Goal: Task Accomplishment & Management: Manage account settings

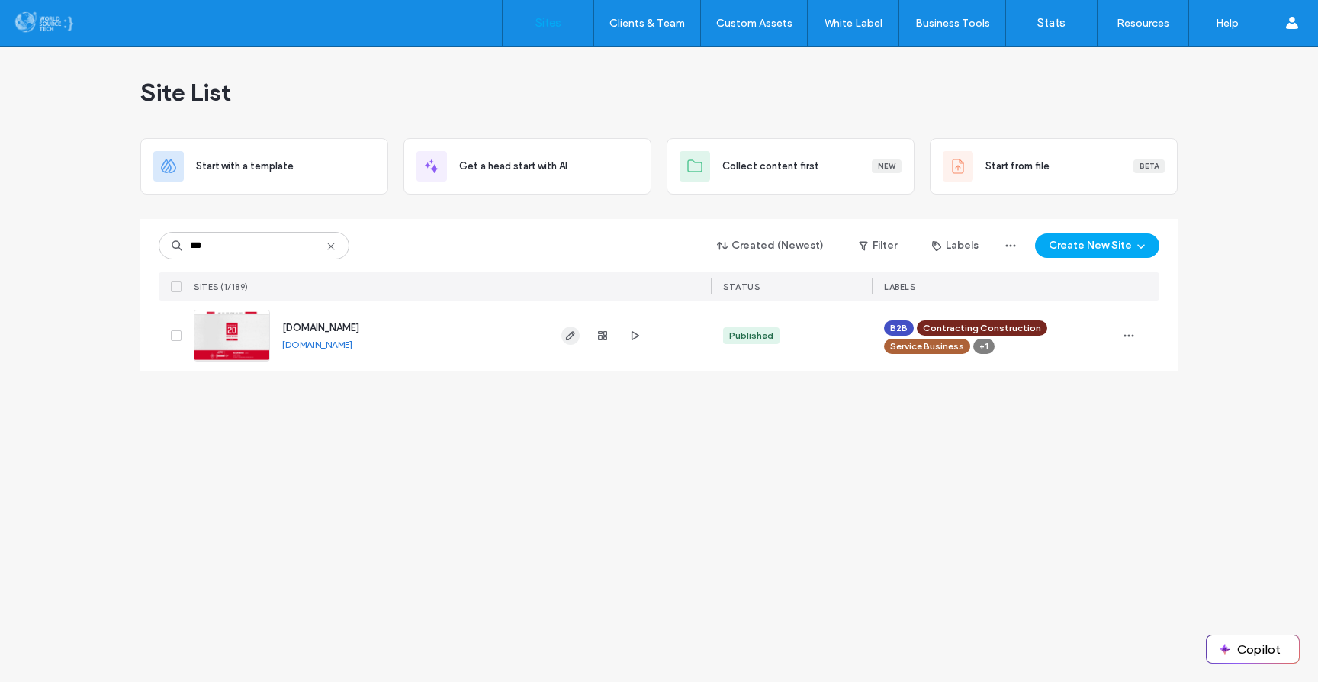
type input "***"
click at [572, 331] on icon "button" at bounding box center [570, 335] width 12 height 12
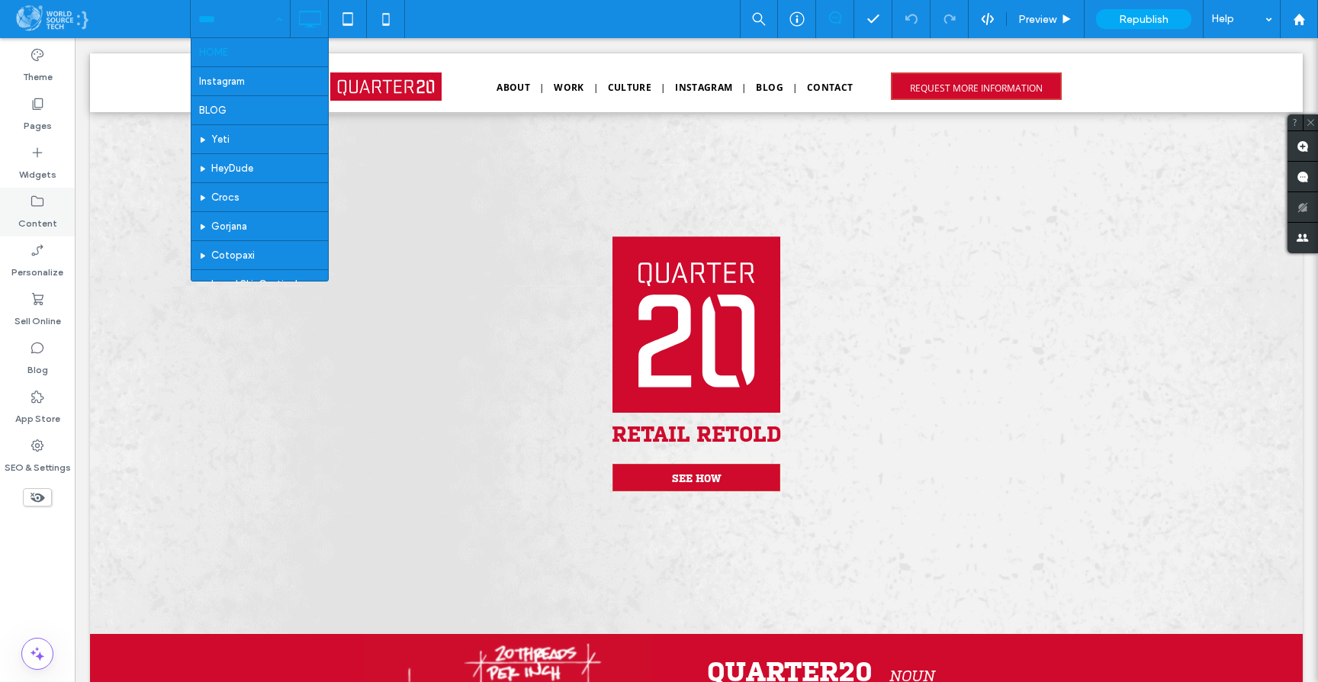
click at [50, 201] on div "Content" at bounding box center [37, 212] width 75 height 49
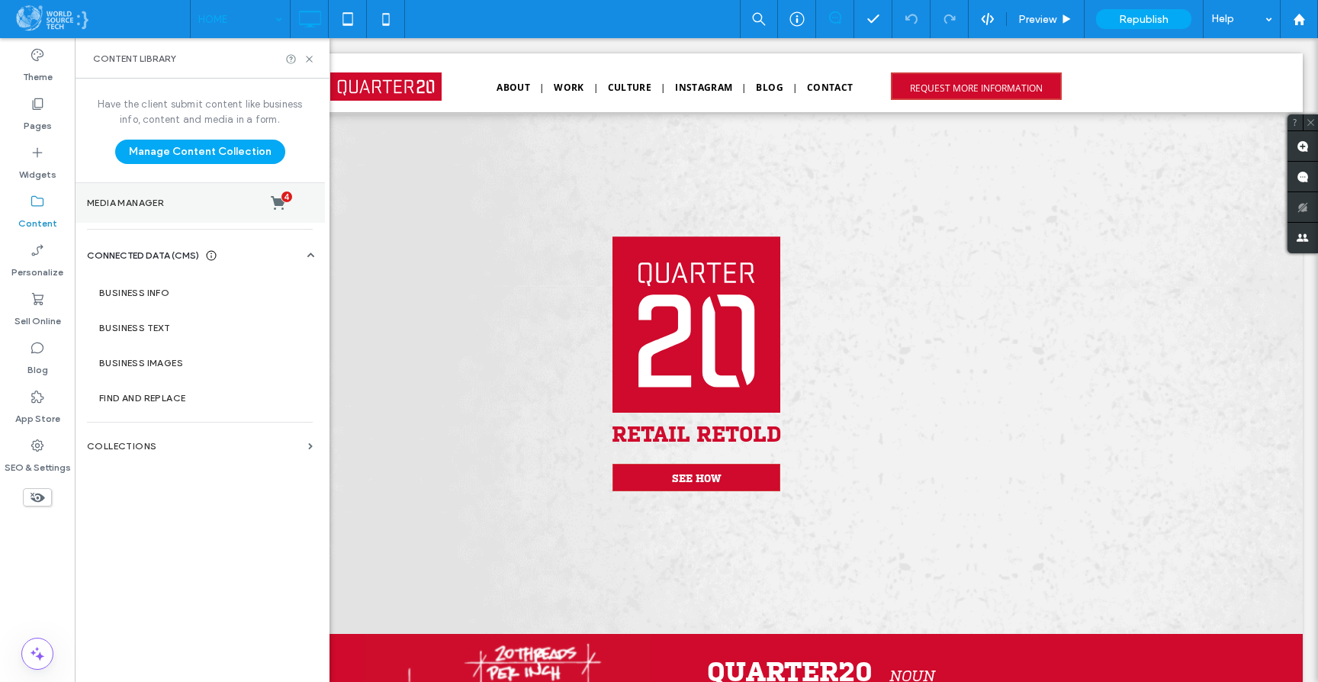
click at [139, 206] on label "Media Manager 4" at bounding box center [200, 202] width 226 height 15
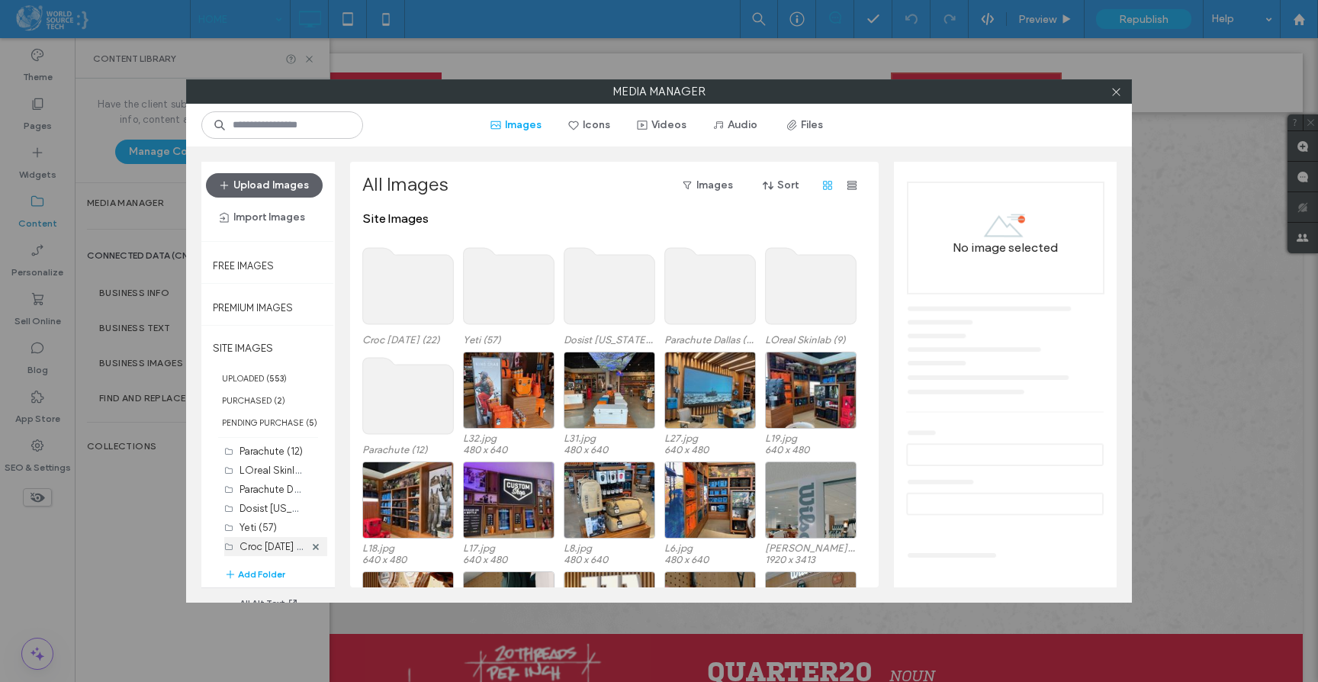
click at [275, 545] on label "Croc 2025-08-13 (22)" at bounding box center [276, 545] width 74 height 14
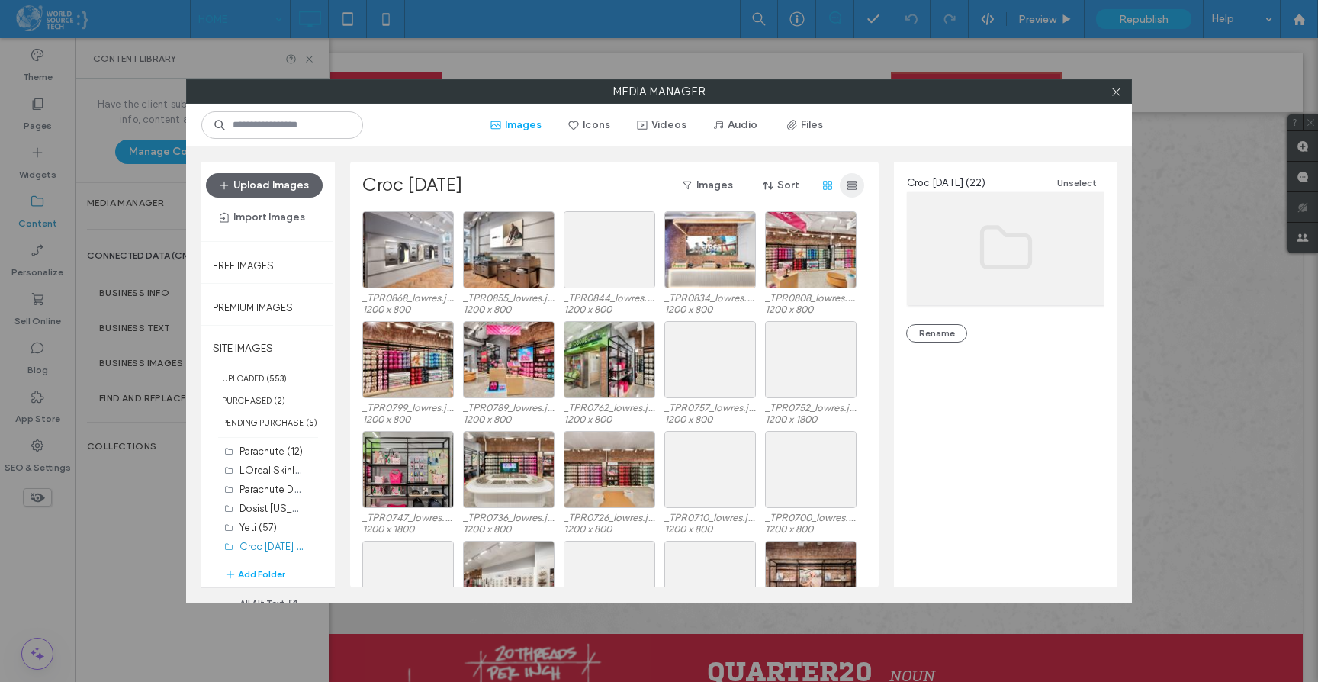
click at [856, 183] on icon "button" at bounding box center [852, 185] width 12 height 12
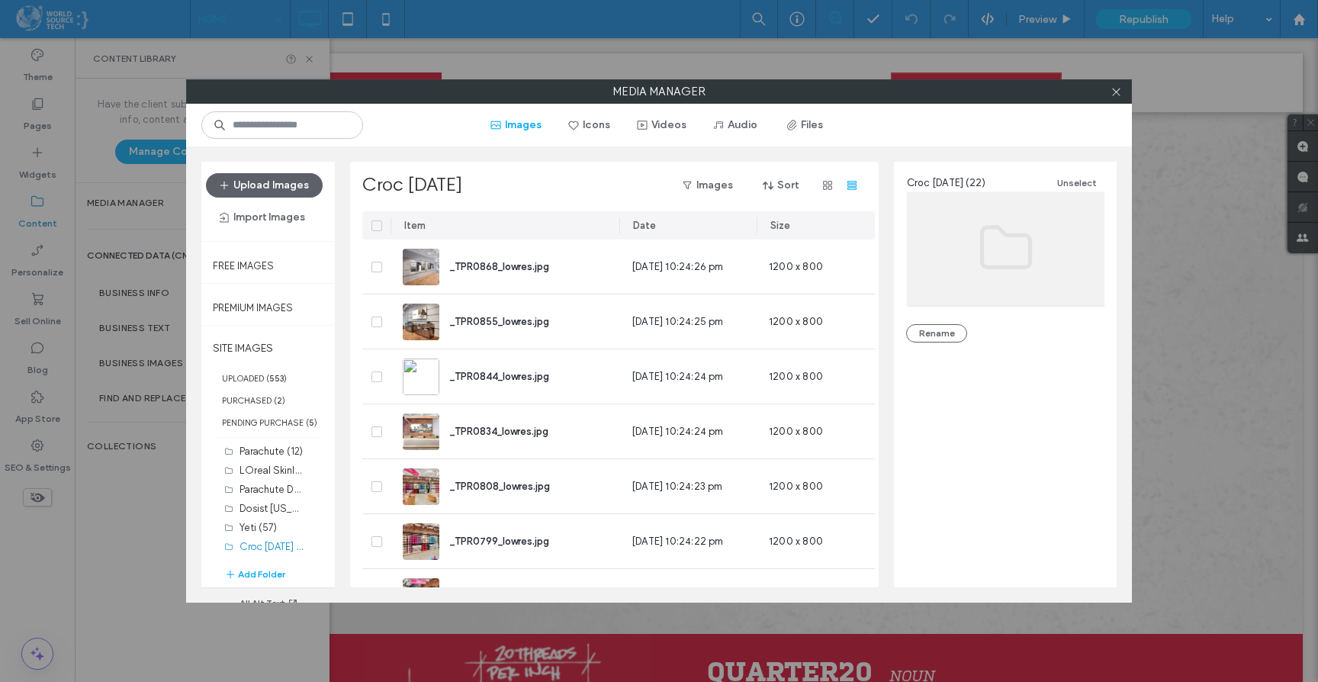
click at [378, 226] on icon at bounding box center [377, 225] width 6 height 5
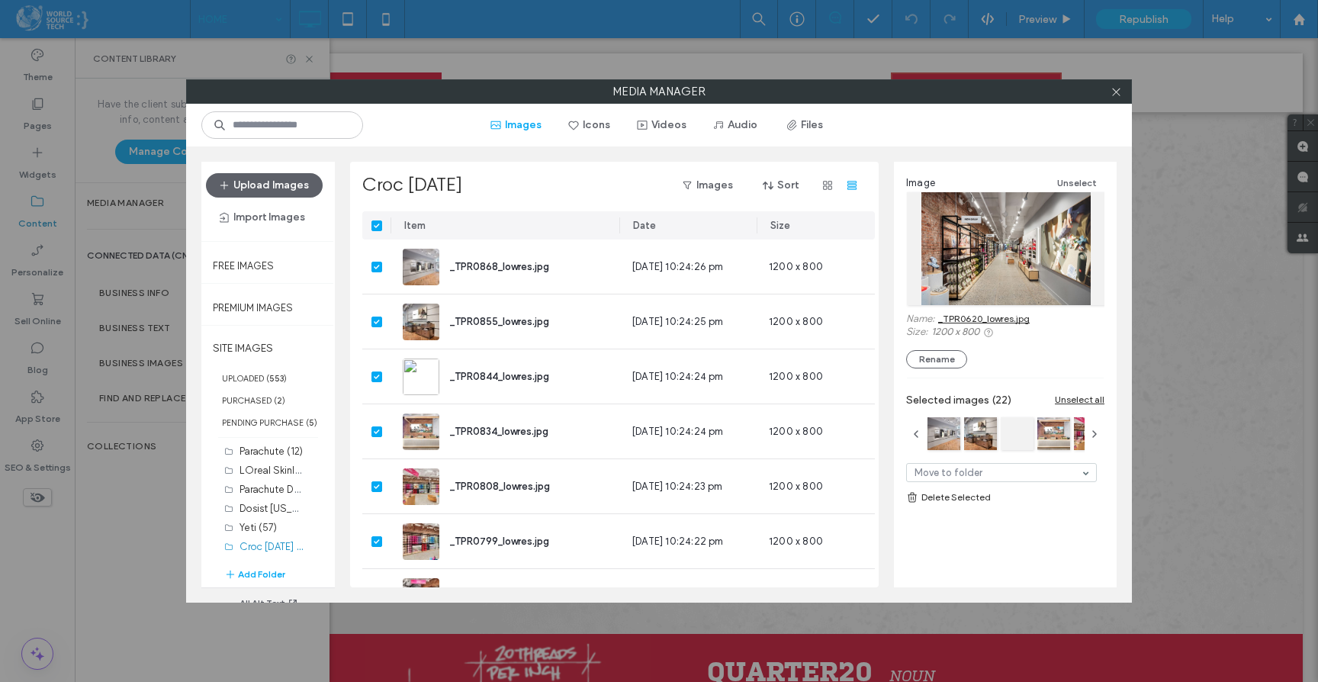
click at [956, 503] on link "Delete Selected" at bounding box center [1005, 497] width 198 height 15
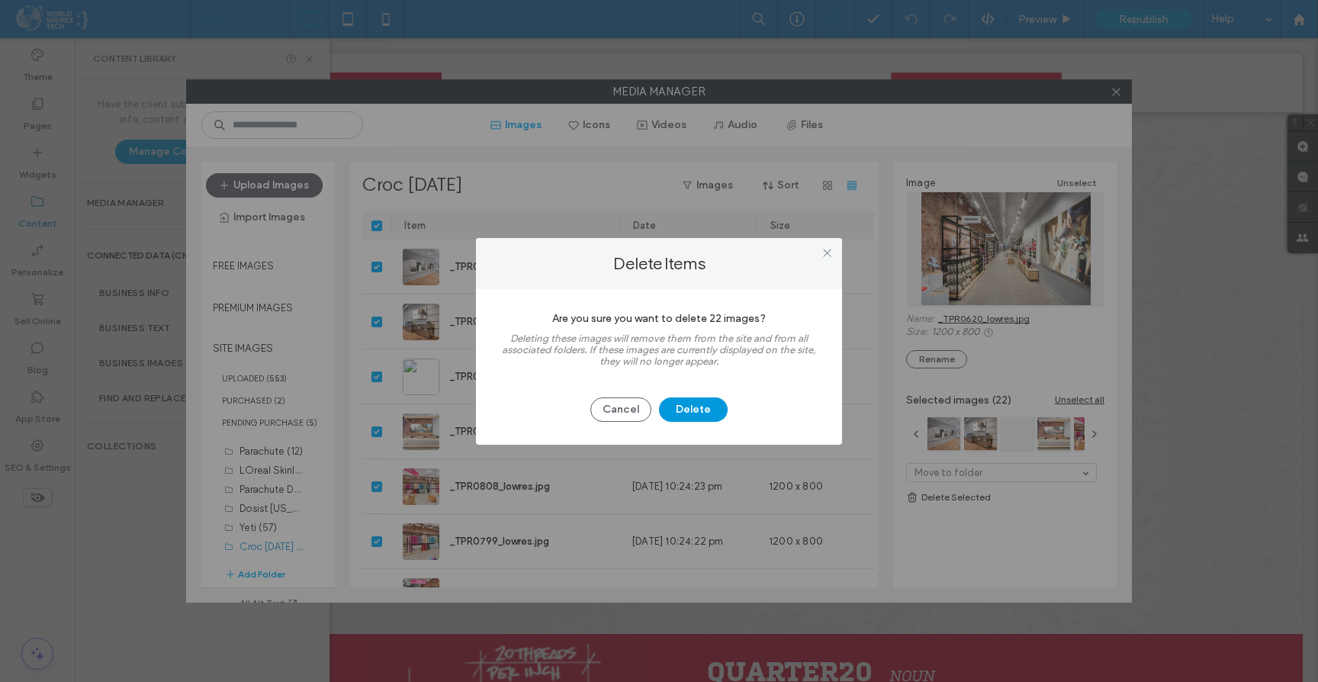
click at [686, 416] on button "Delete" at bounding box center [693, 409] width 69 height 24
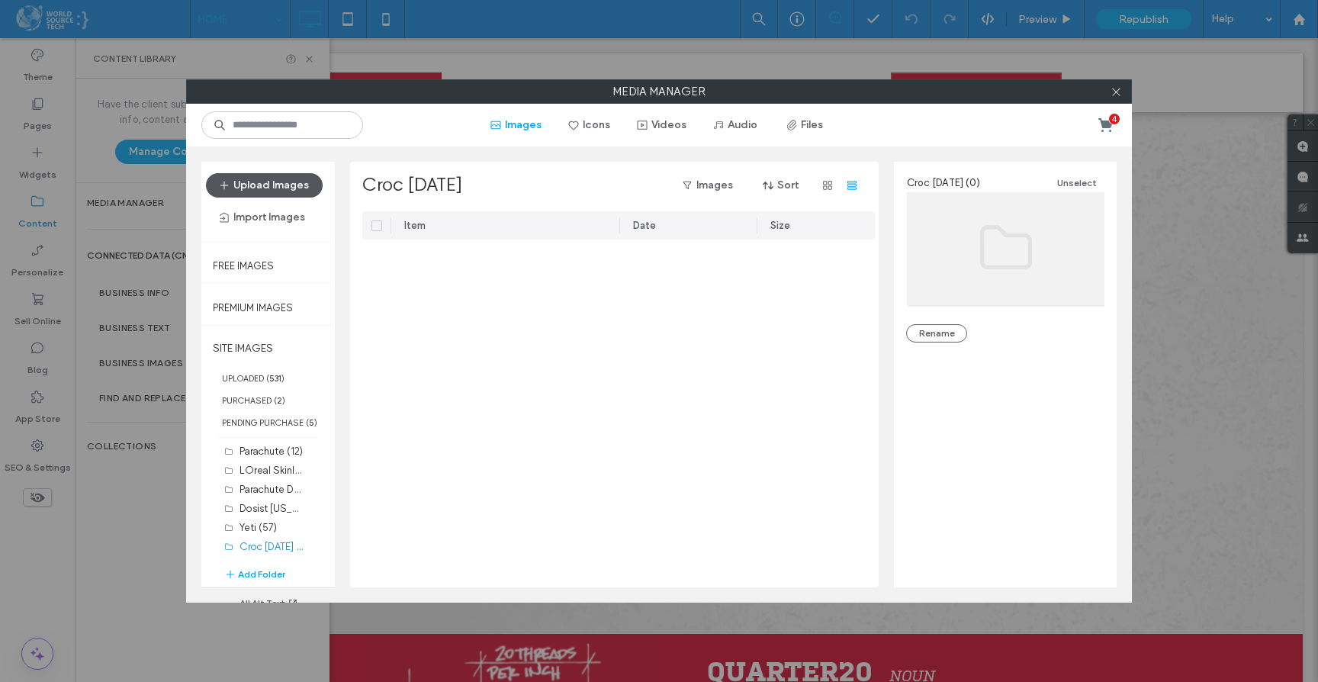
click at [276, 186] on button "Upload Images" at bounding box center [264, 185] width 117 height 24
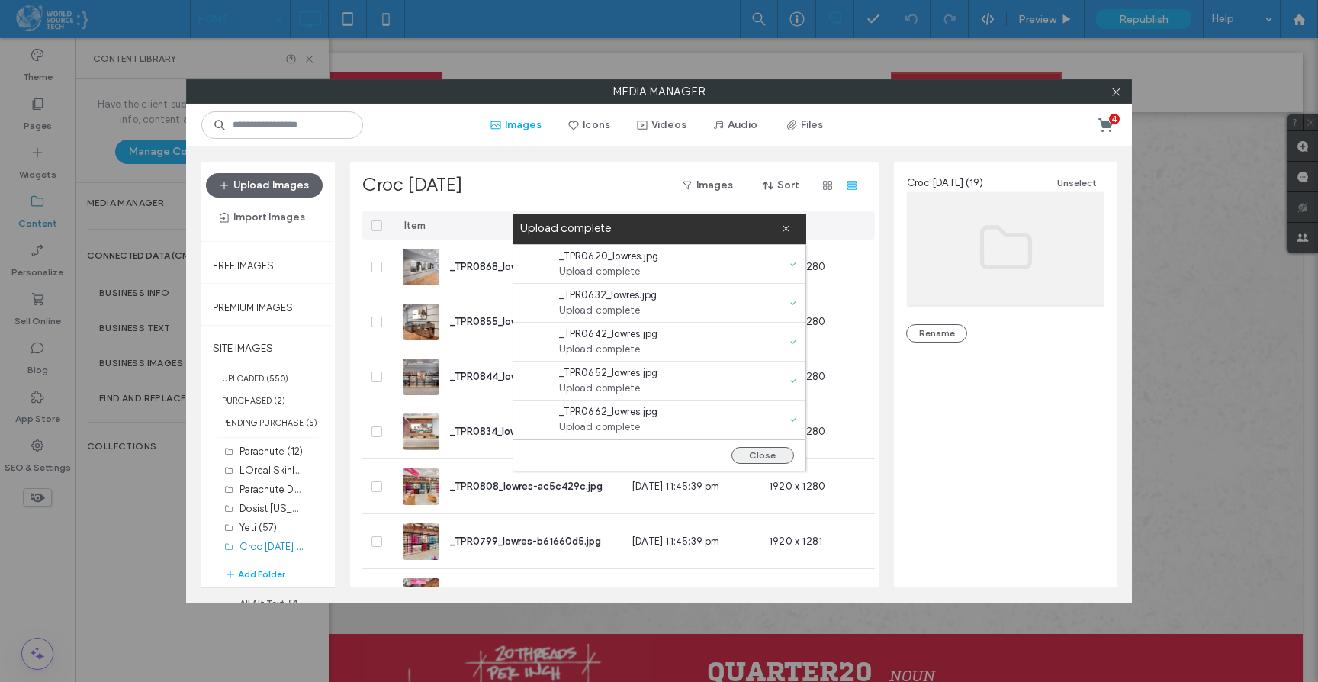
click at [761, 456] on button "Close" at bounding box center [762, 455] width 63 height 17
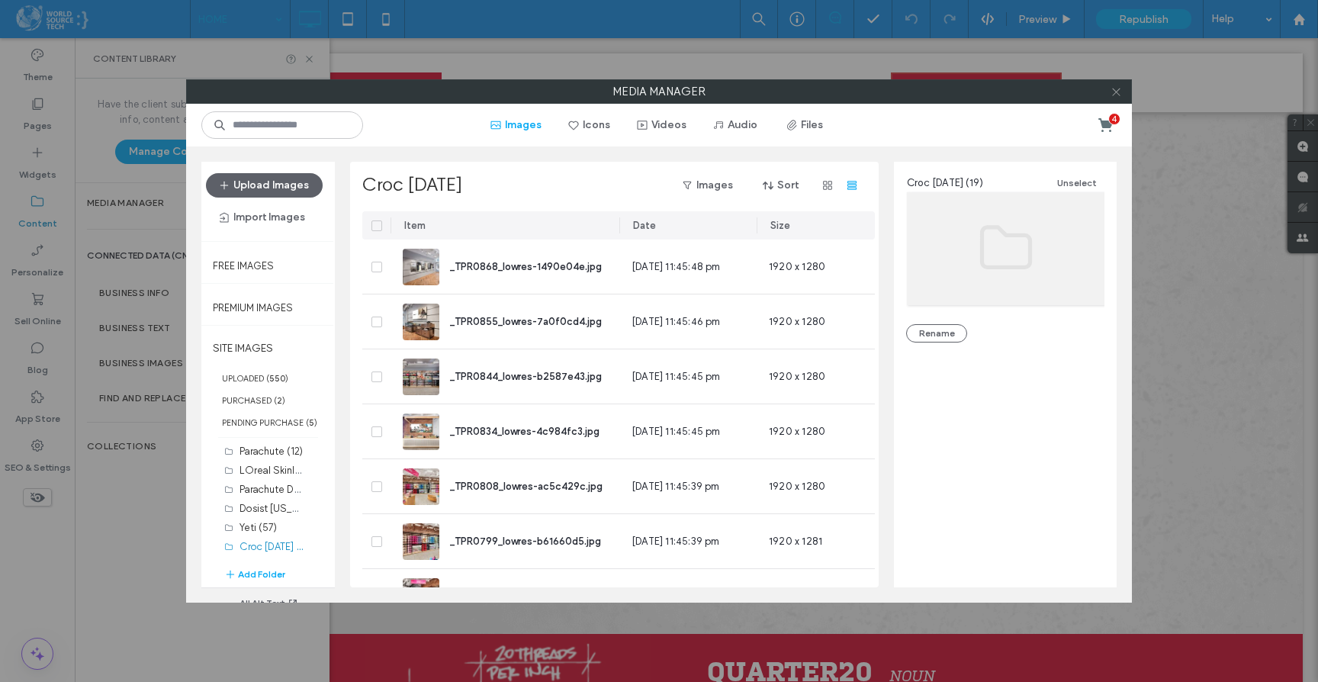
click at [1115, 92] on use at bounding box center [1116, 92] width 8 height 8
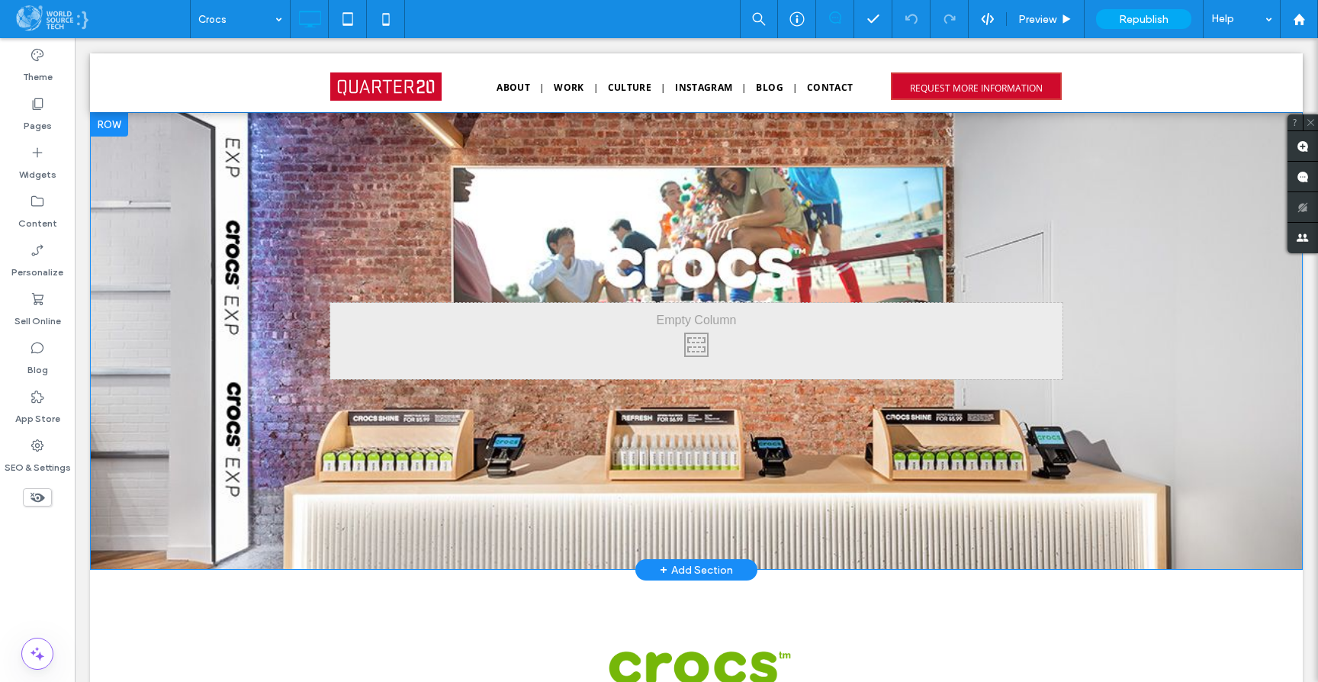
click at [256, 342] on div "Click To Paste Row + Add Section" at bounding box center [696, 341] width 1213 height 458
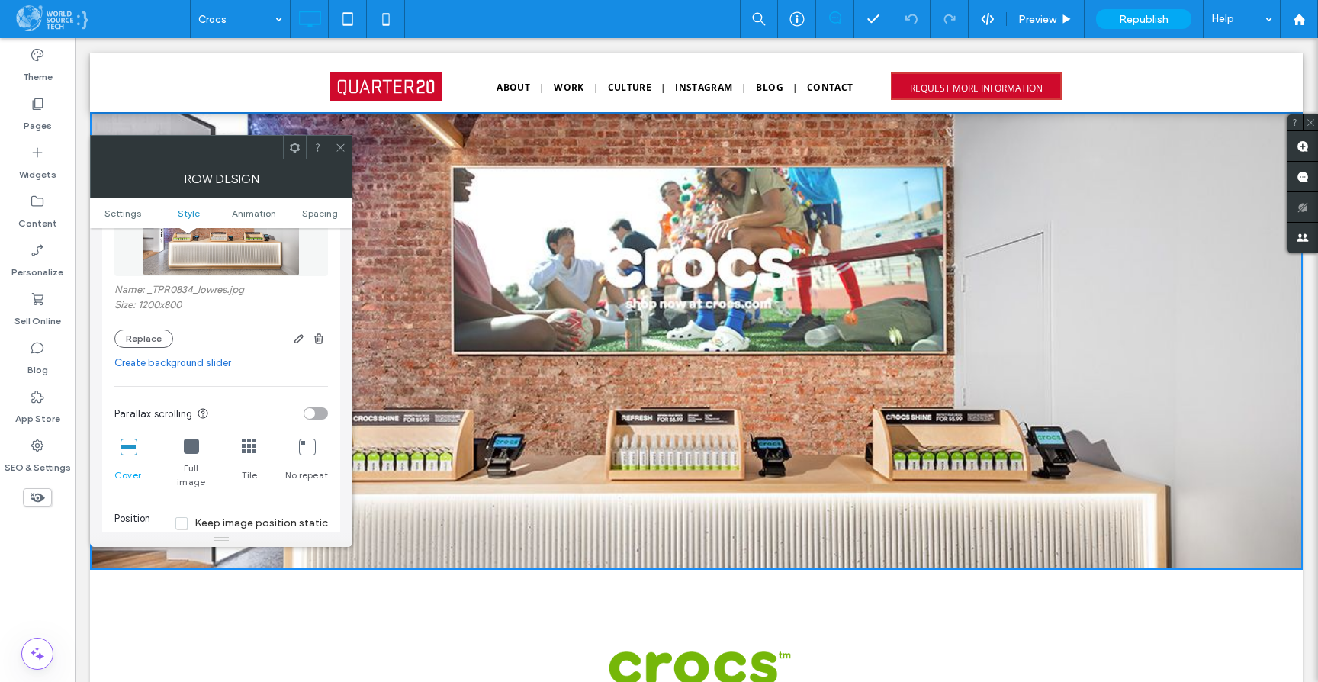
scroll to position [306, 0]
click at [151, 335] on button "Replace" at bounding box center [143, 337] width 59 height 18
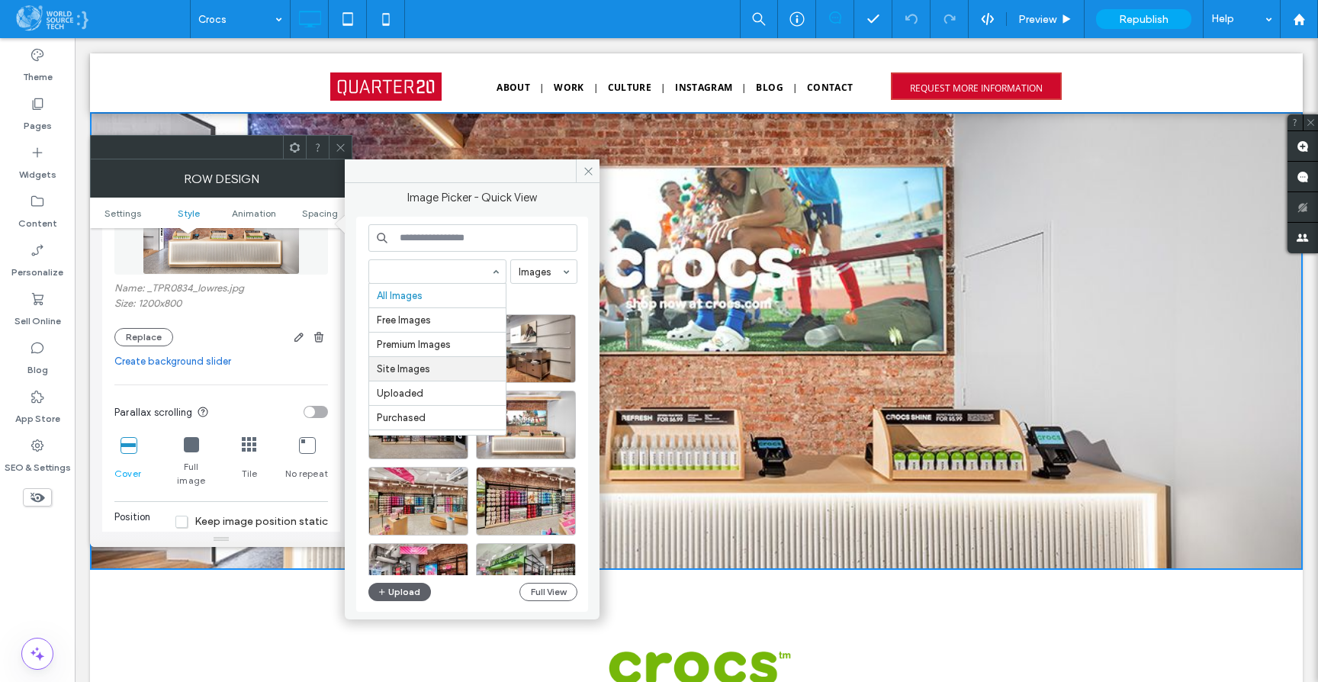
scroll to position [175, 0]
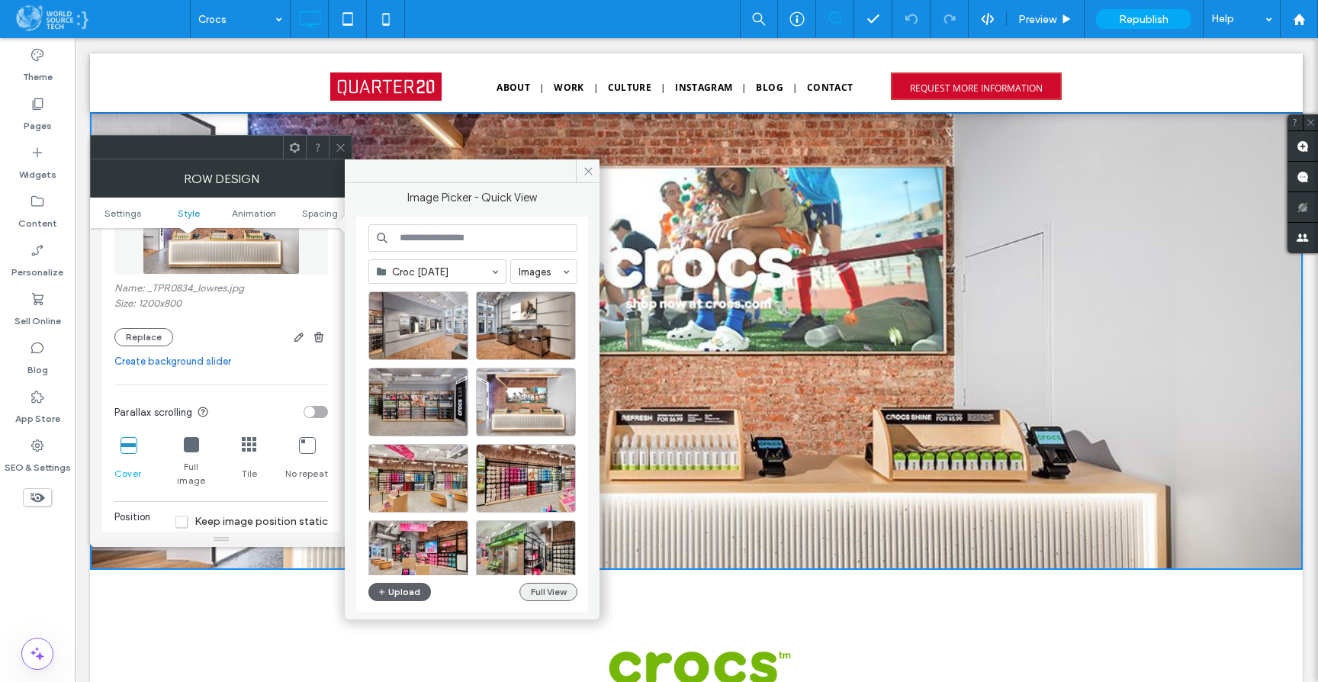
click at [542, 593] on button "Full View" at bounding box center [548, 592] width 58 height 18
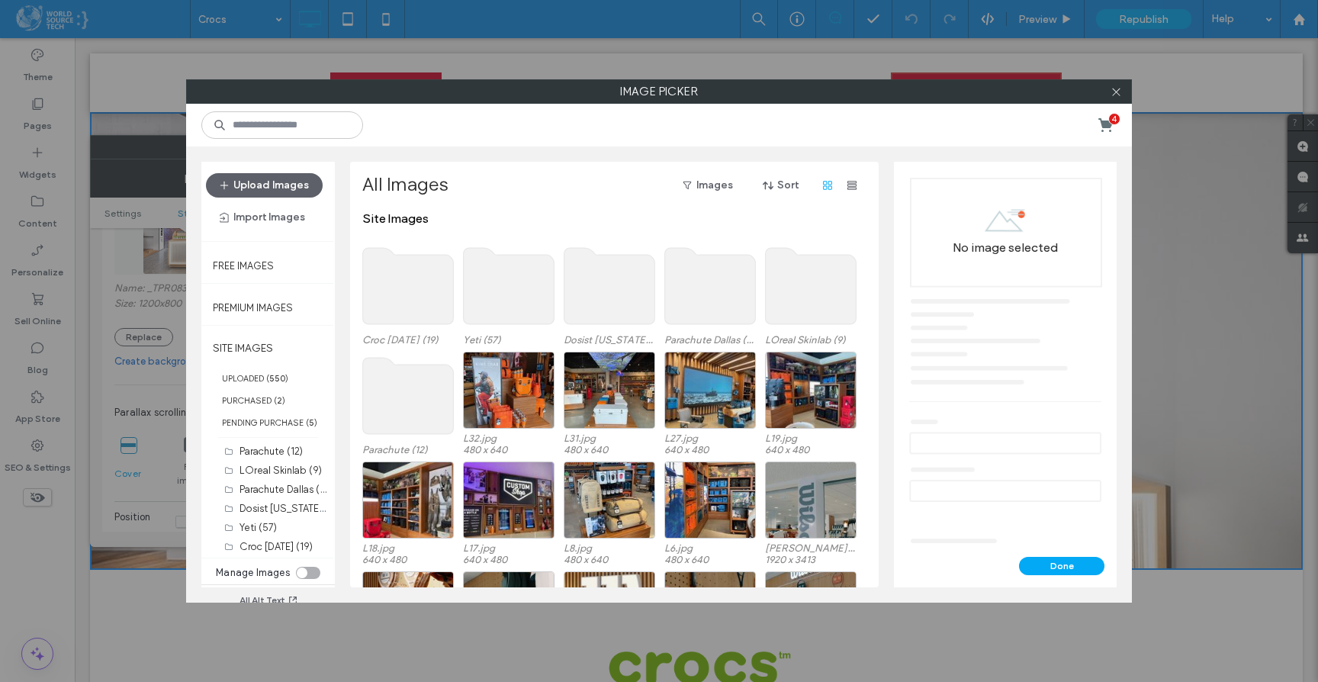
click at [400, 287] on use at bounding box center [408, 286] width 91 height 76
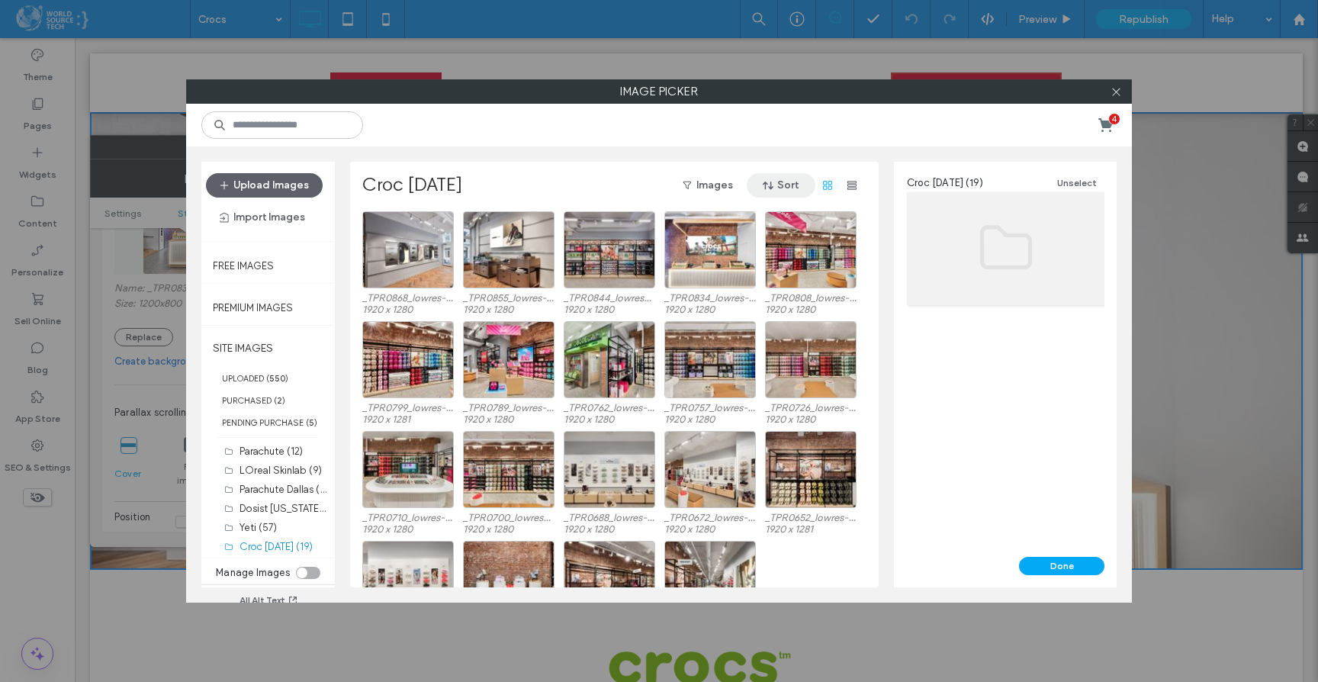
click at [786, 183] on button "Sort" at bounding box center [781, 185] width 69 height 24
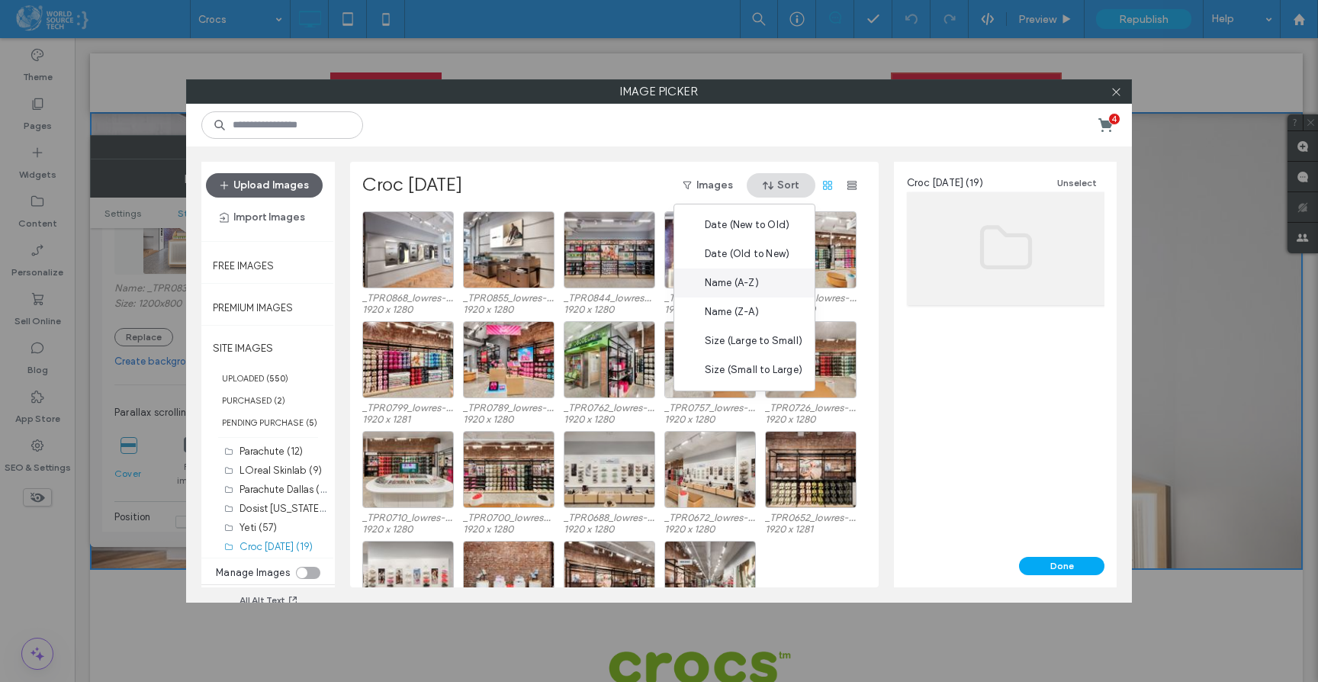
click at [745, 282] on span "Name (A-Z)" at bounding box center [732, 282] width 54 height 15
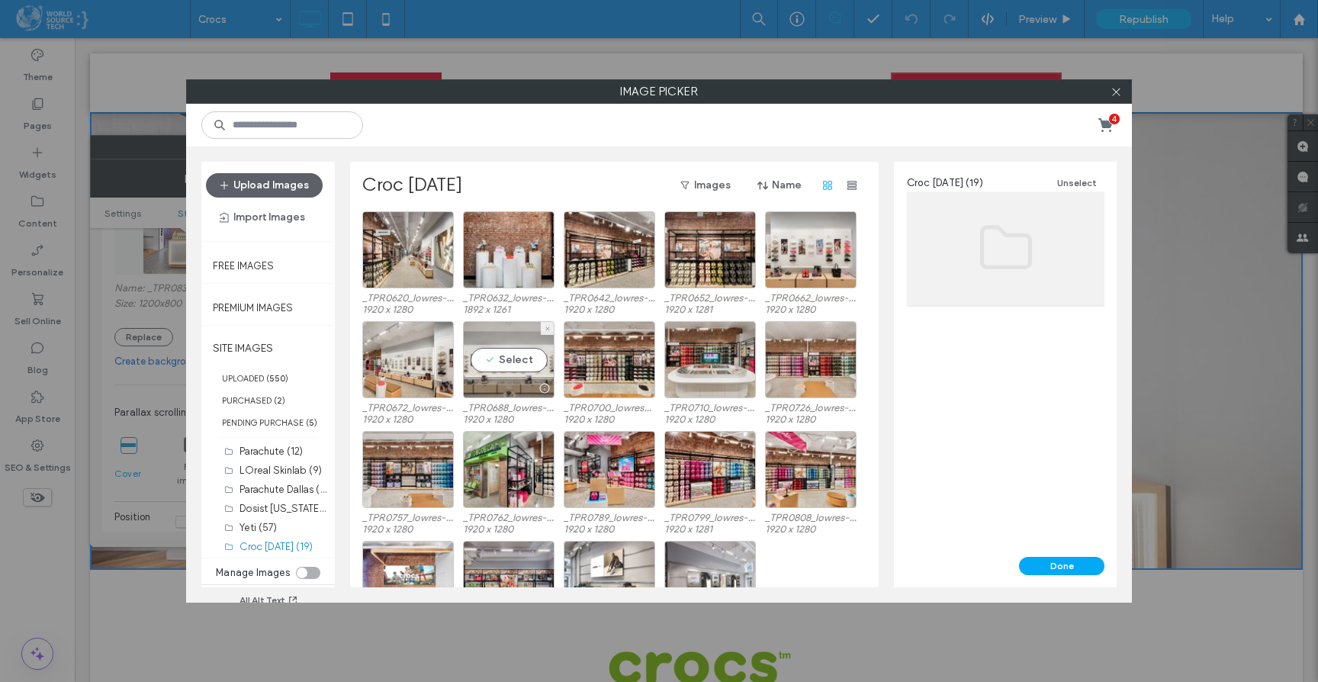
click at [511, 358] on div "Select" at bounding box center [509, 359] width 92 height 77
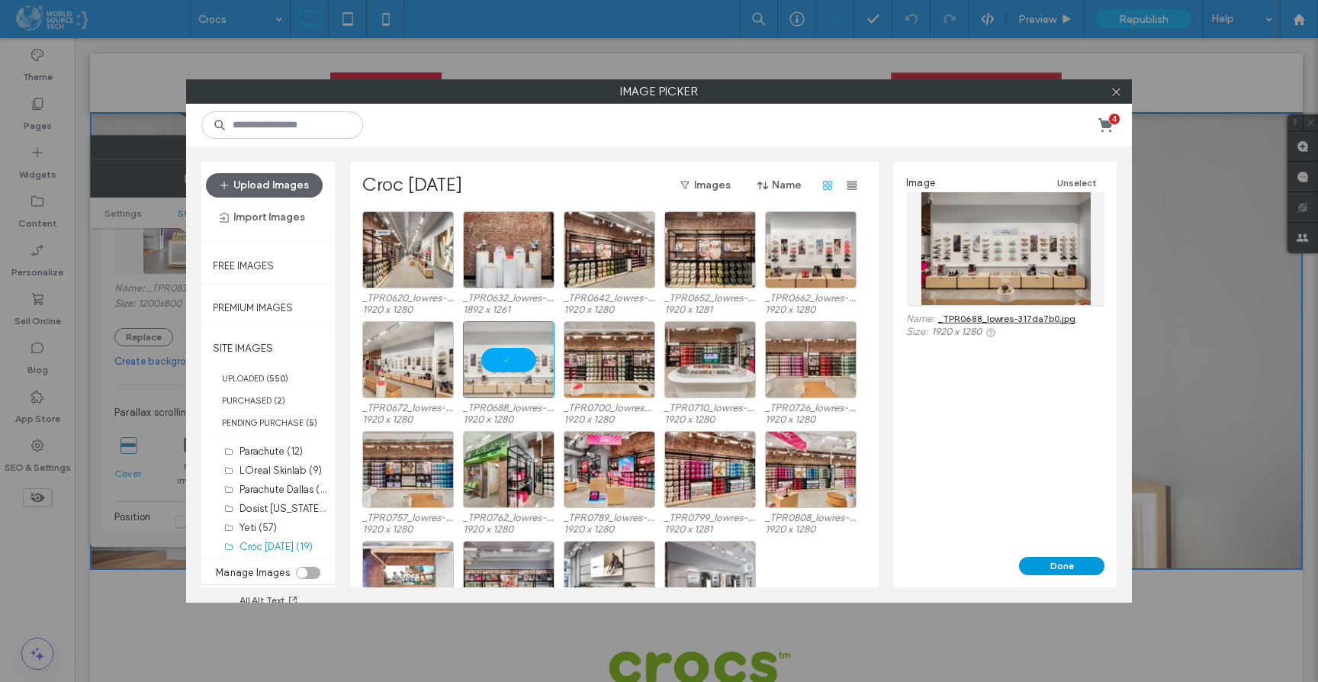
click at [1046, 564] on button "Done" at bounding box center [1061, 566] width 85 height 18
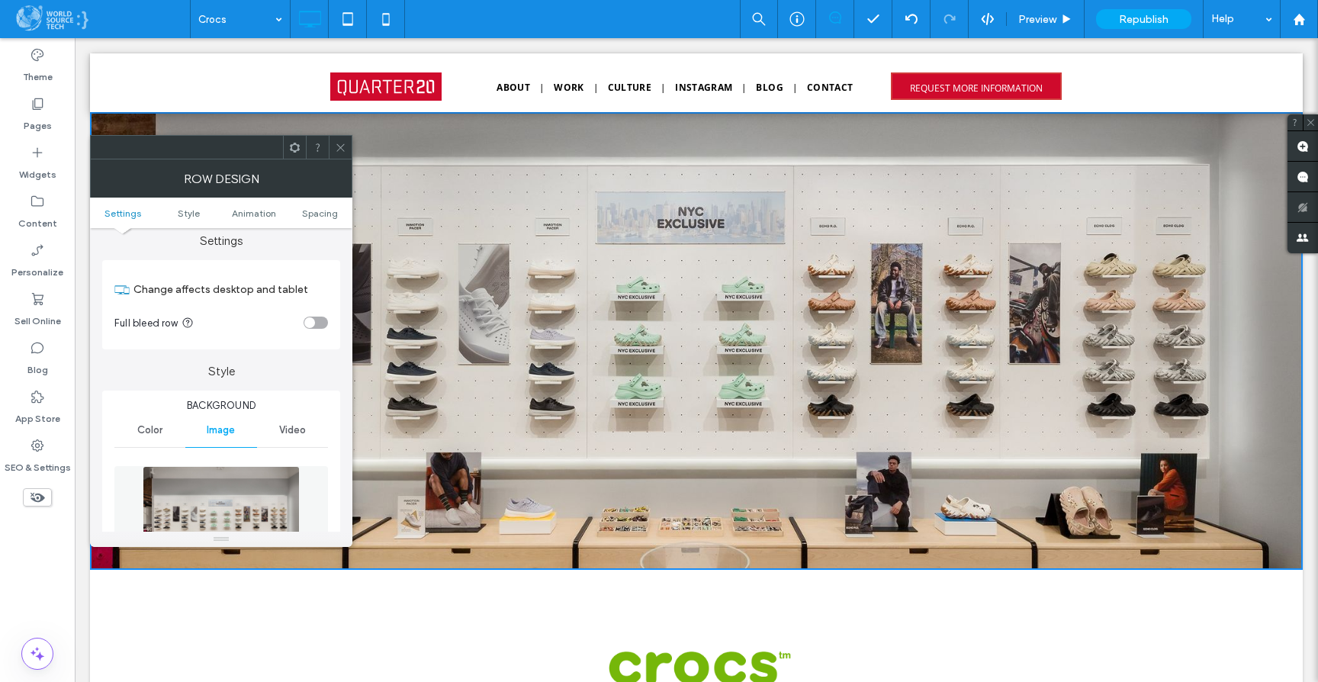
scroll to position [0, 0]
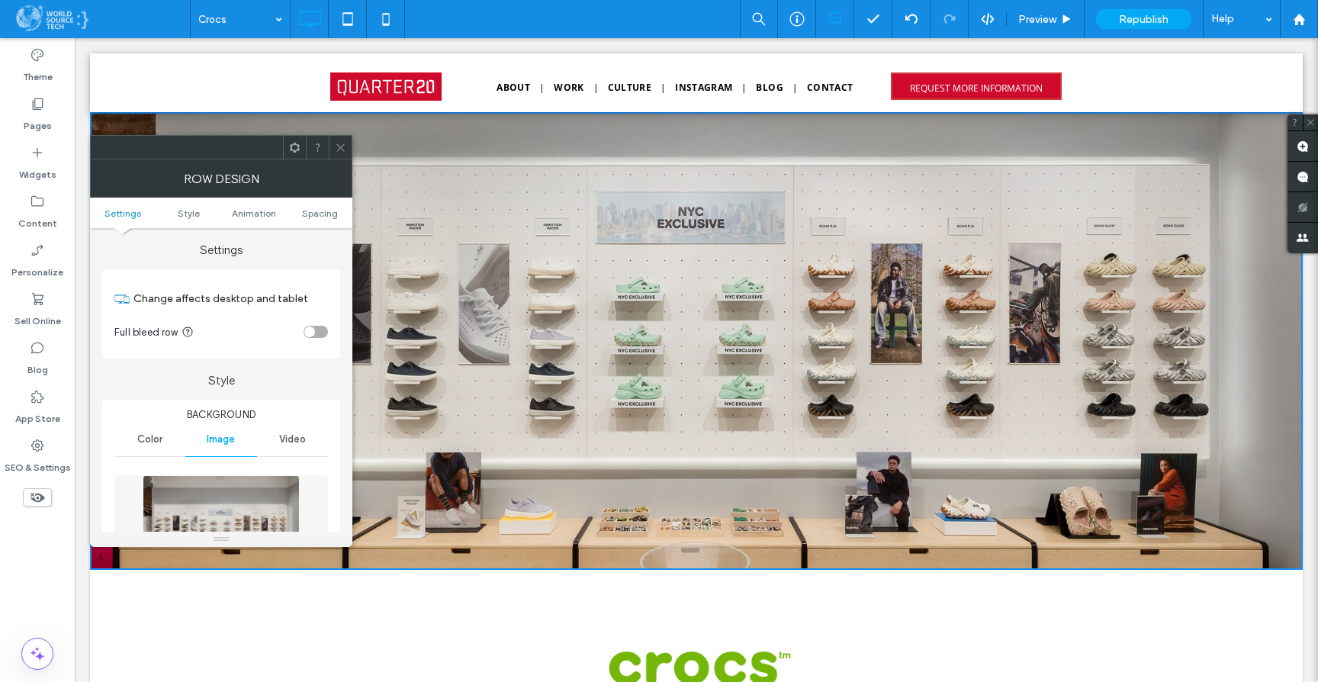
click at [343, 152] on icon at bounding box center [340, 147] width 11 height 11
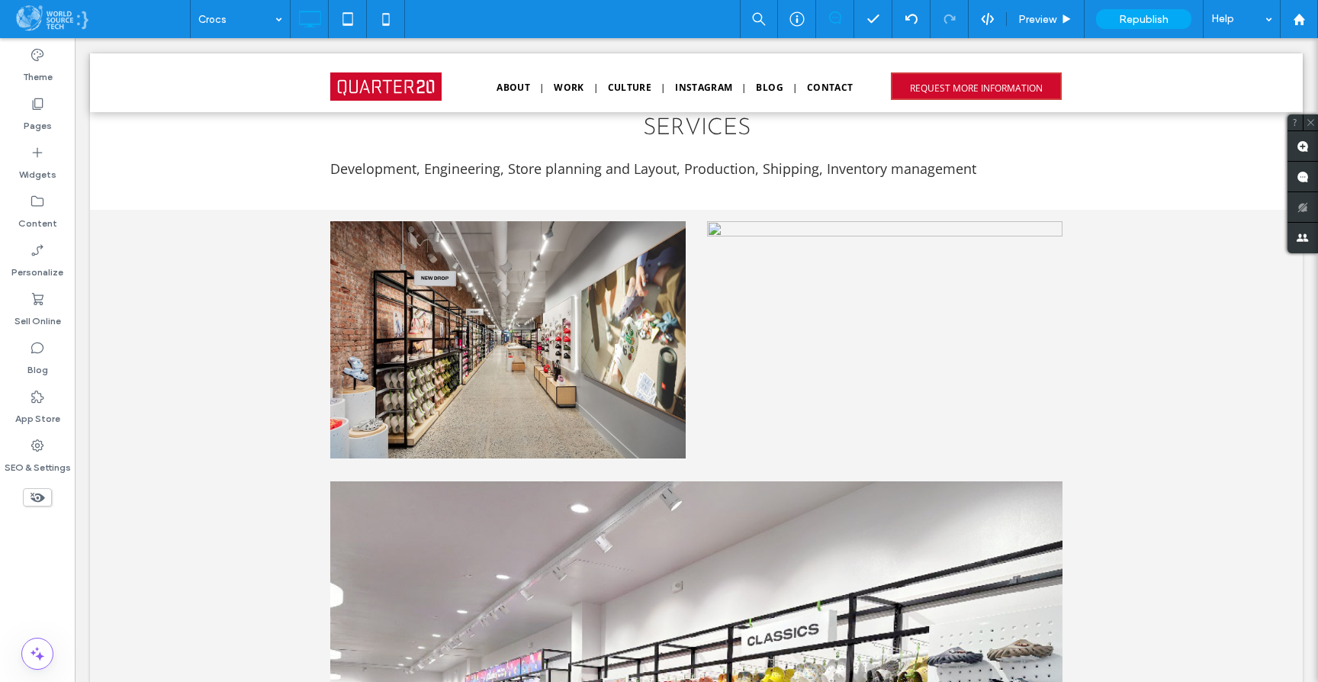
scroll to position [832, 0]
click at [33, 153] on icon at bounding box center [37, 152] width 15 height 15
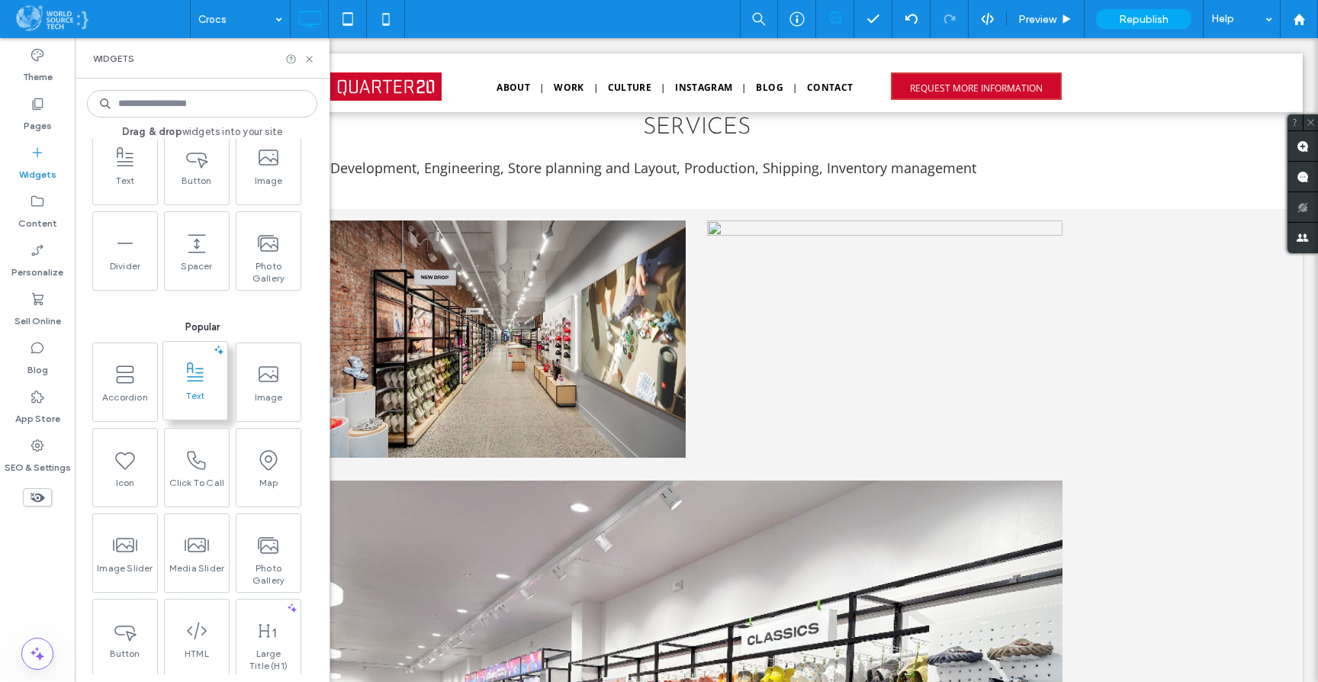
scroll to position [78, 0]
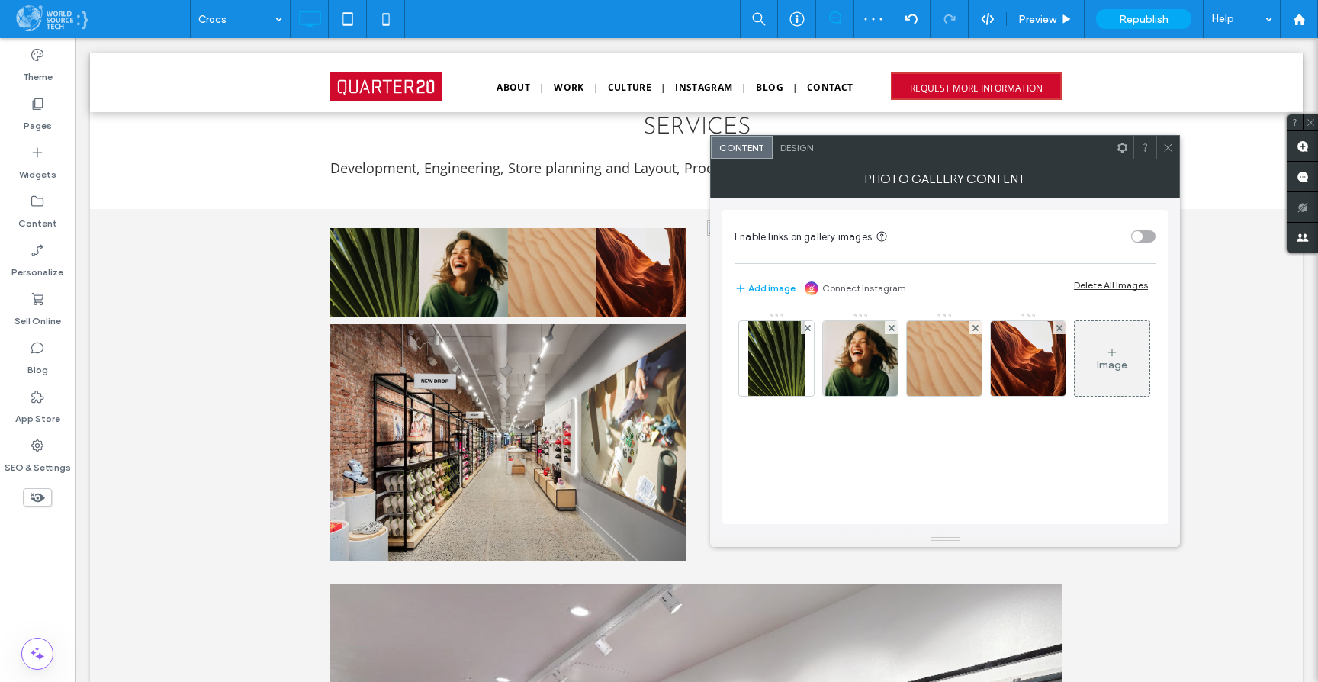
click at [799, 148] on span "Design" at bounding box center [796, 147] width 33 height 11
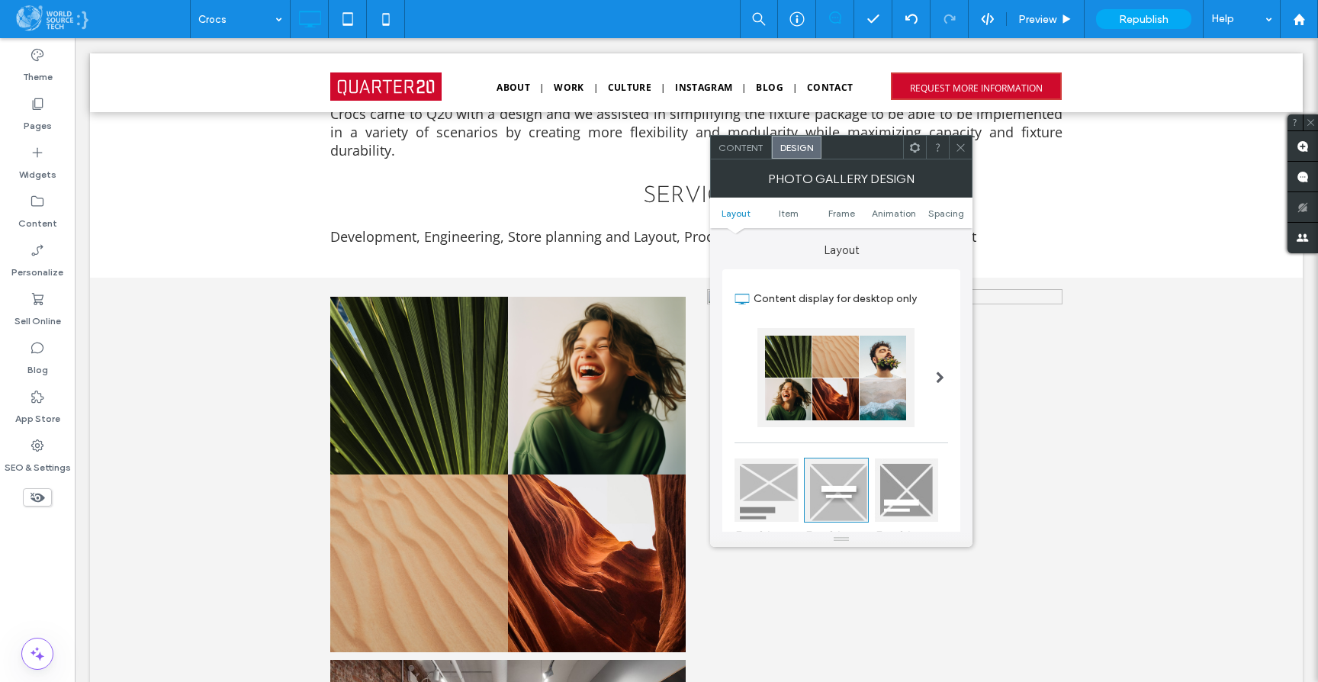
scroll to position [753, 0]
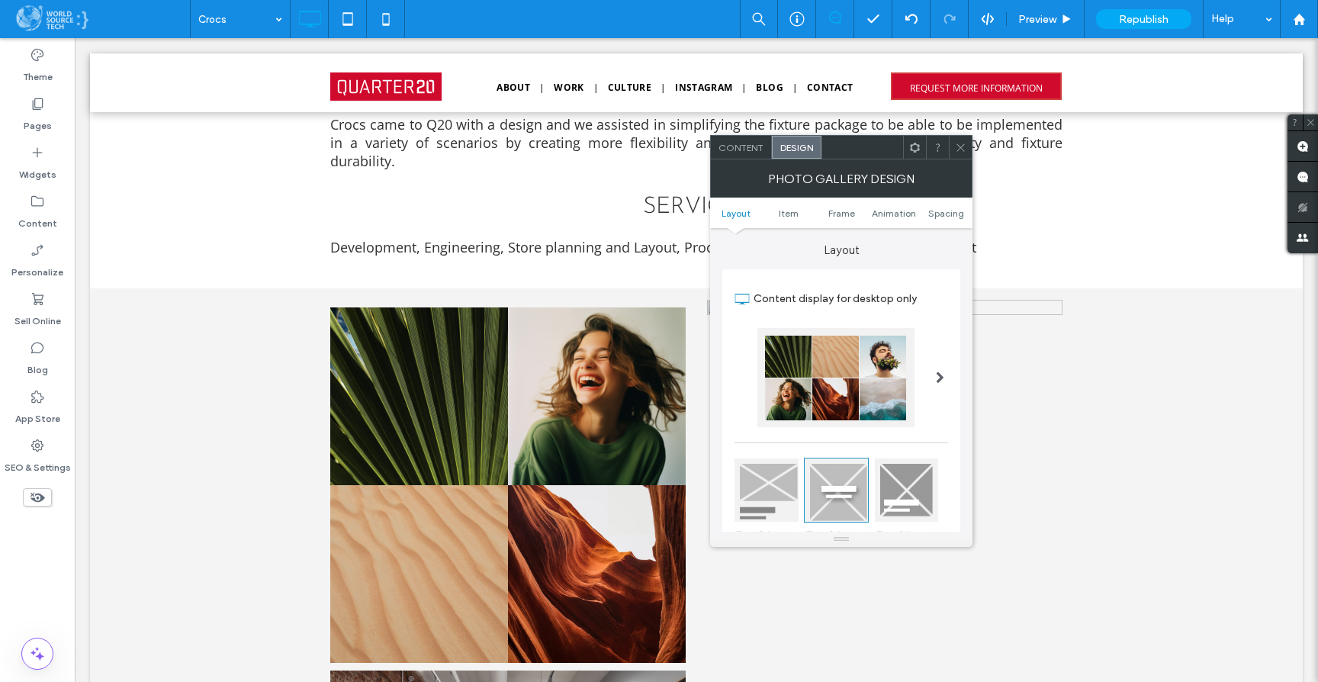
click at [1128, 378] on div "Nature's Symphony Breathtaking colors of our planet Button Faces of Humanity Po…" at bounding box center [696, 603] width 1213 height 630
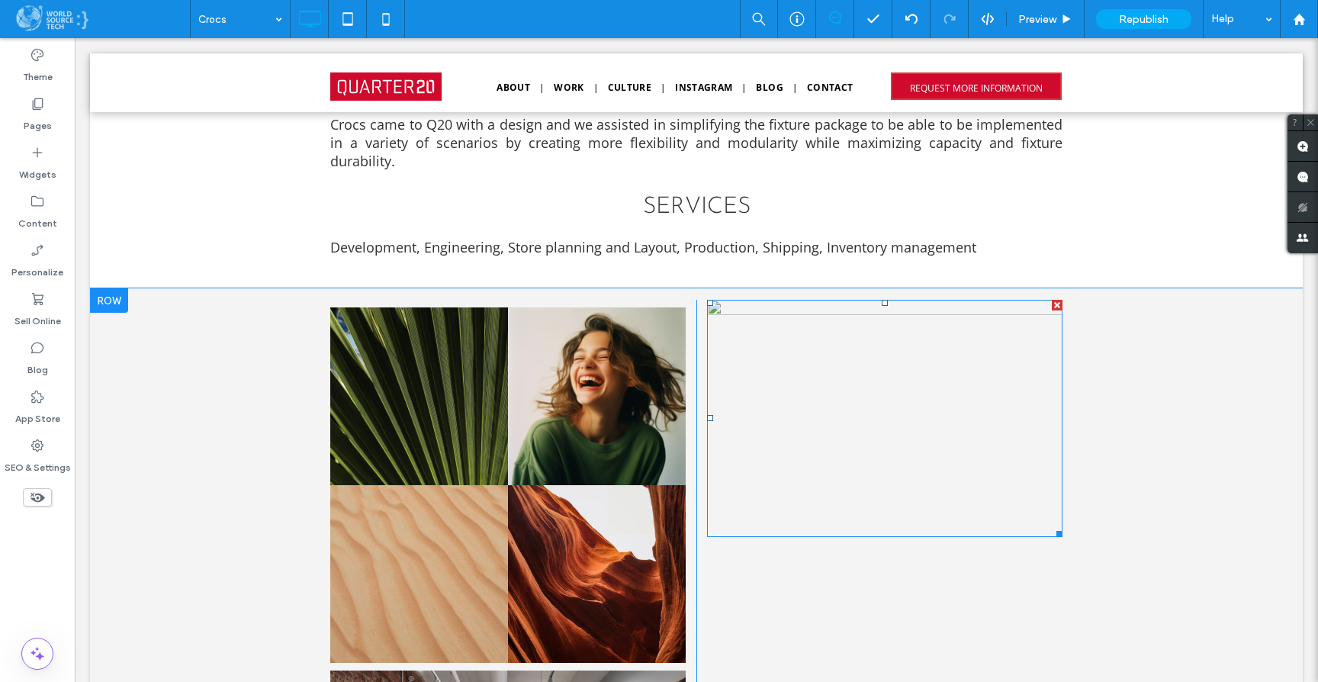
click at [1052, 309] on div at bounding box center [1057, 305] width 11 height 11
click at [1053, 305] on div at bounding box center [1057, 305] width 11 height 11
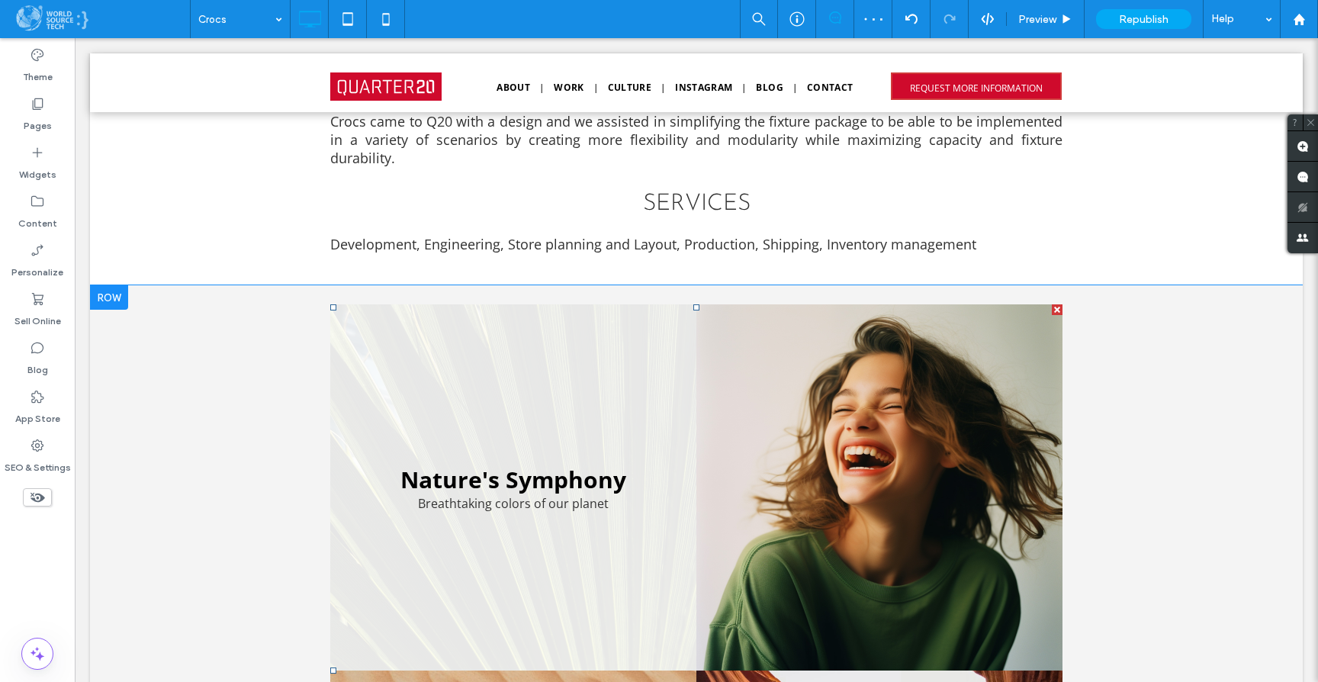
scroll to position [779, 0]
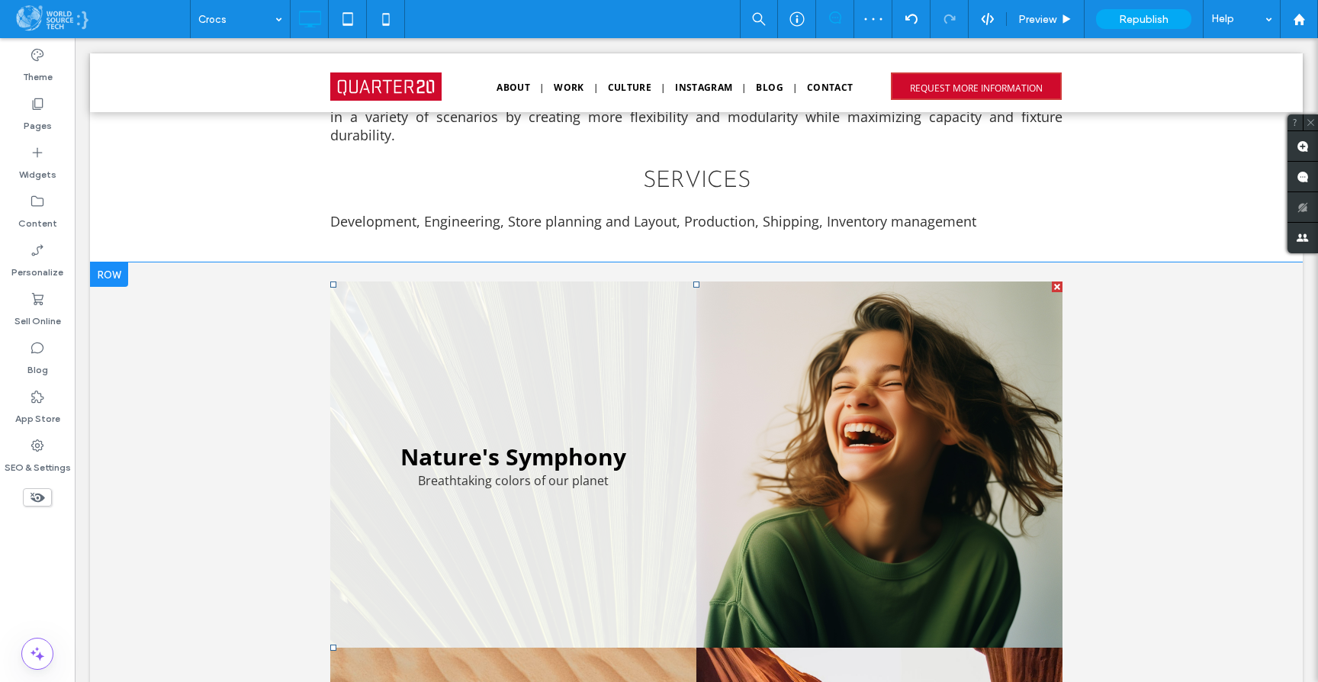
click at [379, 312] on link at bounding box center [513, 464] width 366 height 366
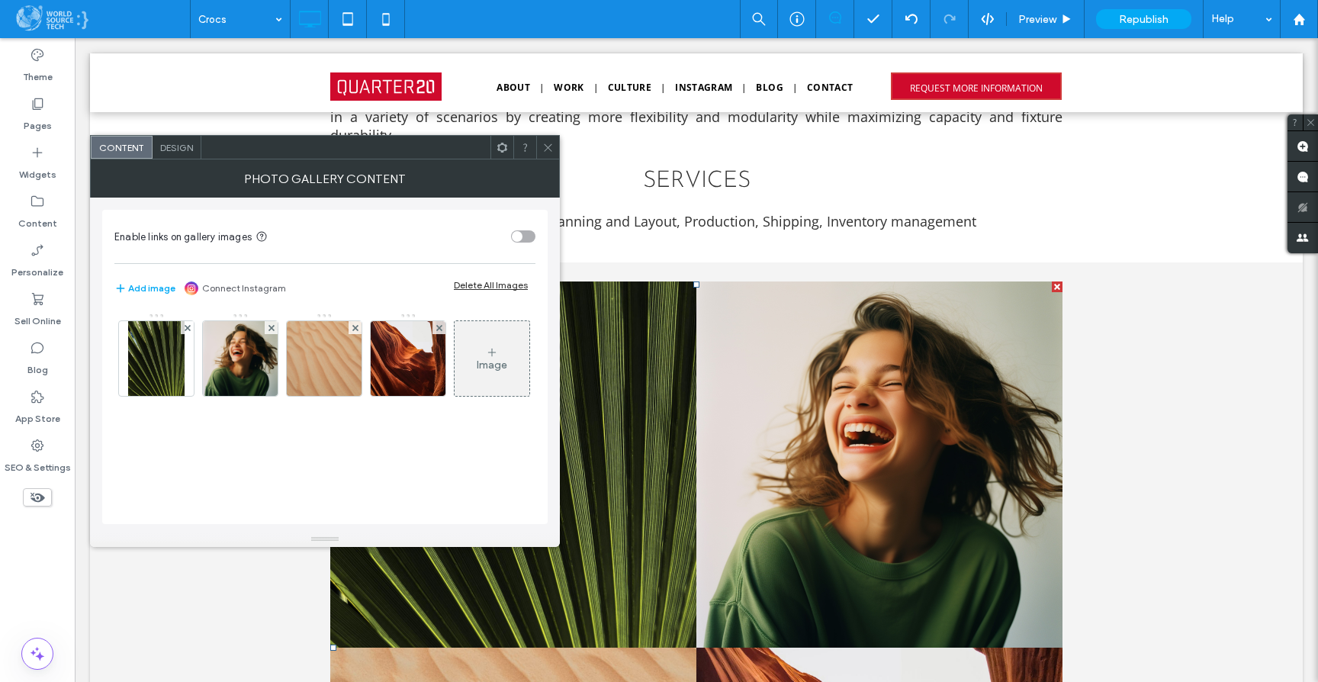
click at [169, 156] on div "Design" at bounding box center [177, 147] width 49 height 23
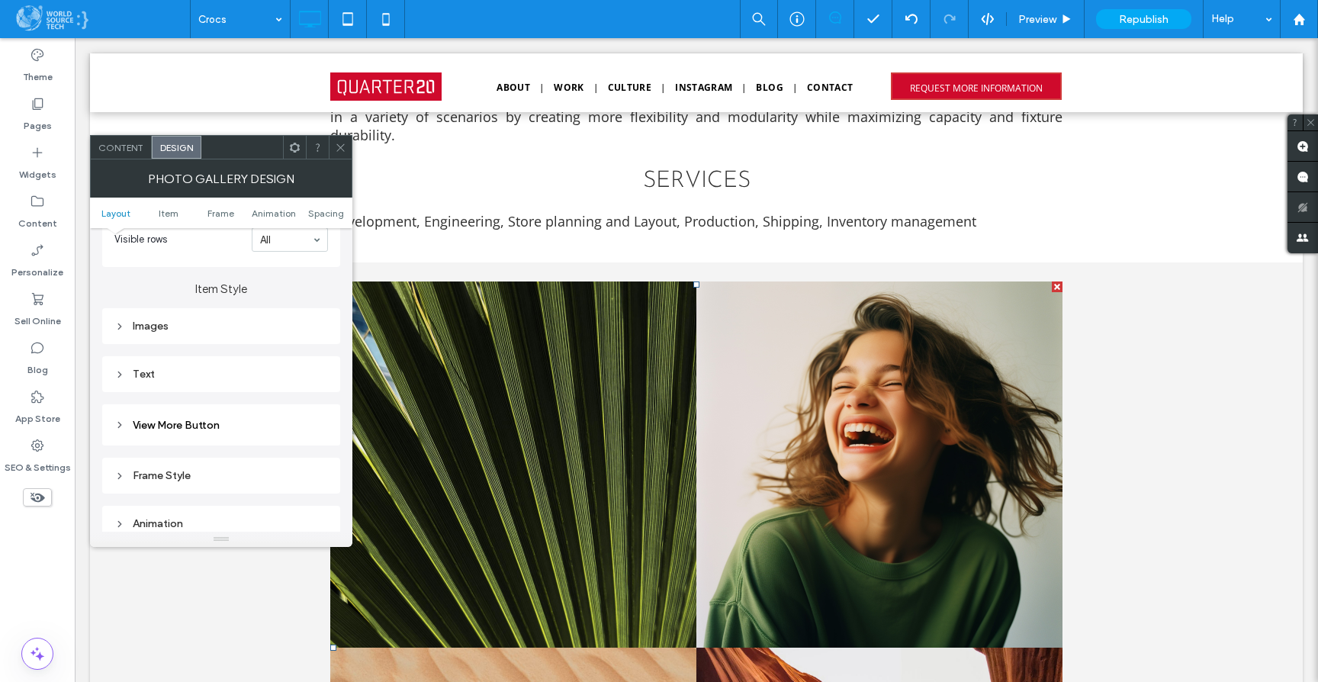
scroll to position [512, 0]
click at [159, 318] on div "Images" at bounding box center [221, 316] width 214 height 13
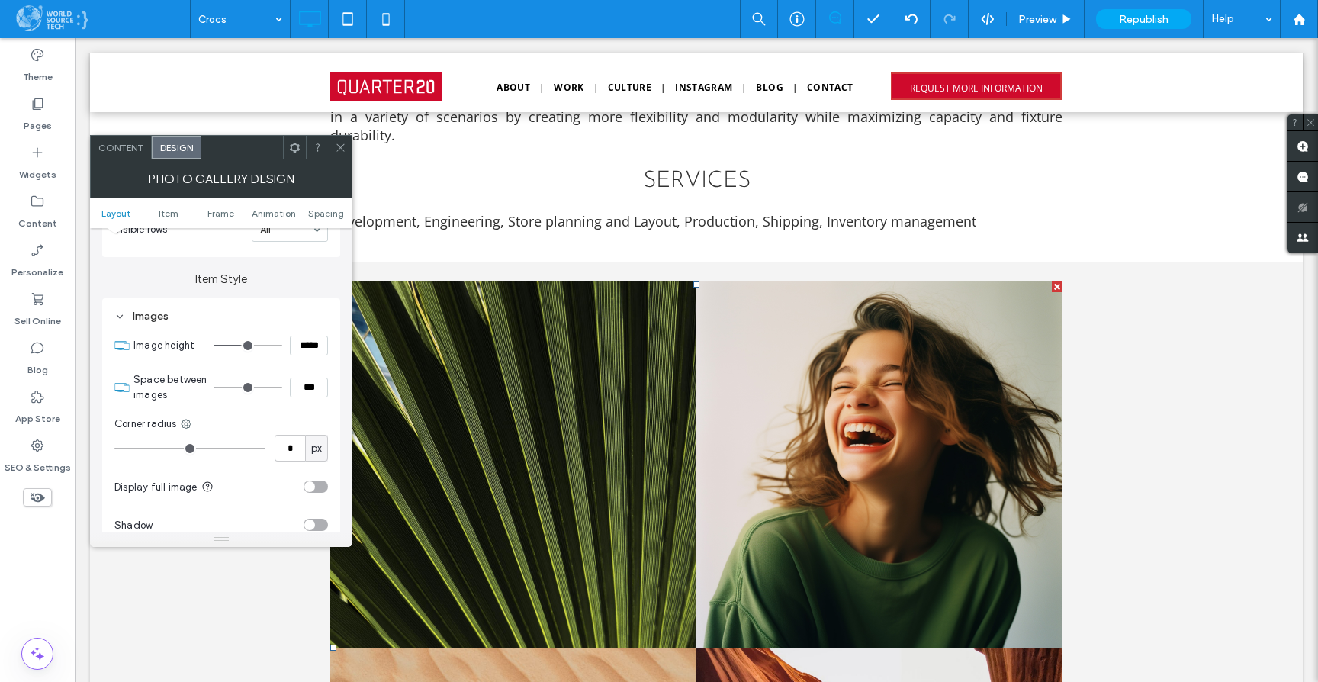
drag, startPoint x: 297, startPoint y: 394, endPoint x: 329, endPoint y: 387, distance: 33.5
click at [329, 387] on div "Images Image height ***** Space between images *** Corner radius * px Display f…" at bounding box center [221, 510] width 238 height 425
type input "**"
type input "****"
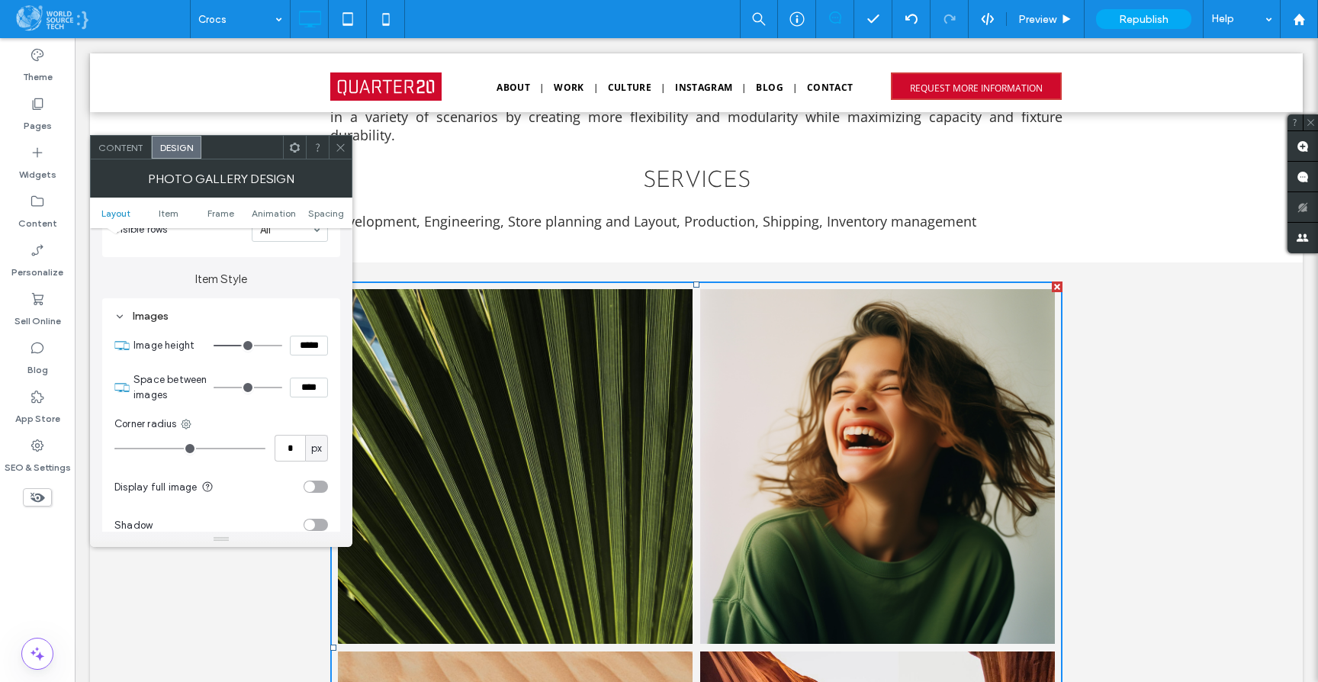
click at [324, 372] on section "Space between images ****" at bounding box center [230, 388] width 194 height 46
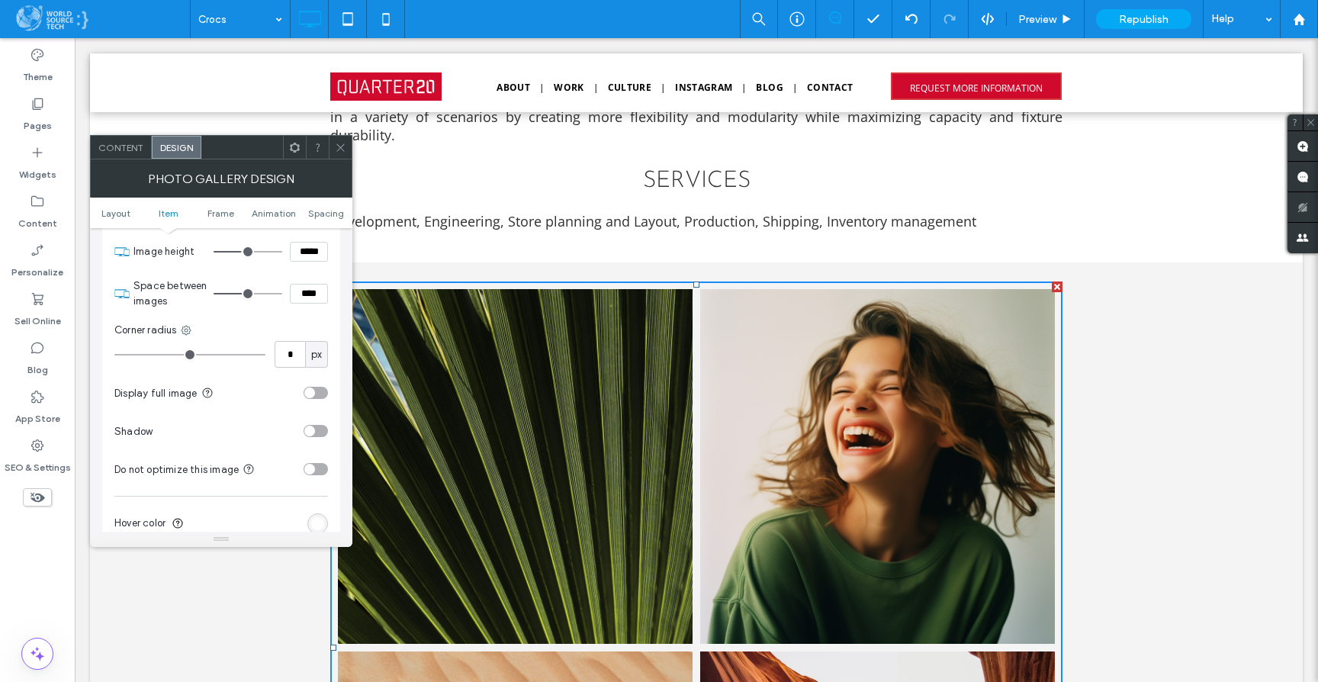
scroll to position [619, 0]
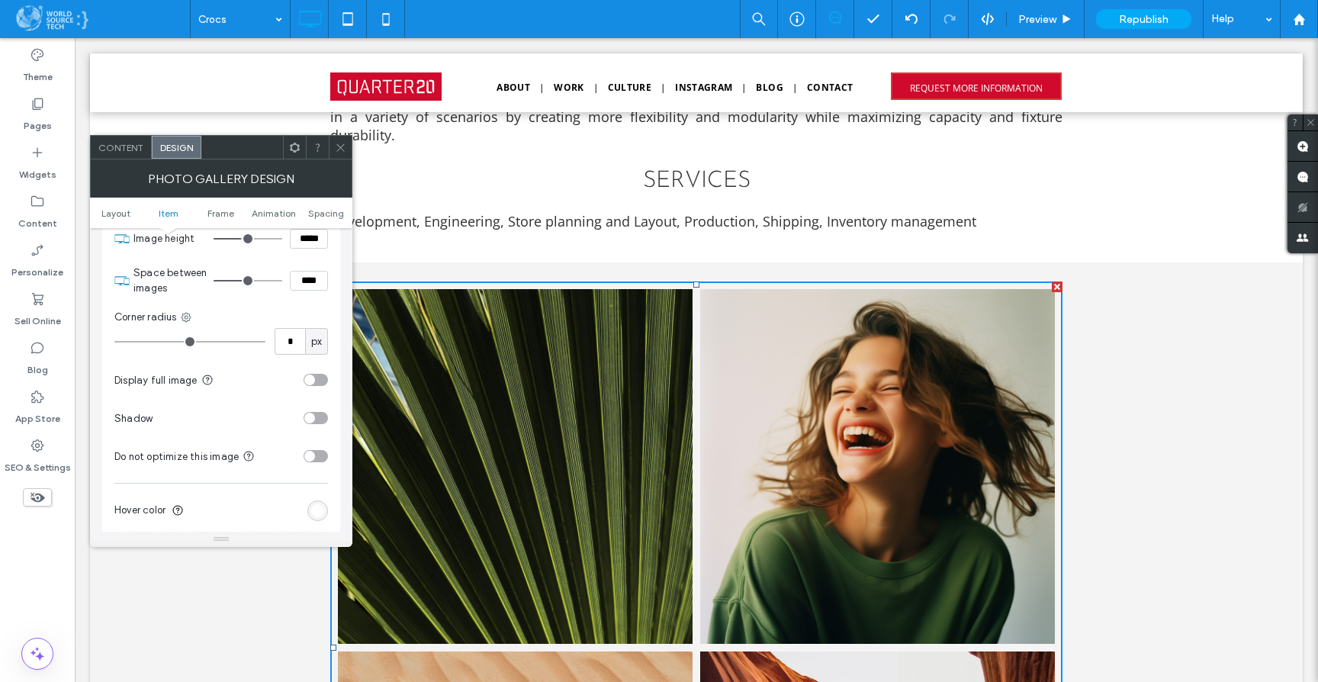
click at [313, 381] on div "toggle" at bounding box center [309, 379] width 11 height 11
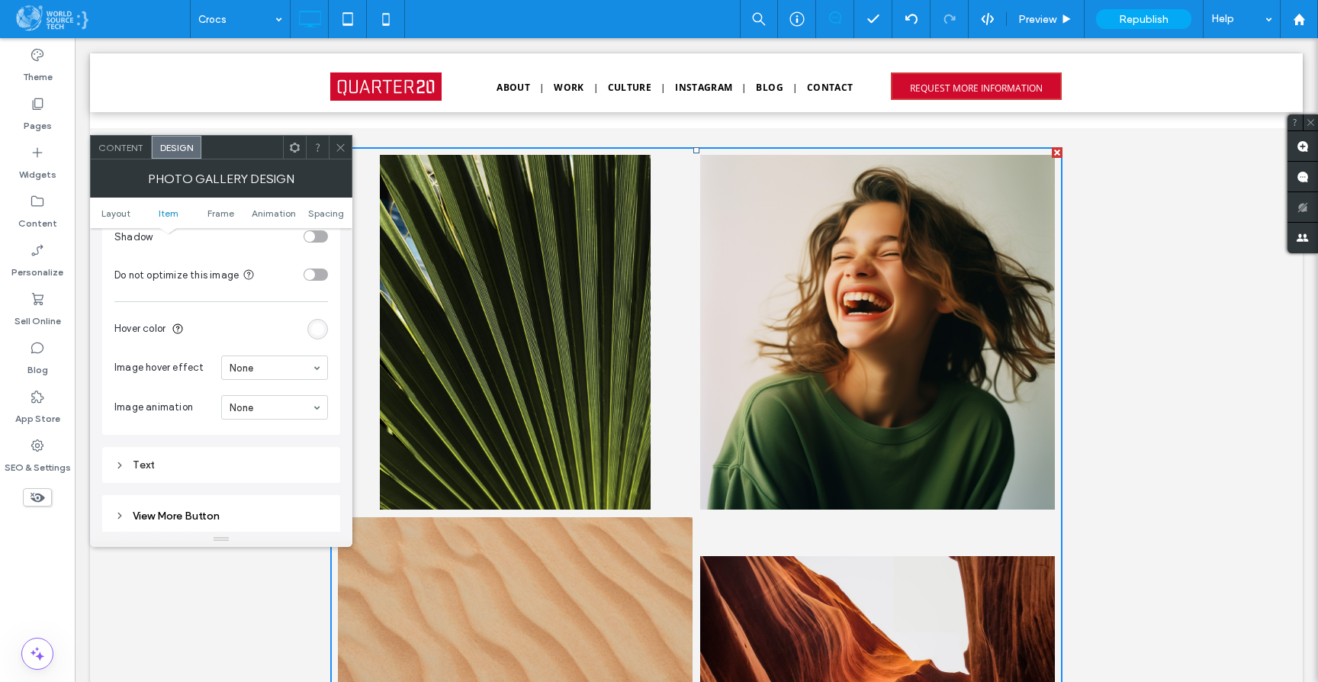
scroll to position [802, 0]
click at [317, 327] on div "rgba(255, 255, 255, 0.9)" at bounding box center [317, 327] width 13 height 13
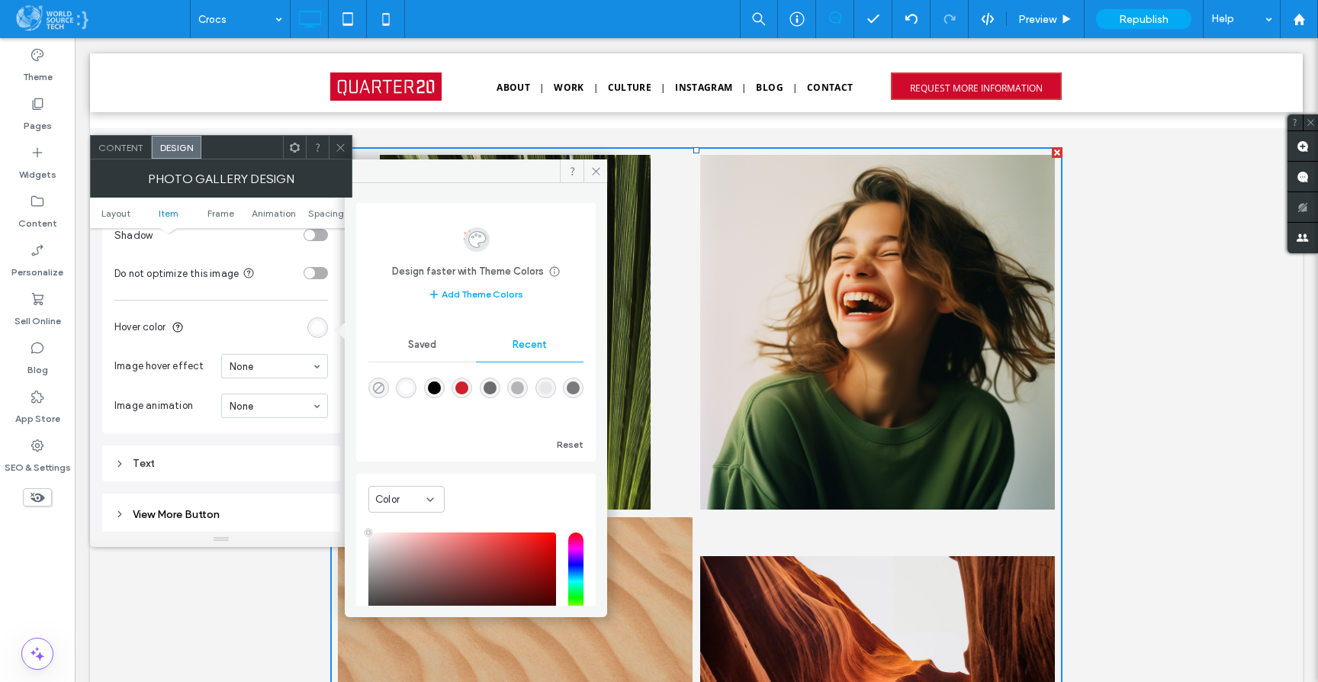
click at [379, 387] on icon "rgba(0, 0, 0, 0)" at bounding box center [378, 387] width 13 height 13
type input "*******"
type input "*"
type input "**"
click at [102, 385] on div "Images Image height ***** Space between images **** Corner radius * px Display …" at bounding box center [221, 220] width 238 height 425
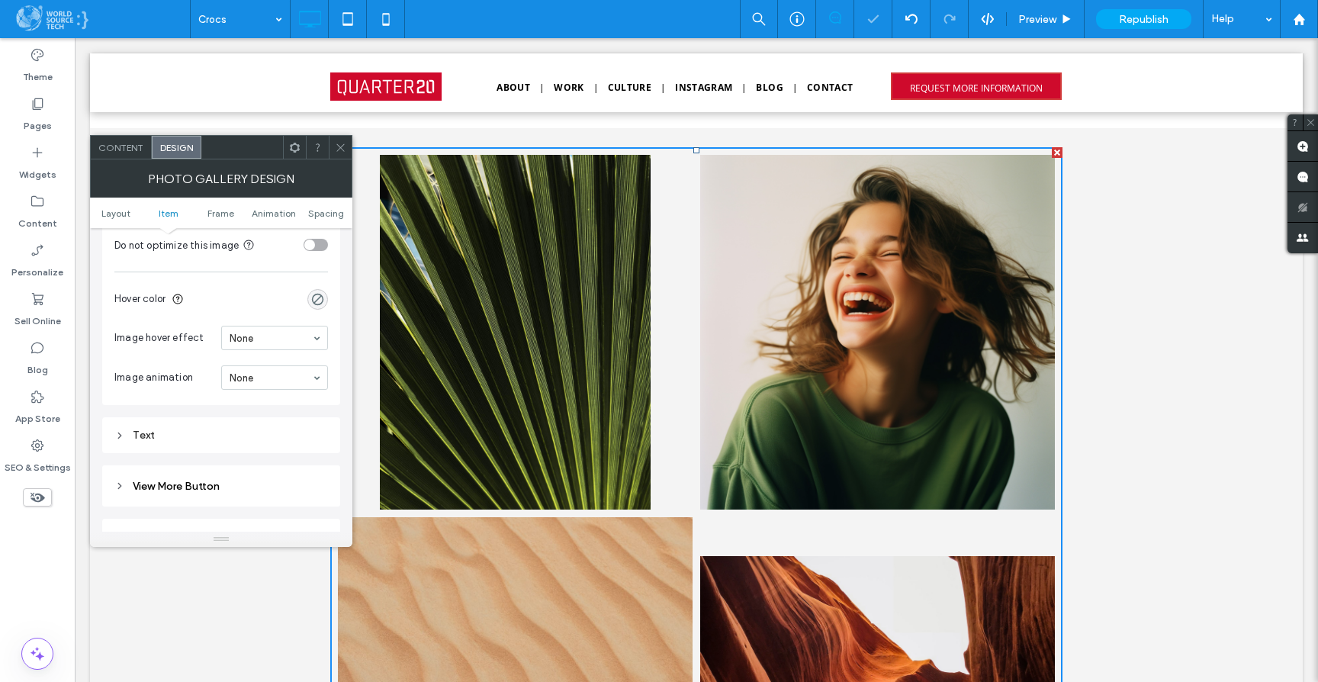
scroll to position [944, 0]
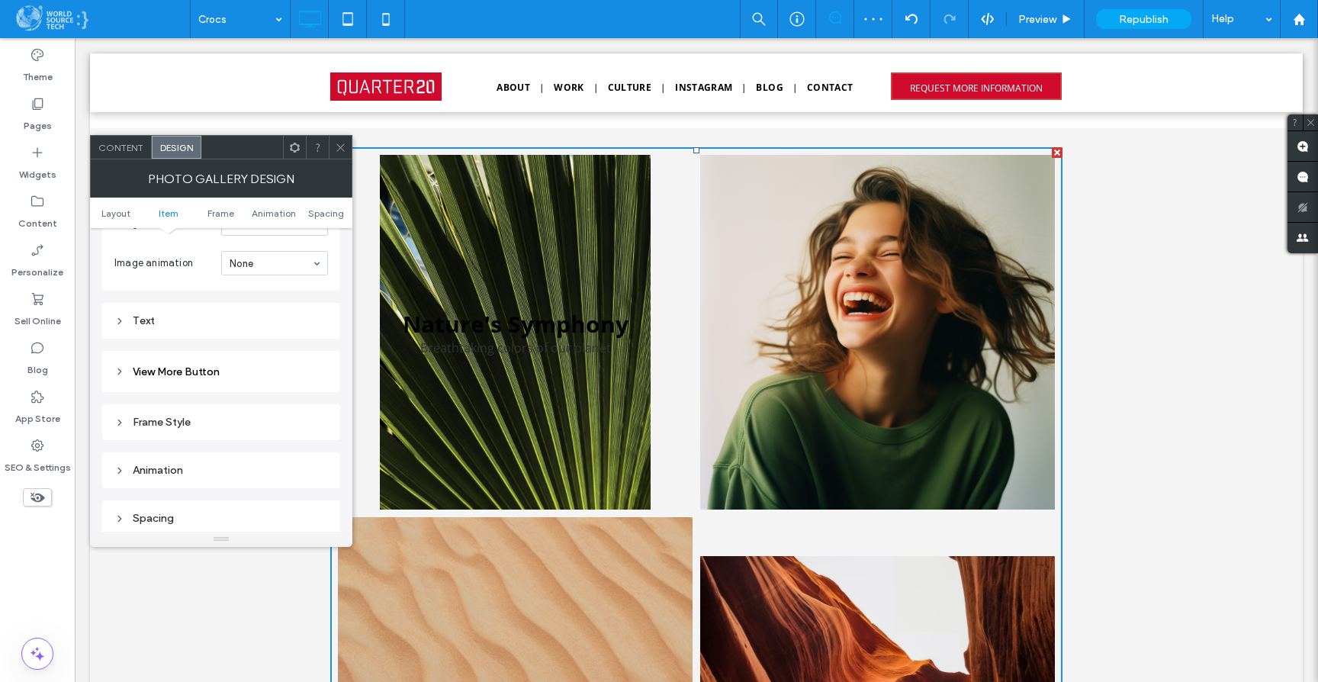
click at [142, 323] on div "Text" at bounding box center [221, 320] width 214 height 13
click at [121, 325] on icon at bounding box center [119, 321] width 11 height 11
click at [121, 324] on icon at bounding box center [119, 321] width 11 height 11
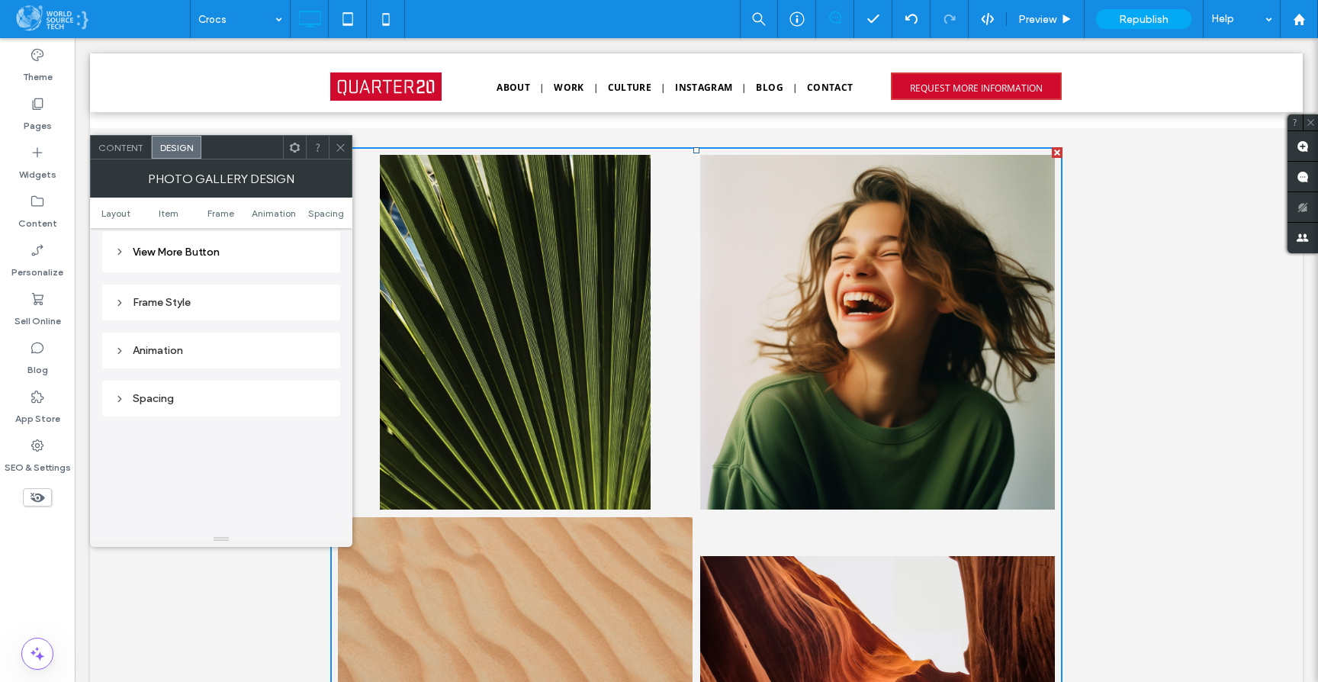
scroll to position [1062, 0]
click at [116, 214] on span "Layout" at bounding box center [115, 212] width 29 height 11
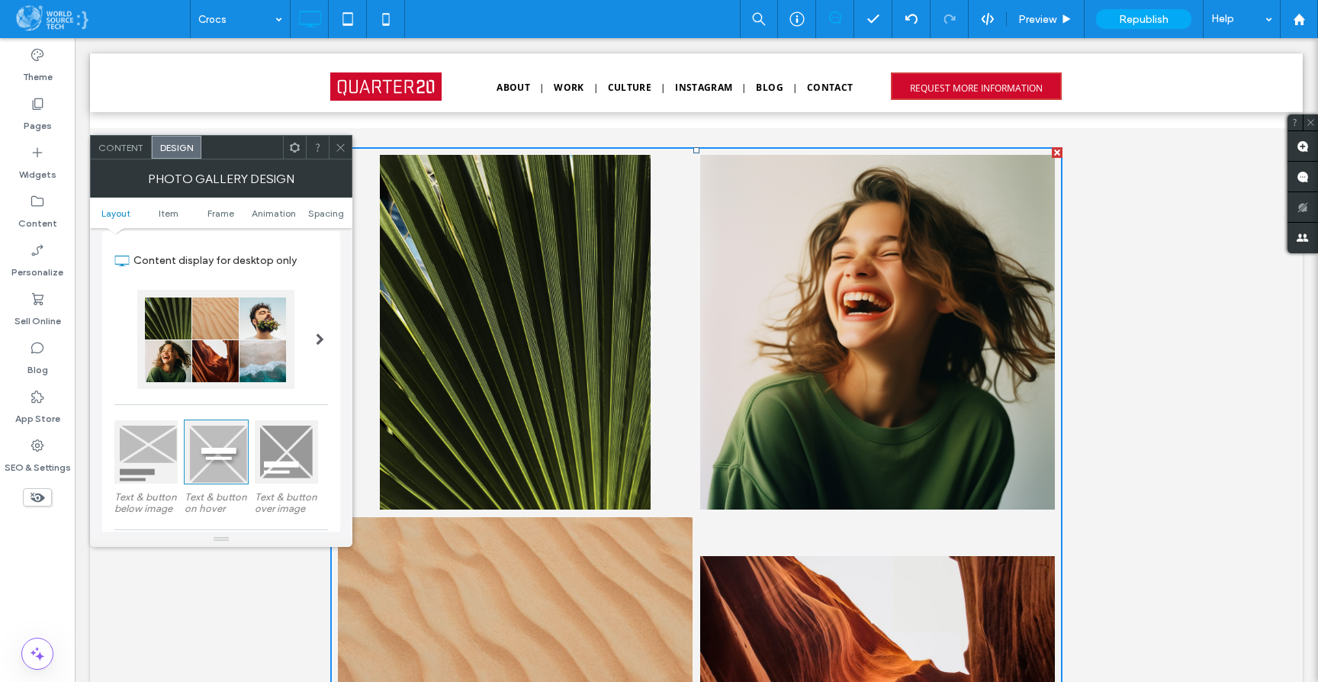
scroll to position [0, 0]
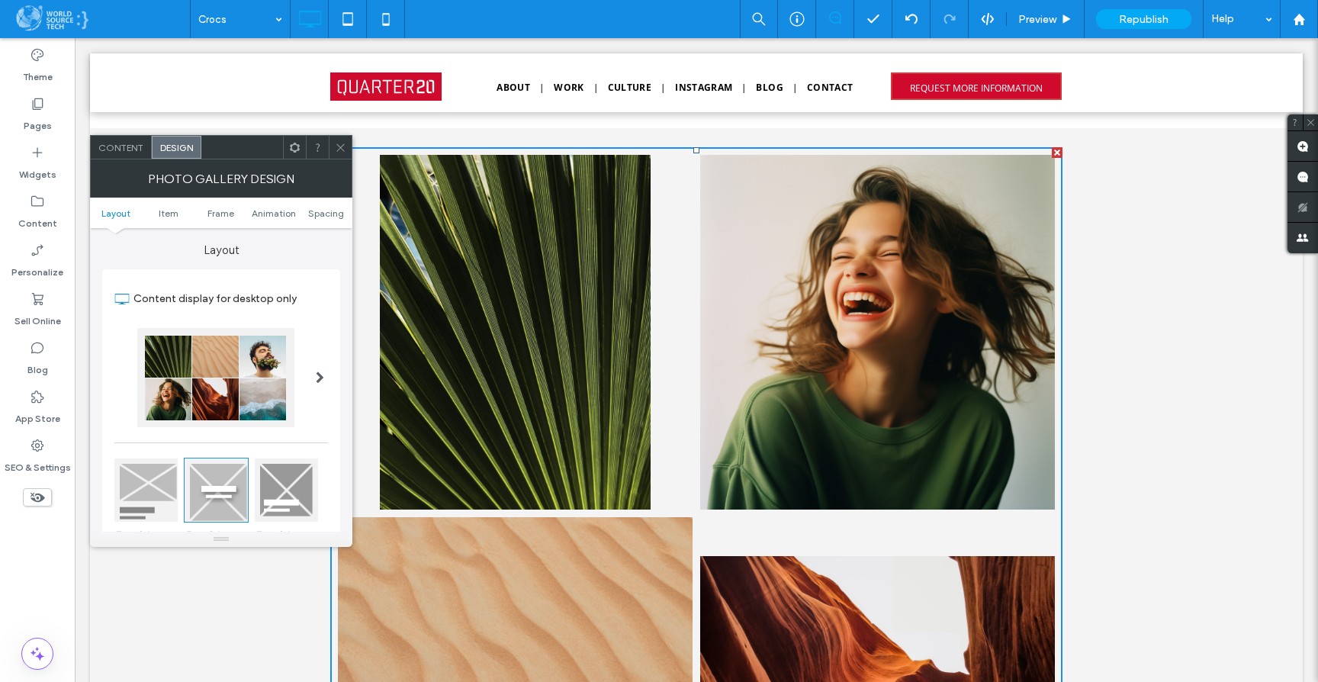
click at [313, 376] on div at bounding box center [319, 378] width 31 height 122
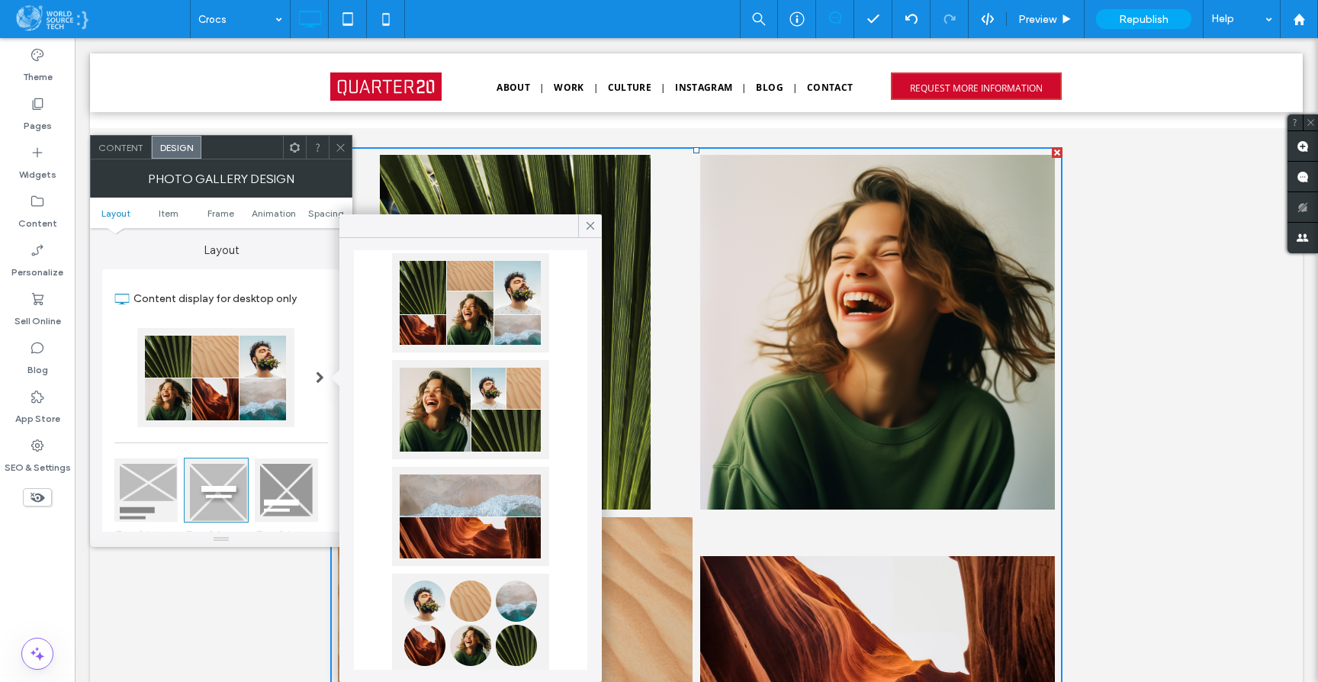
scroll to position [229, 0]
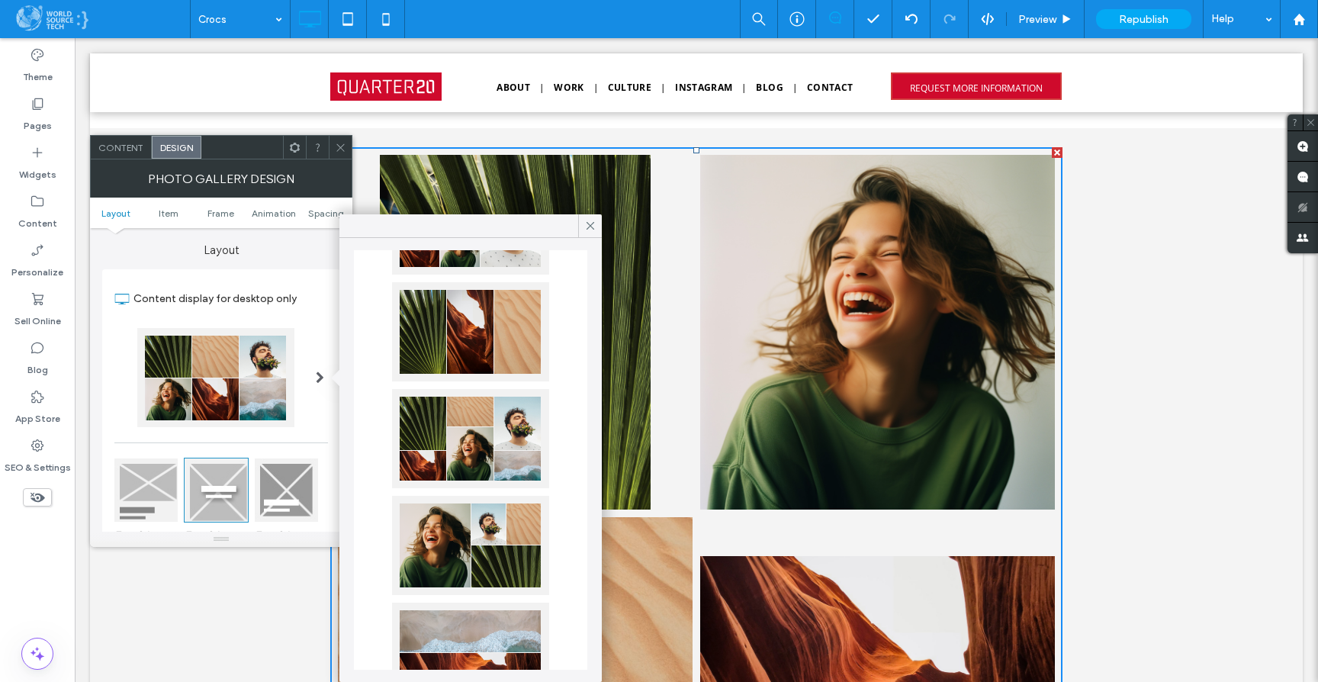
click at [124, 144] on span "Content" at bounding box center [120, 147] width 45 height 11
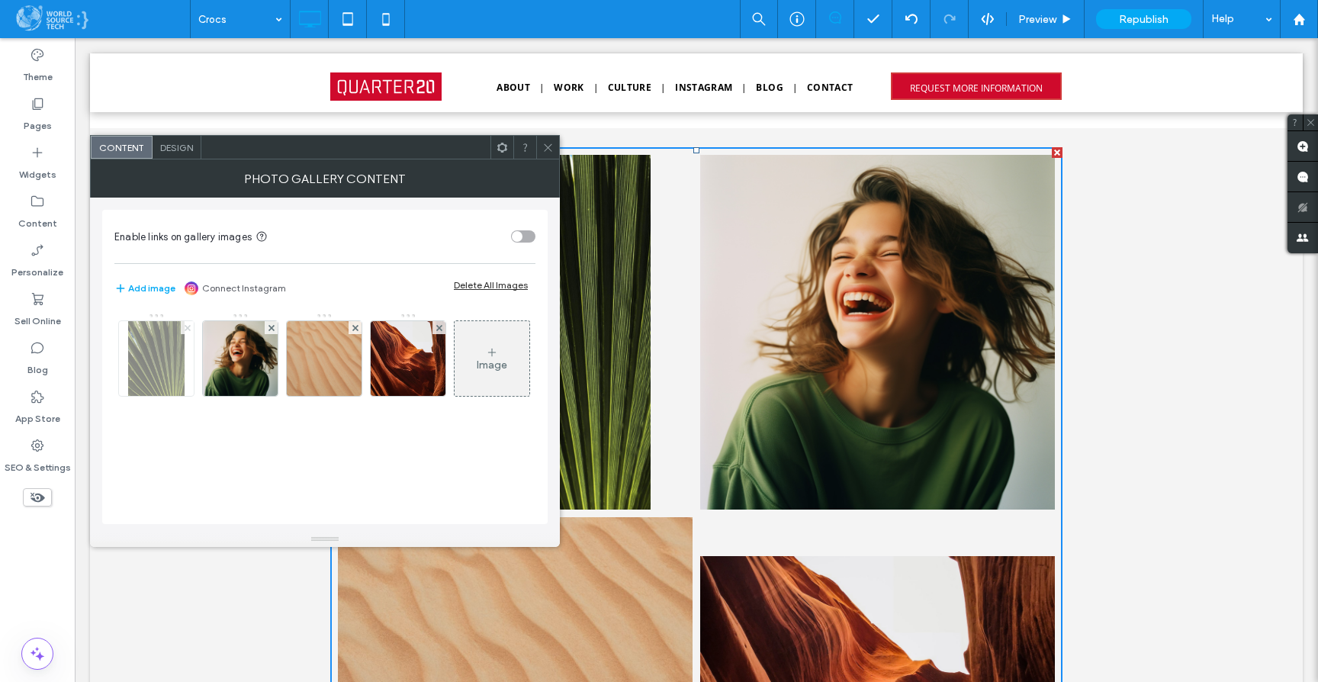
click at [187, 326] on icon at bounding box center [188, 328] width 6 height 6
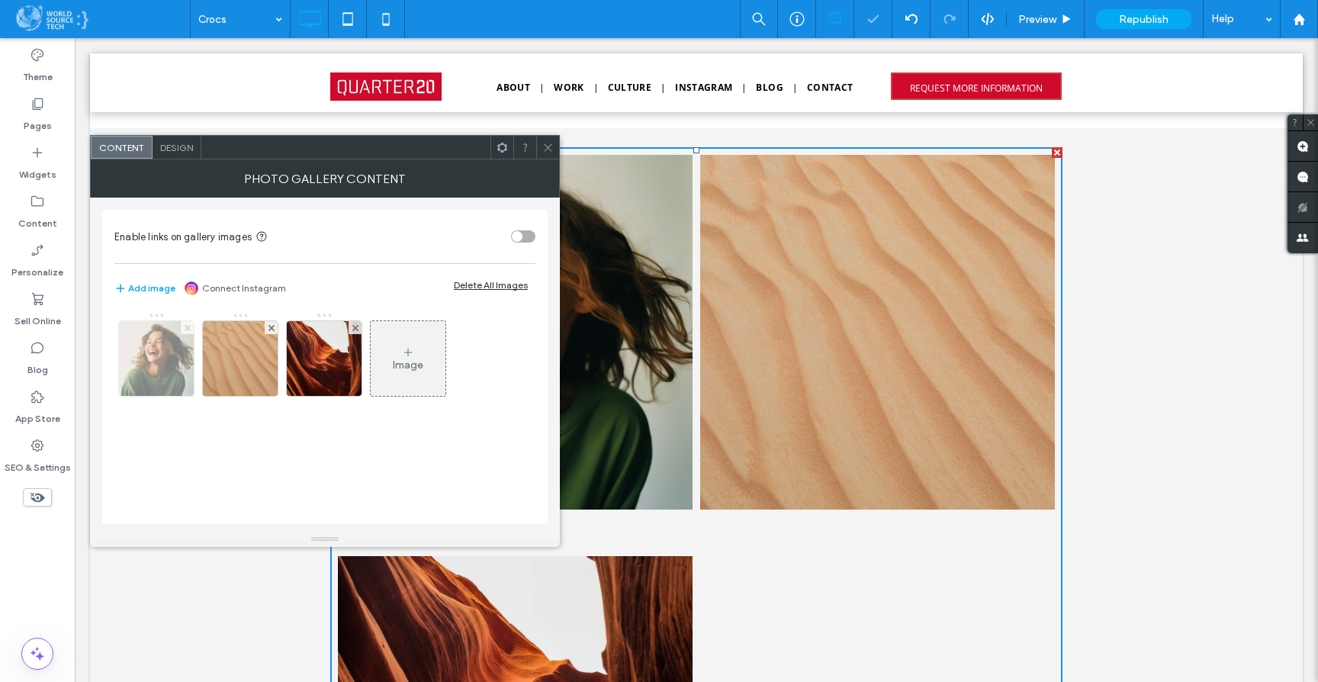
click at [185, 325] on icon at bounding box center [188, 328] width 6 height 6
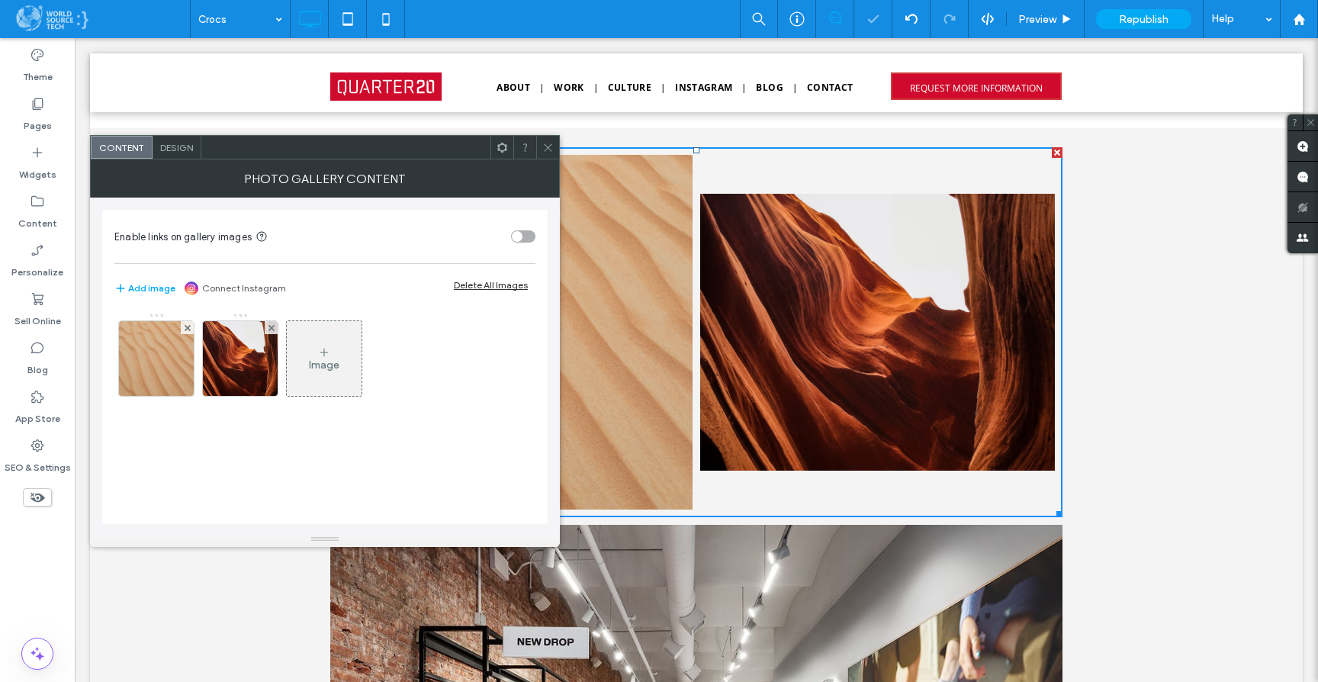
click at [185, 325] on icon at bounding box center [188, 328] width 6 height 6
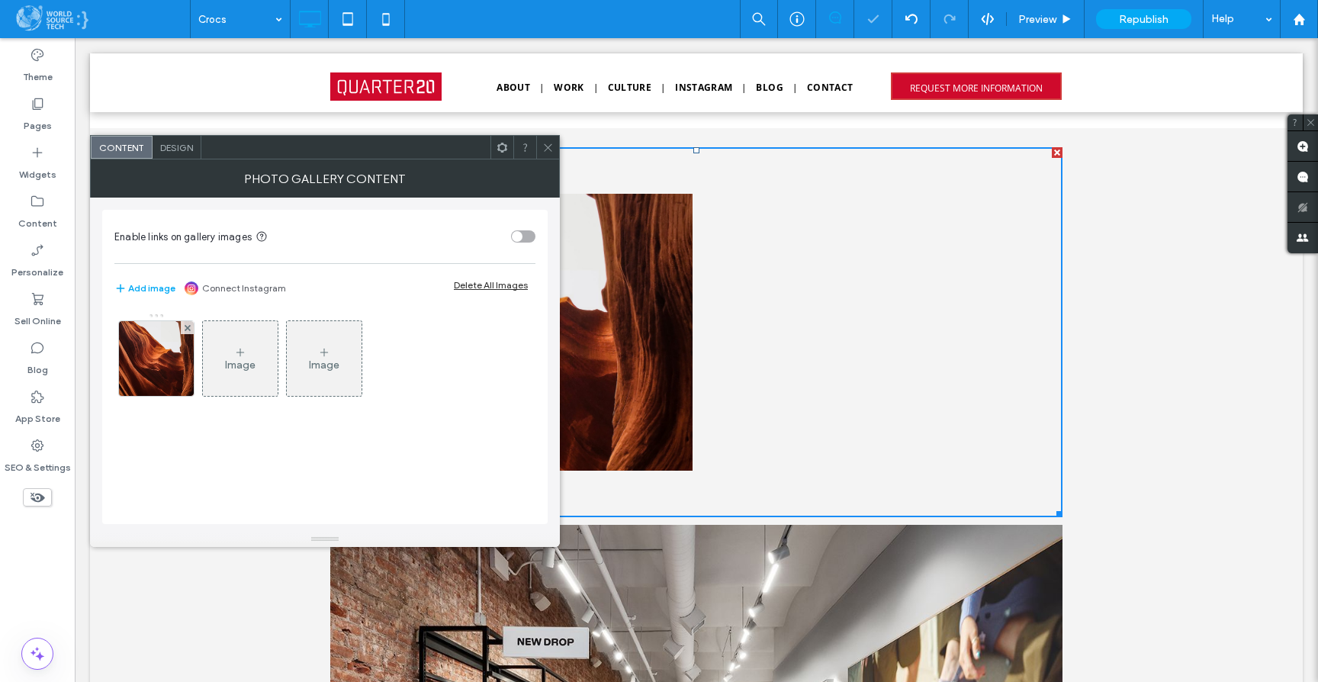
click at [185, 325] on icon at bounding box center [188, 328] width 6 height 6
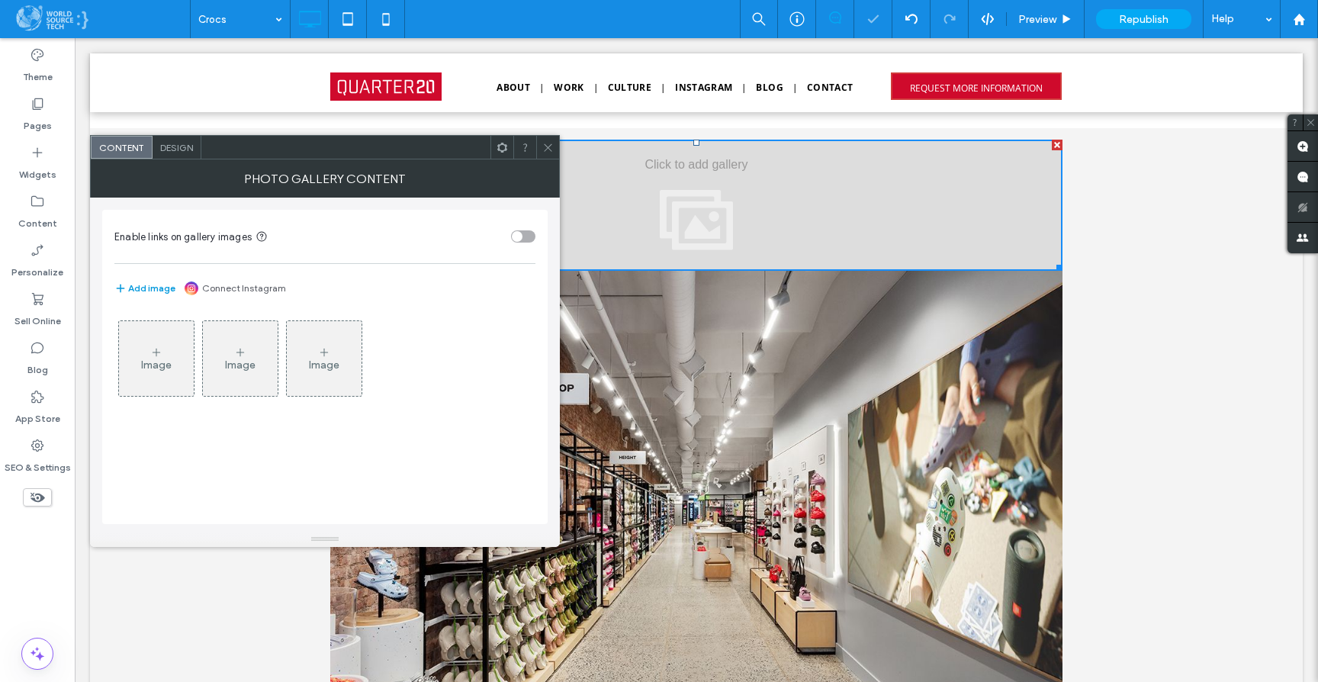
click at [155, 286] on button "Add image" at bounding box center [144, 288] width 61 height 18
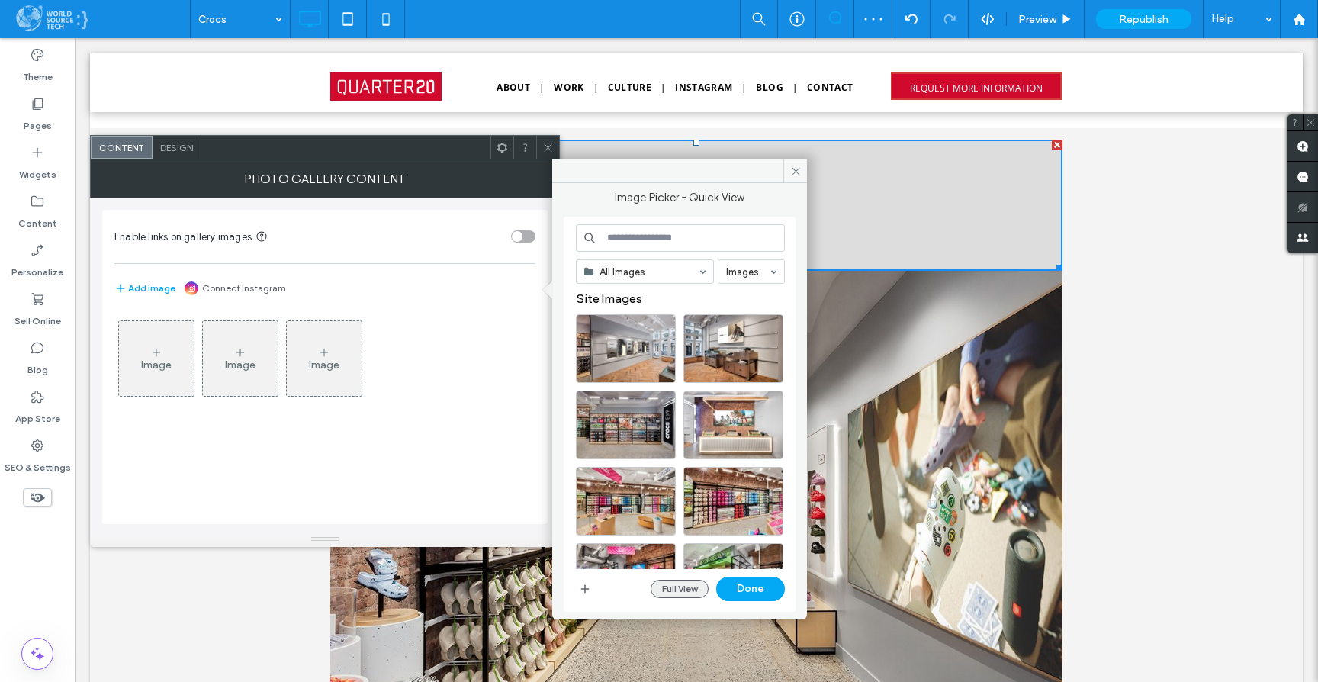
click at [677, 587] on button "Full View" at bounding box center [680, 589] width 58 height 18
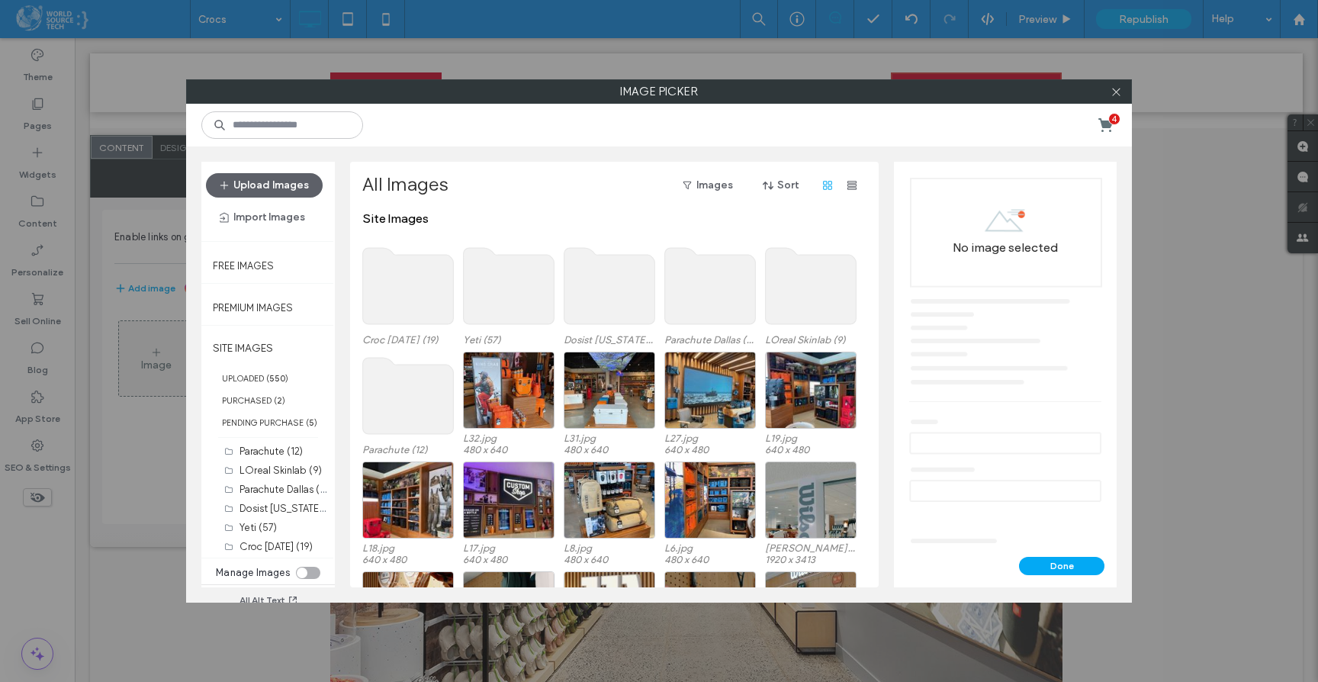
click at [418, 282] on use at bounding box center [408, 286] width 91 height 76
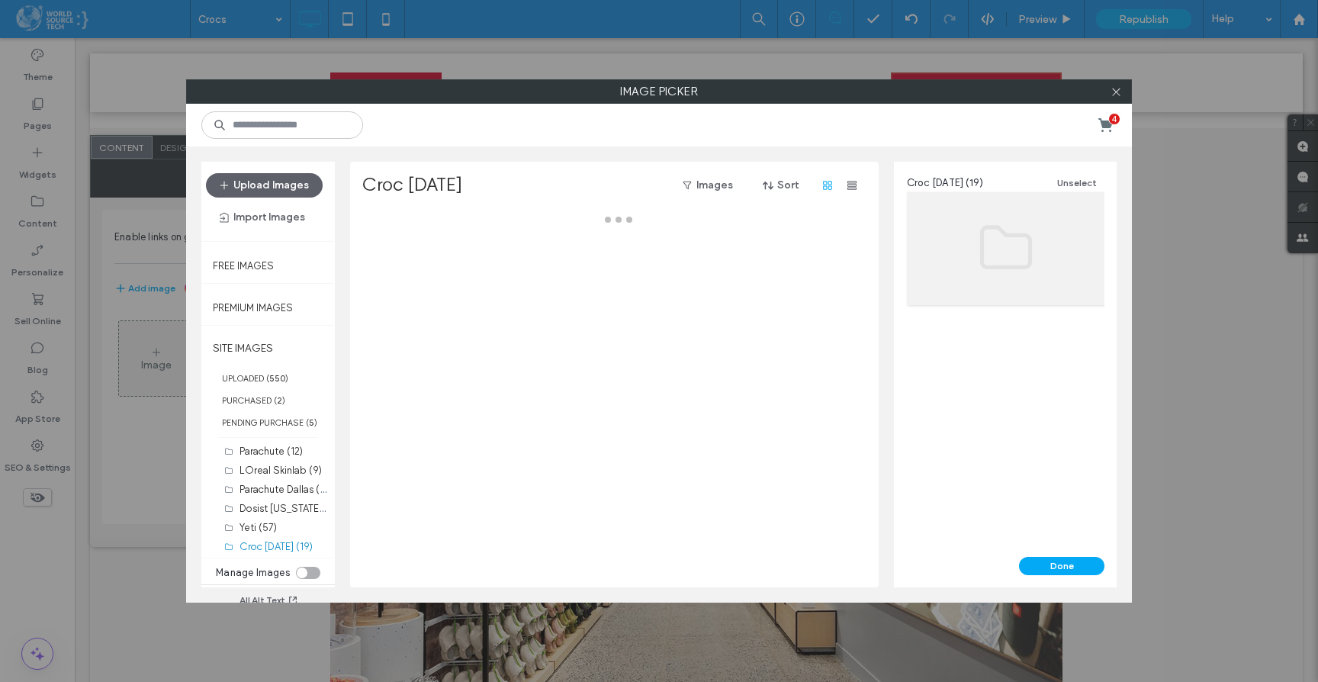
click at [418, 282] on div at bounding box center [618, 399] width 513 height 376
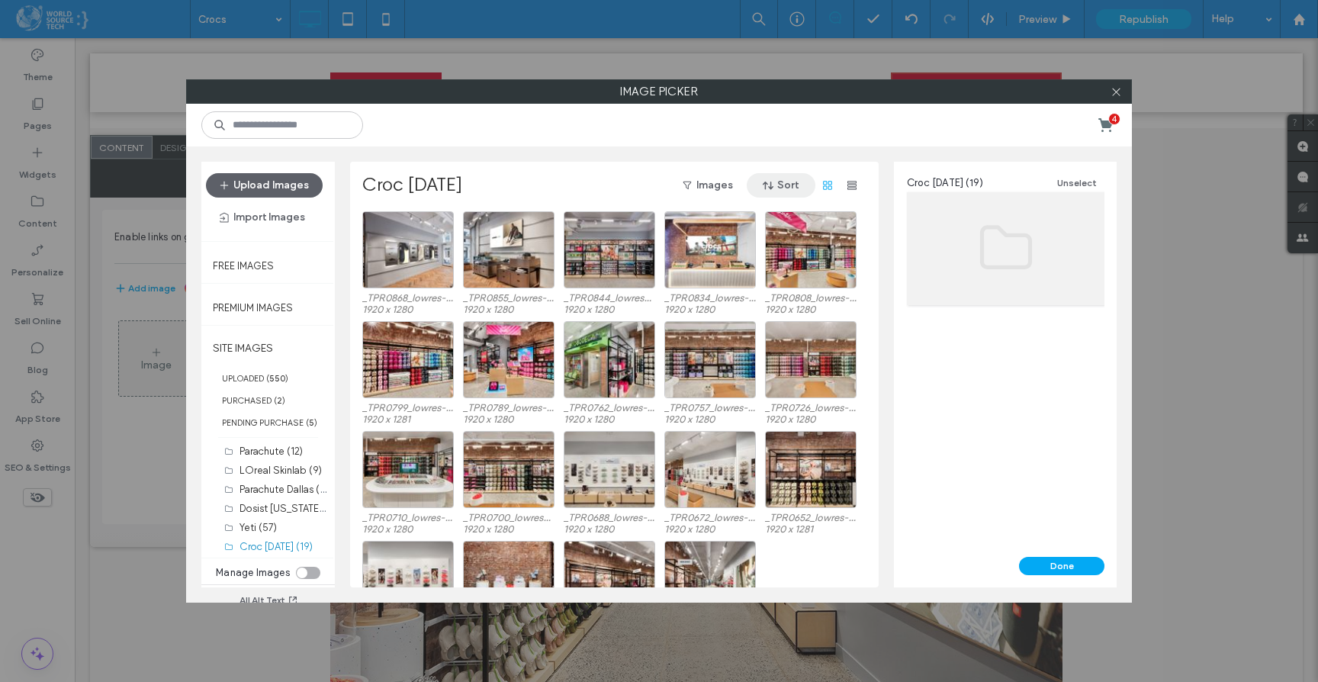
click at [790, 184] on button "Sort" at bounding box center [781, 185] width 69 height 24
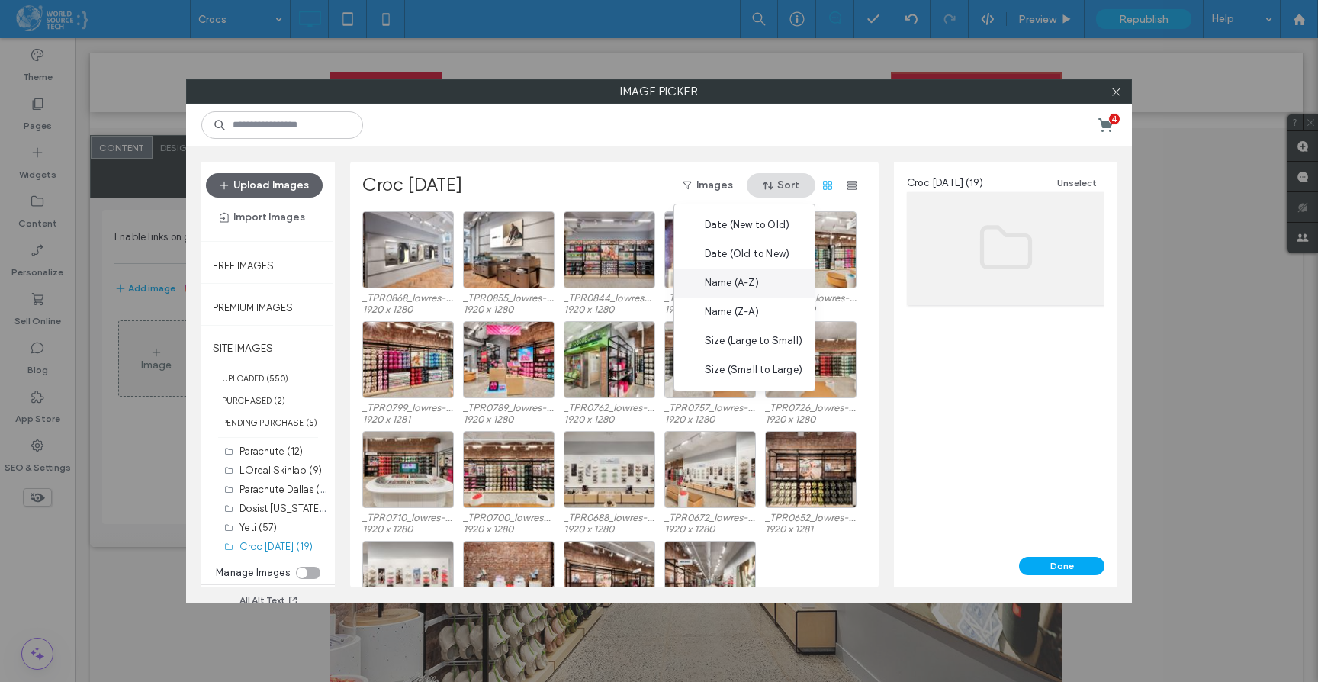
click at [744, 275] on span "Name (A-Z)" at bounding box center [732, 282] width 54 height 15
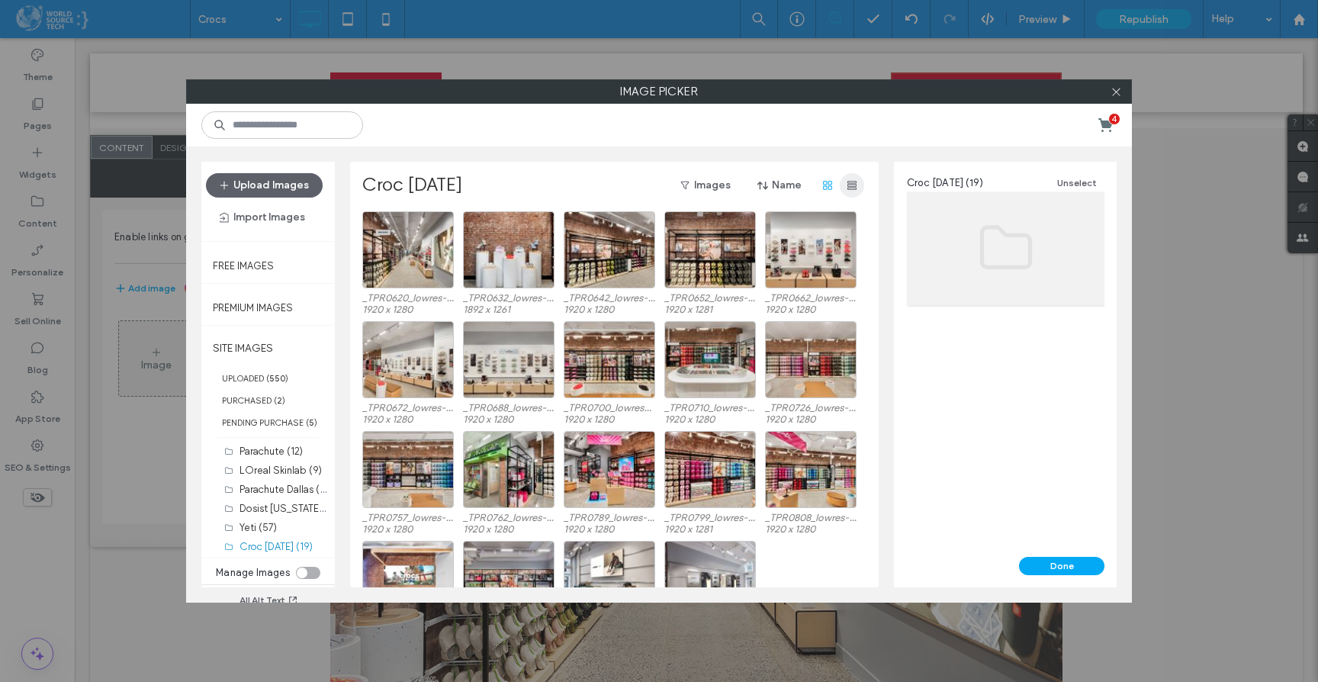
click at [850, 186] on use "button" at bounding box center [851, 185] width 9 height 9
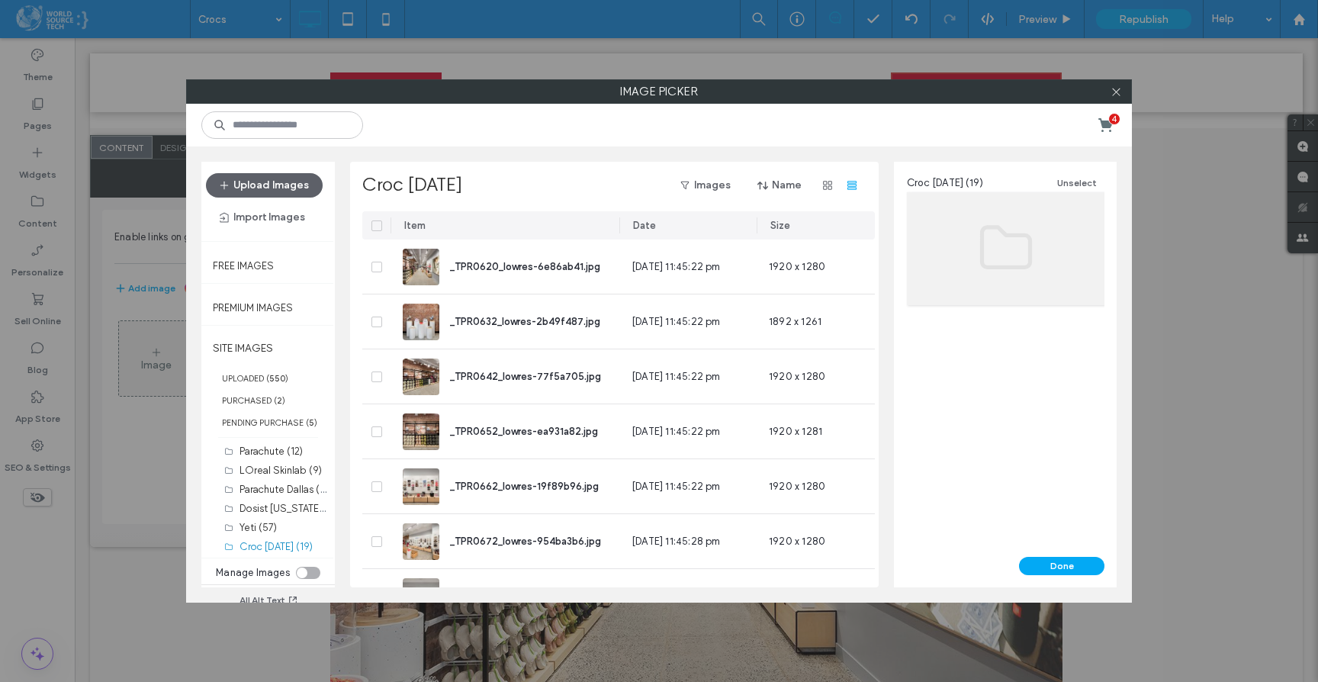
click at [379, 223] on icon at bounding box center [377, 225] width 6 height 5
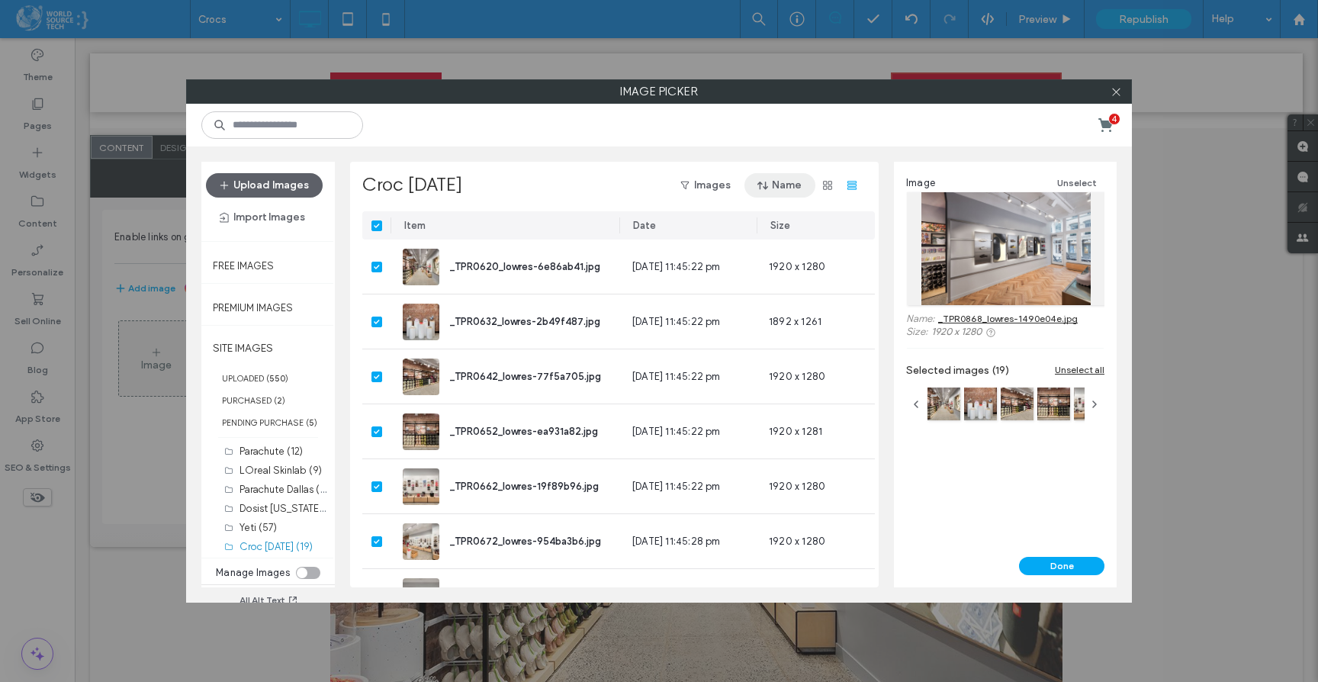
click at [781, 187] on button "Name" at bounding box center [779, 185] width 71 height 24
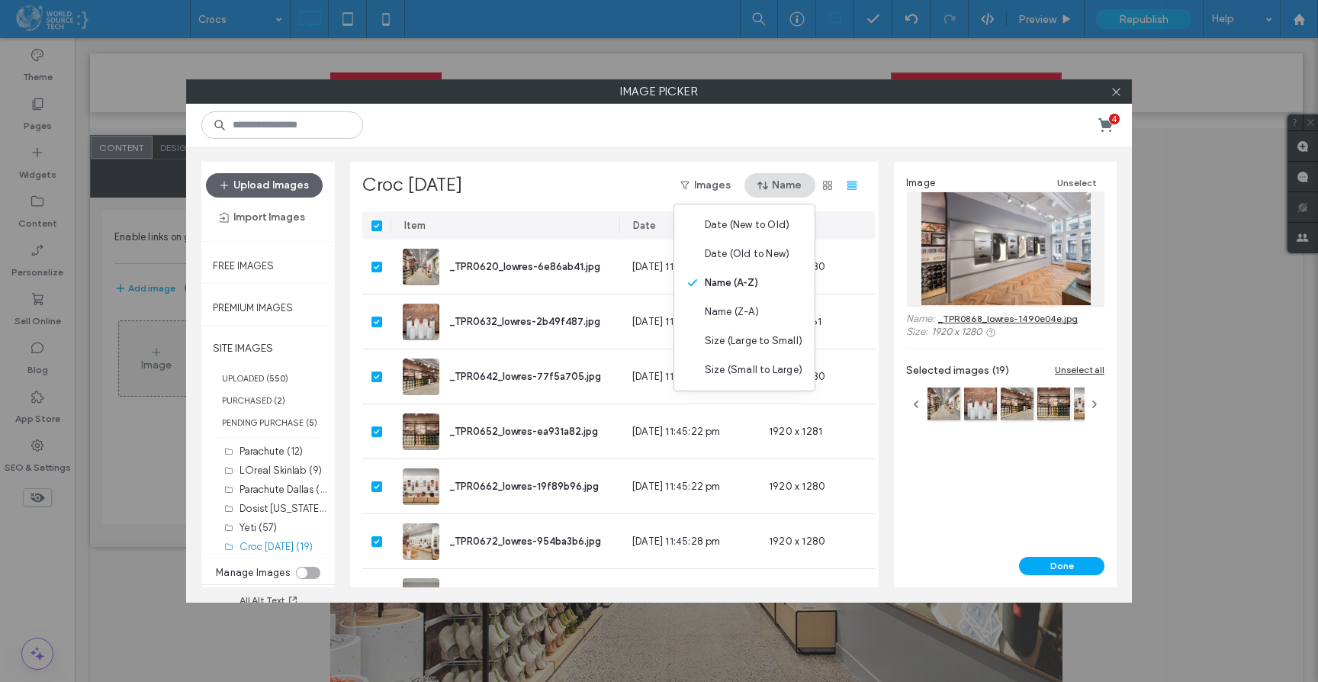
click at [603, 185] on div "Croc 2025-08-13 Images Name" at bounding box center [613, 185] width 502 height 24
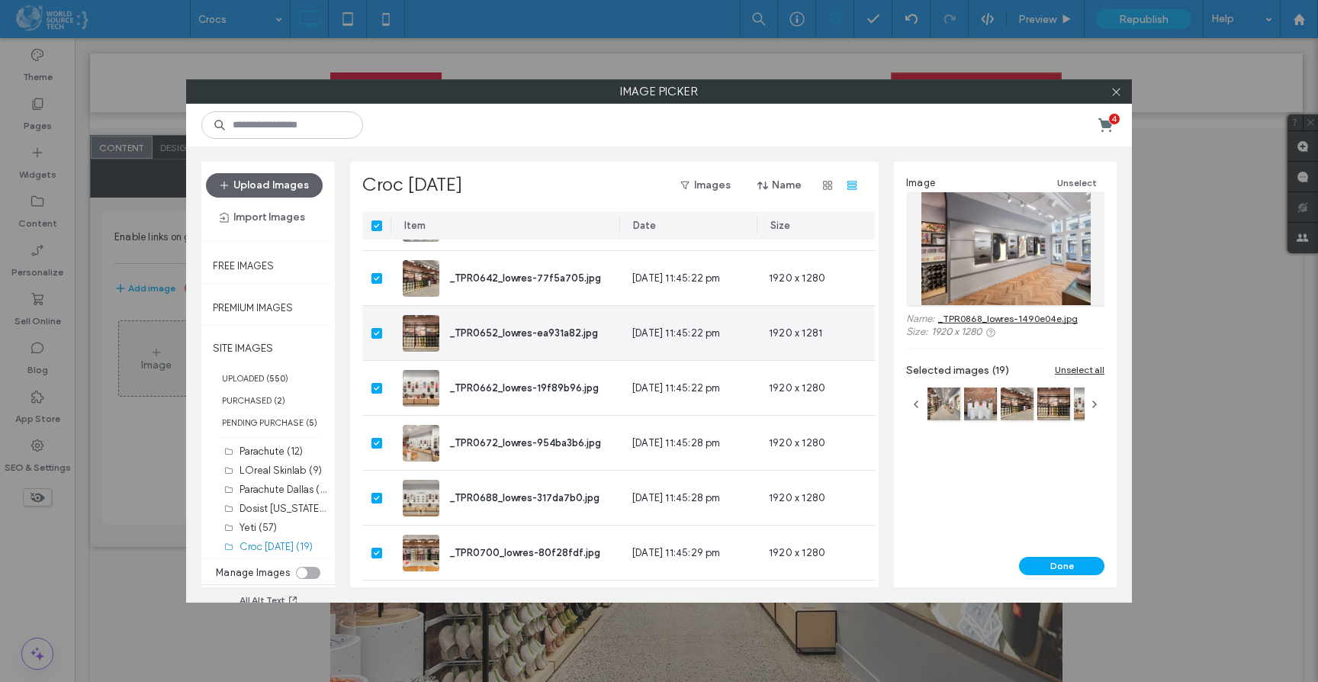
scroll to position [0, 0]
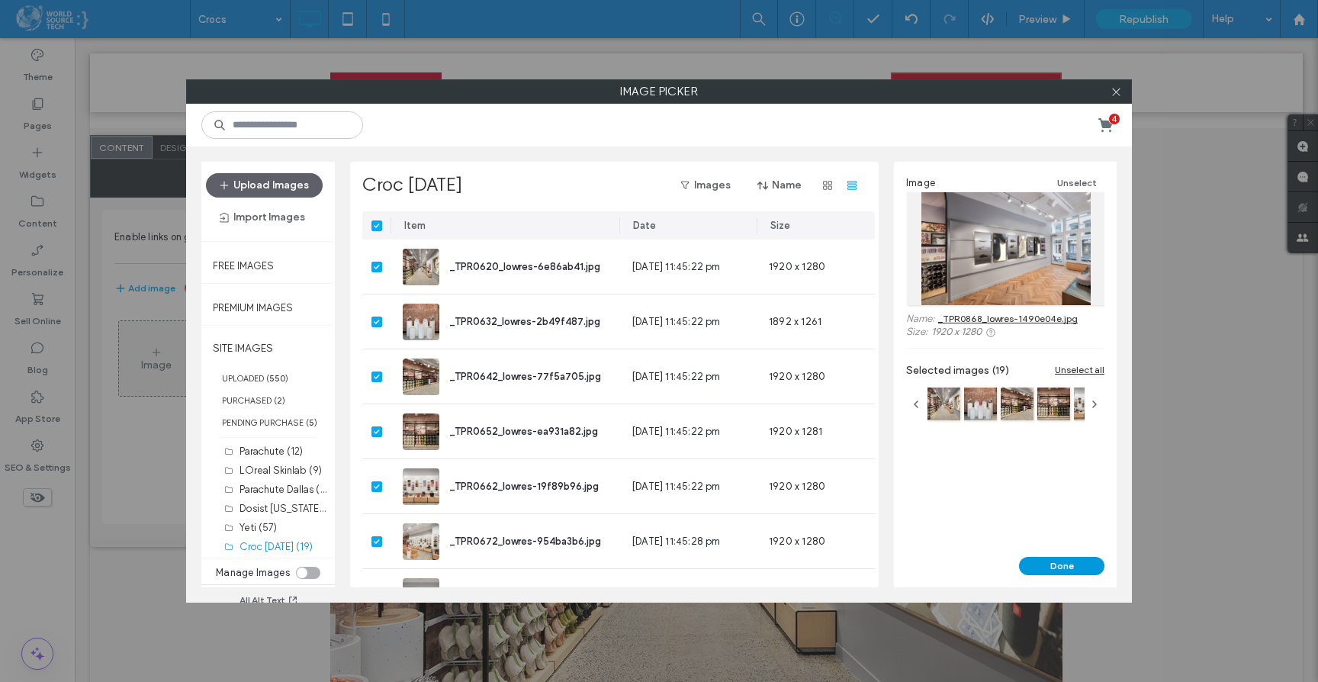
click at [1062, 561] on button "Done" at bounding box center [1061, 566] width 85 height 18
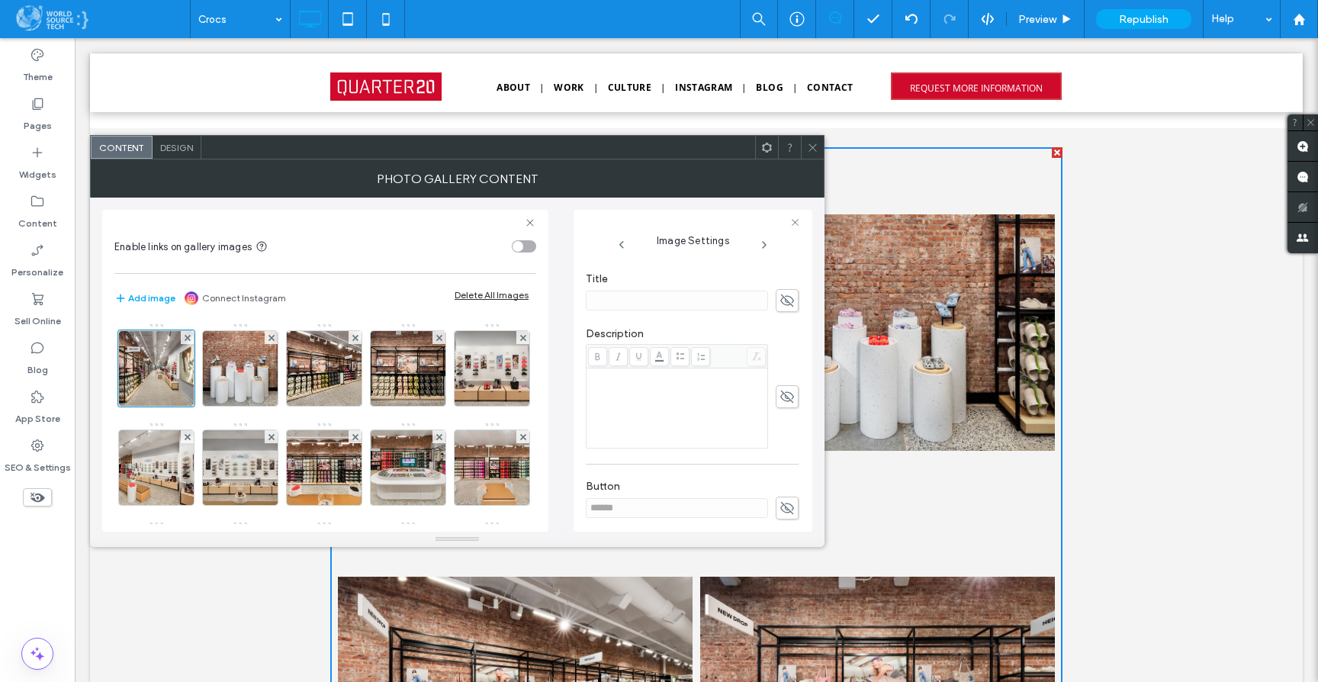
scroll to position [385, 0]
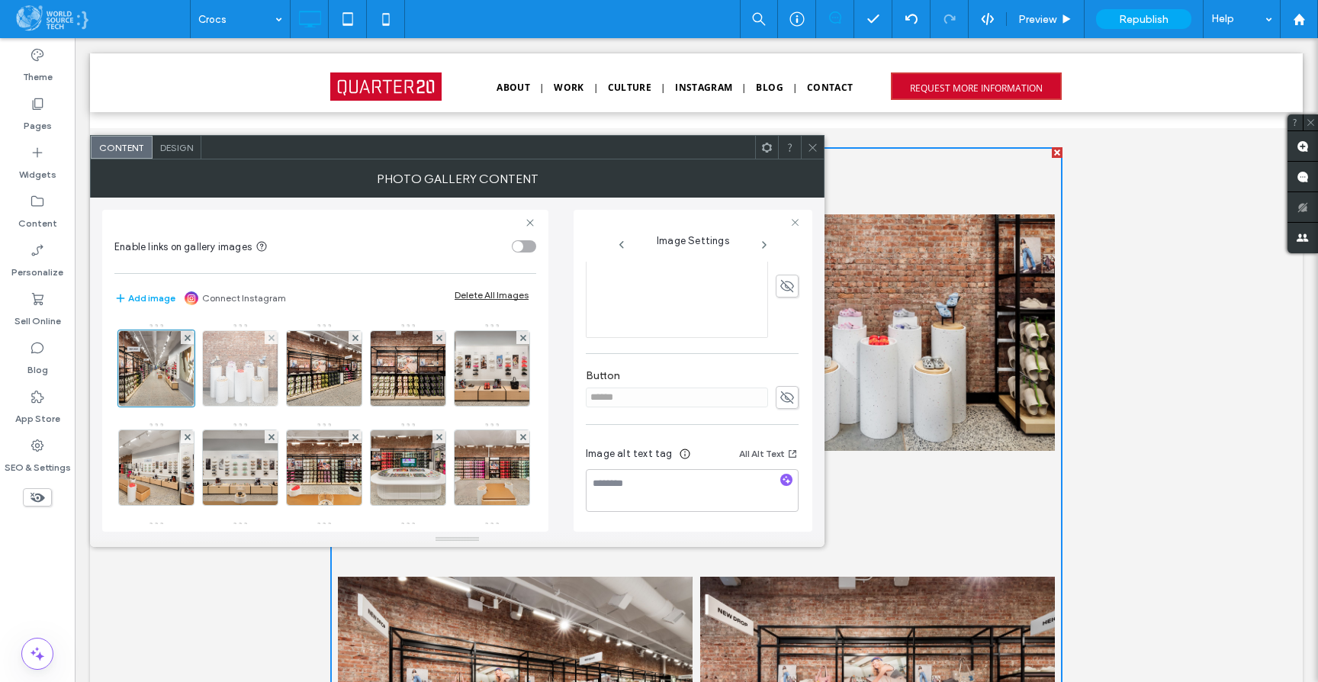
click at [230, 361] on img at bounding box center [240, 368] width 112 height 75
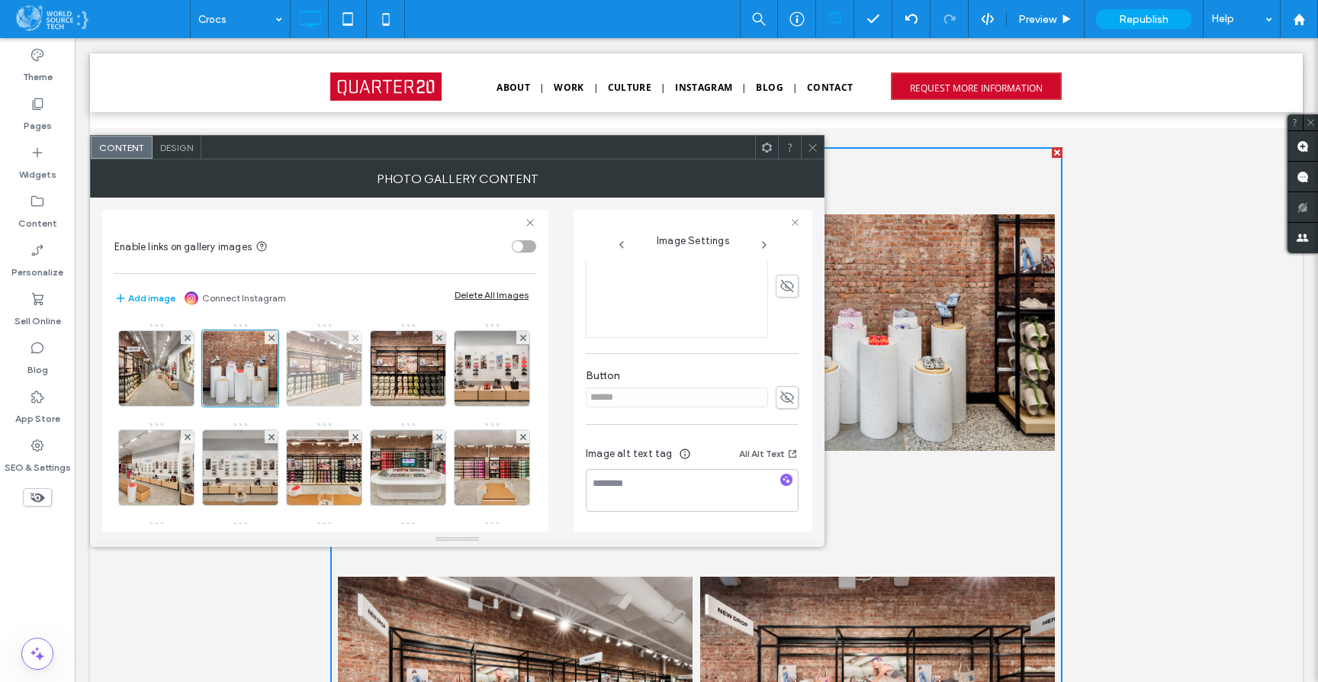
click at [315, 371] on img at bounding box center [324, 368] width 112 height 75
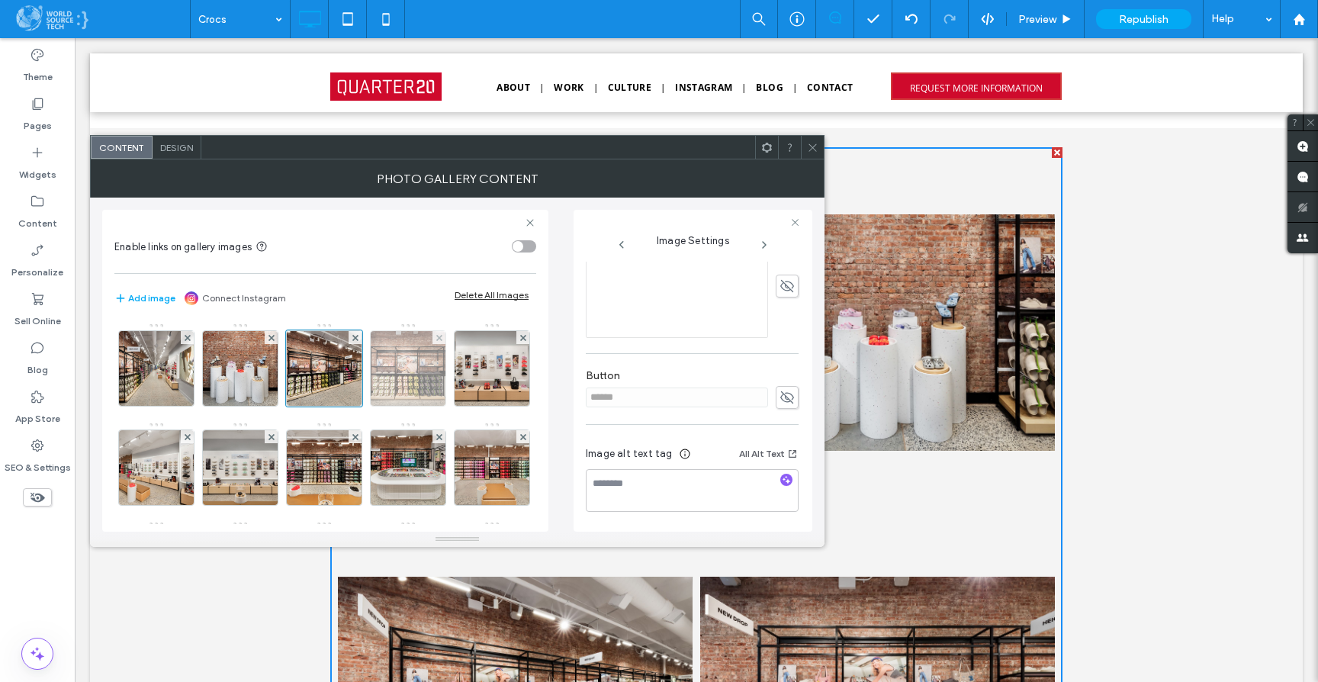
click at [403, 365] on img at bounding box center [408, 368] width 112 height 75
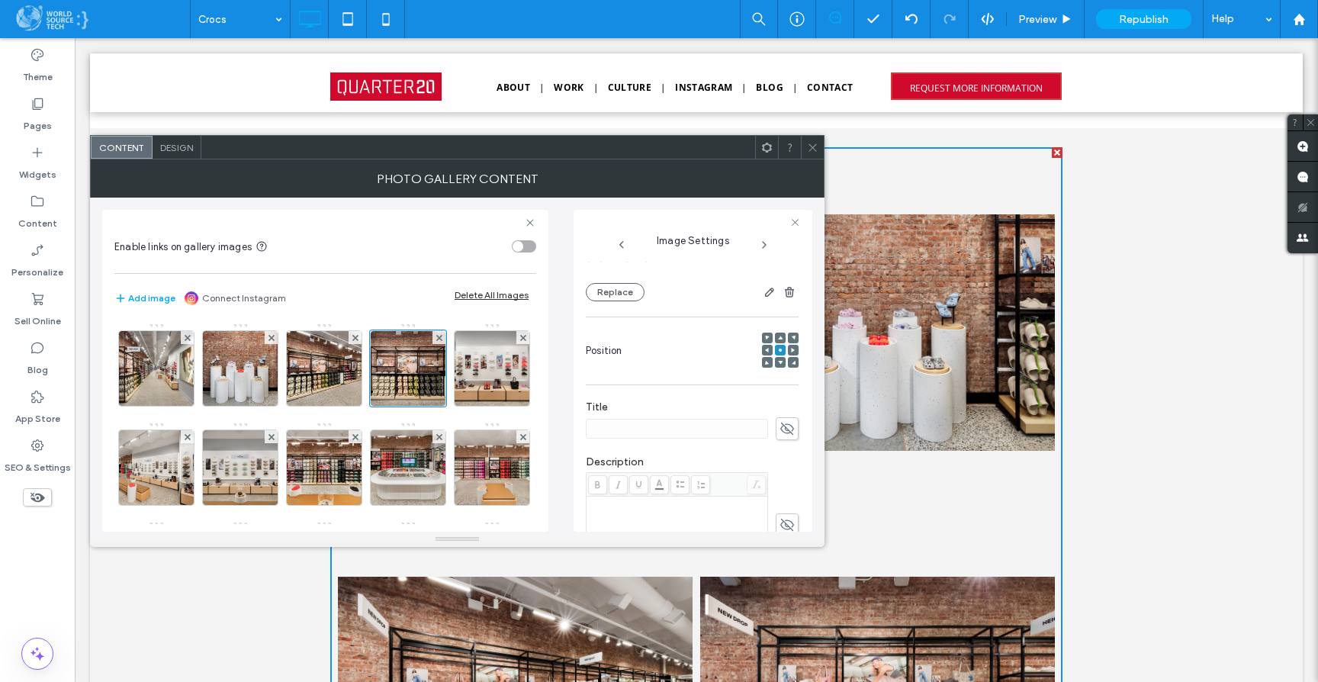
click at [813, 149] on icon at bounding box center [812, 147] width 11 height 11
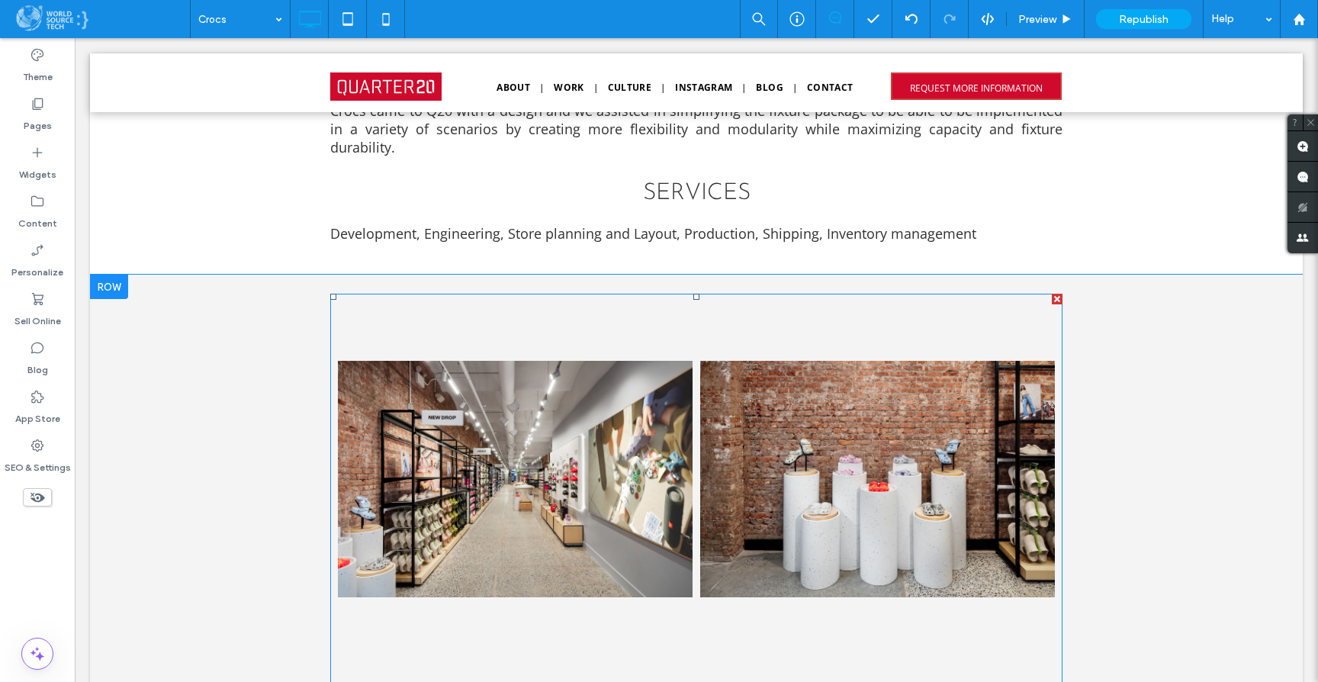
scroll to position [704, 0]
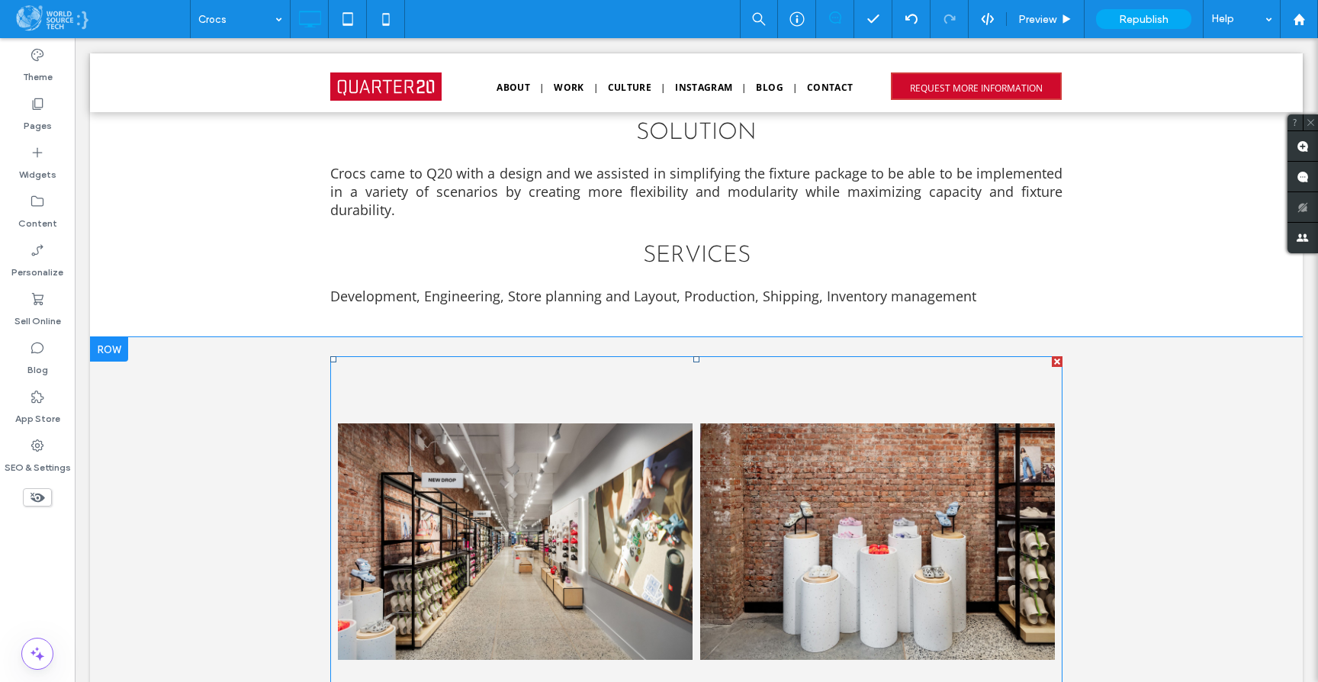
click at [468, 371] on link at bounding box center [515, 541] width 355 height 355
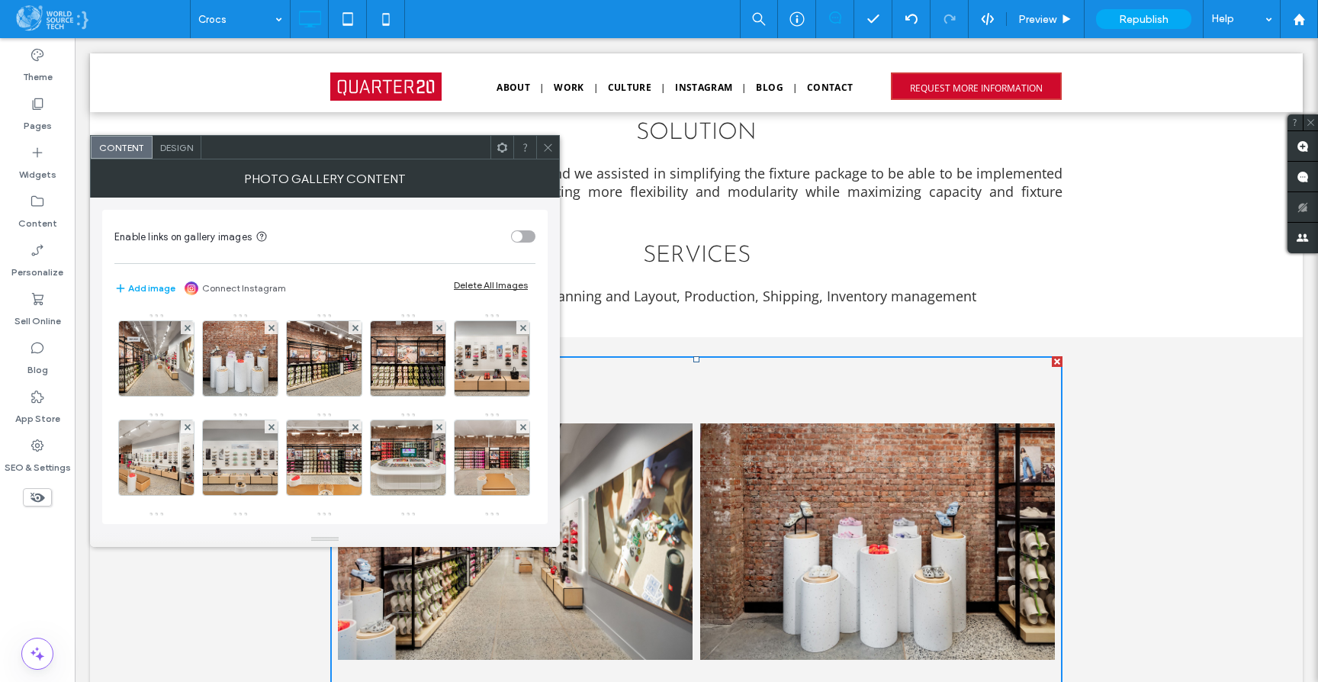
click at [167, 149] on span "Design" at bounding box center [176, 147] width 33 height 11
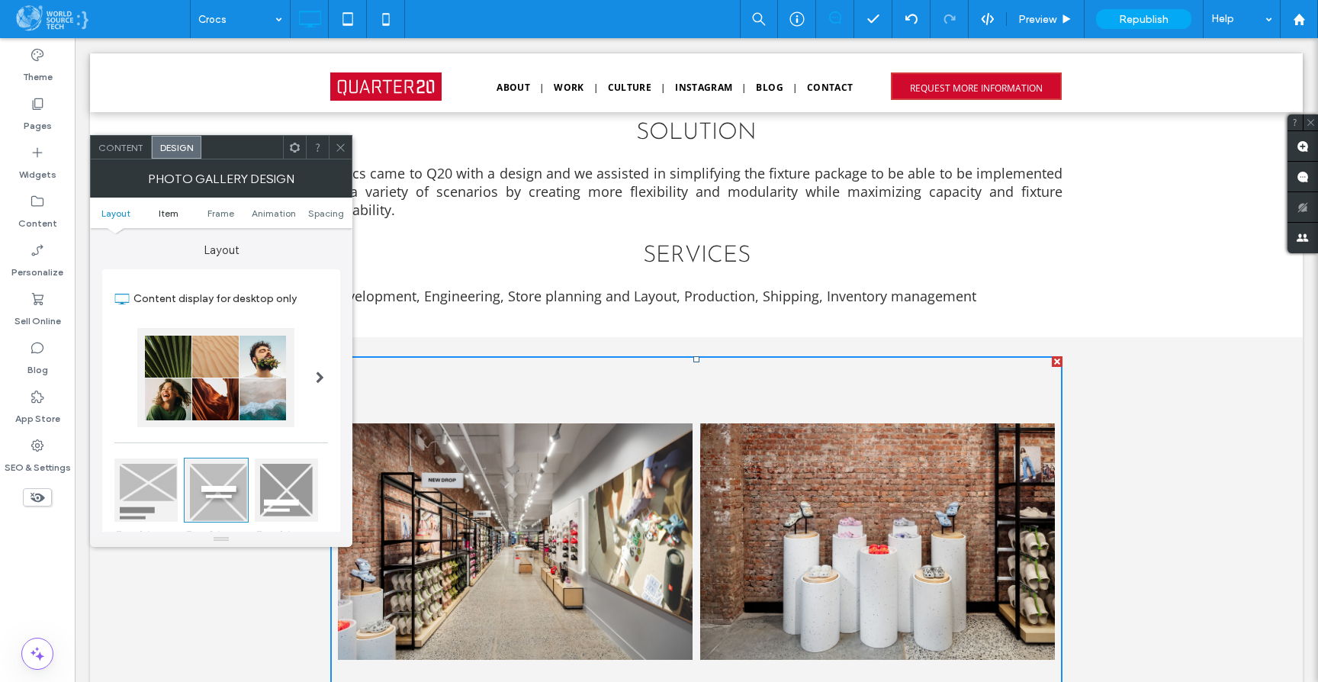
click at [169, 210] on span "Item" at bounding box center [169, 212] width 20 height 11
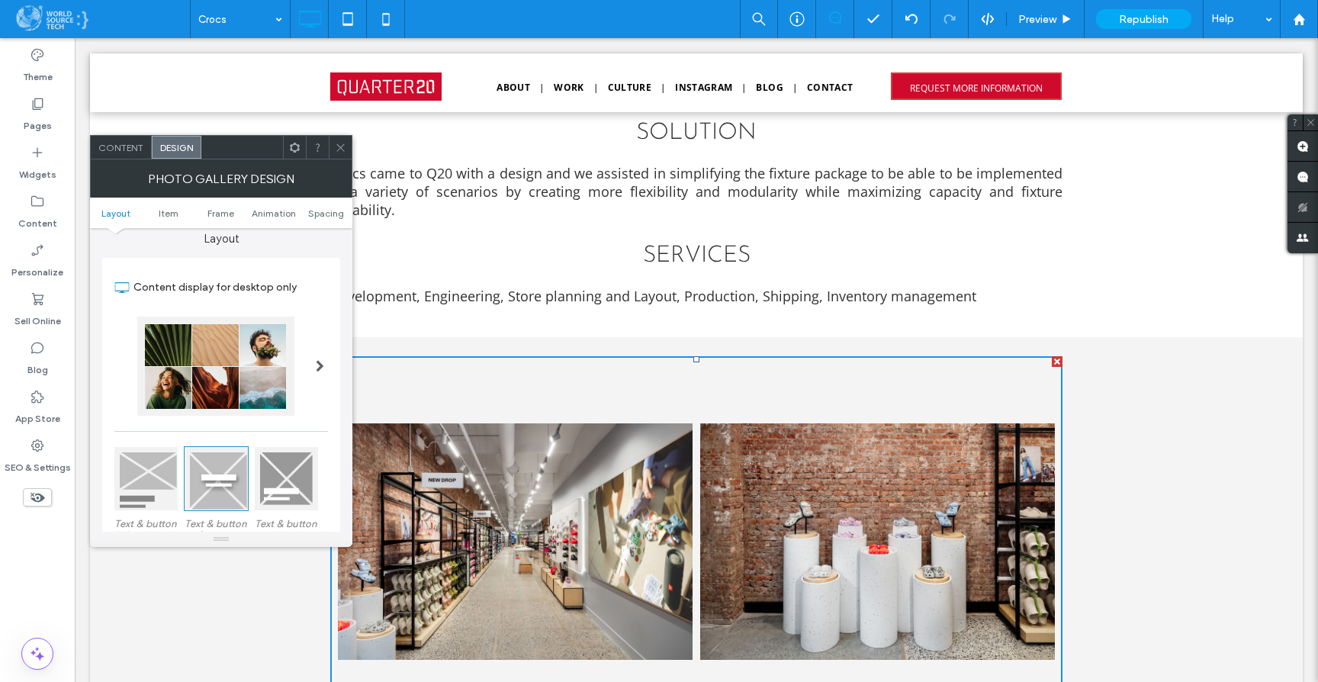
scroll to position [0, 0]
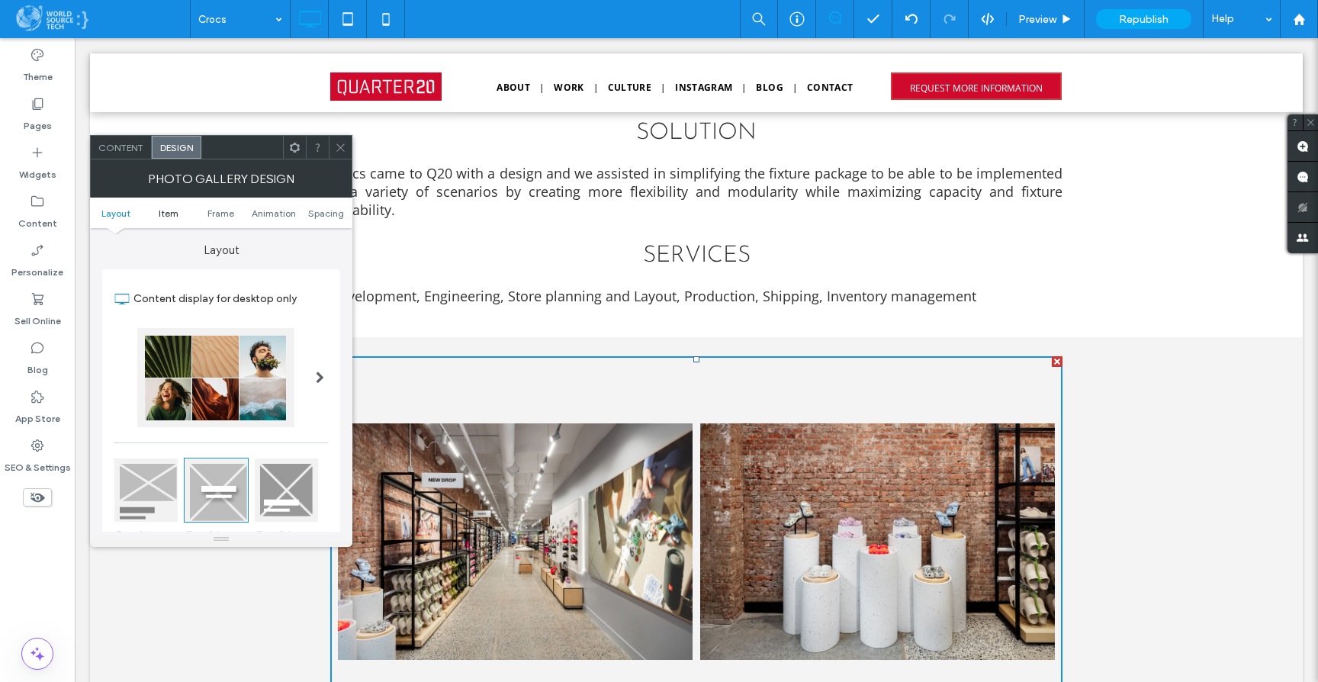
click at [175, 213] on span "Item" at bounding box center [169, 212] width 20 height 11
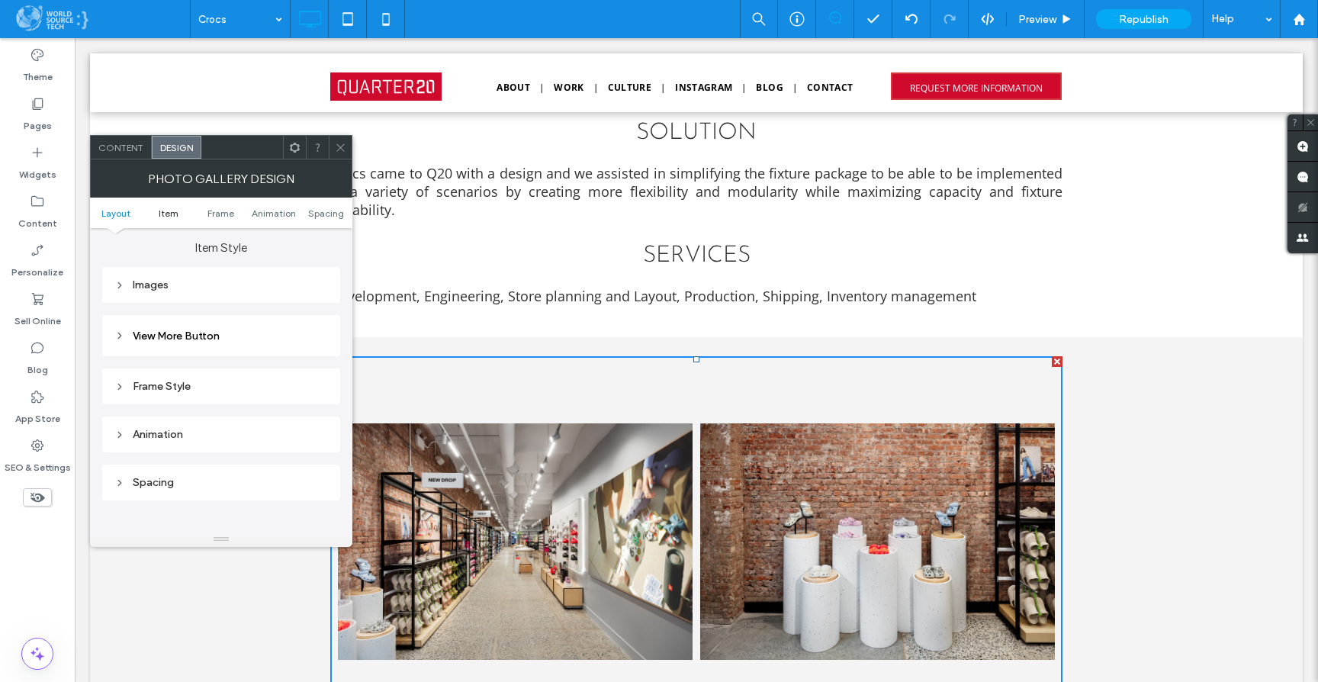
scroll to position [543, 0]
click at [121, 212] on span "Layout" at bounding box center [115, 212] width 29 height 11
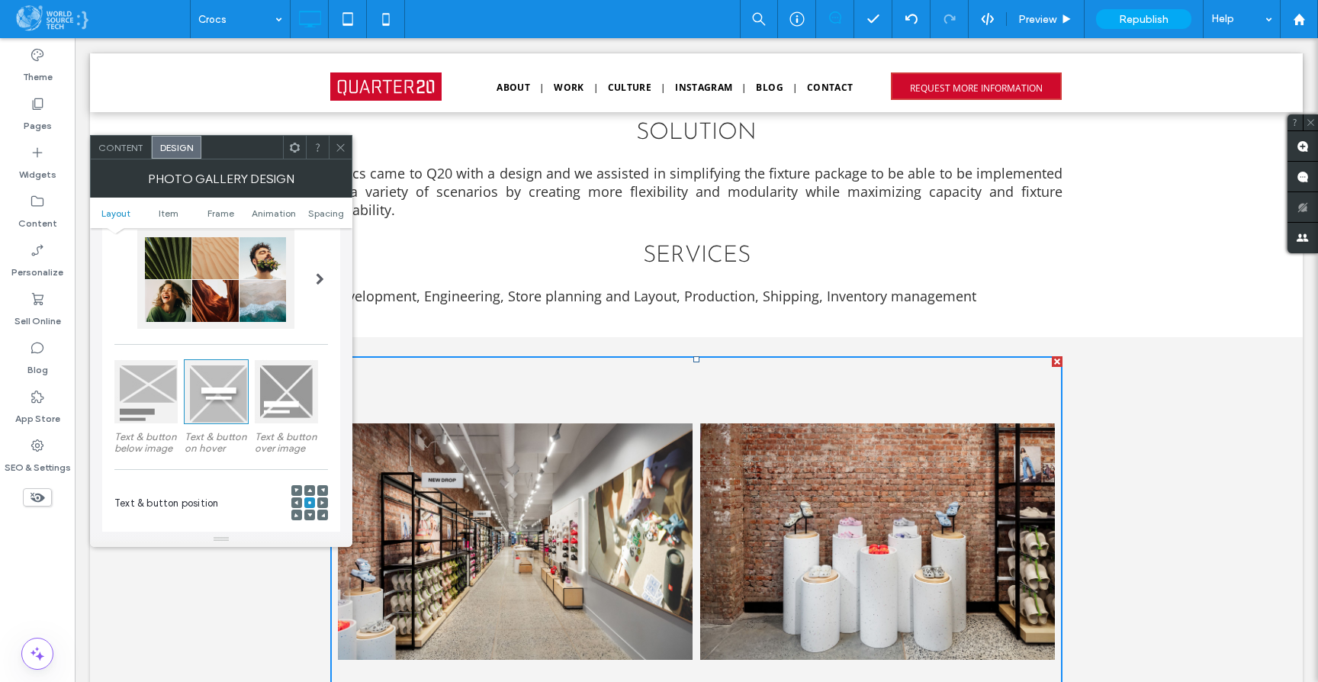
scroll to position [0, 0]
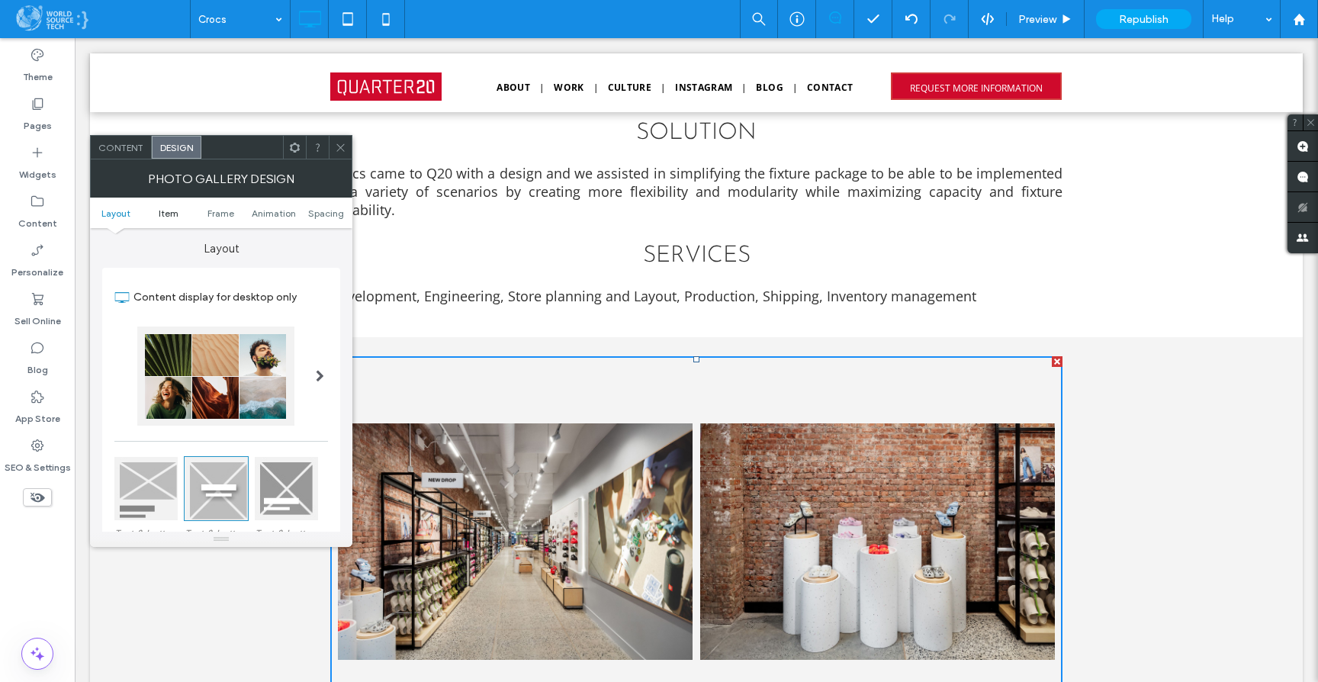
click at [173, 212] on span "Item" at bounding box center [169, 212] width 20 height 11
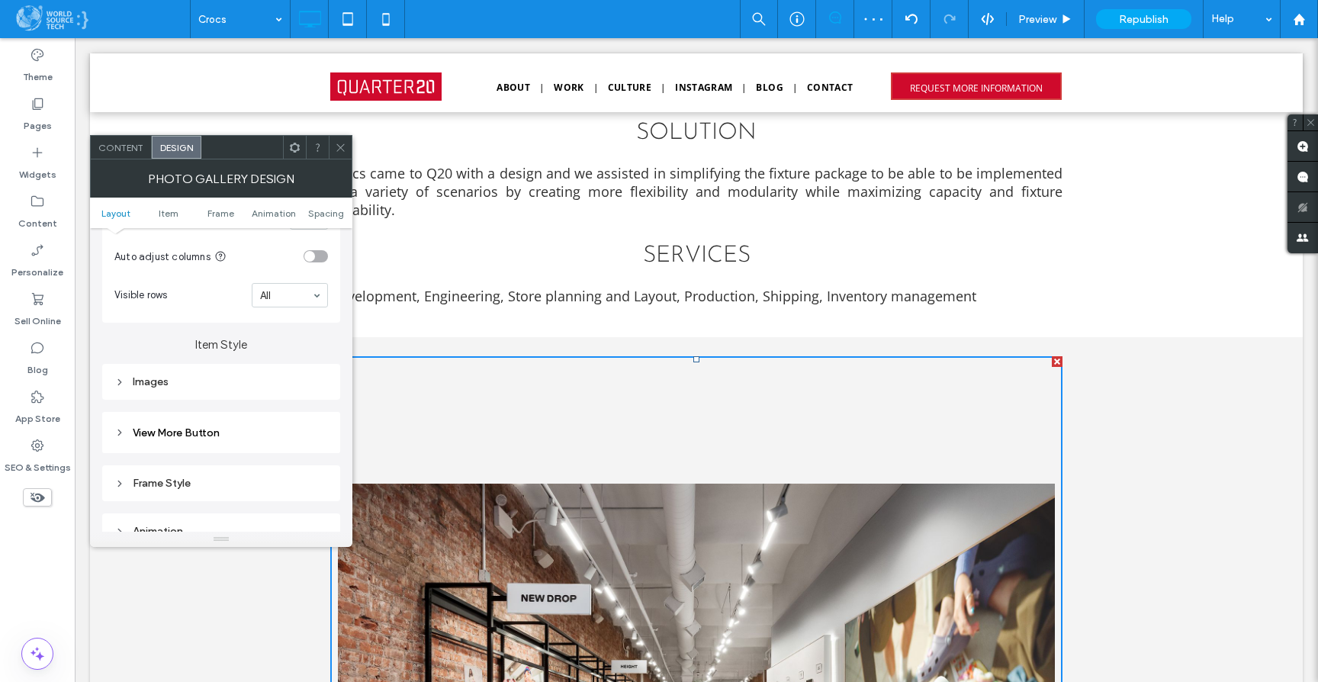
scroll to position [500, 0]
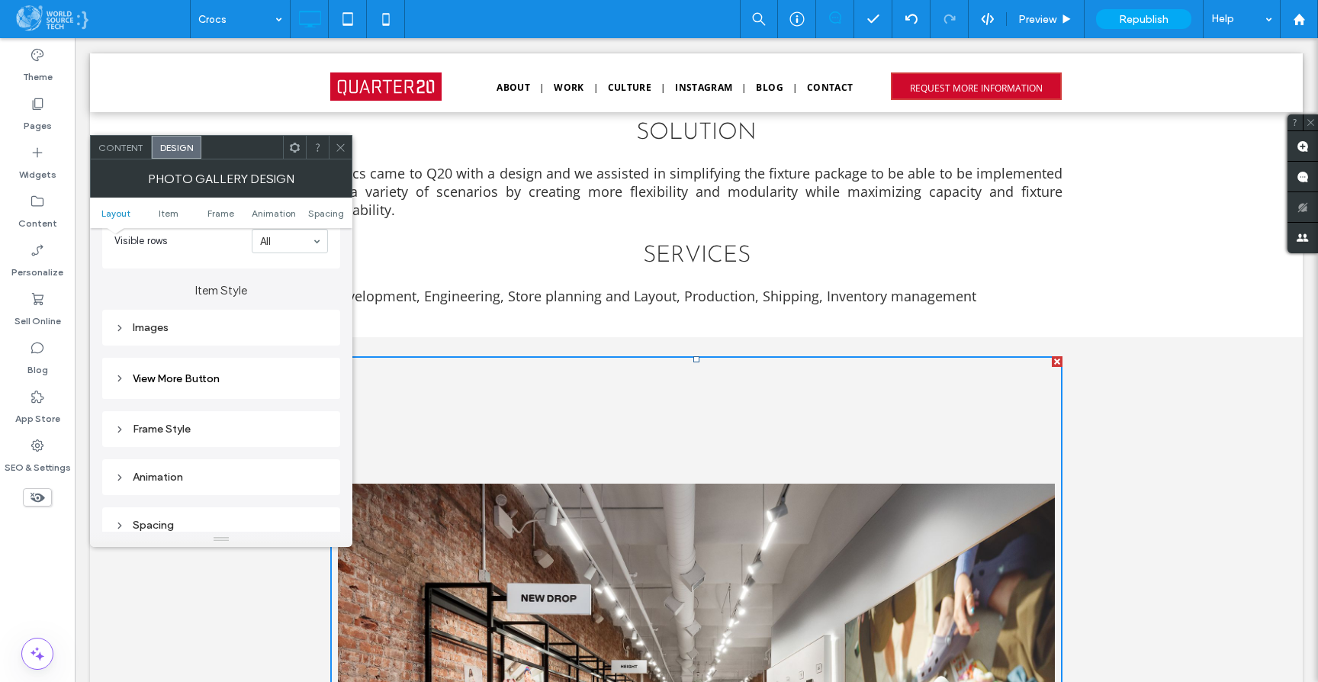
click at [162, 337] on div "Images" at bounding box center [221, 327] width 214 height 21
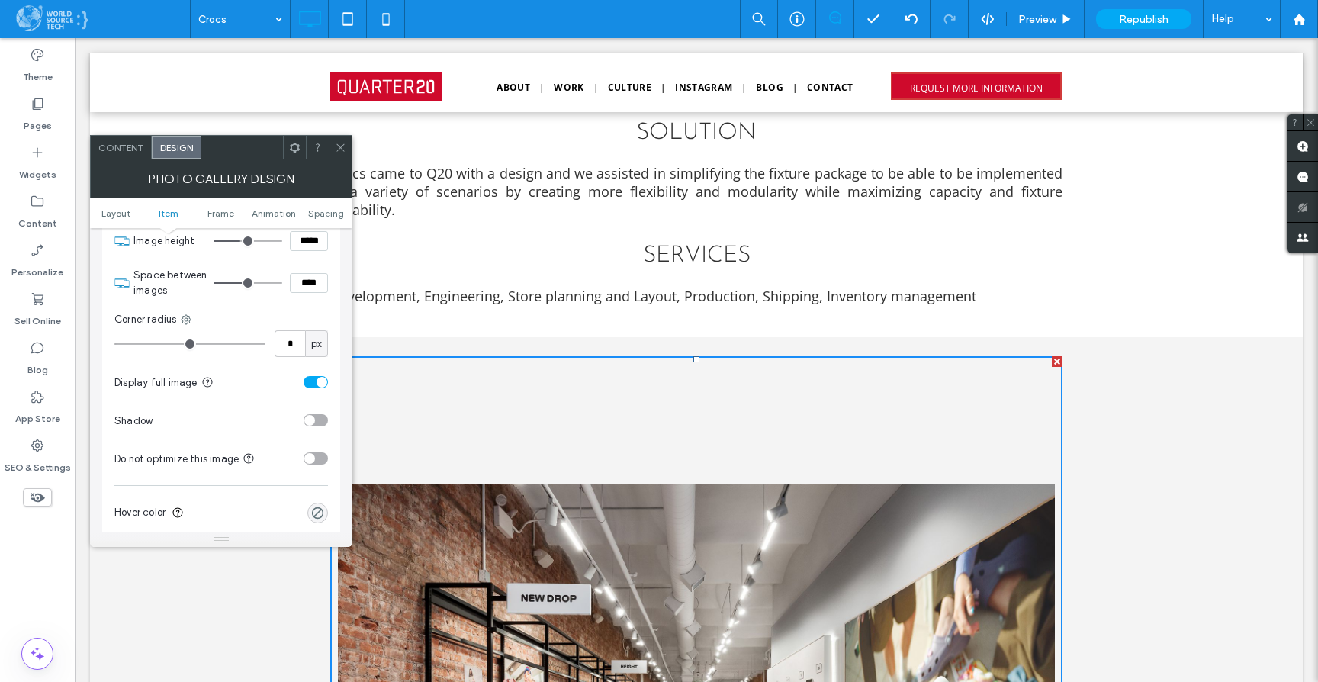
scroll to position [609, 0]
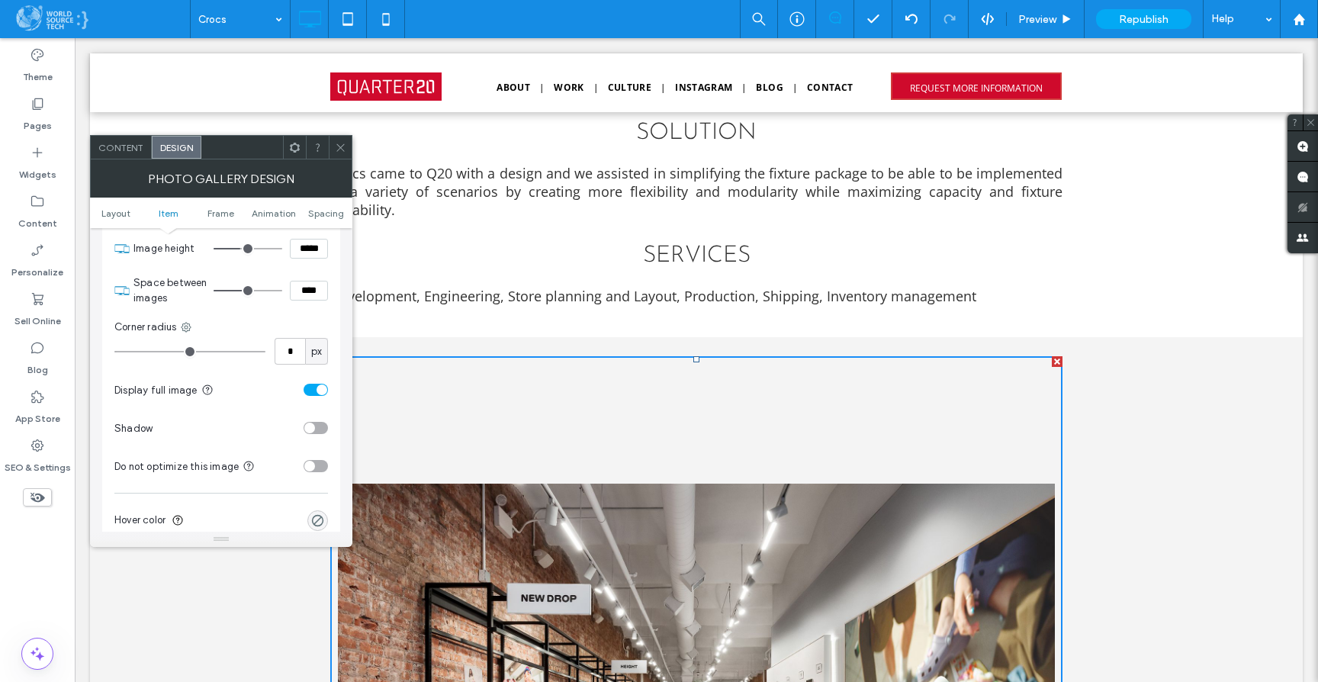
click at [320, 387] on div "toggle" at bounding box center [322, 389] width 11 height 11
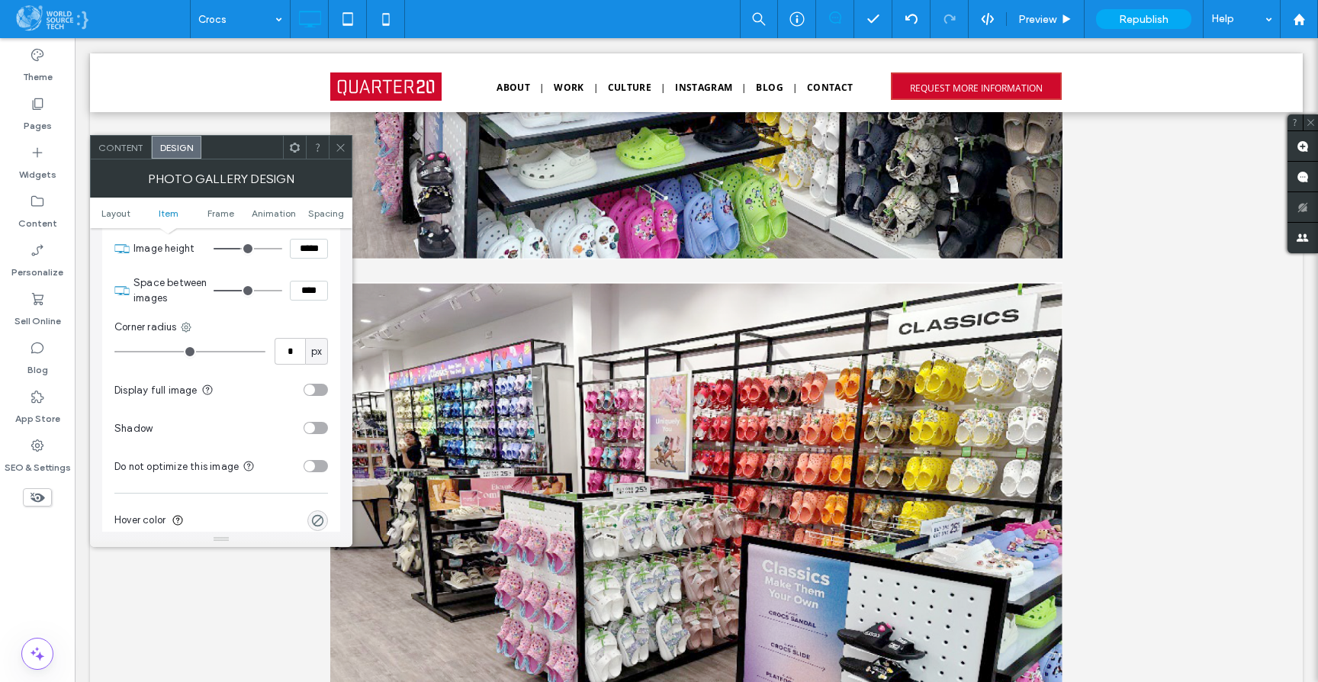
scroll to position [15617, 0]
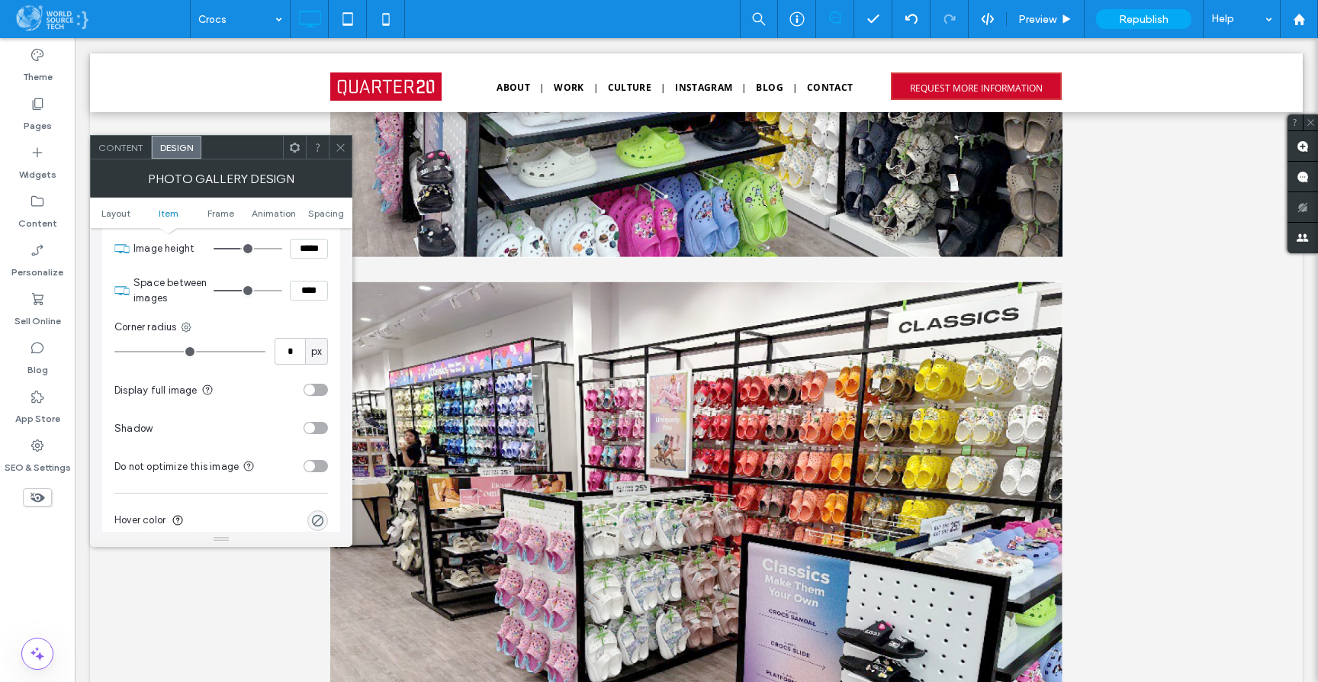
click at [336, 143] on icon at bounding box center [340, 147] width 11 height 11
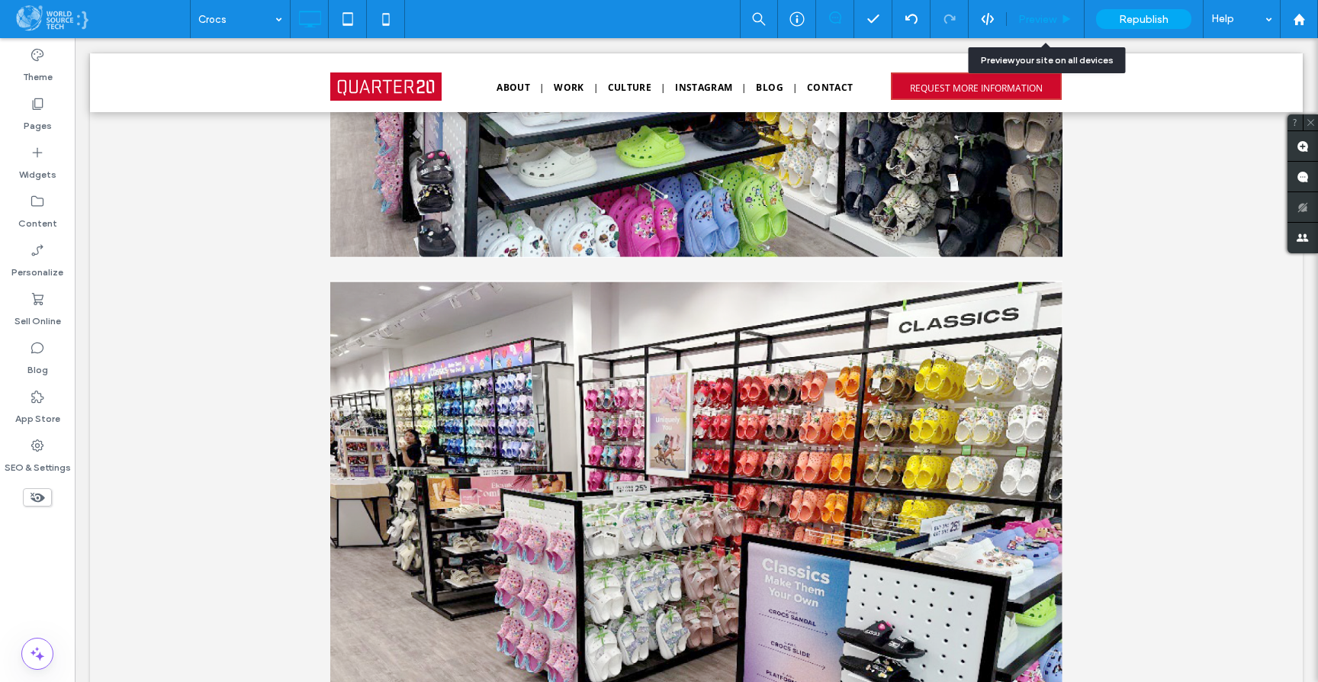
click at [1046, 13] on span "Preview" at bounding box center [1037, 19] width 38 height 13
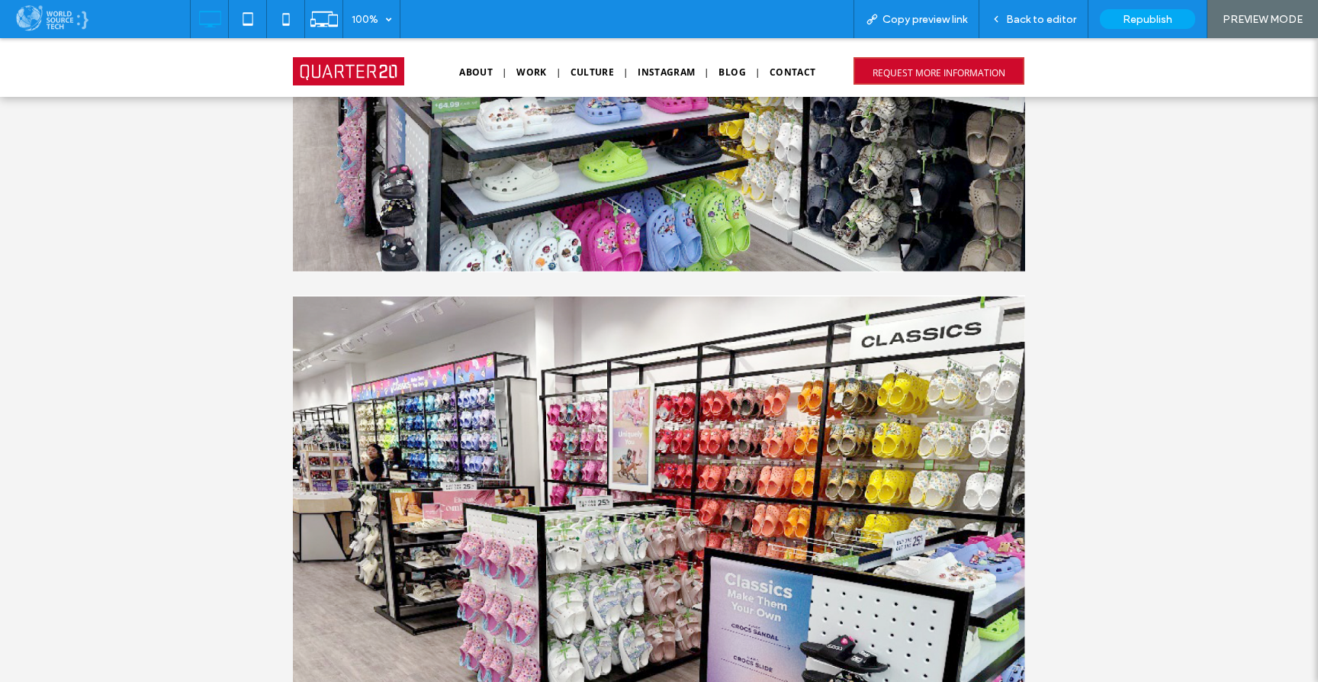
scroll to position [15588, 0]
click at [1024, 25] on div "Back to editor" at bounding box center [1033, 19] width 109 height 38
click at [1037, 16] on span "Back to editor" at bounding box center [1041, 19] width 70 height 13
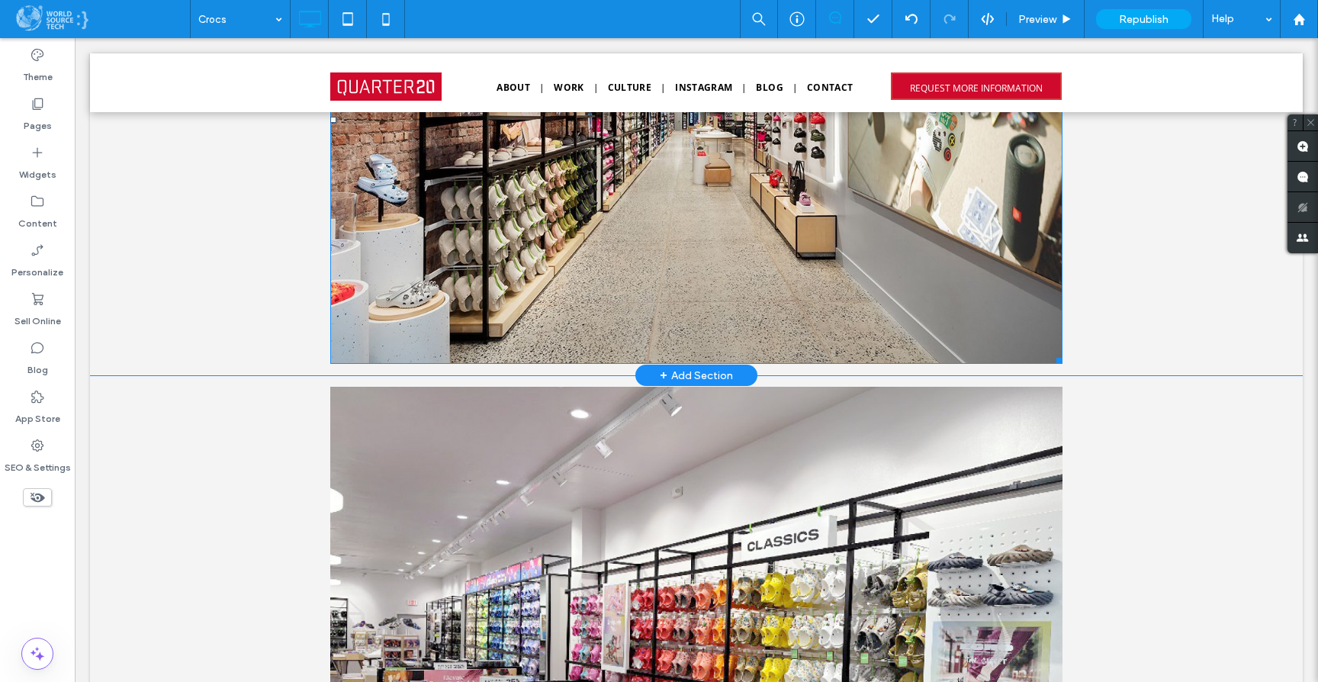
scroll to position [14969, 0]
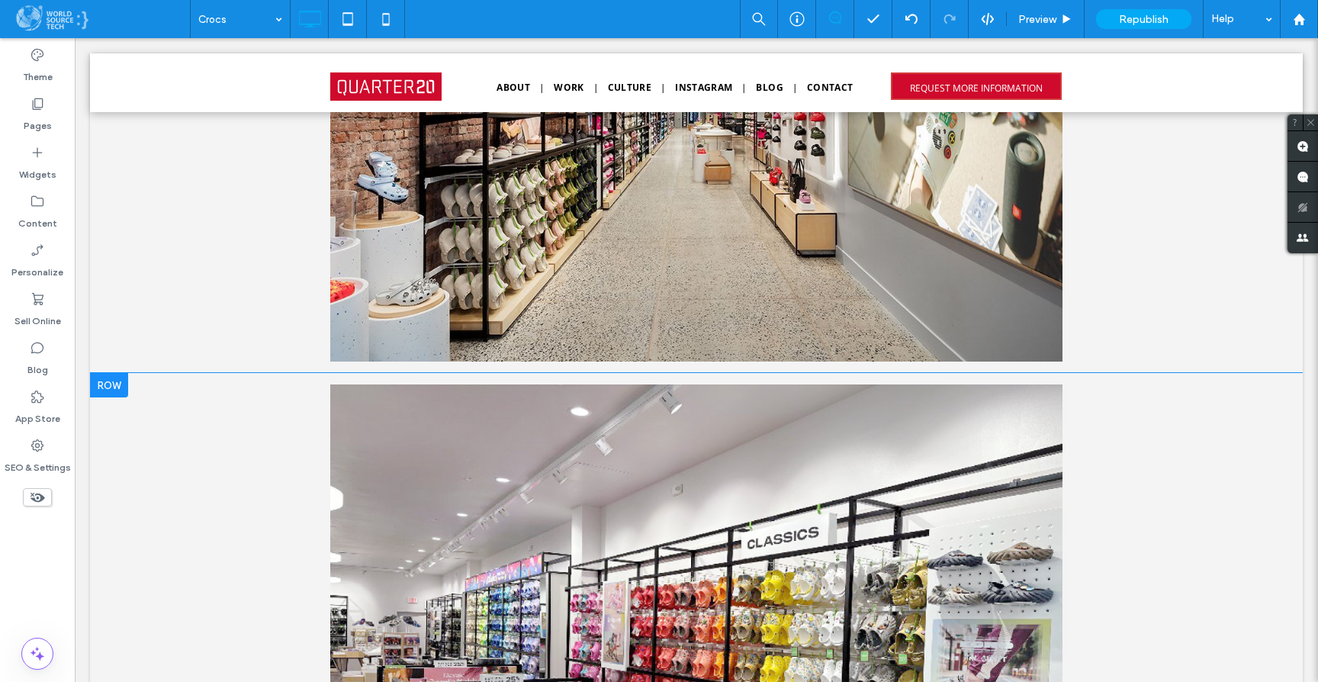
click at [114, 388] on div at bounding box center [109, 385] width 38 height 24
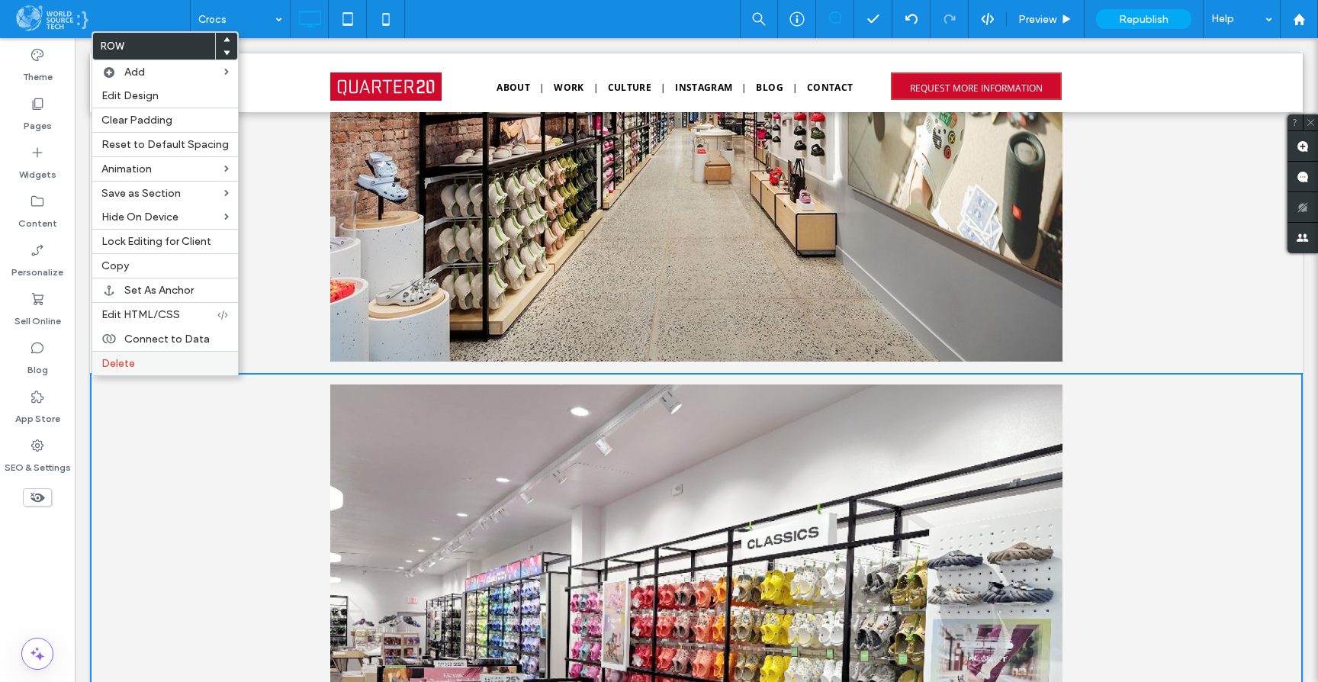
click at [137, 362] on label "Delete" at bounding box center [164, 363] width 127 height 13
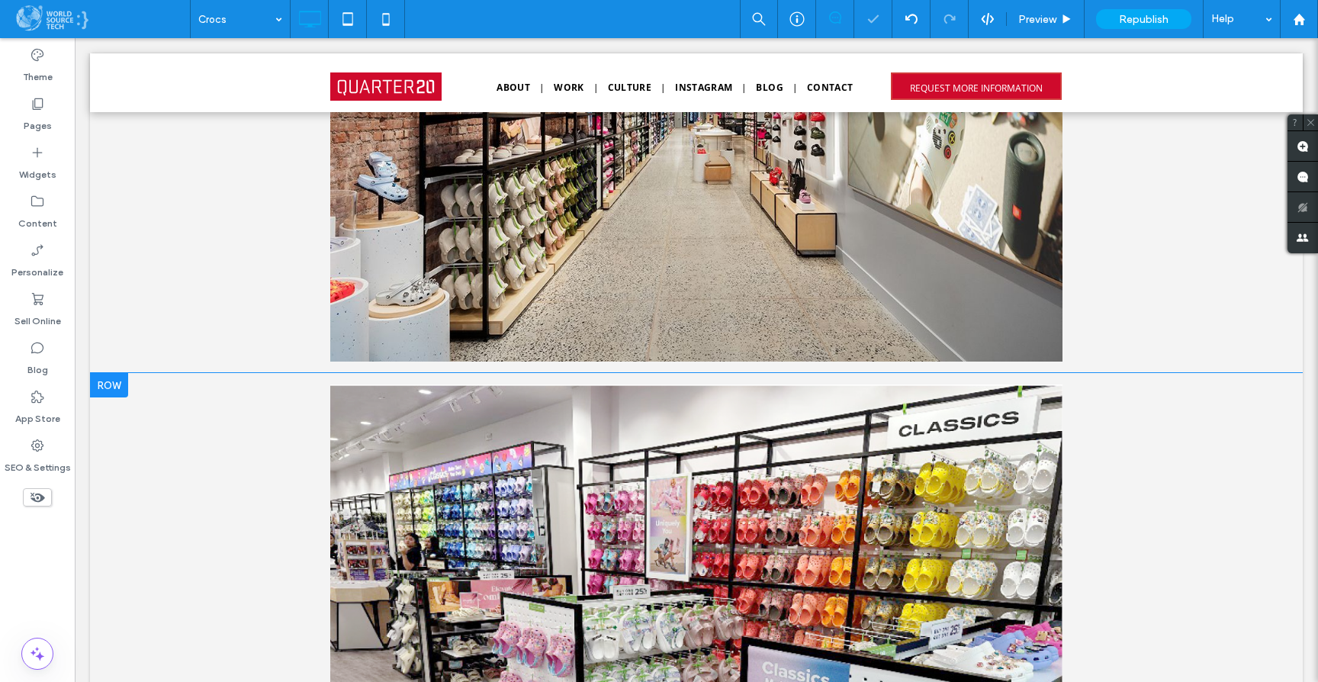
click at [113, 391] on div at bounding box center [109, 385] width 38 height 24
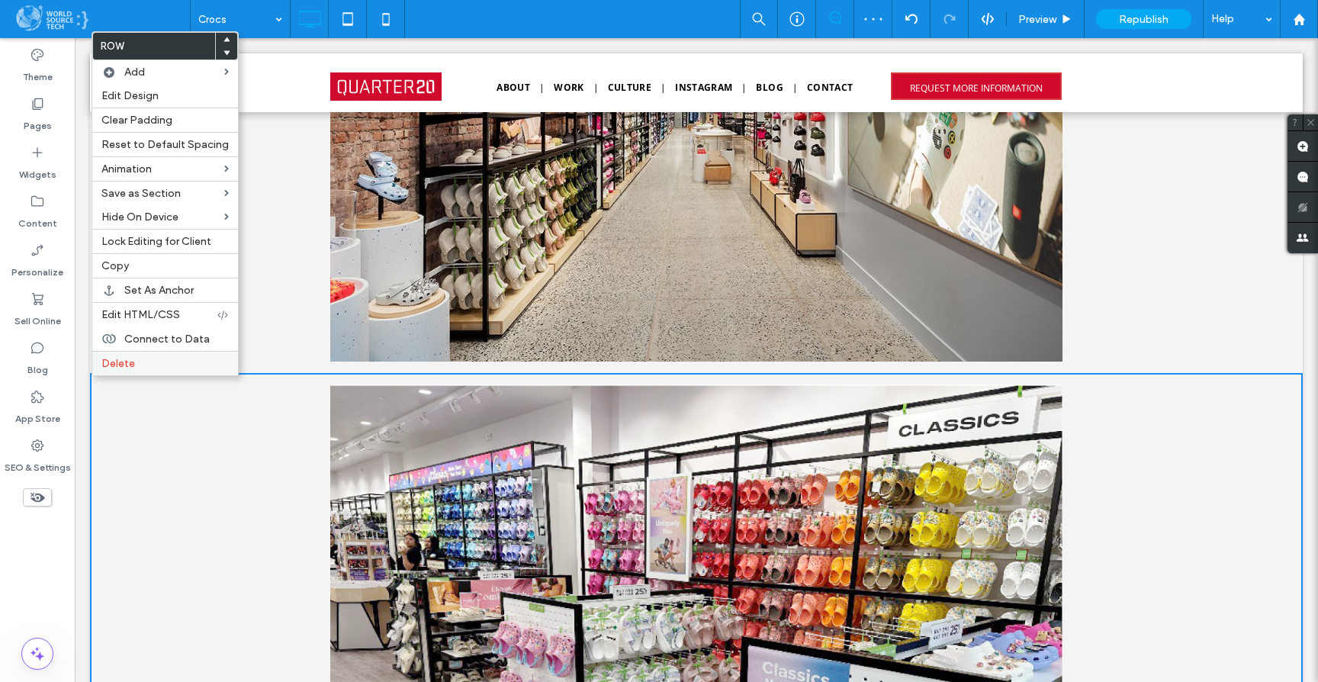
click at [174, 362] on label "Delete" at bounding box center [164, 363] width 127 height 13
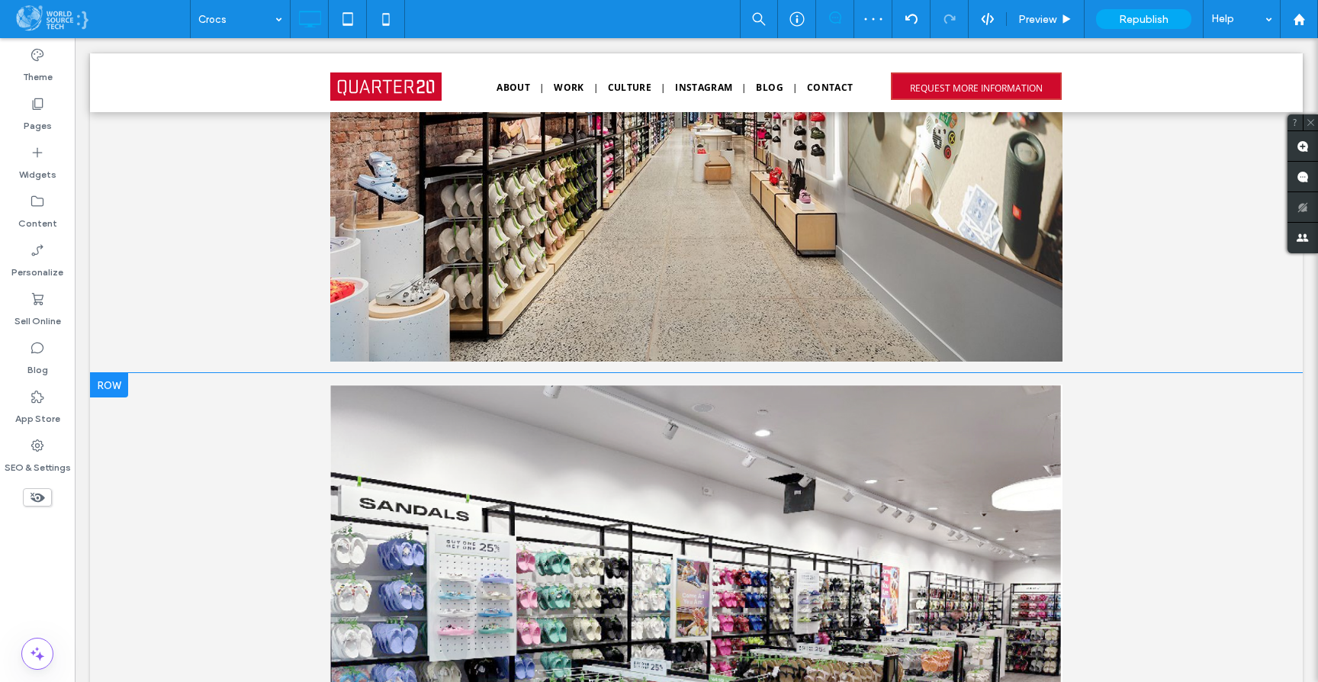
click at [104, 392] on div at bounding box center [109, 385] width 38 height 24
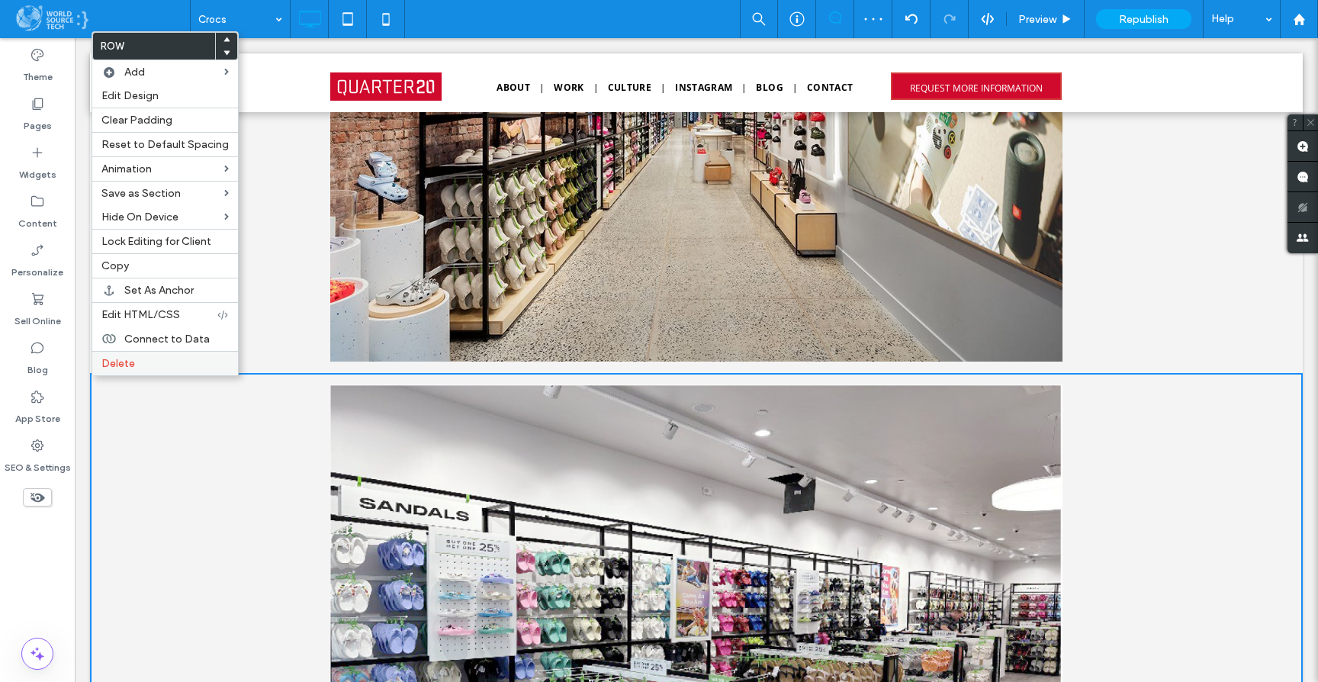
click at [162, 365] on label "Delete" at bounding box center [164, 363] width 127 height 13
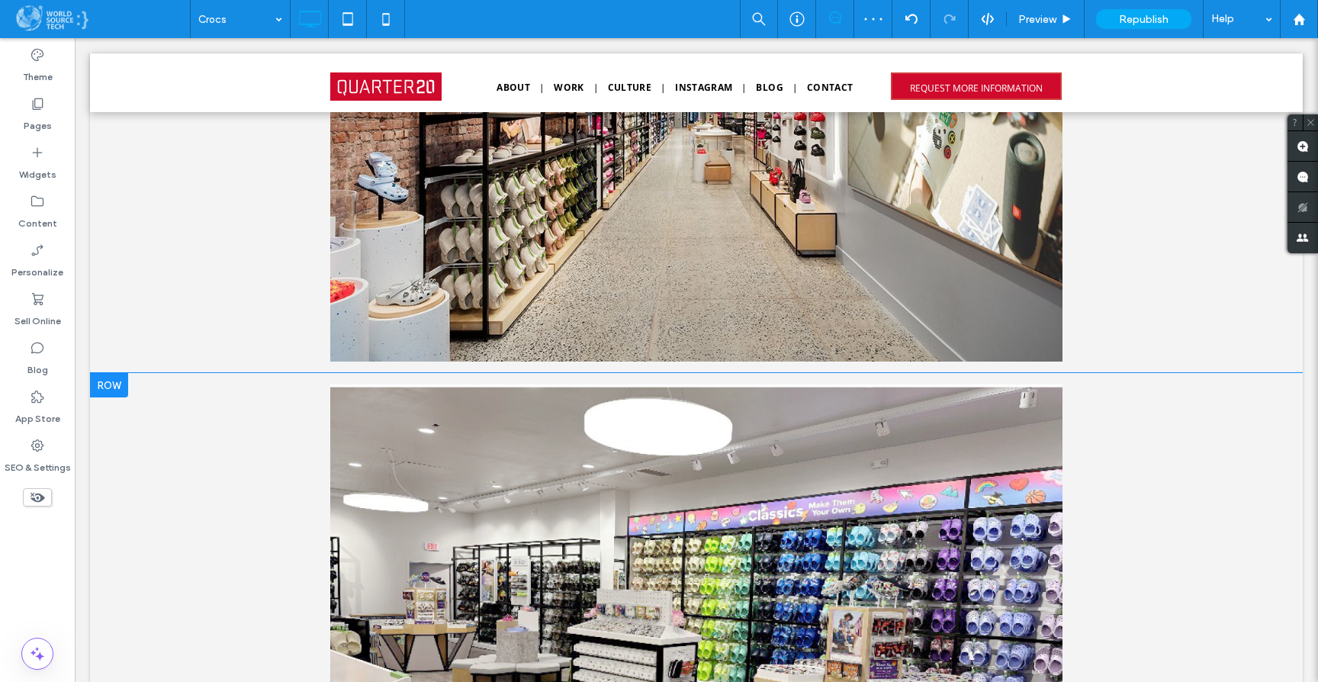
click at [111, 388] on div at bounding box center [109, 385] width 38 height 24
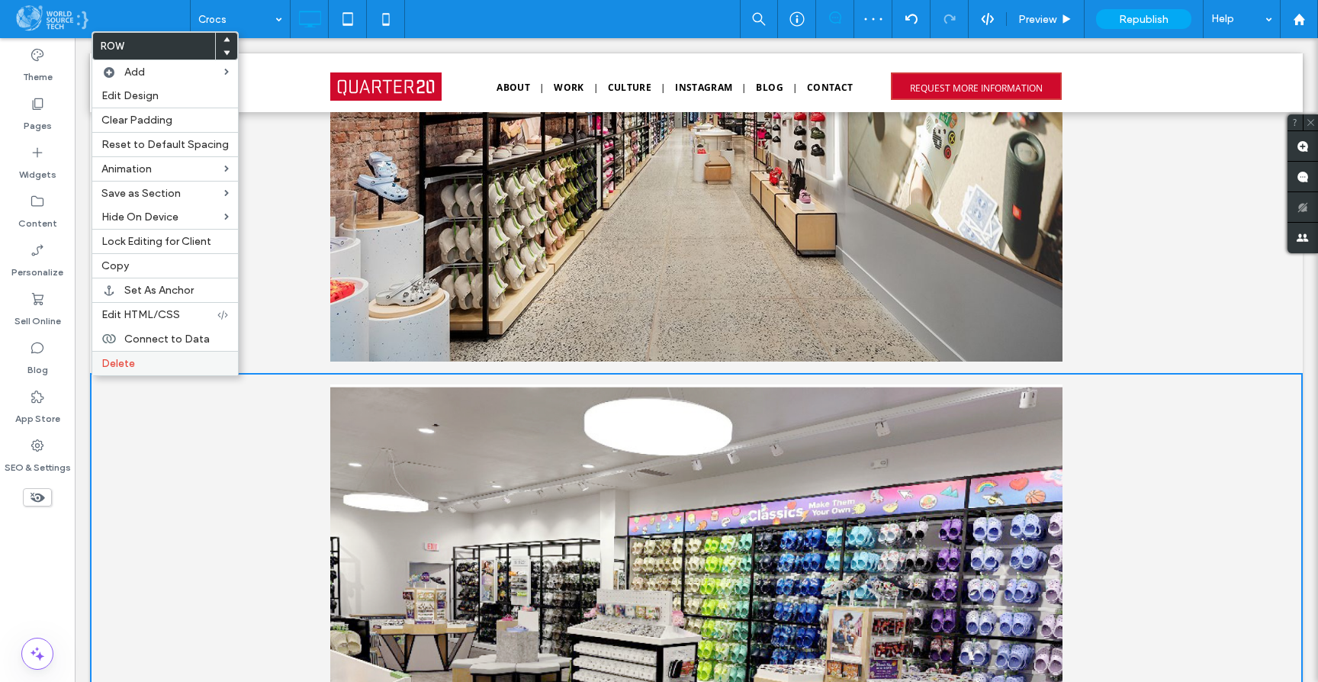
click at [166, 365] on label "Delete" at bounding box center [164, 363] width 127 height 13
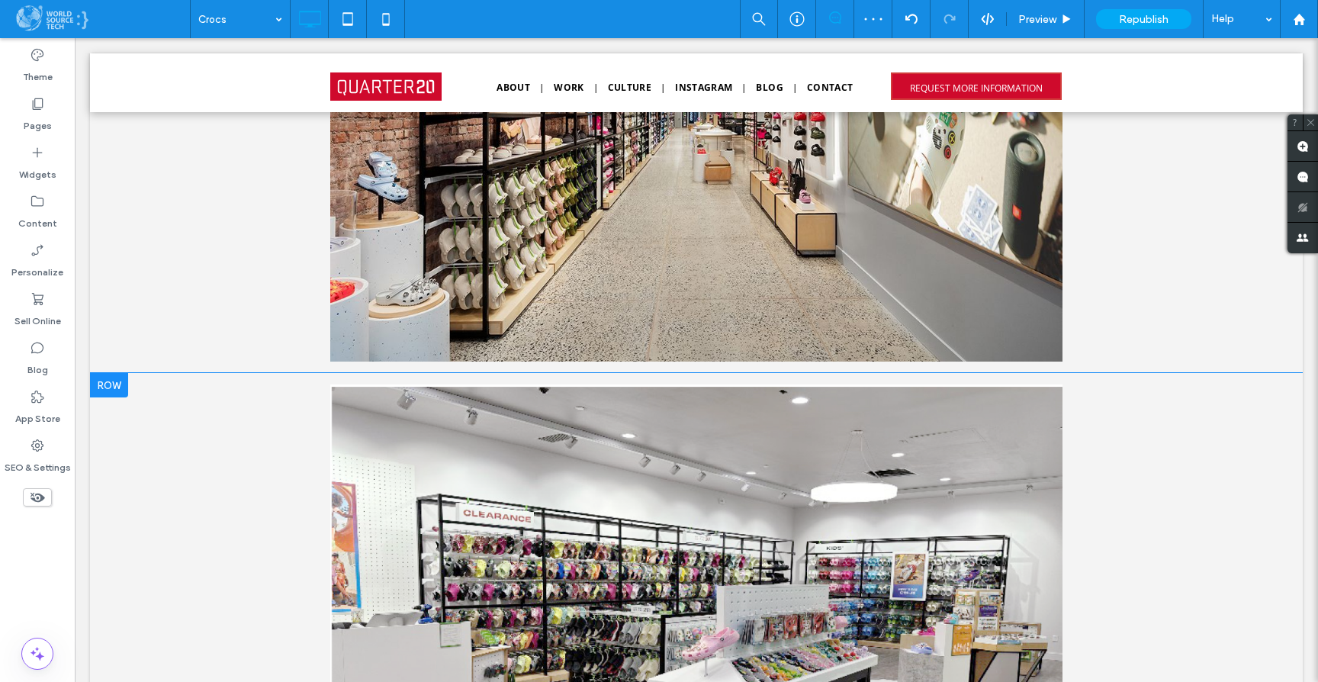
click at [112, 389] on div at bounding box center [109, 385] width 38 height 24
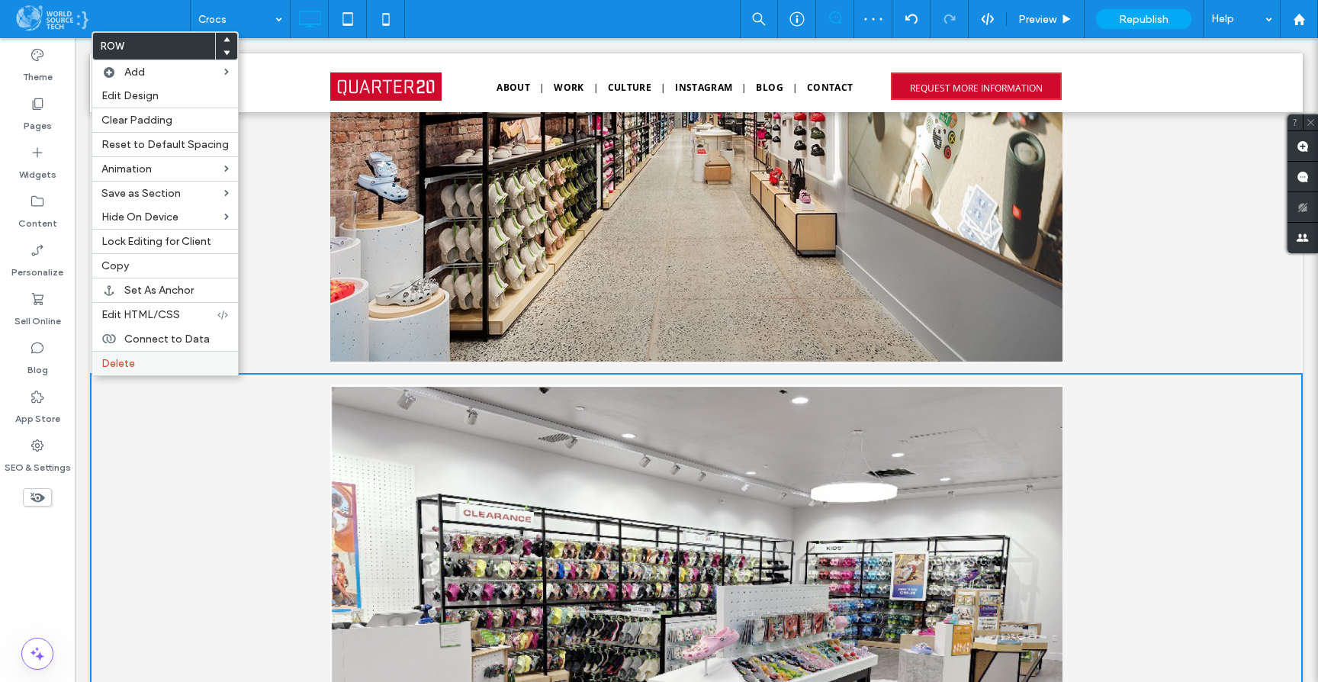
click at [188, 364] on label "Delete" at bounding box center [164, 363] width 127 height 13
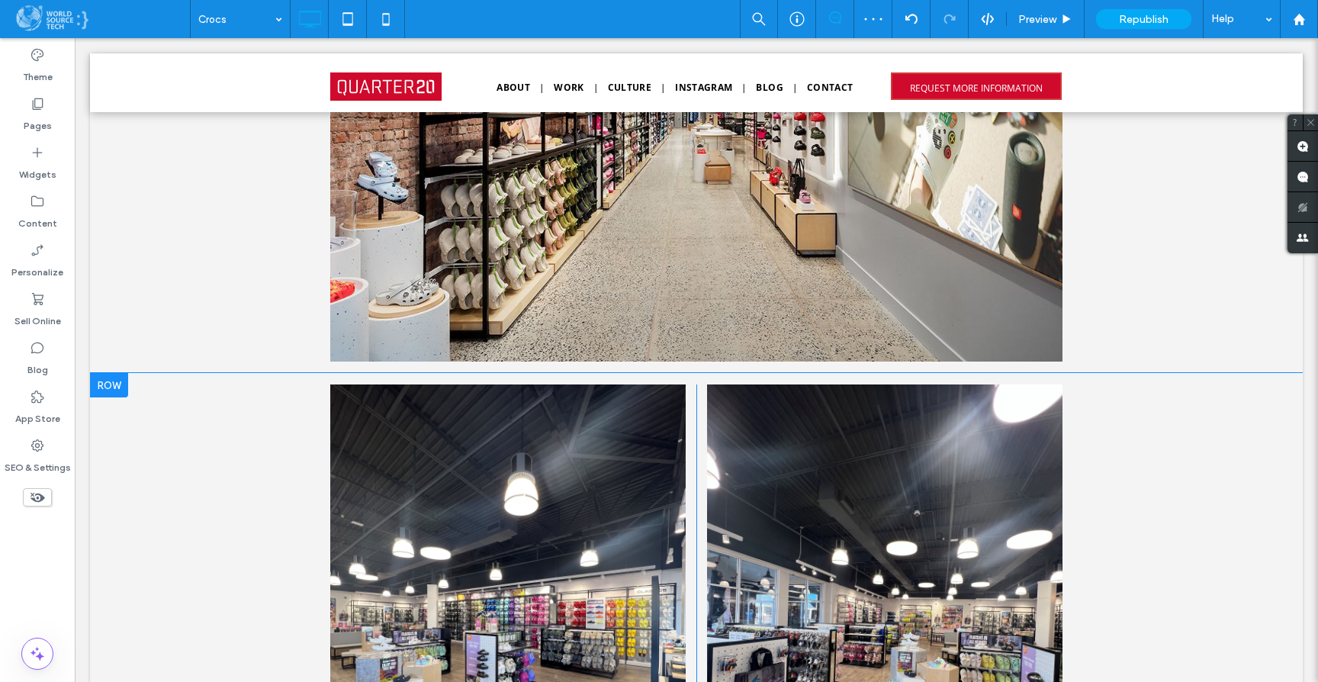
click at [114, 391] on div at bounding box center [109, 385] width 38 height 24
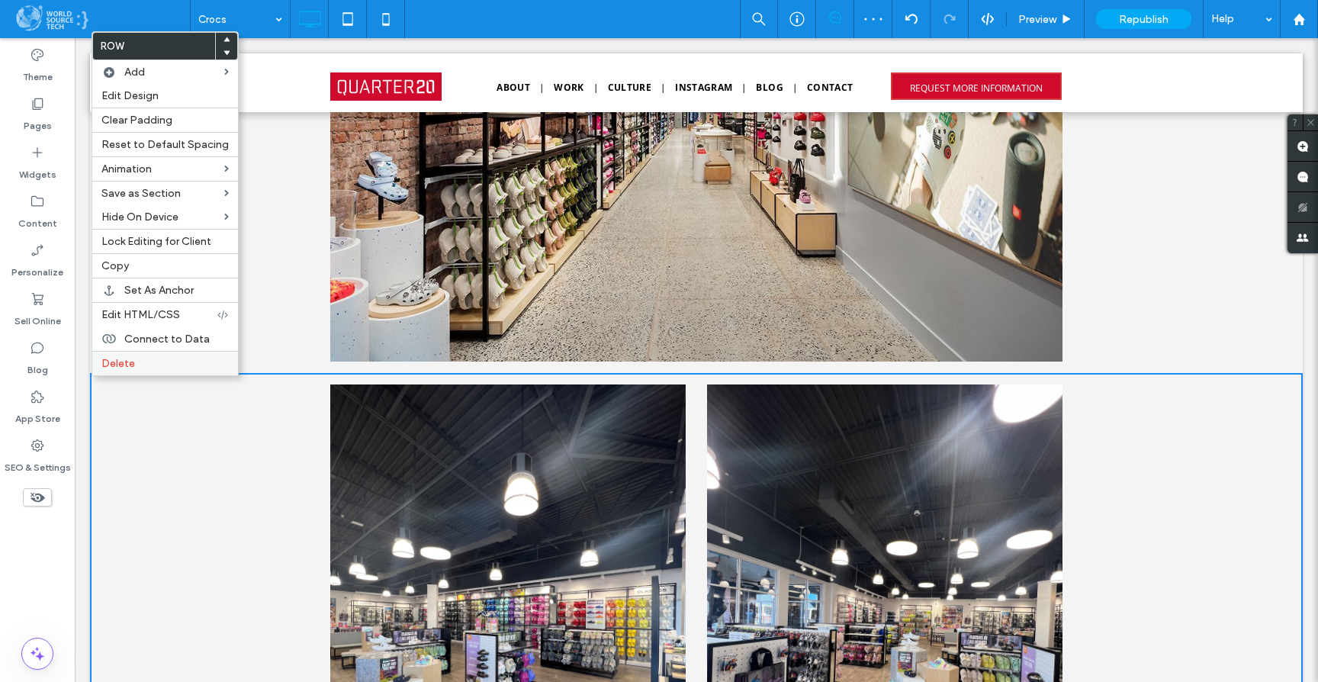
click at [181, 362] on label "Delete" at bounding box center [164, 363] width 127 height 13
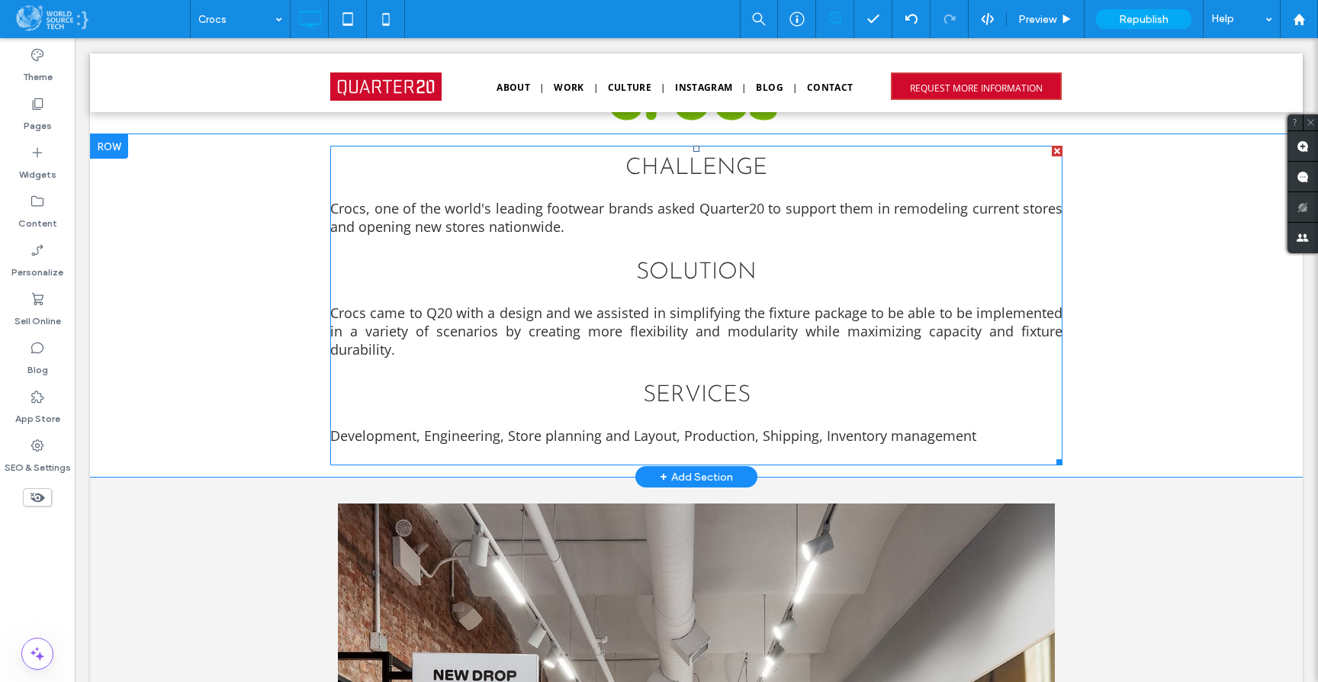
scroll to position [566, 0]
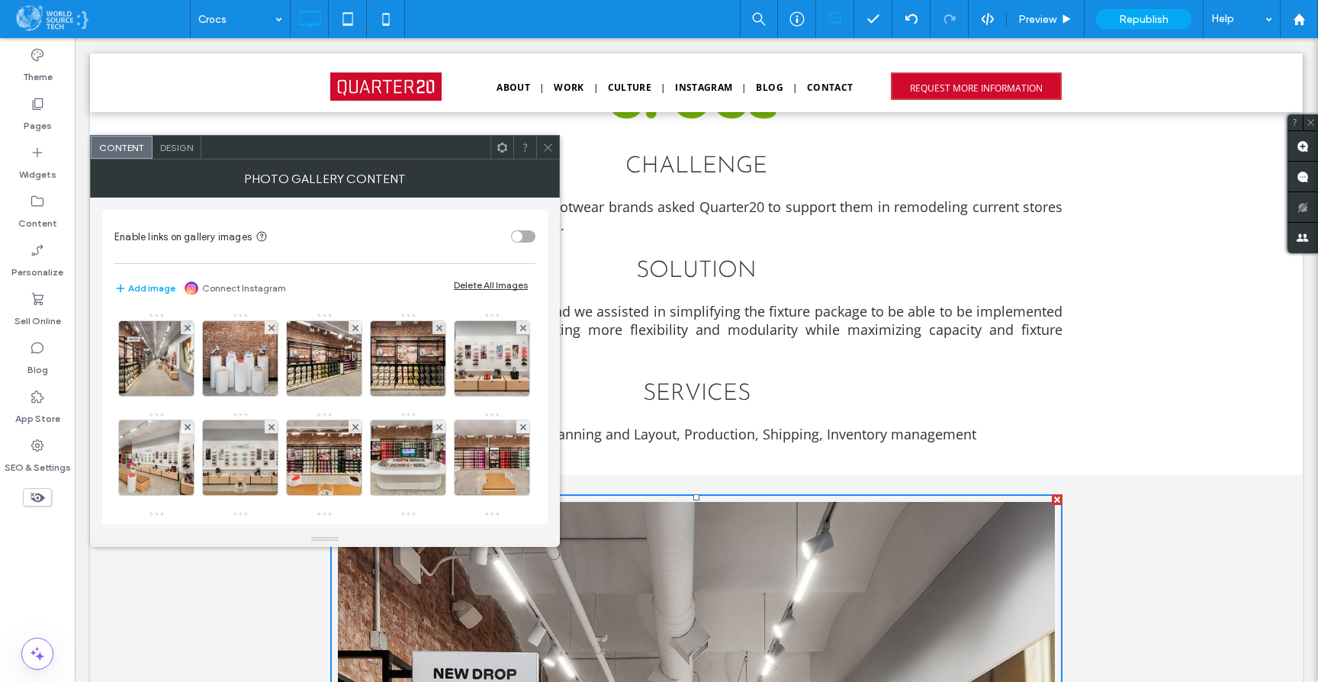
click at [175, 150] on span "Design" at bounding box center [176, 147] width 33 height 11
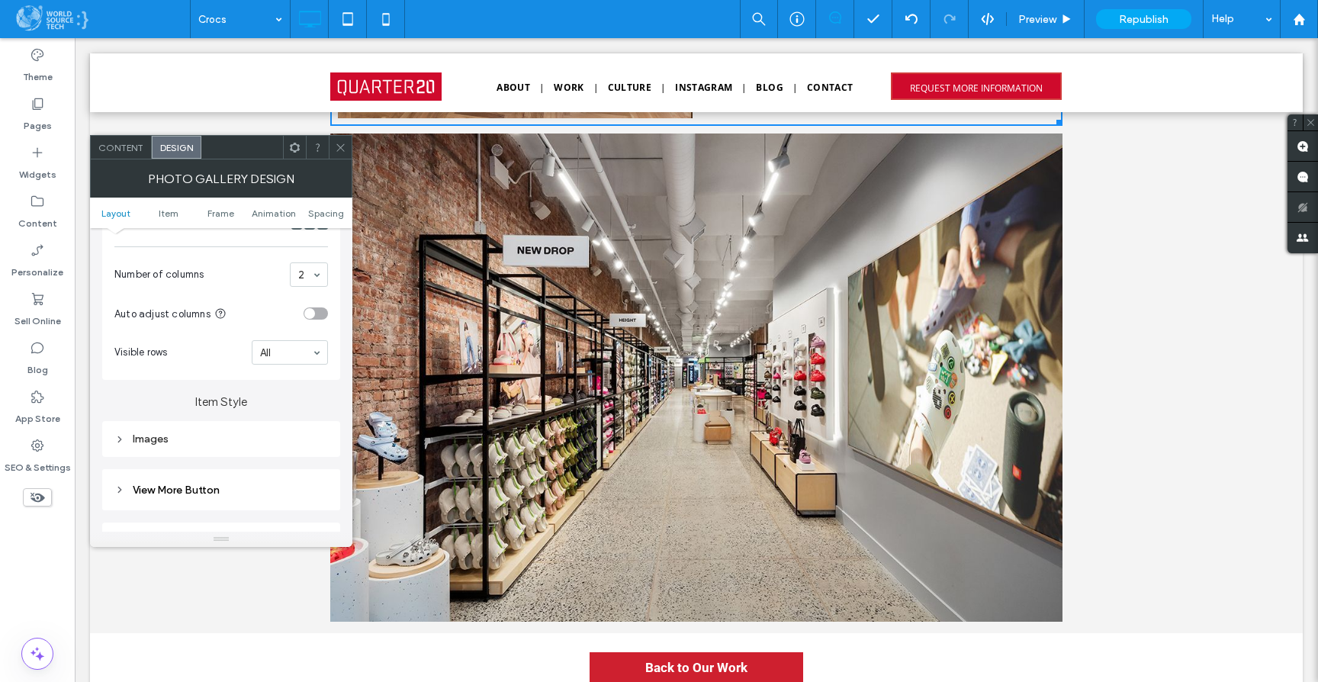
scroll to position [4575, 0]
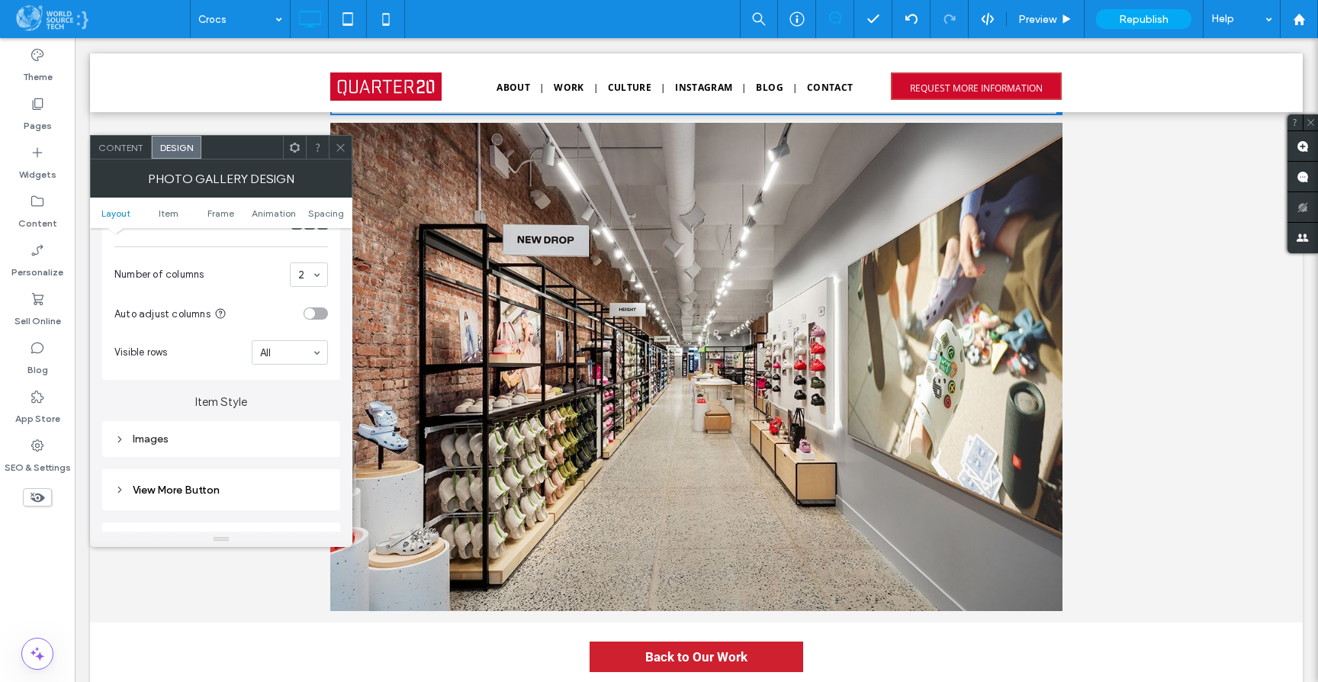
click at [339, 146] on icon at bounding box center [340, 147] width 11 height 11
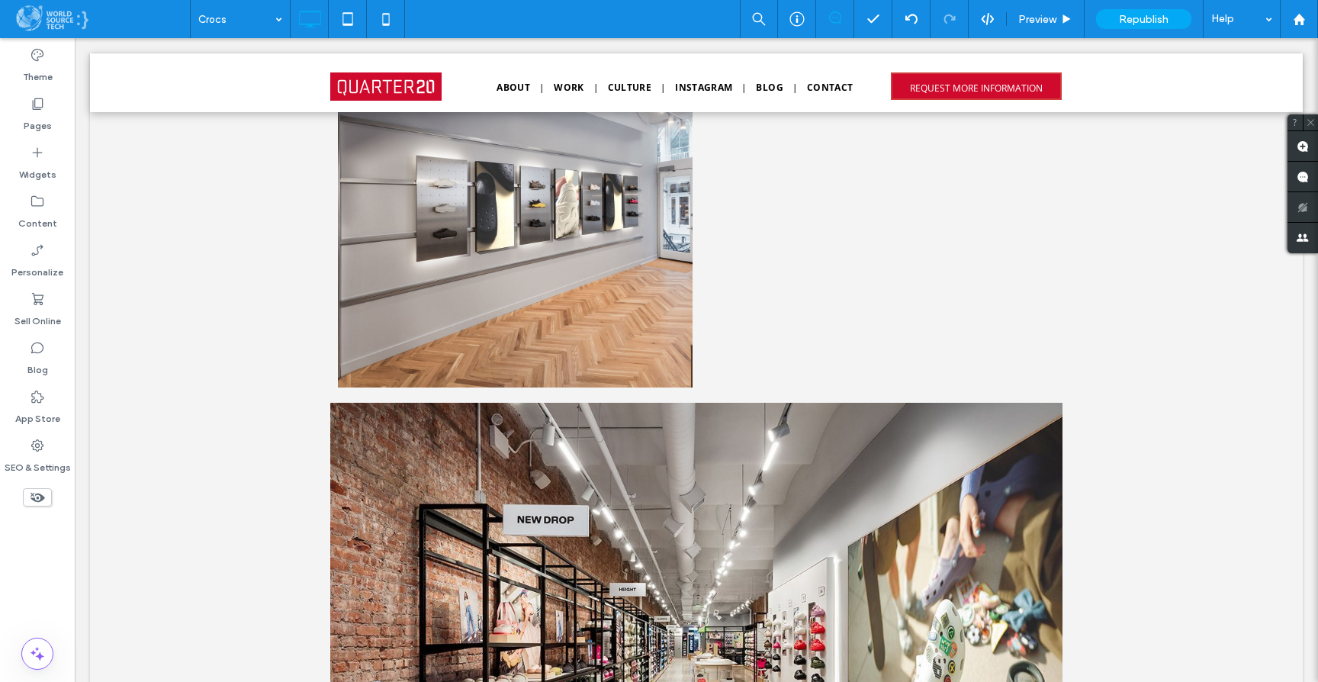
scroll to position [4269, 0]
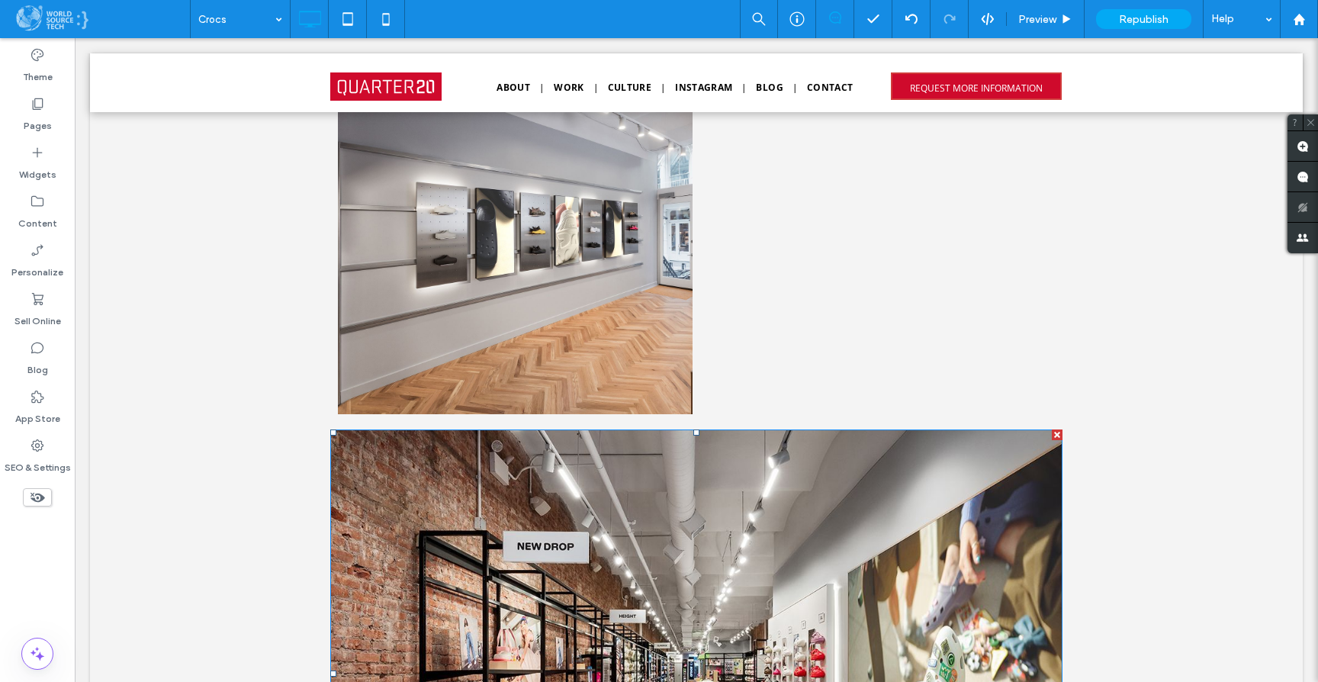
click at [1053, 438] on div at bounding box center [1057, 434] width 11 height 11
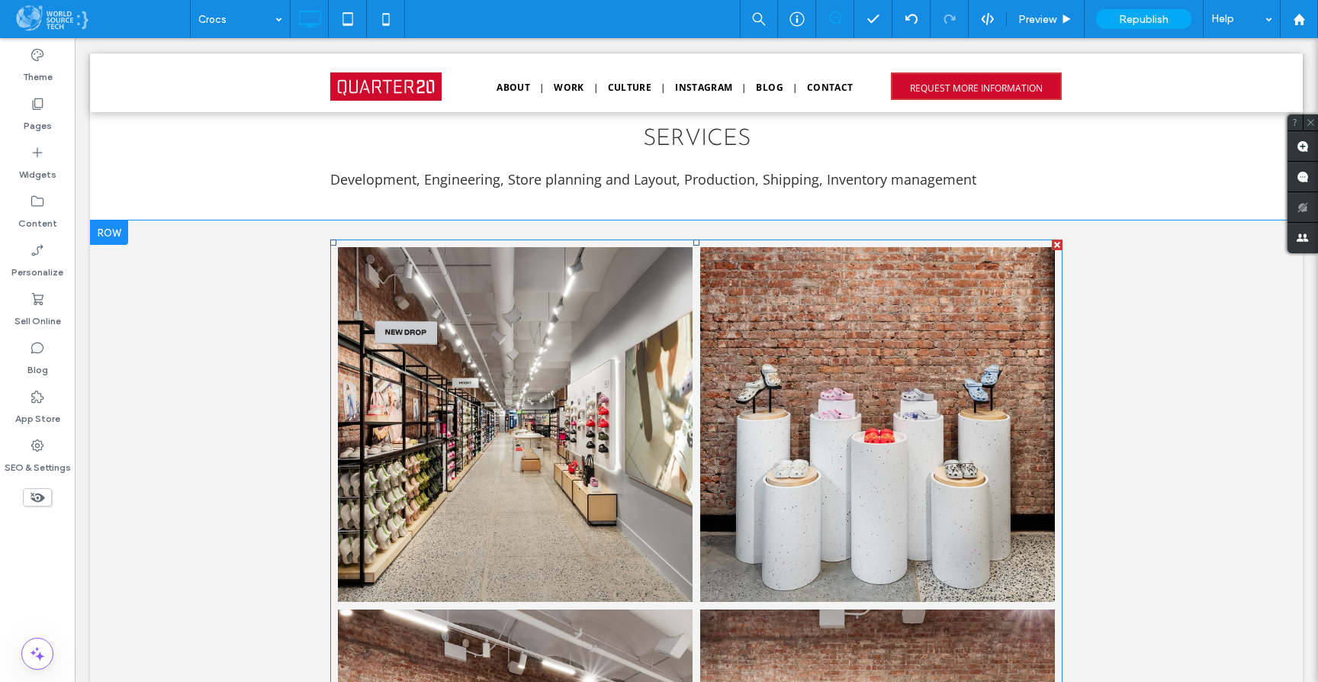
scroll to position [822, 0]
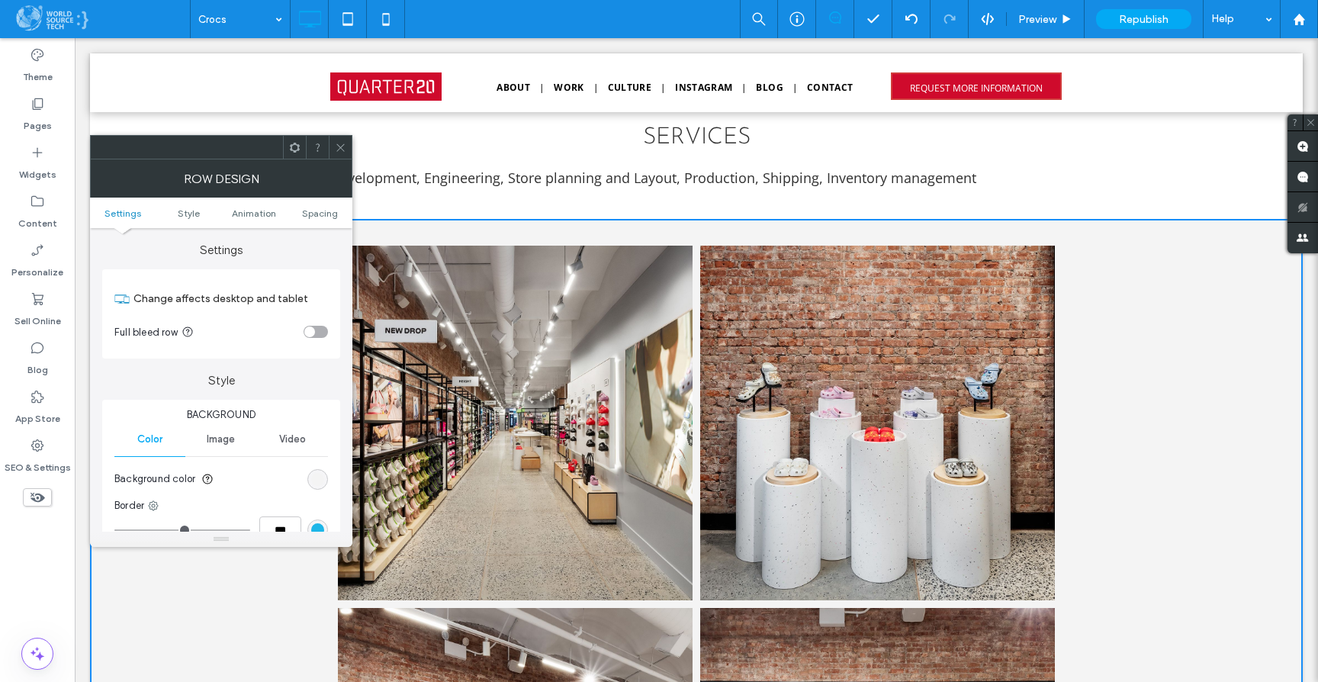
click at [341, 143] on icon at bounding box center [340, 147] width 11 height 11
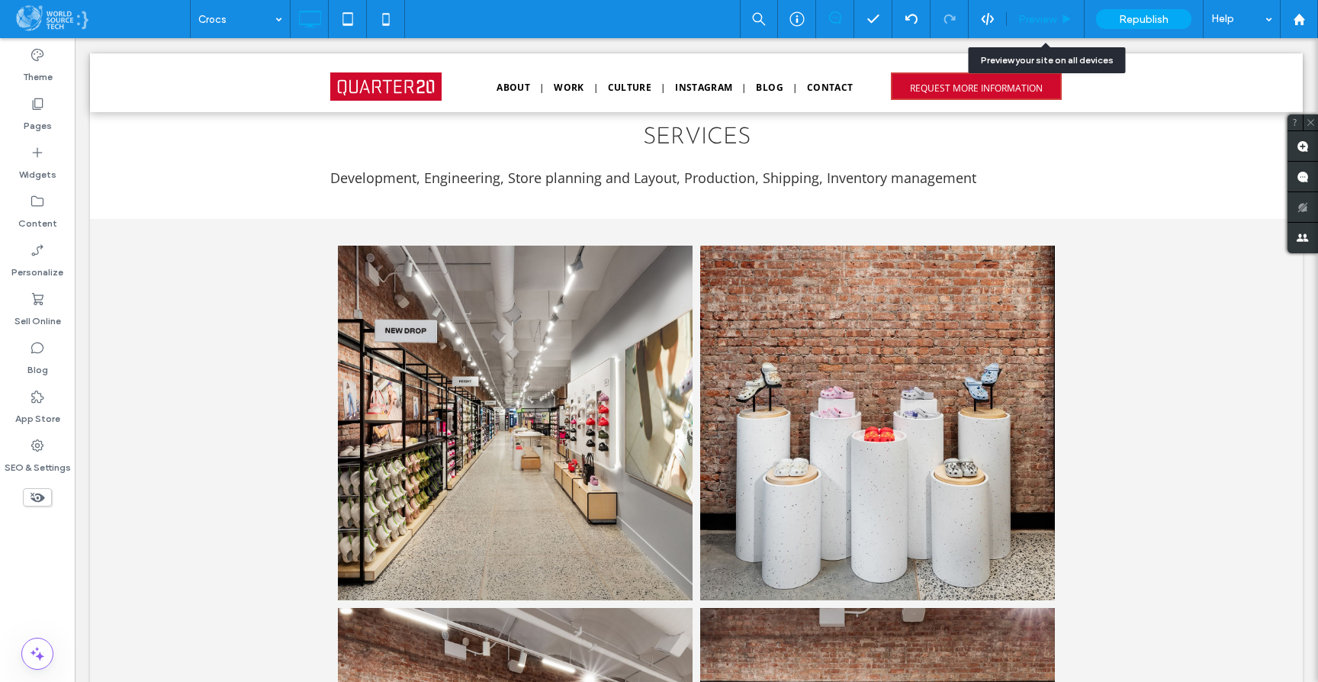
click at [1057, 17] on div "Preview" at bounding box center [1045, 19] width 77 height 13
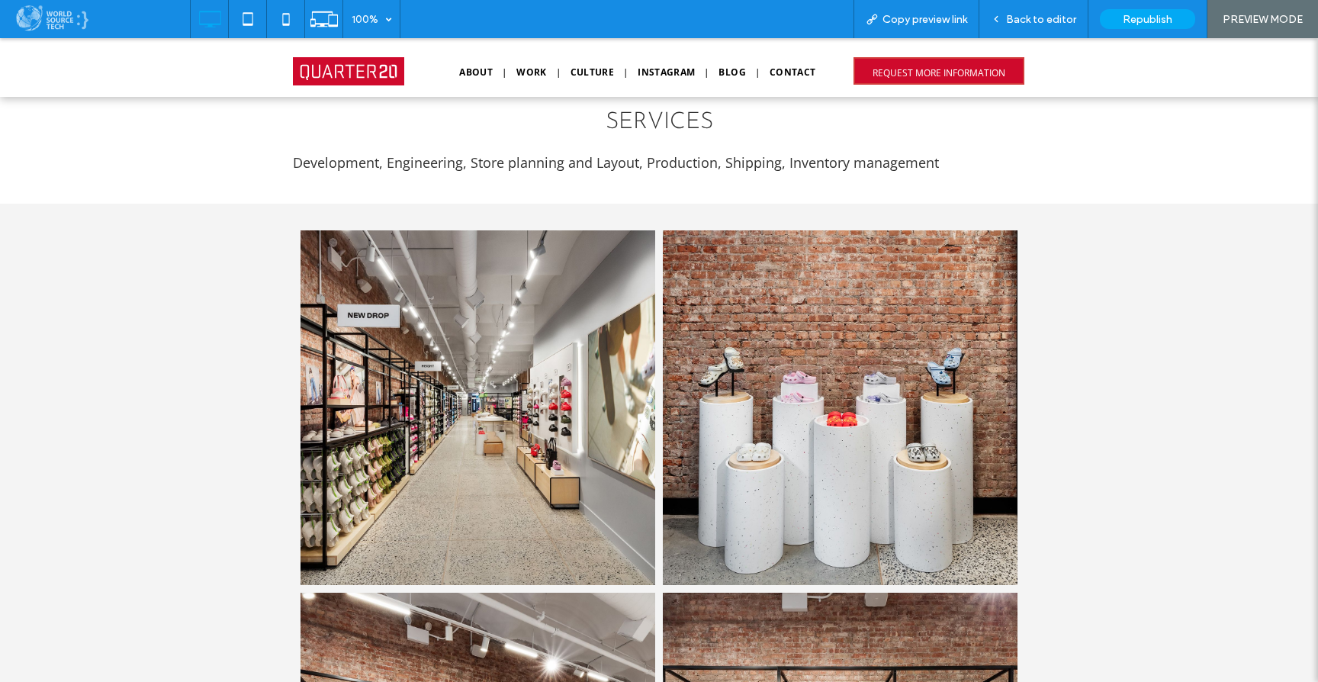
click at [439, 400] on link at bounding box center [478, 407] width 355 height 355
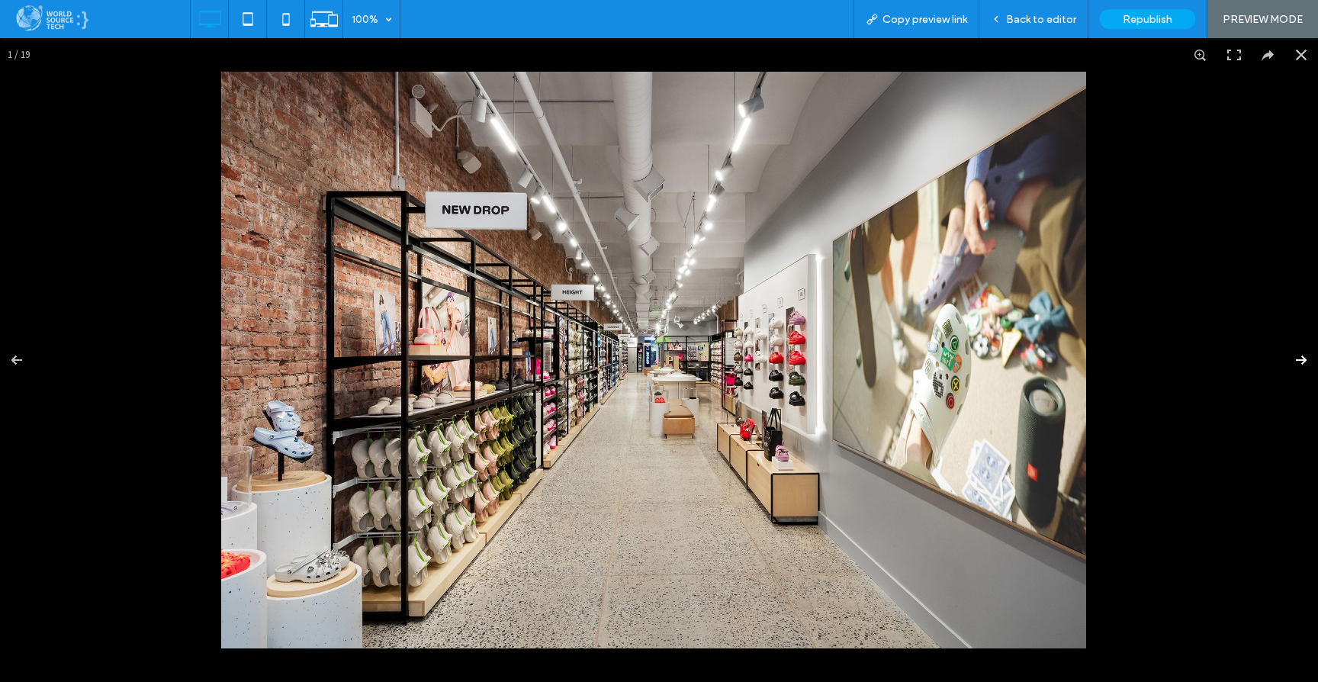
click at [1289, 356] on button at bounding box center [1291, 360] width 53 height 76
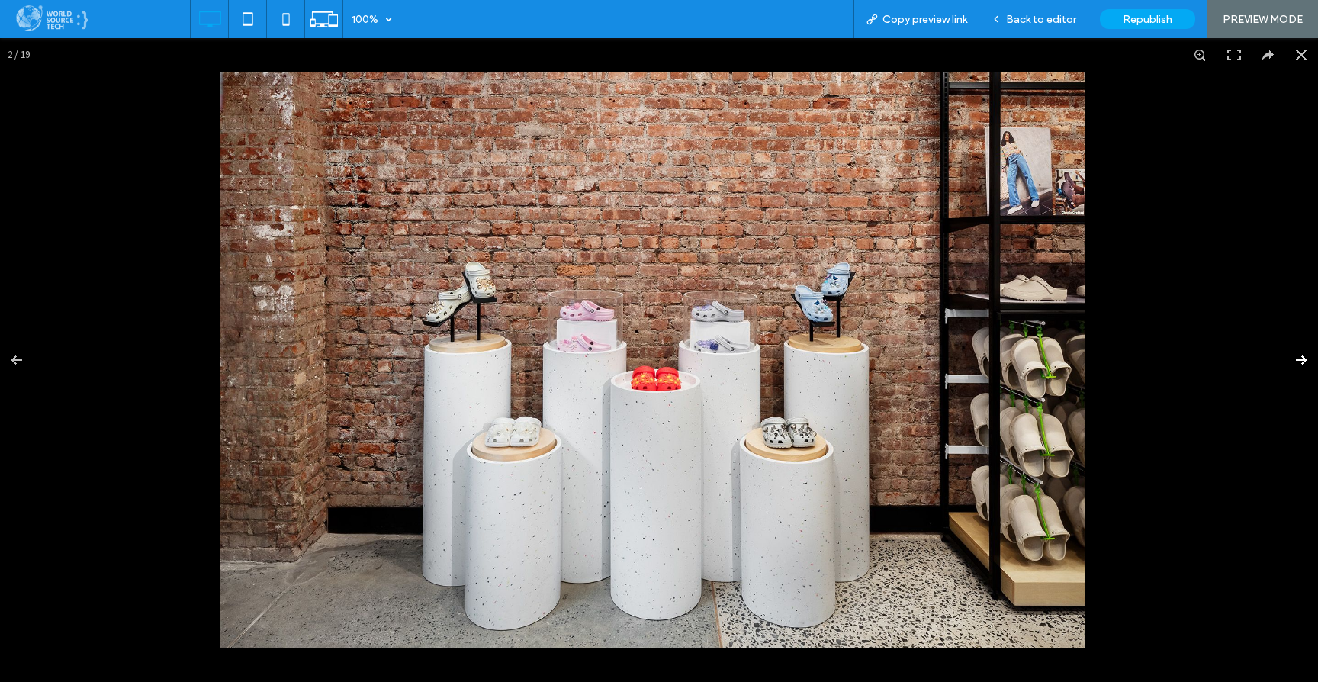
click at [1289, 356] on button at bounding box center [1291, 360] width 53 height 76
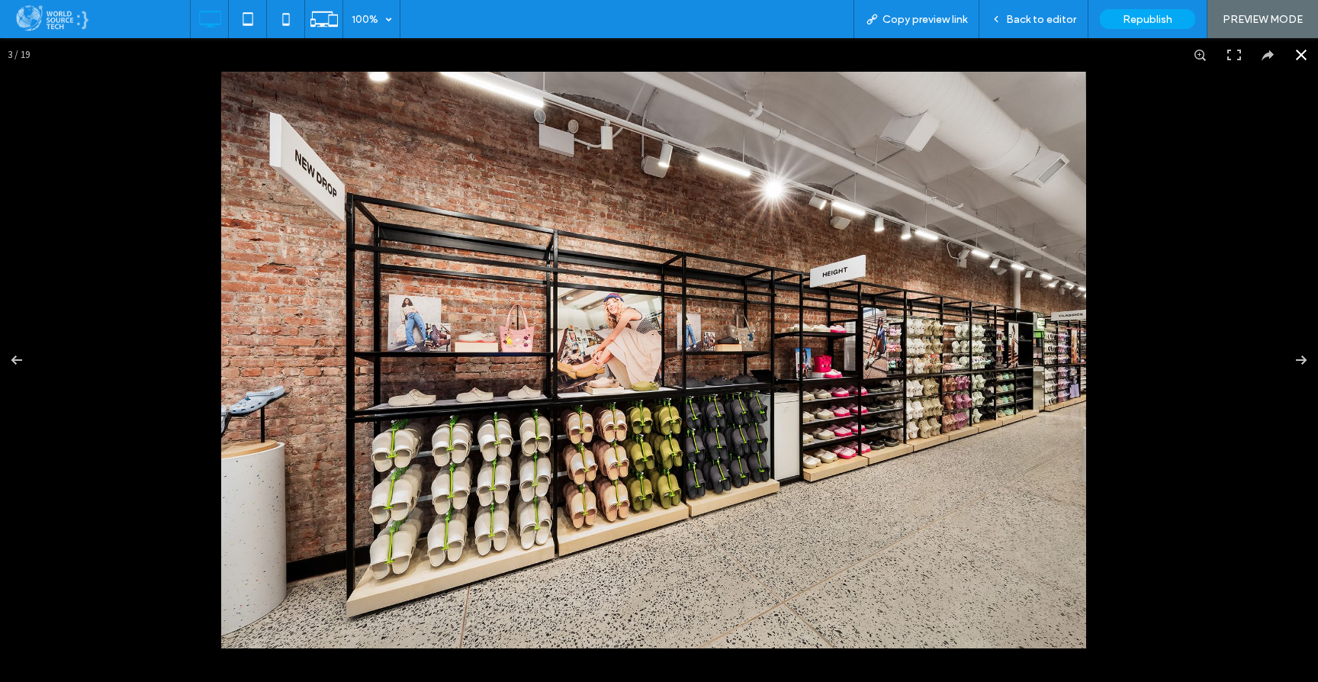
click at [1293, 53] on button at bounding box center [1301, 55] width 34 height 34
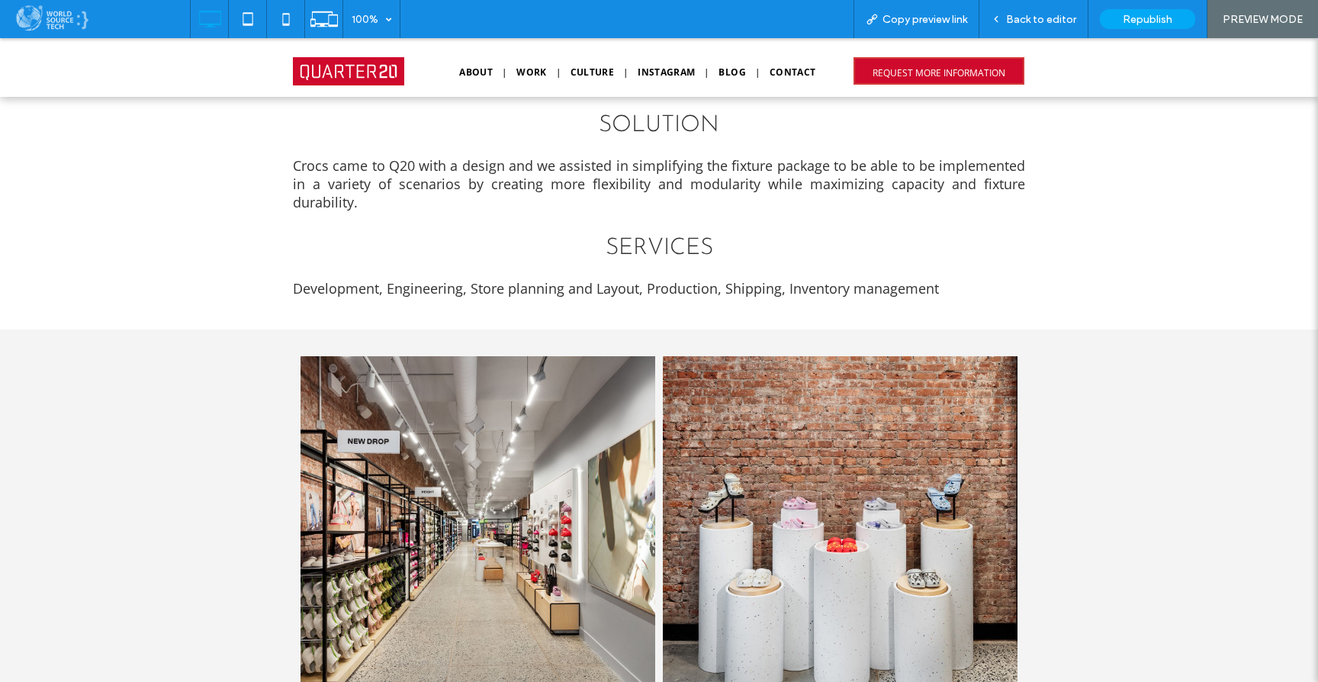
scroll to position [712, 0]
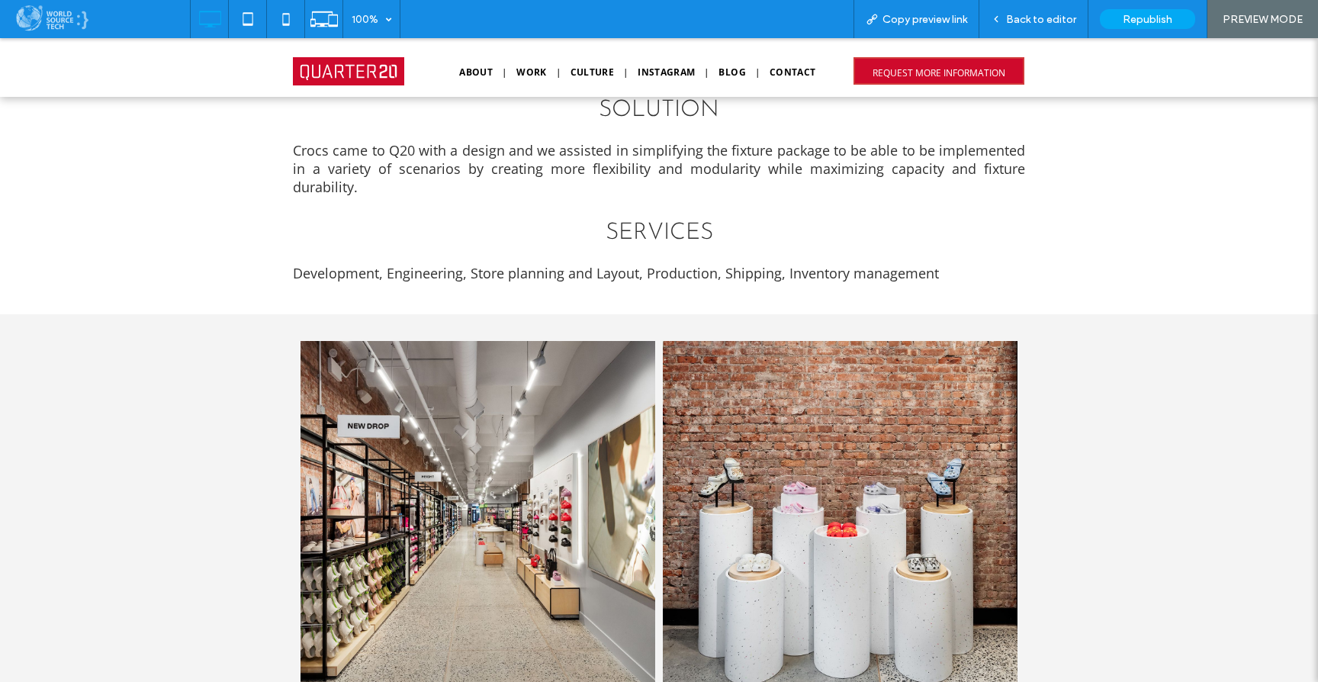
click at [421, 486] on link at bounding box center [478, 518] width 355 height 355
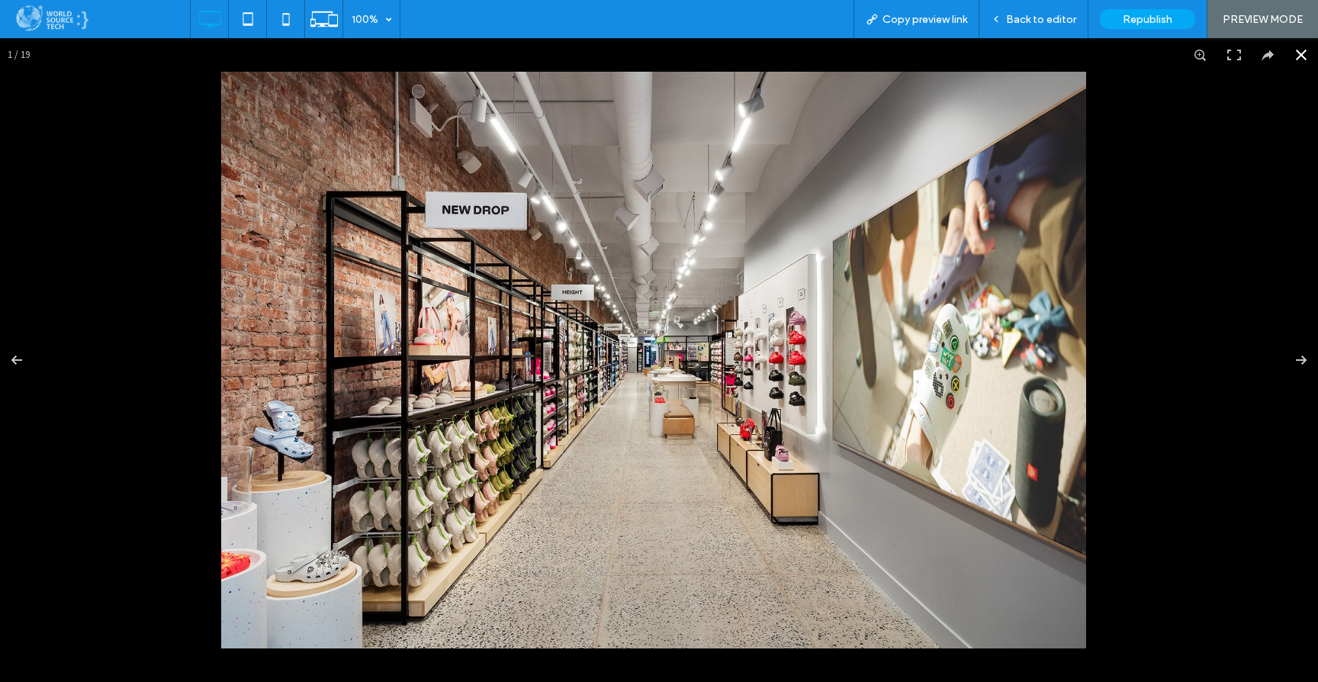
click at [1287, 56] on button at bounding box center [1301, 55] width 34 height 34
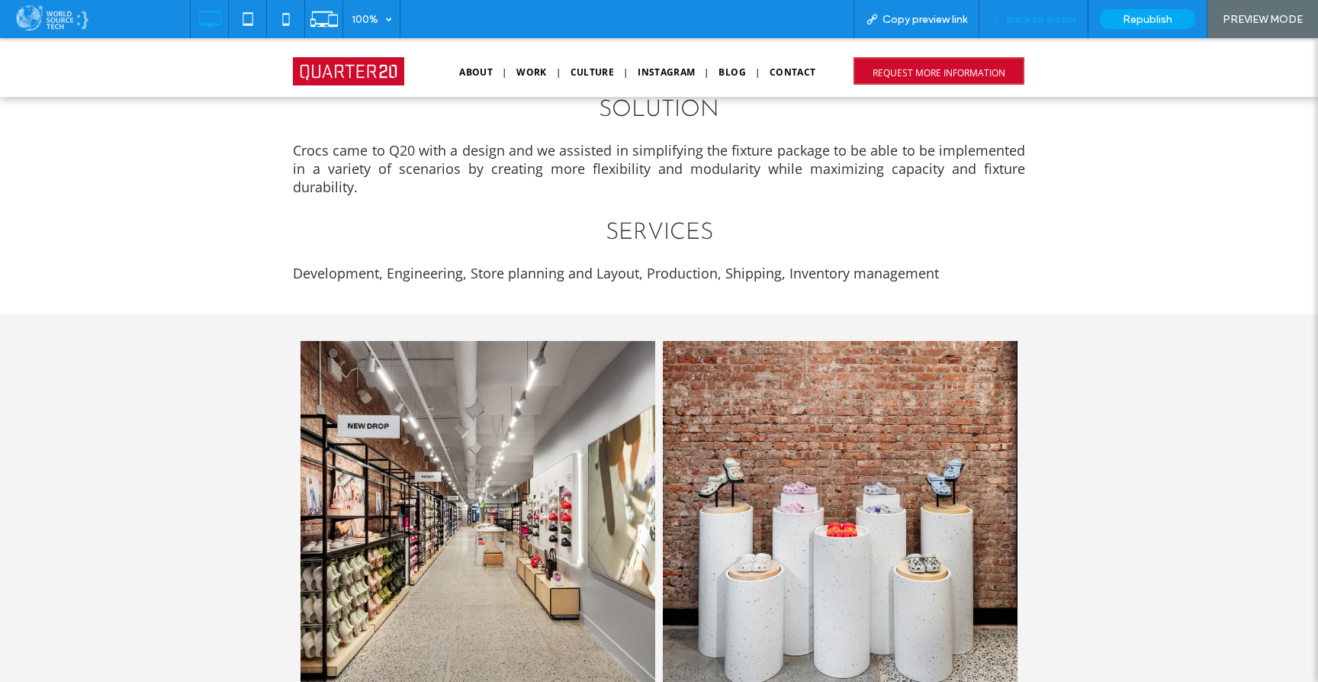
click at [1016, 18] on span "Back to editor" at bounding box center [1041, 19] width 70 height 13
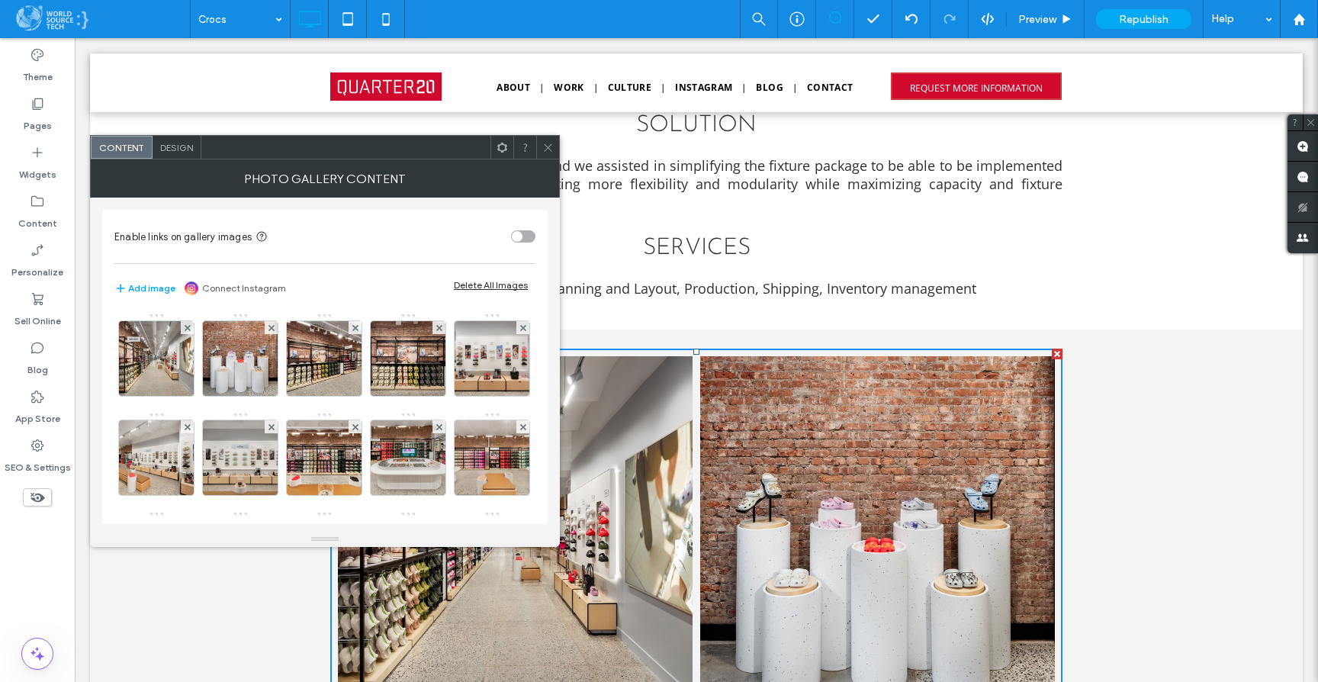
click at [173, 150] on span "Design" at bounding box center [176, 147] width 33 height 11
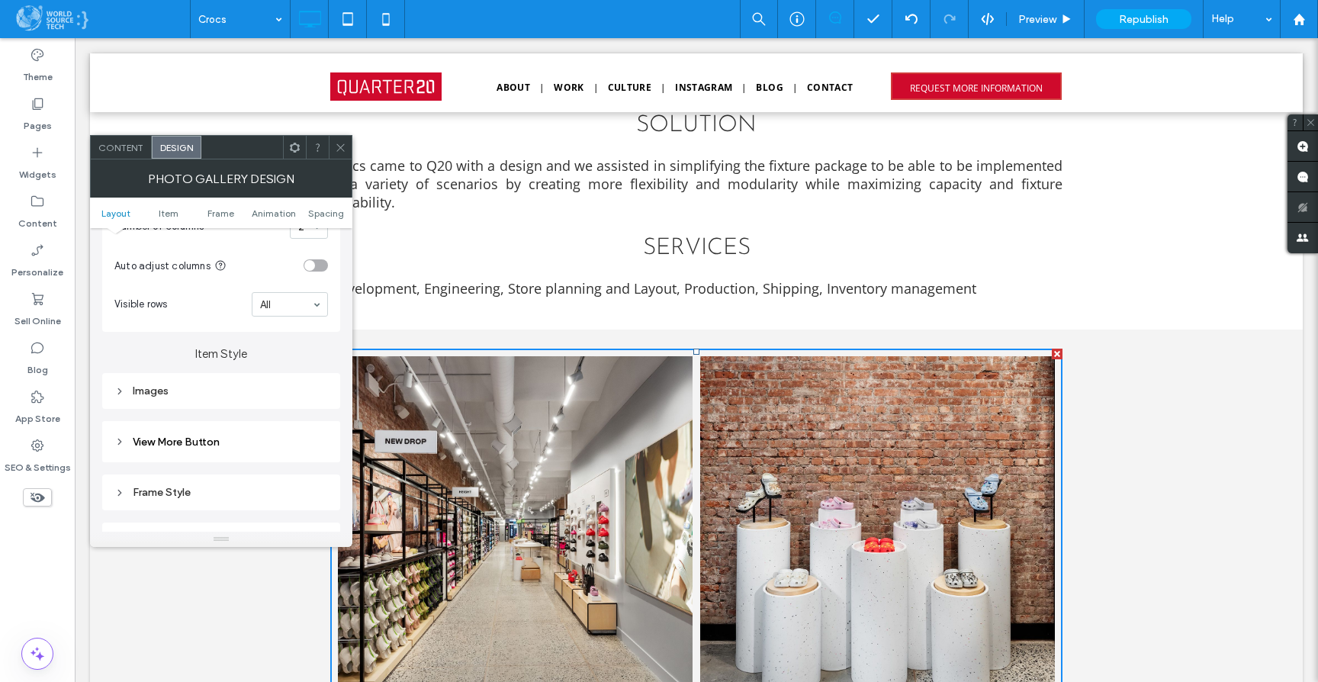
scroll to position [484, 0]
click at [149, 350] on div "Images" at bounding box center [221, 343] width 214 height 13
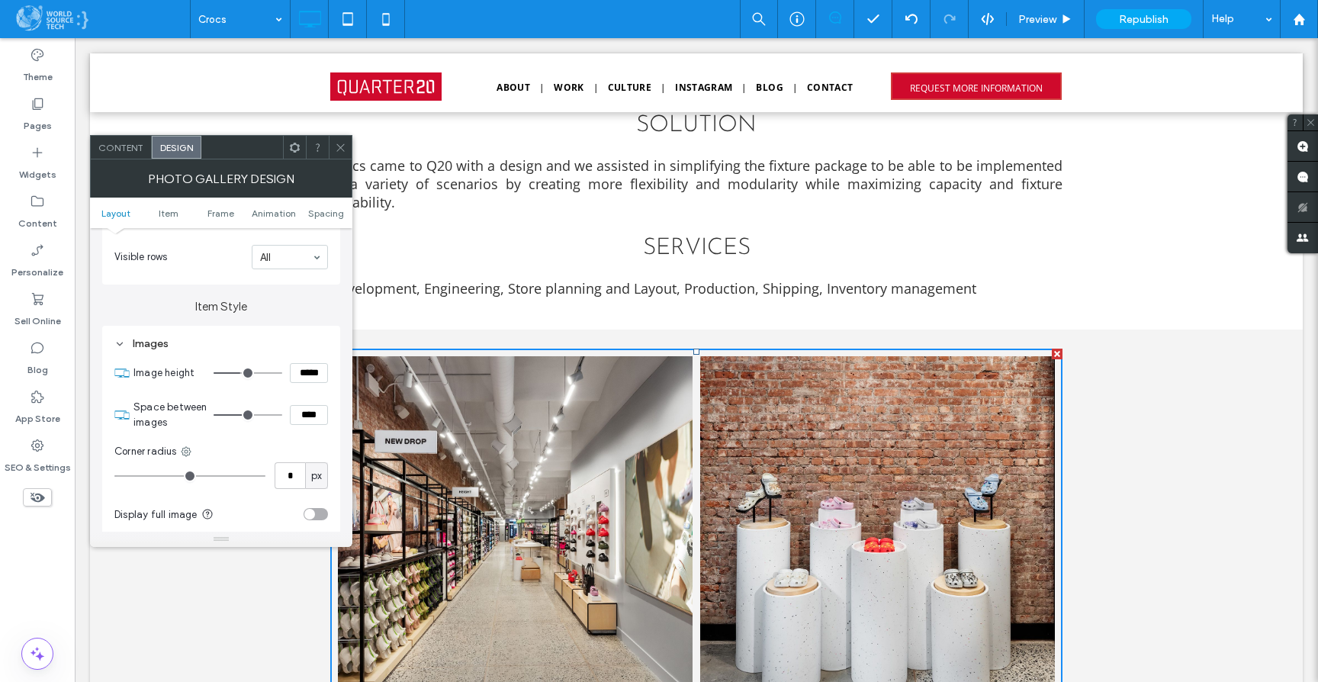
click at [149, 350] on div "Images" at bounding box center [221, 343] width 214 height 13
click at [133, 396] on span "View More Button" at bounding box center [176, 392] width 87 height 13
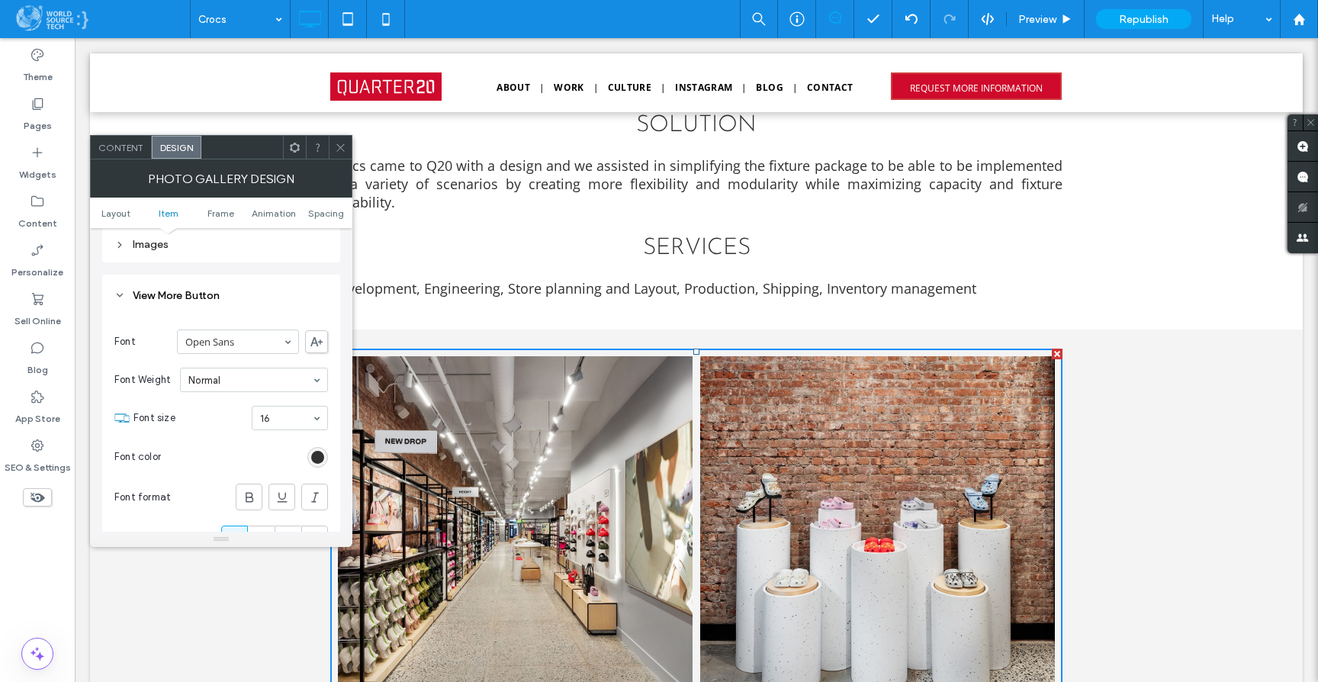
scroll to position [599, 0]
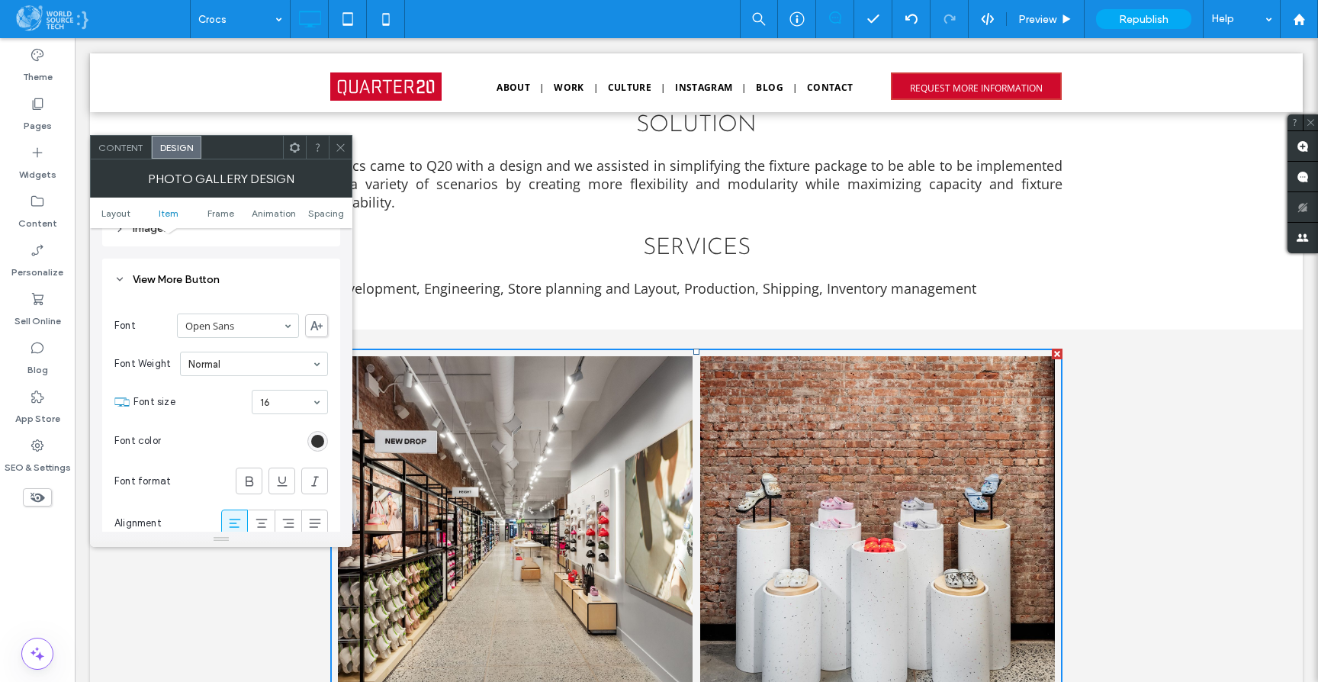
click at [341, 148] on icon at bounding box center [340, 147] width 11 height 11
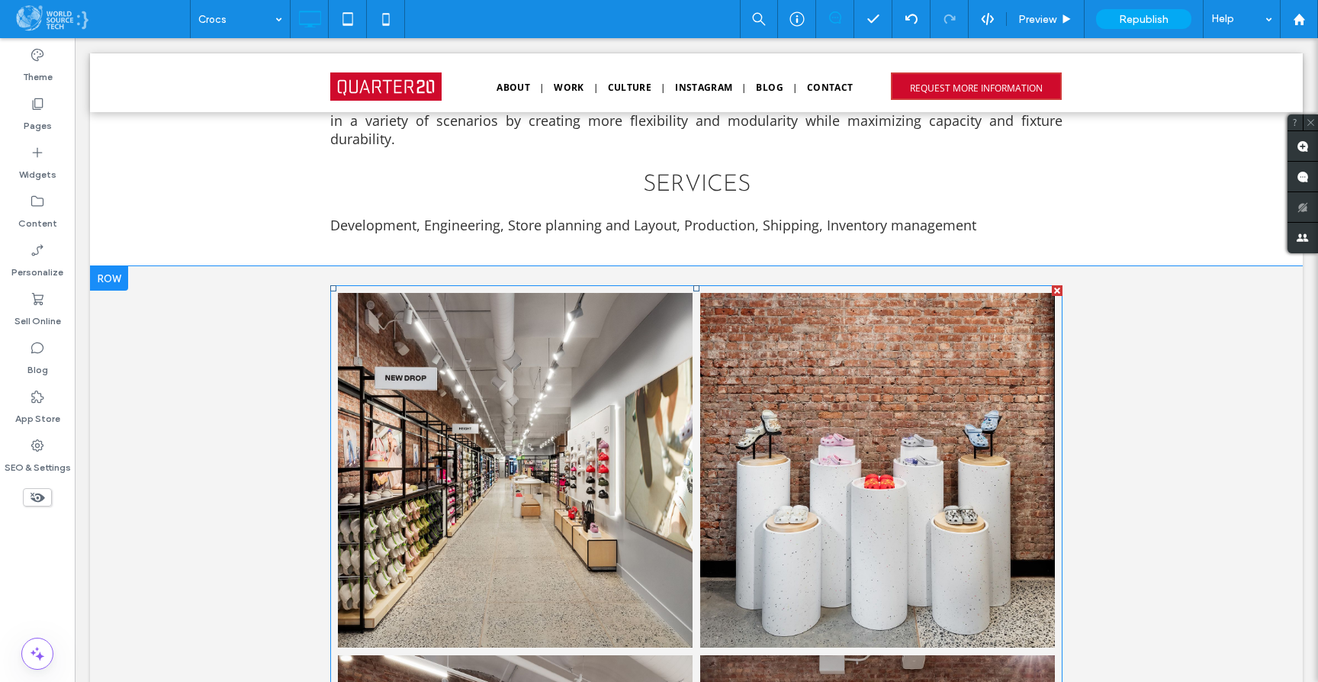
scroll to position [791, 0]
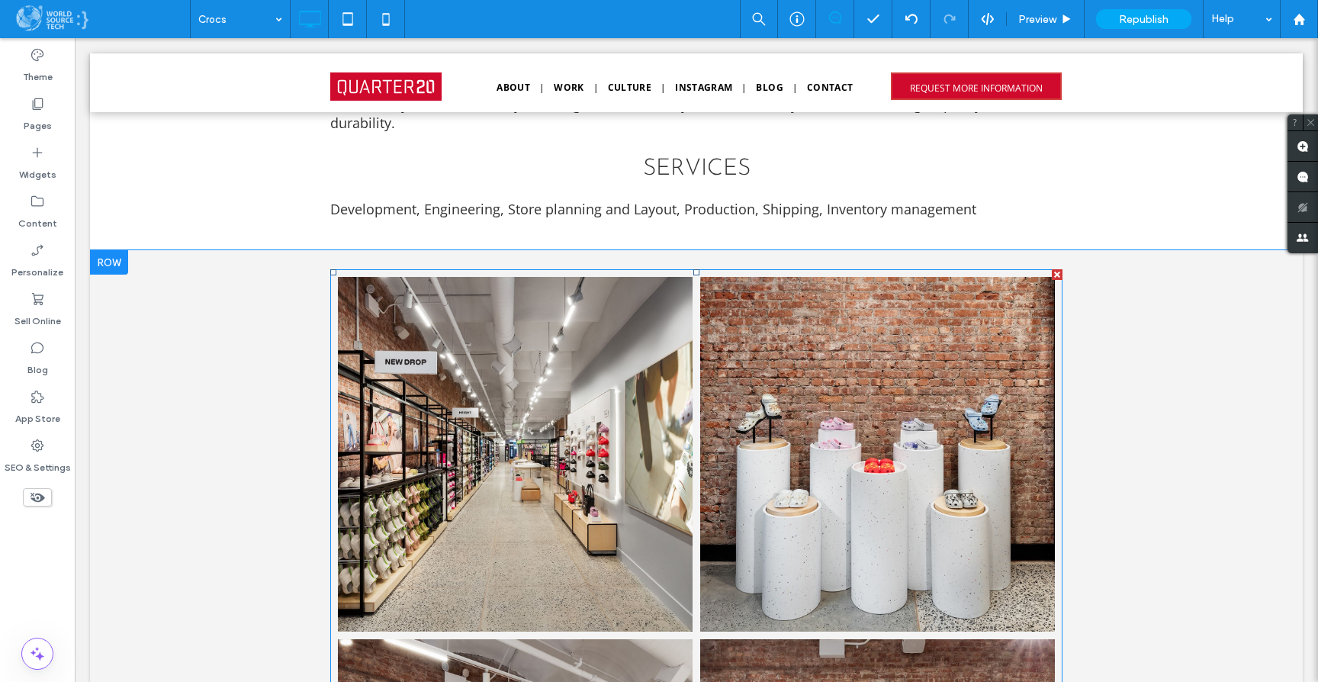
click at [1052, 276] on div at bounding box center [1057, 274] width 11 height 11
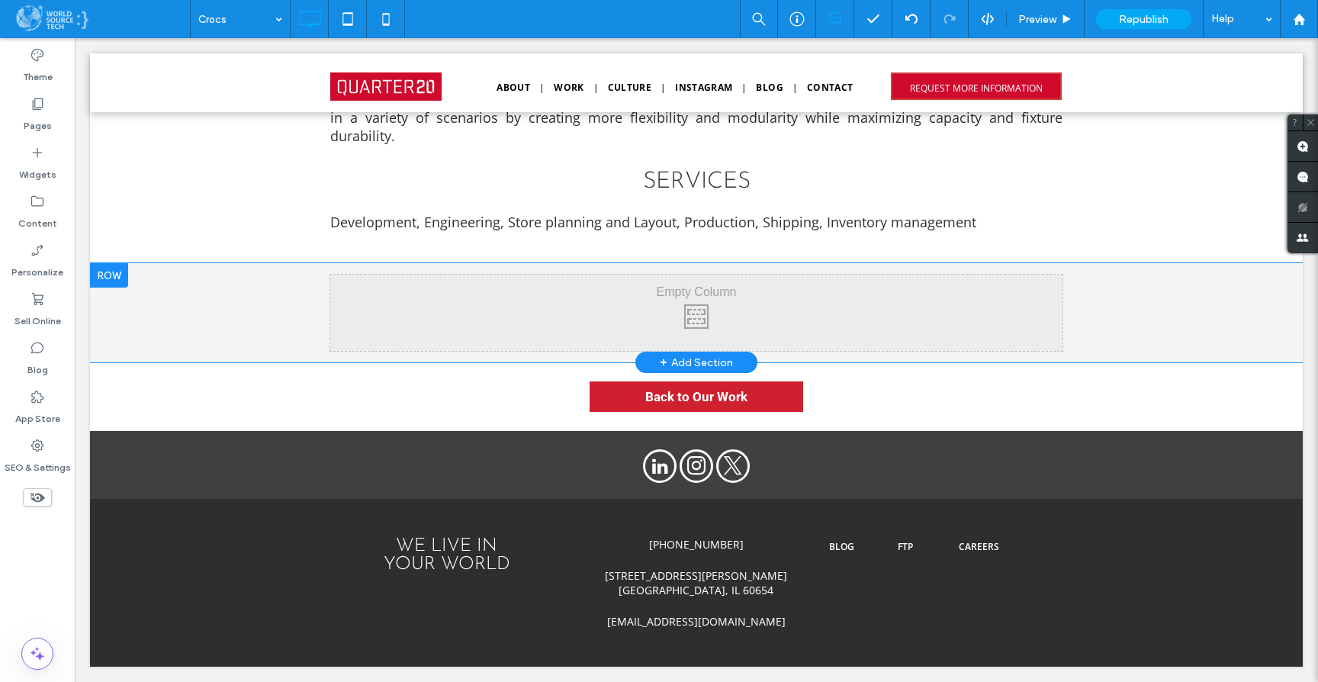
scroll to position [781, 0]
click at [40, 156] on icon at bounding box center [37, 152] width 15 height 15
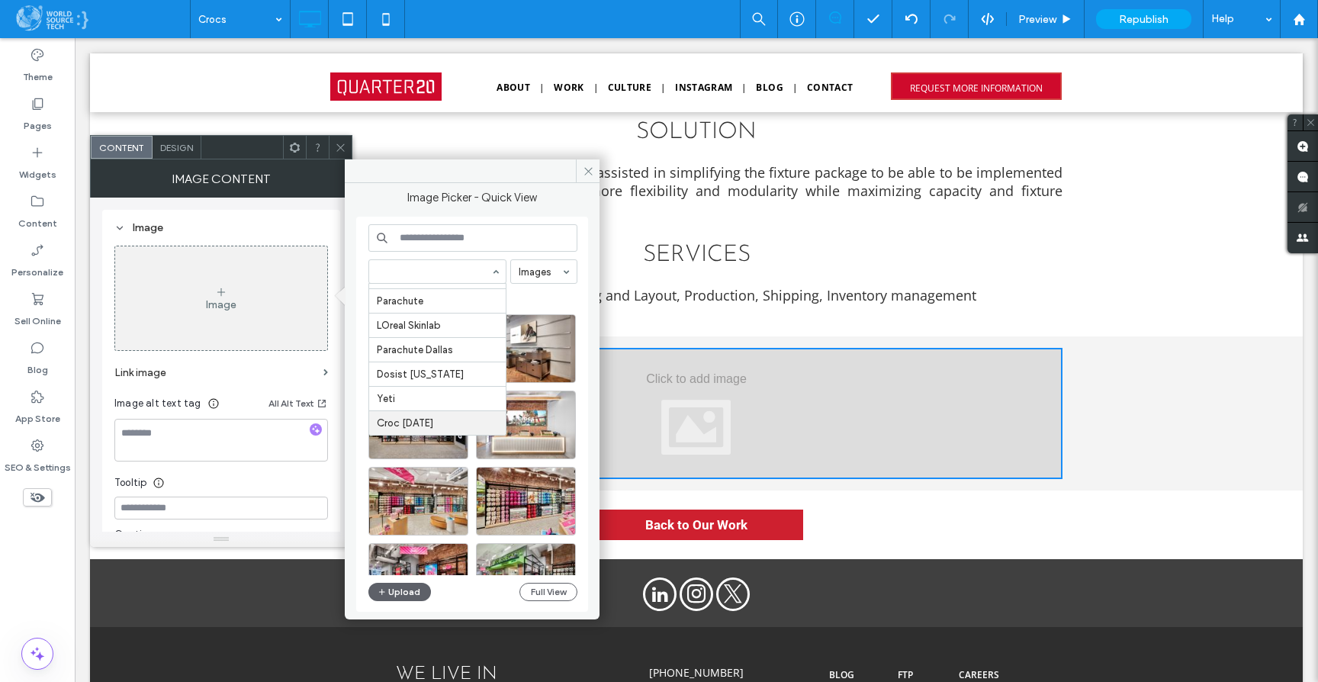
scroll to position [21, 0]
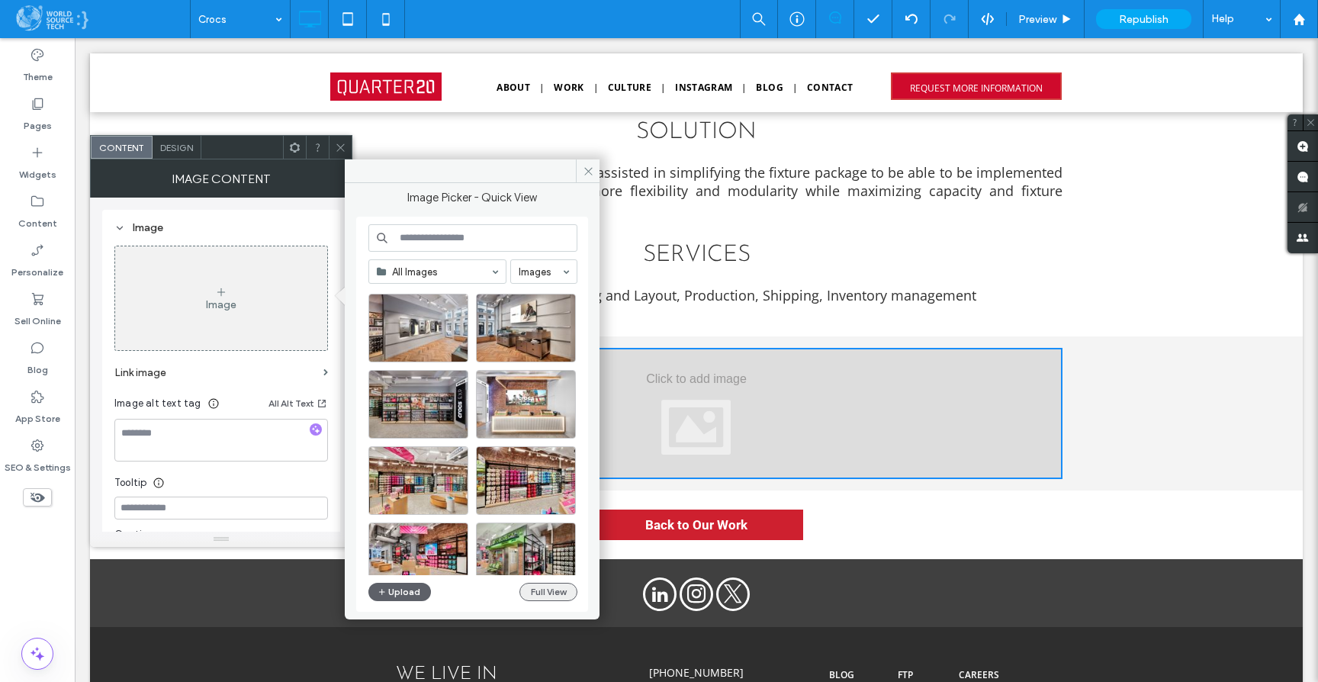
click at [540, 591] on button "Full View" at bounding box center [548, 592] width 58 height 18
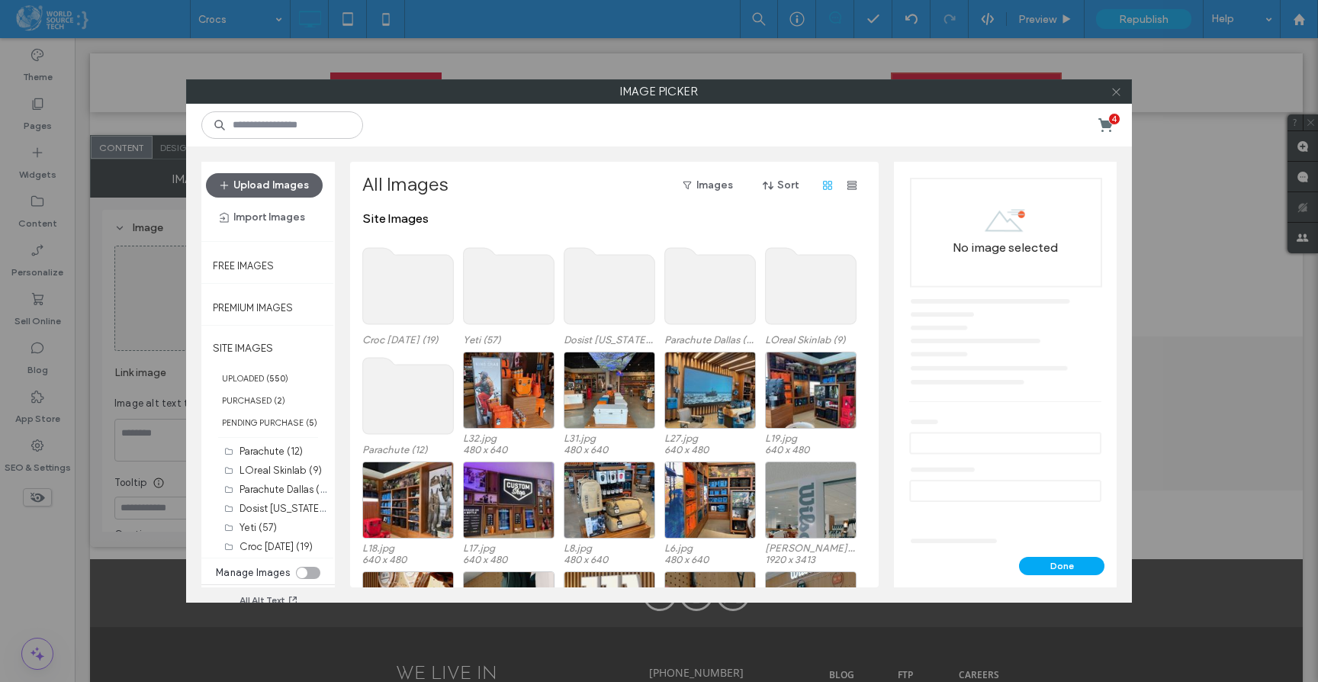
click at [1116, 93] on icon at bounding box center [1115, 91] width 11 height 11
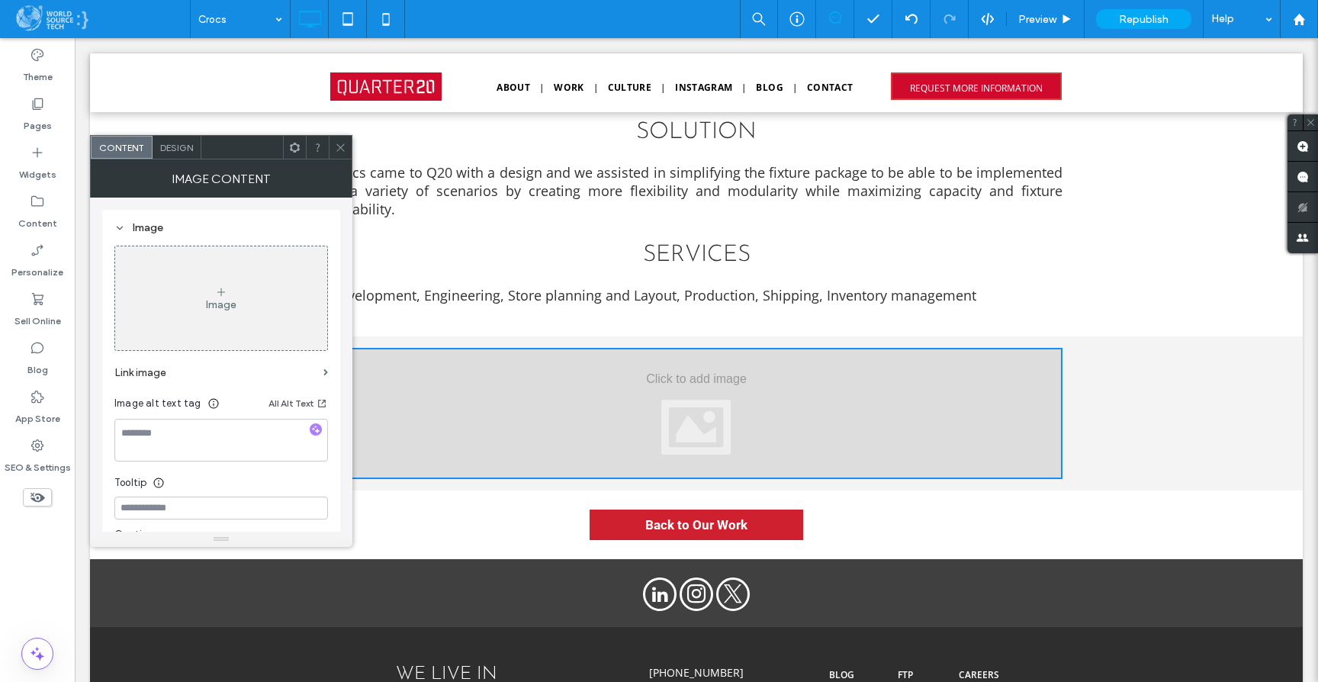
click at [332, 144] on div at bounding box center [340, 147] width 23 height 23
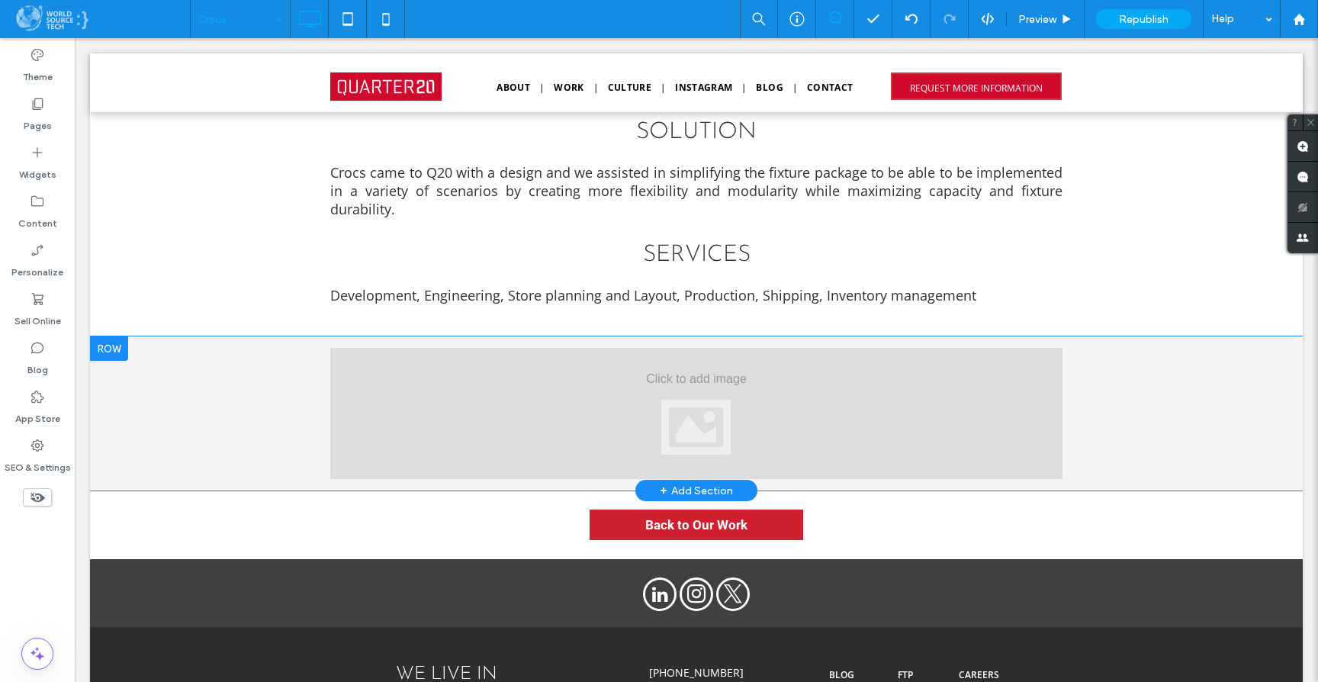
drag, startPoint x: 246, startPoint y: 17, endPoint x: 259, endPoint y: 6, distance: 17.4
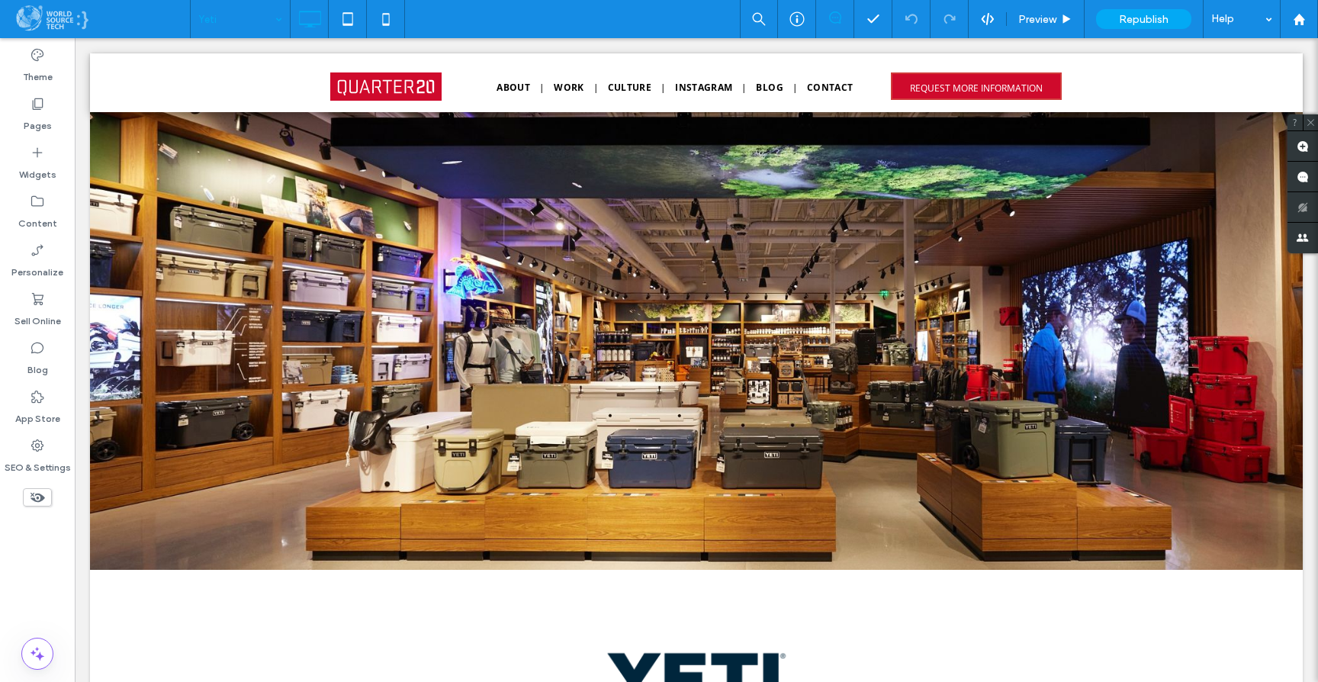
click at [227, 20] on input at bounding box center [236, 19] width 76 height 38
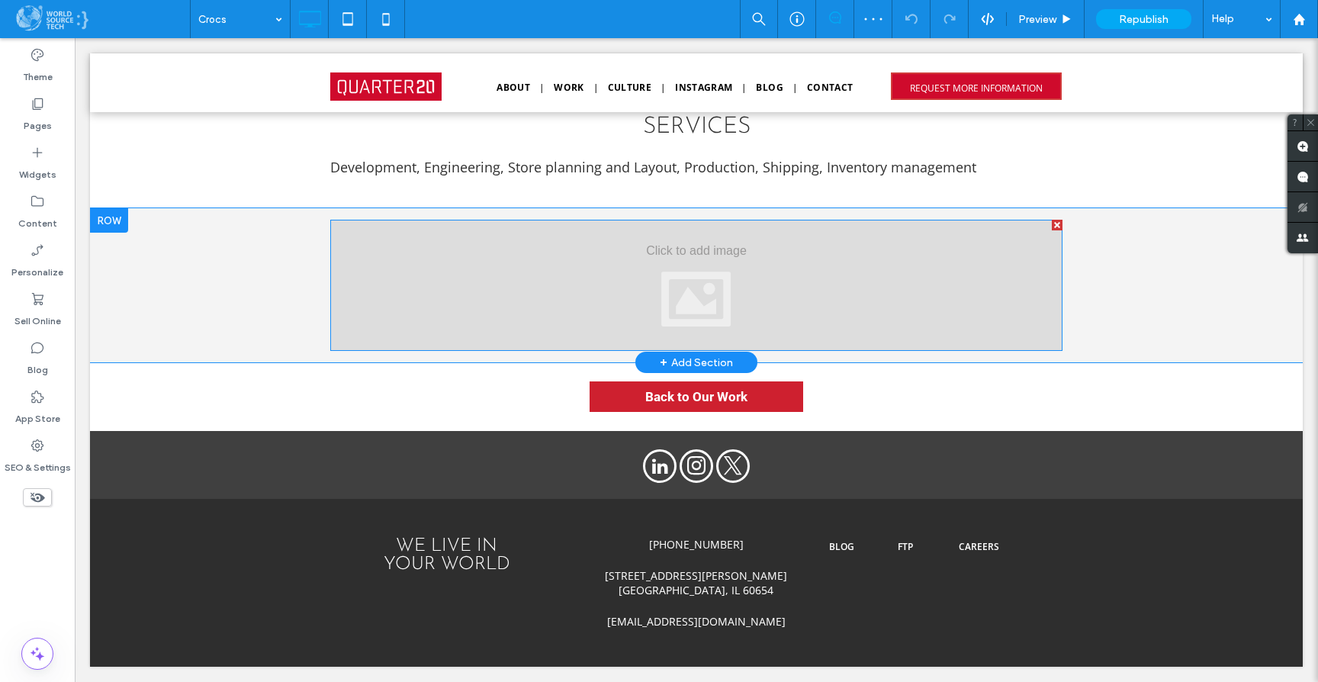
scroll to position [835, 0]
click at [426, 256] on div at bounding box center [696, 285] width 732 height 131
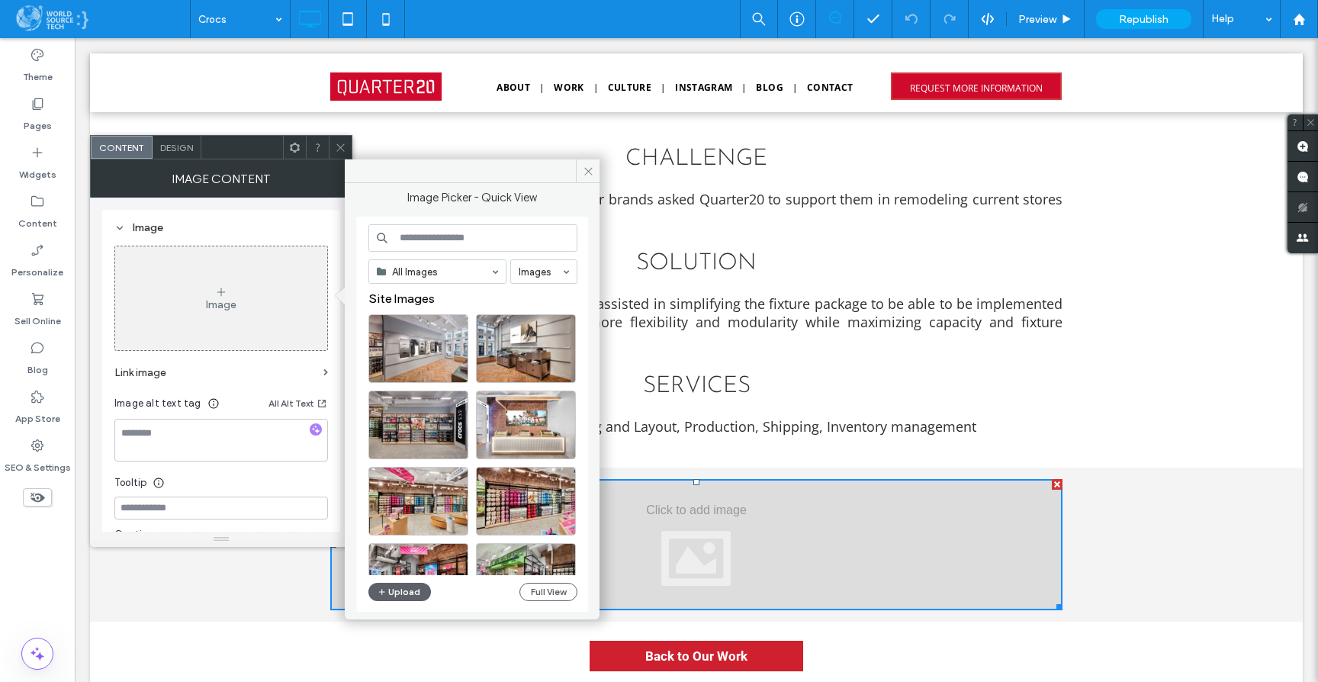
scroll to position [526, 0]
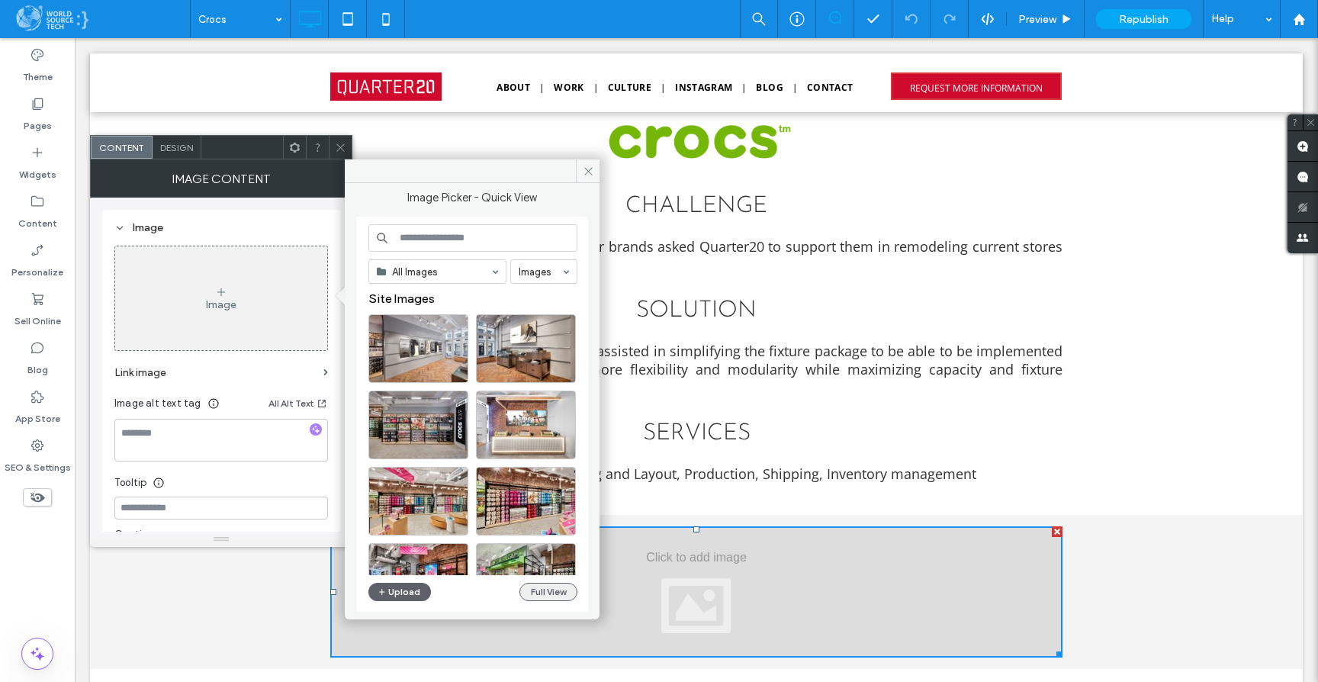
click at [545, 589] on button "Full View" at bounding box center [548, 592] width 58 height 18
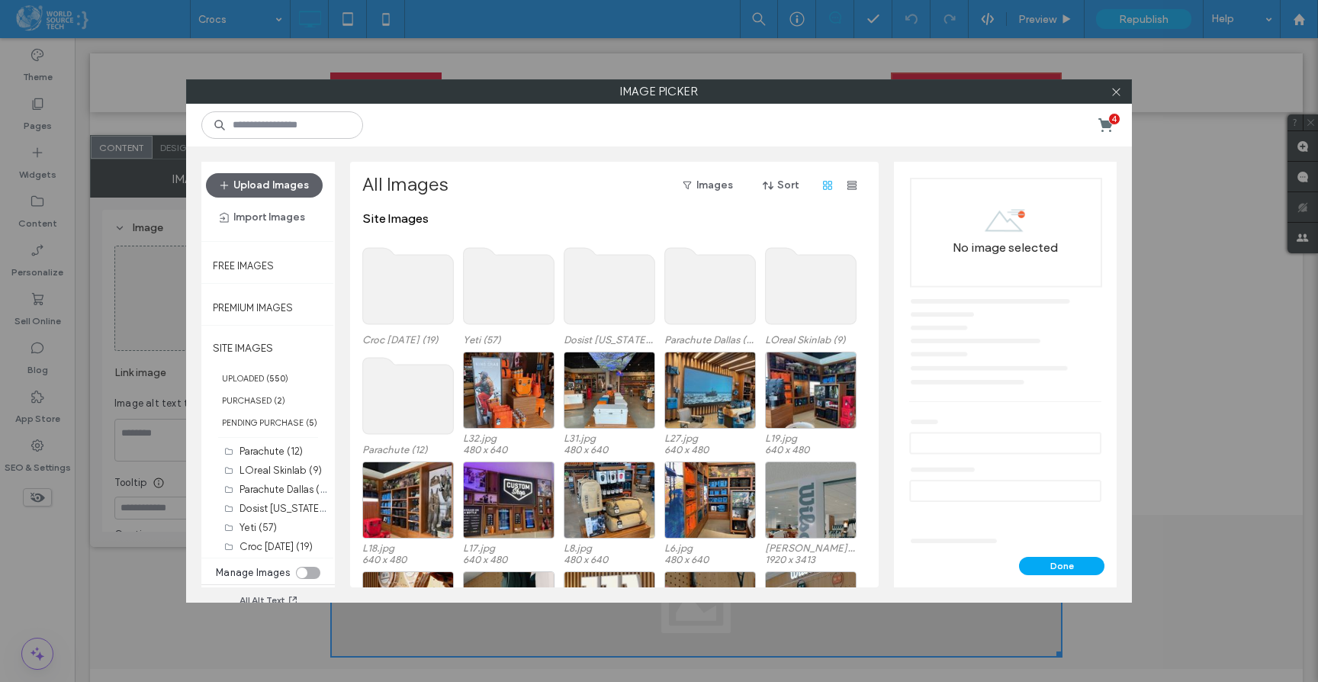
click at [413, 307] on use at bounding box center [408, 286] width 91 height 76
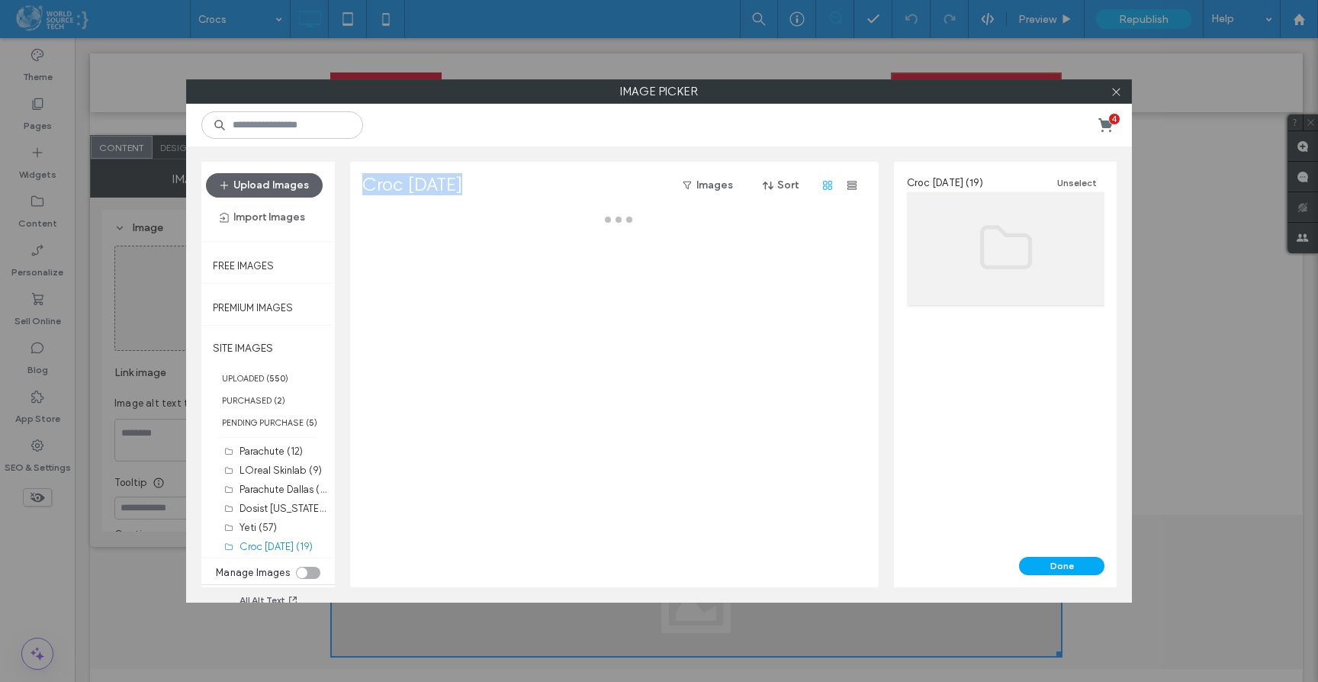
click at [413, 307] on div at bounding box center [618, 399] width 513 height 376
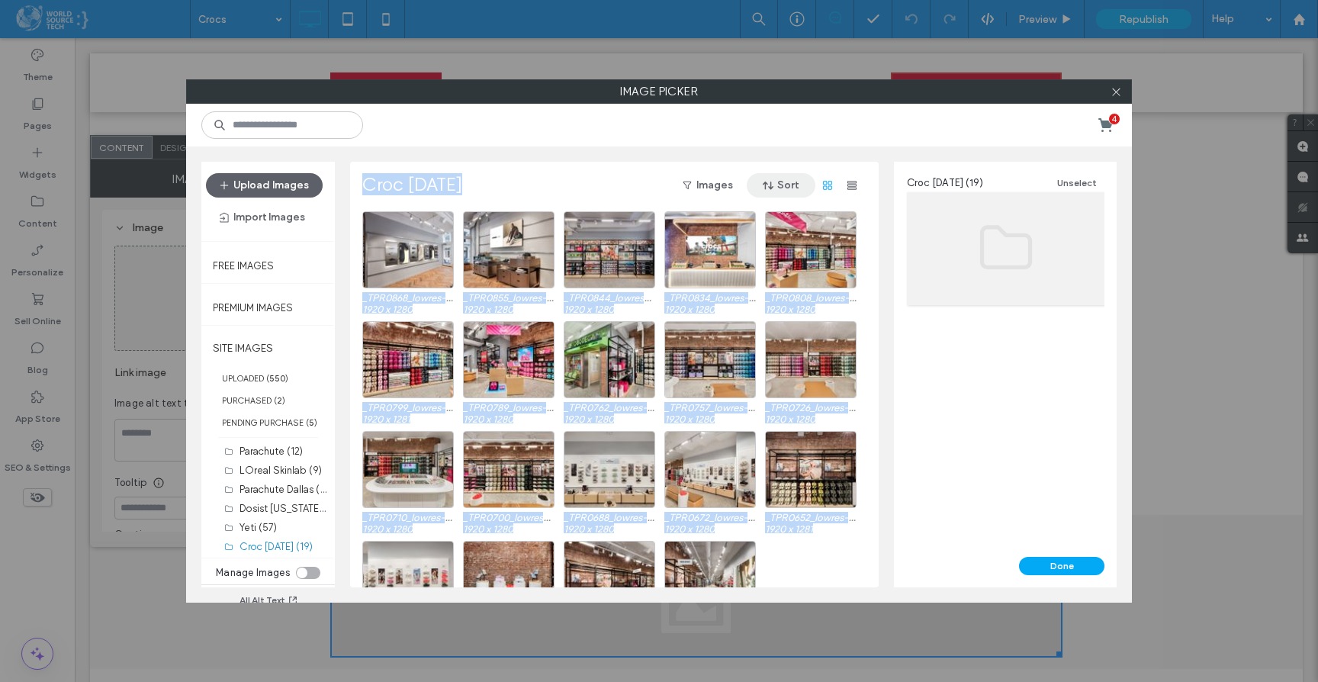
click at [775, 183] on span "button" at bounding box center [769, 185] width 15 height 23
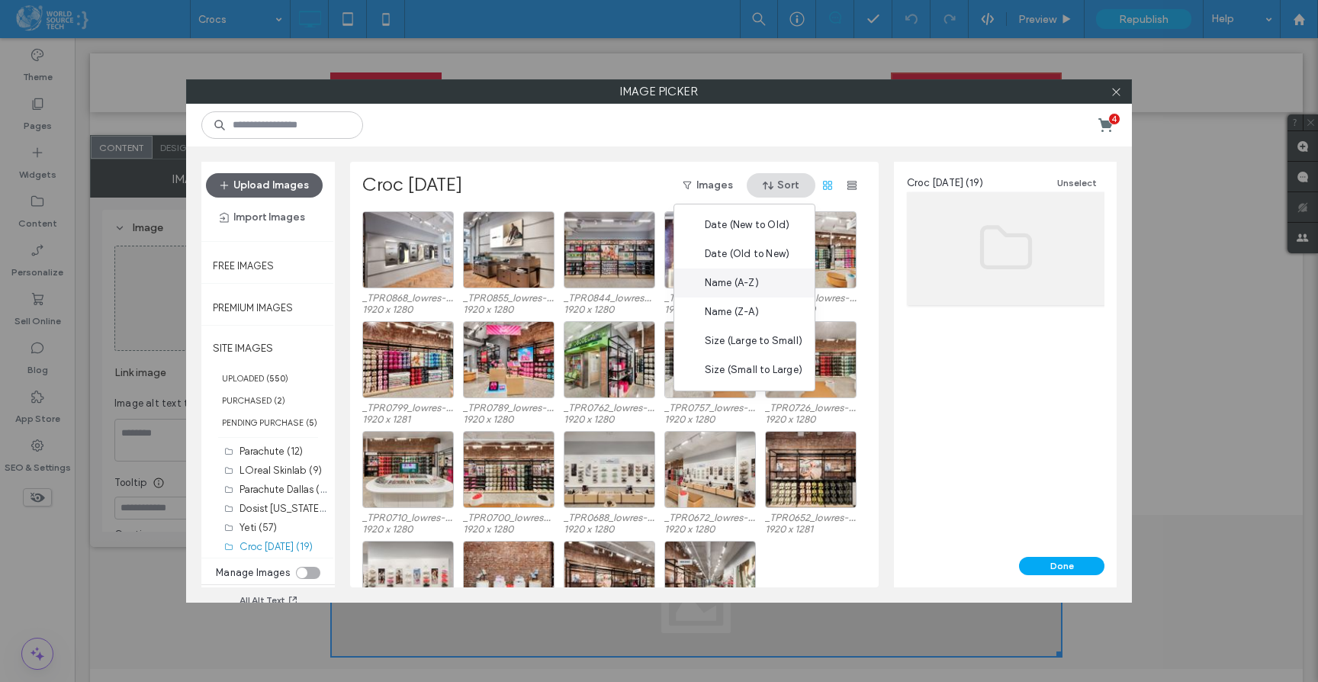
click at [735, 285] on span "Name (A-Z)" at bounding box center [732, 282] width 54 height 15
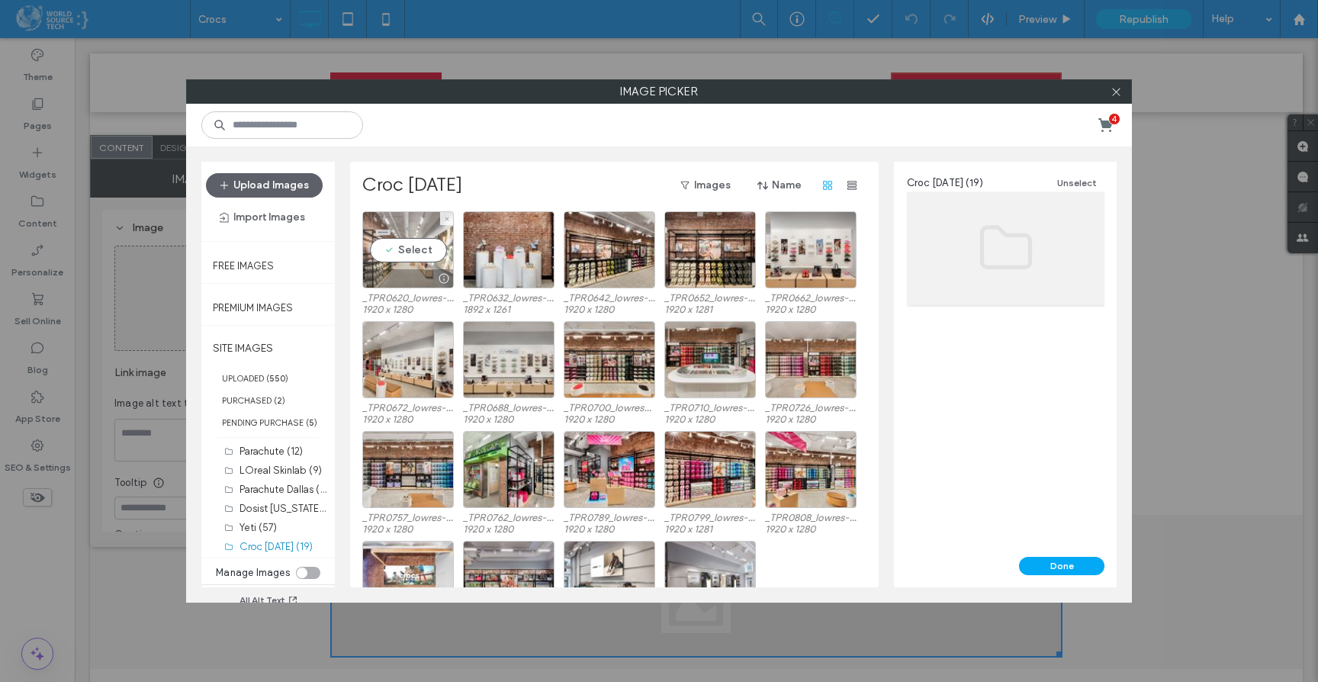
click at [412, 254] on div "Select" at bounding box center [408, 249] width 92 height 77
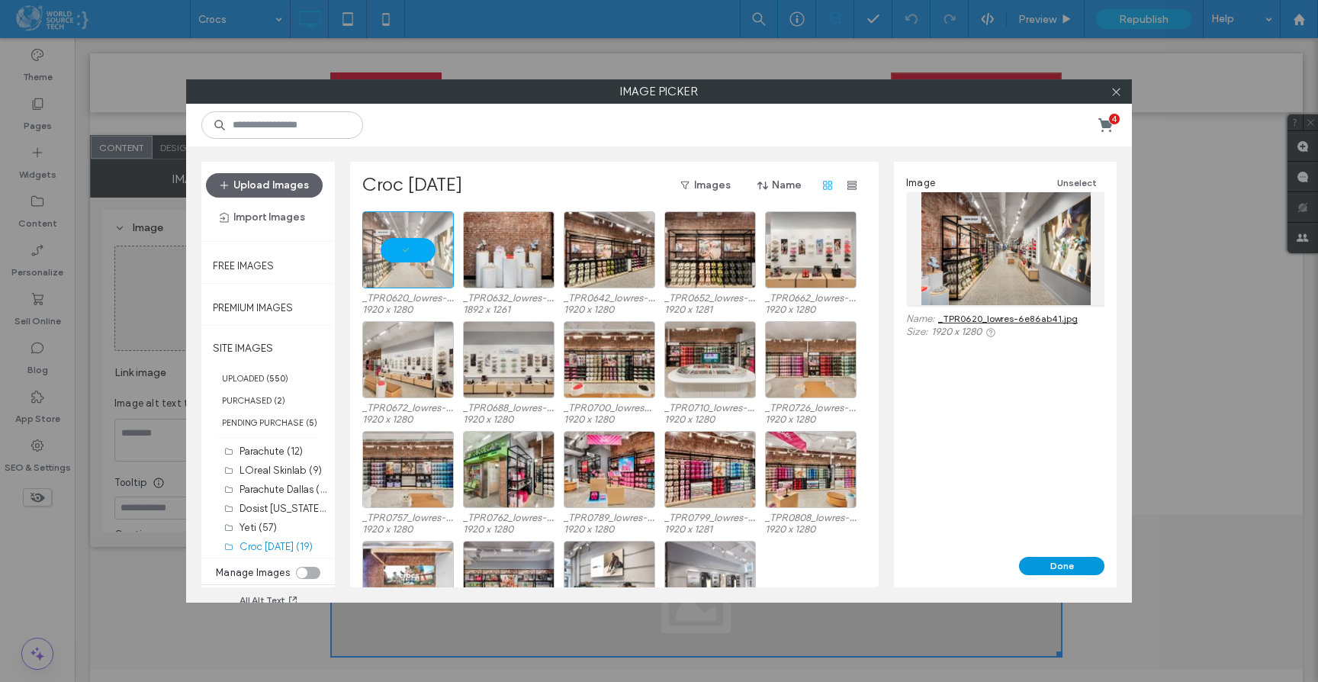
click at [1041, 567] on button "Done" at bounding box center [1061, 566] width 85 height 18
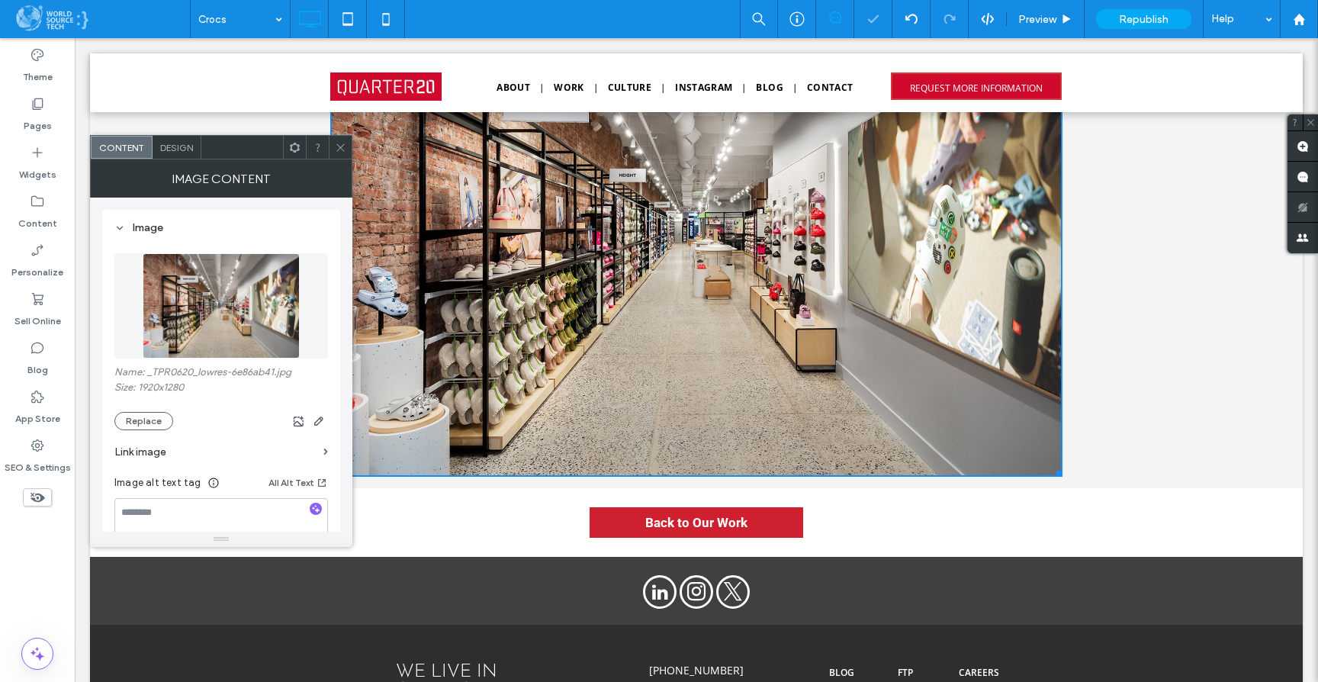
scroll to position [1075, 0]
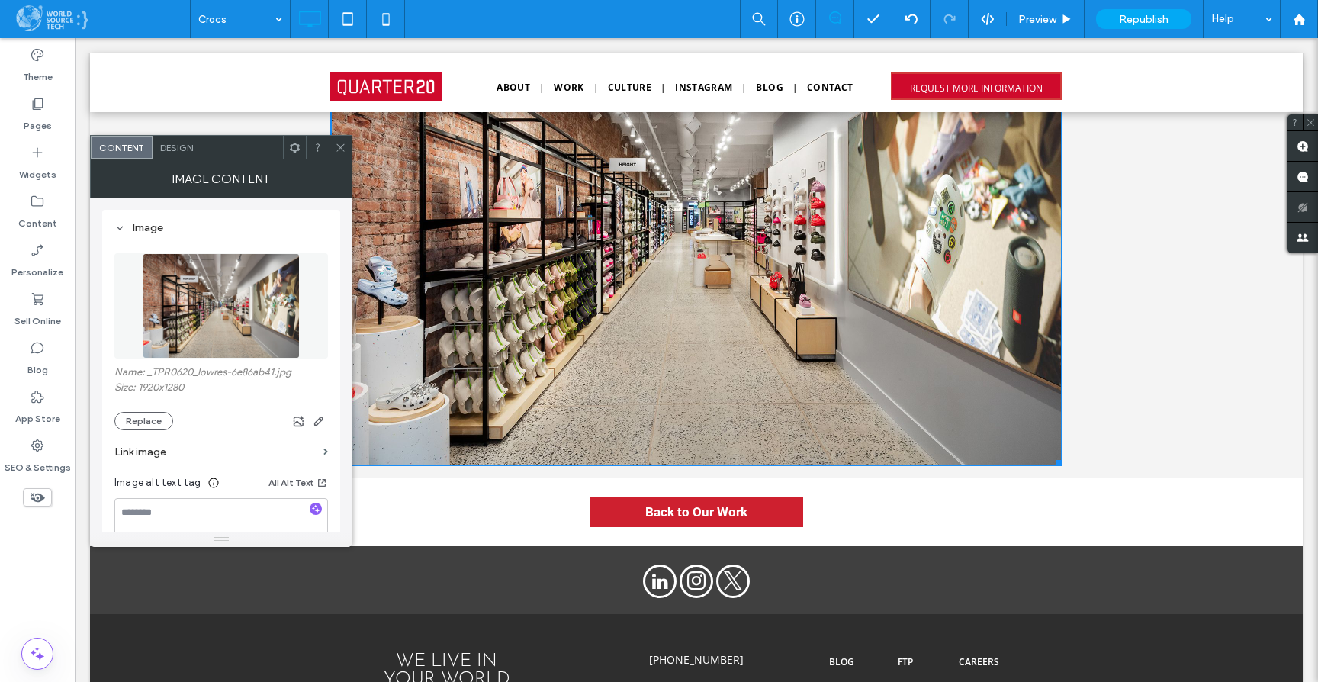
click at [341, 148] on use at bounding box center [340, 147] width 8 height 8
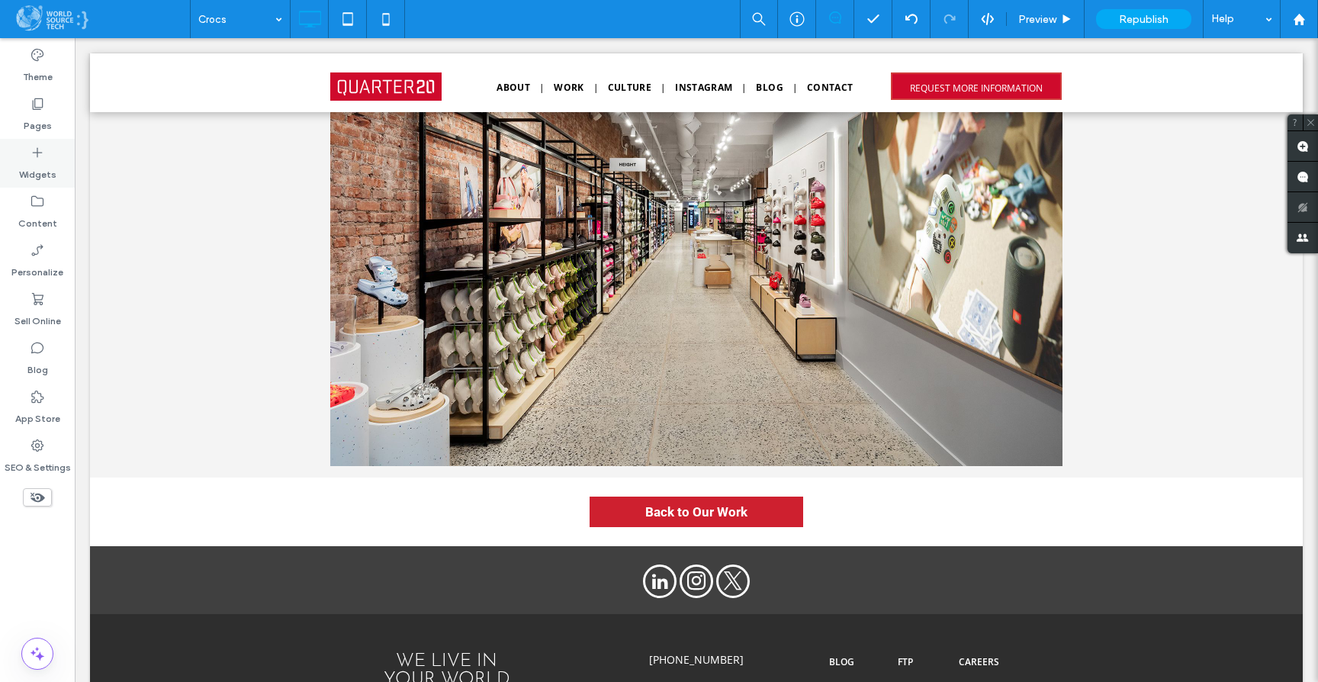
click at [45, 148] on div "Widgets" at bounding box center [37, 163] width 75 height 49
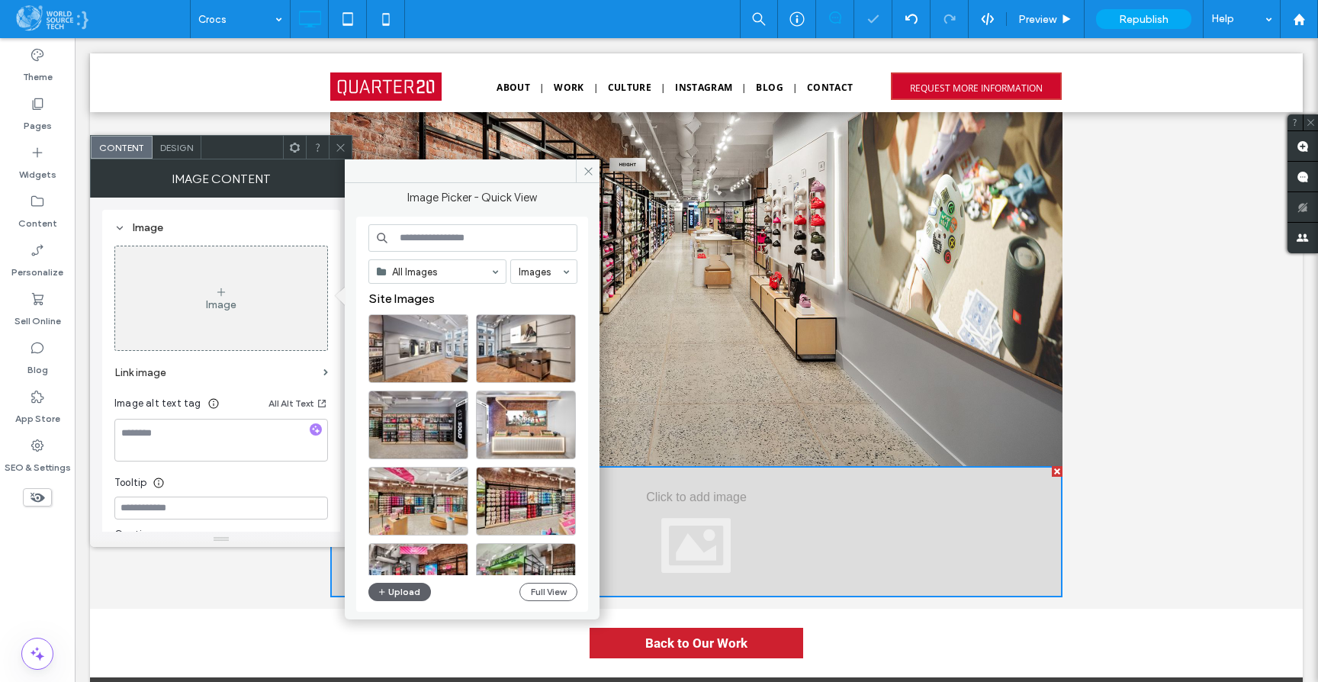
click at [1125, 470] on div "Click To Paste Row + Add Section" at bounding box center [696, 287] width 1213 height 642
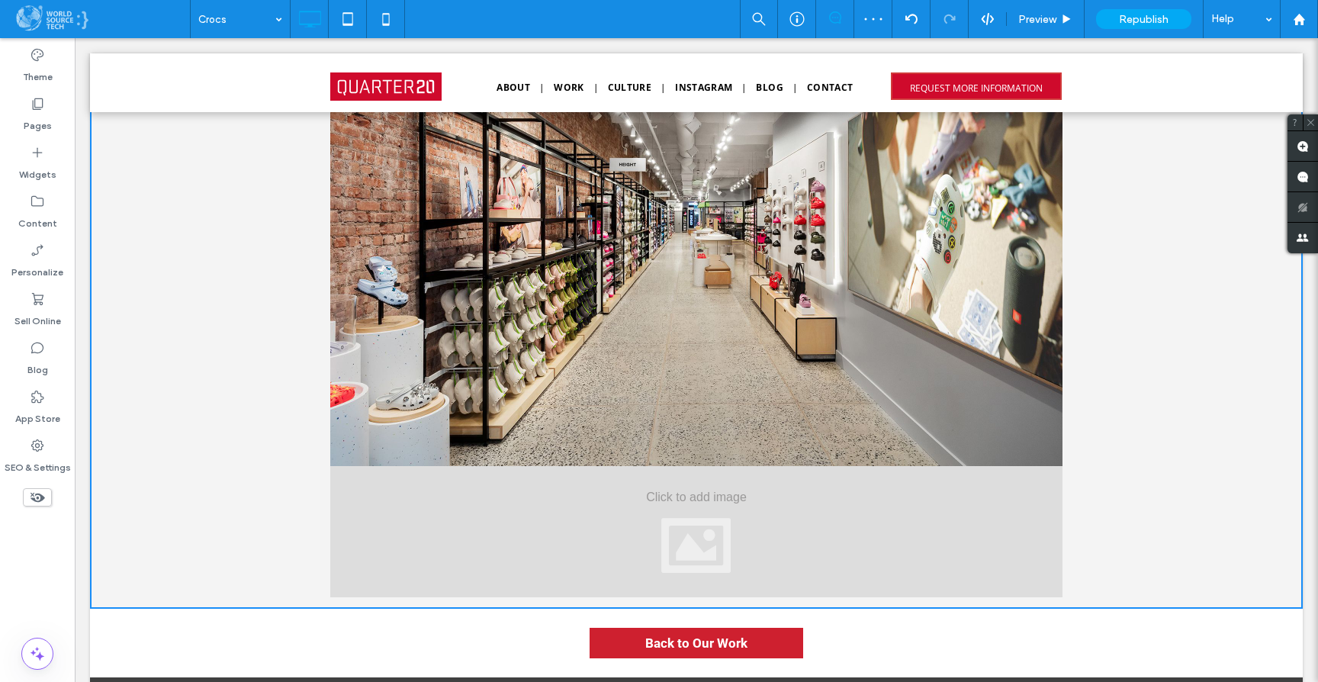
click at [364, 426] on img at bounding box center [696, 222] width 732 height 488
click at [375, 494] on div at bounding box center [696, 531] width 732 height 131
click at [47, 160] on label "Widgets" at bounding box center [37, 170] width 37 height 21
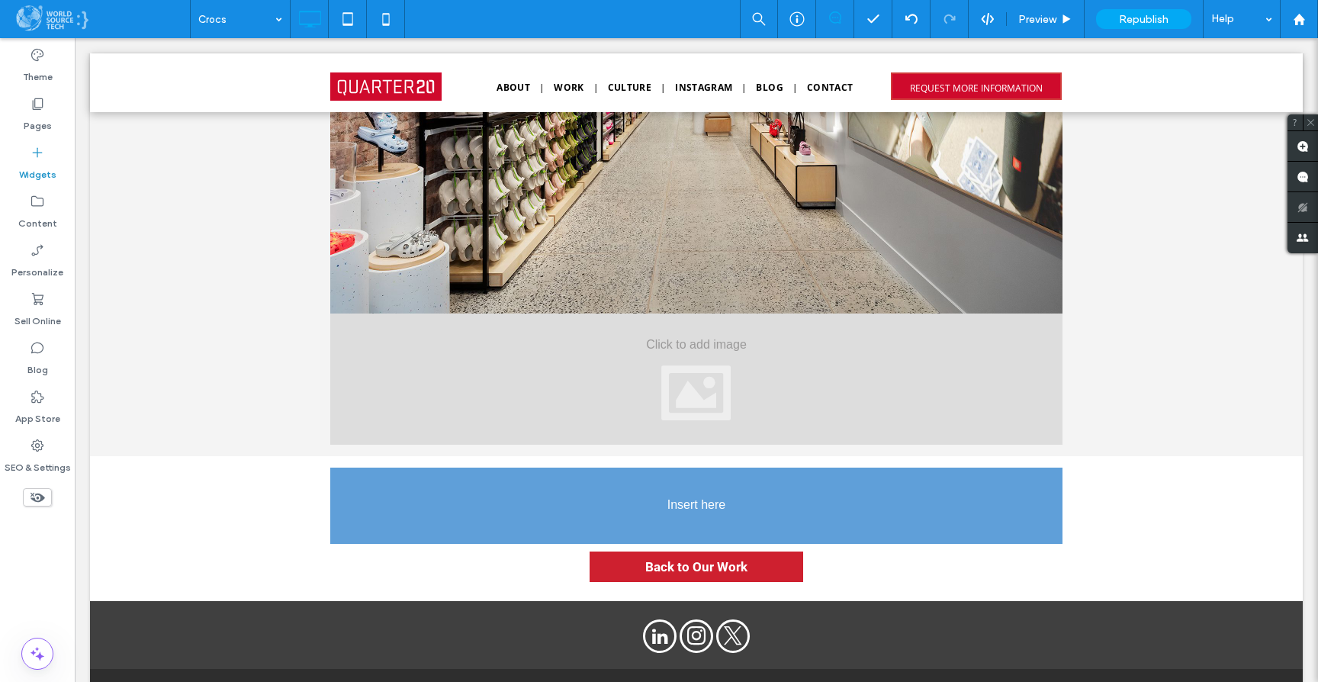
scroll to position [1231, 0]
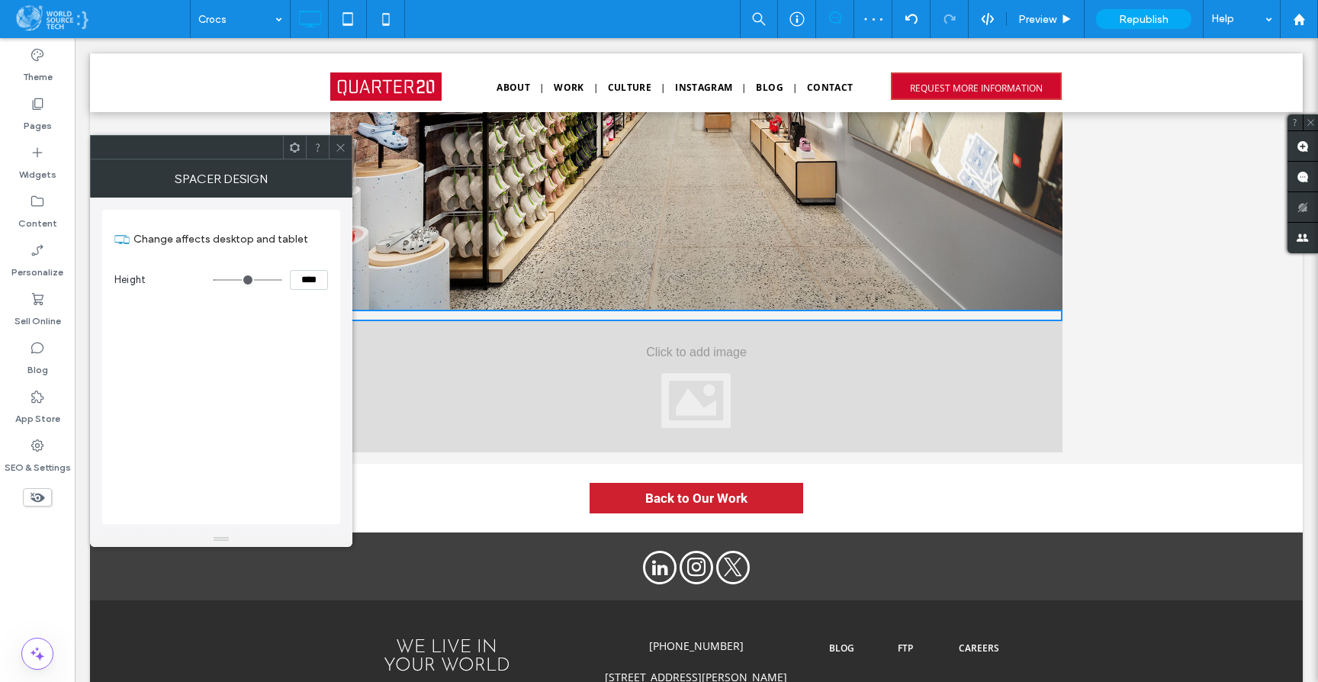
click at [1146, 351] on div "Click To Paste Row + Add Section" at bounding box center [696, 137] width 1213 height 654
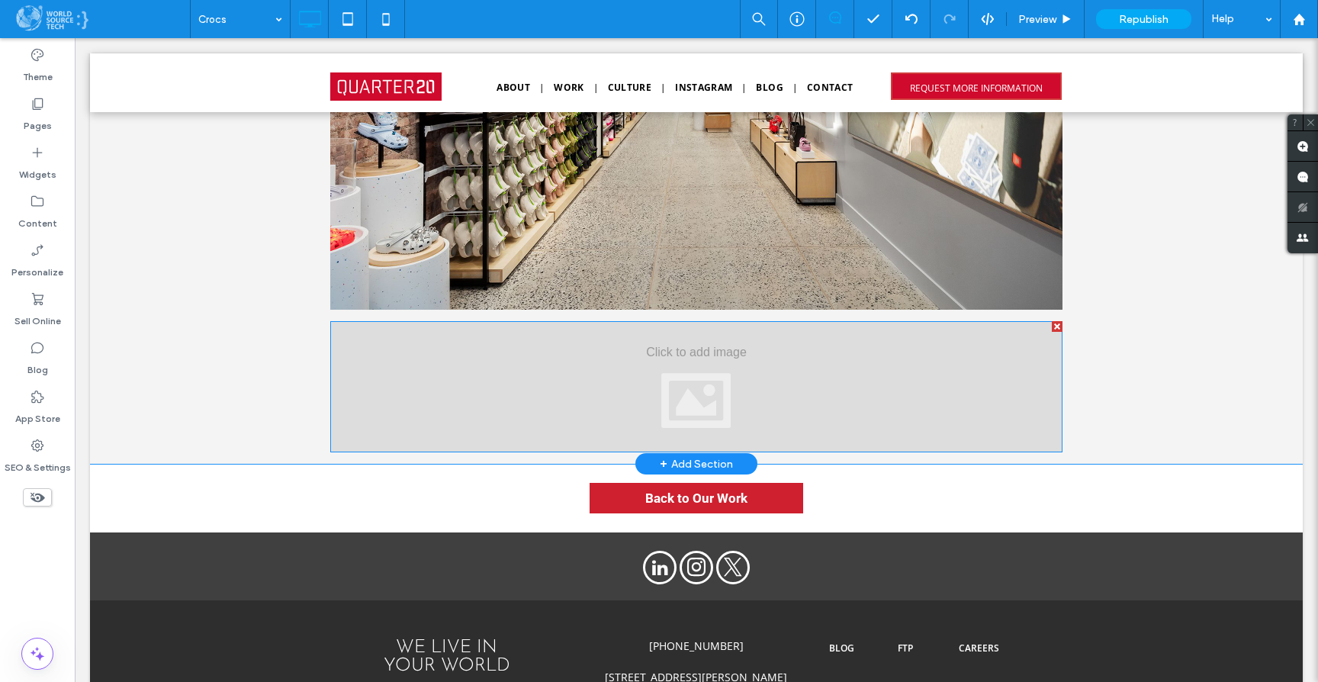
click at [498, 370] on div at bounding box center [696, 386] width 732 height 131
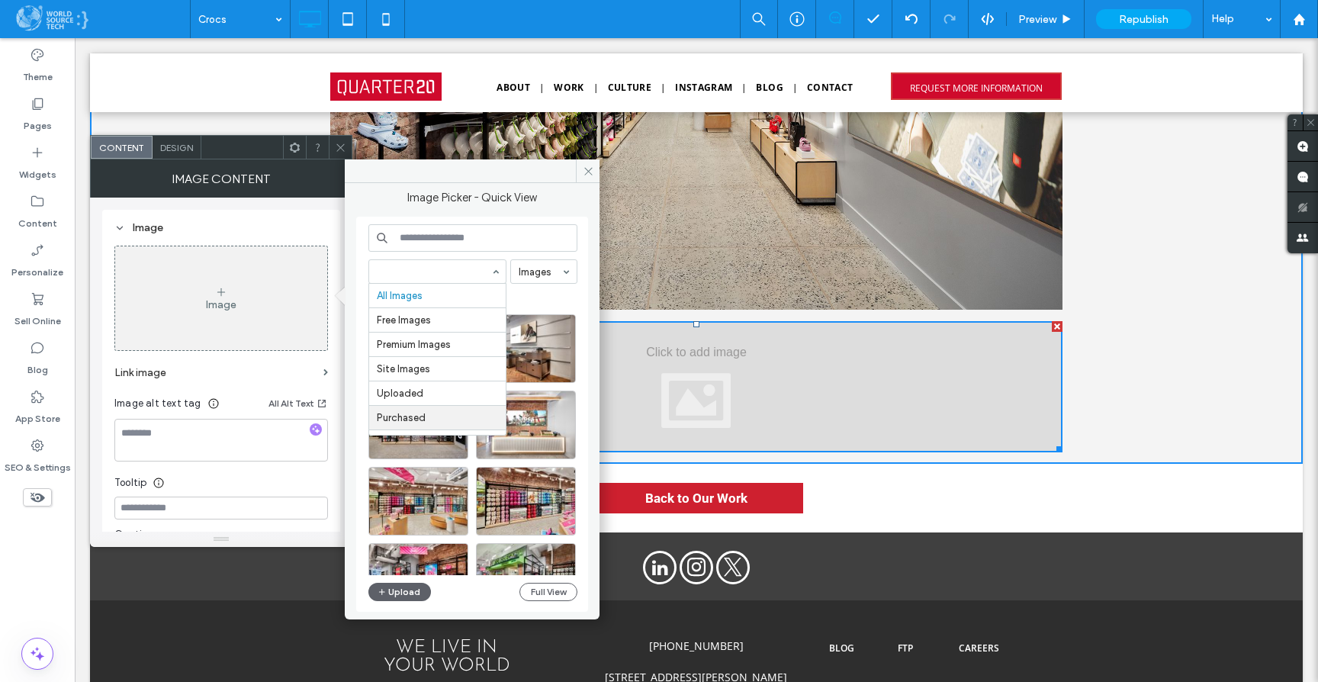
scroll to position [175, 0]
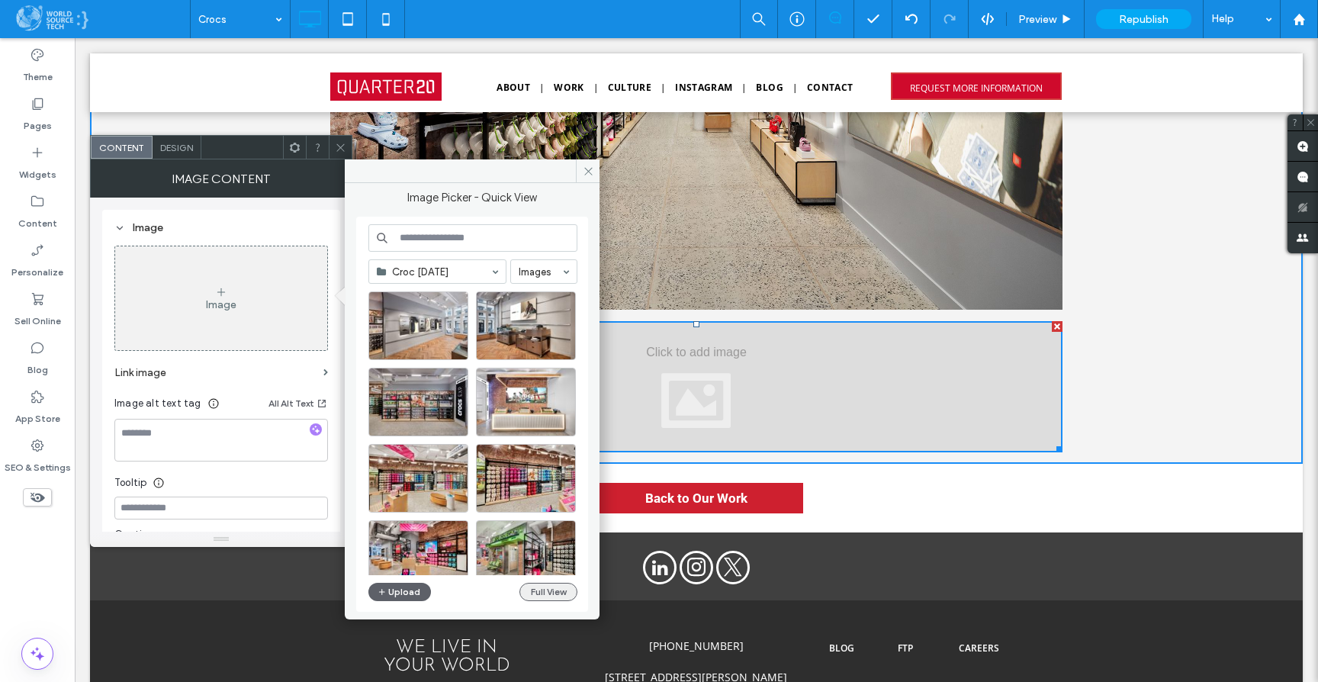
click at [529, 595] on button "Full View" at bounding box center [548, 592] width 58 height 18
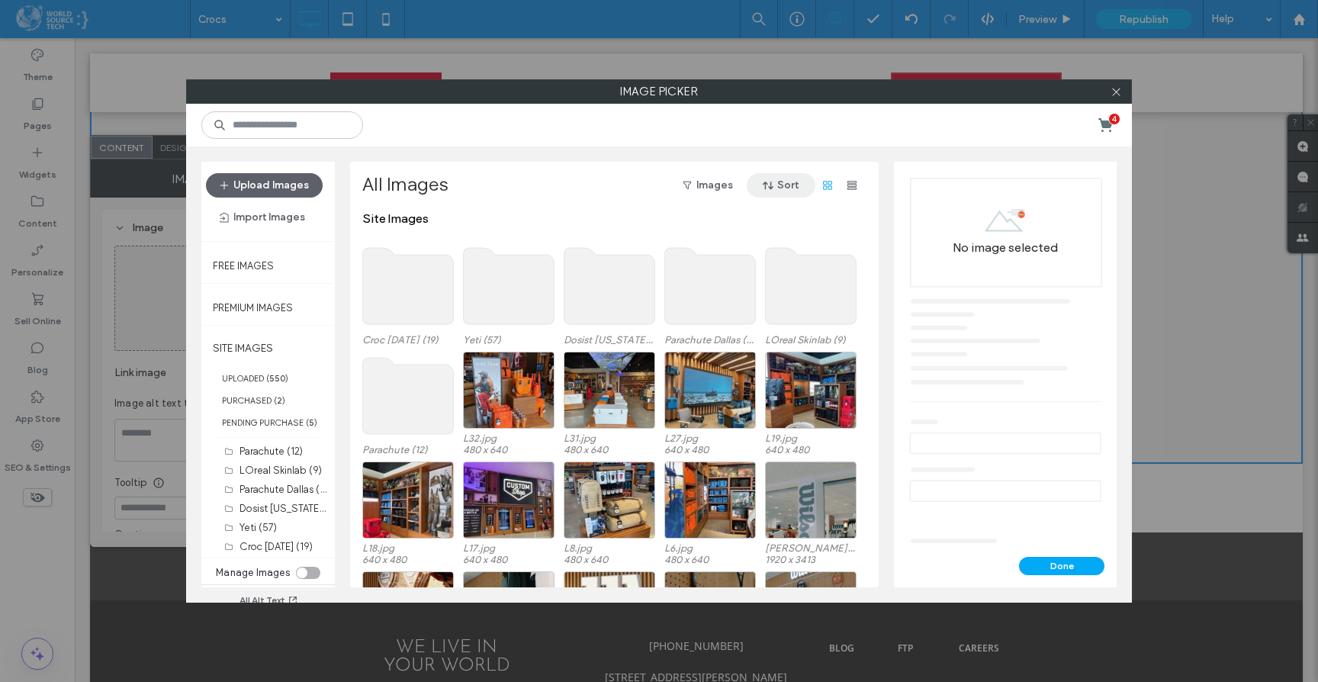
click at [781, 189] on button "Sort" at bounding box center [781, 185] width 69 height 24
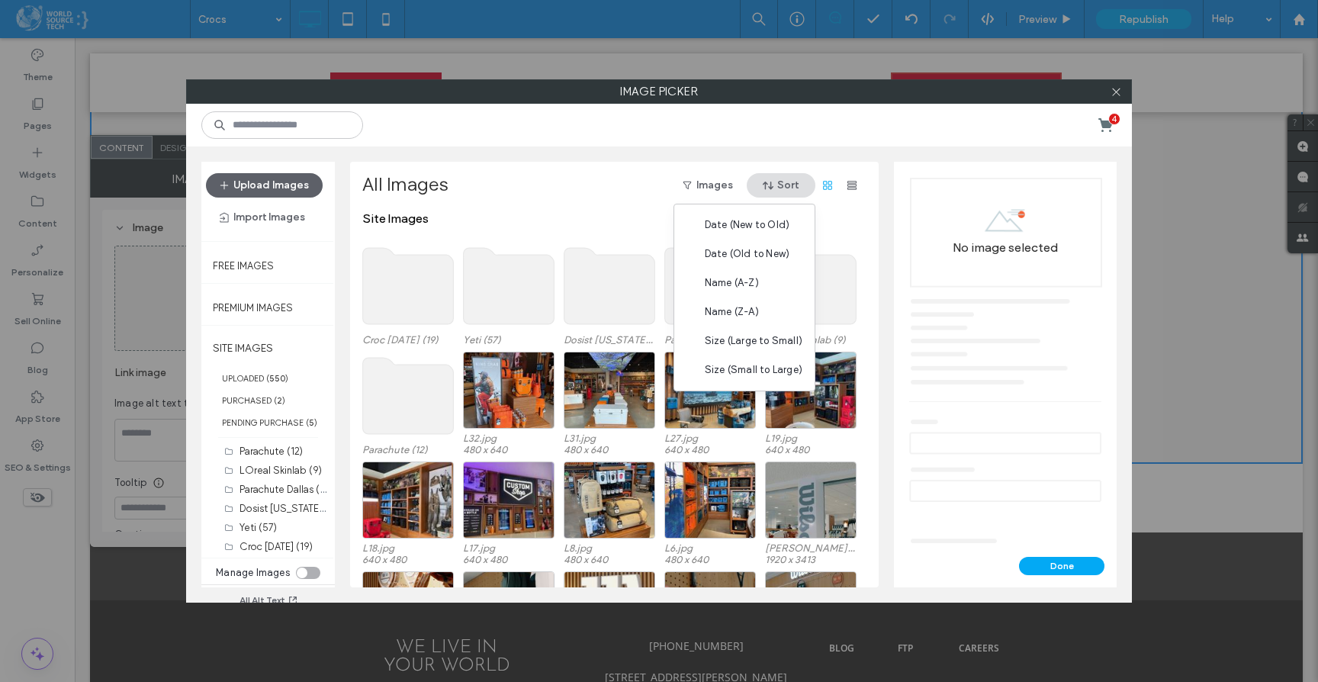
click at [433, 285] on use at bounding box center [408, 286] width 91 height 76
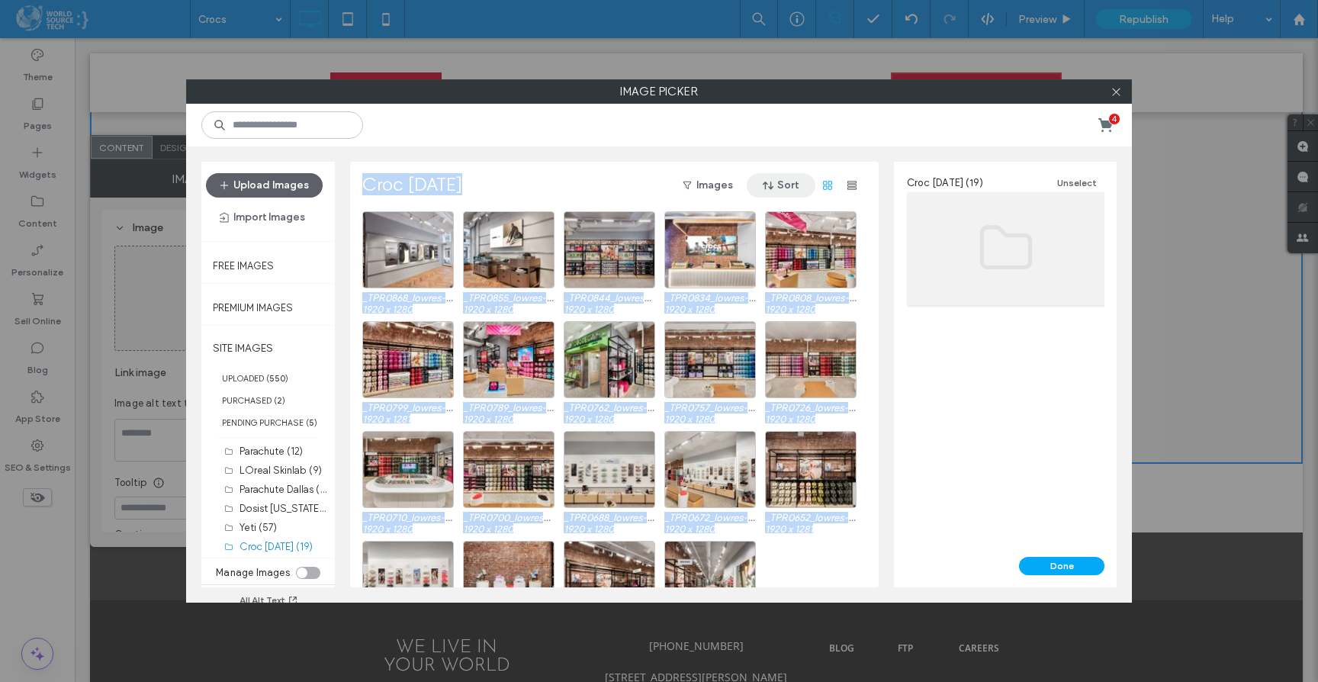
click at [792, 185] on button "Sort" at bounding box center [781, 185] width 69 height 24
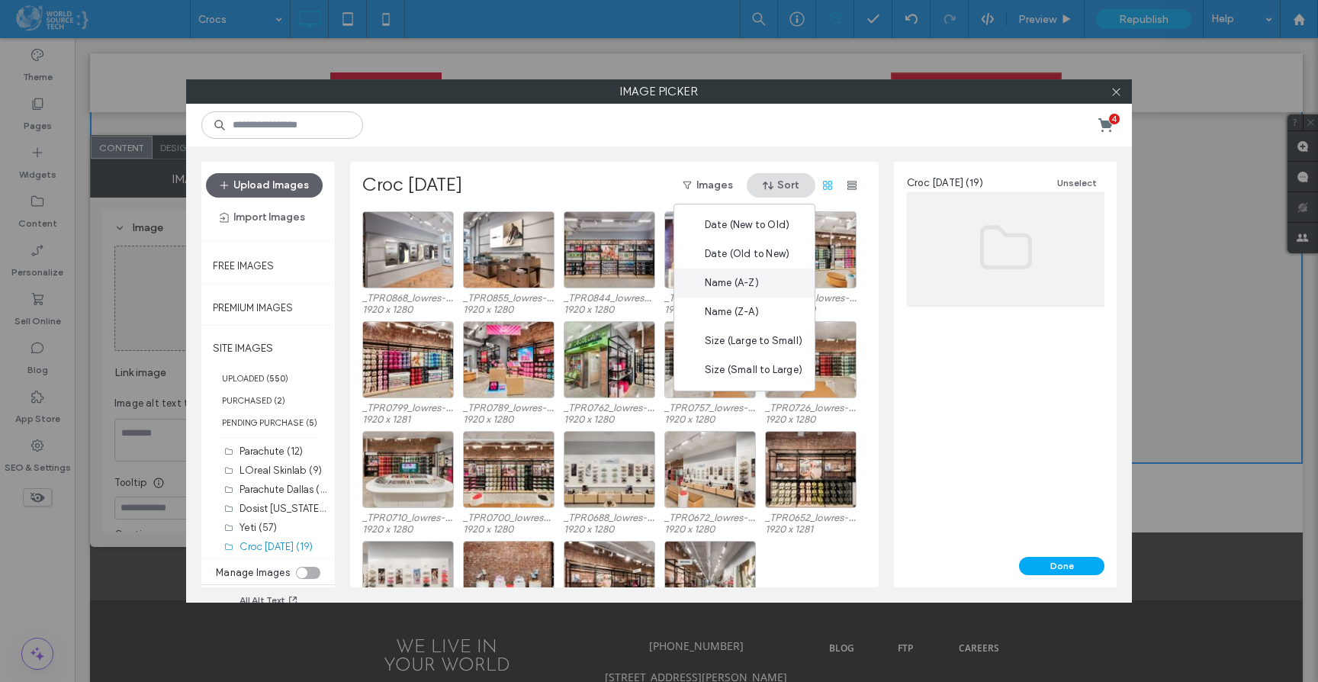
click at [750, 291] on div "Name (A-Z)" at bounding box center [744, 282] width 140 height 29
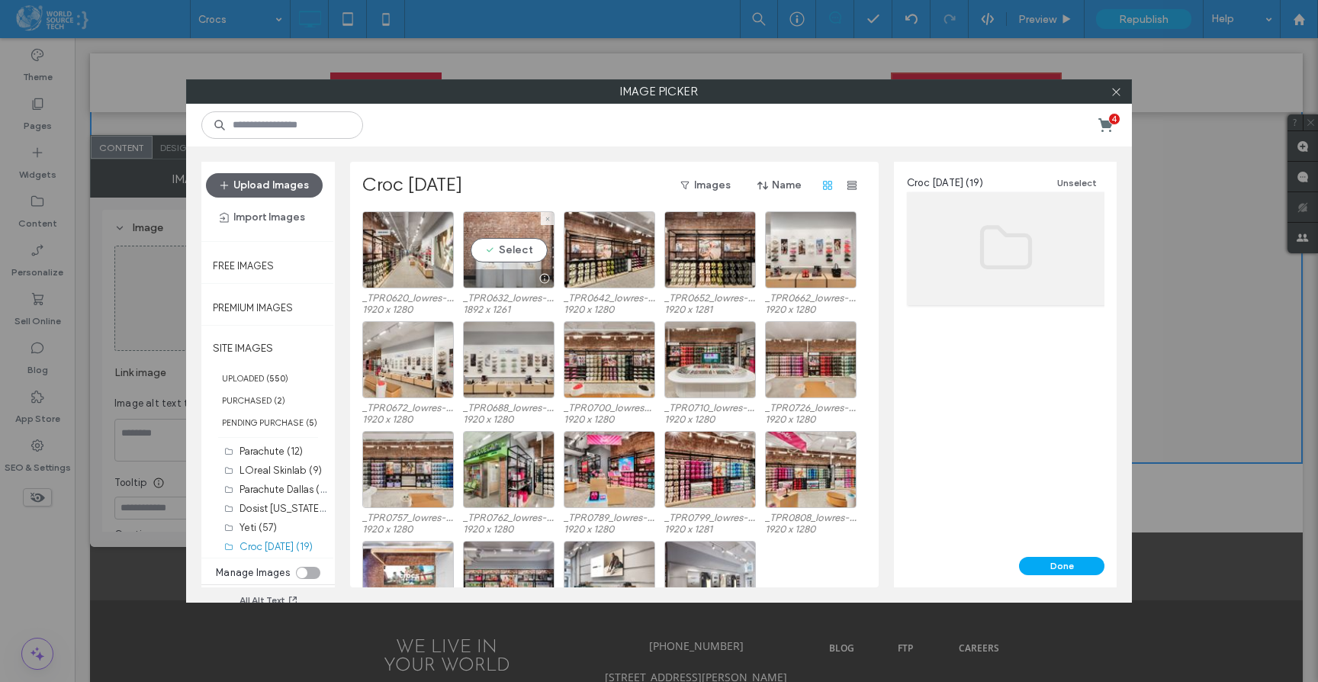
click at [519, 249] on div "Select" at bounding box center [509, 249] width 92 height 77
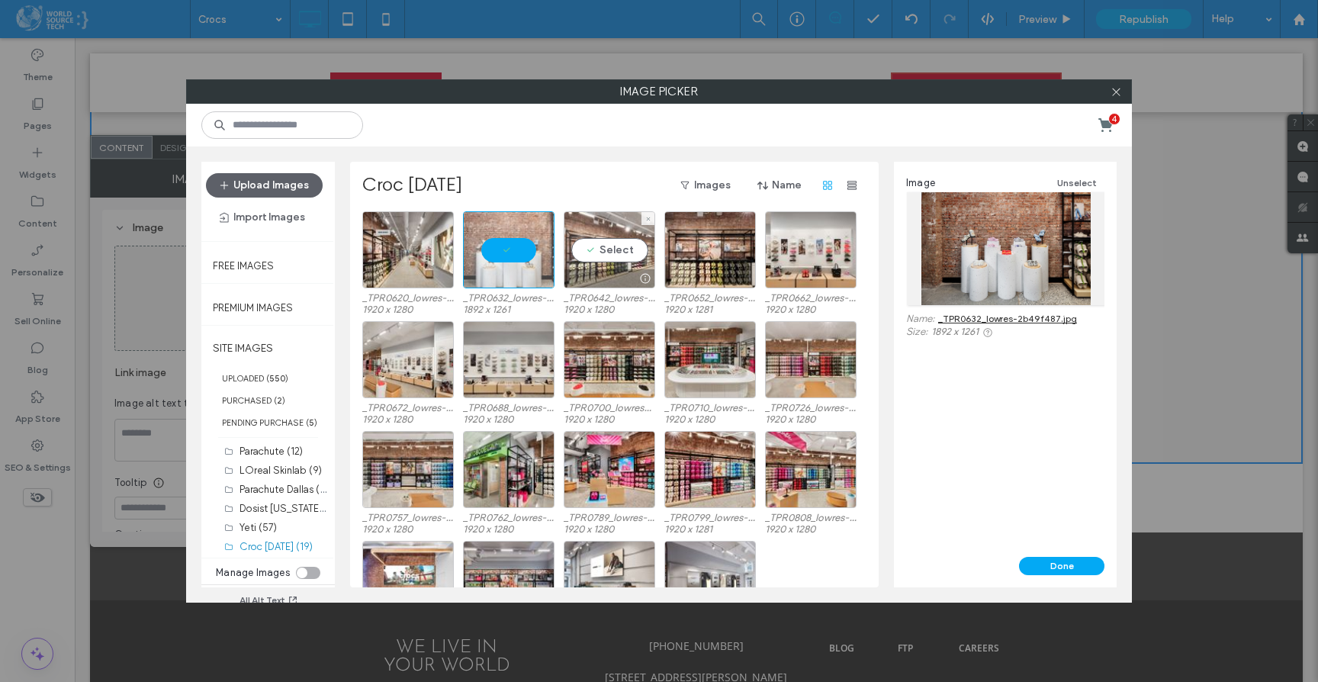
click at [604, 252] on div "Select" at bounding box center [610, 249] width 92 height 77
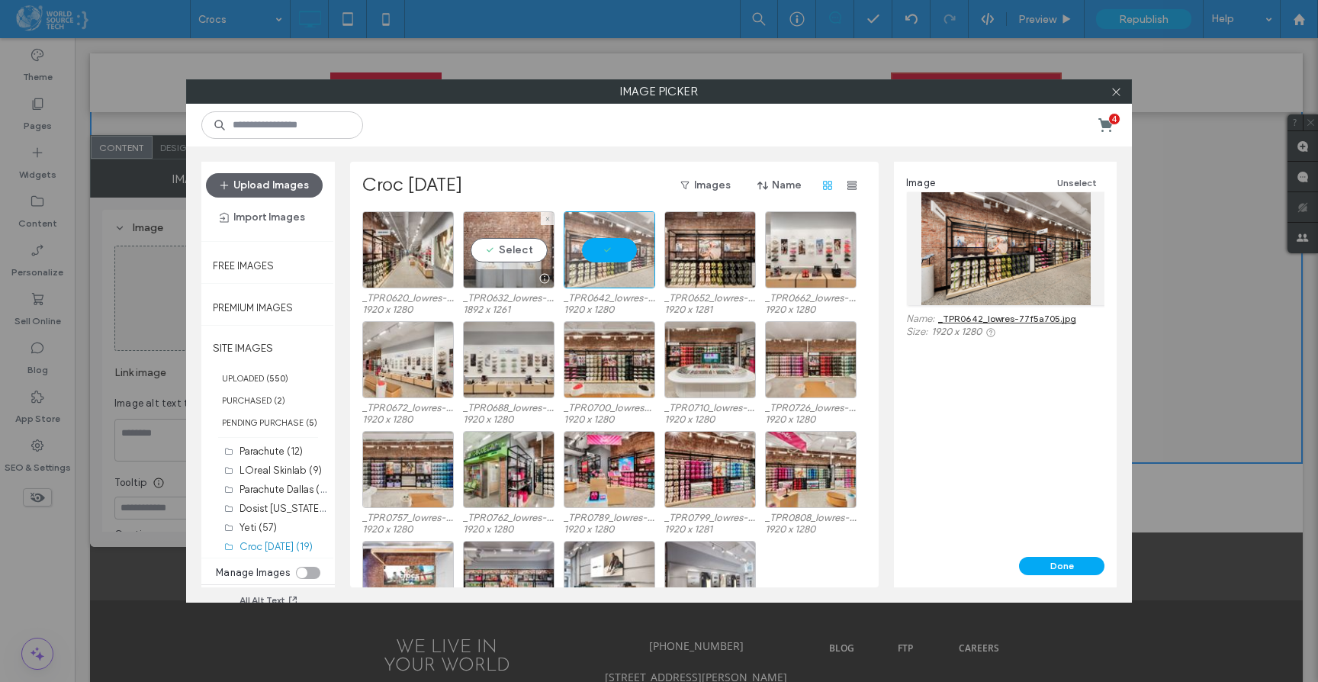
click at [532, 245] on div "Select" at bounding box center [509, 249] width 92 height 77
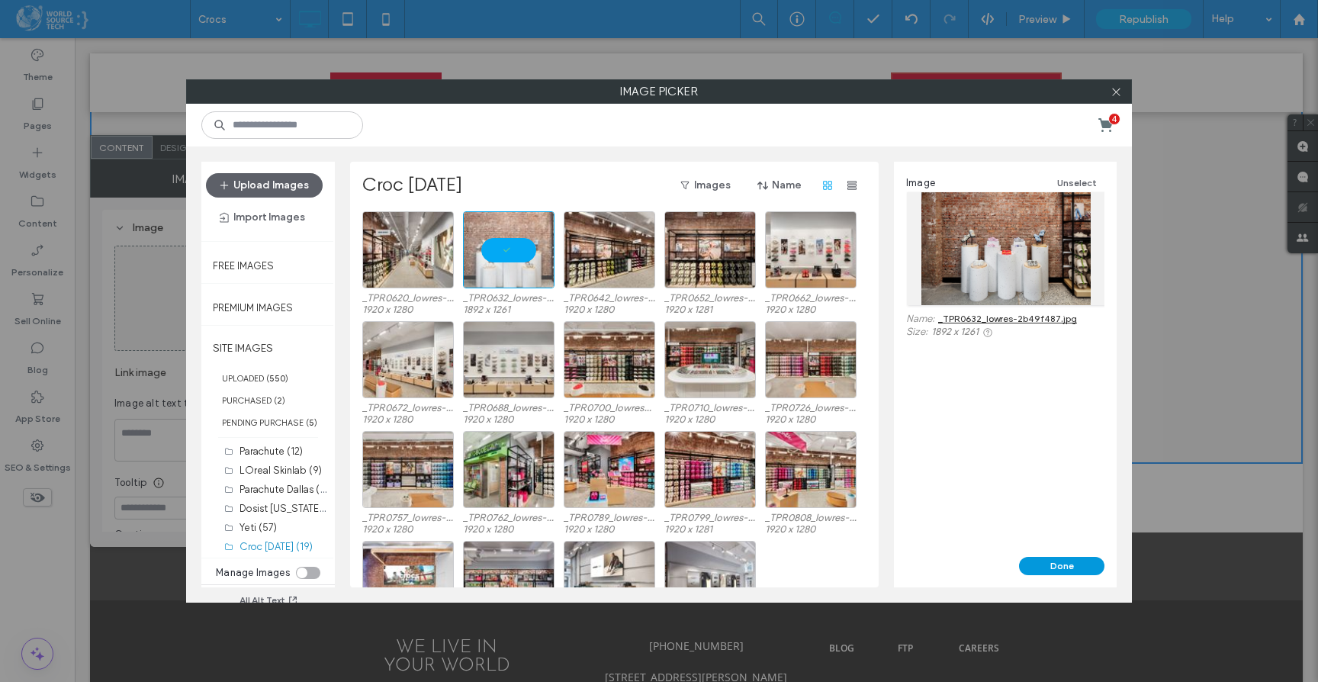
click at [1067, 565] on button "Done" at bounding box center [1061, 566] width 85 height 18
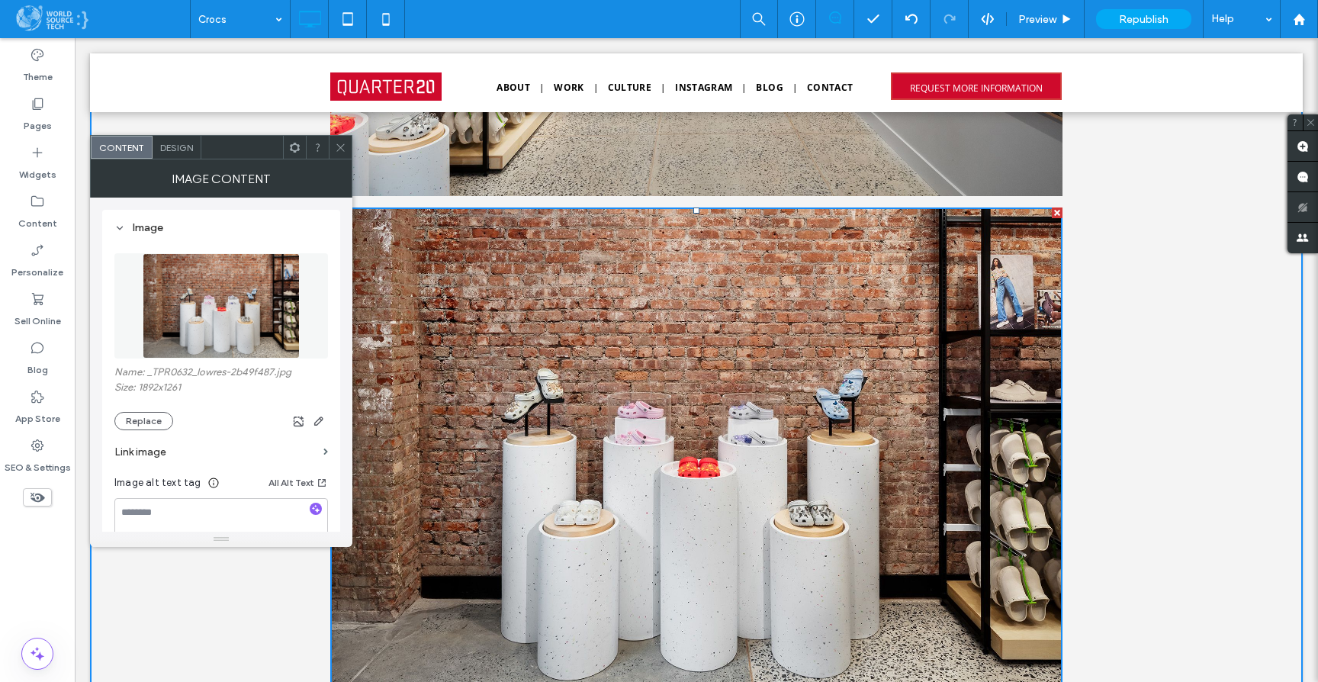
scroll to position [1545, 0]
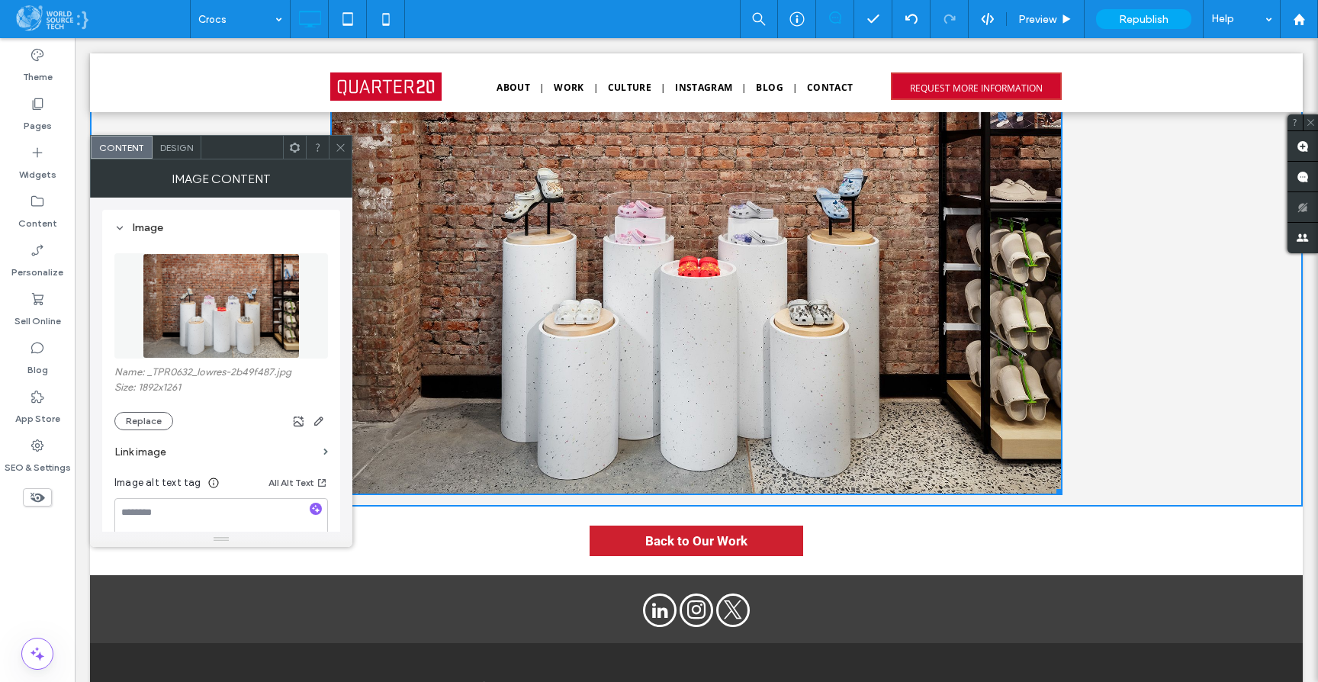
click at [342, 147] on icon at bounding box center [340, 147] width 11 height 11
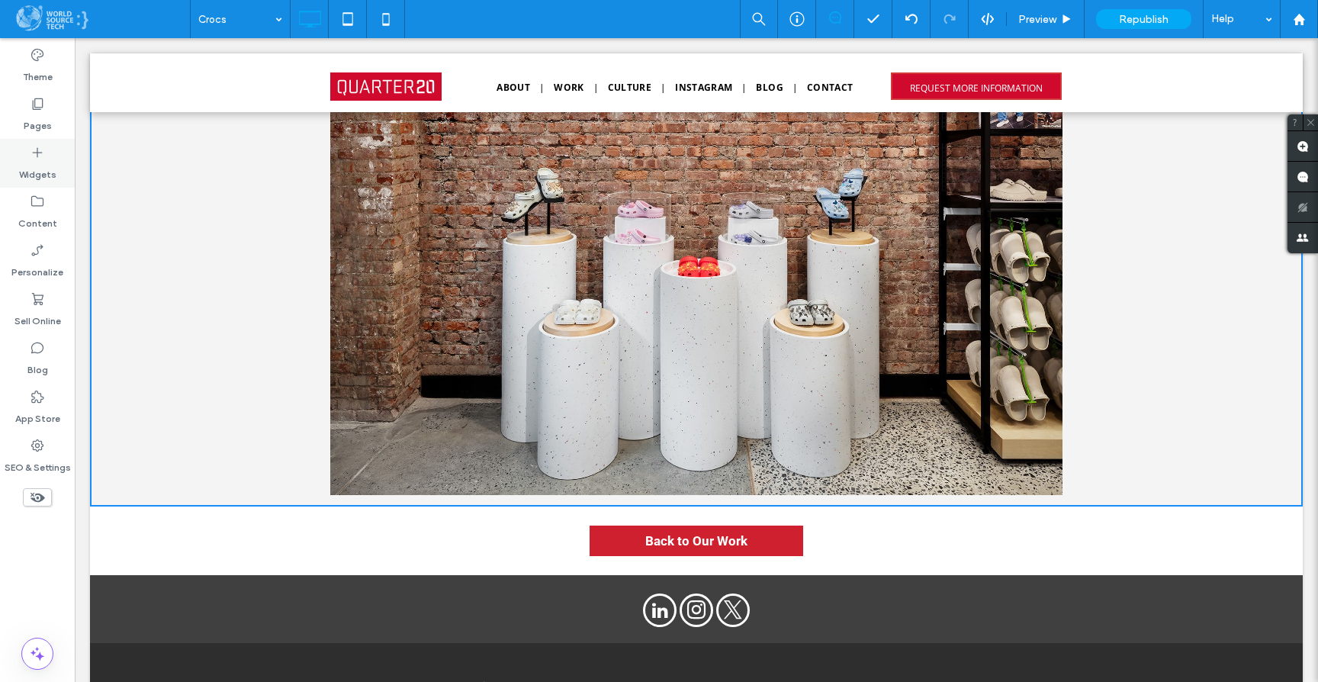
click at [36, 158] on icon at bounding box center [37, 152] width 15 height 15
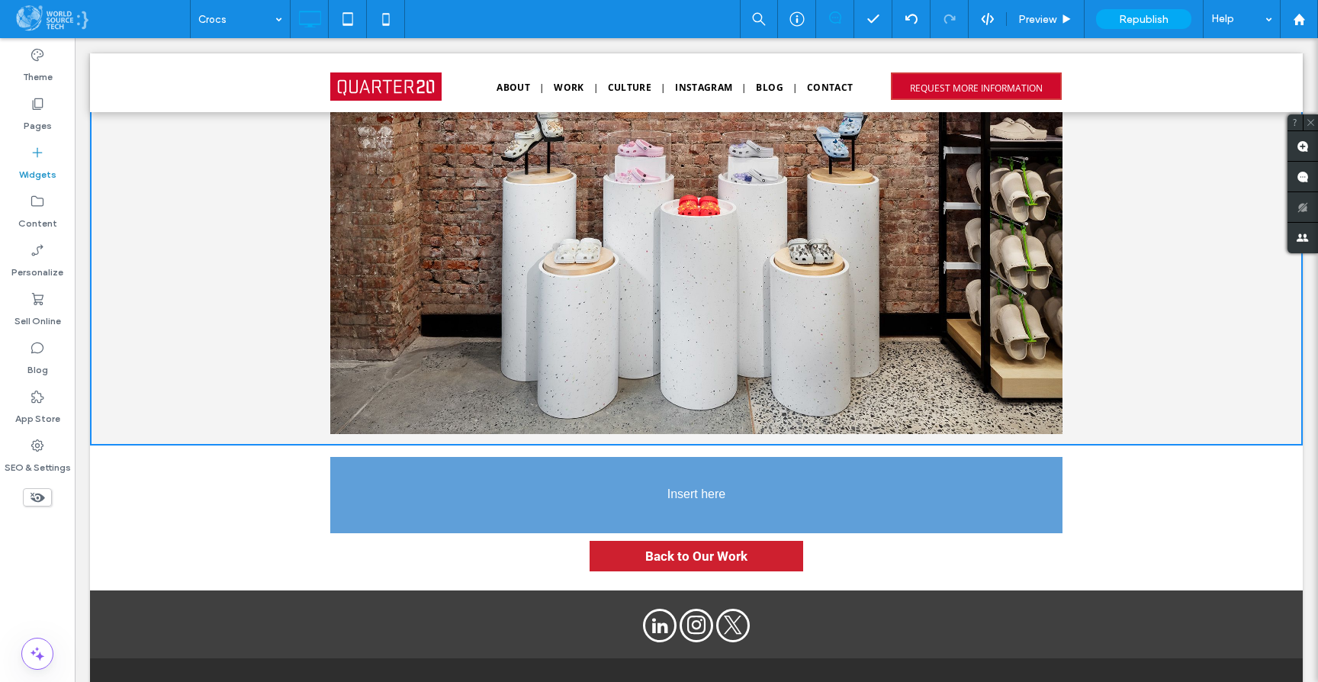
scroll to position [1644, 0]
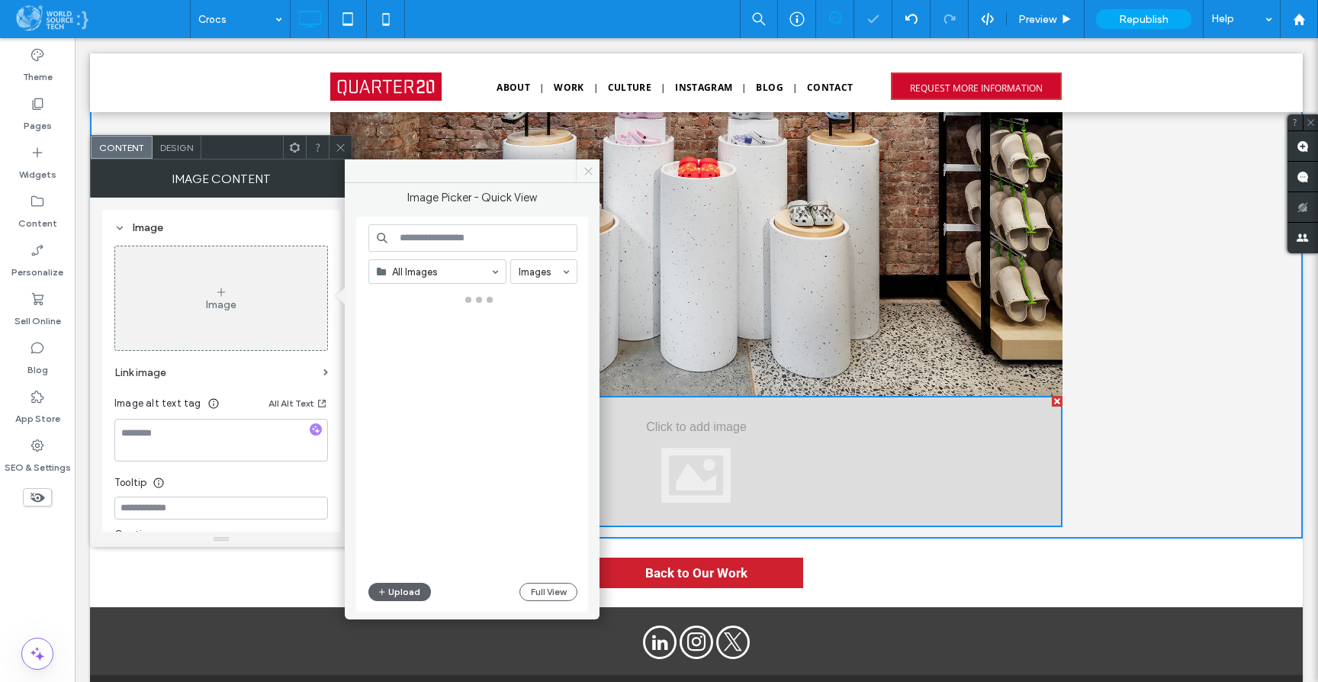
click at [587, 171] on icon at bounding box center [588, 171] width 11 height 11
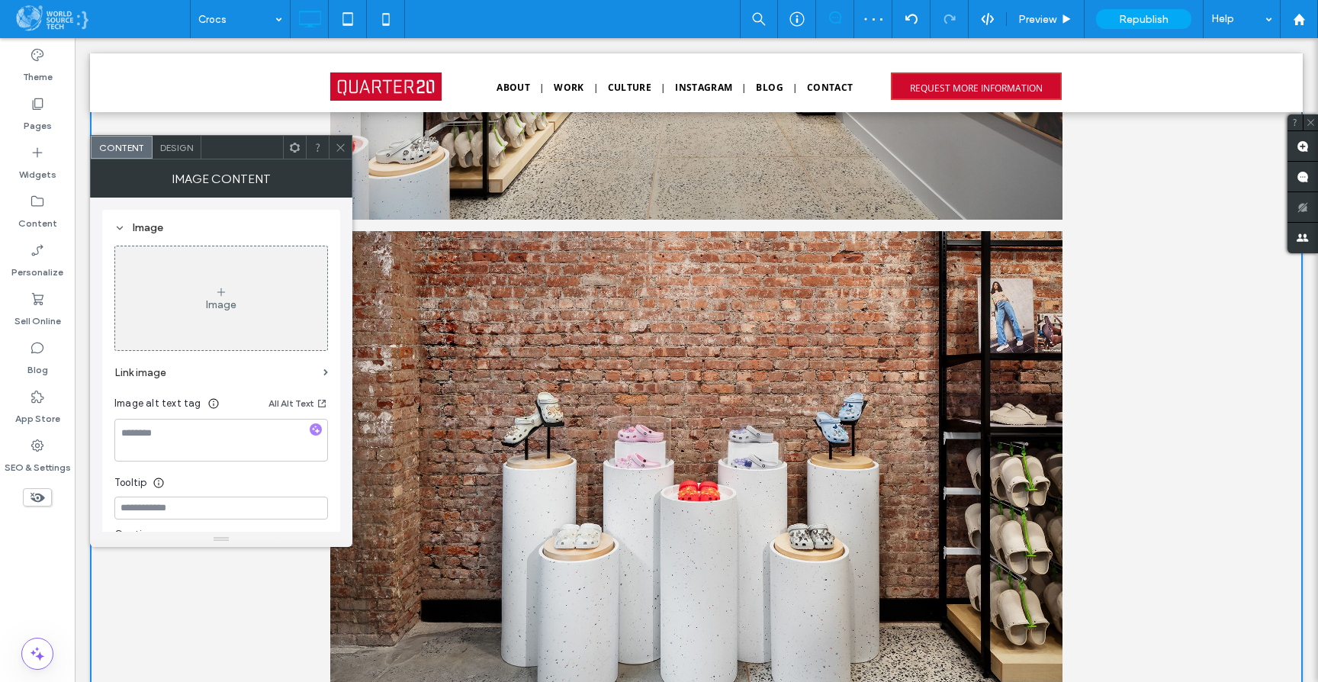
scroll to position [1300, 0]
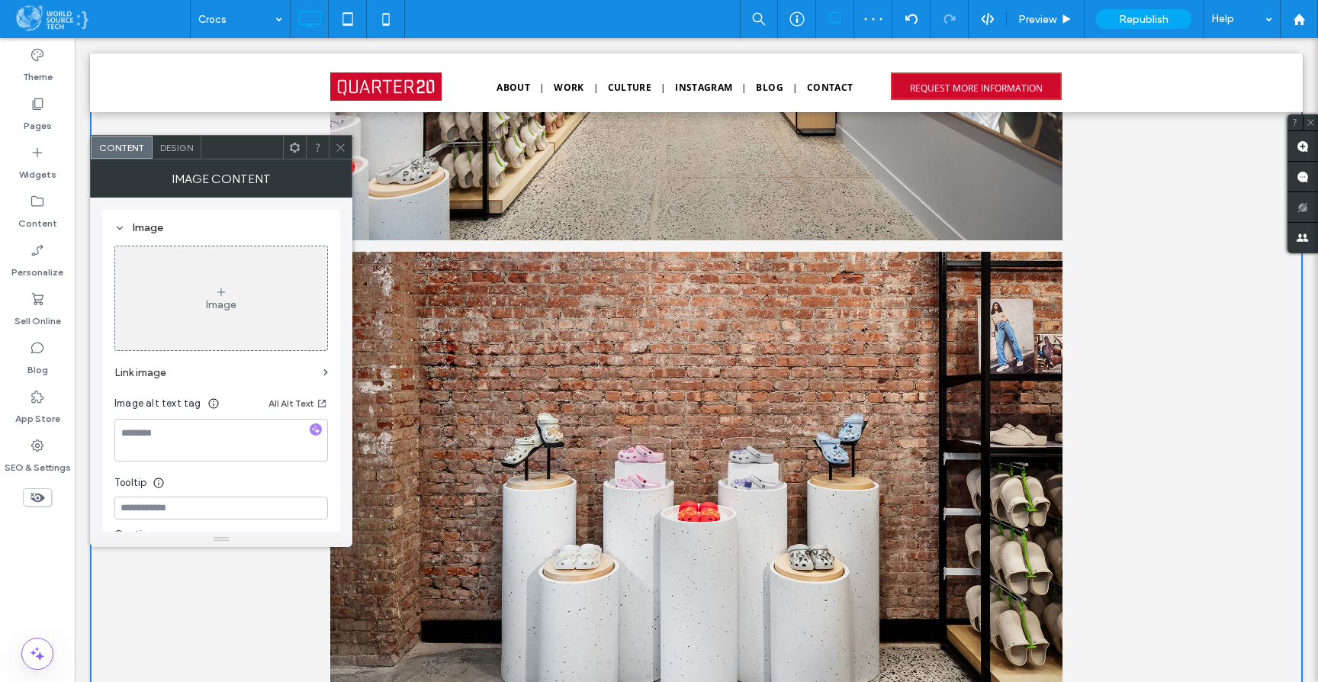
click at [337, 144] on use at bounding box center [340, 147] width 8 height 8
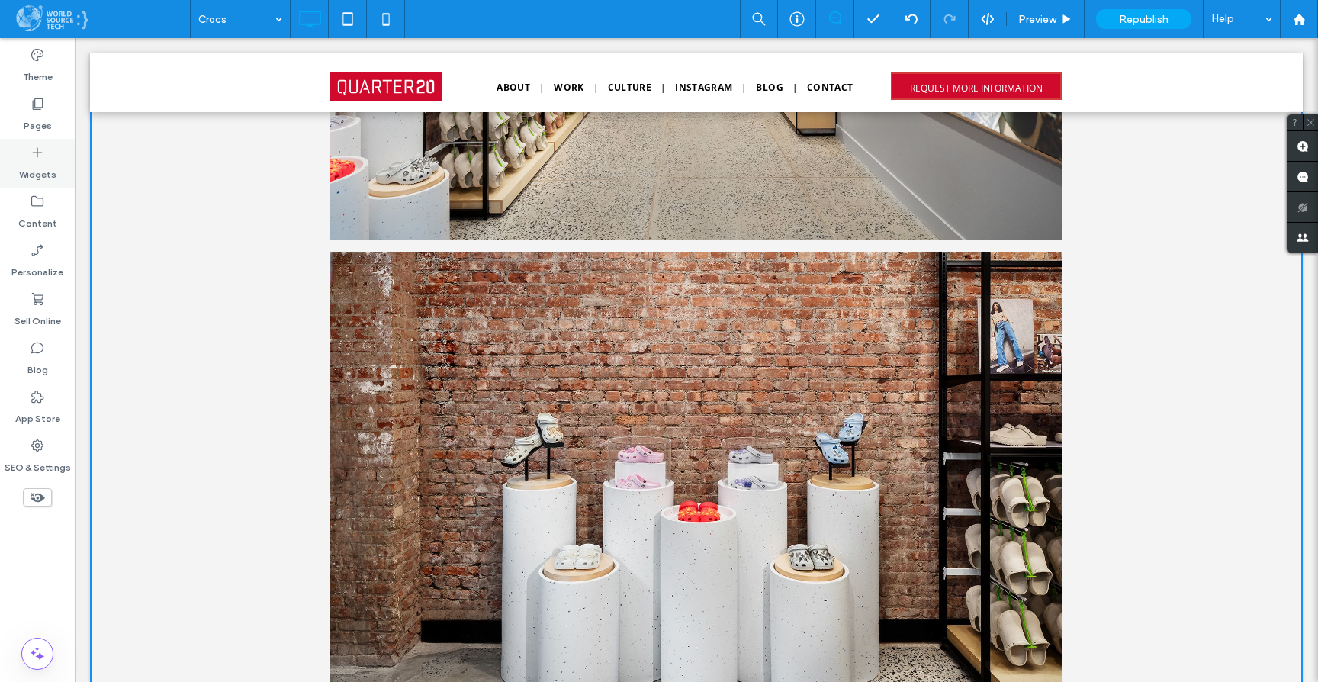
click at [55, 162] on div "Widgets" at bounding box center [37, 163] width 75 height 49
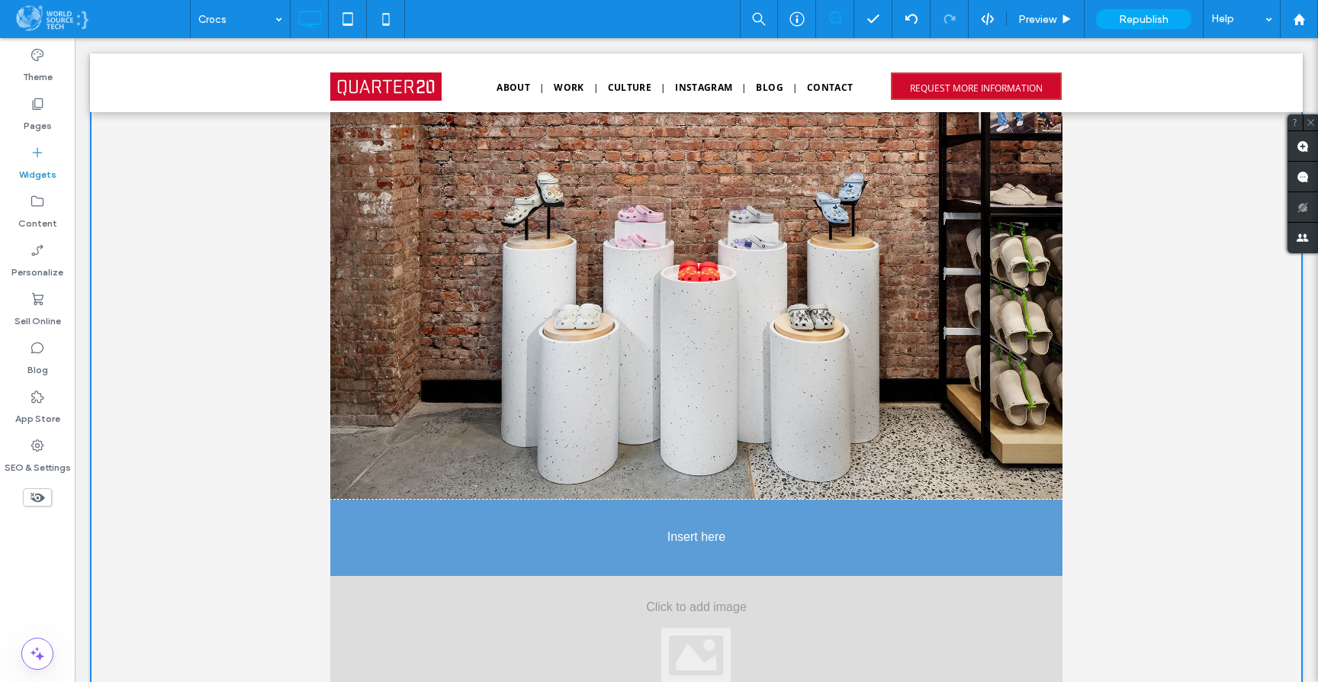
scroll to position [1586, 0]
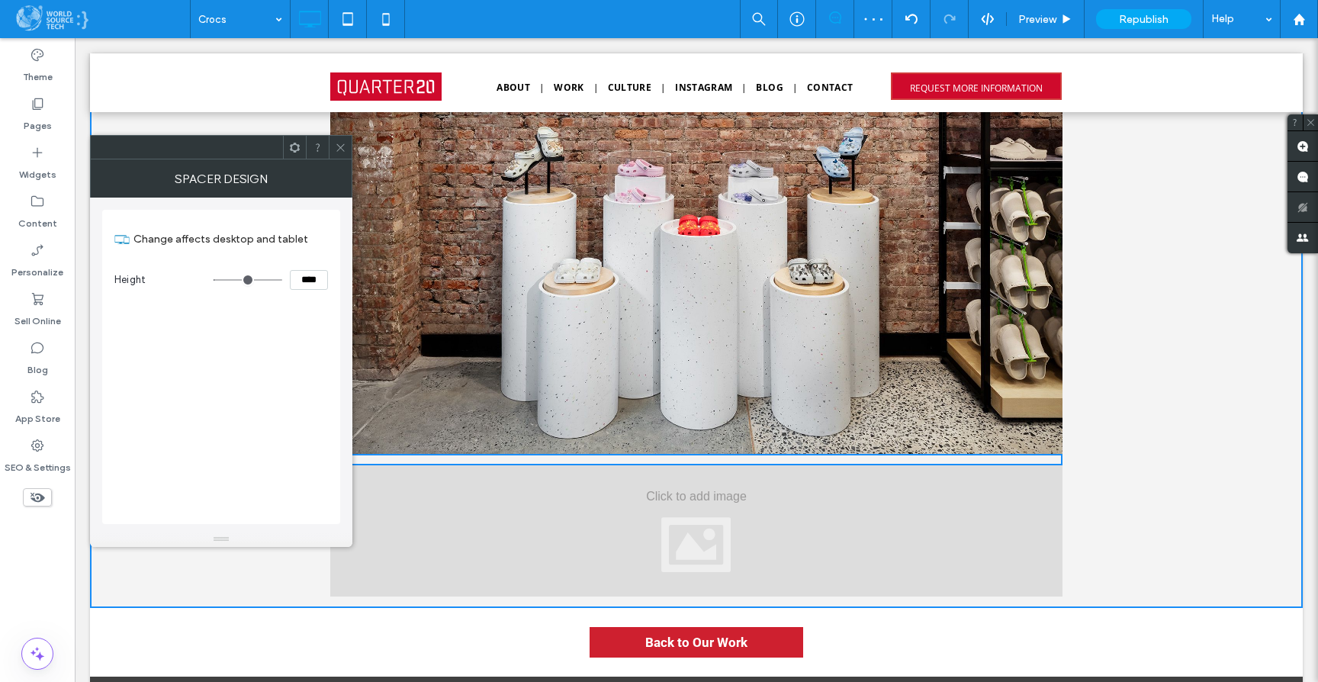
drag, startPoint x: 340, startPoint y: 152, endPoint x: 331, endPoint y: 153, distance: 9.2
click at [340, 152] on icon at bounding box center [340, 147] width 11 height 11
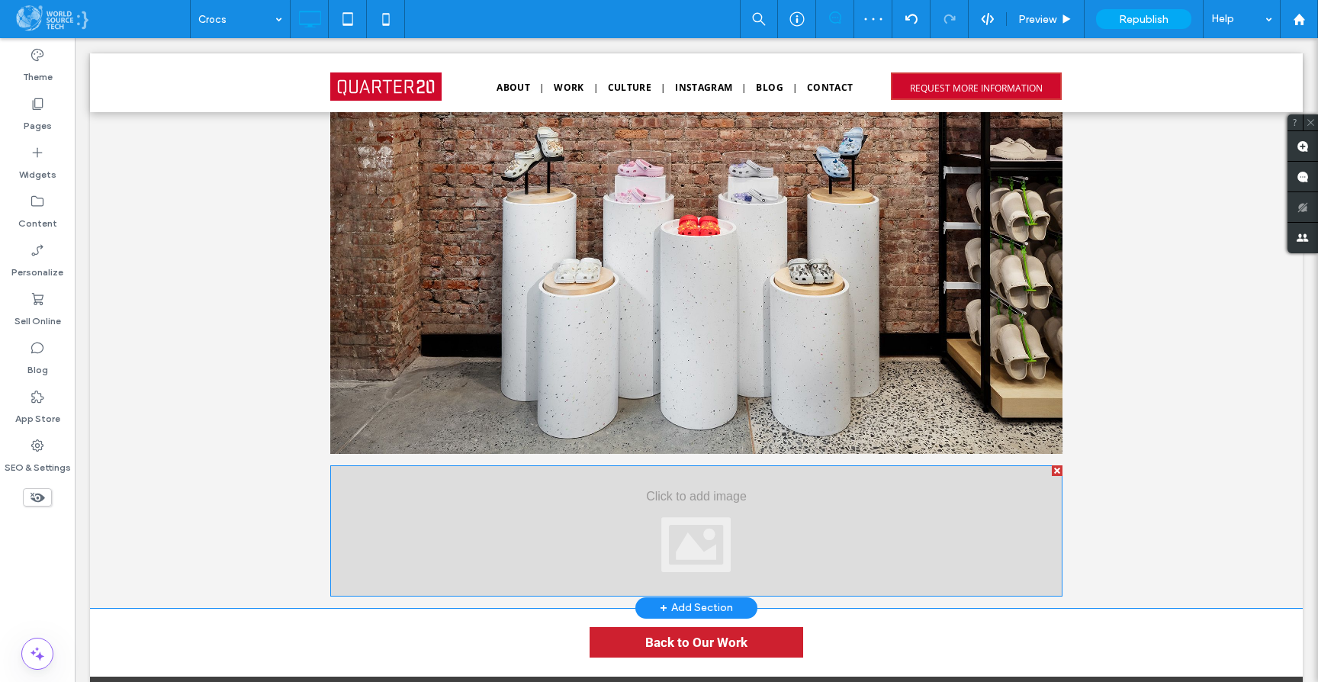
click at [477, 500] on div at bounding box center [696, 530] width 732 height 131
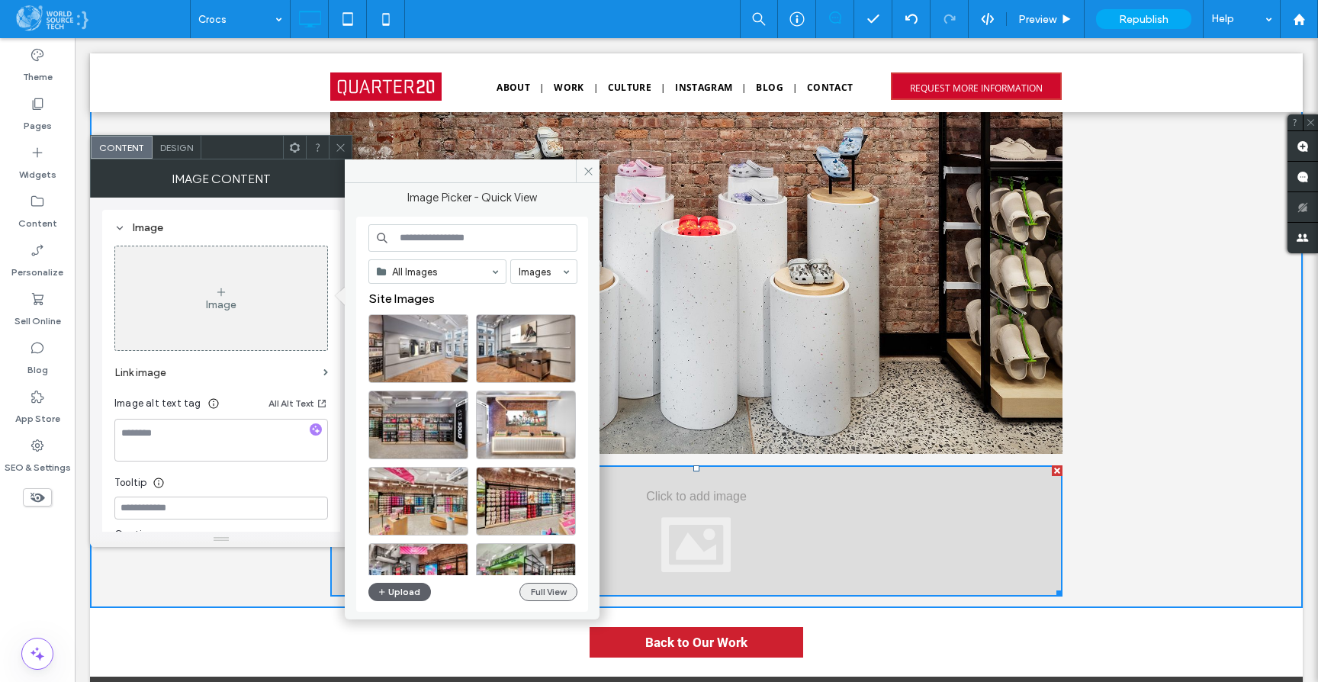
click at [545, 593] on button "Full View" at bounding box center [548, 592] width 58 height 18
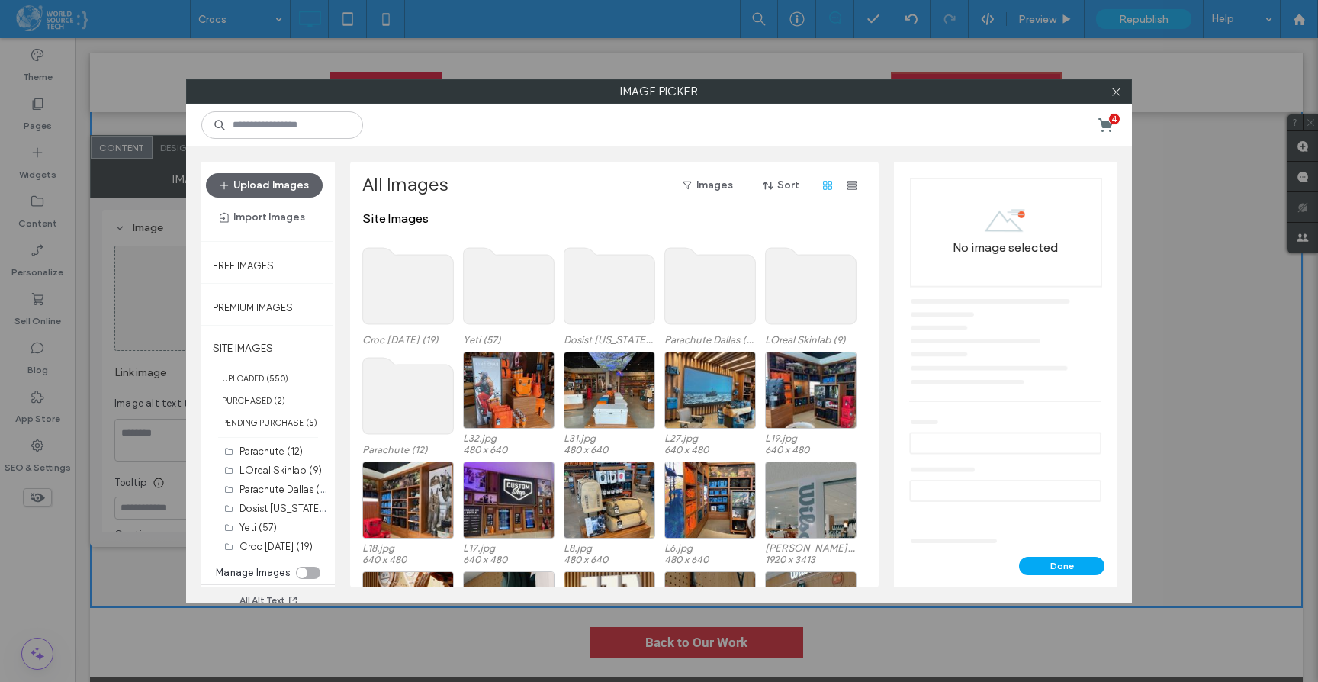
click at [430, 295] on use at bounding box center [408, 286] width 91 height 76
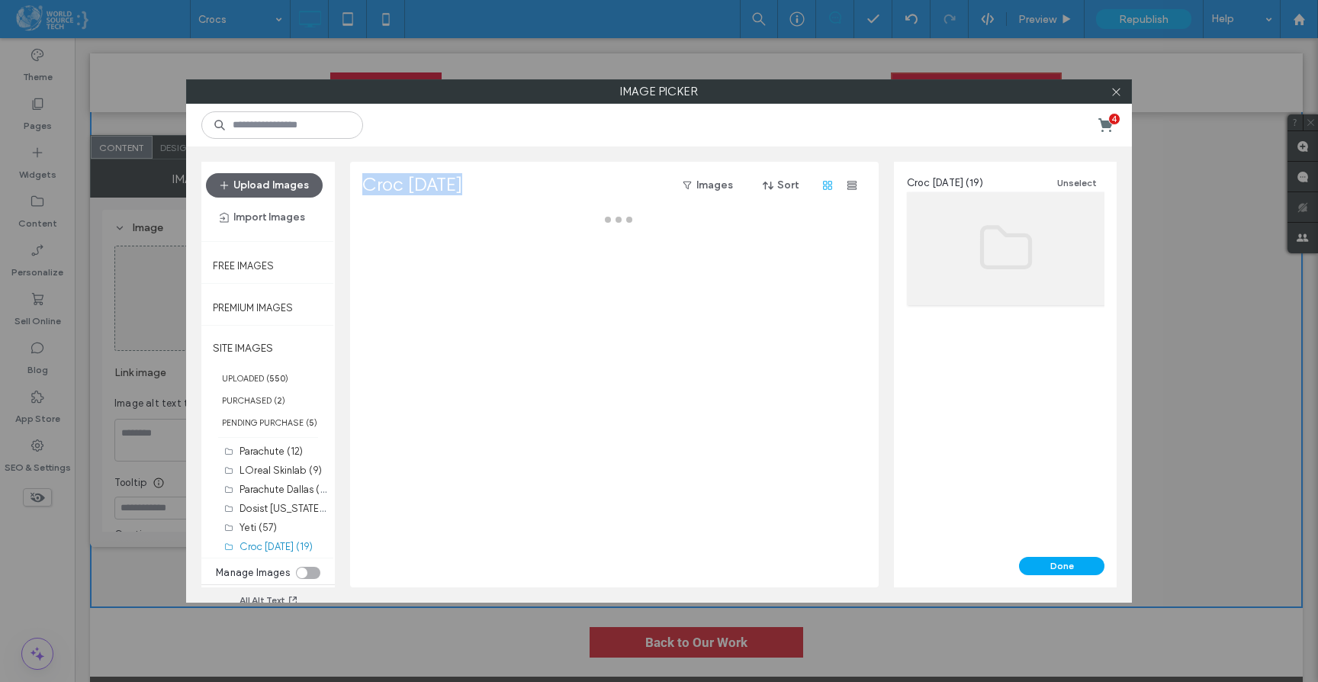
click at [430, 295] on div at bounding box center [618, 399] width 513 height 376
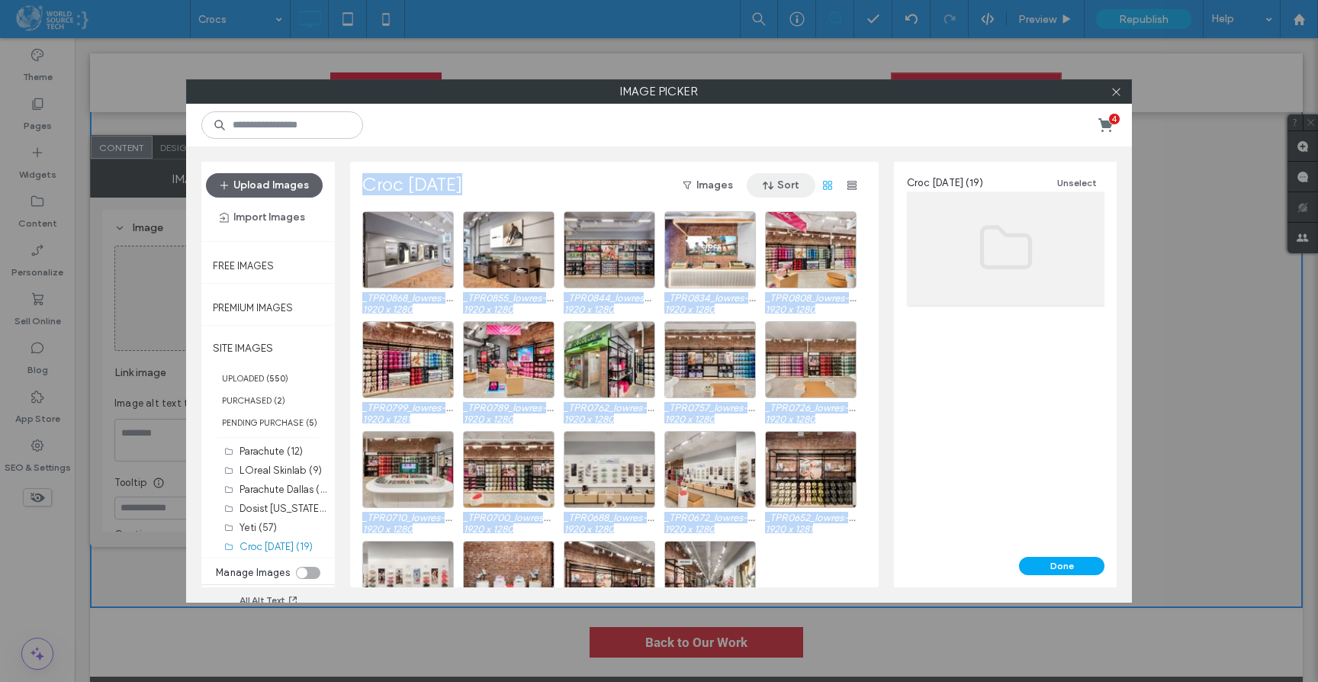
click at [781, 190] on button "Sort" at bounding box center [781, 185] width 69 height 24
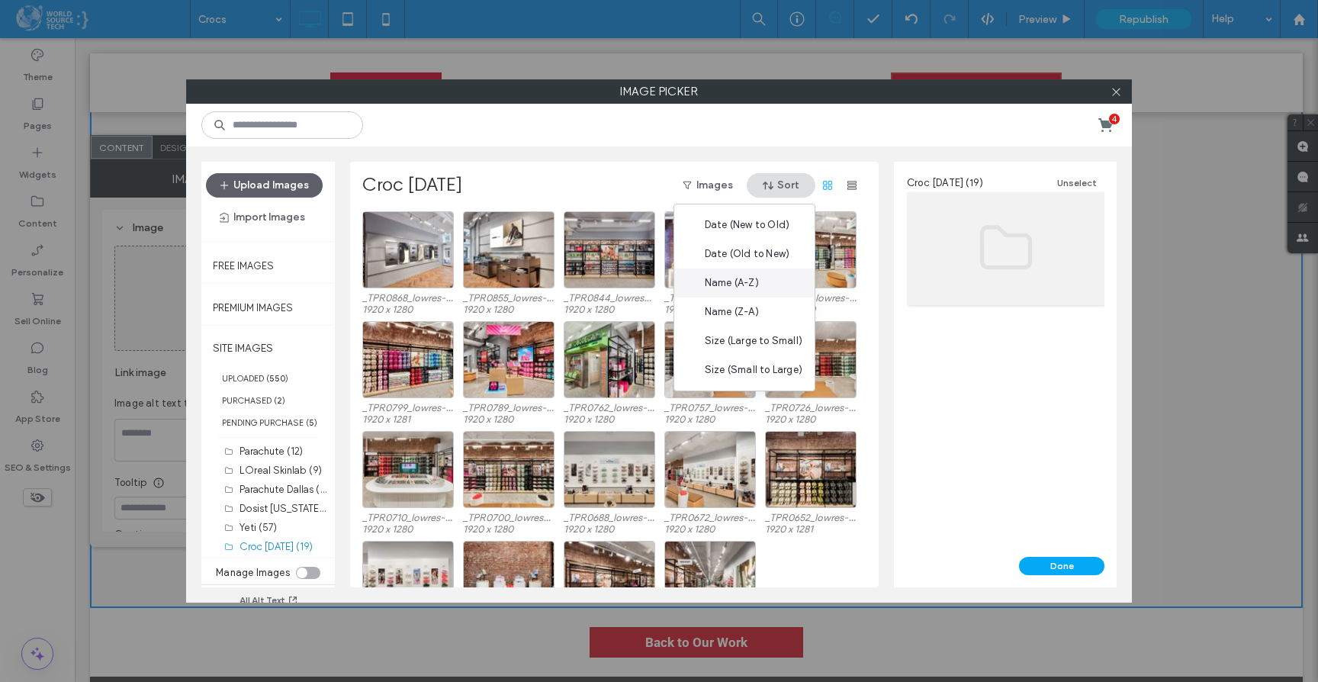
click at [752, 280] on span "Name (A-Z)" at bounding box center [732, 282] width 54 height 15
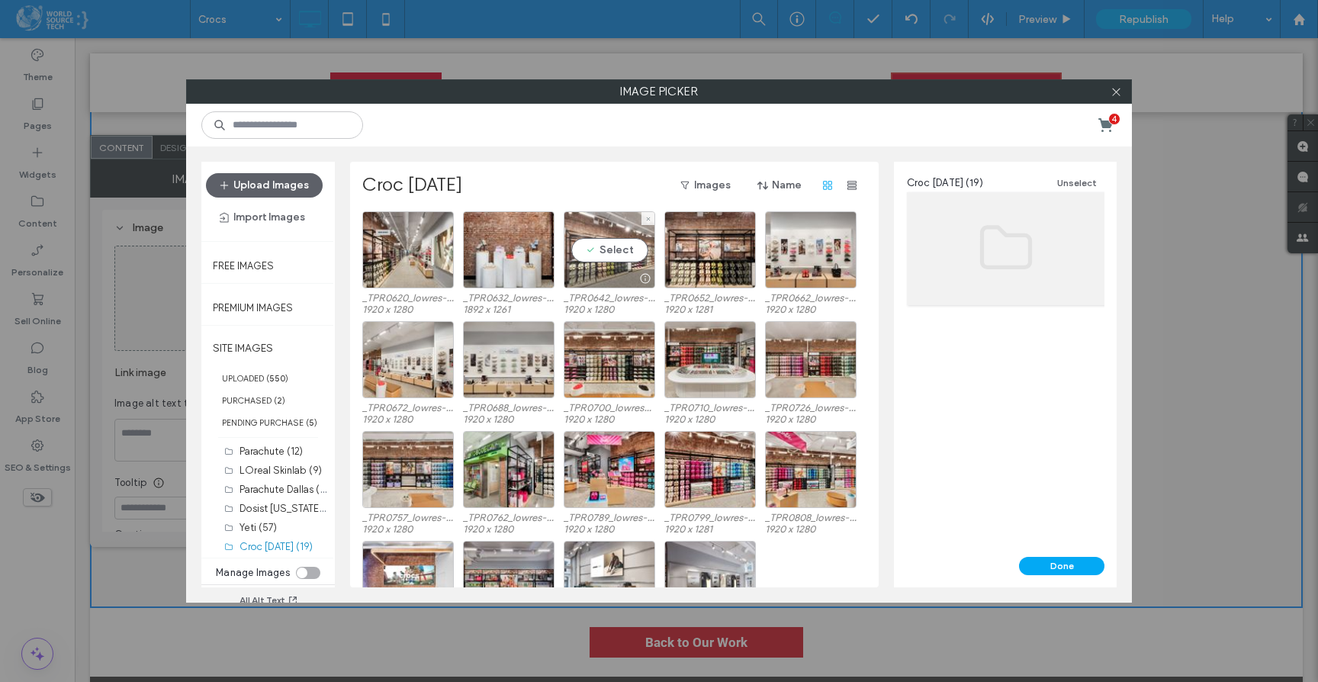
click at [611, 249] on div "Select" at bounding box center [610, 249] width 92 height 77
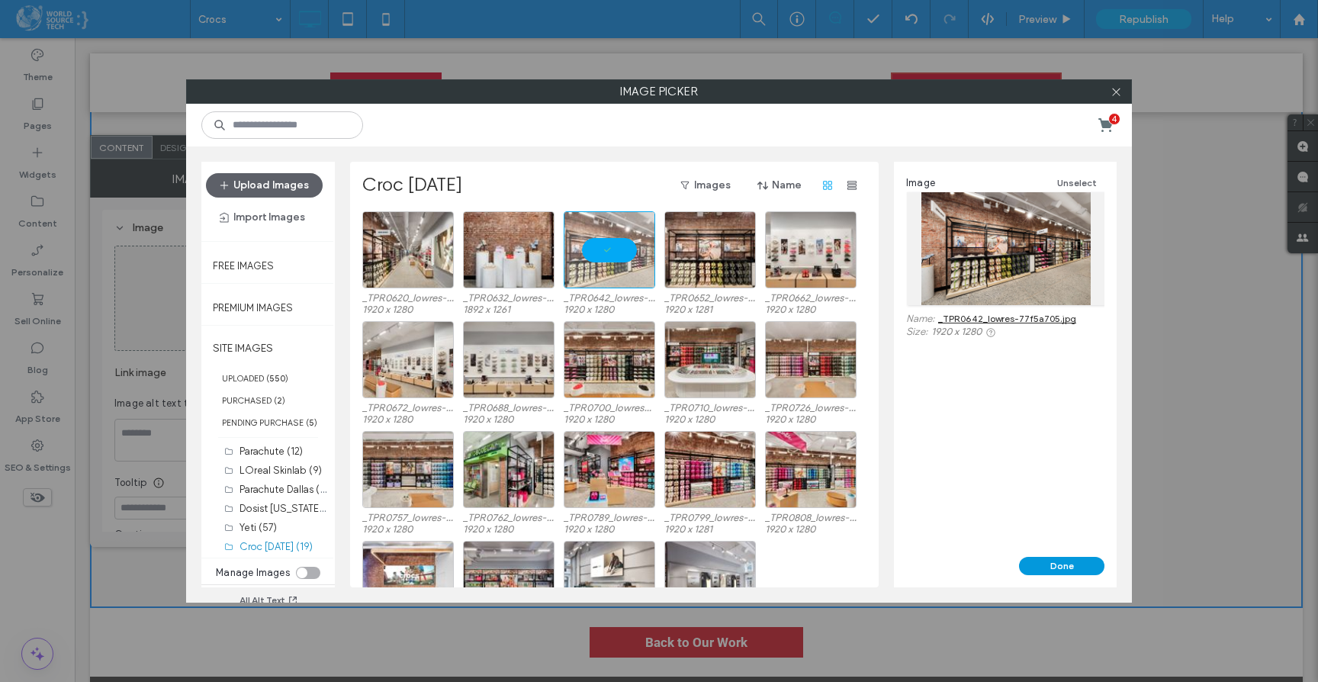
click at [1054, 564] on button "Done" at bounding box center [1061, 566] width 85 height 18
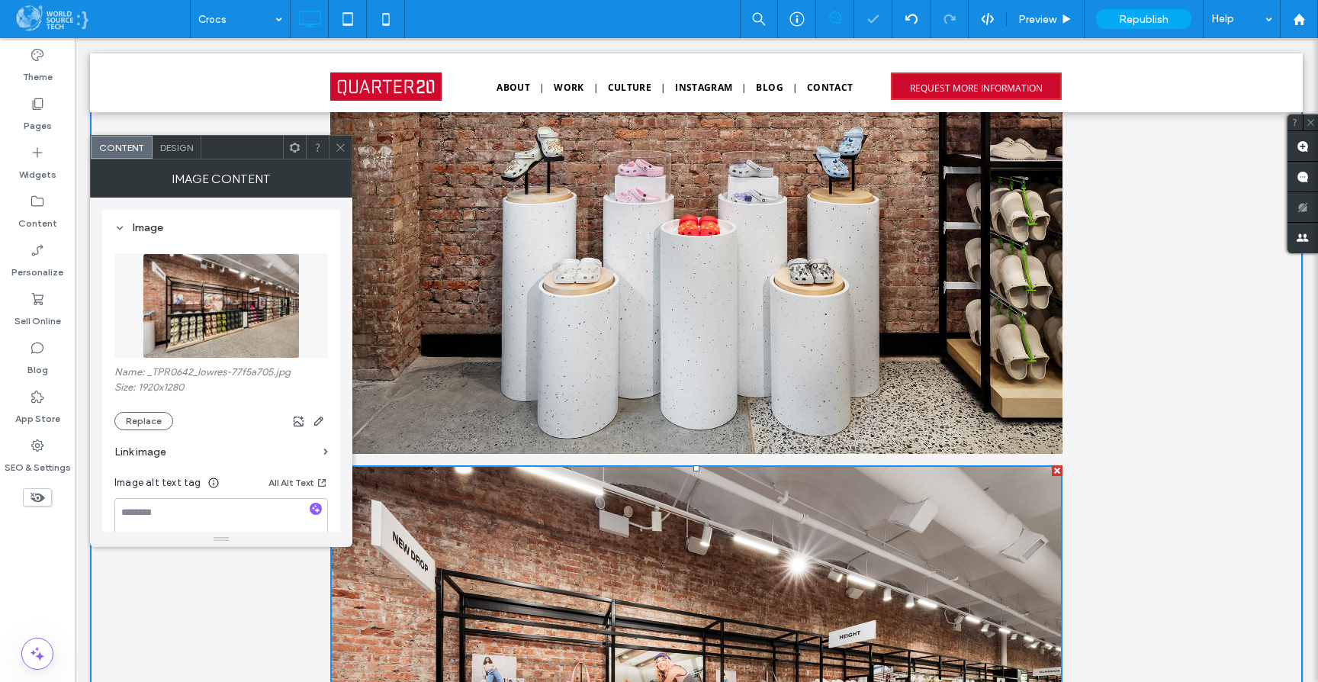
scroll to position [1591, 0]
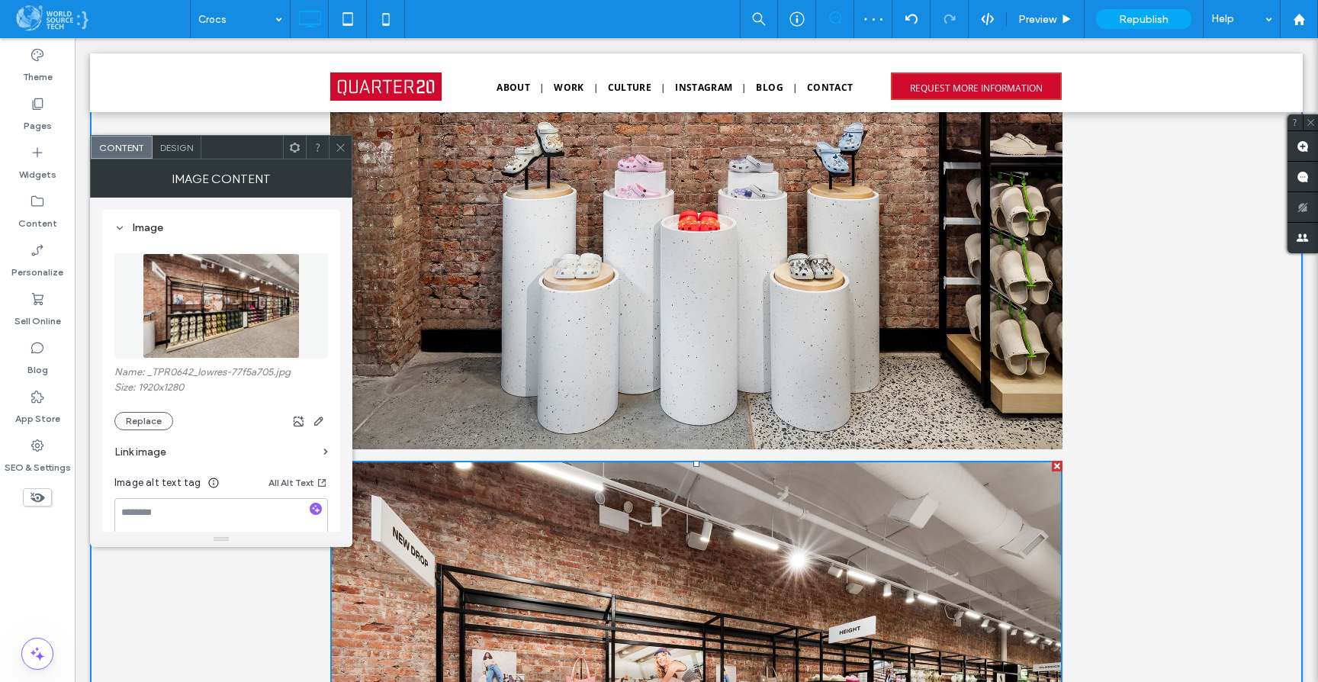
click at [339, 146] on icon at bounding box center [340, 147] width 11 height 11
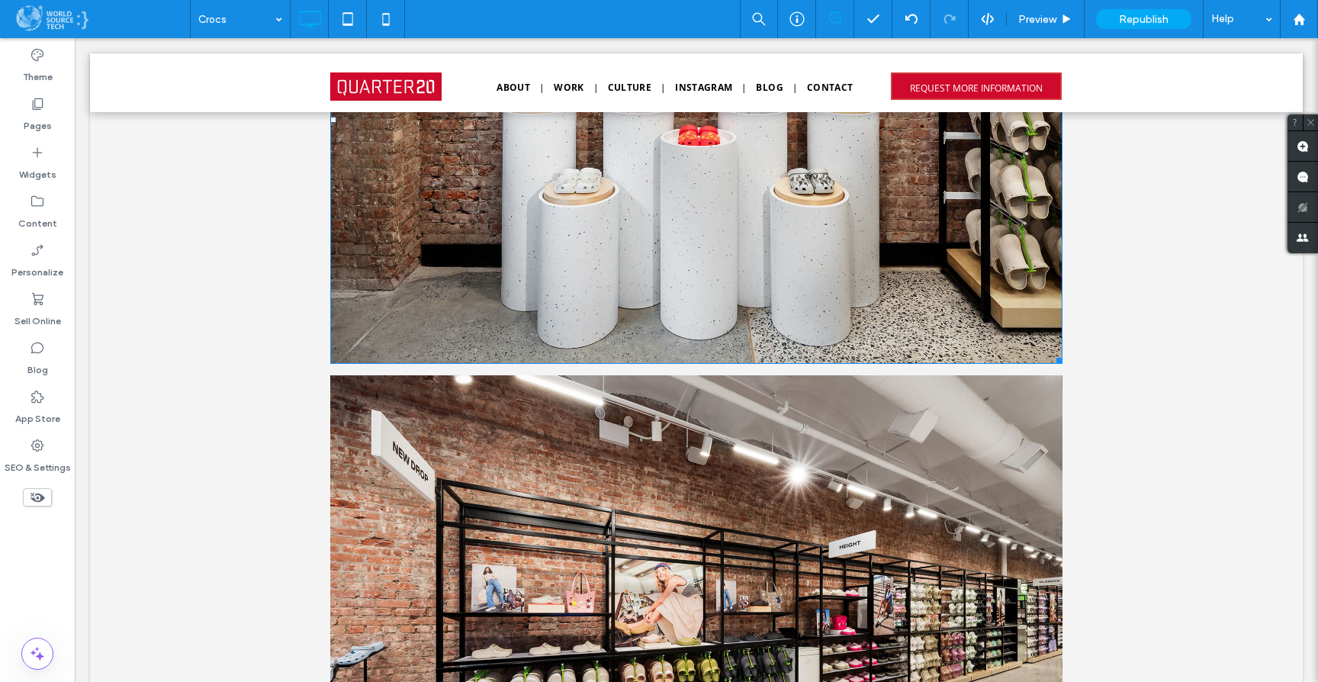
scroll to position [2192, 0]
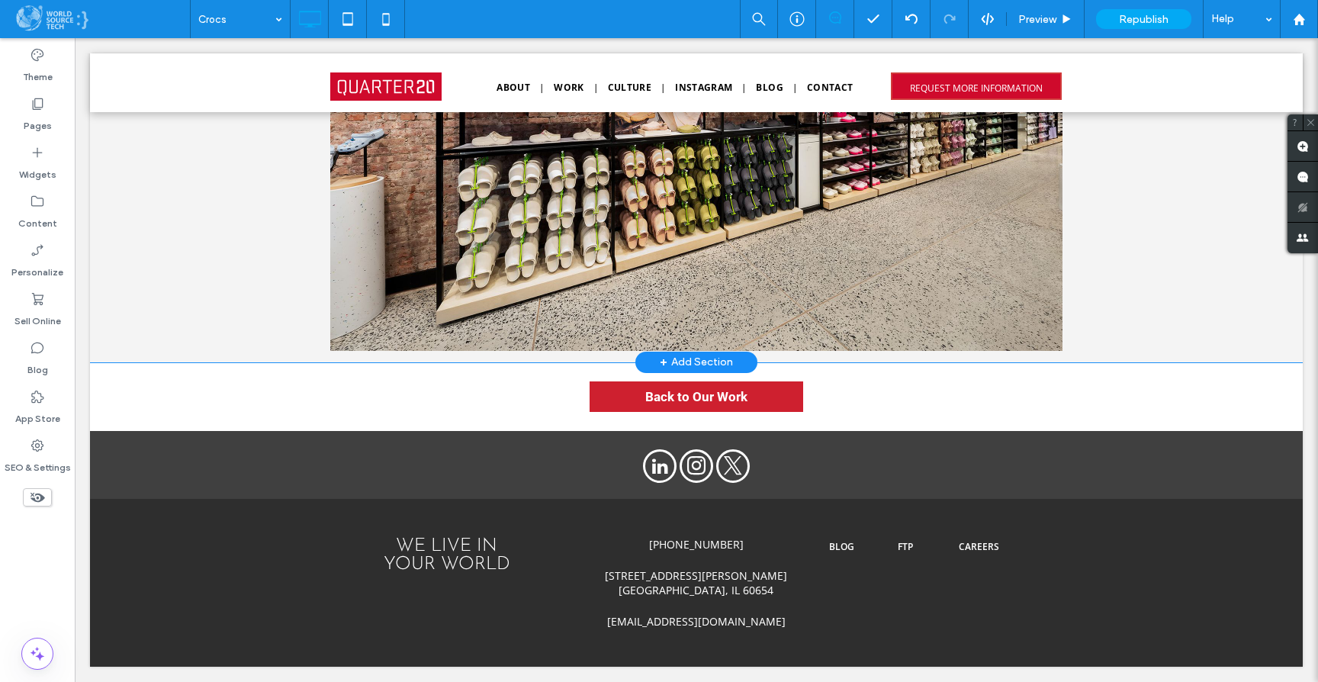
click at [702, 362] on div "+ Add Section" at bounding box center [696, 362] width 73 height 17
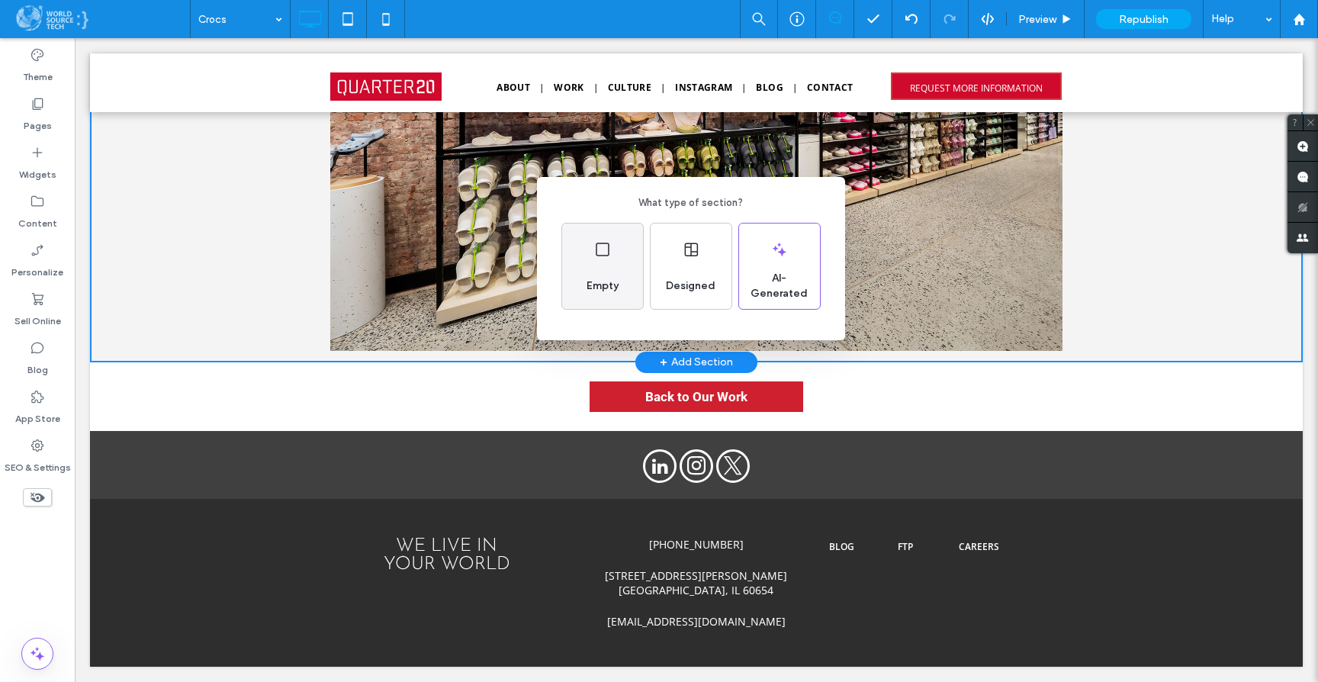
click at [598, 240] on icon at bounding box center [602, 249] width 18 height 18
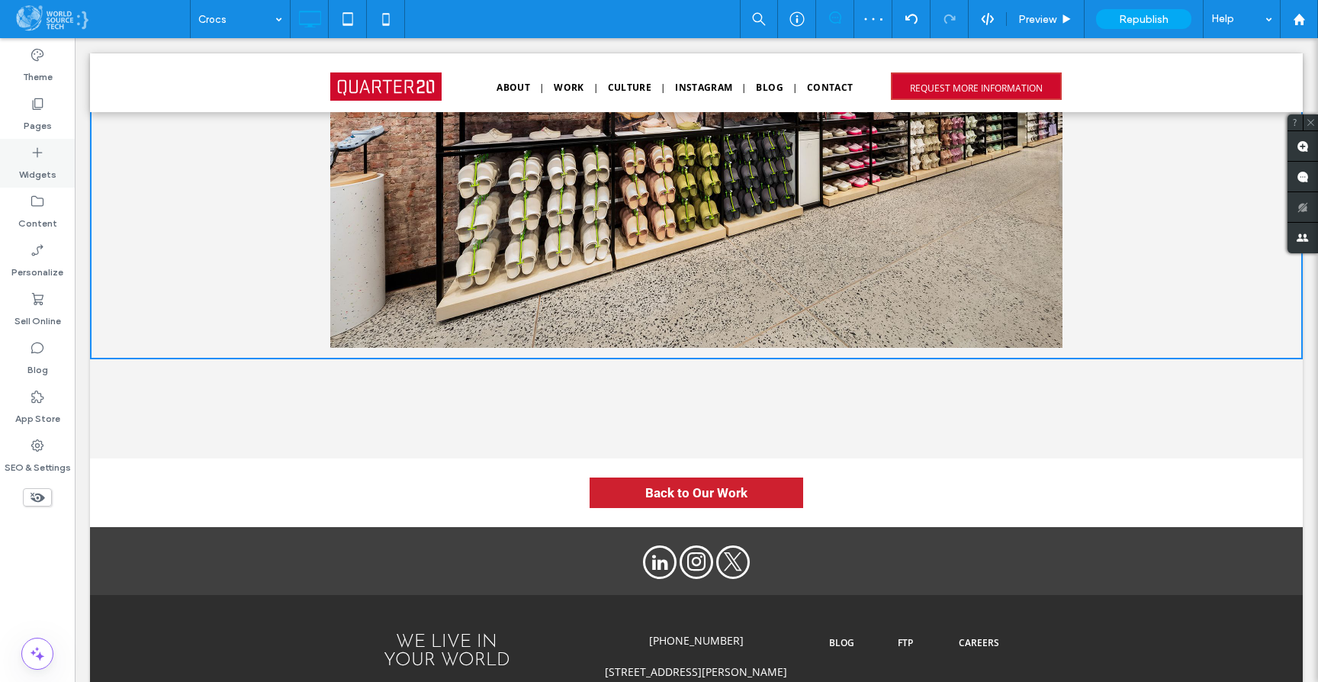
click at [28, 162] on label "Widgets" at bounding box center [37, 170] width 37 height 21
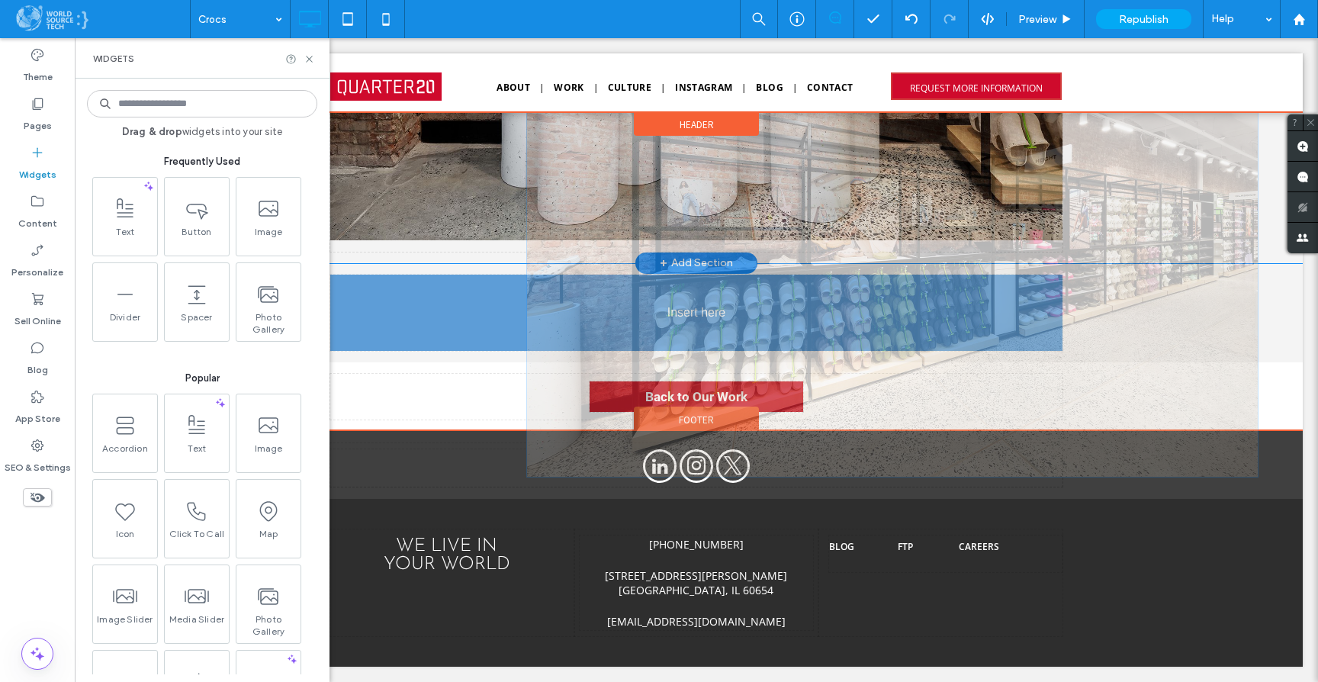
drag, startPoint x: 551, startPoint y: 185, endPoint x: 635, endPoint y: 312, distance: 152.5
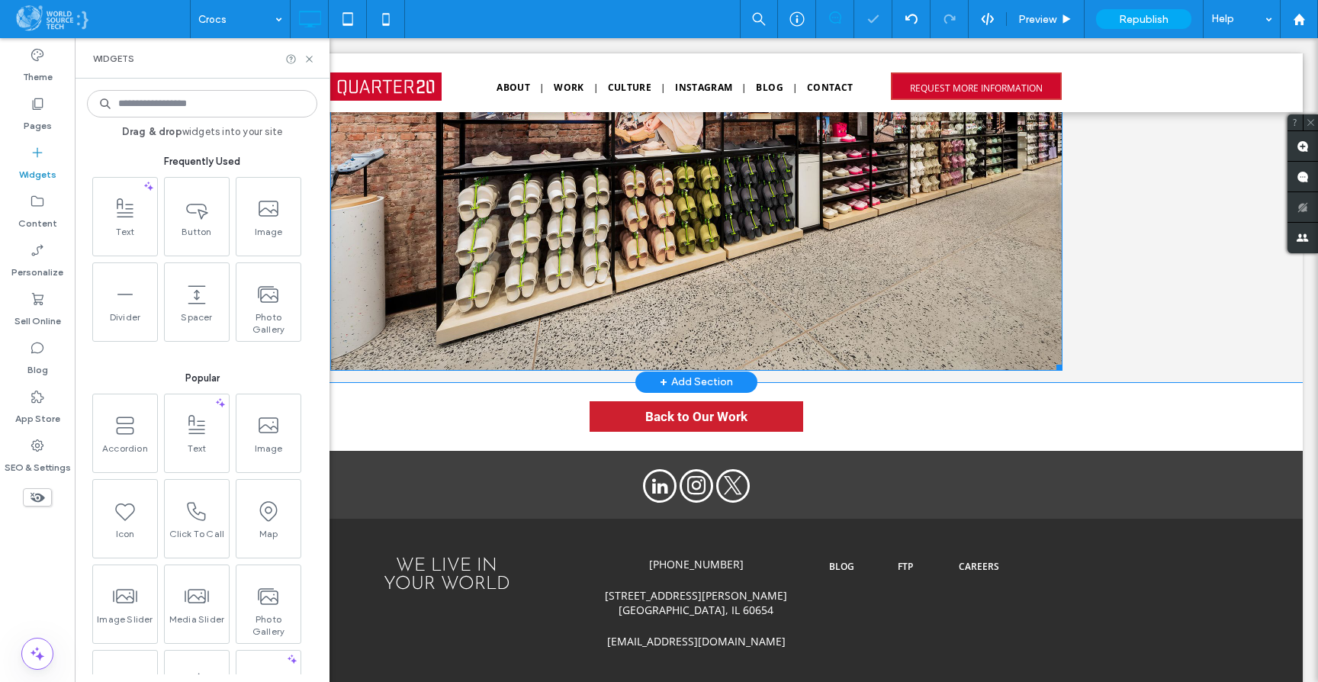
scroll to position [1907, 0]
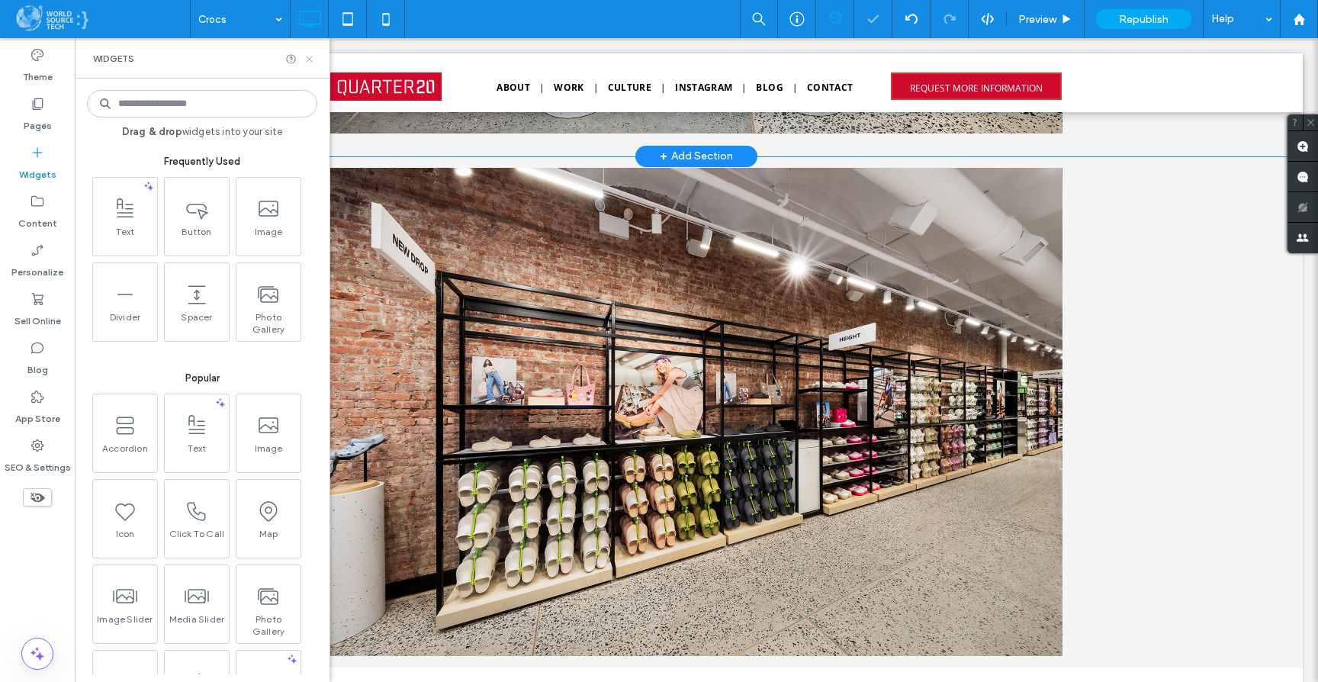
click at [308, 58] on use at bounding box center [309, 59] width 6 height 6
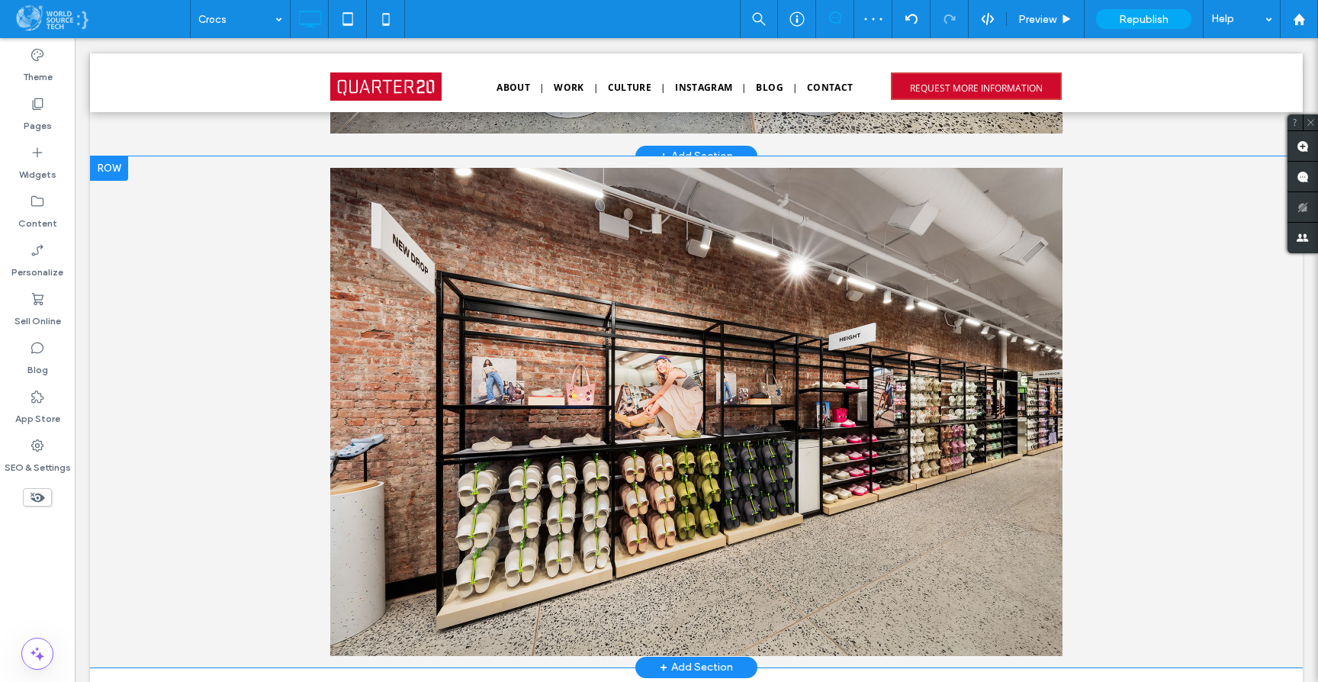
click at [111, 166] on div at bounding box center [109, 168] width 38 height 24
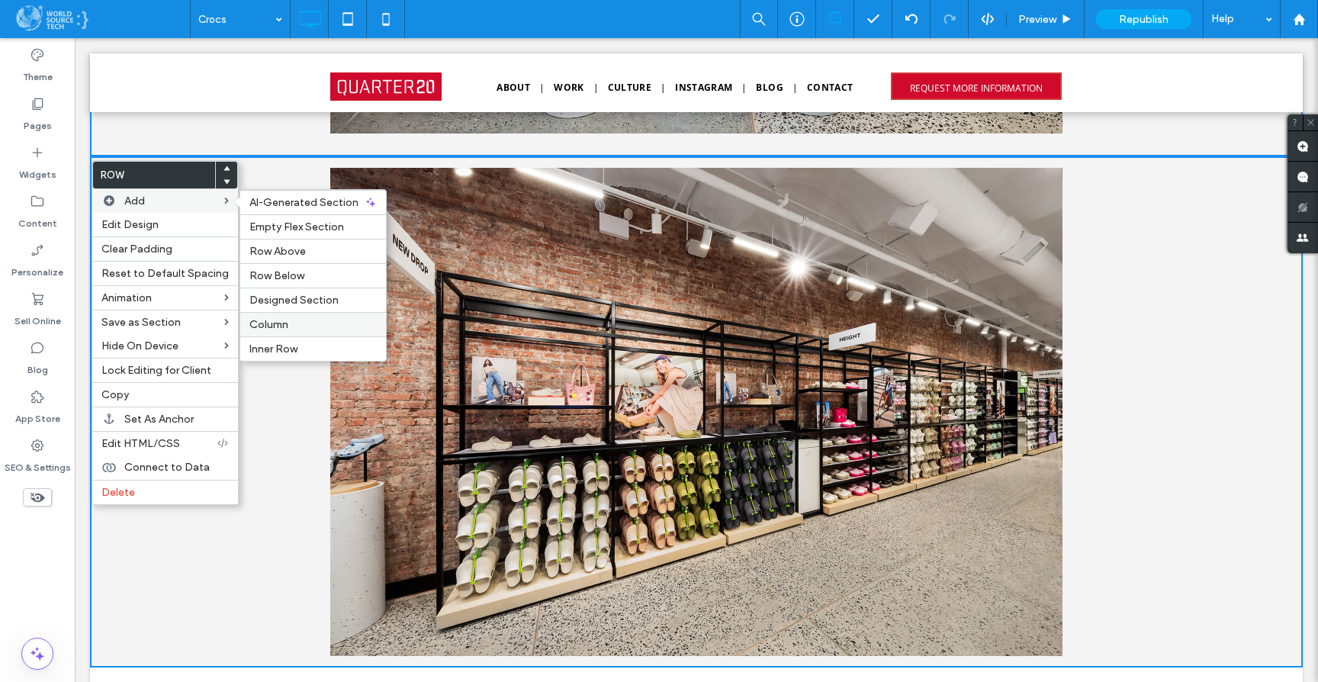
click at [331, 327] on label "Column" at bounding box center [312, 324] width 127 height 13
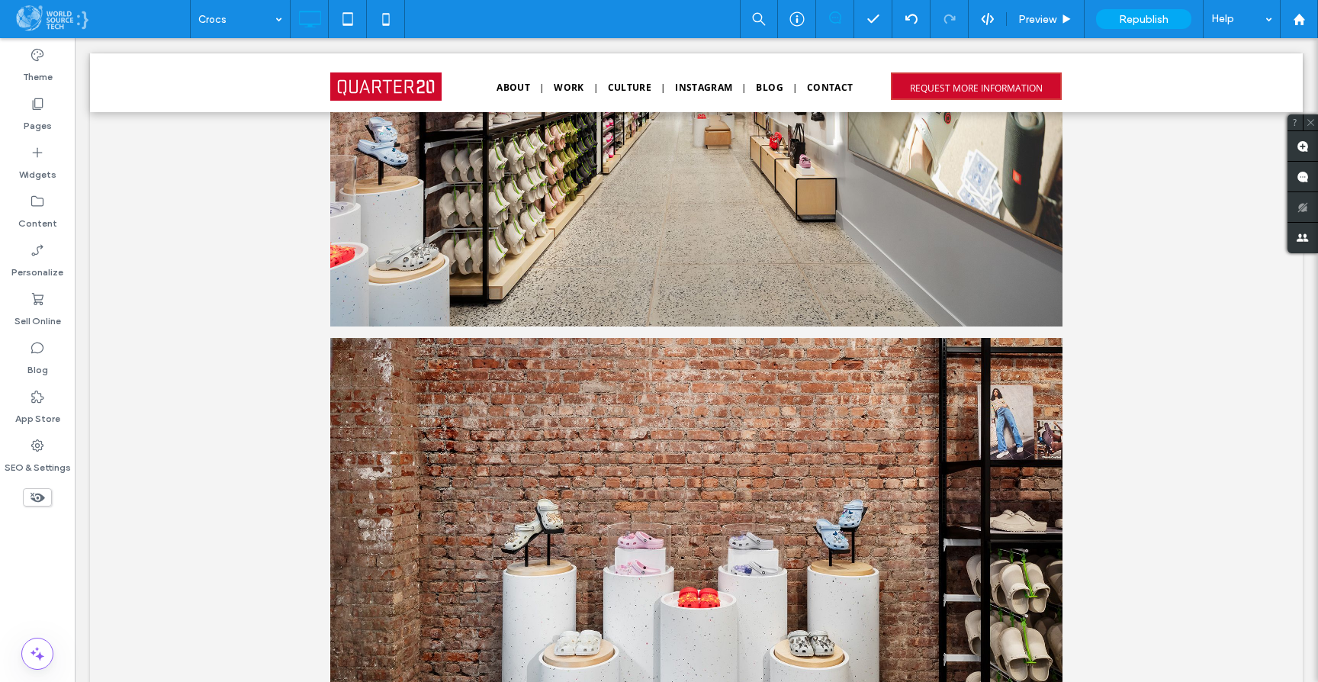
scroll to position [1213, 0]
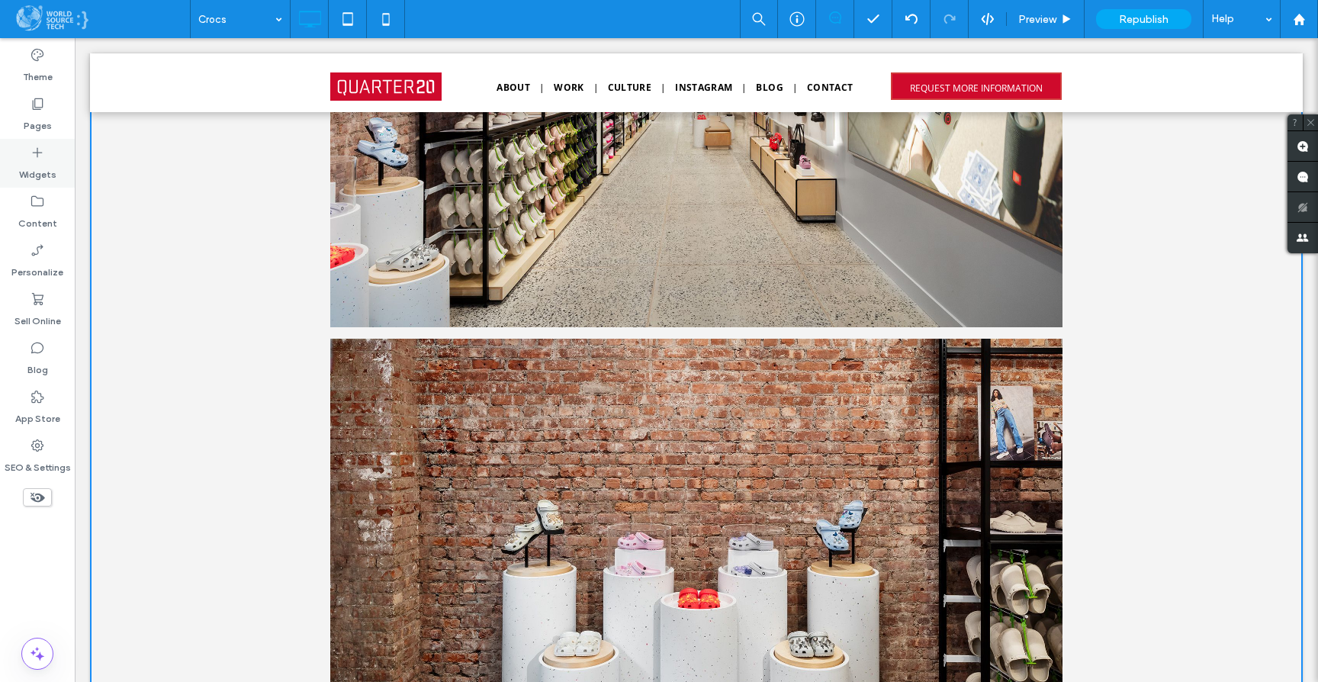
click at [46, 157] on div "Widgets" at bounding box center [37, 163] width 75 height 49
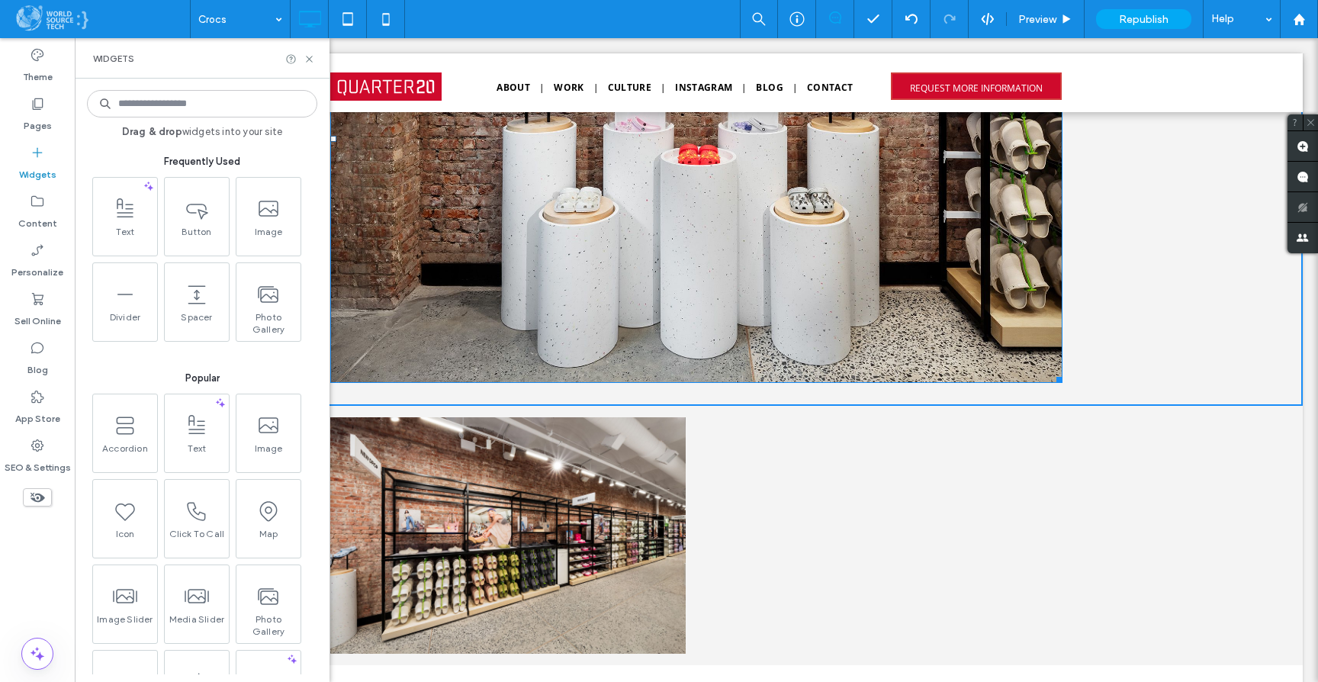
scroll to position [1658, 0]
click at [709, 413] on div "+ Add Section" at bounding box center [696, 405] width 73 height 17
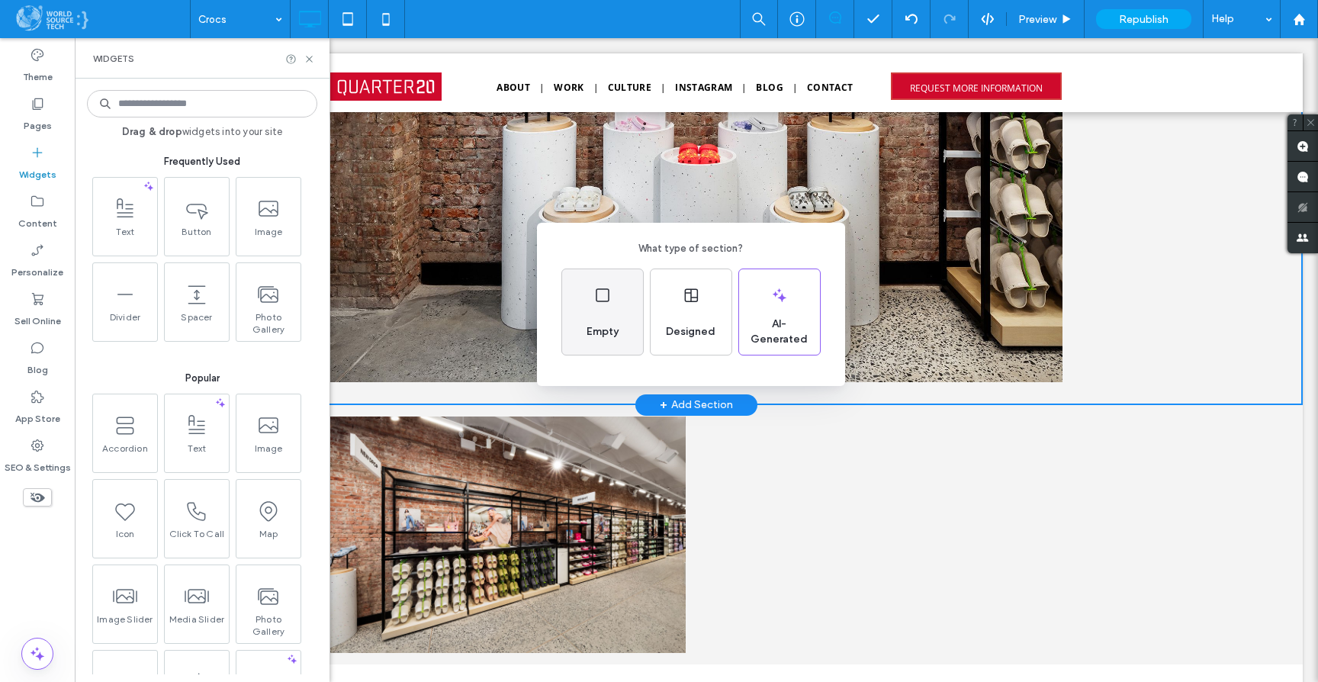
click at [598, 304] on icon at bounding box center [602, 295] width 18 height 18
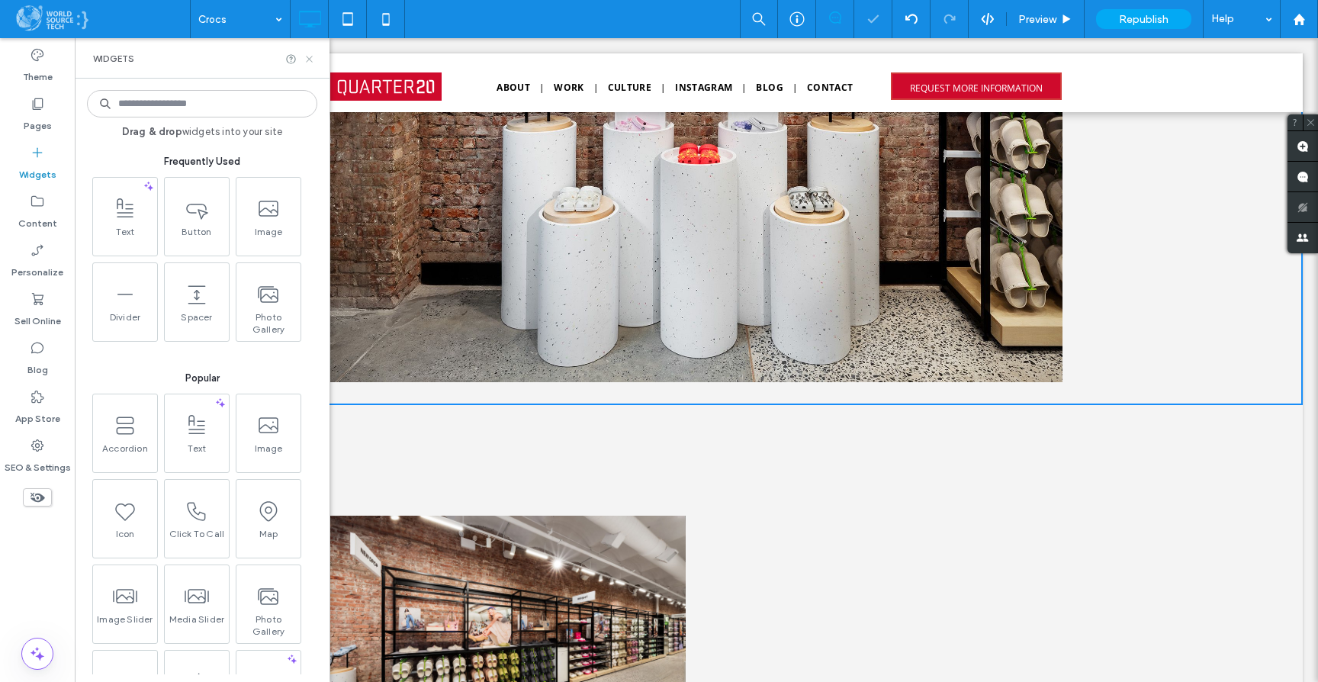
drag, startPoint x: 306, startPoint y: 56, endPoint x: 313, endPoint y: 208, distance: 152.7
click at [306, 56] on use at bounding box center [309, 59] width 6 height 6
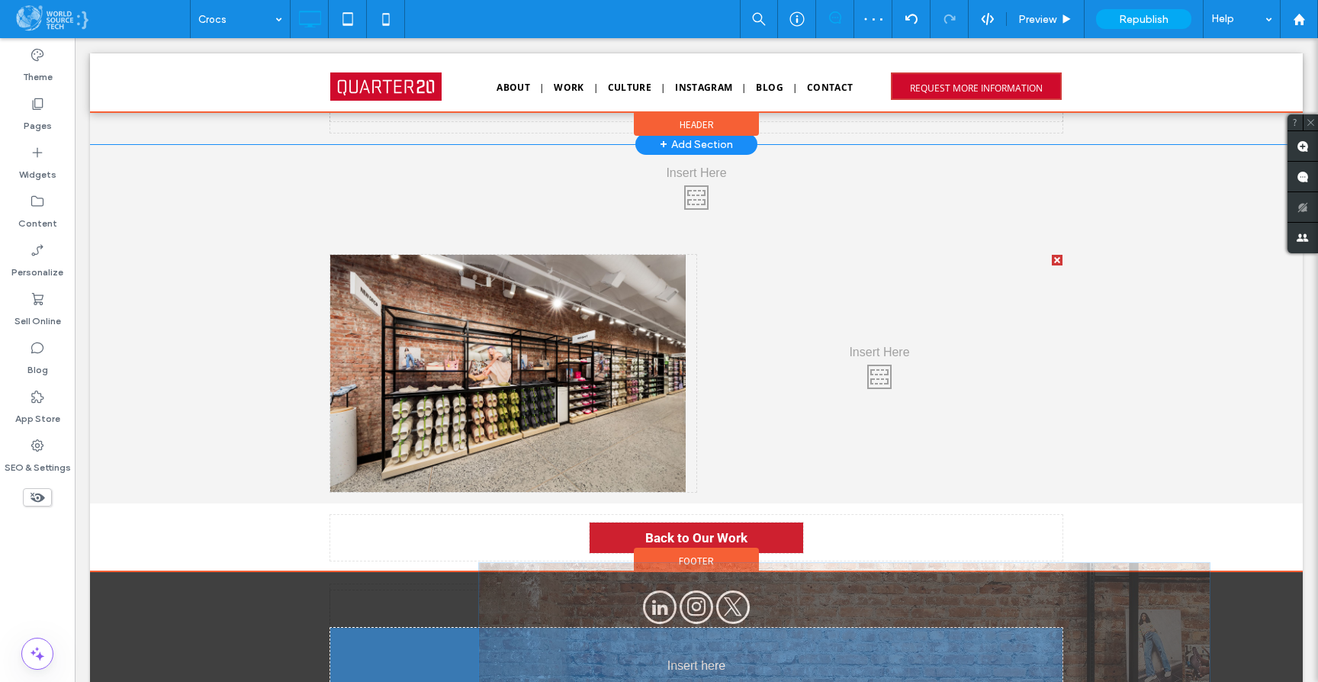
scroll to position [1446, 0]
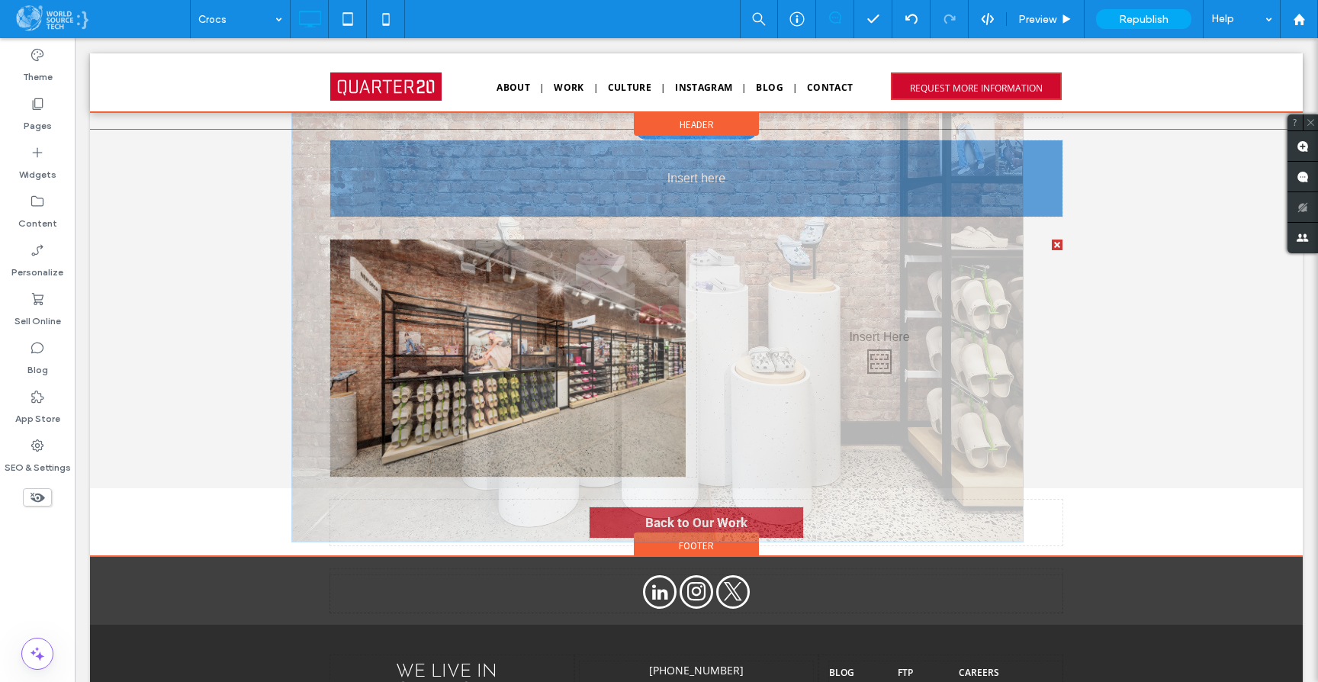
drag, startPoint x: 551, startPoint y: 381, endPoint x: 474, endPoint y: 246, distance: 154.8
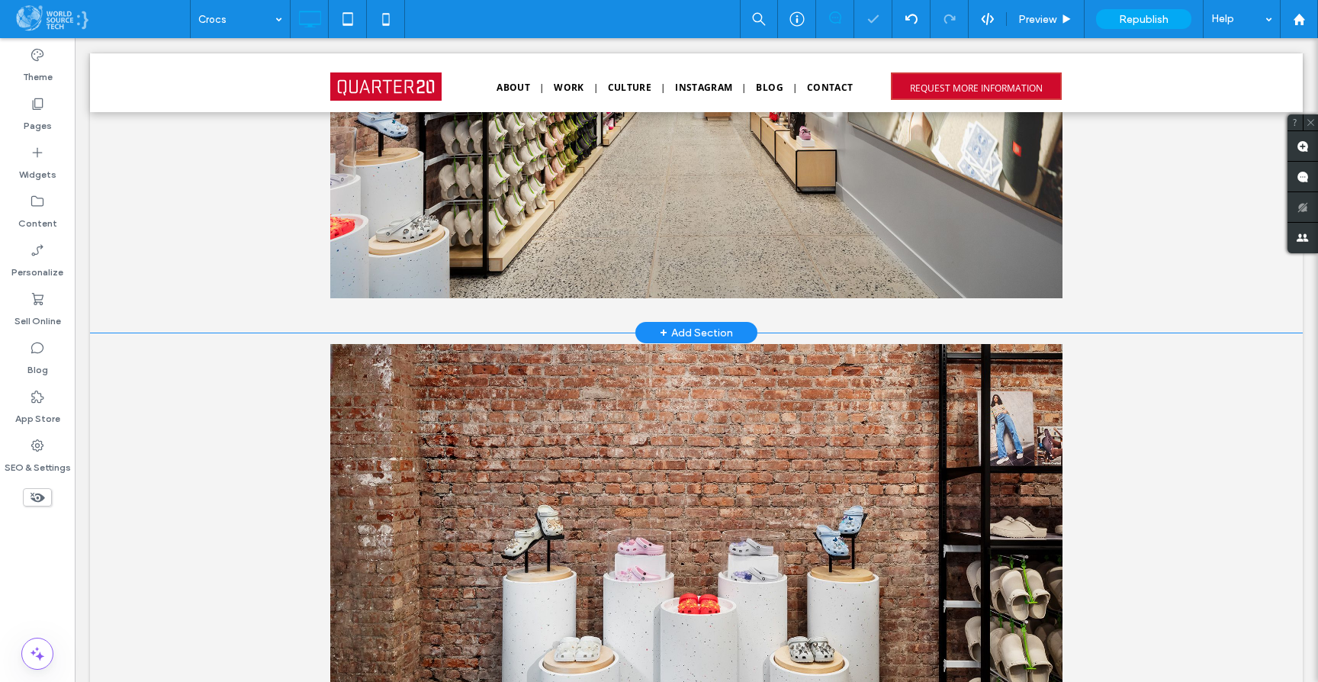
scroll to position [1059, 0]
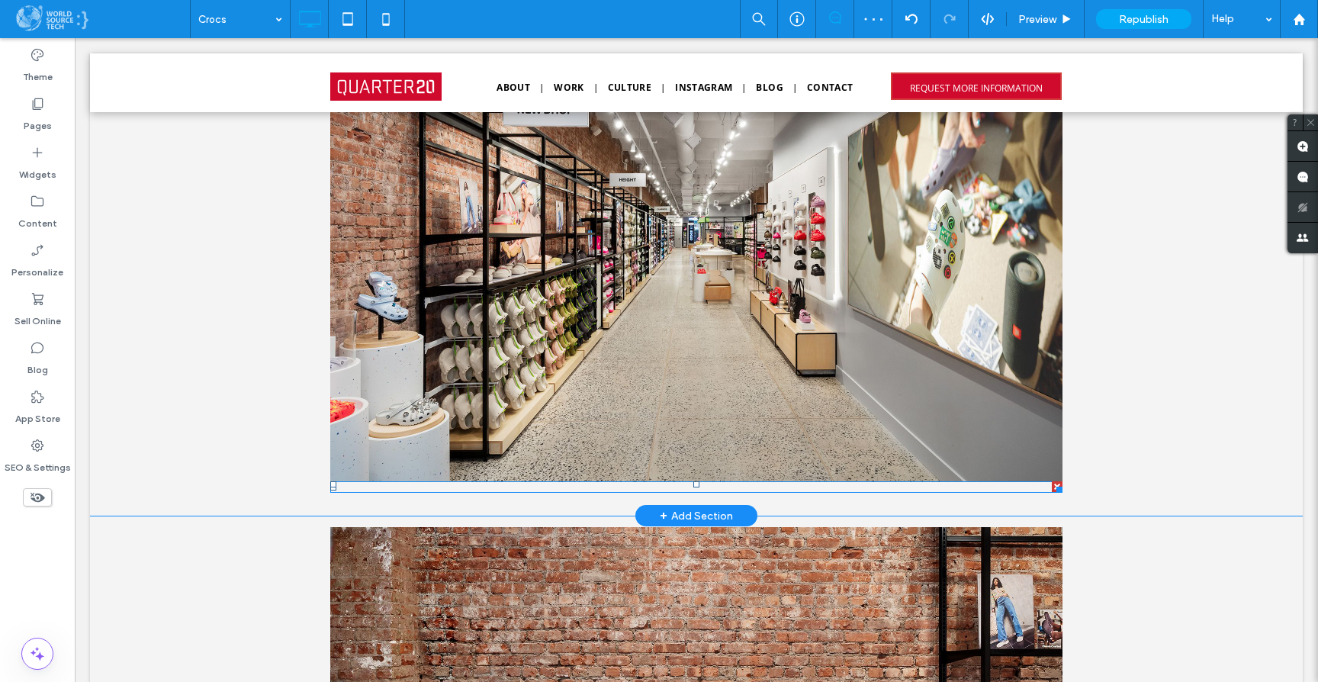
click at [449, 490] on div at bounding box center [696, 486] width 732 height 11
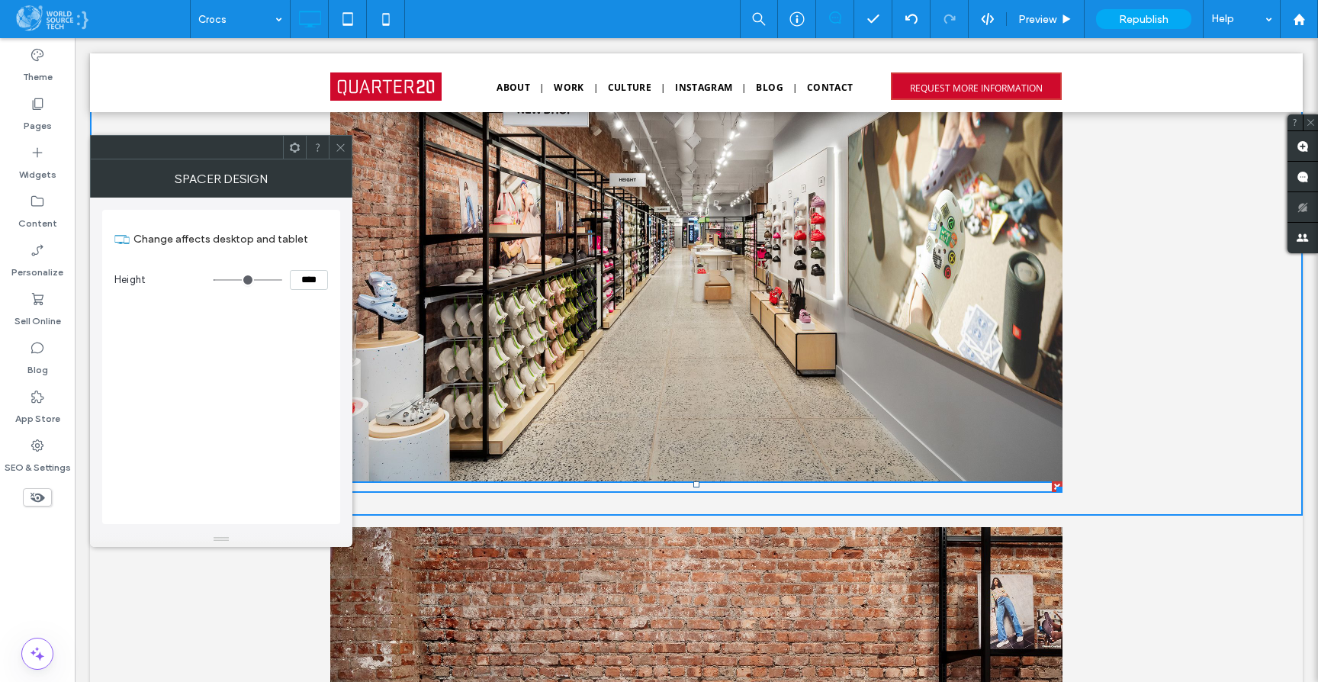
click at [296, 144] on use at bounding box center [295, 147] width 10 height 10
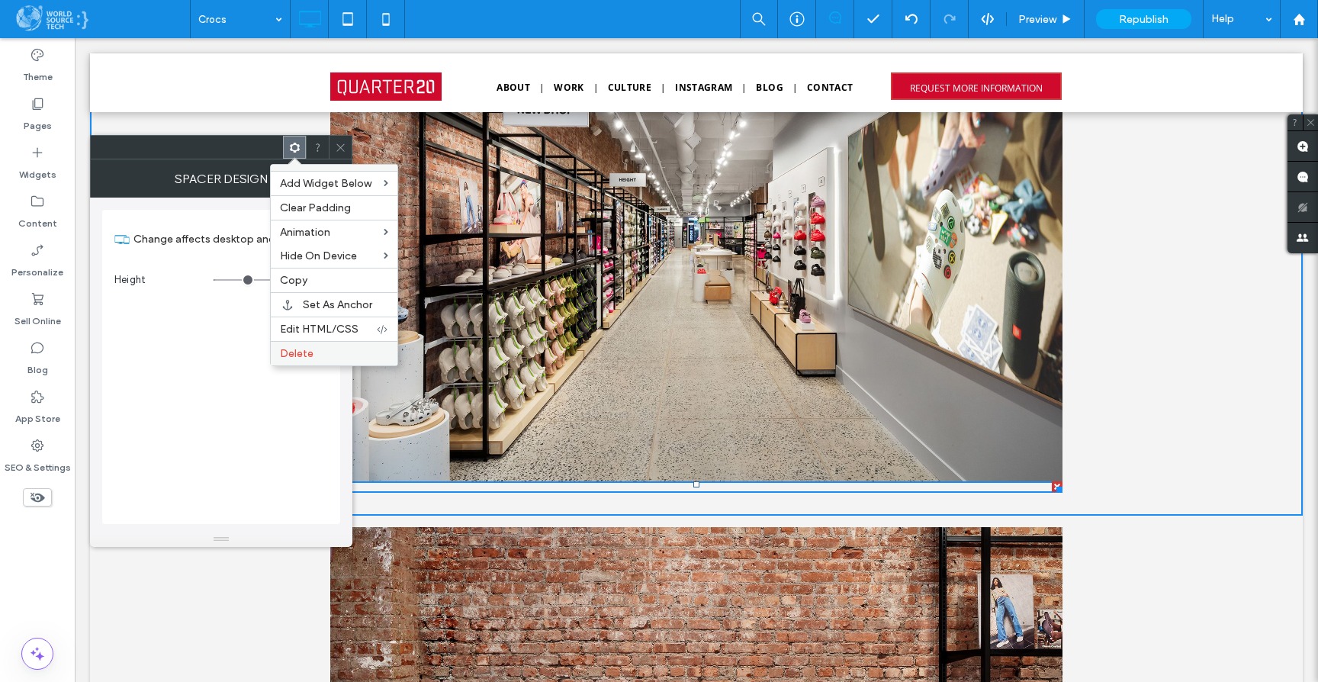
click at [323, 358] on label "Delete" at bounding box center [334, 353] width 108 height 13
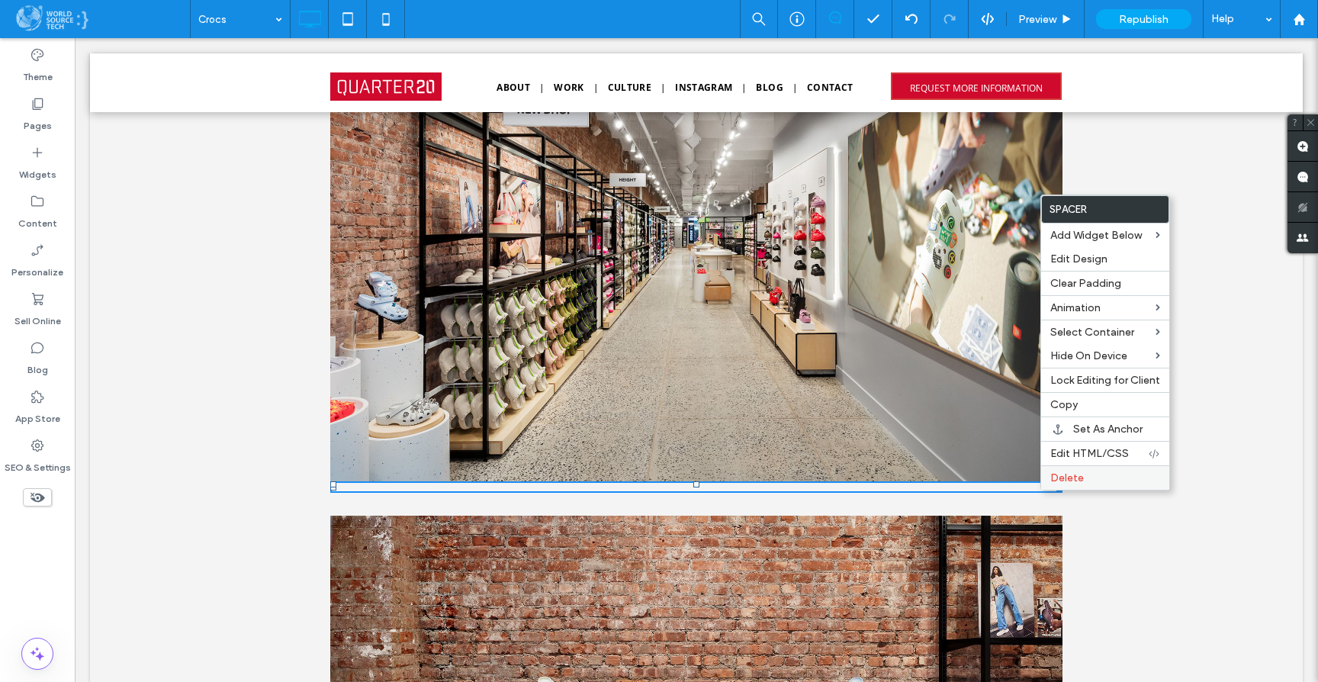
click at [1063, 485] on div "Delete" at bounding box center [1105, 477] width 128 height 24
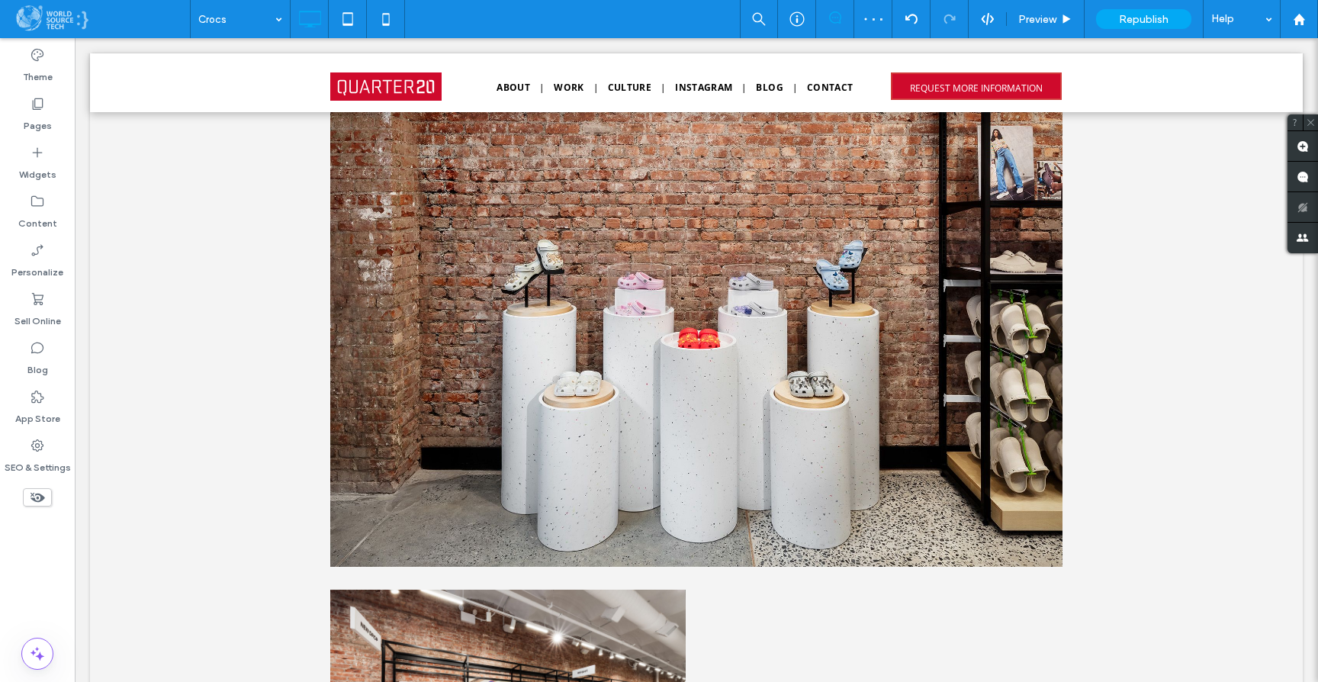
scroll to position [1804, 0]
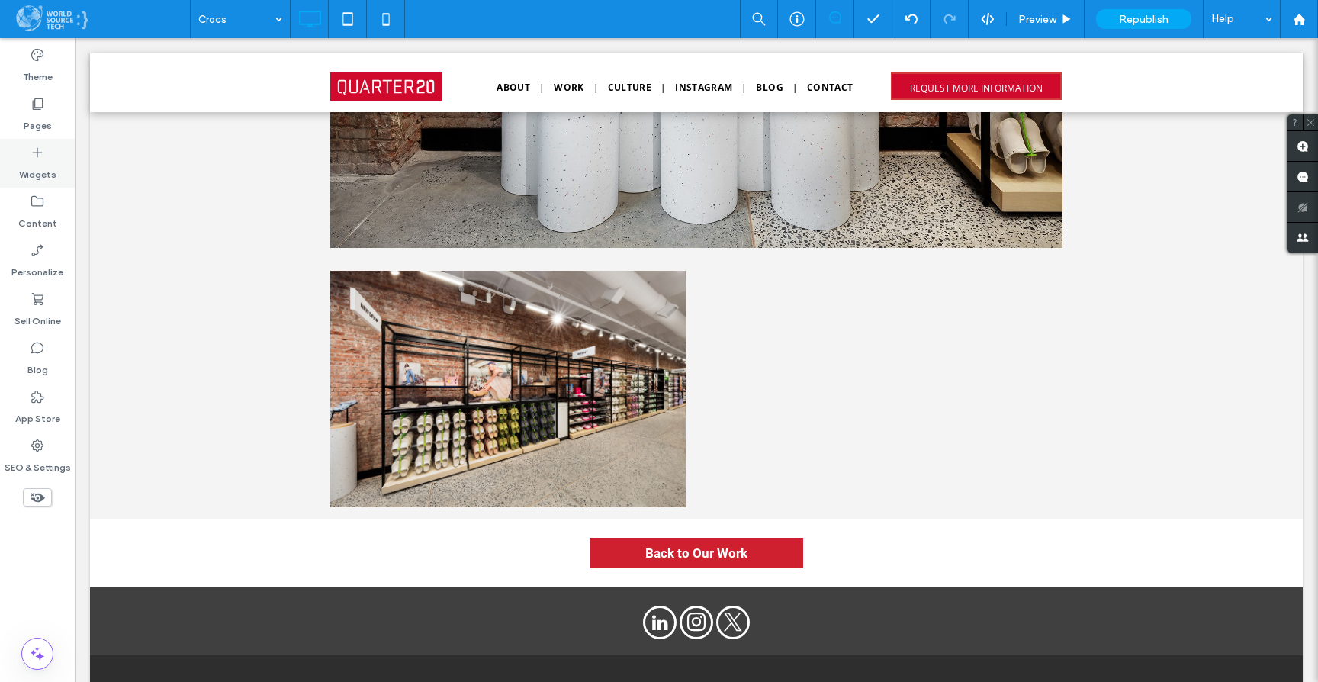
click at [39, 153] on icon at bounding box center [37, 152] width 15 height 15
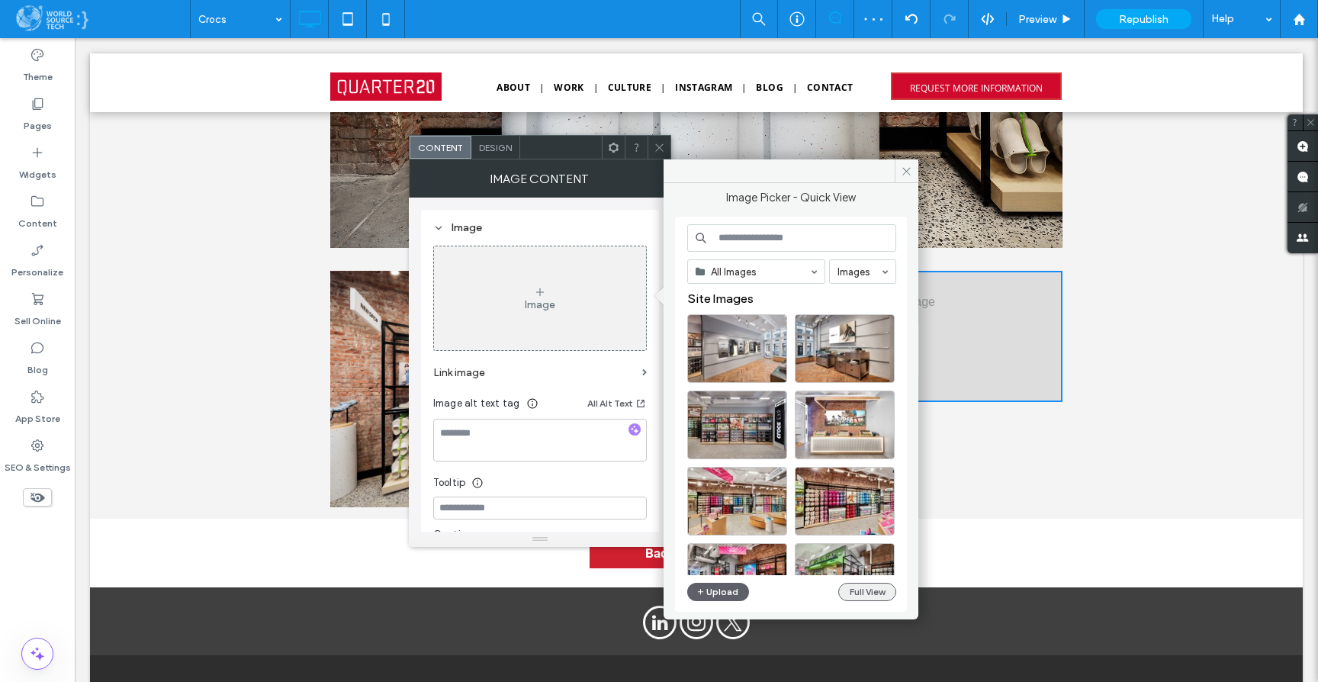
click at [853, 597] on button "Full View" at bounding box center [867, 592] width 58 height 18
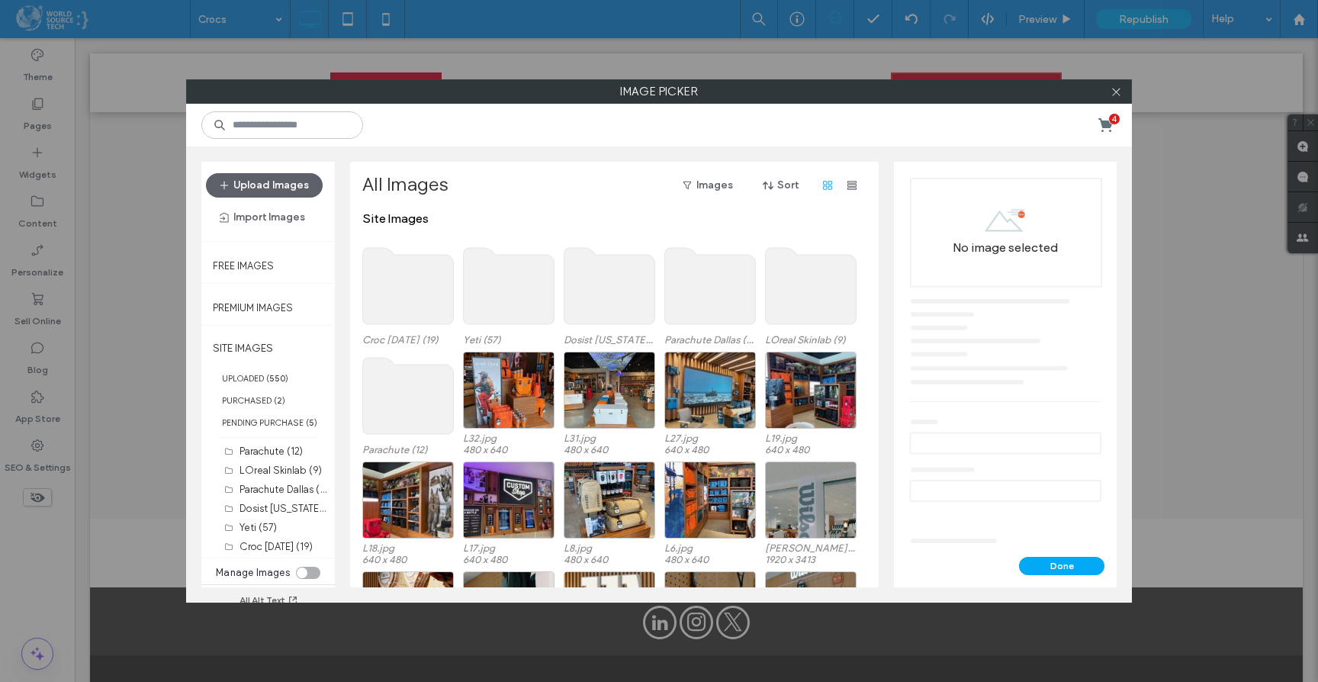
click at [410, 301] on use at bounding box center [408, 286] width 91 height 76
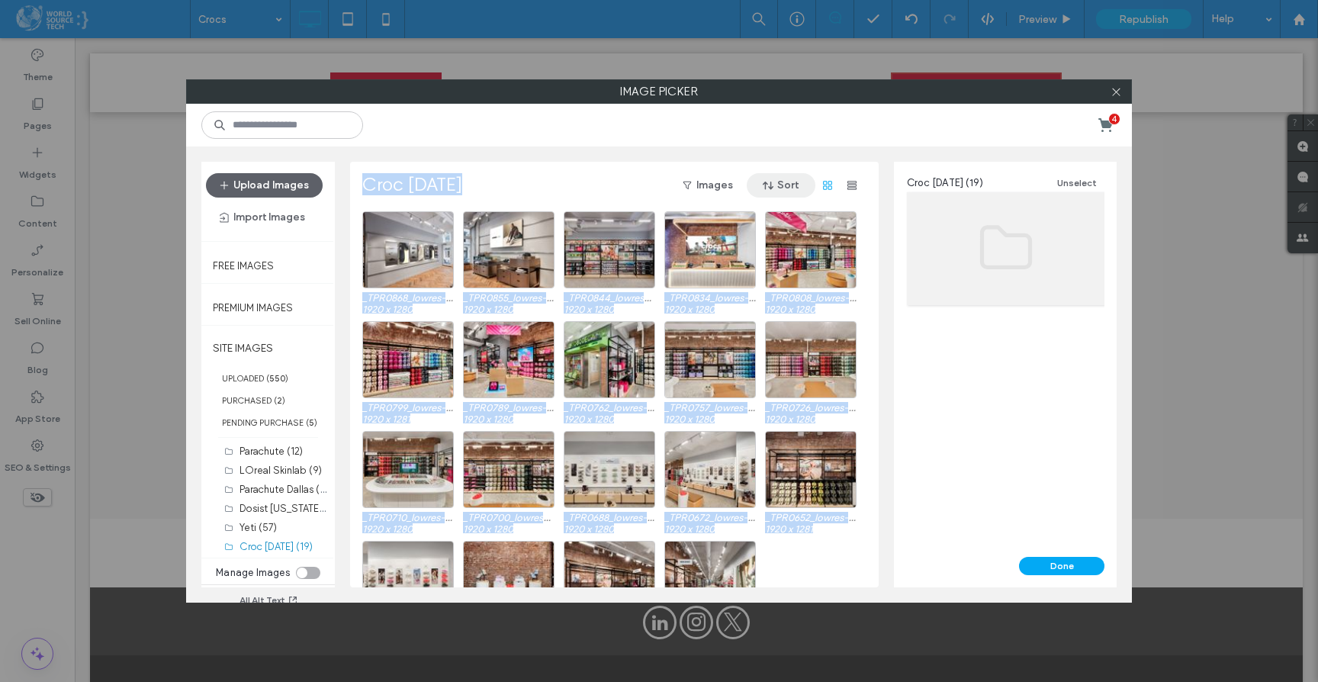
click at [784, 182] on button "Sort" at bounding box center [781, 185] width 69 height 24
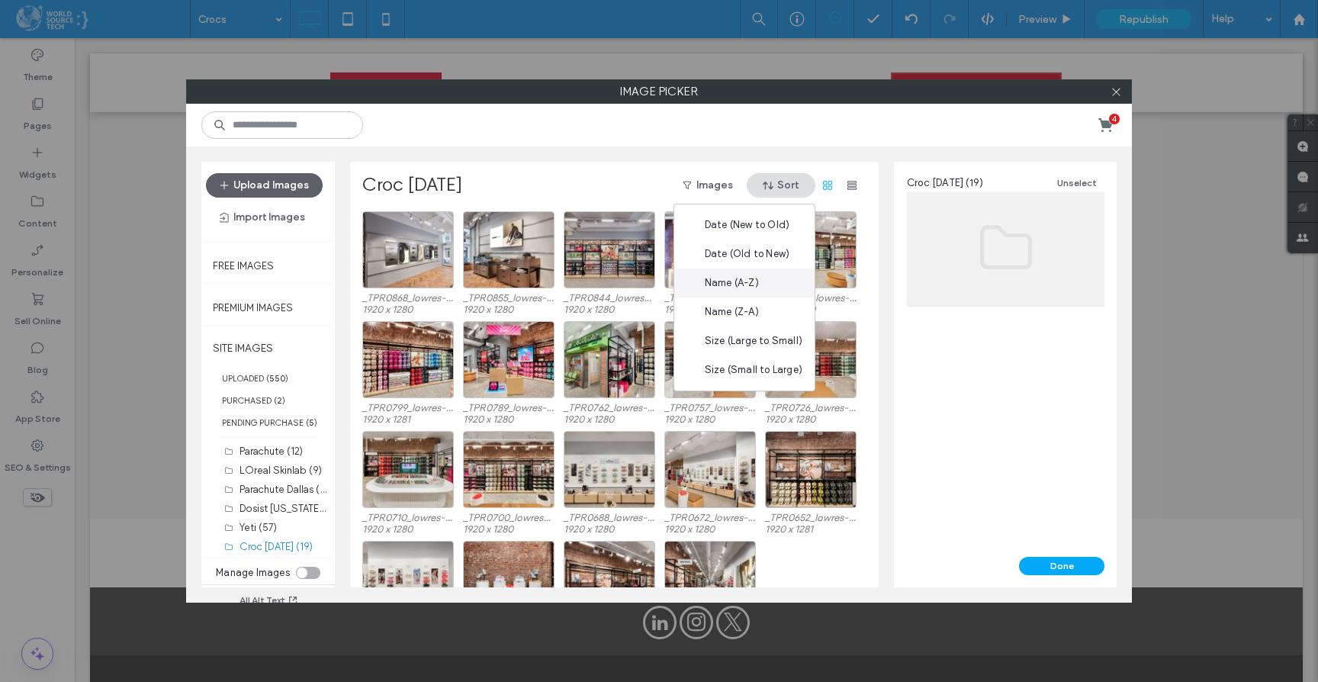
click at [749, 291] on div "Name (A-Z)" at bounding box center [744, 282] width 140 height 29
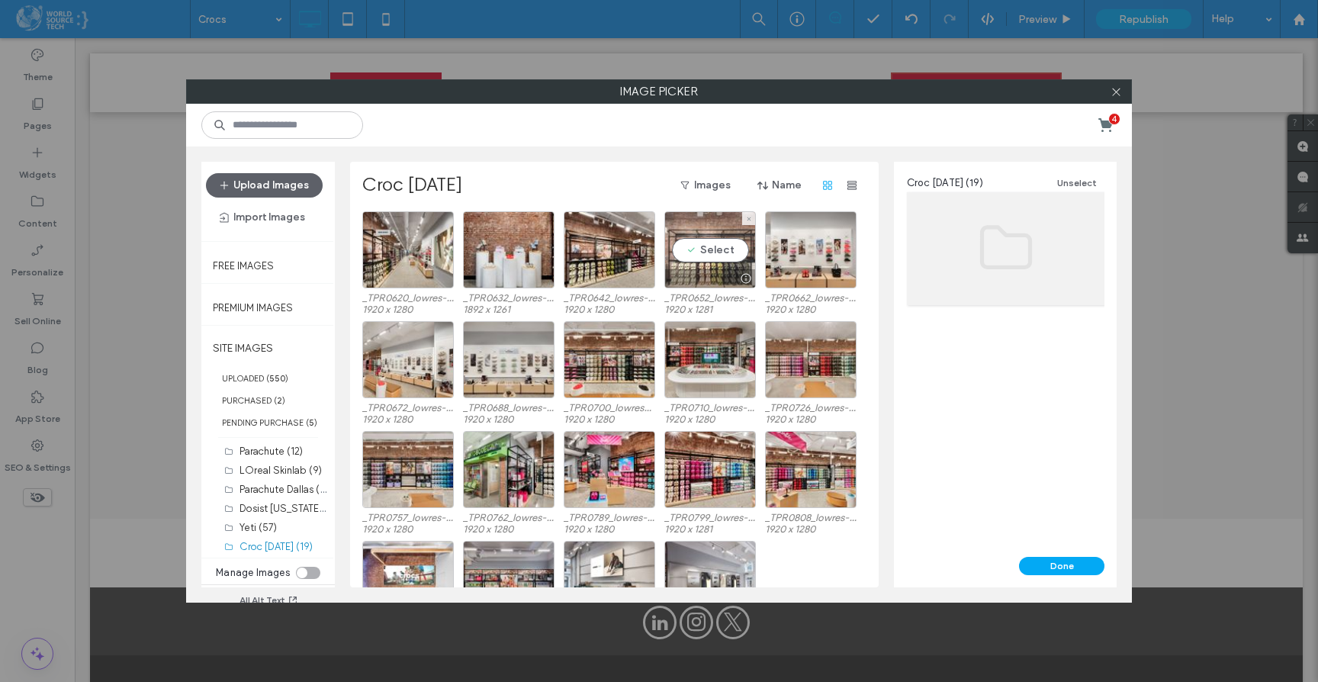
click at [720, 252] on div "Select" at bounding box center [710, 249] width 92 height 77
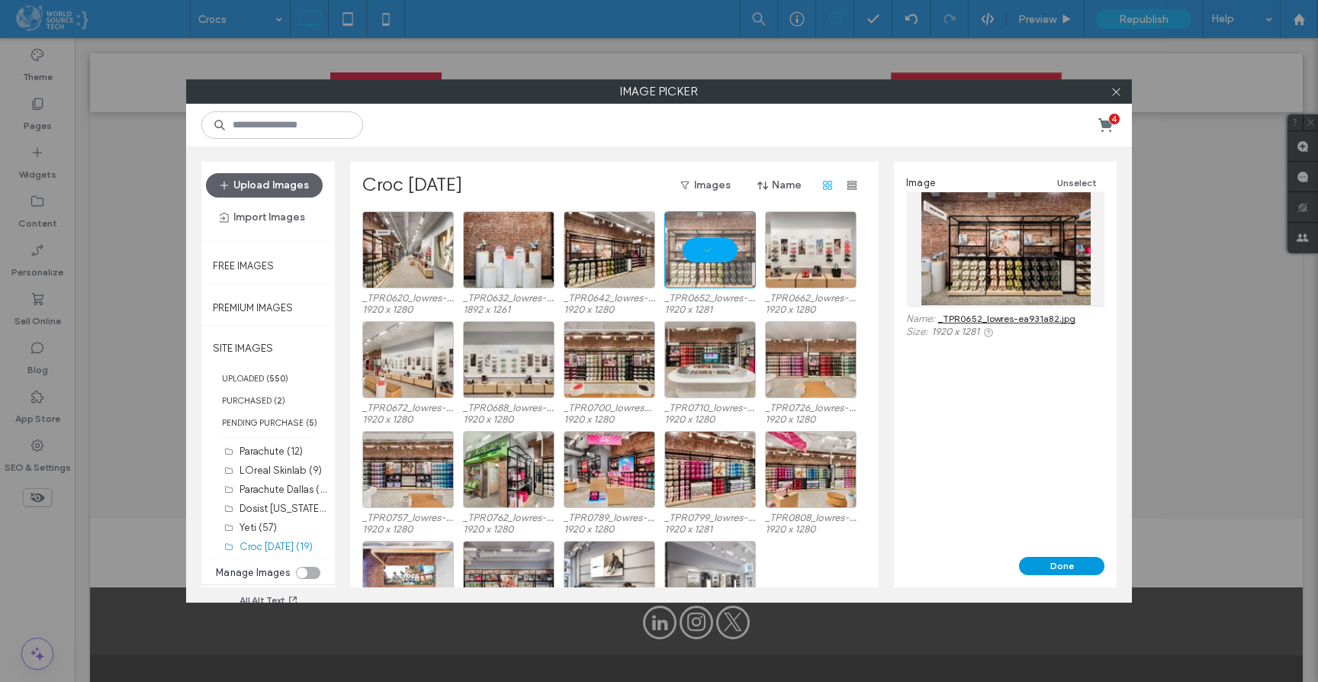
click at [1053, 567] on button "Done" at bounding box center [1061, 566] width 85 height 18
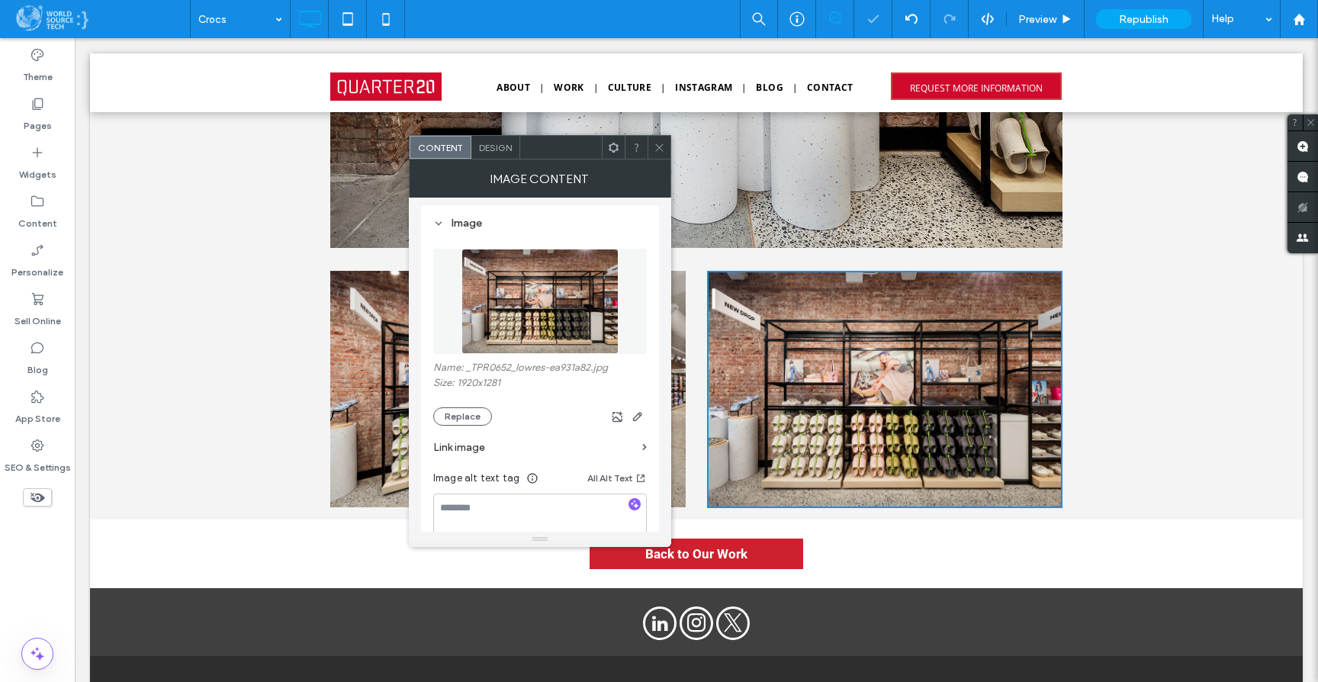
scroll to position [8, 0]
click at [660, 150] on icon at bounding box center [659, 147] width 11 height 11
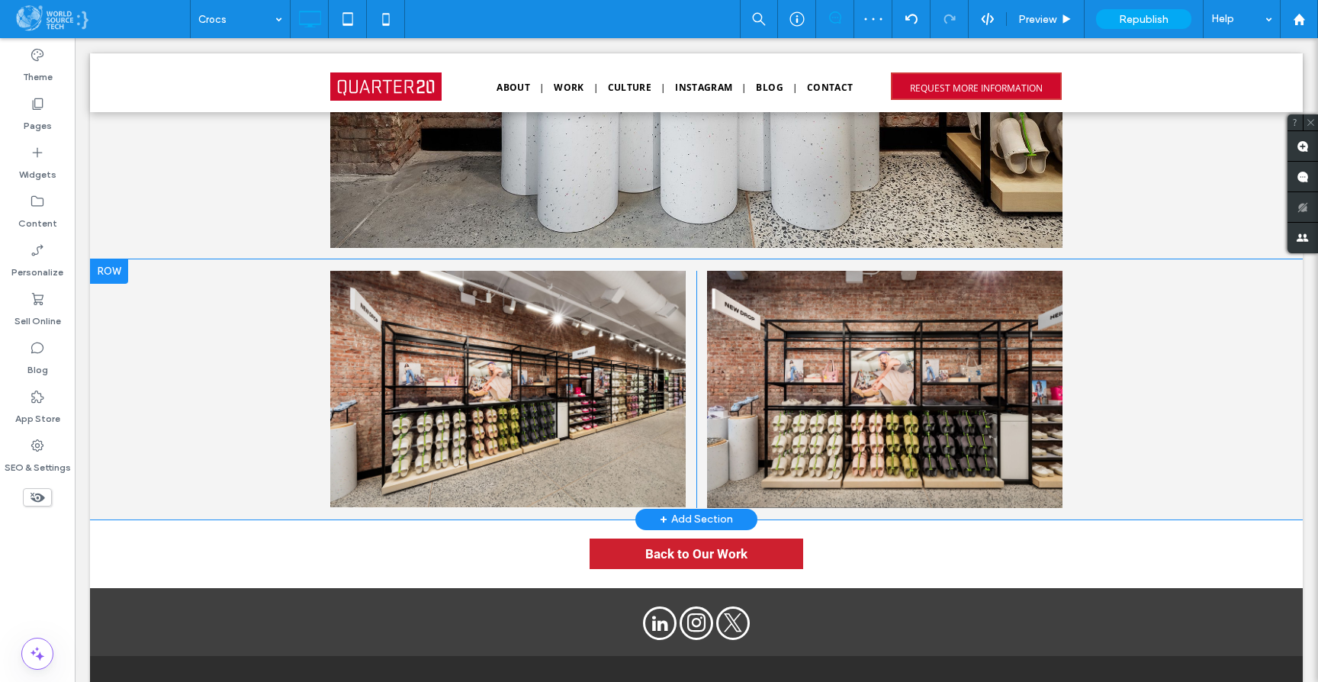
scroll to position [1963, 0]
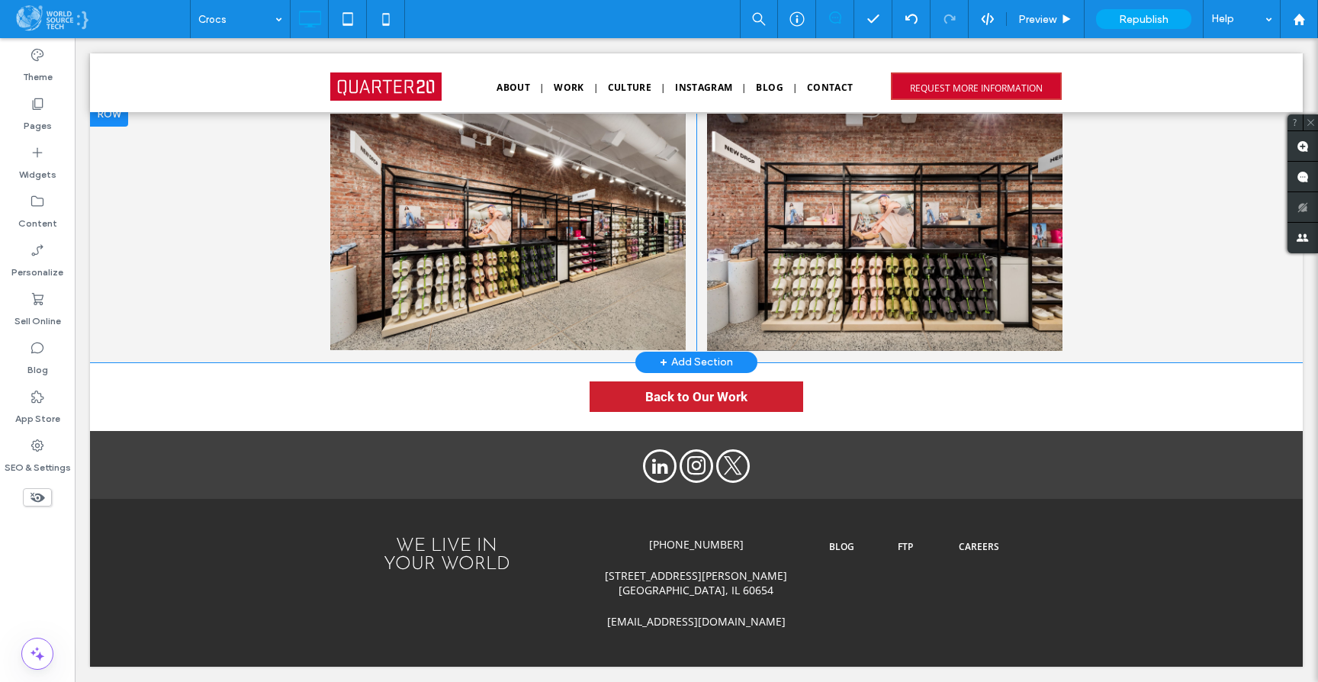
click at [687, 356] on div "+ Add Section" at bounding box center [696, 362] width 73 height 17
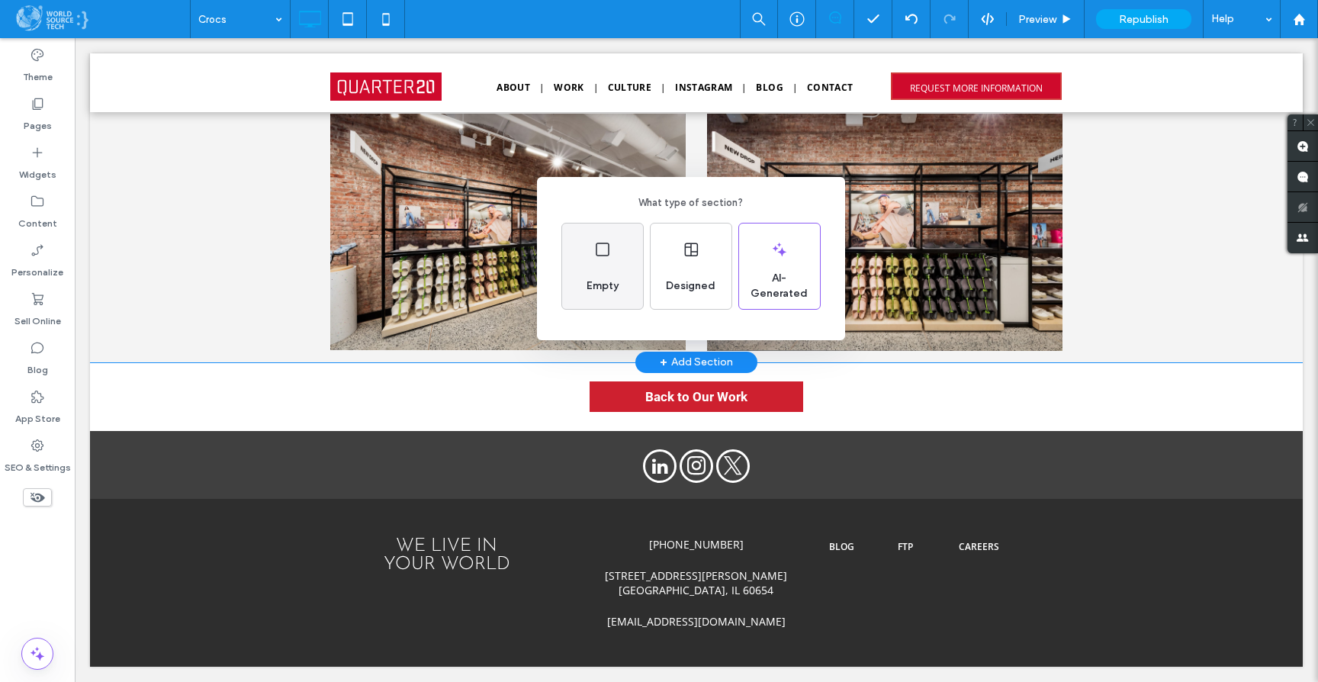
click at [608, 275] on div "Empty" at bounding box center [602, 286] width 44 height 34
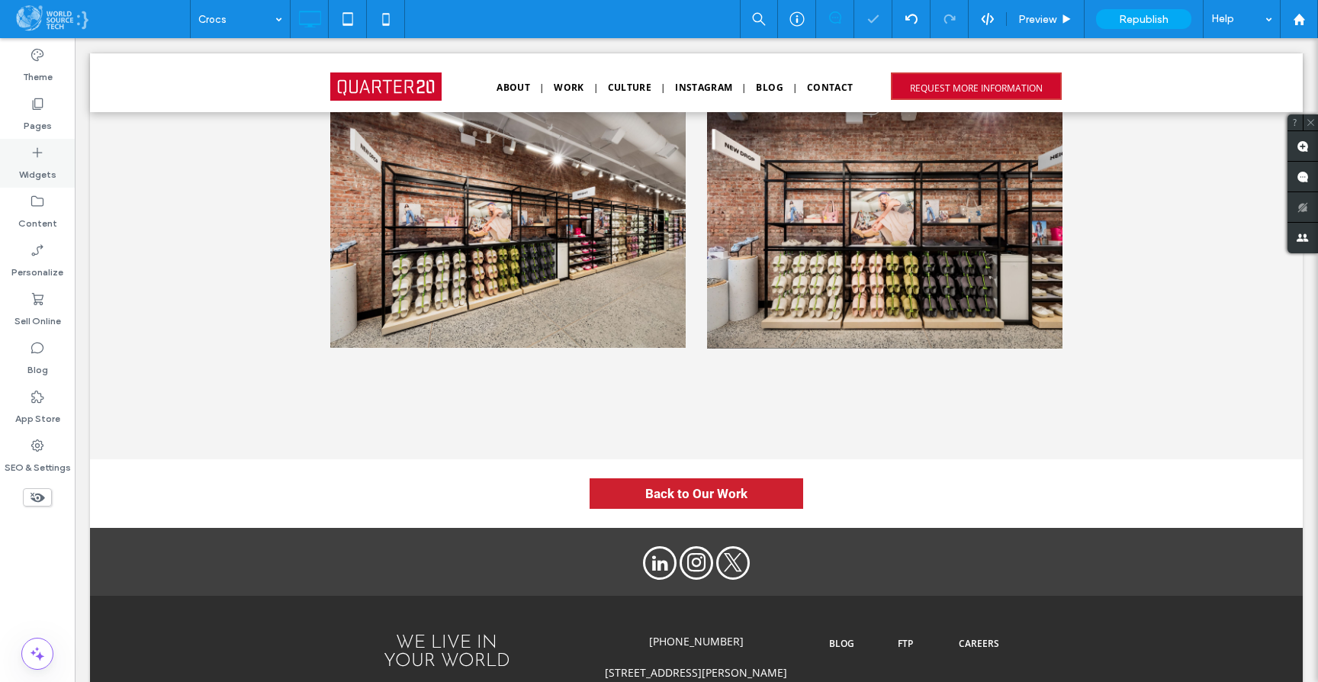
click at [37, 157] on icon at bounding box center [37, 152] width 15 height 15
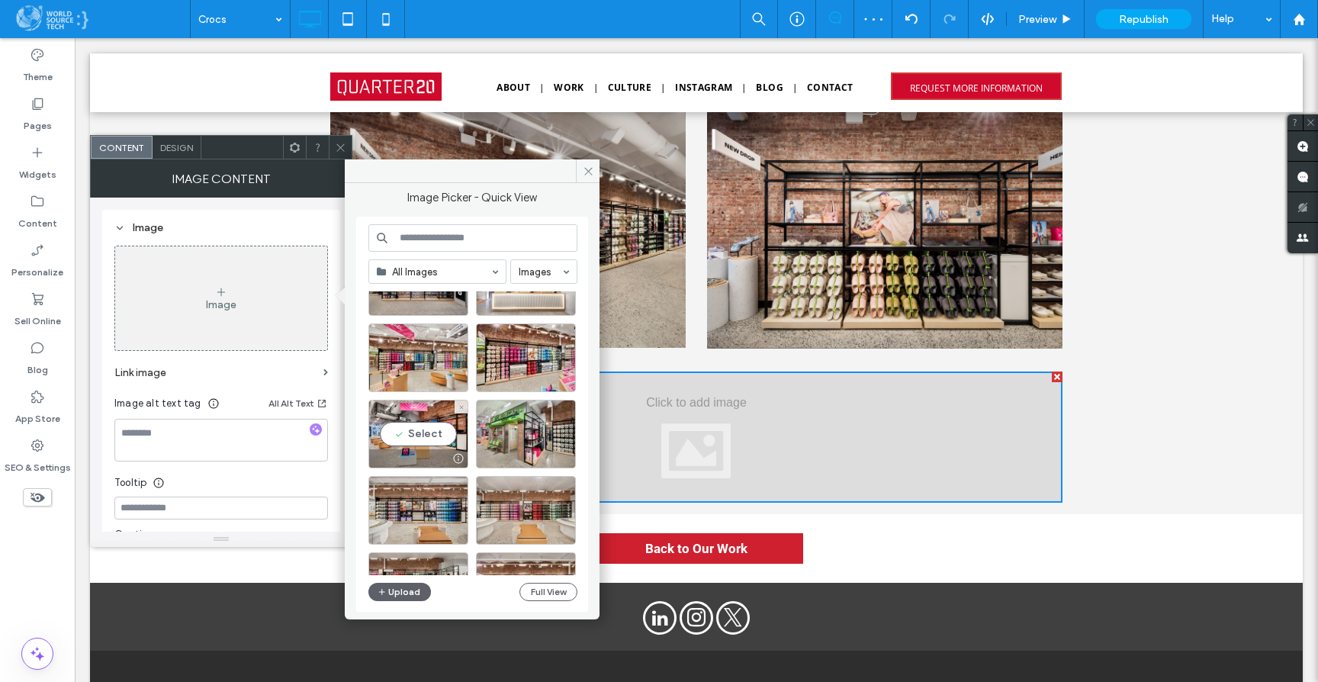
scroll to position [0, 0]
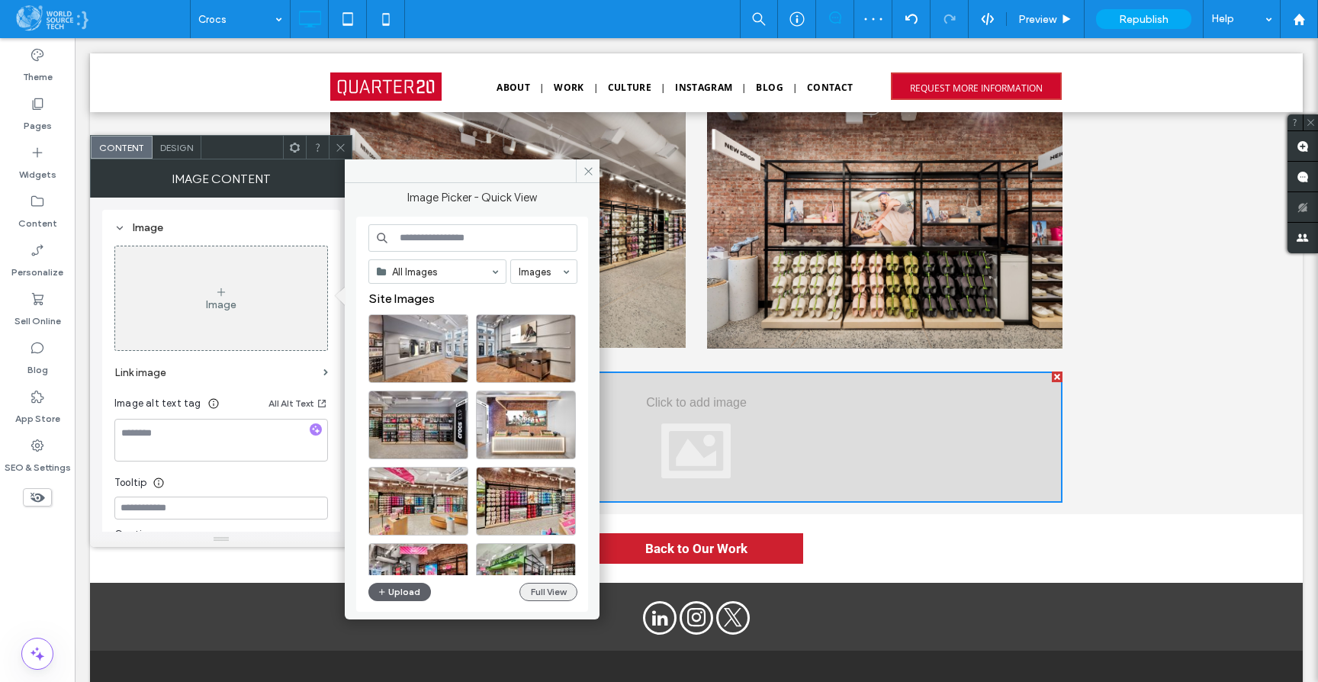
click at [558, 595] on button "Full View" at bounding box center [548, 592] width 58 height 18
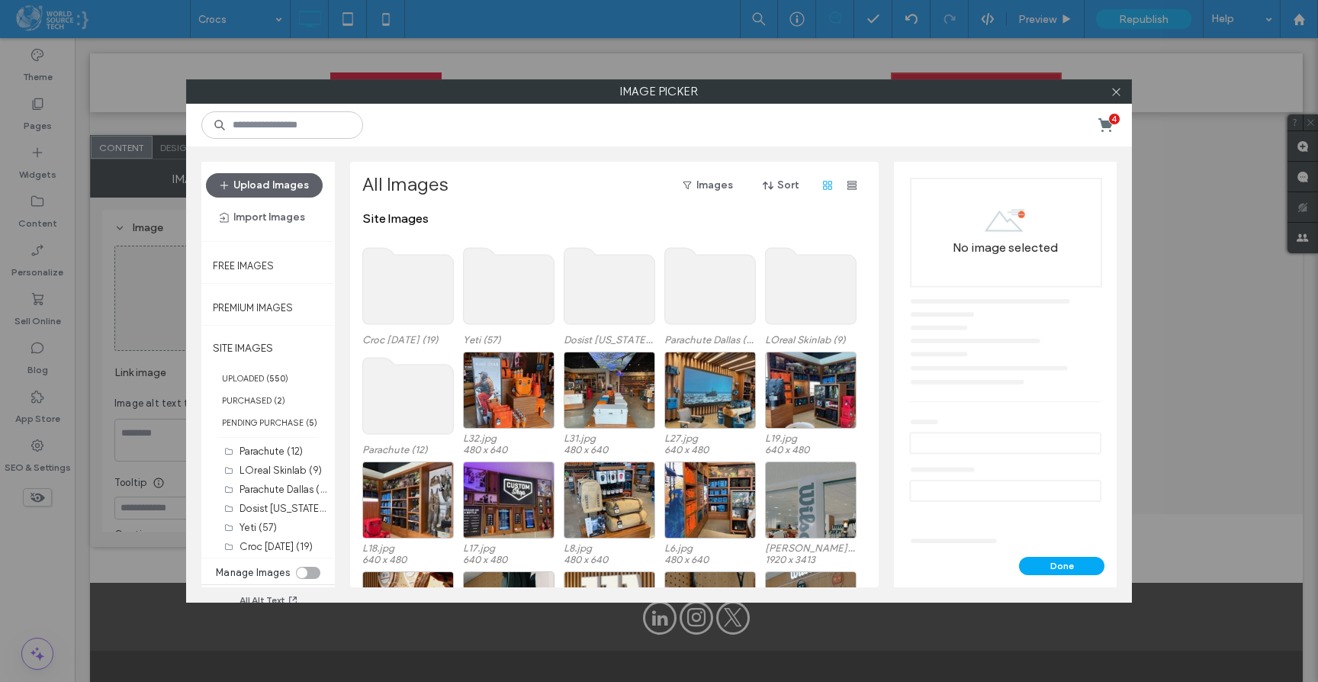
click at [377, 309] on use at bounding box center [408, 286] width 91 height 76
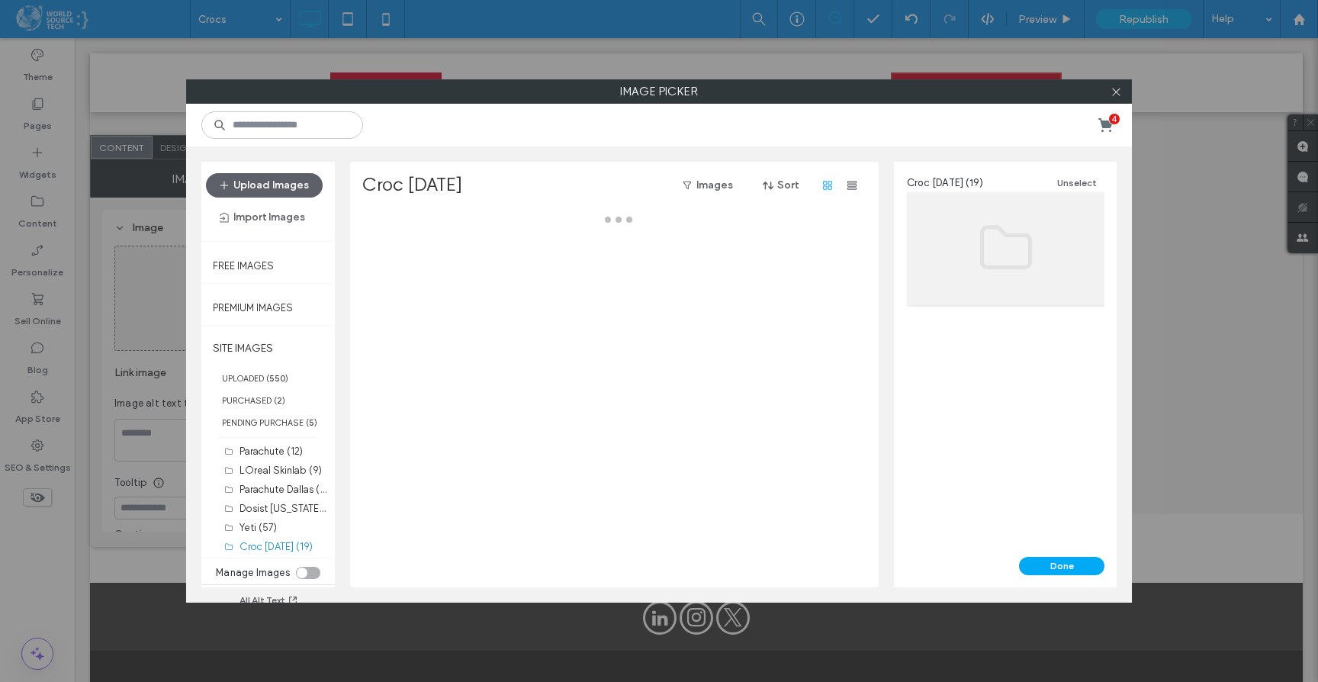
click at [377, 309] on div at bounding box center [618, 399] width 513 height 376
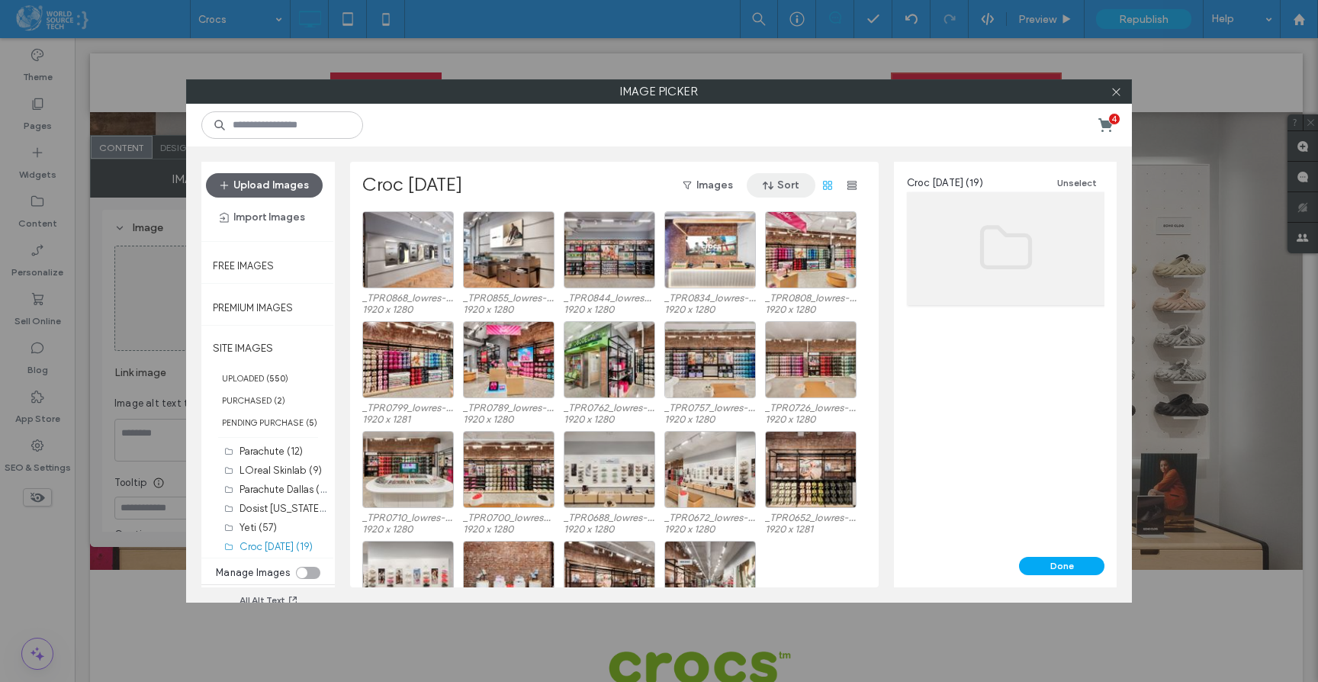
click at [779, 179] on button "Sort" at bounding box center [781, 185] width 69 height 24
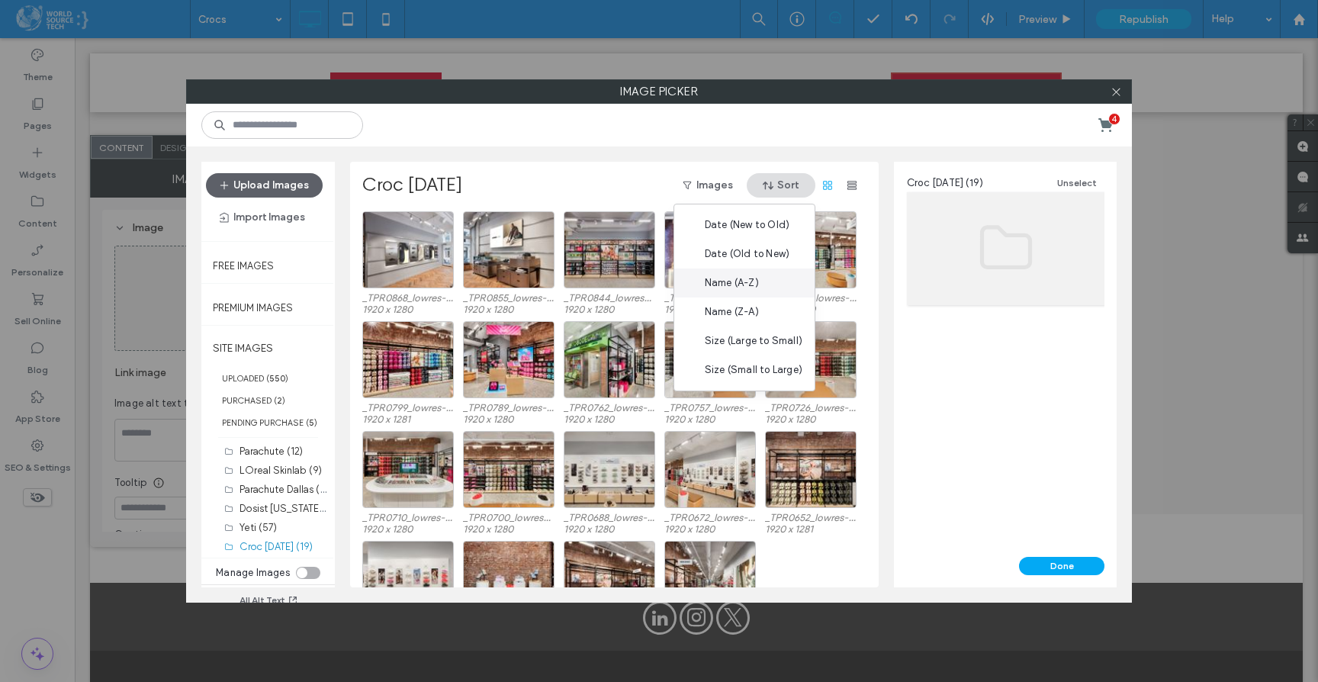
click at [756, 284] on span "Name (A-Z)" at bounding box center [732, 282] width 54 height 15
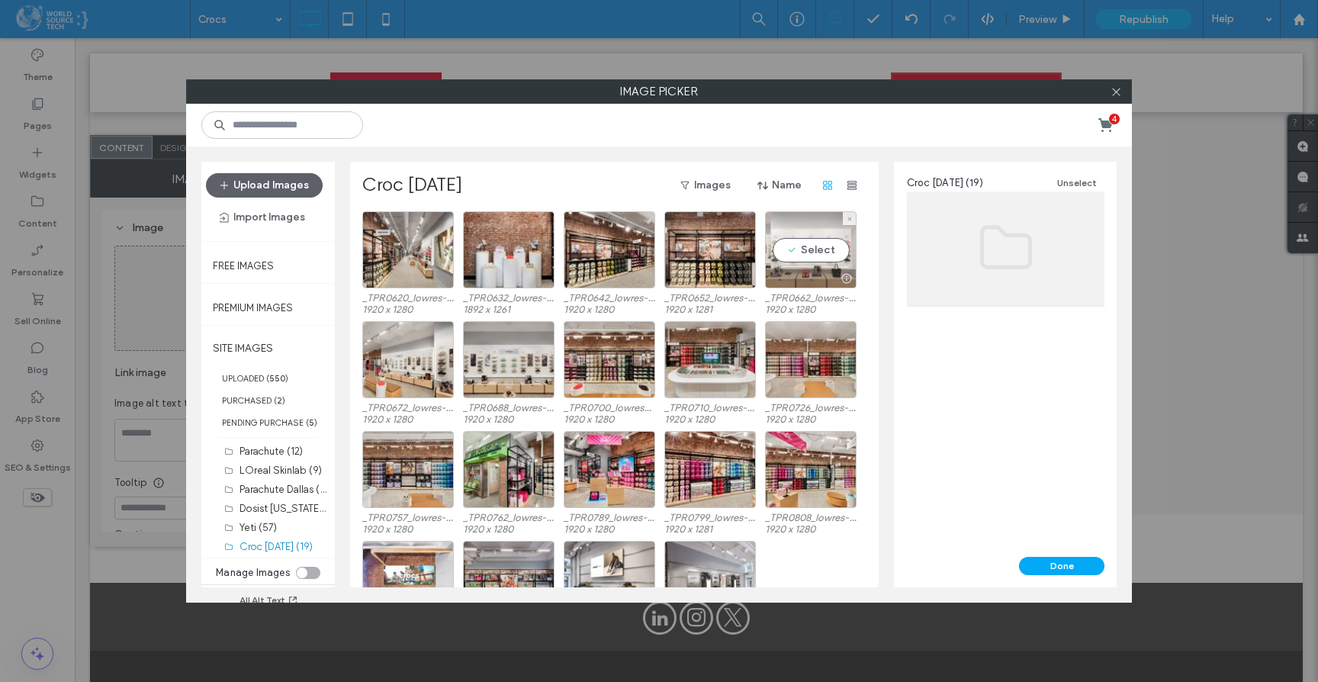
click at [812, 253] on div "Select" at bounding box center [811, 249] width 92 height 77
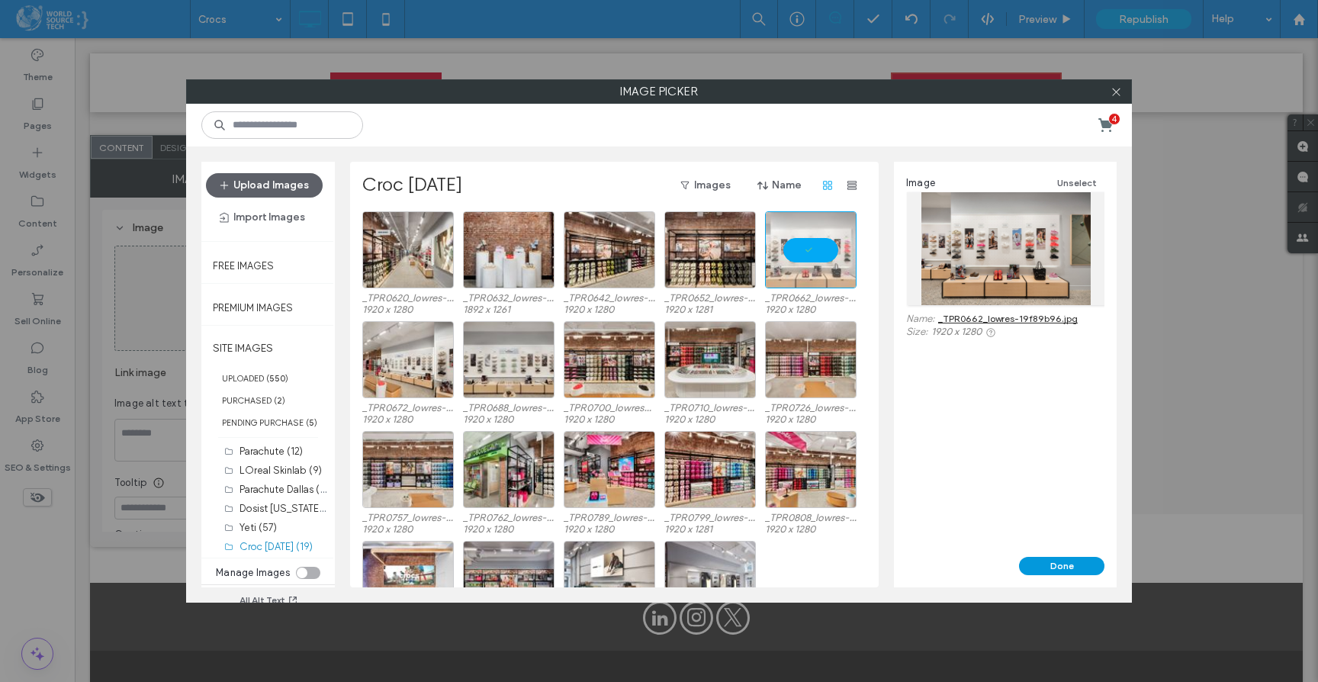
click at [1033, 567] on button "Done" at bounding box center [1061, 566] width 85 height 18
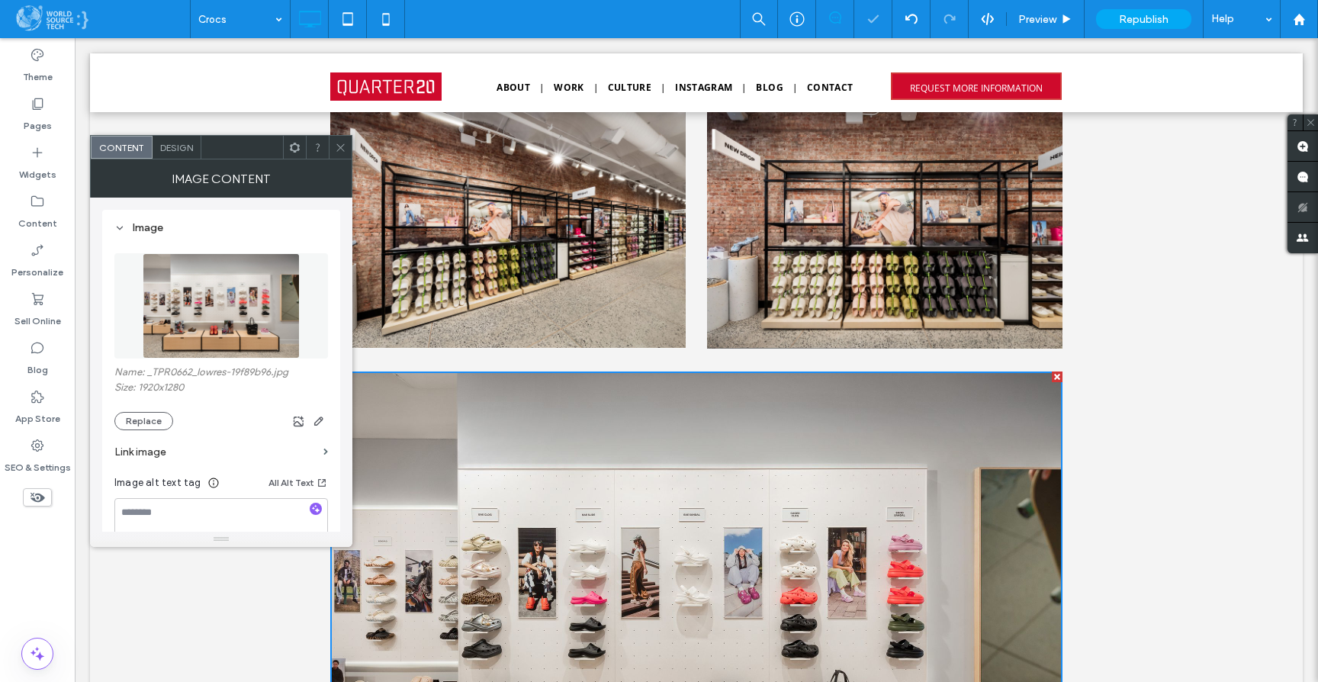
scroll to position [2198, 0]
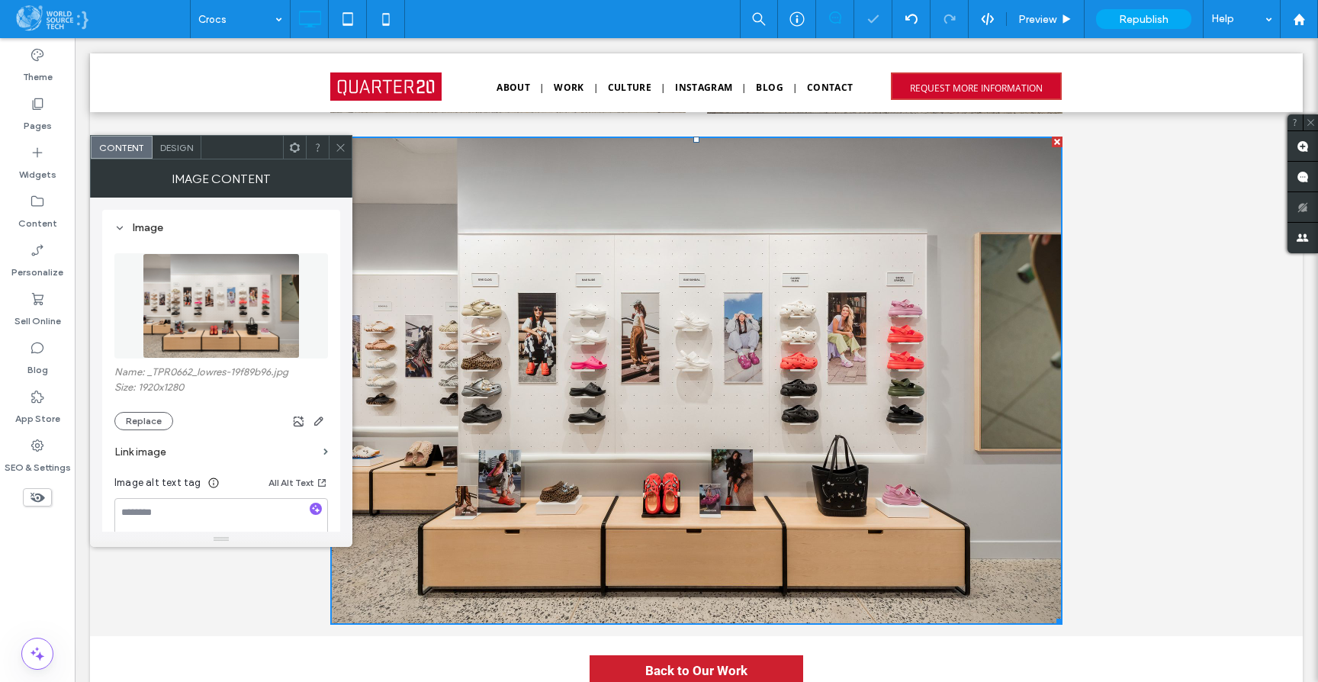
drag, startPoint x: 332, startPoint y: 151, endPoint x: 329, endPoint y: 162, distance: 11.1
click at [332, 151] on div at bounding box center [340, 147] width 23 height 23
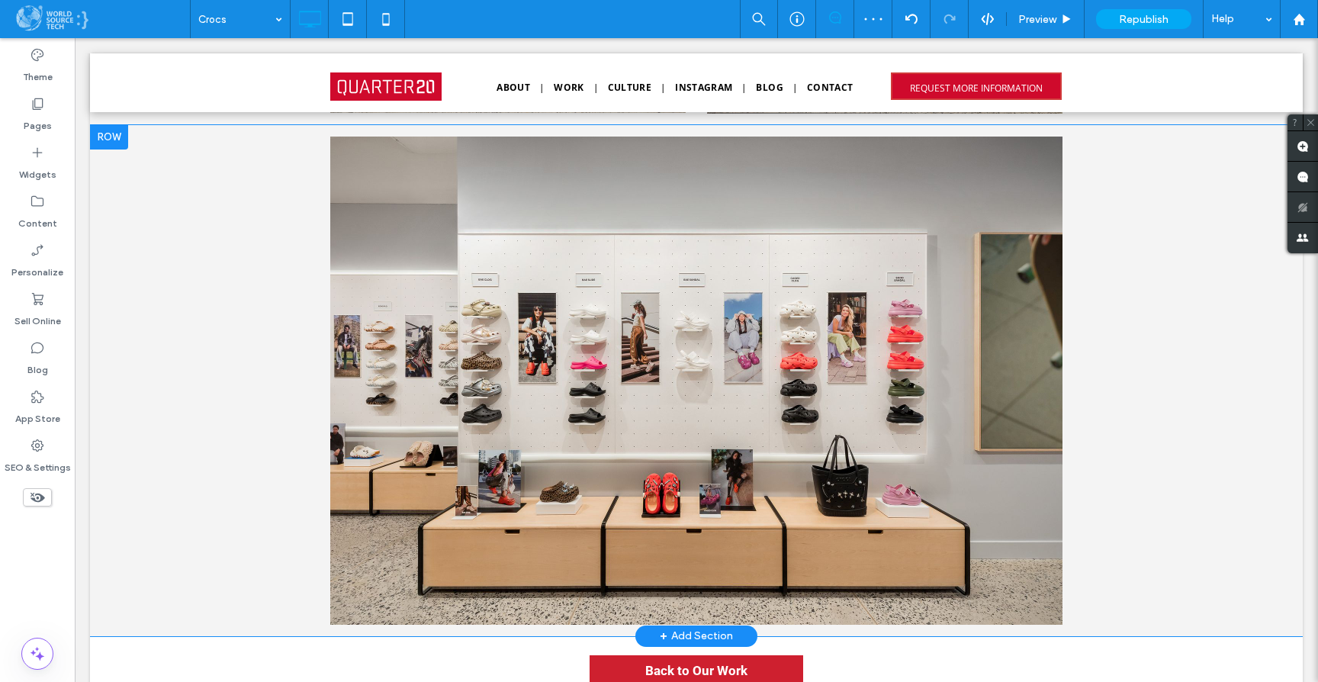
click at [686, 634] on div "+ Add Section" at bounding box center [696, 636] width 73 height 17
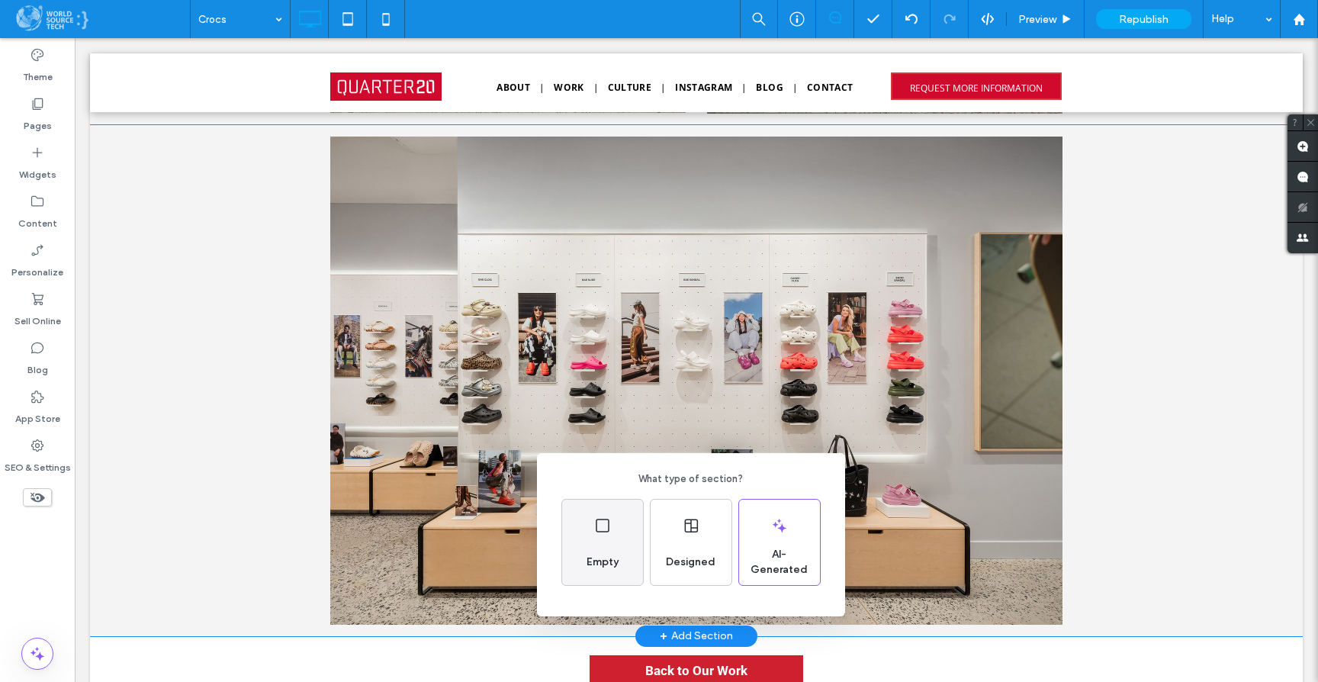
click at [598, 533] on icon at bounding box center [602, 525] width 18 height 18
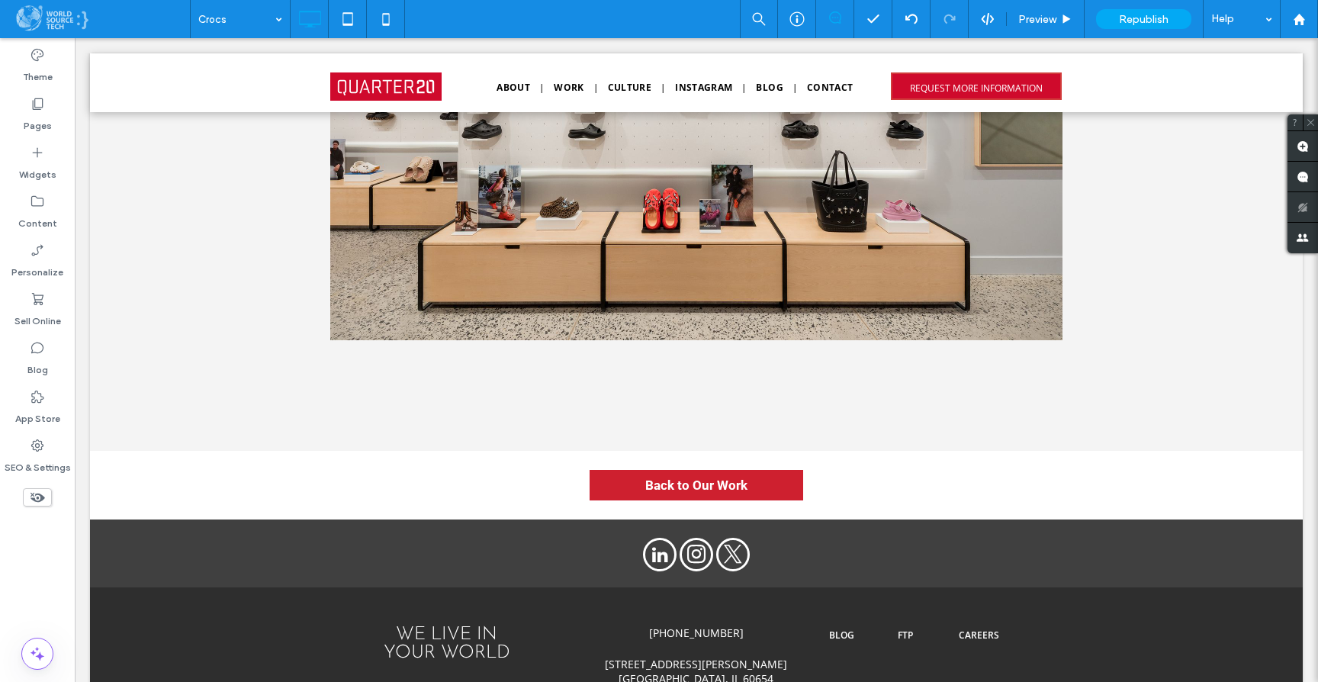
scroll to position [2573, 0]
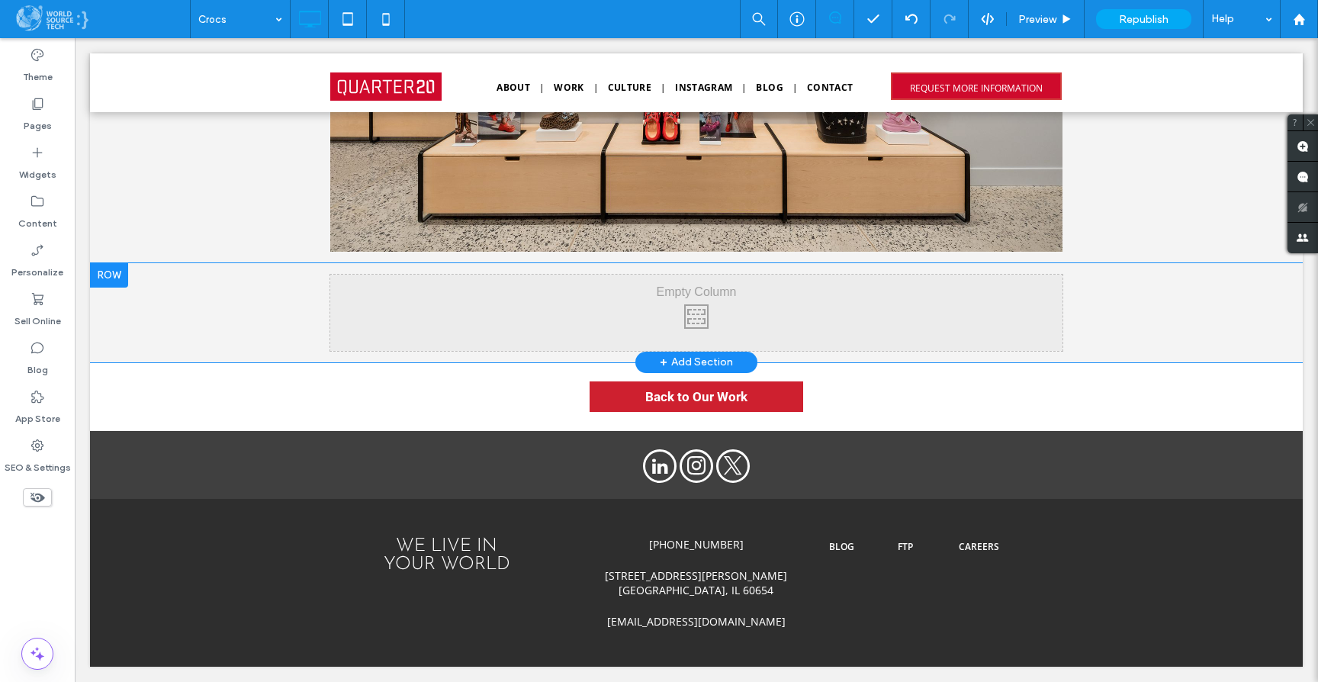
click at [116, 272] on div at bounding box center [109, 275] width 38 height 24
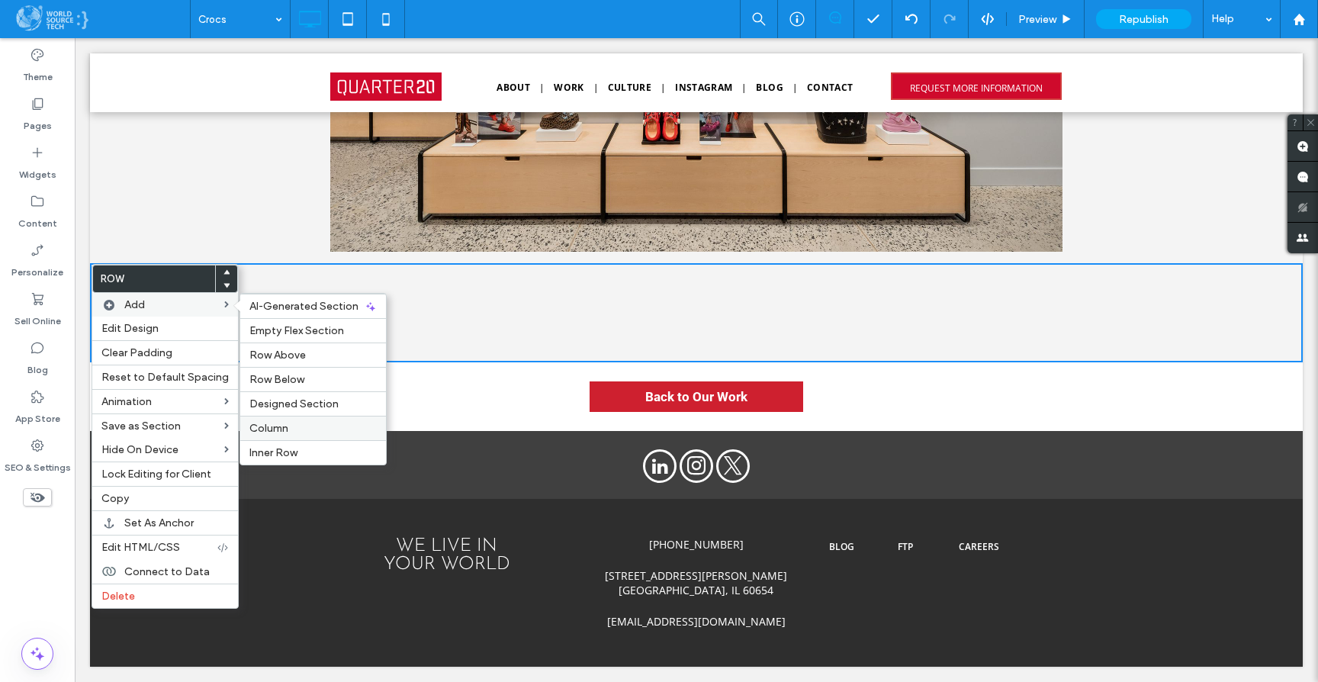
click at [301, 427] on label "Column" at bounding box center [312, 428] width 127 height 13
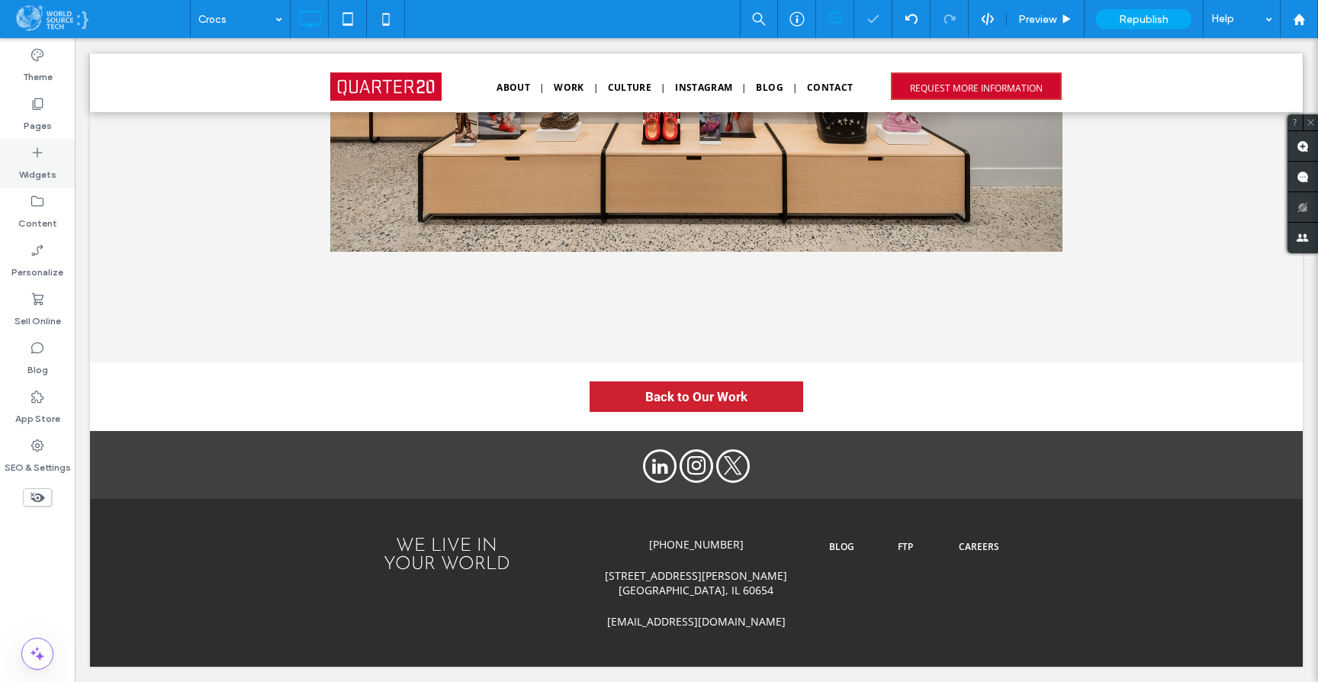
click at [47, 157] on div "Widgets" at bounding box center [37, 163] width 75 height 49
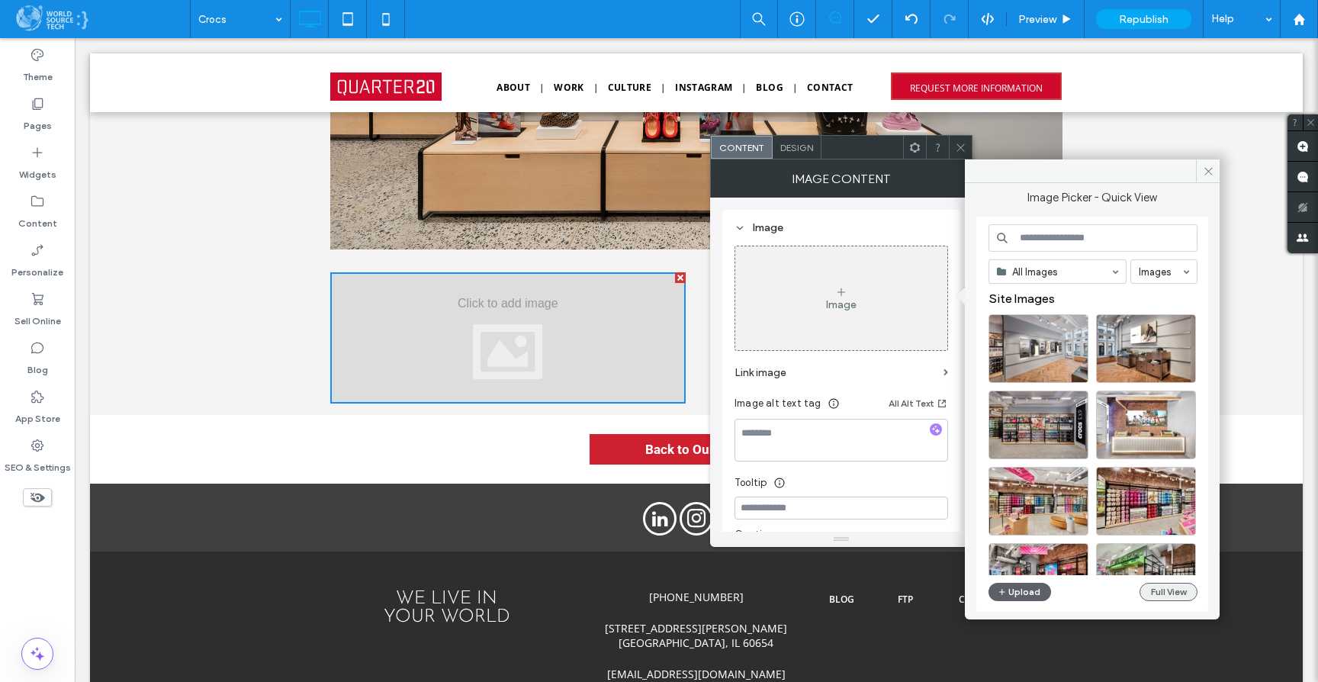
click at [1163, 594] on button "Full View" at bounding box center [1168, 592] width 58 height 18
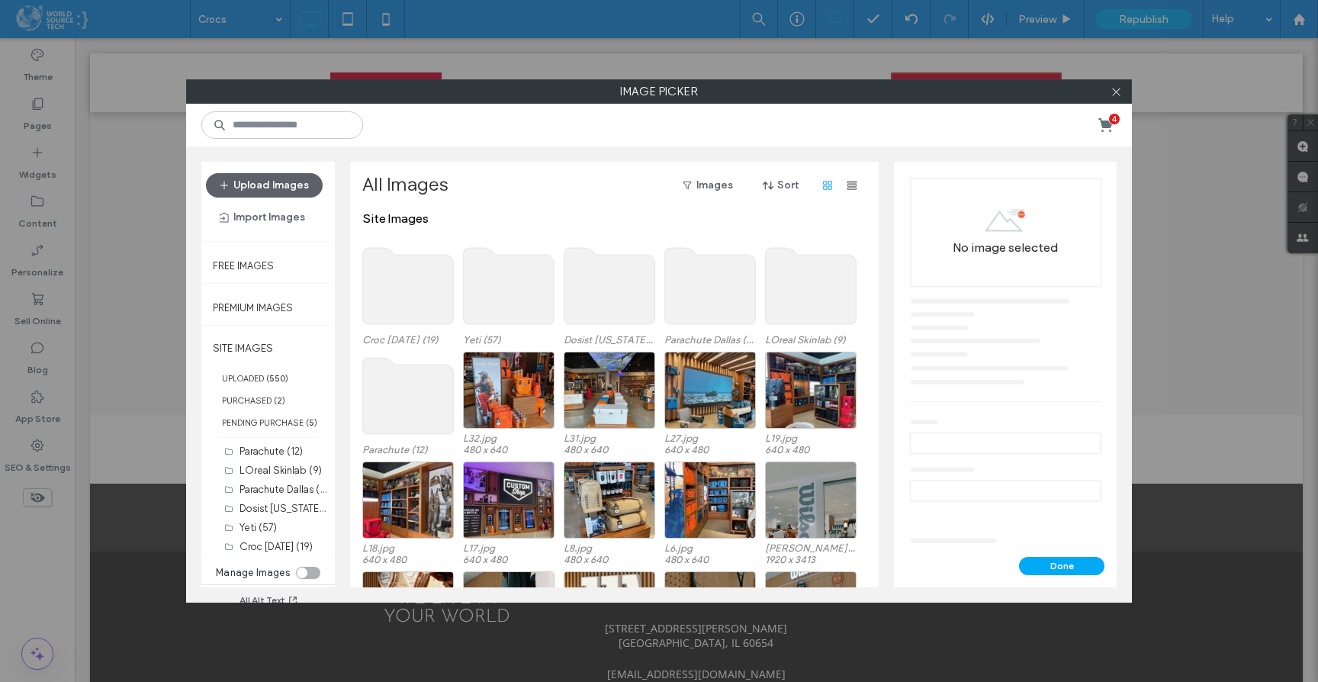
click at [386, 276] on use at bounding box center [408, 286] width 91 height 76
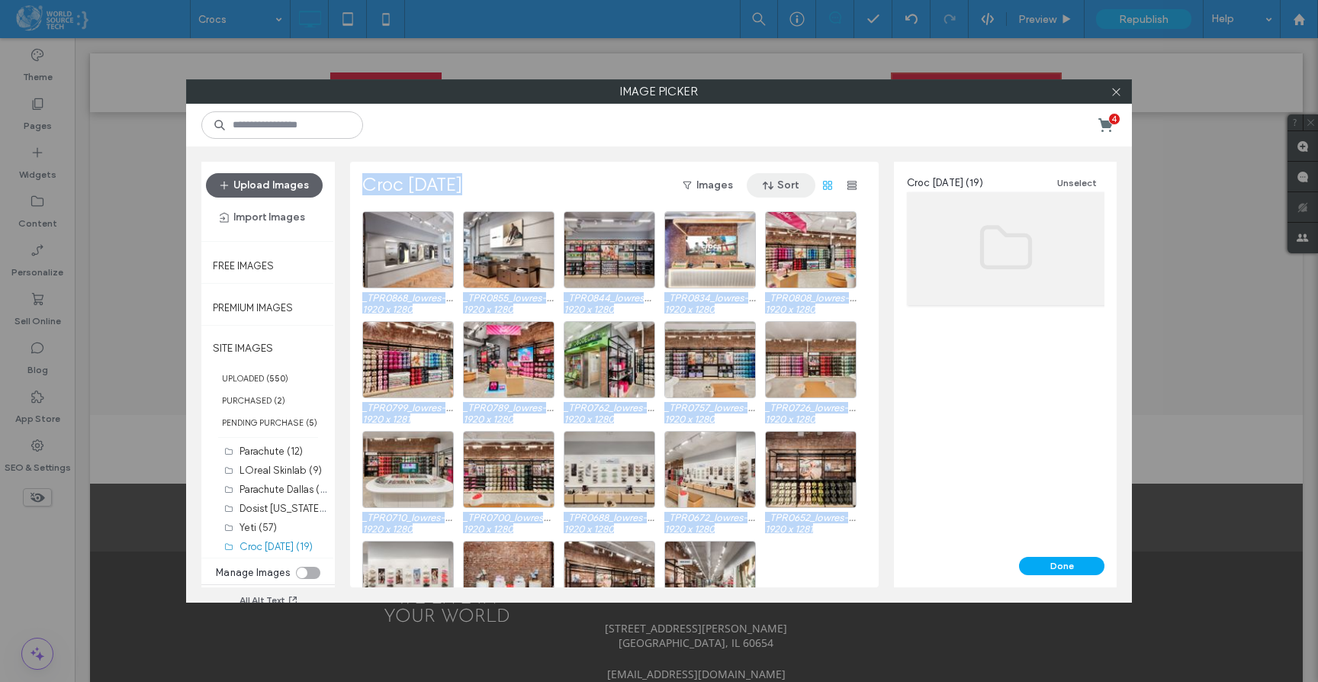
click at [770, 189] on icon "button" at bounding box center [768, 185] width 12 height 12
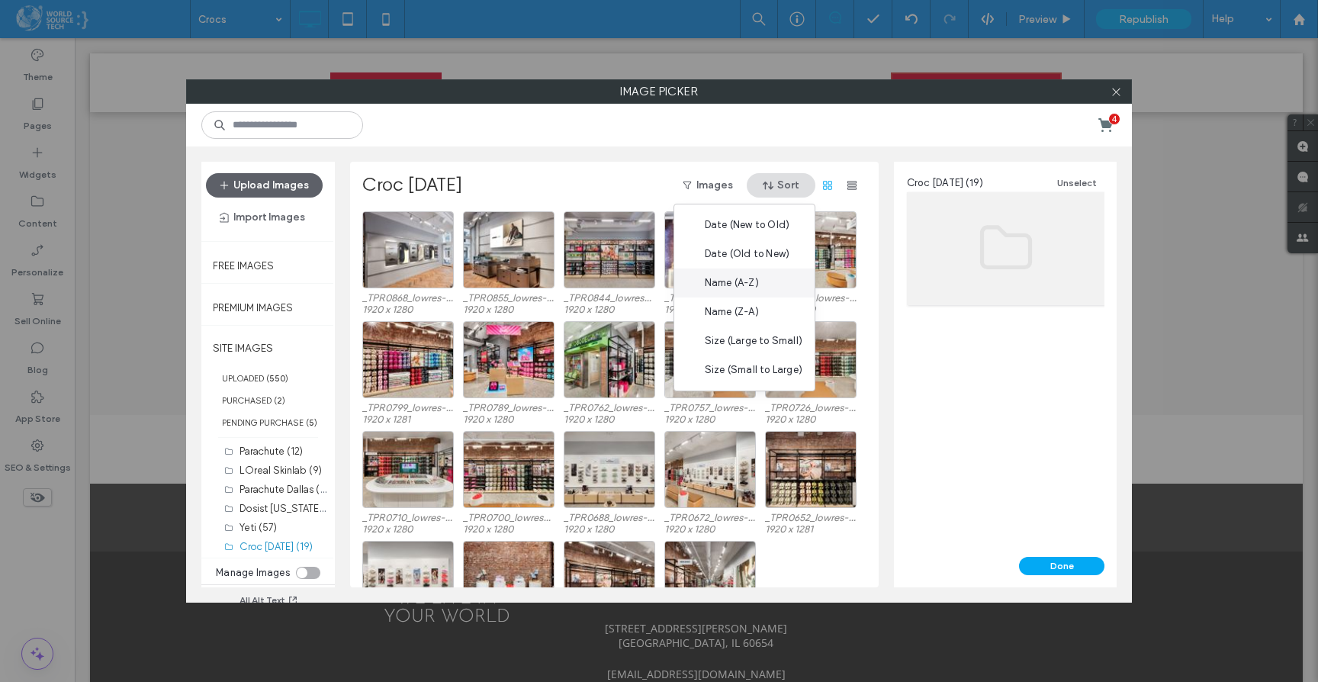
click at [745, 288] on span "Name (A-Z)" at bounding box center [732, 282] width 54 height 15
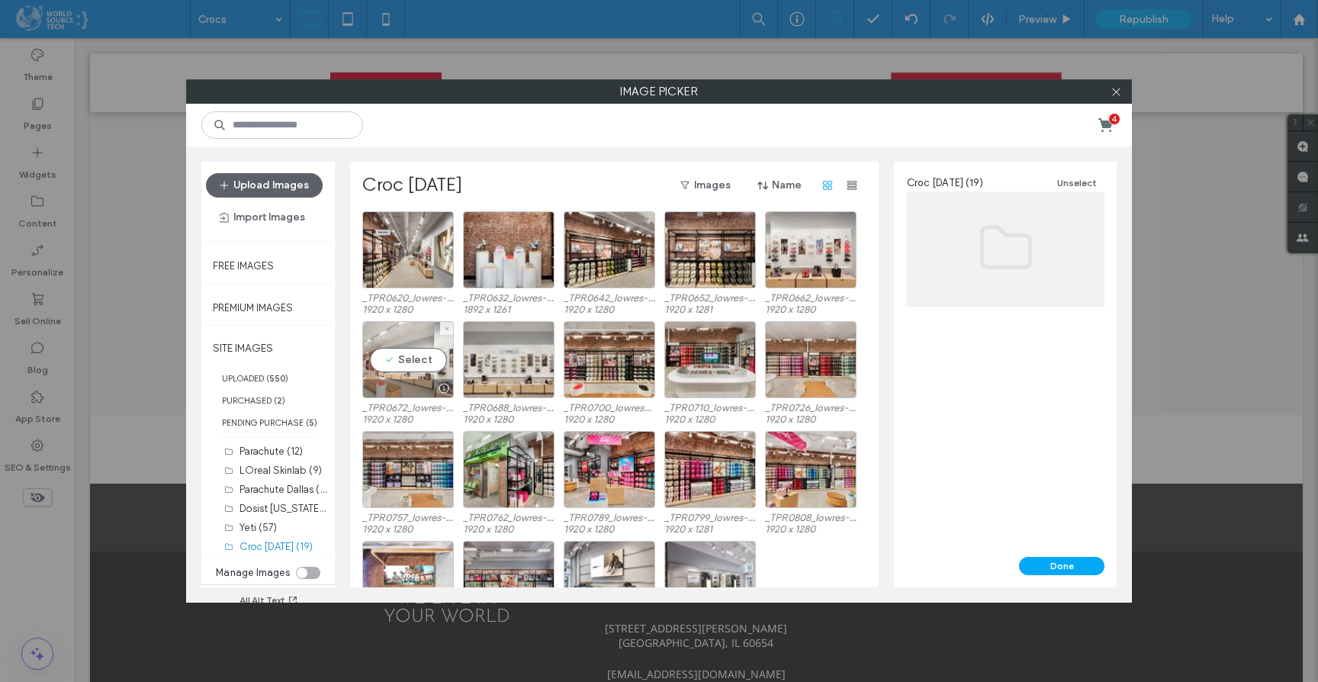
click at [400, 363] on div "Select" at bounding box center [408, 359] width 92 height 77
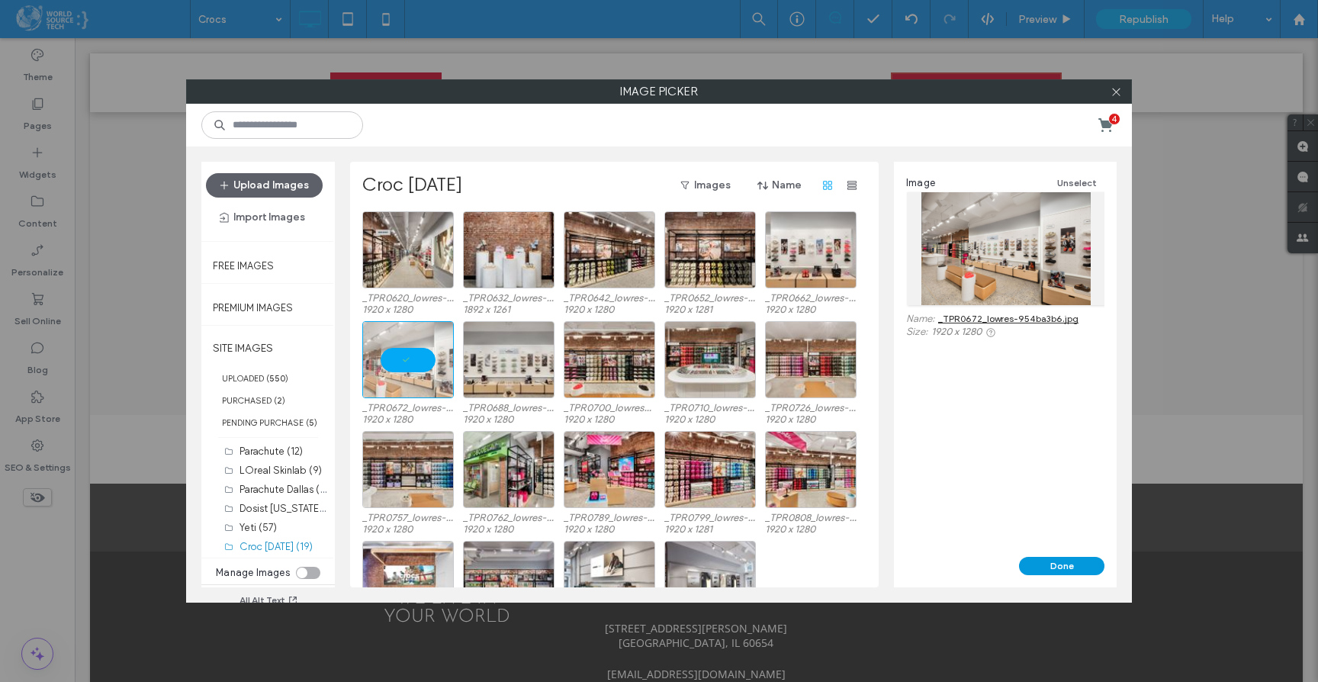
drag, startPoint x: 1062, startPoint y: 564, endPoint x: 987, endPoint y: 525, distance: 84.3
click at [1062, 563] on button "Done" at bounding box center [1061, 566] width 85 height 18
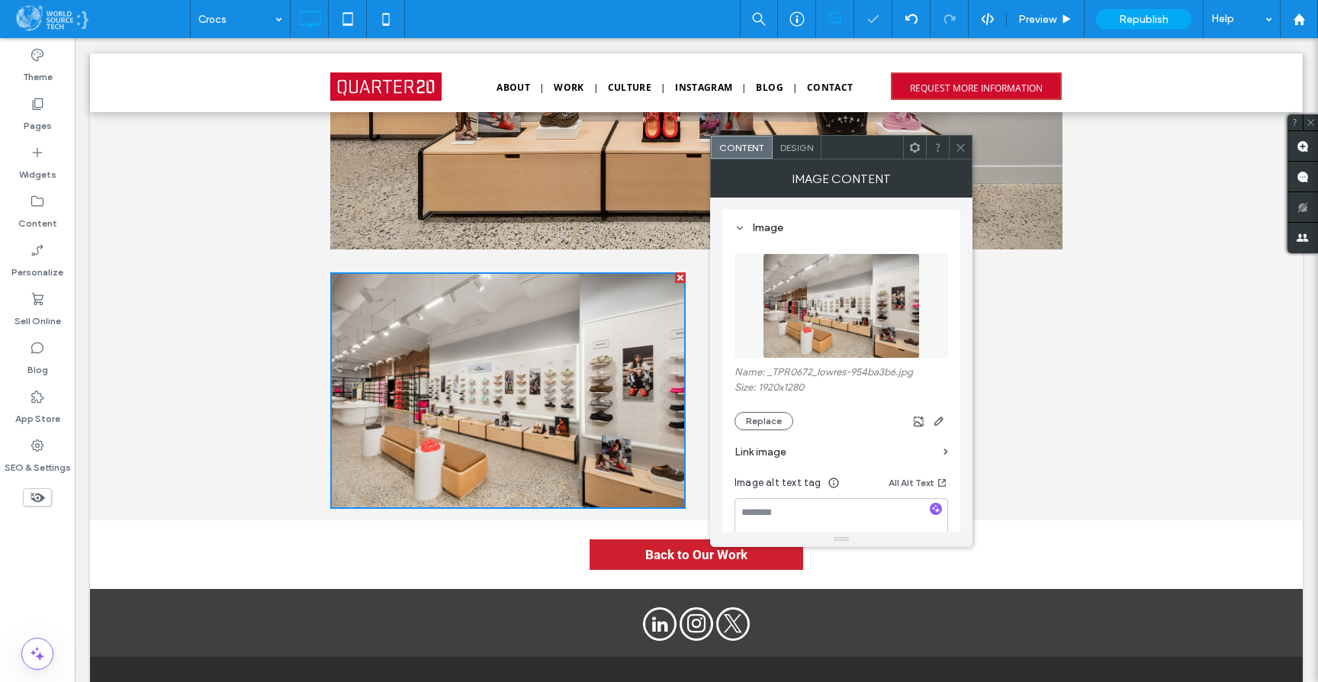
click at [959, 145] on icon at bounding box center [960, 147] width 11 height 11
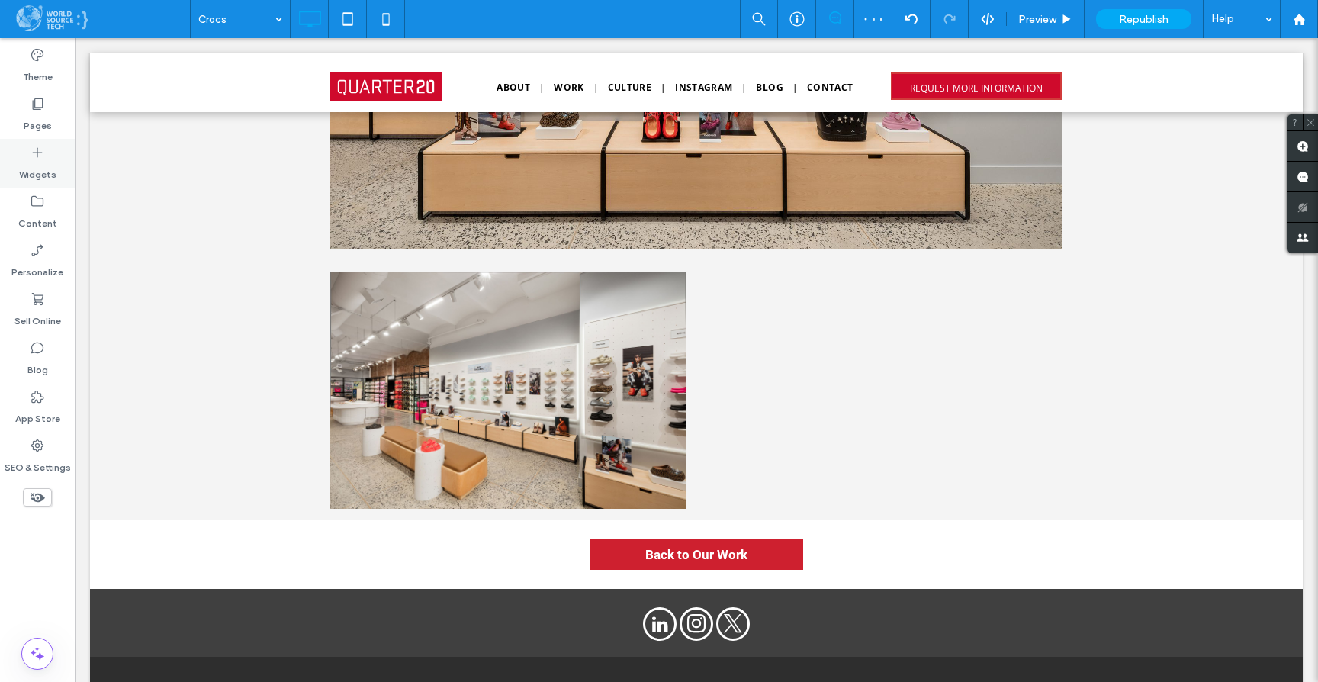
click at [37, 150] on icon at bounding box center [37, 152] width 15 height 15
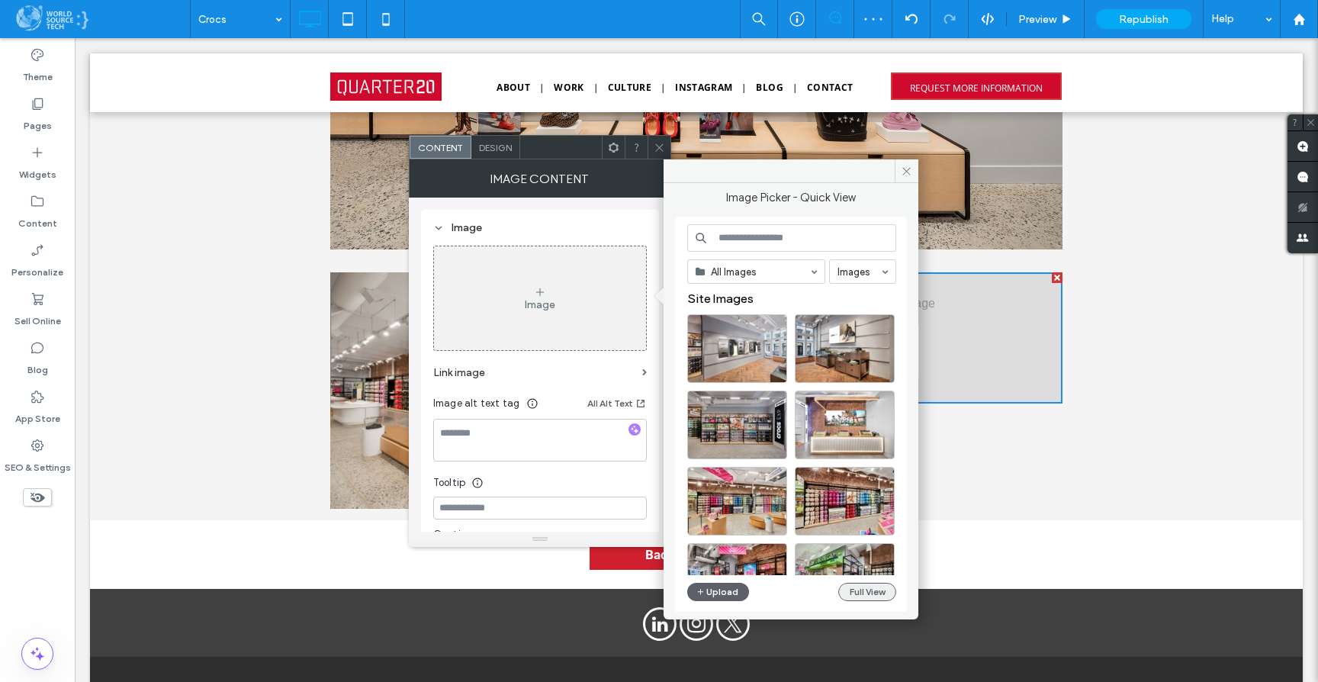
click at [864, 593] on button "Full View" at bounding box center [867, 592] width 58 height 18
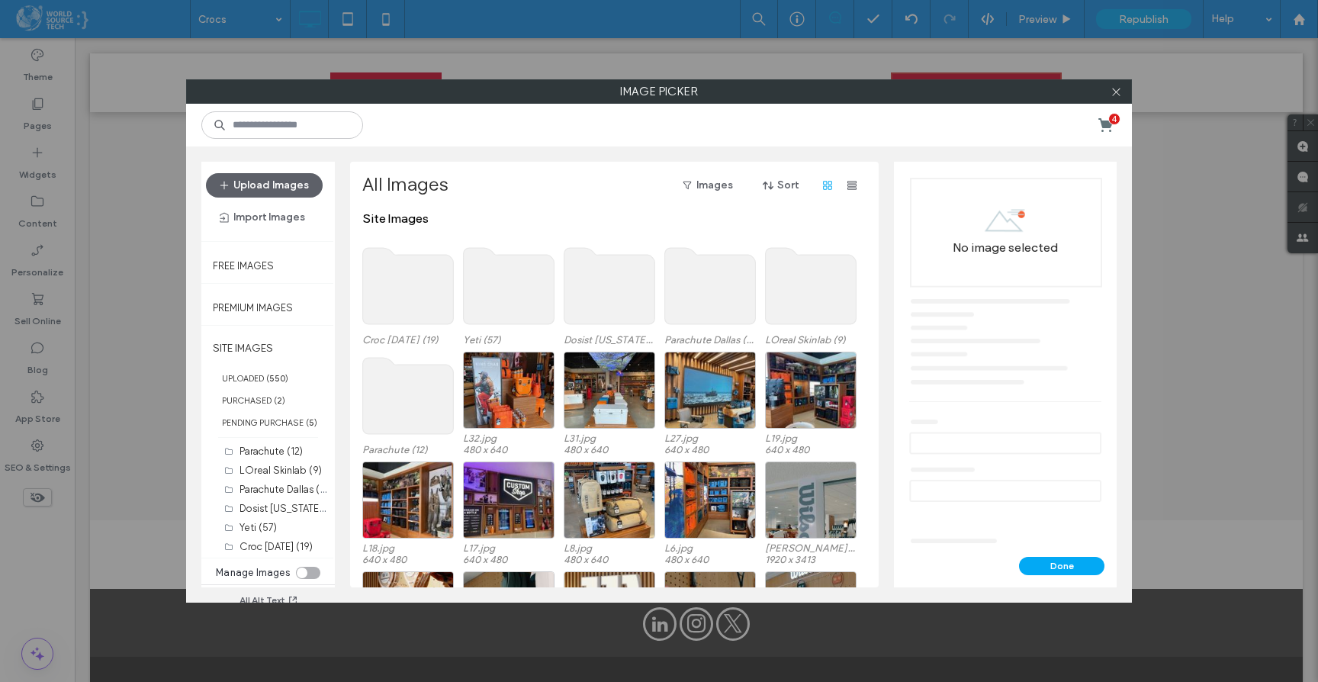
click at [410, 268] on use at bounding box center [408, 286] width 91 height 76
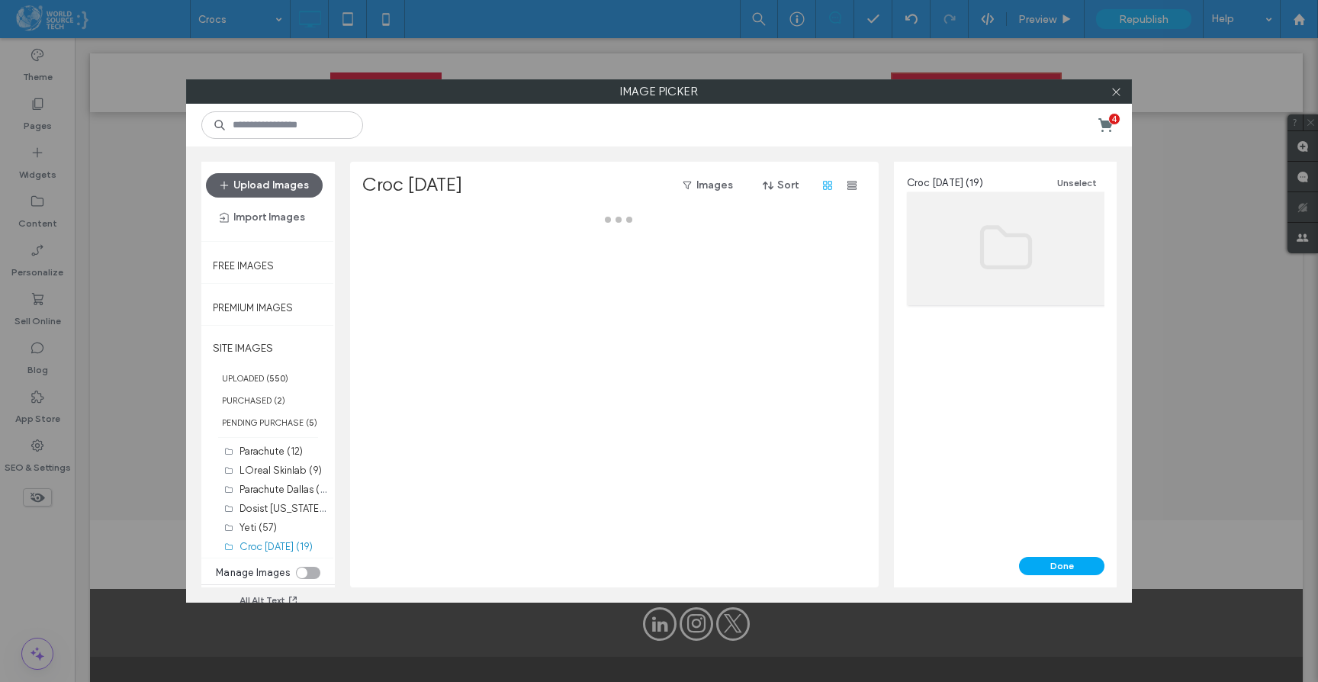
click at [410, 268] on div at bounding box center [618, 399] width 513 height 376
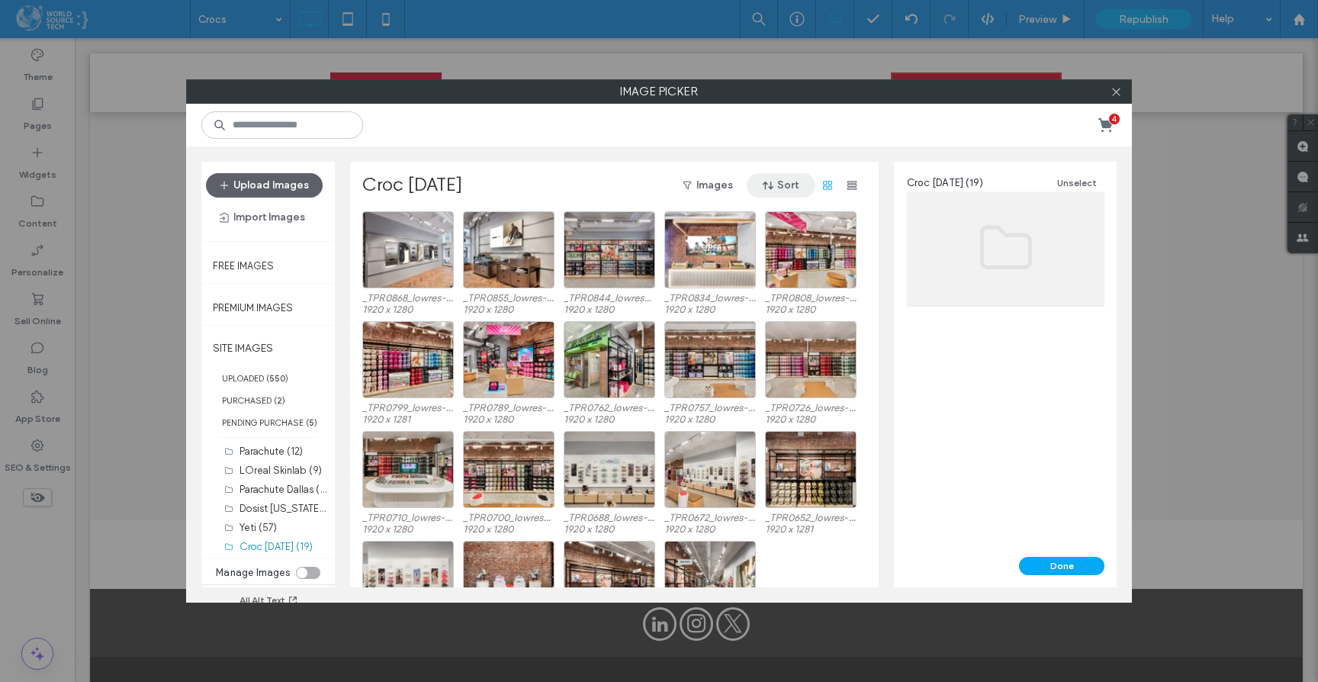
click at [792, 179] on button "Sort" at bounding box center [781, 185] width 69 height 24
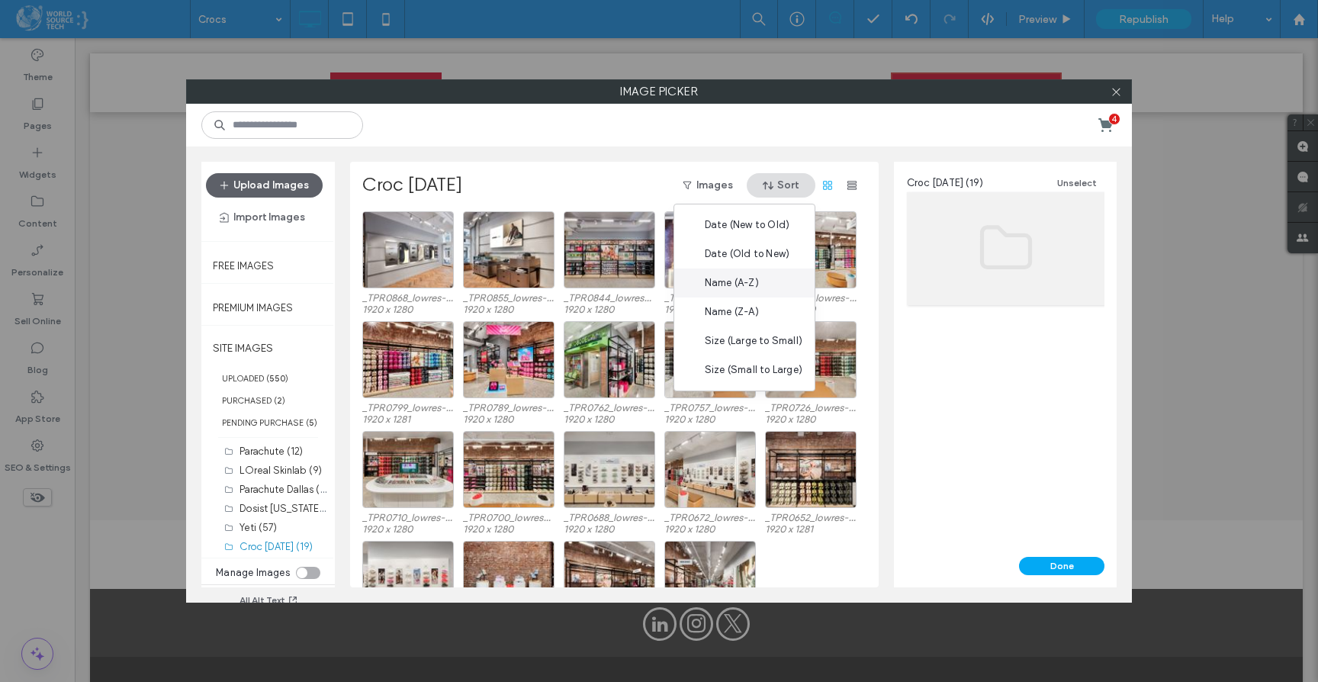
click at [767, 281] on div "Name (A-Z)" at bounding box center [744, 282] width 140 height 29
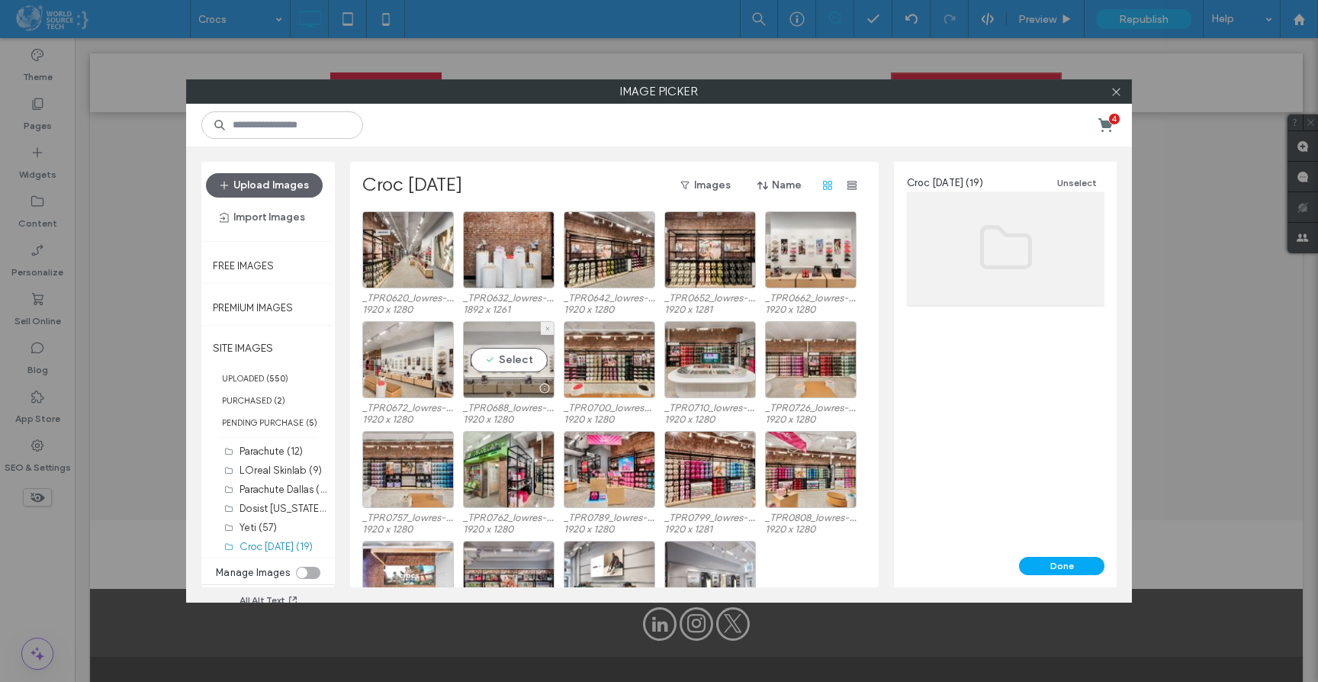
click at [506, 365] on div "Select" at bounding box center [509, 359] width 92 height 77
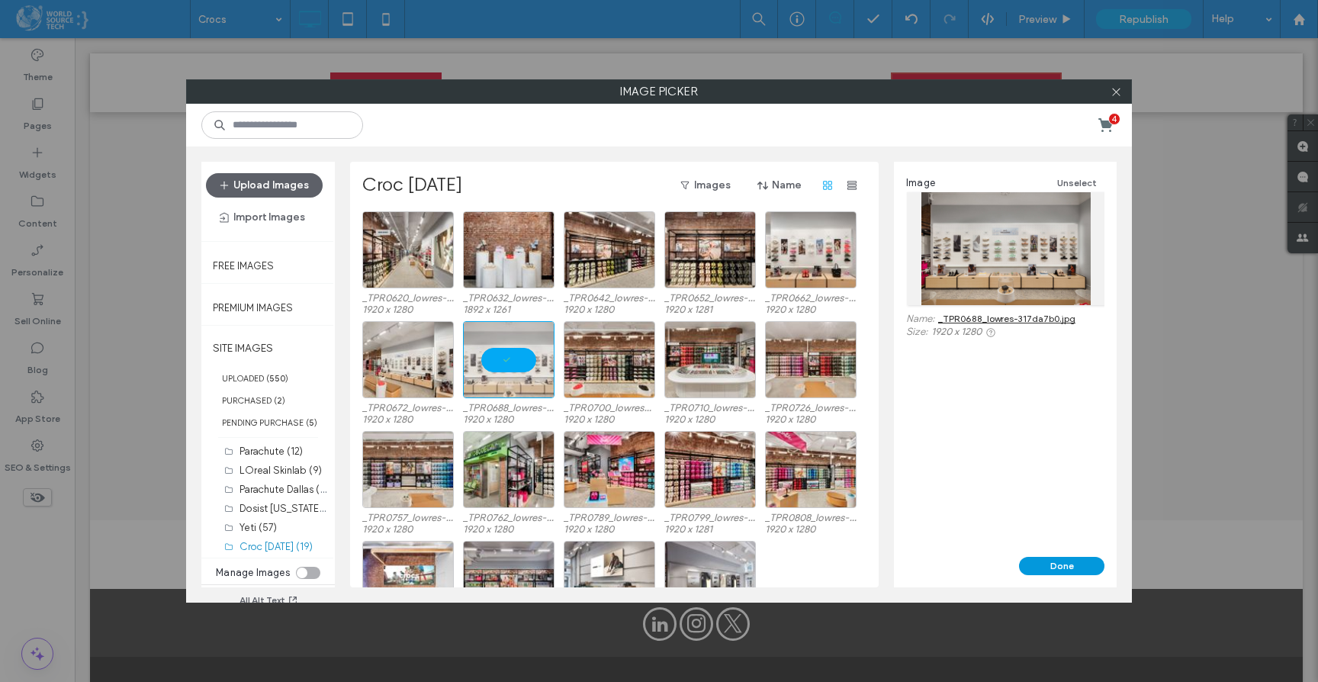
click at [1049, 567] on button "Done" at bounding box center [1061, 566] width 85 height 18
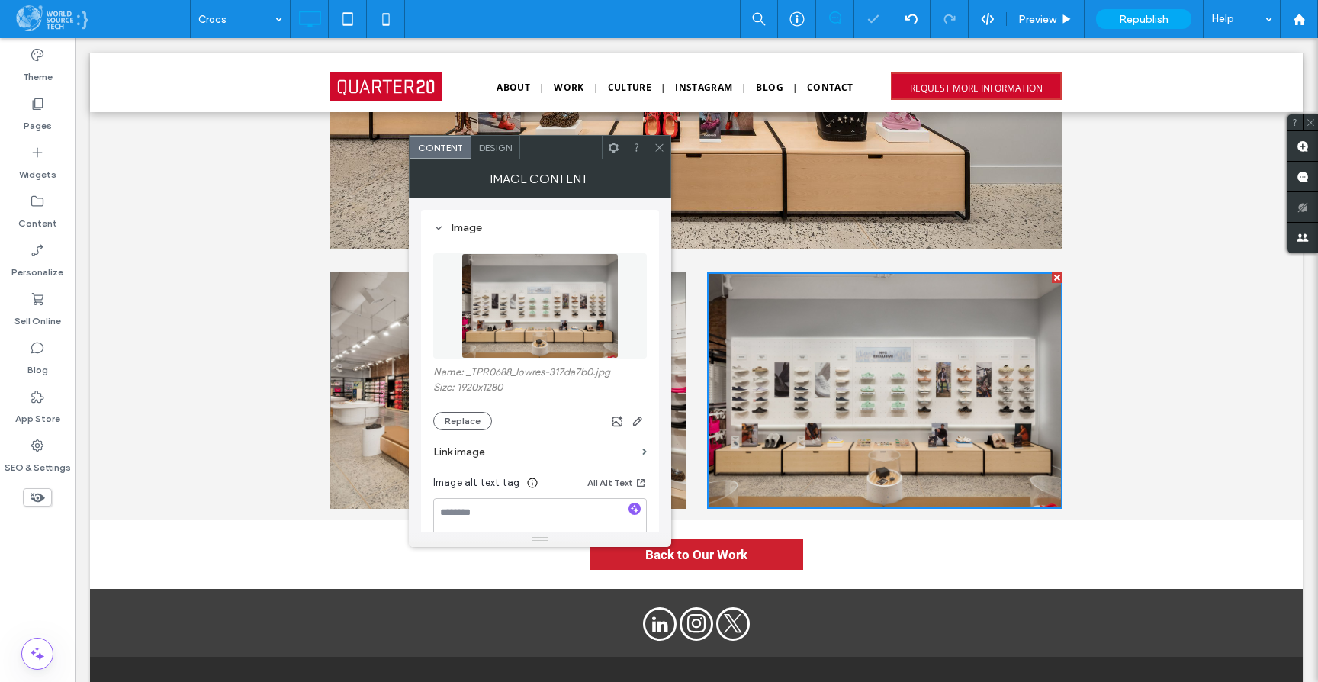
click at [660, 149] on icon at bounding box center [659, 147] width 11 height 11
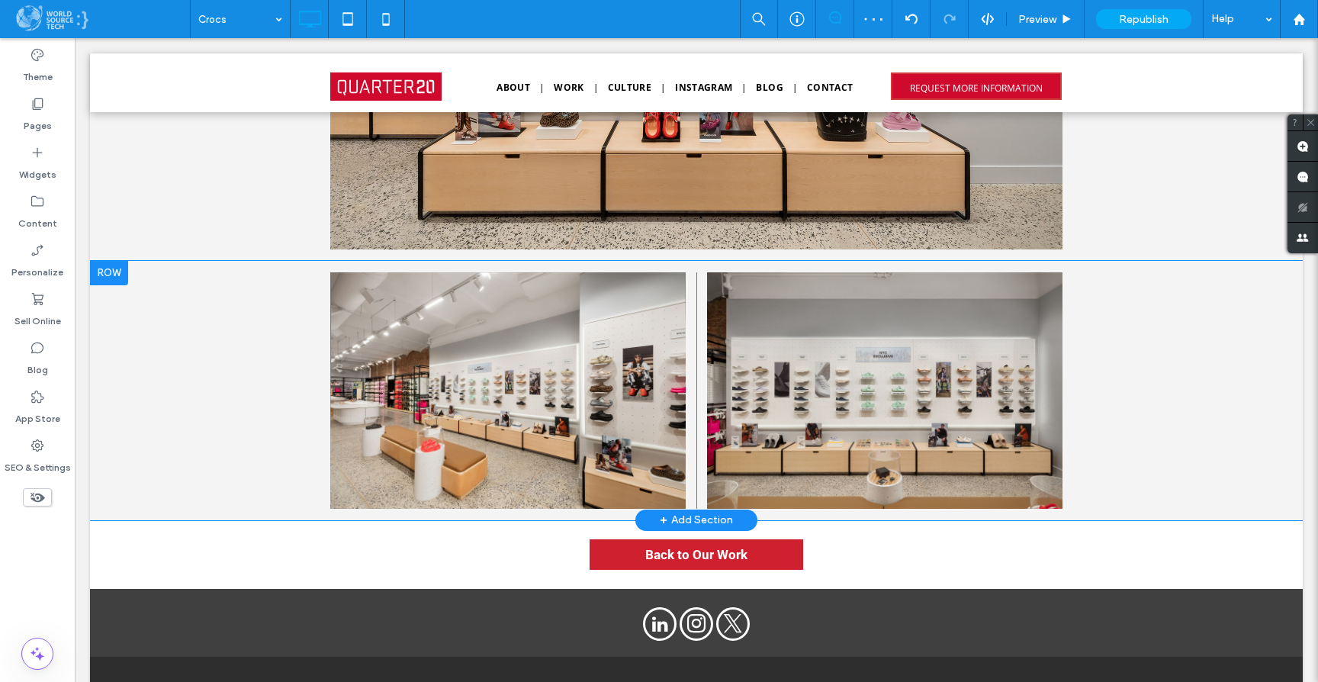
scroll to position [2734, 0]
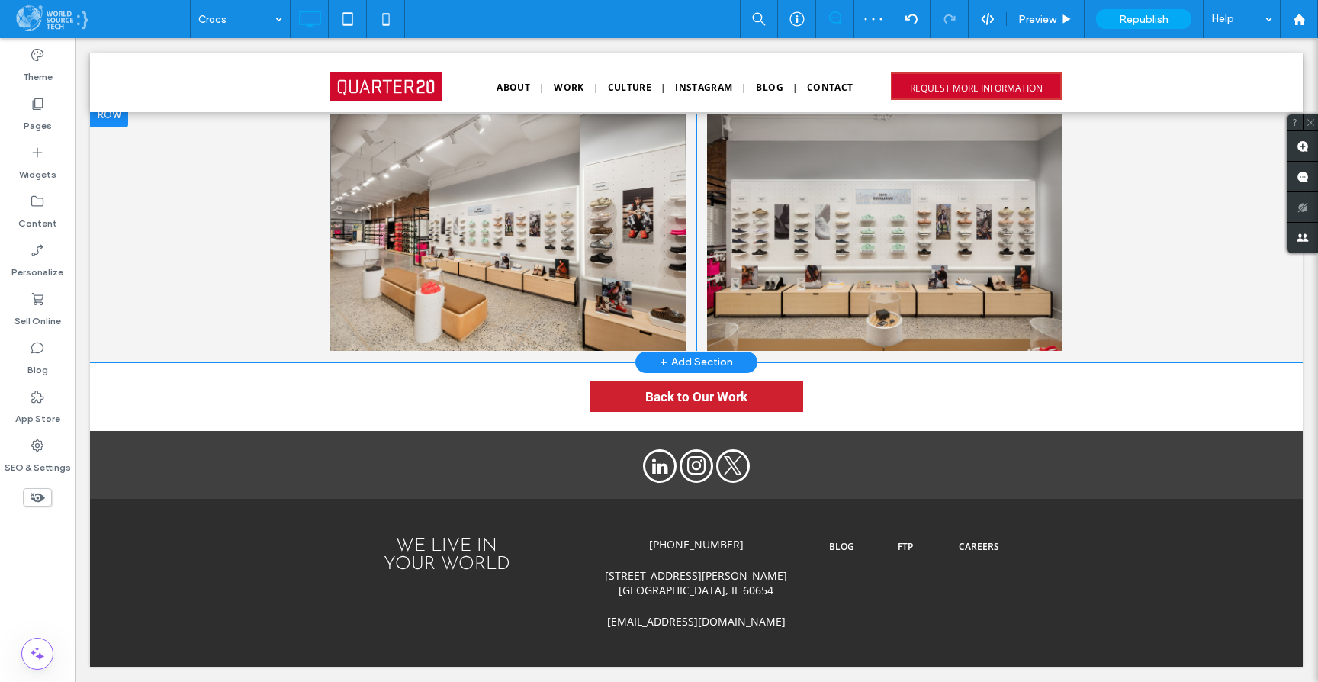
click at [687, 362] on div "+ Add Section" at bounding box center [696, 362] width 73 height 17
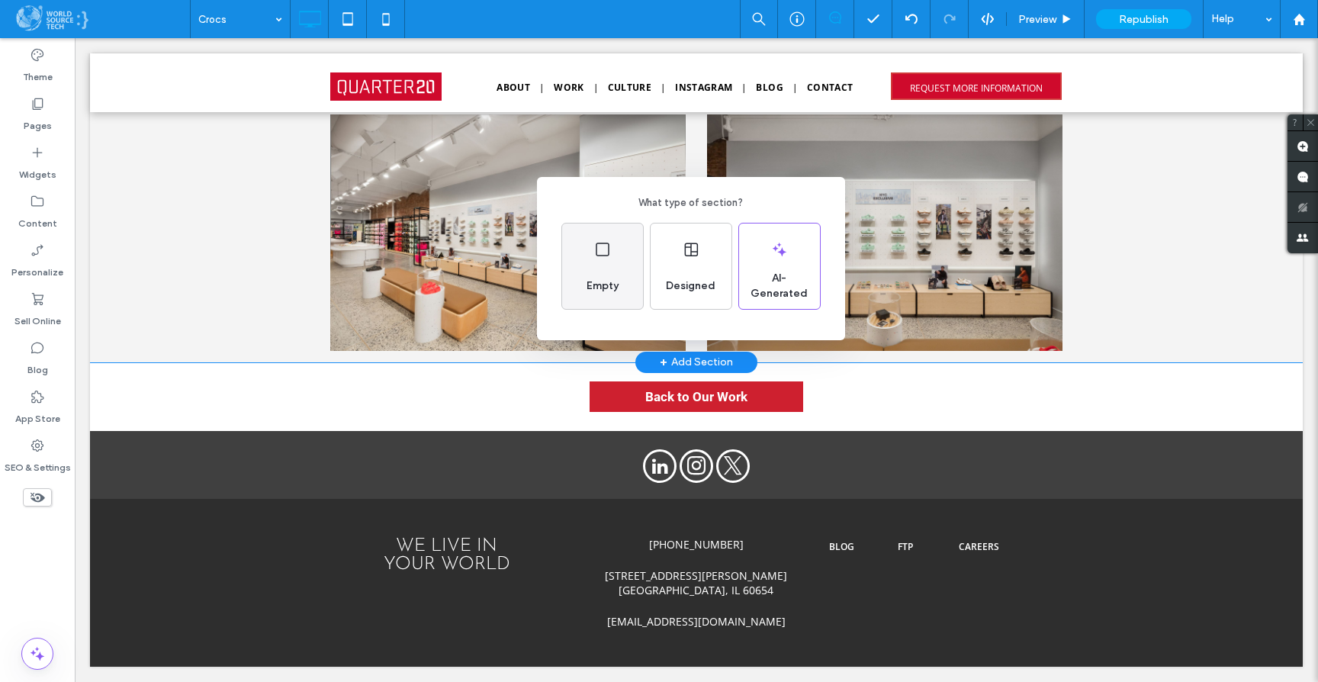
click at [574, 278] on div "Empty" at bounding box center [602, 265] width 81 height 85
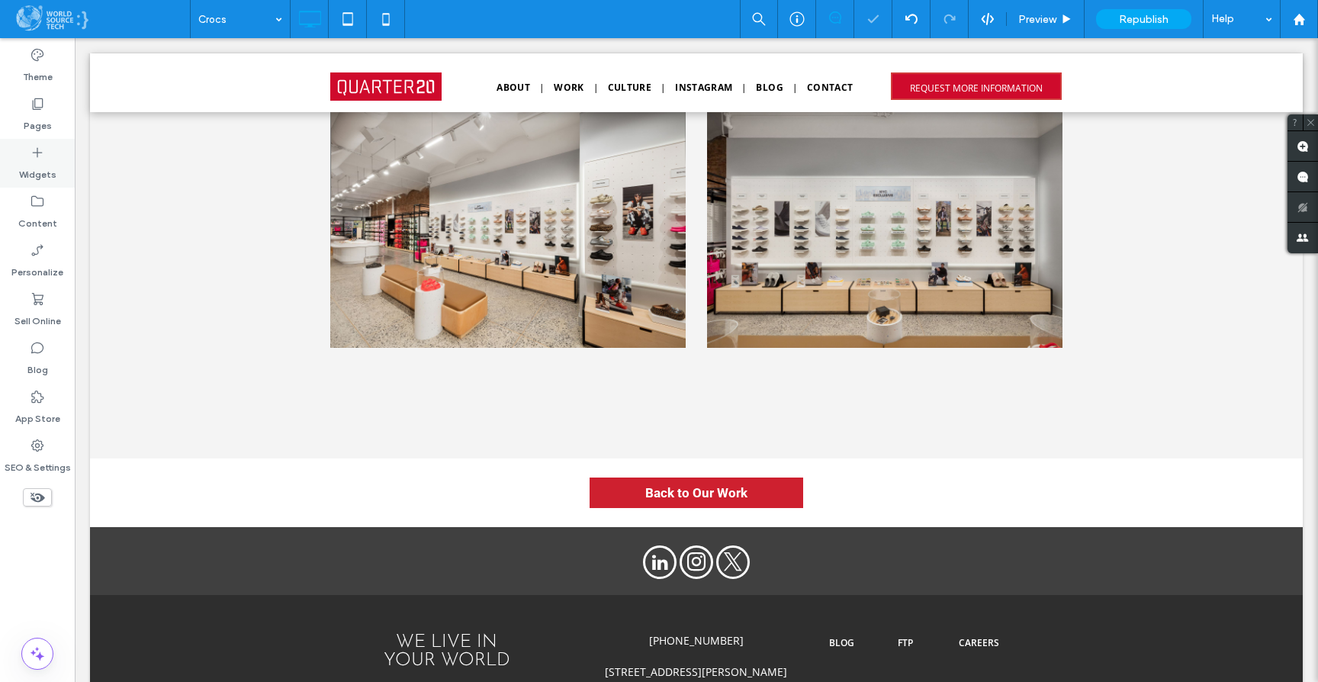
click at [43, 150] on icon at bounding box center [37, 152] width 15 height 15
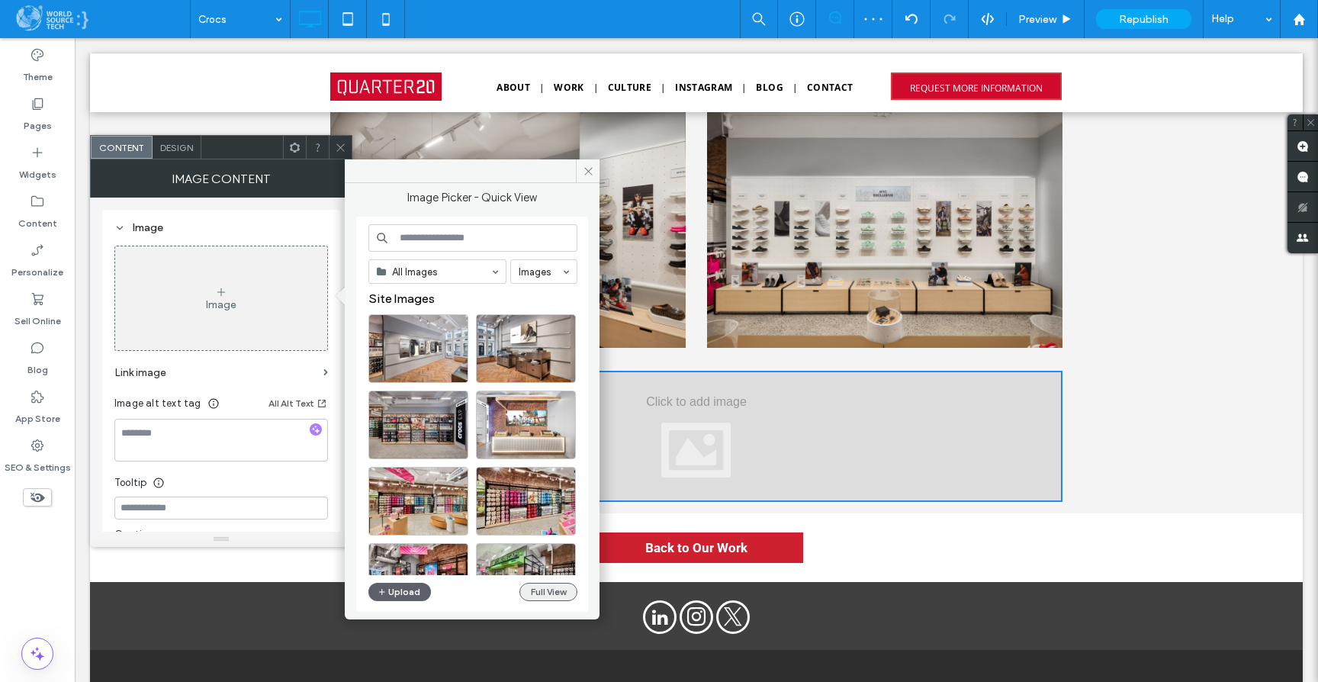
click at [541, 591] on button "Full View" at bounding box center [548, 592] width 58 height 18
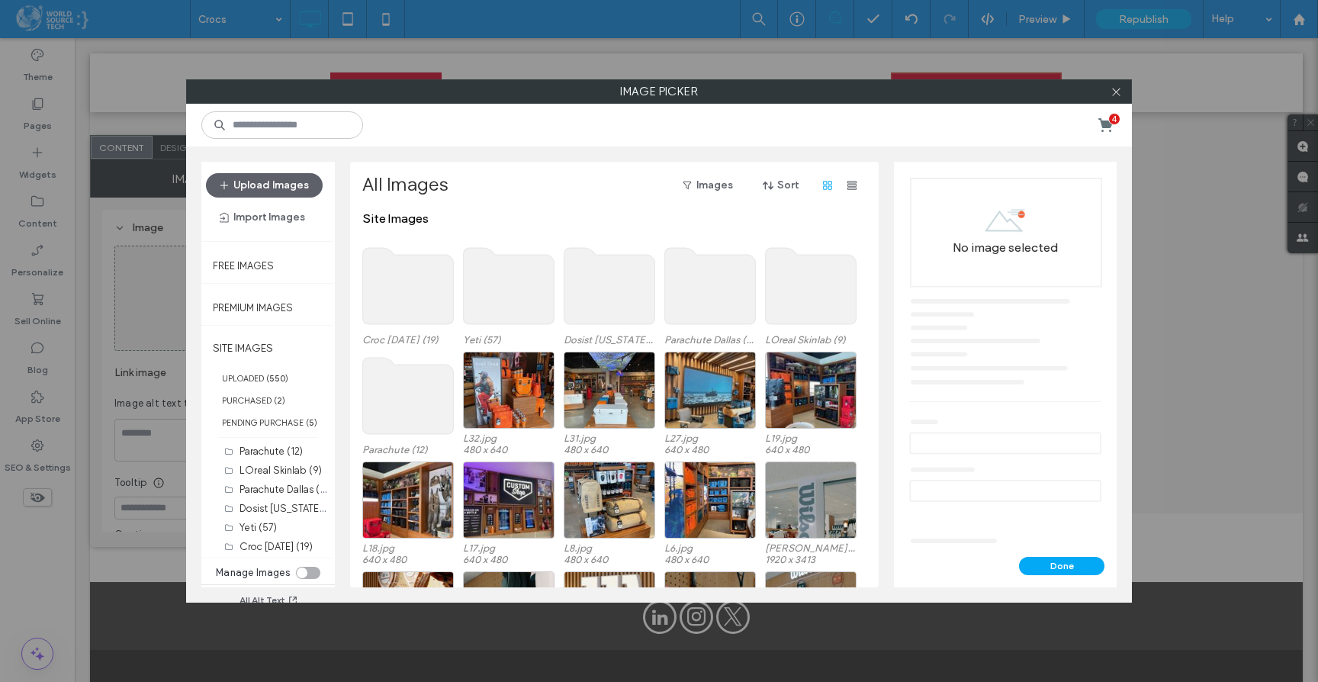
click at [396, 300] on use at bounding box center [408, 286] width 91 height 76
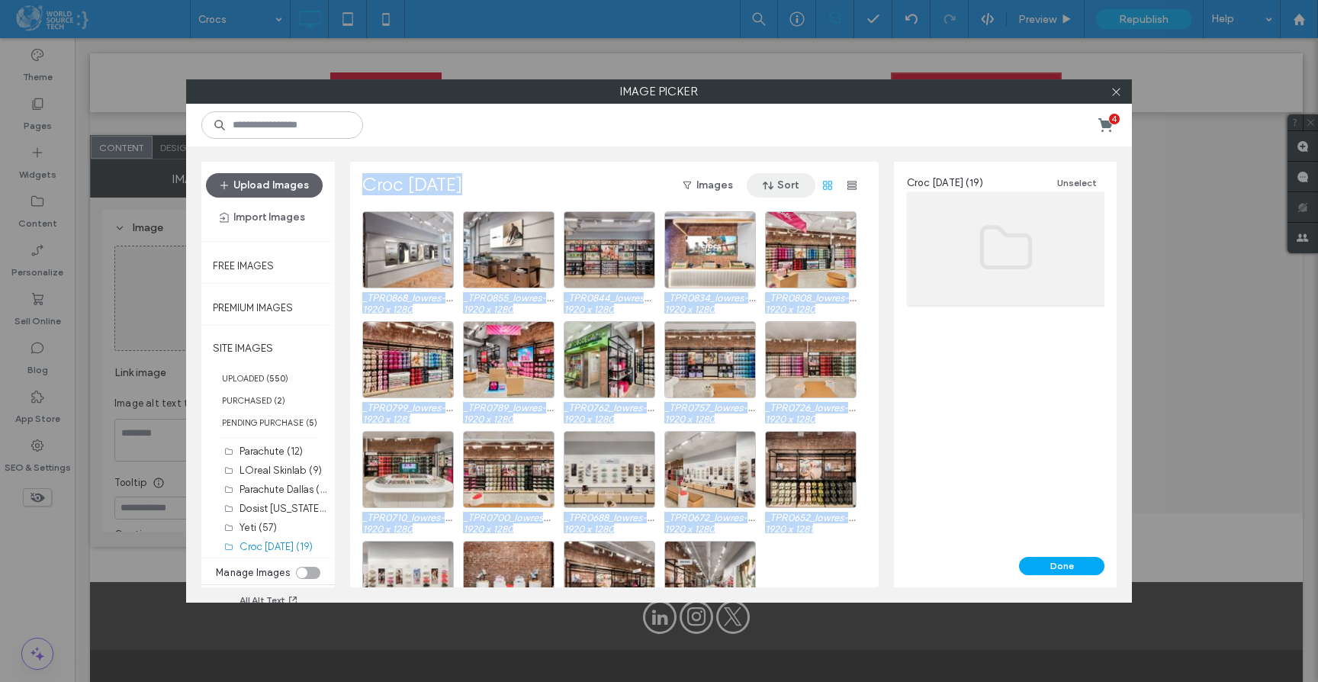
click at [776, 182] on span "button" at bounding box center [769, 185] width 15 height 23
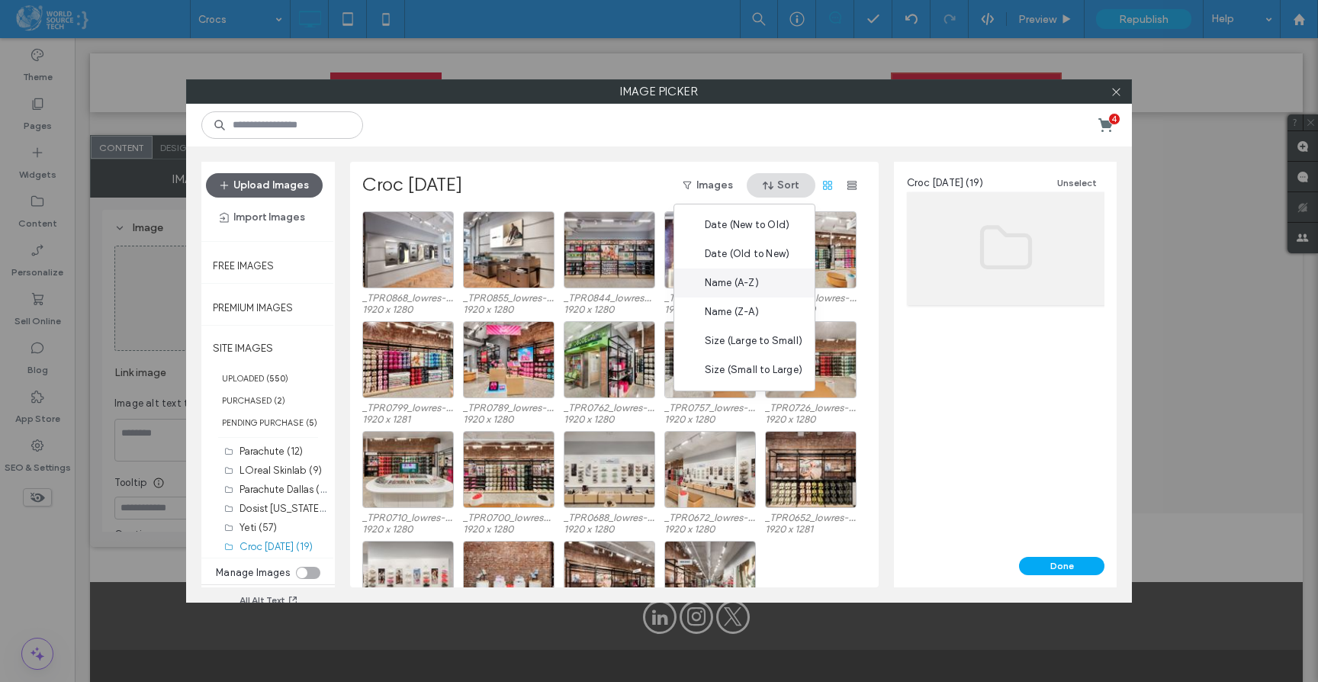
click at [742, 287] on span "Name (A-Z)" at bounding box center [732, 282] width 54 height 15
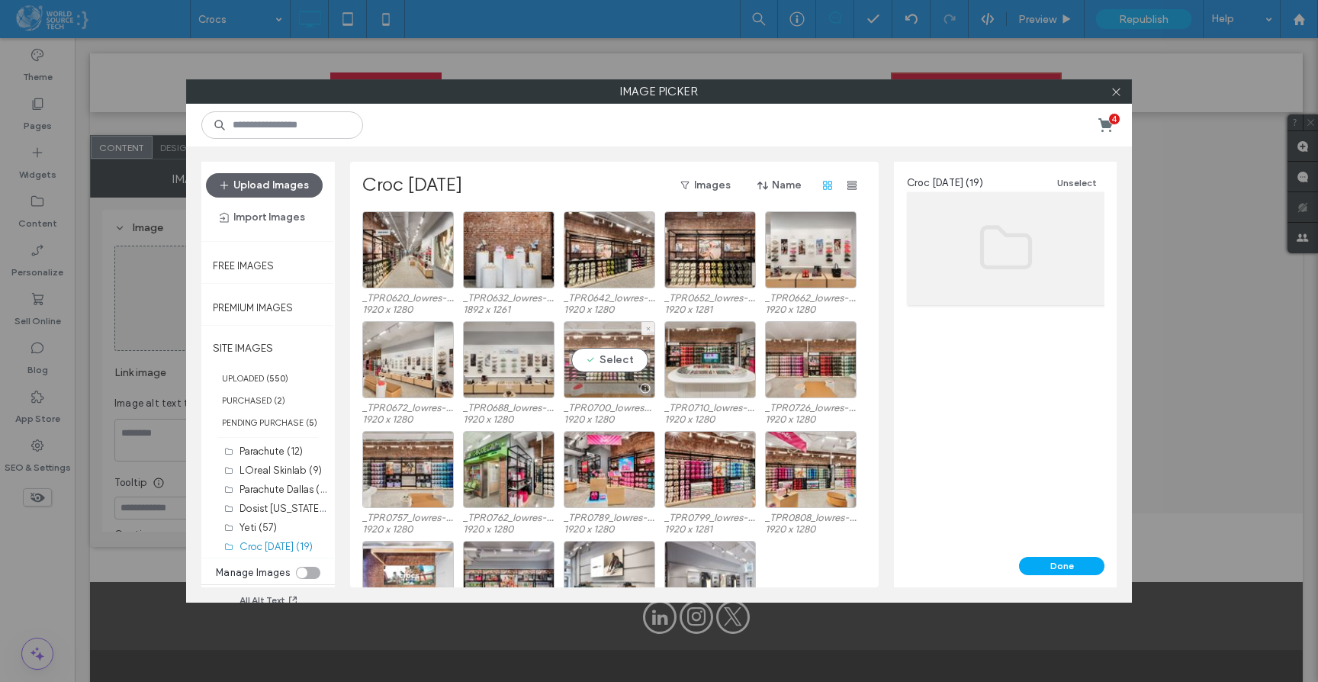
click at [609, 365] on div "Select" at bounding box center [610, 359] width 92 height 77
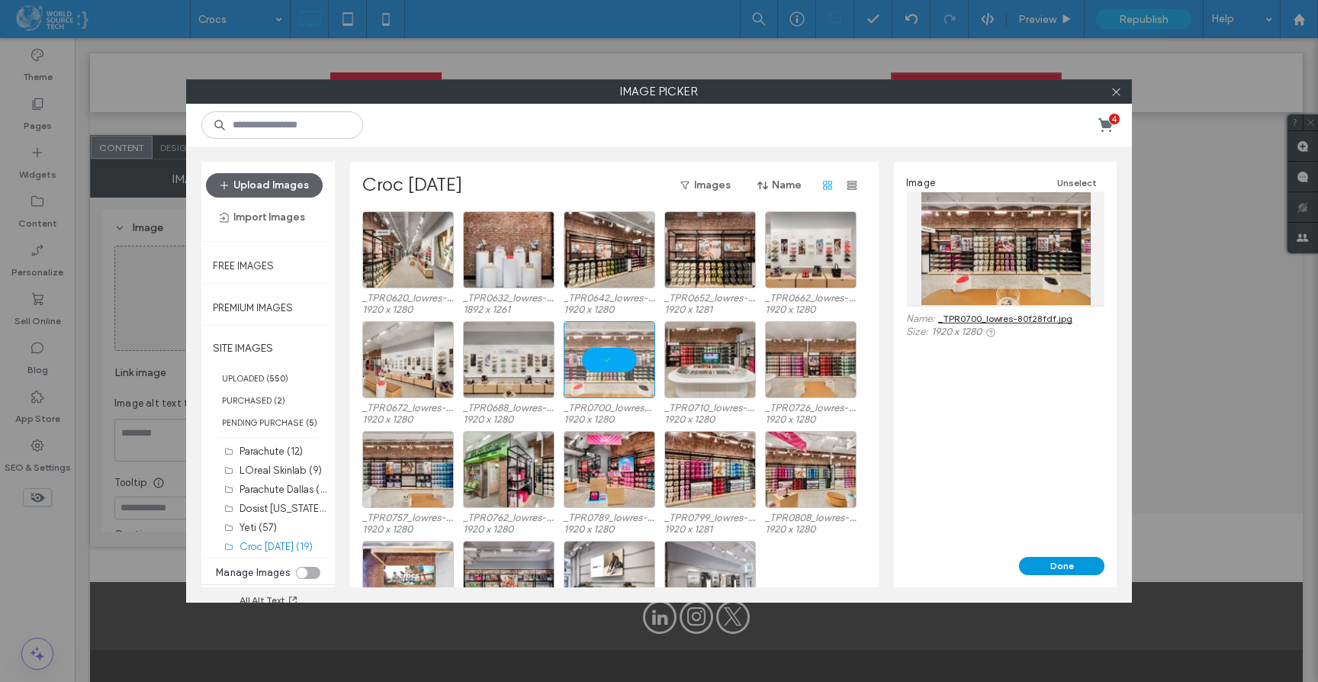
click at [1057, 567] on button "Done" at bounding box center [1061, 566] width 85 height 18
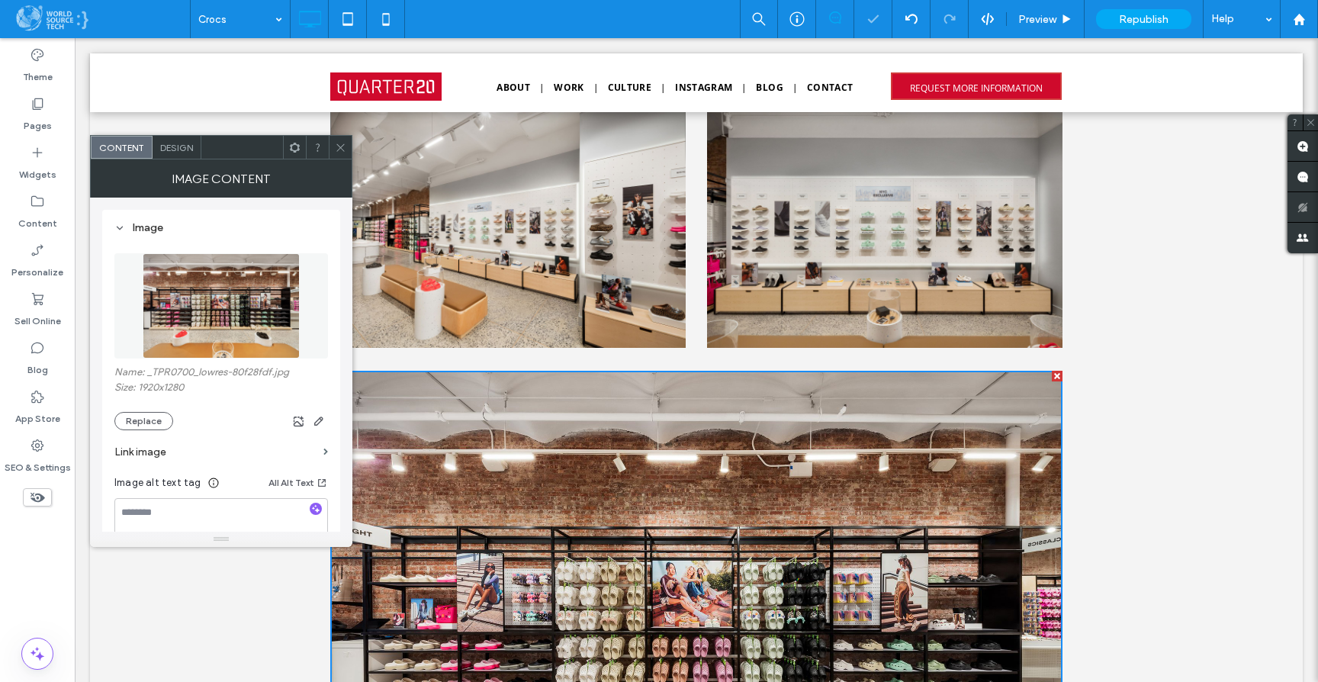
click at [345, 149] on icon at bounding box center [340, 147] width 11 height 11
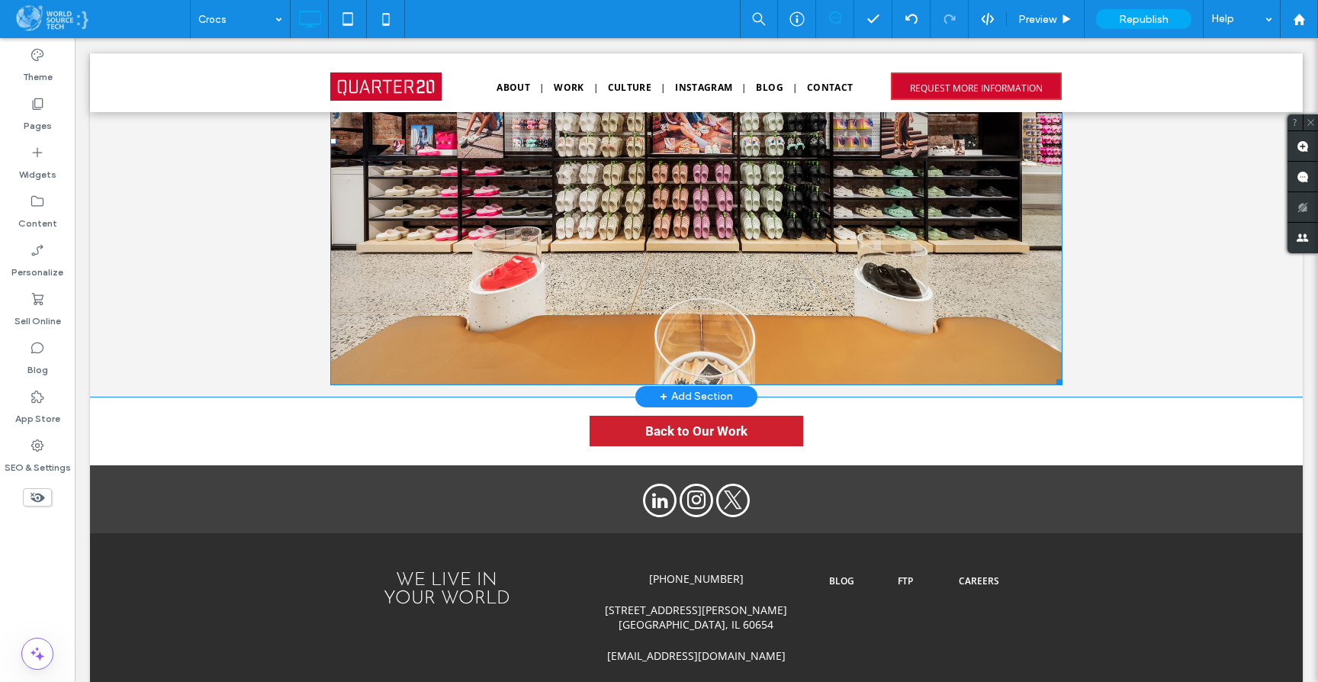
scroll to position [3245, 0]
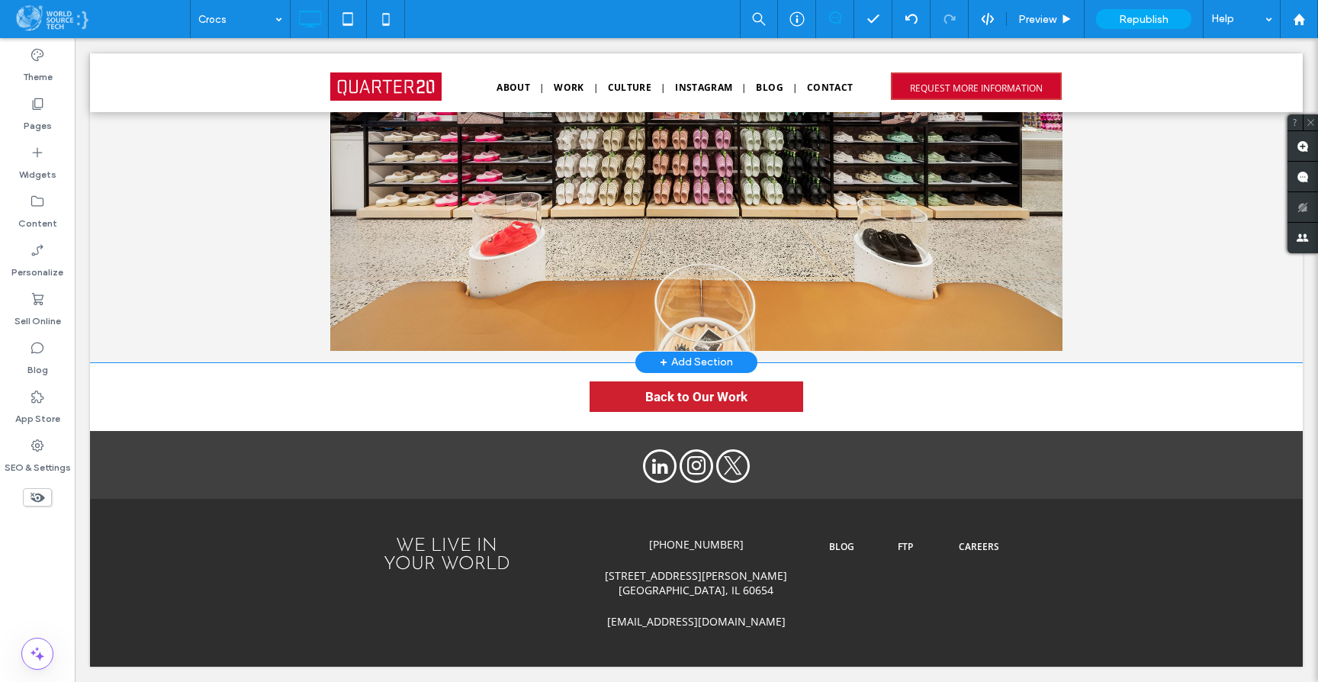
click at [674, 361] on div "+ Add Section" at bounding box center [696, 362] width 73 height 17
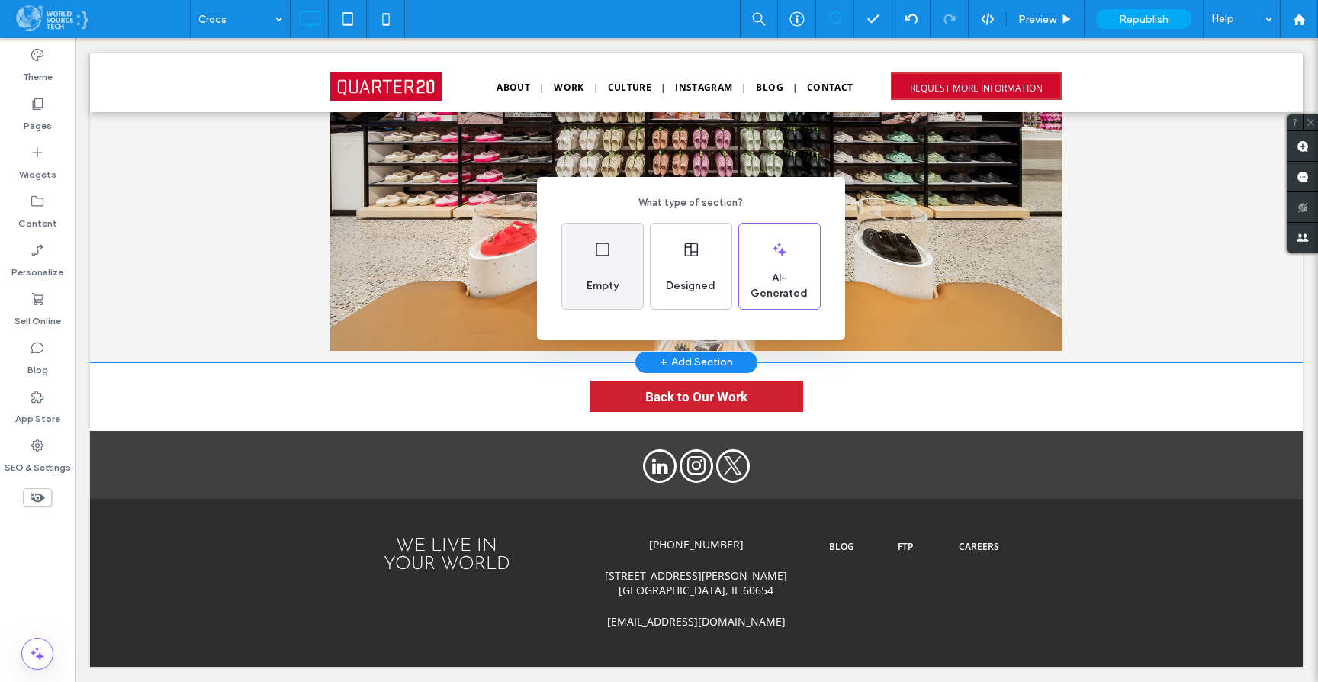
click at [594, 291] on span "Empty" at bounding box center [602, 285] width 44 height 15
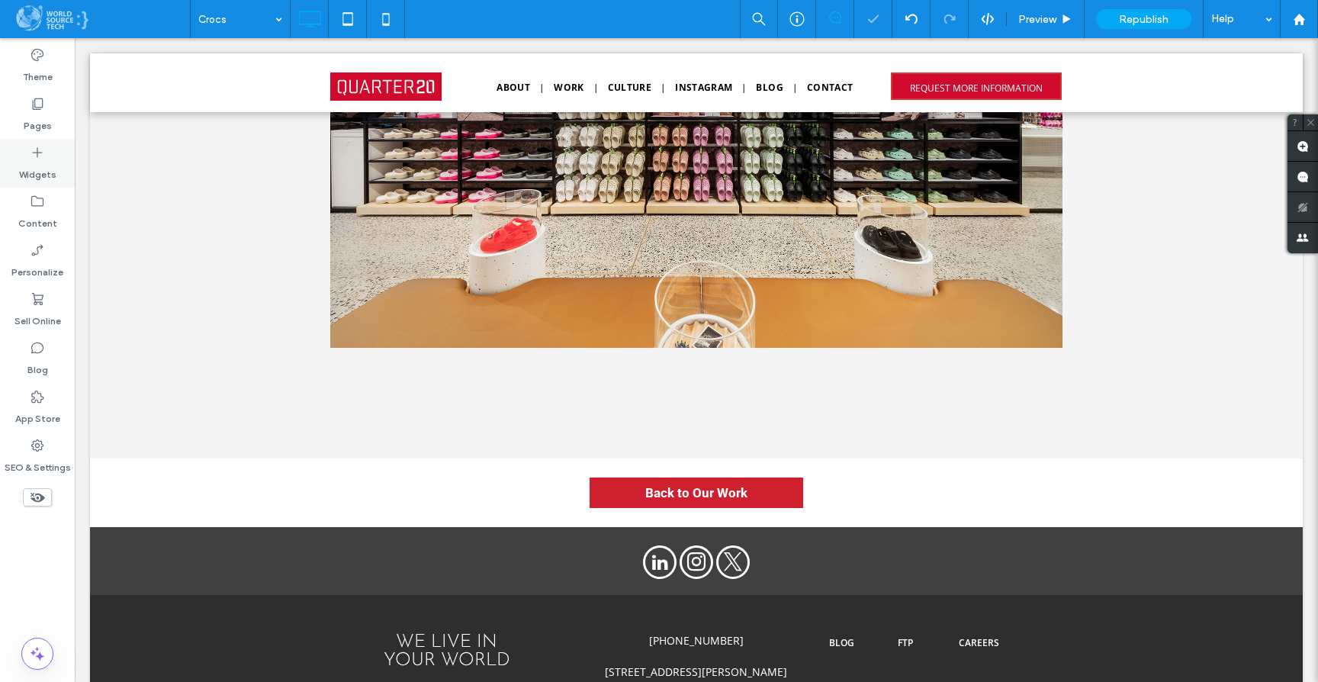
click at [41, 152] on icon at bounding box center [37, 152] width 15 height 15
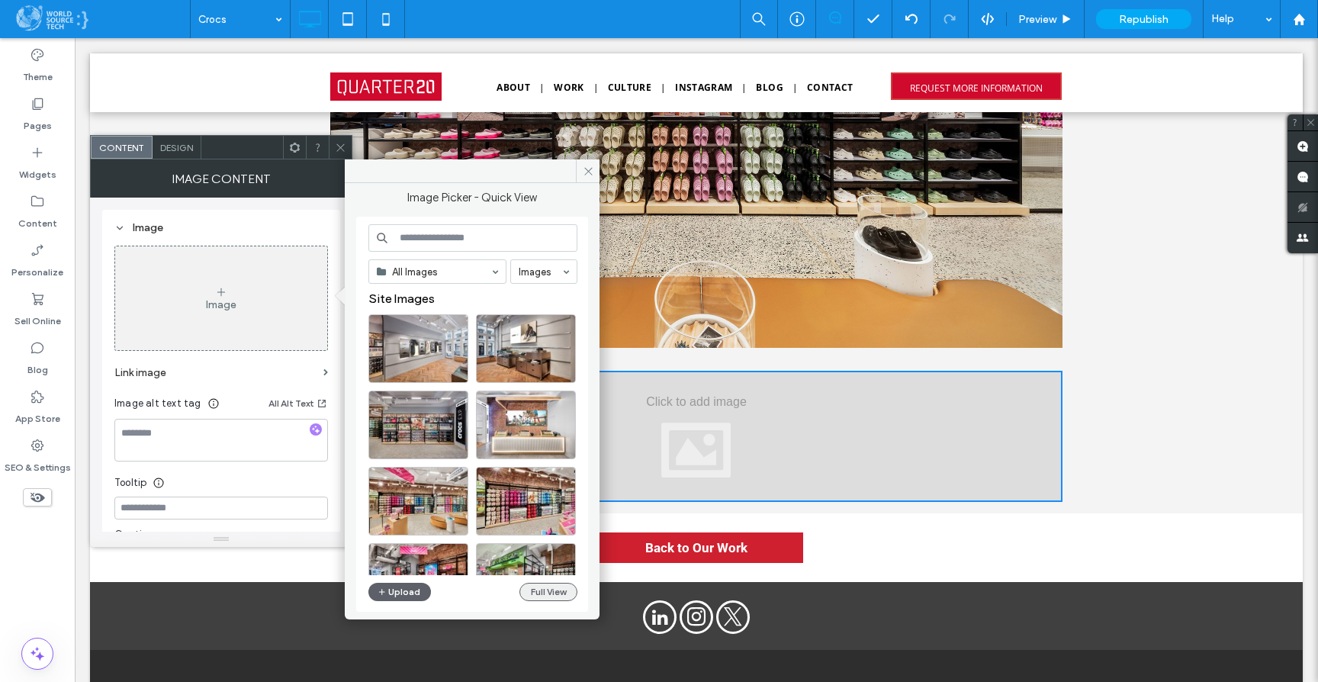
click at [541, 590] on button "Full View" at bounding box center [548, 592] width 58 height 18
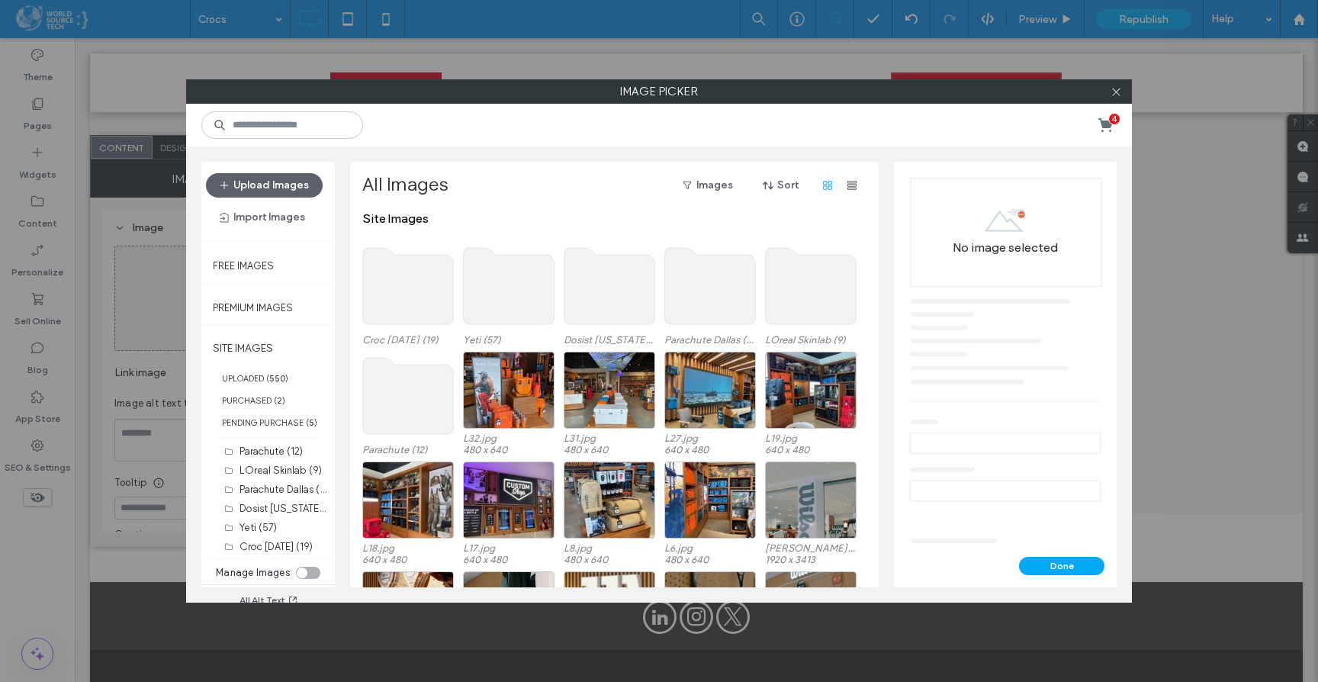
click at [402, 262] on use at bounding box center [408, 286] width 91 height 76
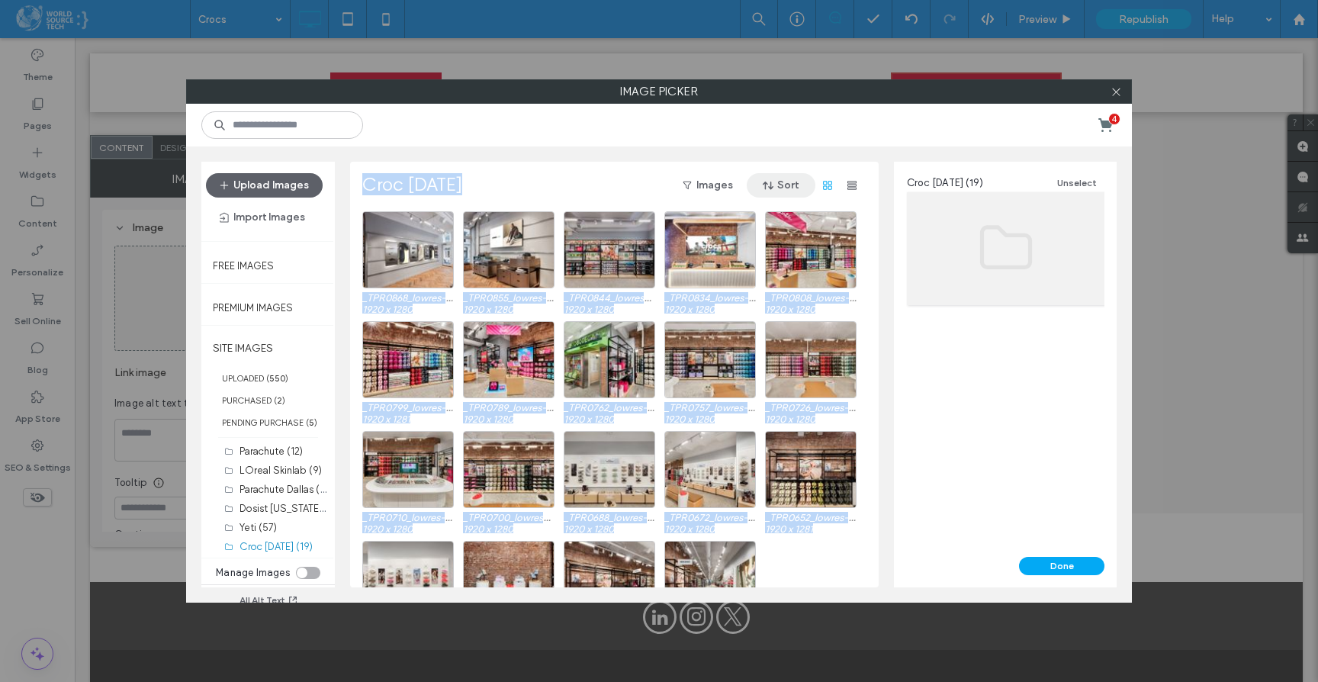
click at [791, 183] on button "Sort" at bounding box center [781, 185] width 69 height 24
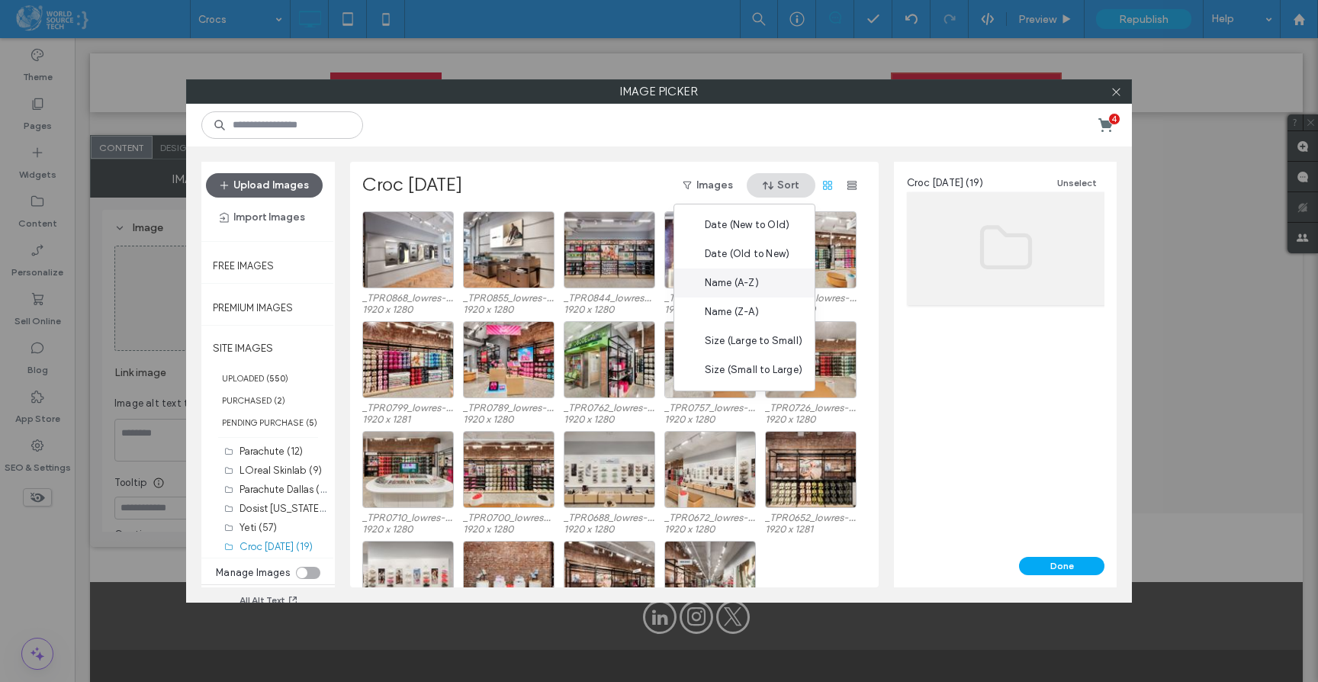
click at [769, 284] on div "Name (A-Z)" at bounding box center [744, 282] width 140 height 29
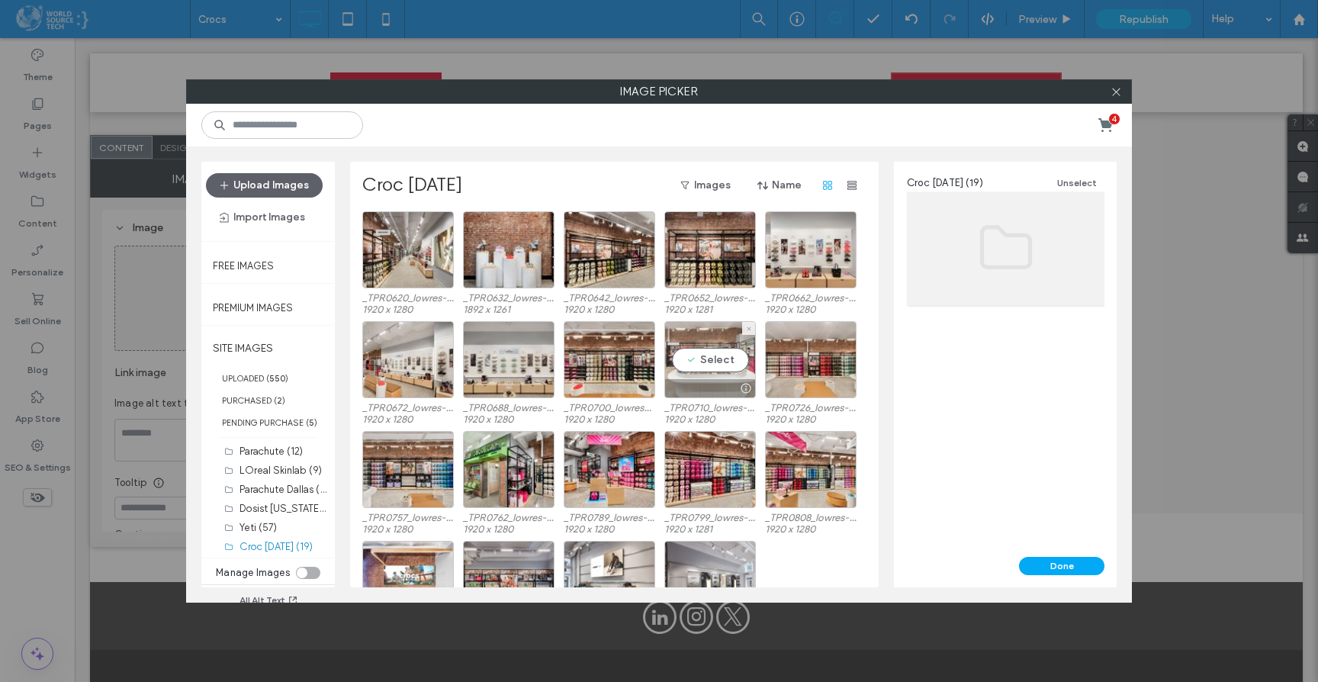
click at [711, 357] on div "Select" at bounding box center [710, 359] width 92 height 77
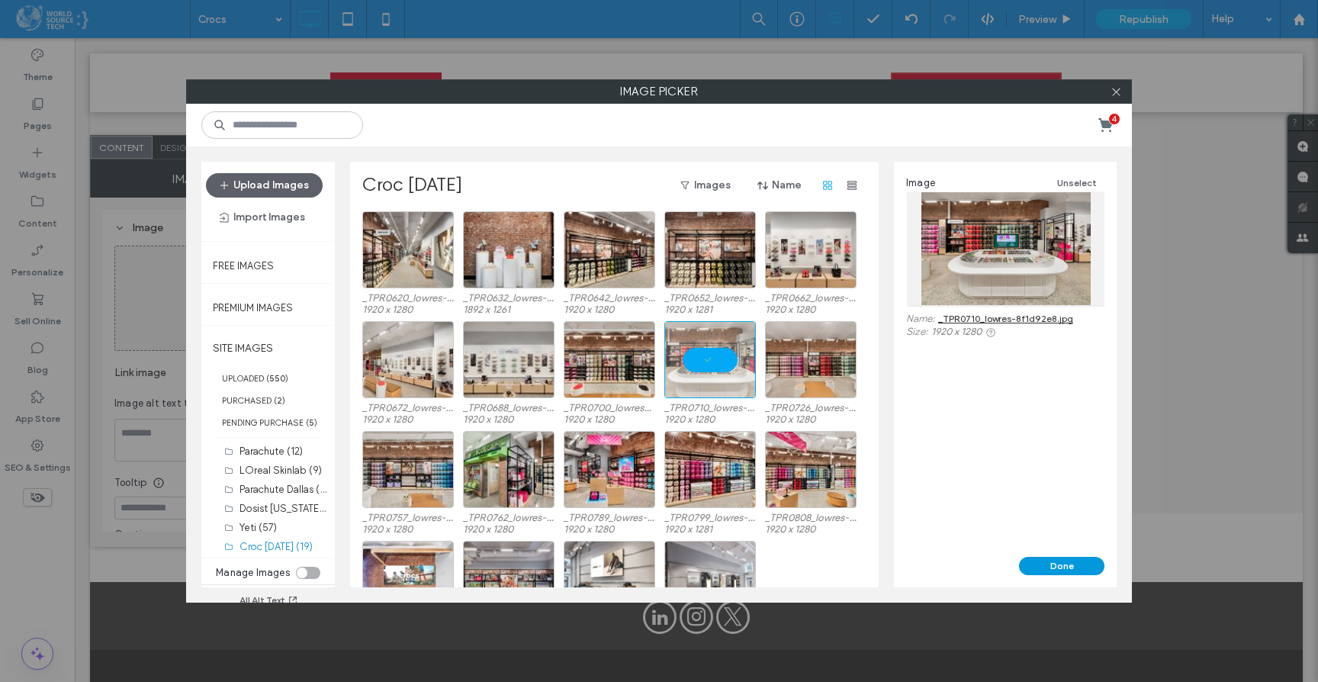
click at [1062, 566] on button "Done" at bounding box center [1061, 566] width 85 height 18
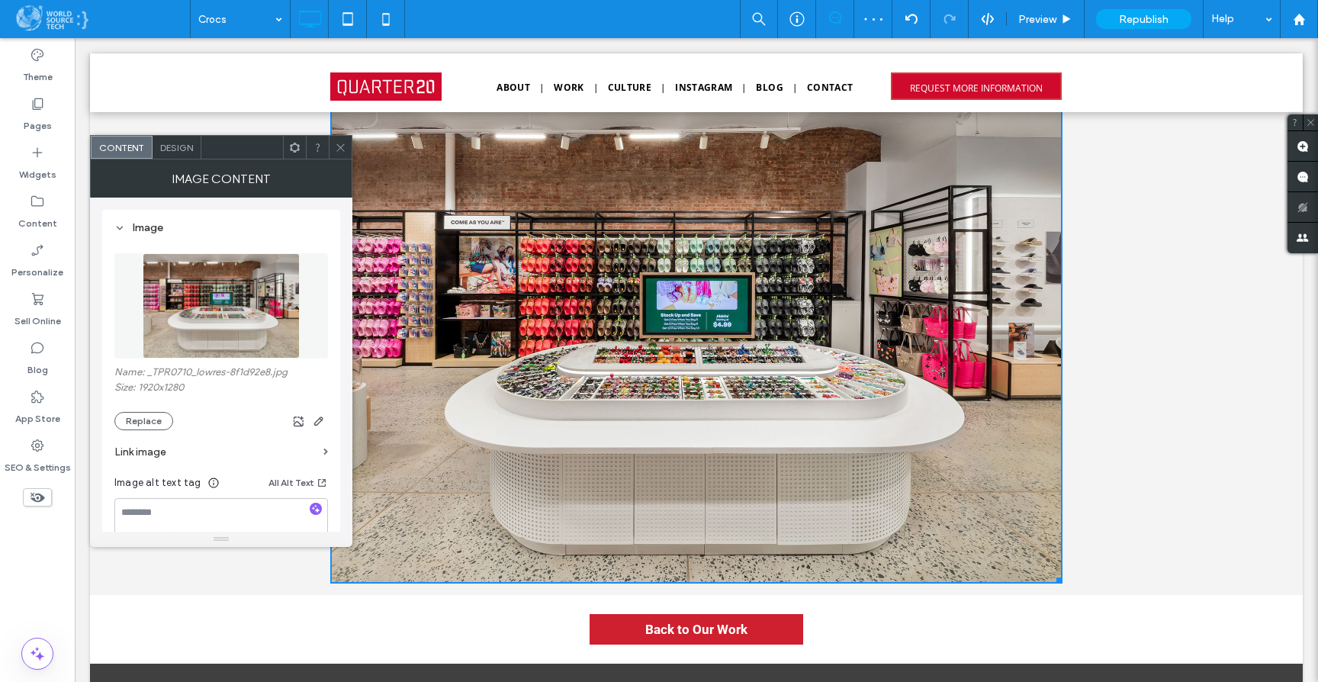
scroll to position [3563, 0]
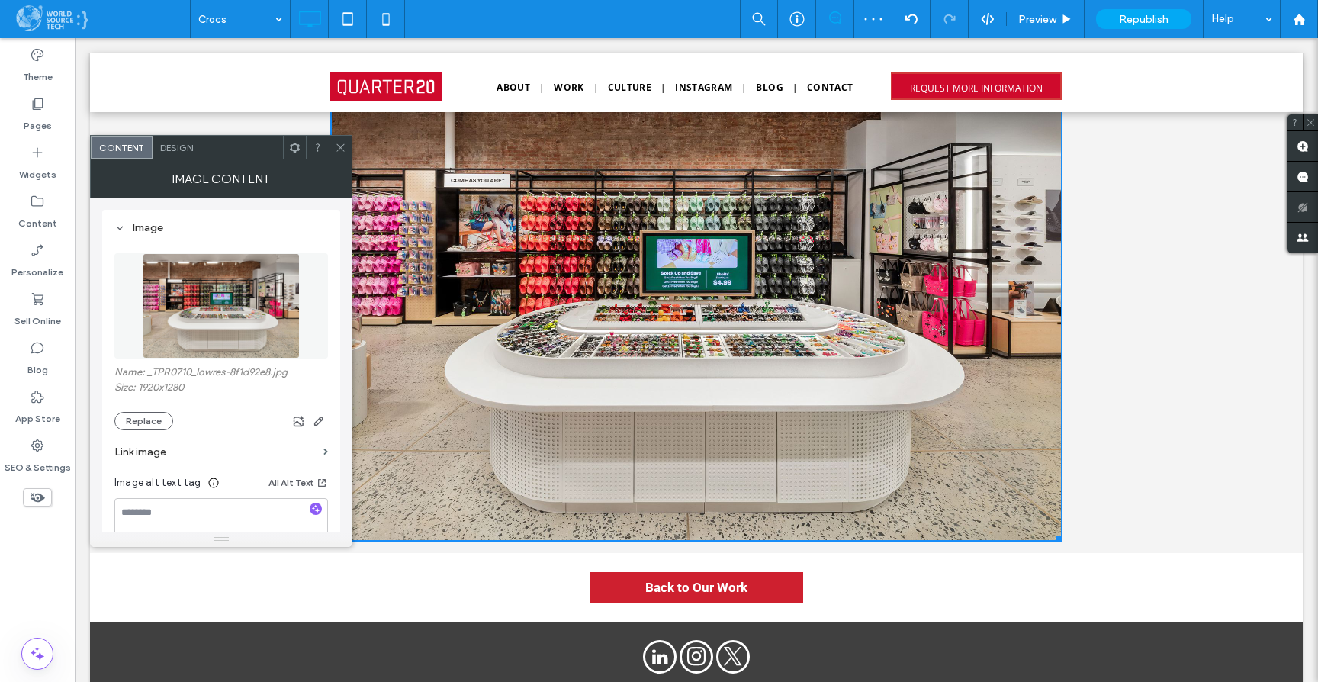
click at [340, 149] on icon at bounding box center [340, 147] width 11 height 11
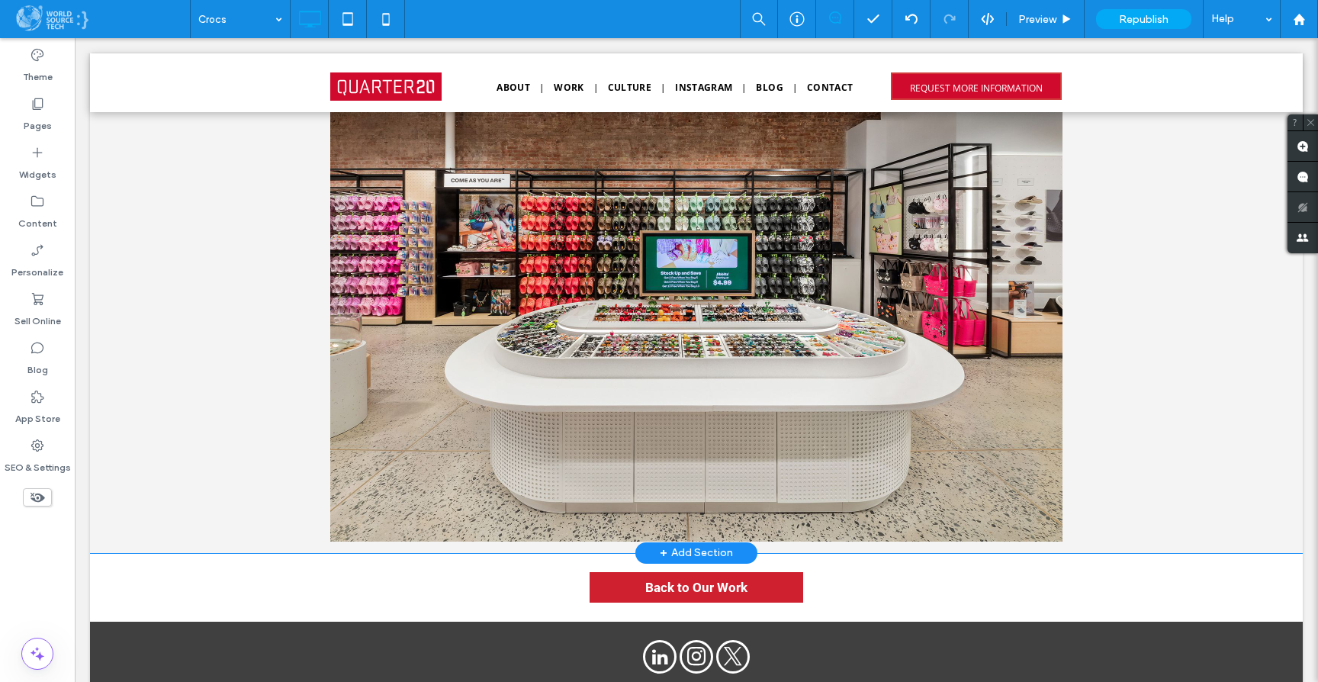
click at [674, 552] on div "+ Add Section" at bounding box center [696, 553] width 73 height 17
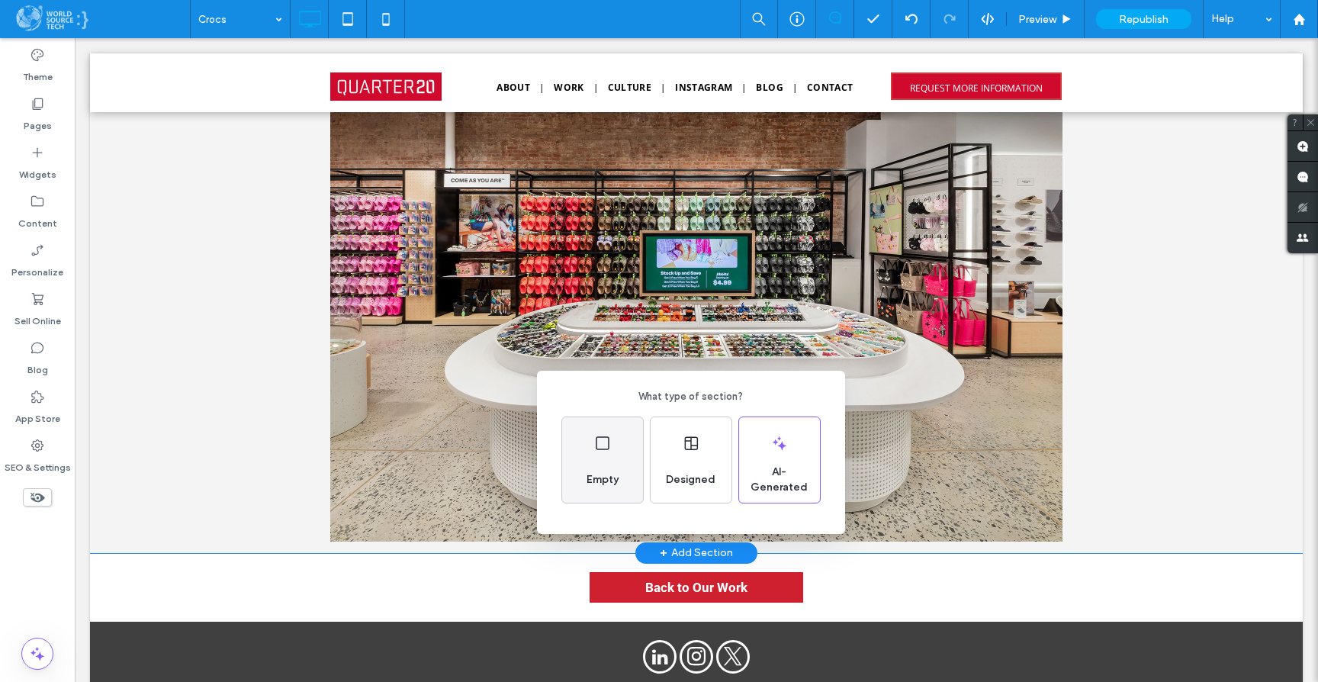
click at [609, 455] on div "Empty" at bounding box center [602, 459] width 81 height 85
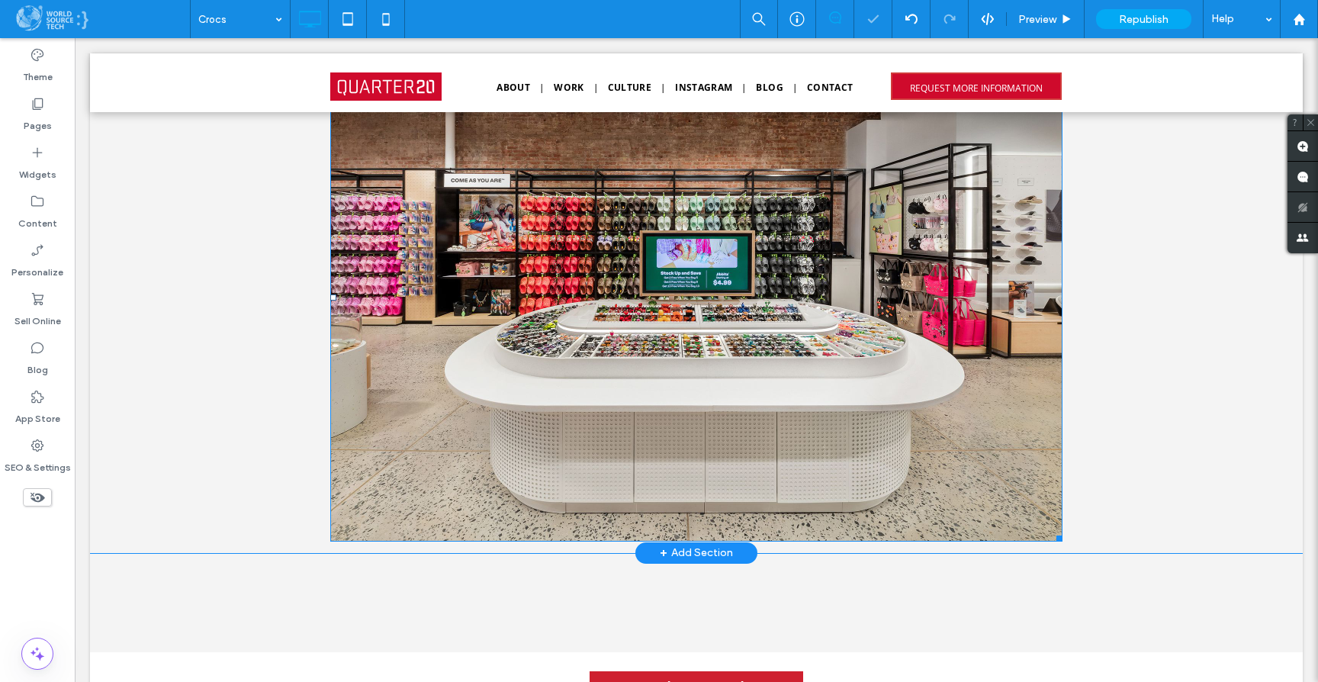
scroll to position [3681, 0]
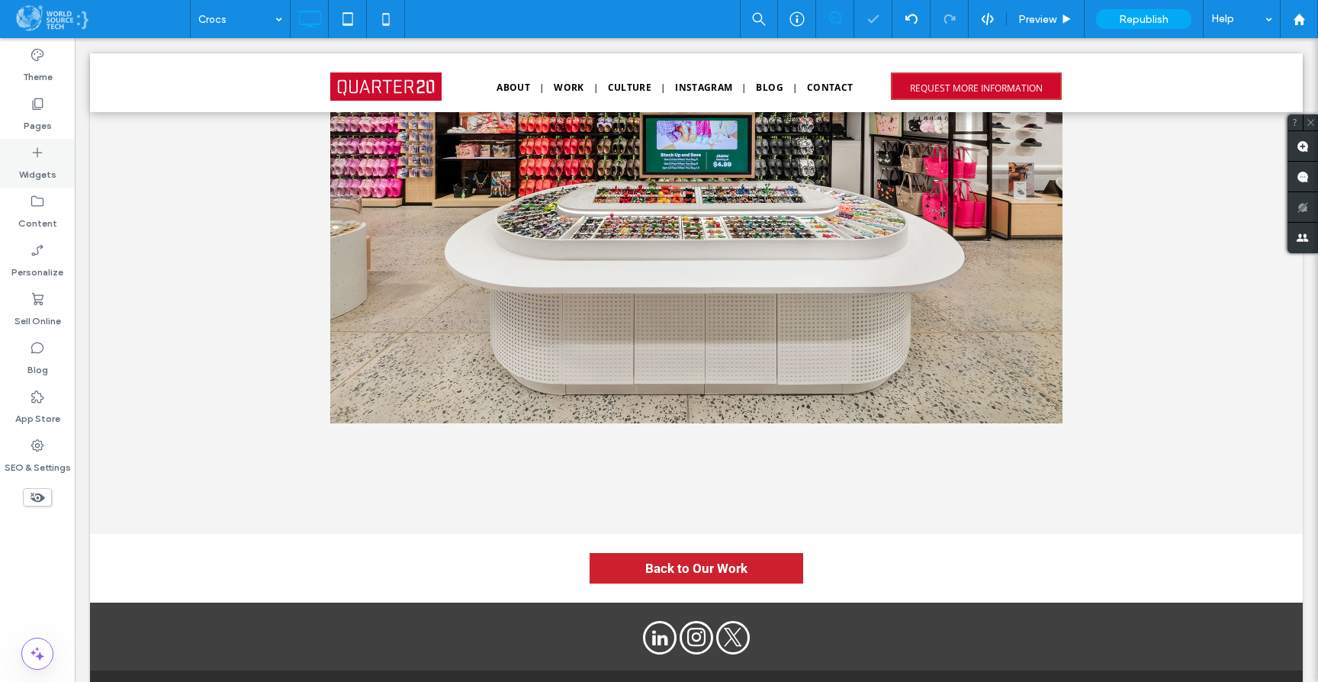
click at [47, 158] on div "Widgets" at bounding box center [37, 163] width 75 height 49
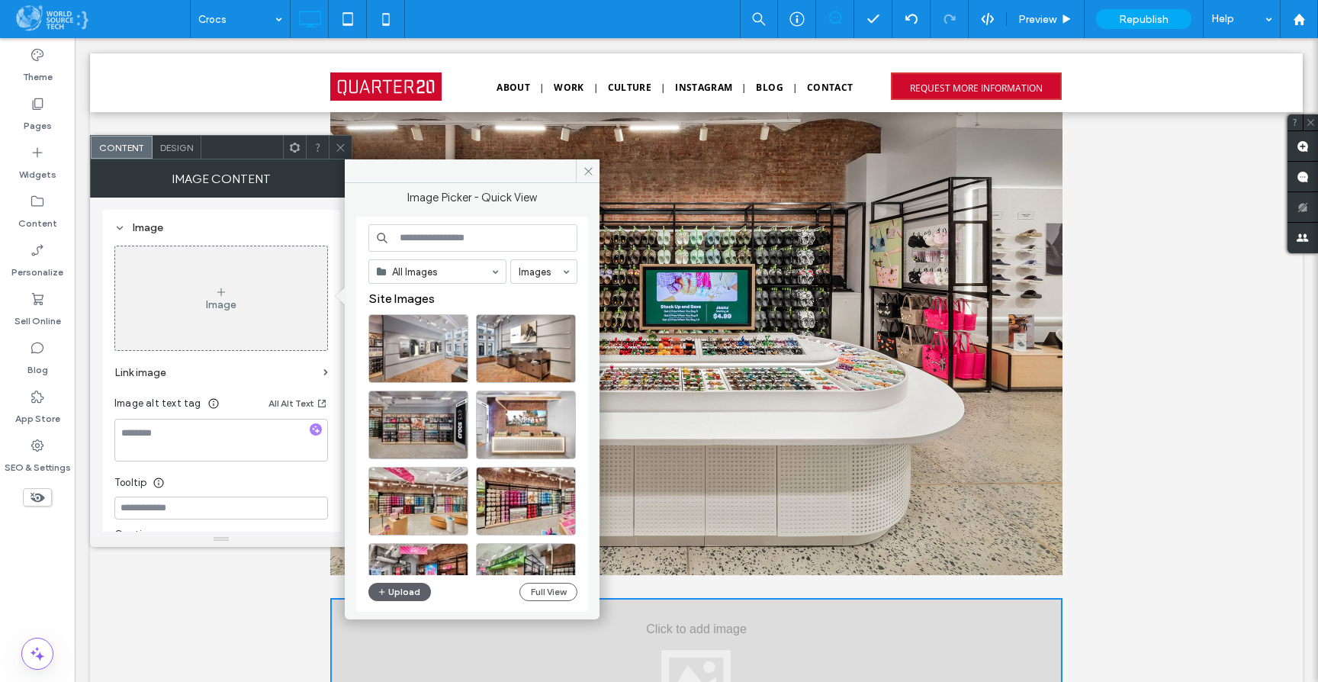
scroll to position [3646, 0]
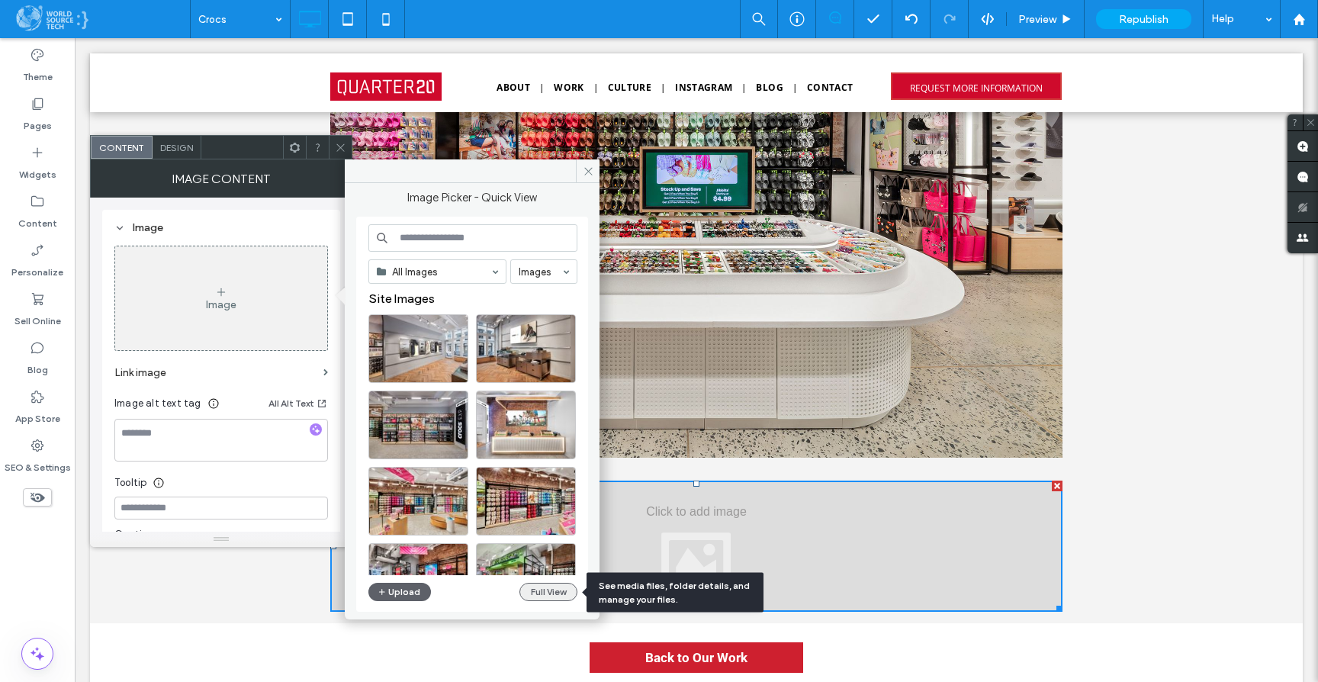
click at [558, 593] on button "Full View" at bounding box center [548, 592] width 58 height 18
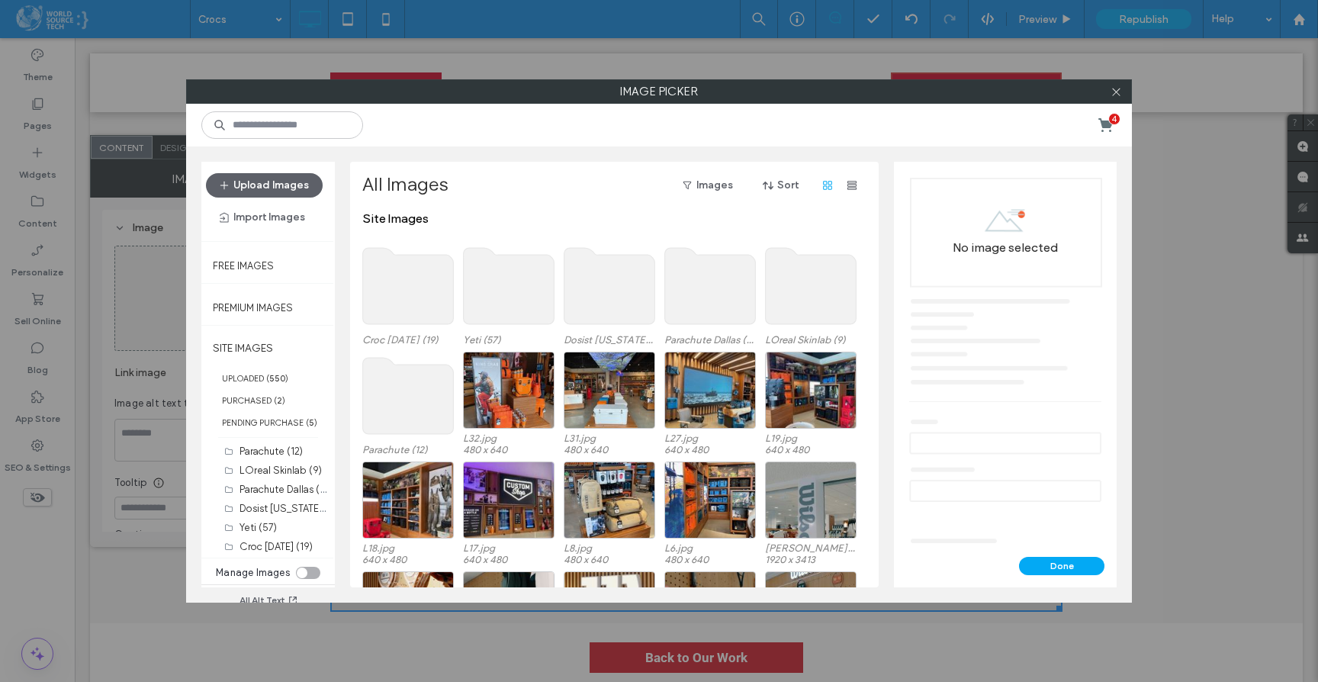
click at [393, 281] on use at bounding box center [408, 286] width 91 height 76
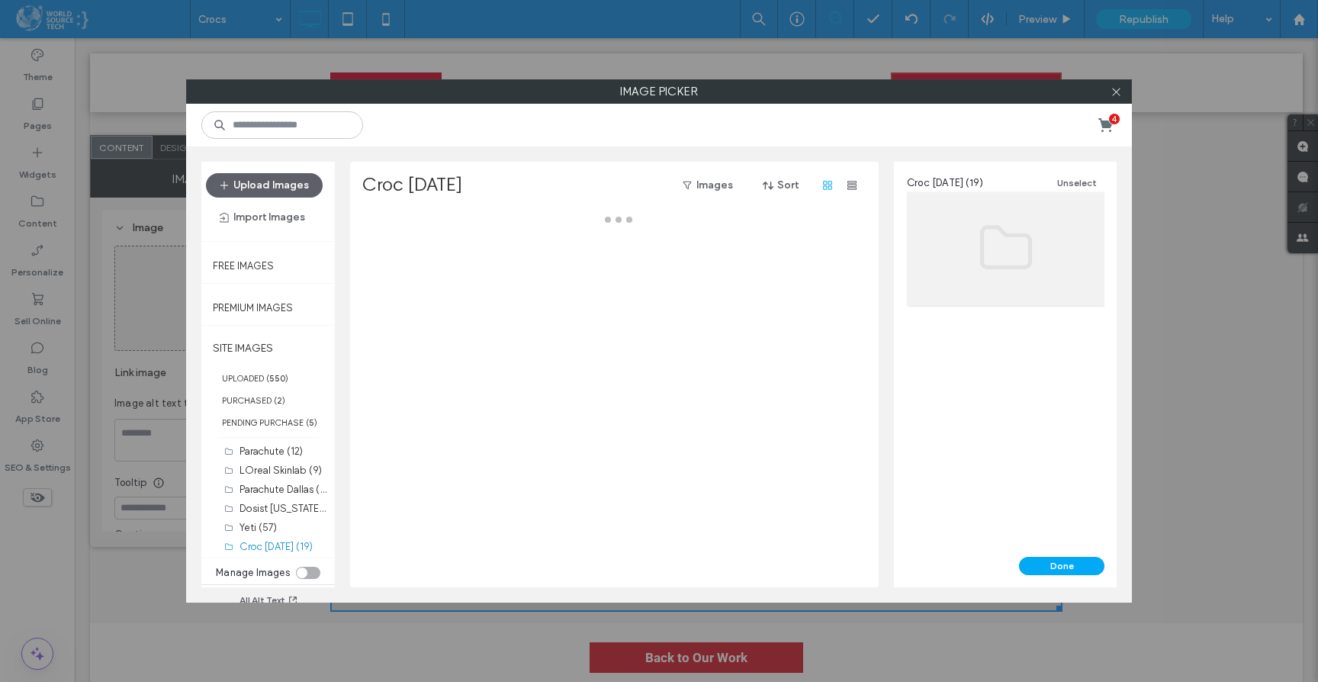
click at [393, 281] on div at bounding box center [618, 399] width 513 height 376
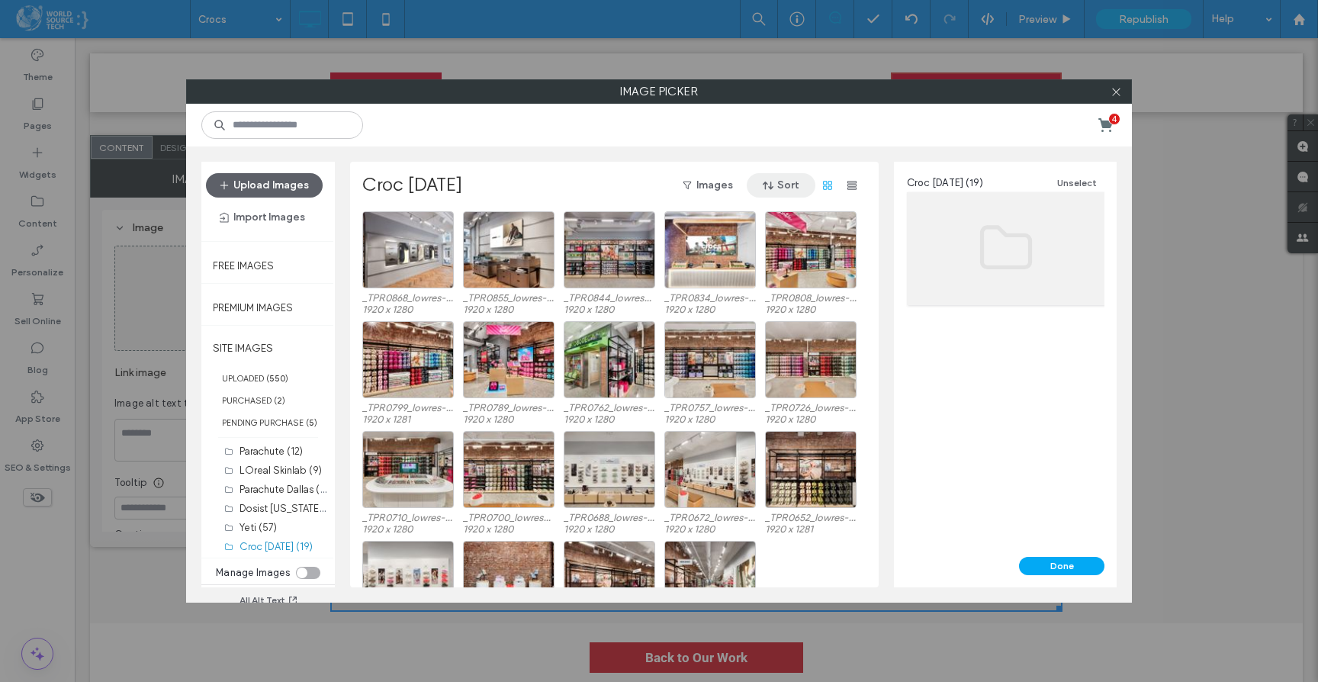
click at [780, 184] on button "Sort" at bounding box center [781, 185] width 69 height 24
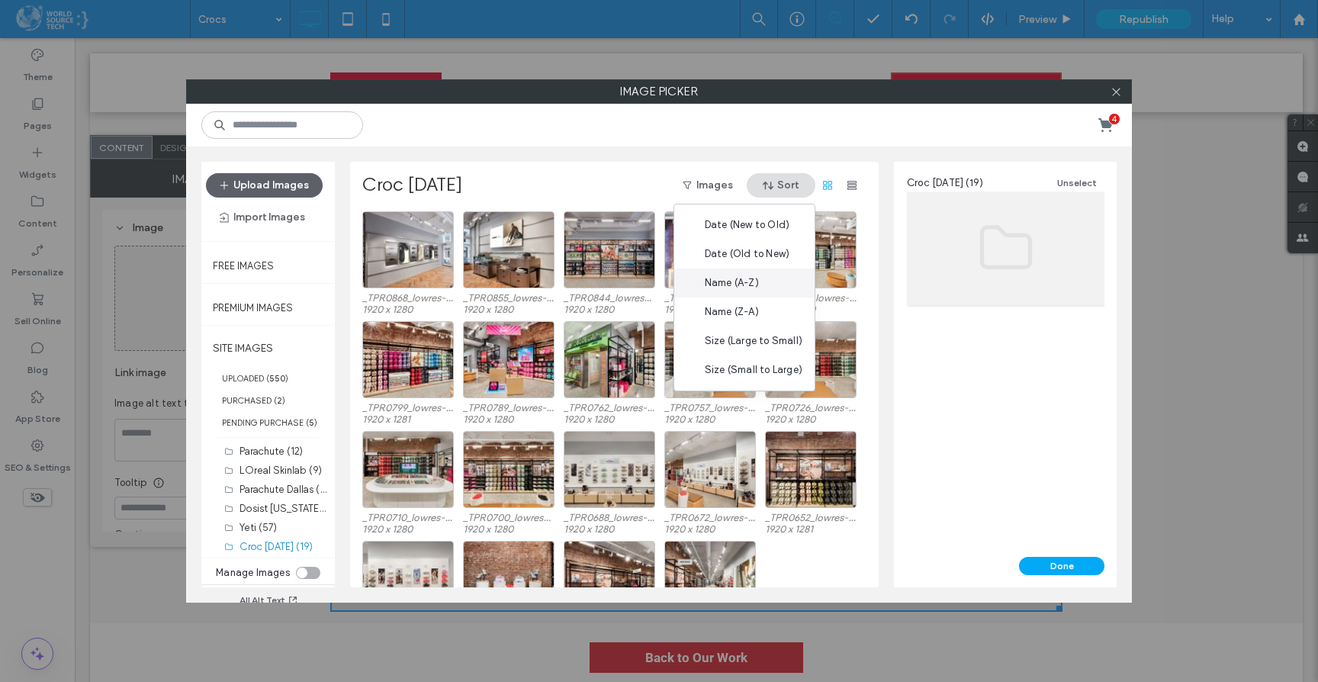
click at [772, 279] on div "Name (A-Z)" at bounding box center [744, 282] width 140 height 29
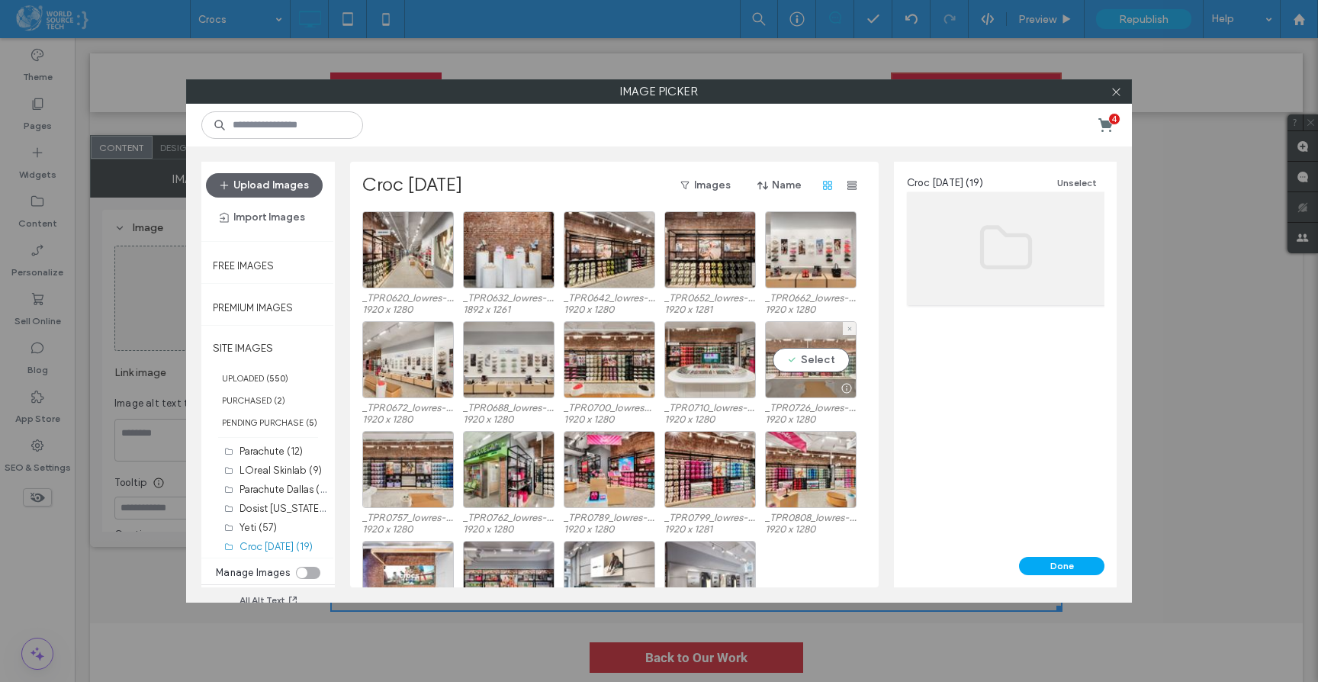
click at [808, 358] on div "Select" at bounding box center [811, 359] width 92 height 77
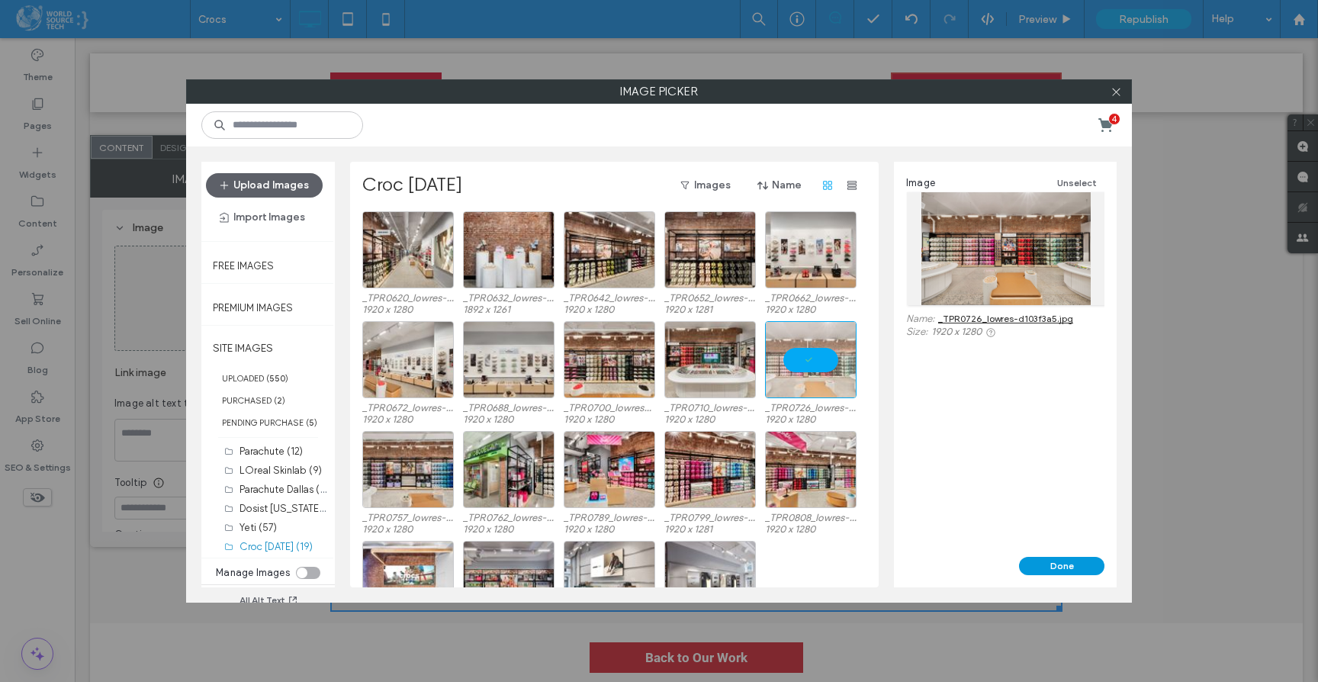
click at [1045, 565] on button "Done" at bounding box center [1061, 566] width 85 height 18
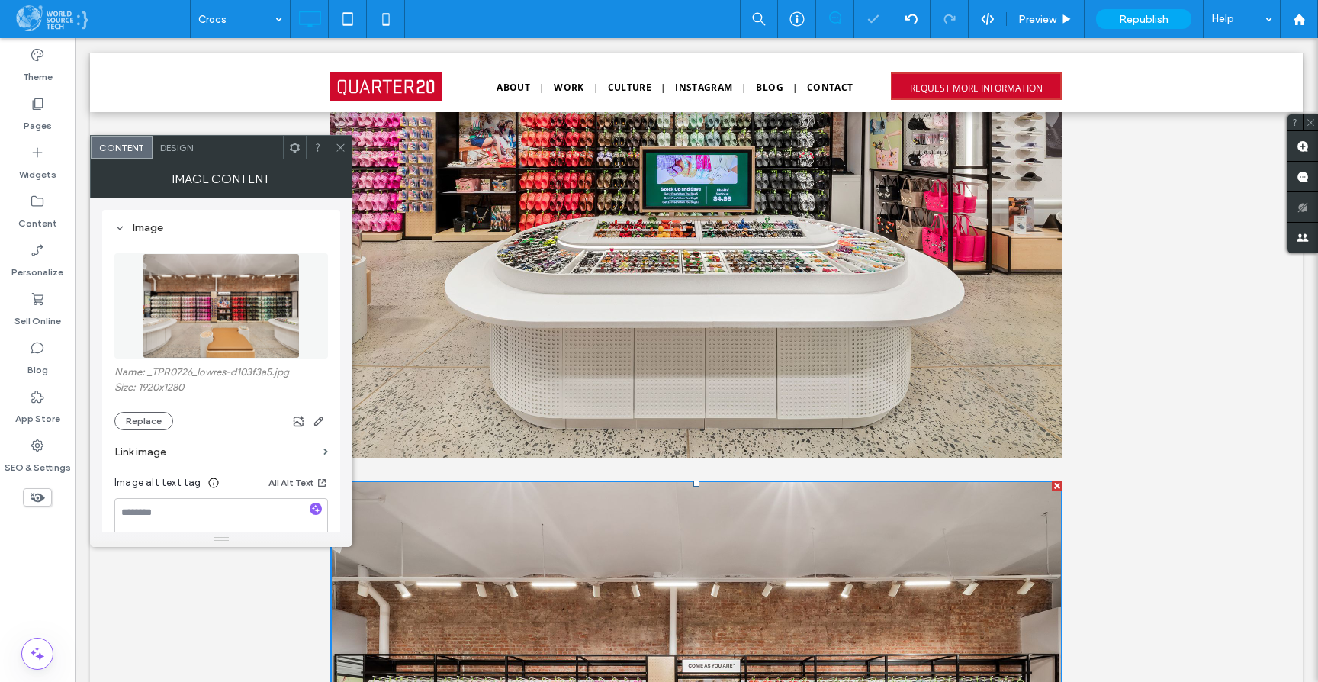
click at [339, 150] on icon at bounding box center [340, 147] width 11 height 11
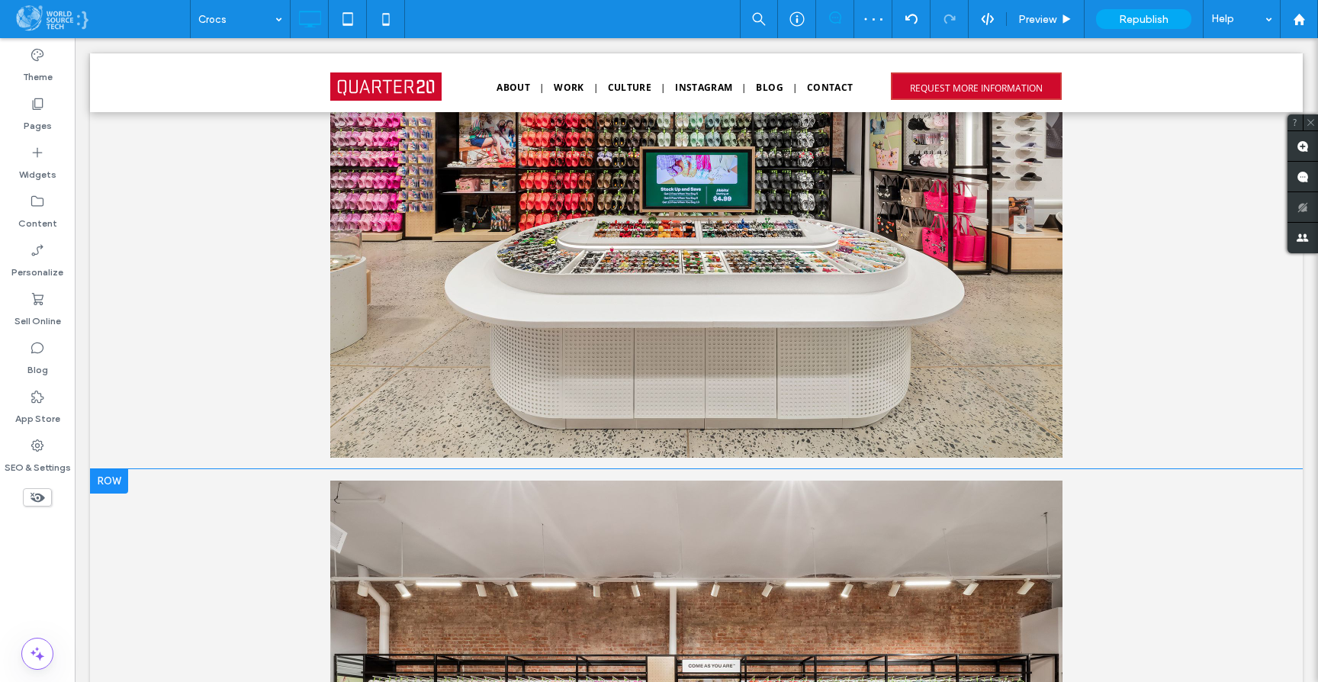
click at [117, 485] on div at bounding box center [109, 481] width 38 height 24
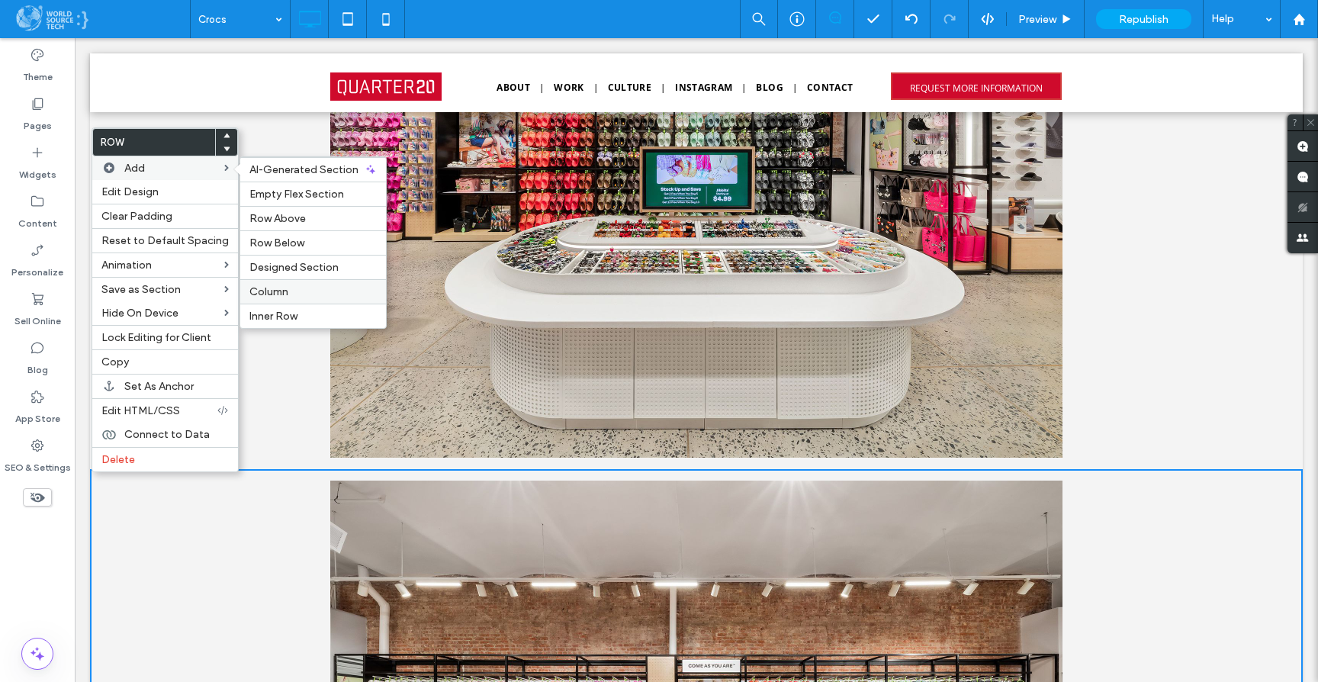
drag, startPoint x: 326, startPoint y: 294, endPoint x: 251, endPoint y: 256, distance: 83.9
click at [326, 294] on label "Column" at bounding box center [312, 291] width 127 height 13
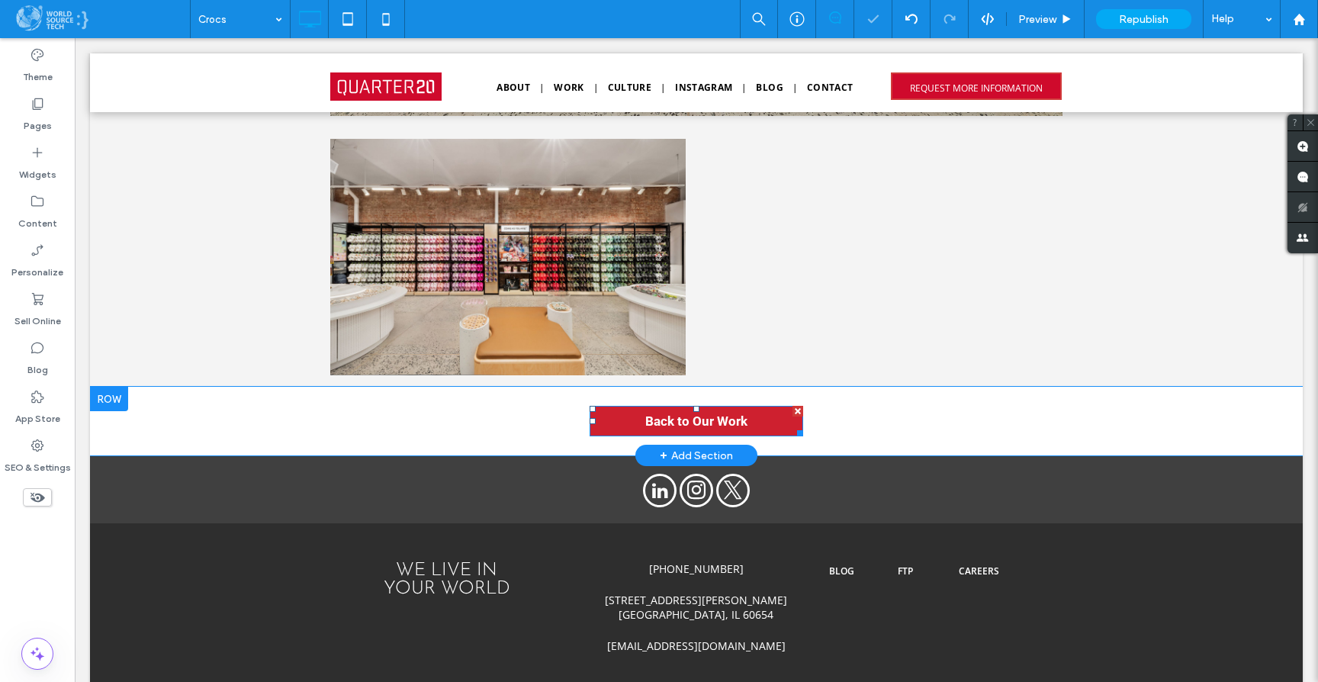
scroll to position [3963, 0]
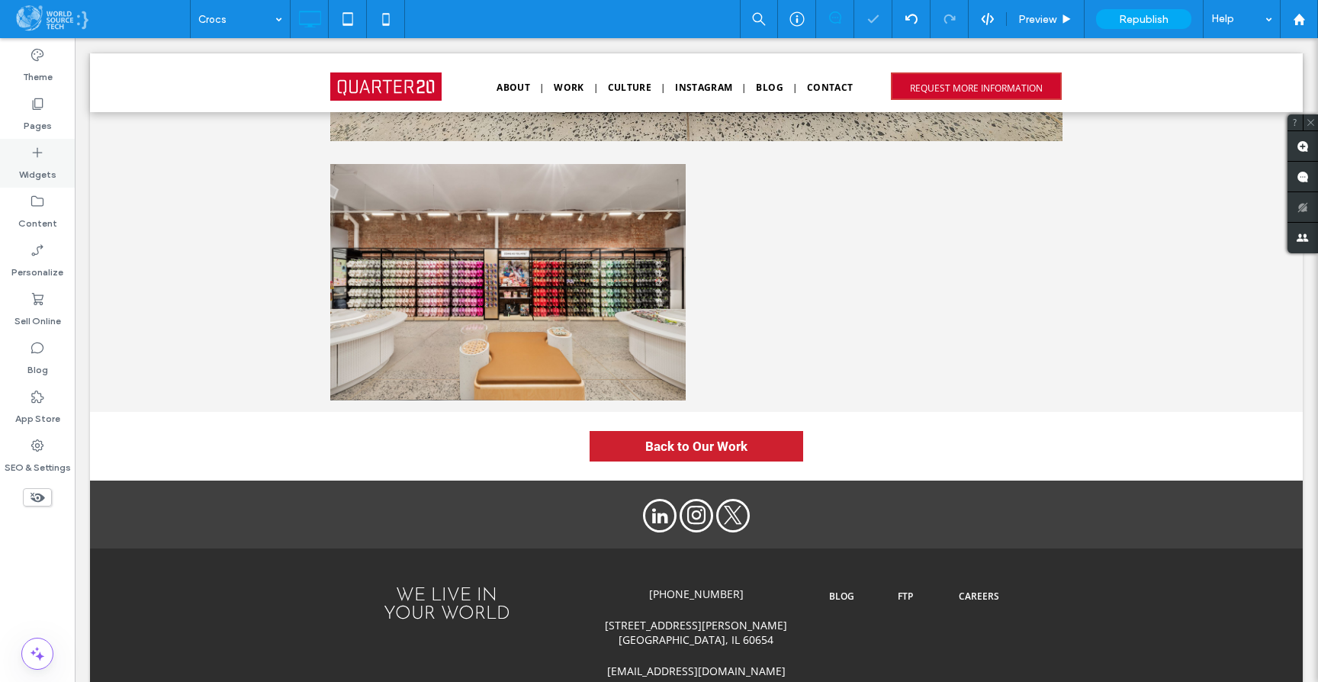
click at [56, 152] on div "Widgets" at bounding box center [37, 163] width 75 height 49
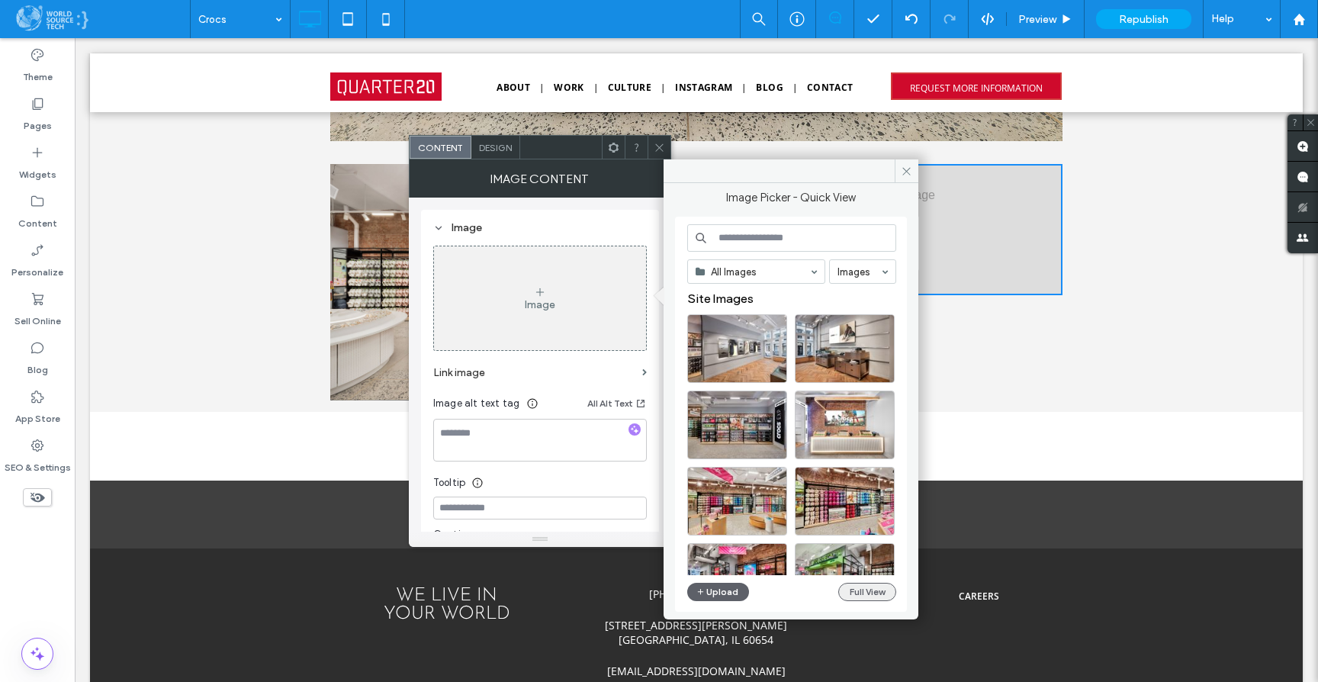
click at [857, 596] on button "Full View" at bounding box center [867, 592] width 58 height 18
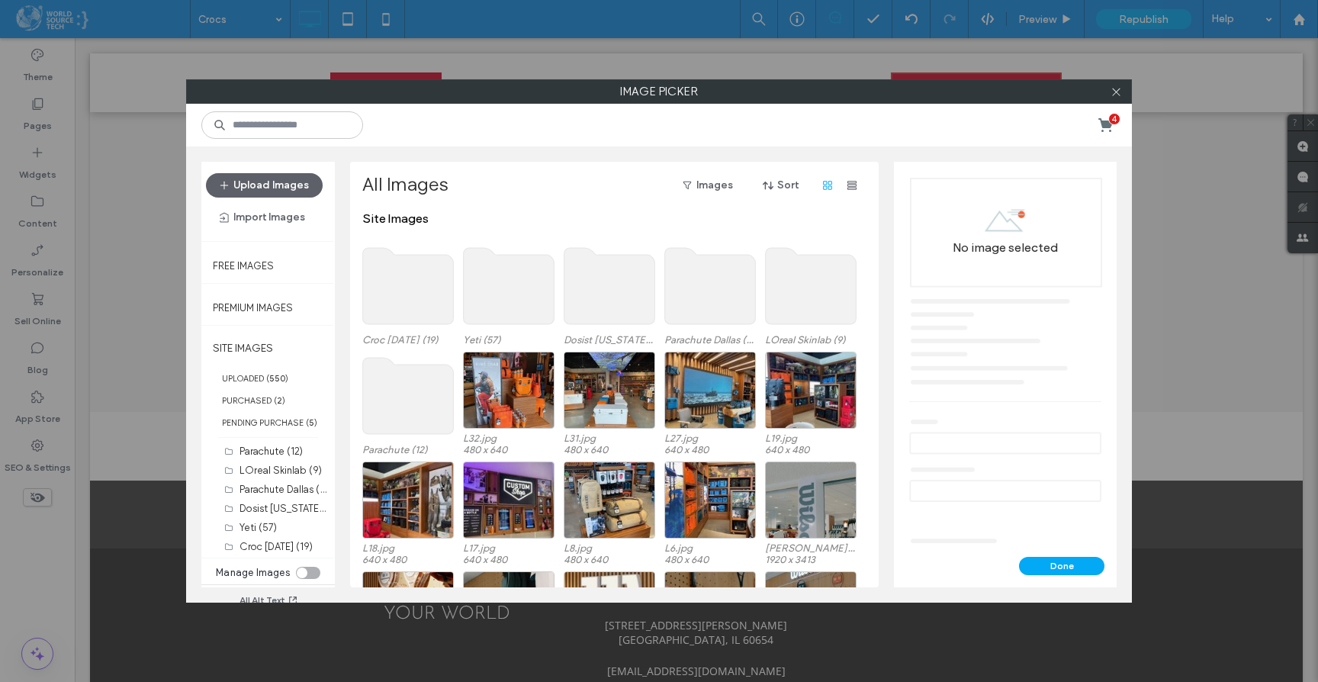
click at [416, 262] on use at bounding box center [408, 286] width 91 height 76
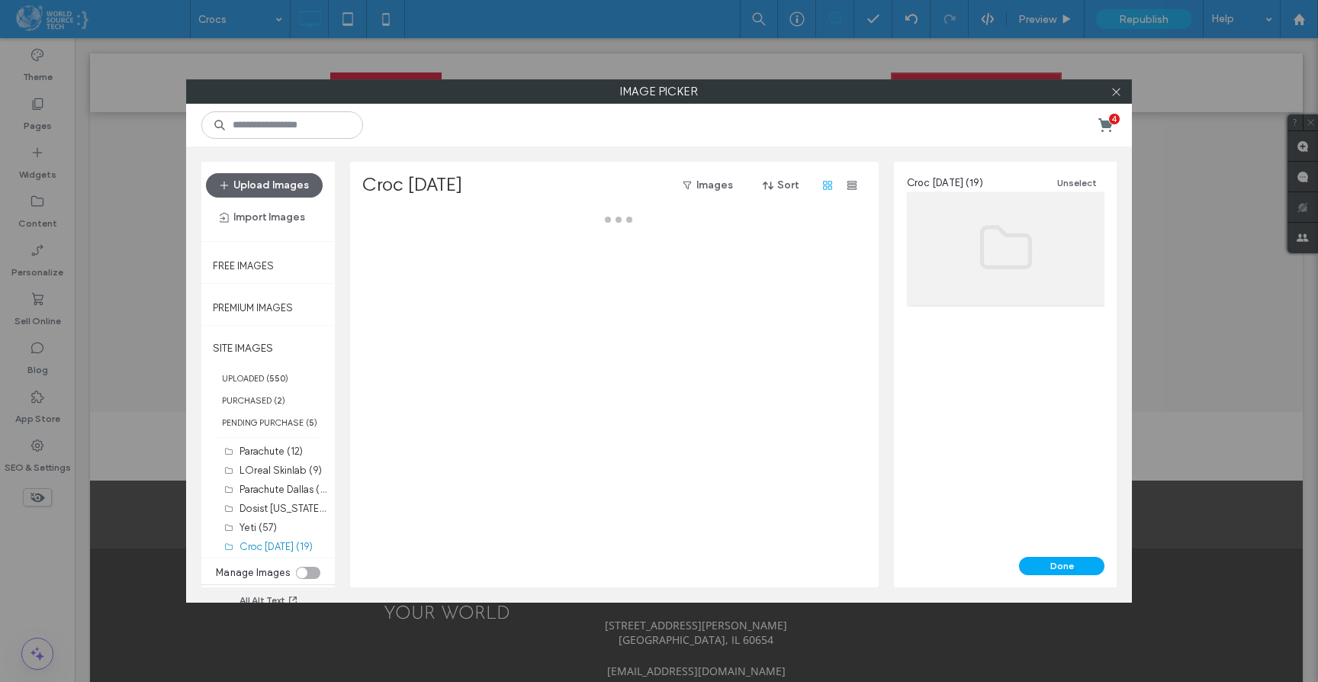
click at [416, 262] on div at bounding box center [618, 399] width 513 height 376
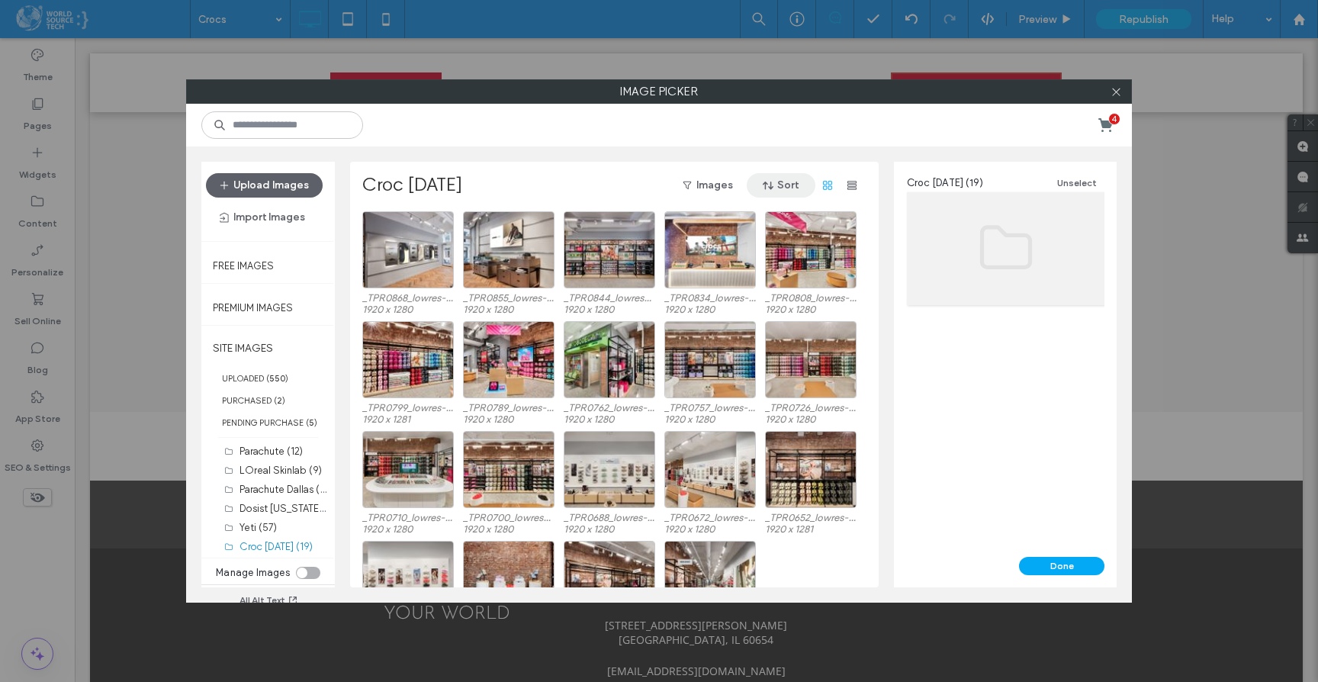
click at [780, 185] on button "Sort" at bounding box center [781, 185] width 69 height 24
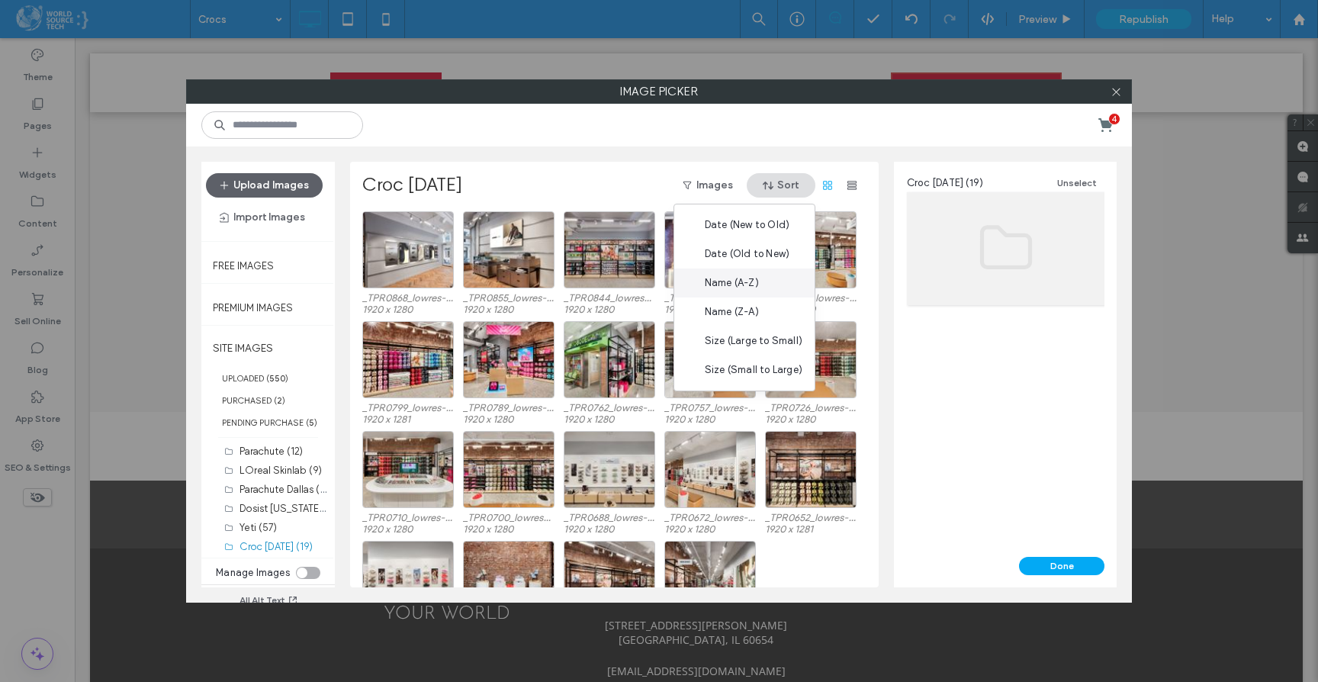
click at [761, 277] on div "Name (A-Z)" at bounding box center [744, 282] width 140 height 29
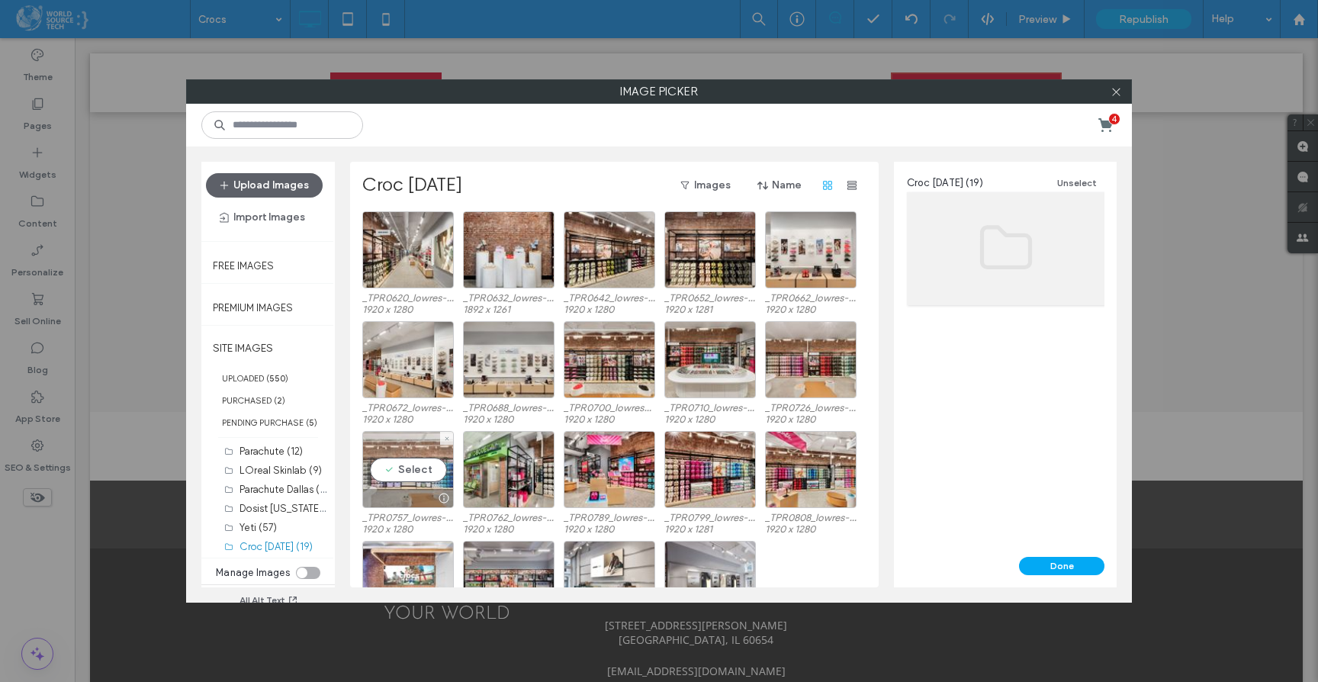
click at [403, 471] on div "Select" at bounding box center [408, 469] width 92 height 77
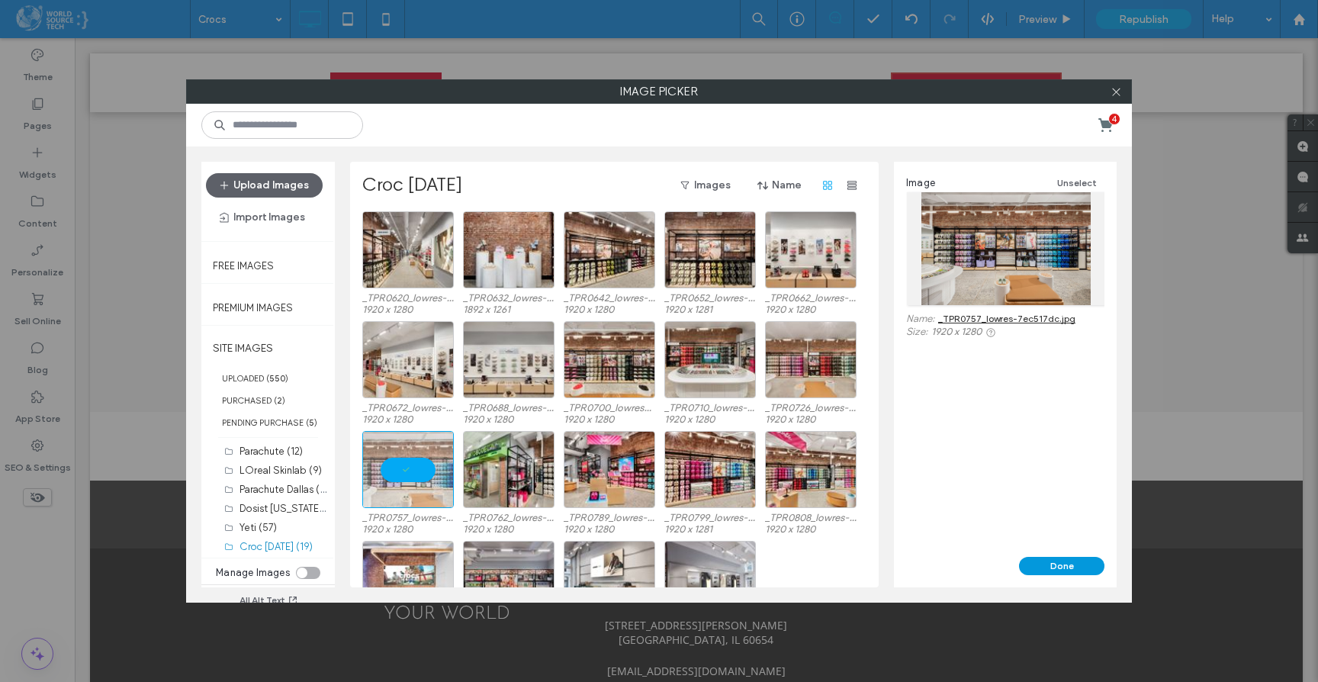
click at [1053, 569] on button "Done" at bounding box center [1061, 566] width 85 height 18
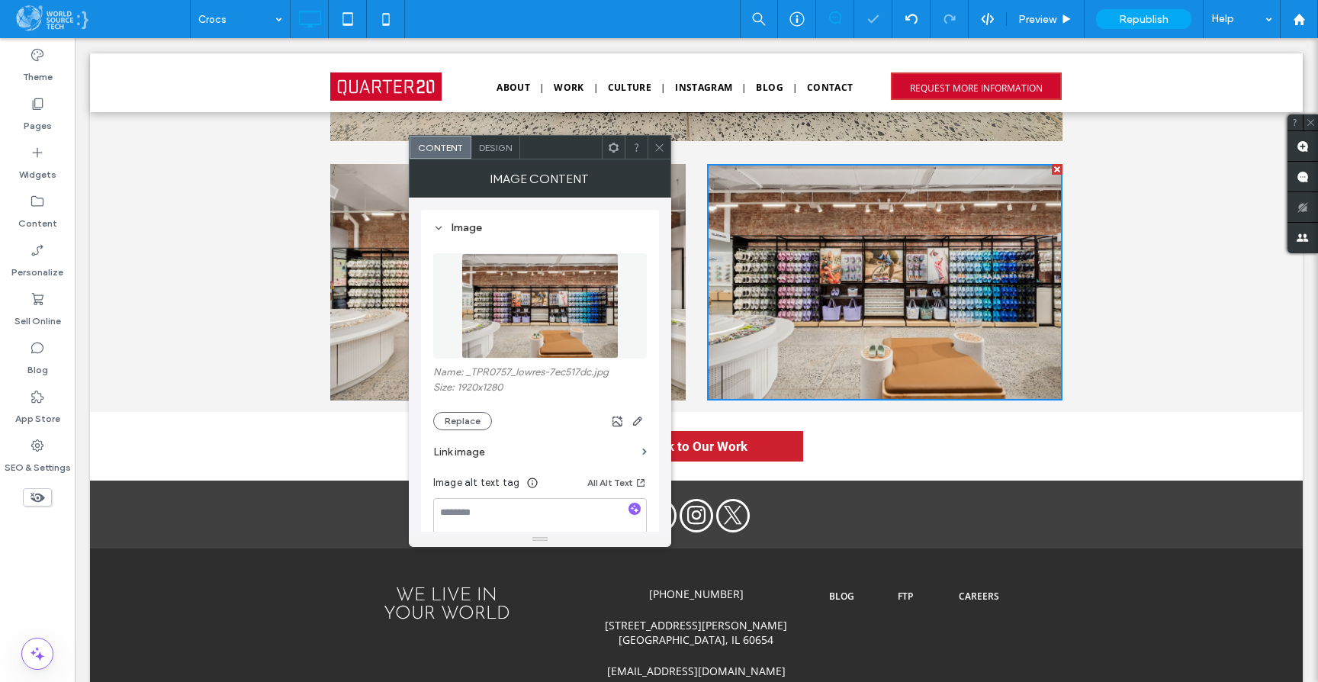
click at [659, 146] on icon at bounding box center [659, 147] width 11 height 11
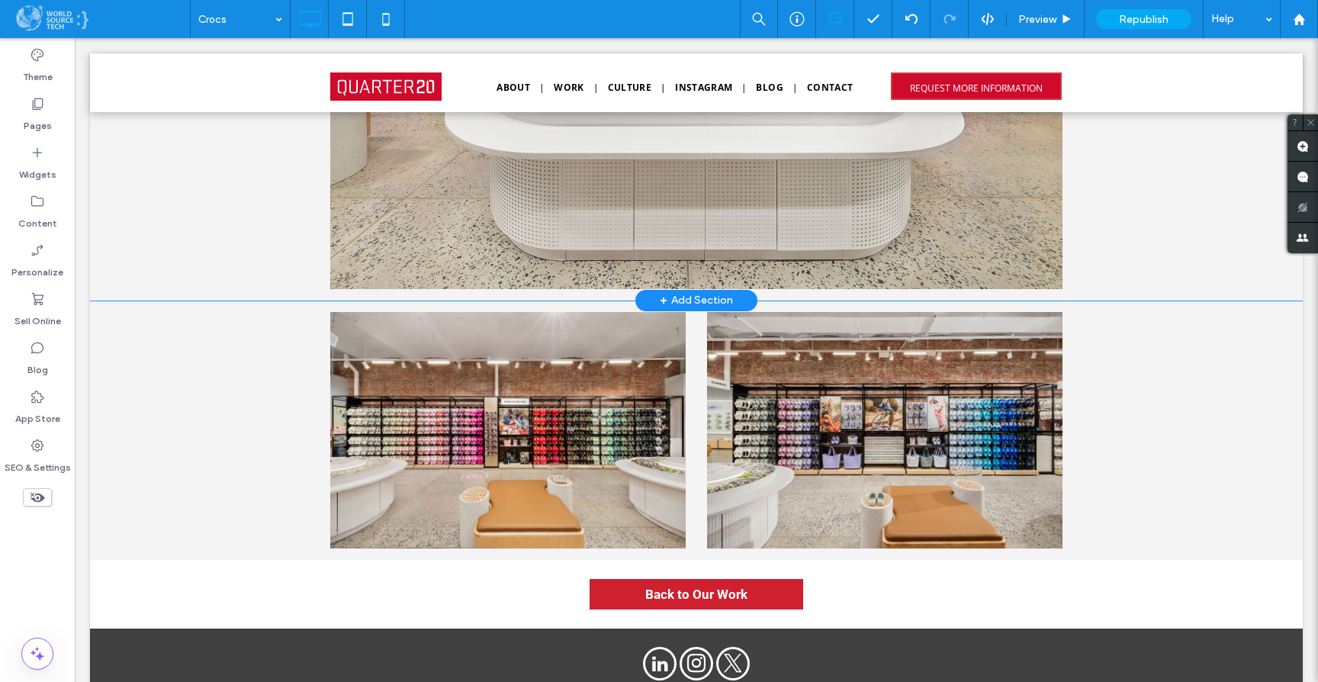
scroll to position [4016, 0]
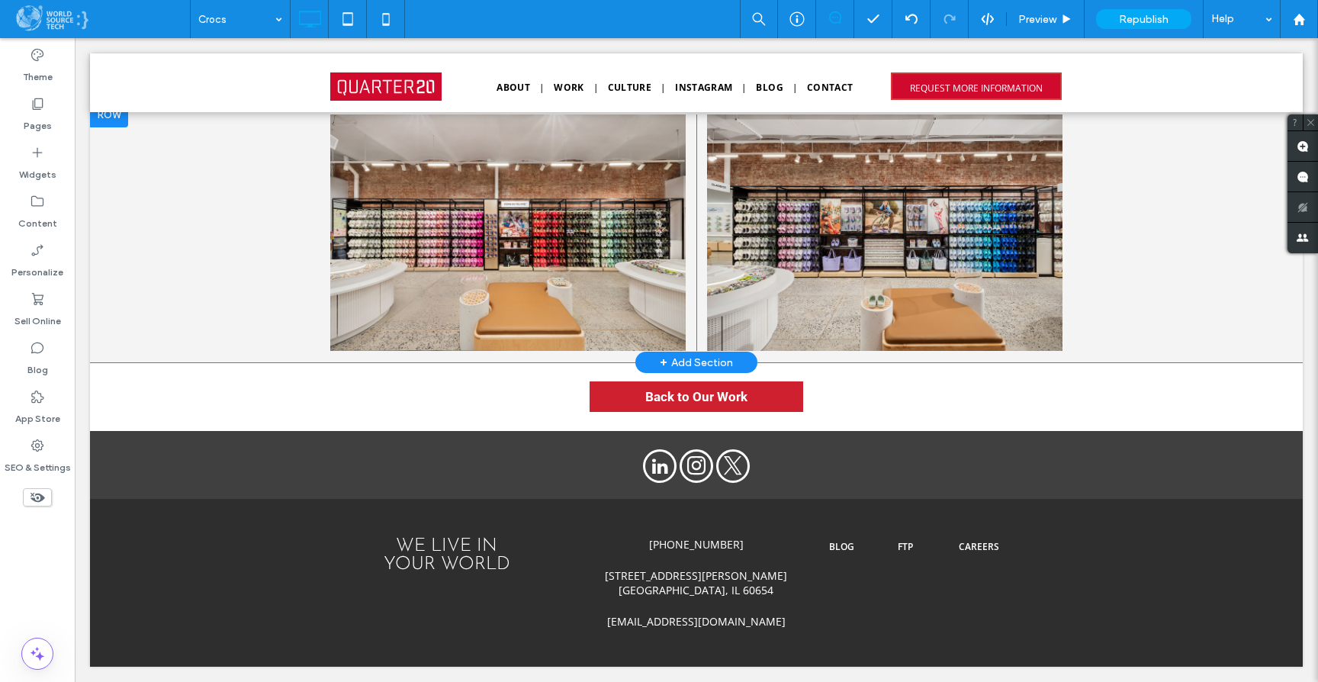
click at [693, 359] on div "+ Add Section" at bounding box center [696, 362] width 73 height 17
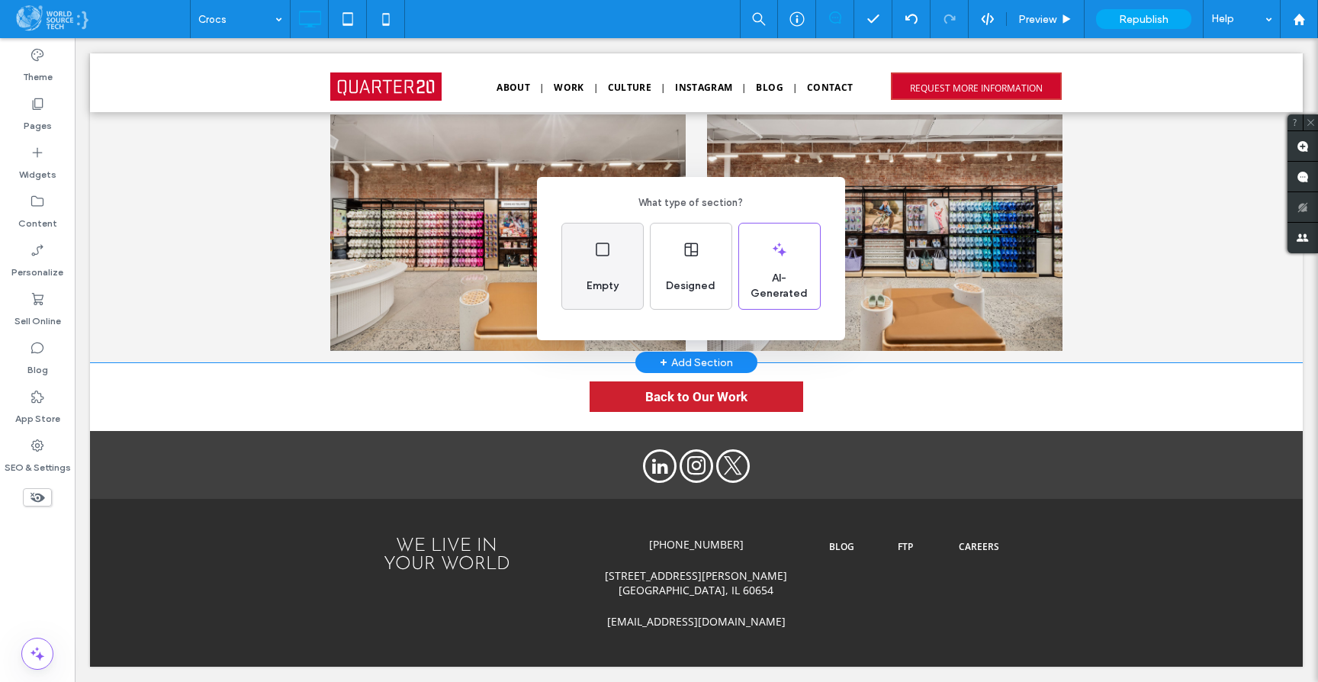
click at [619, 259] on div "Empty" at bounding box center [602, 265] width 81 height 85
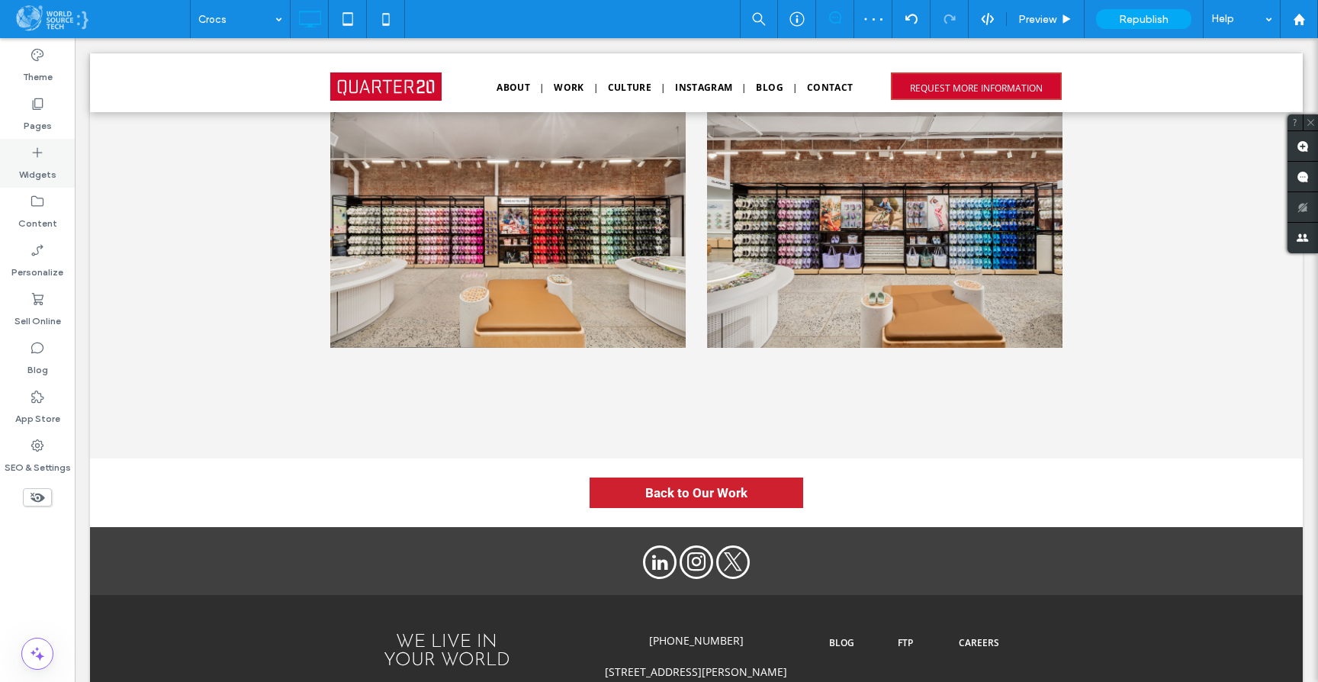
click at [42, 156] on icon at bounding box center [37, 152] width 15 height 15
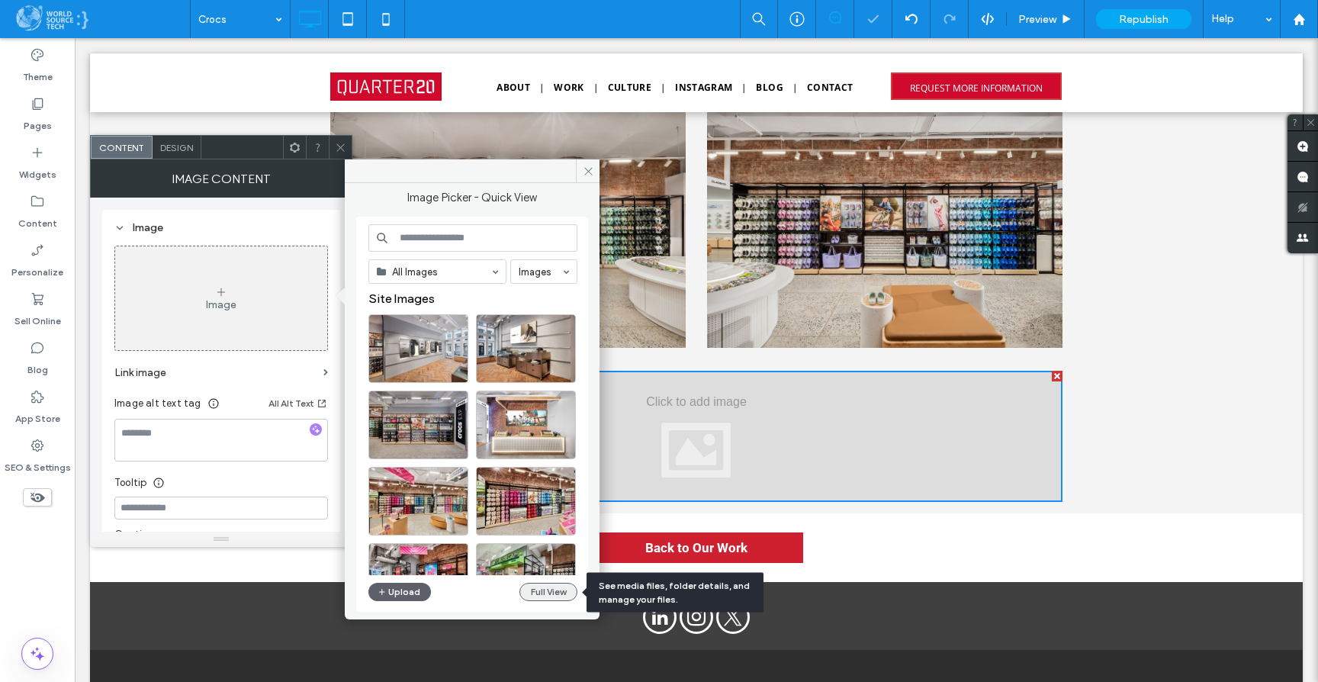
click at [545, 589] on button "Full View" at bounding box center [548, 592] width 58 height 18
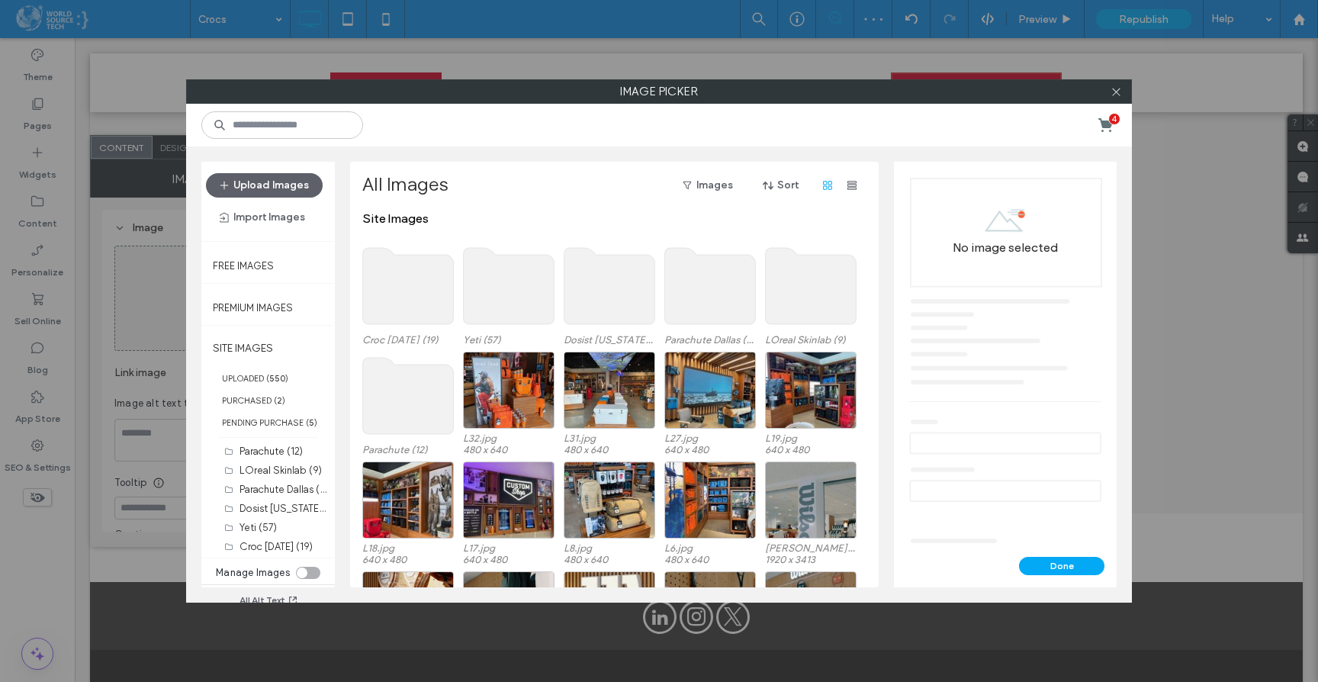
click at [387, 270] on use at bounding box center [408, 286] width 91 height 76
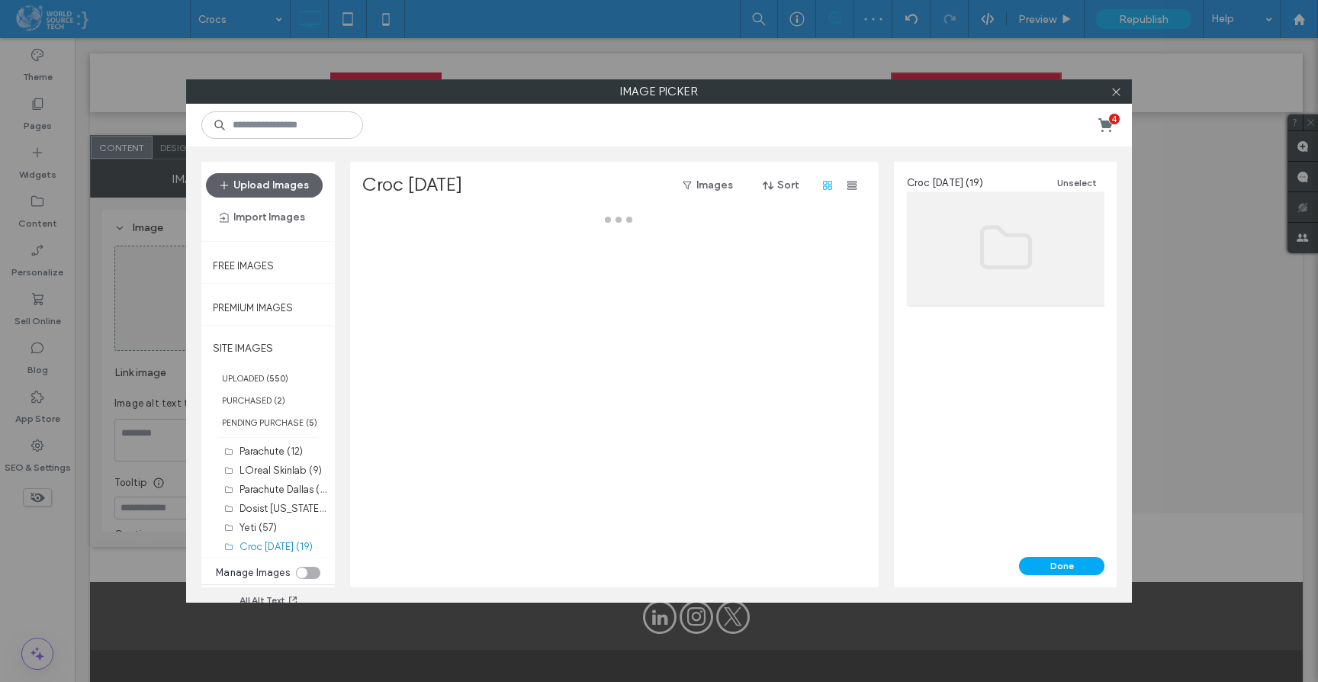
click at [387, 270] on div at bounding box center [618, 399] width 513 height 376
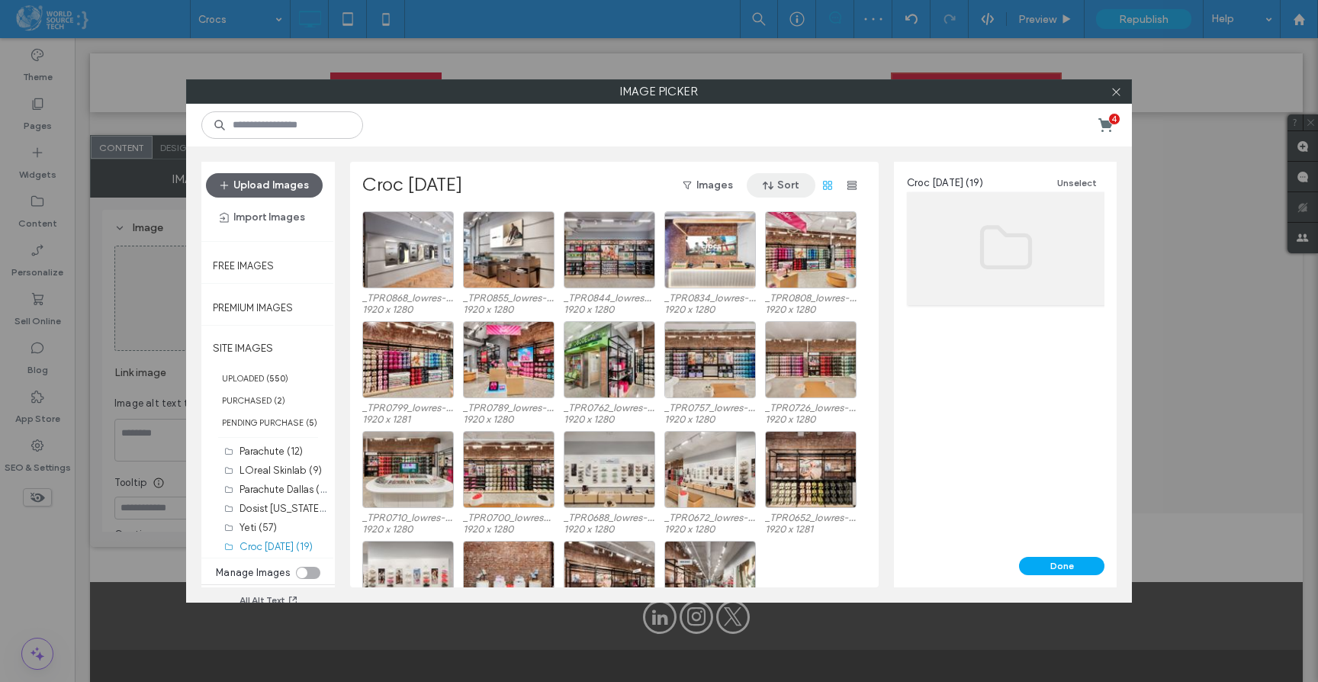
click at [768, 189] on icon "button" at bounding box center [768, 185] width 12 height 12
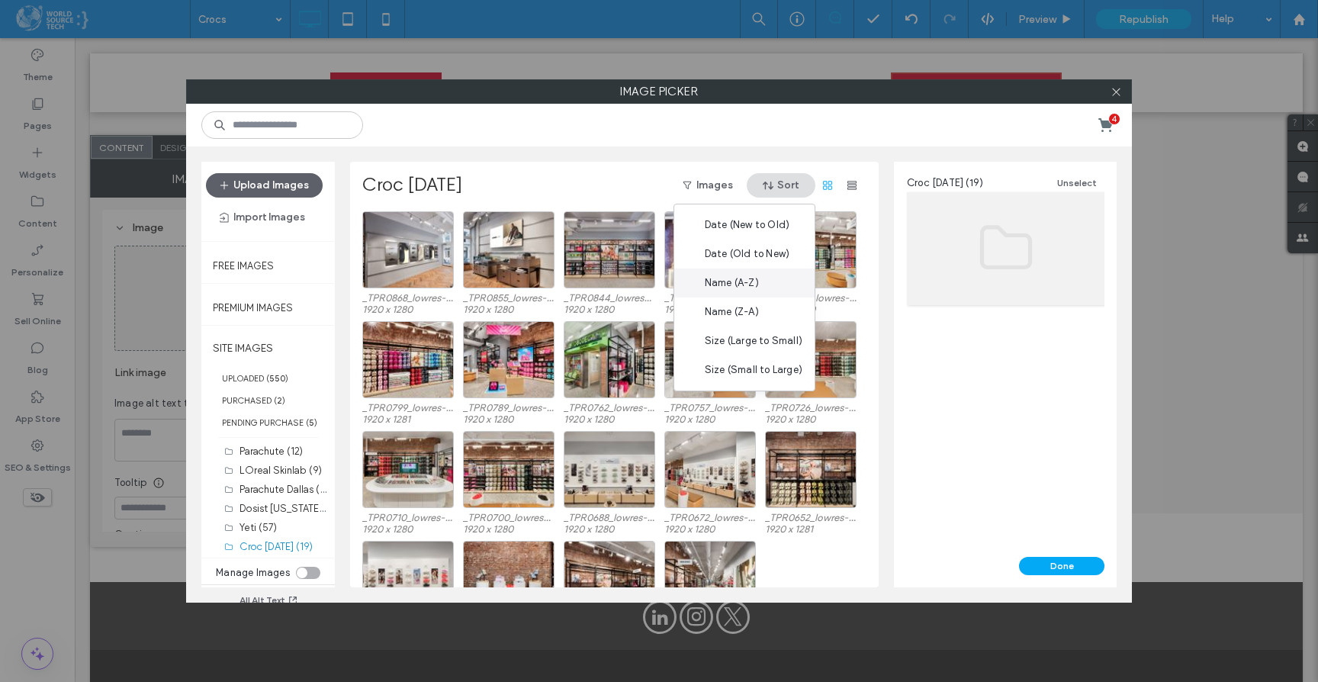
click at [759, 286] on span "Name (A-Z)" at bounding box center [732, 282] width 54 height 15
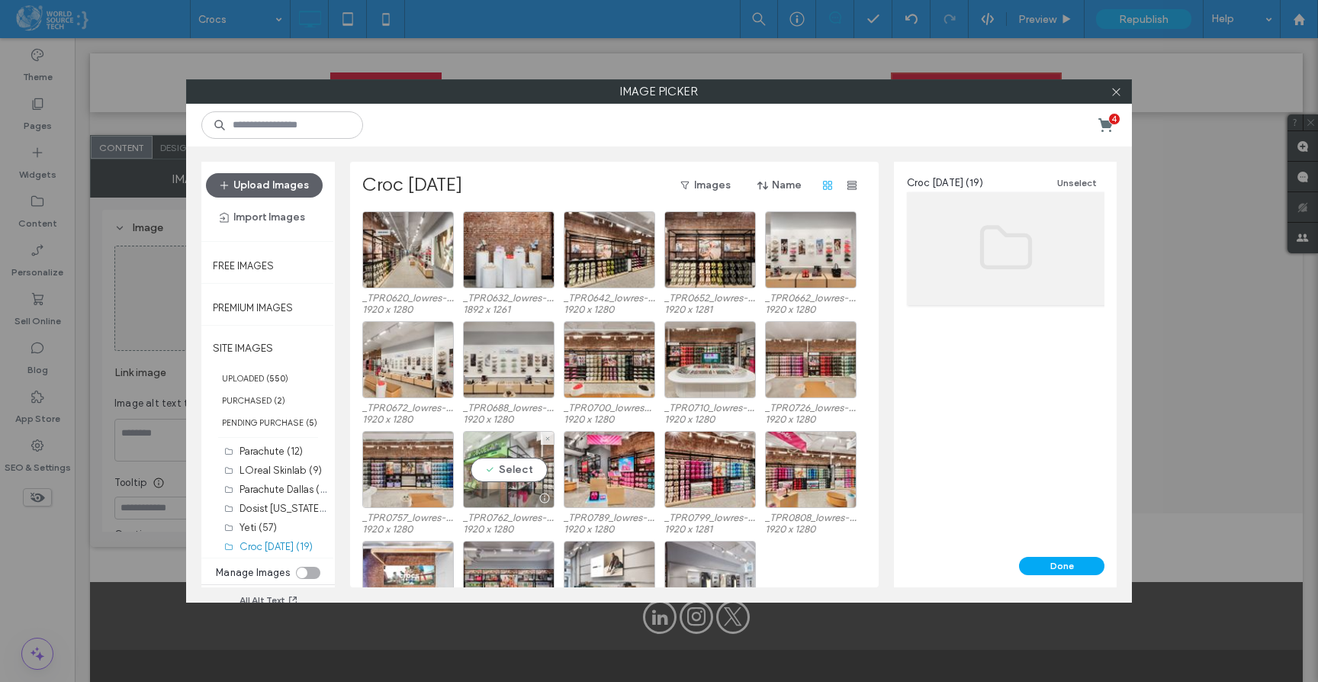
click at [513, 465] on div "Select" at bounding box center [509, 469] width 92 height 77
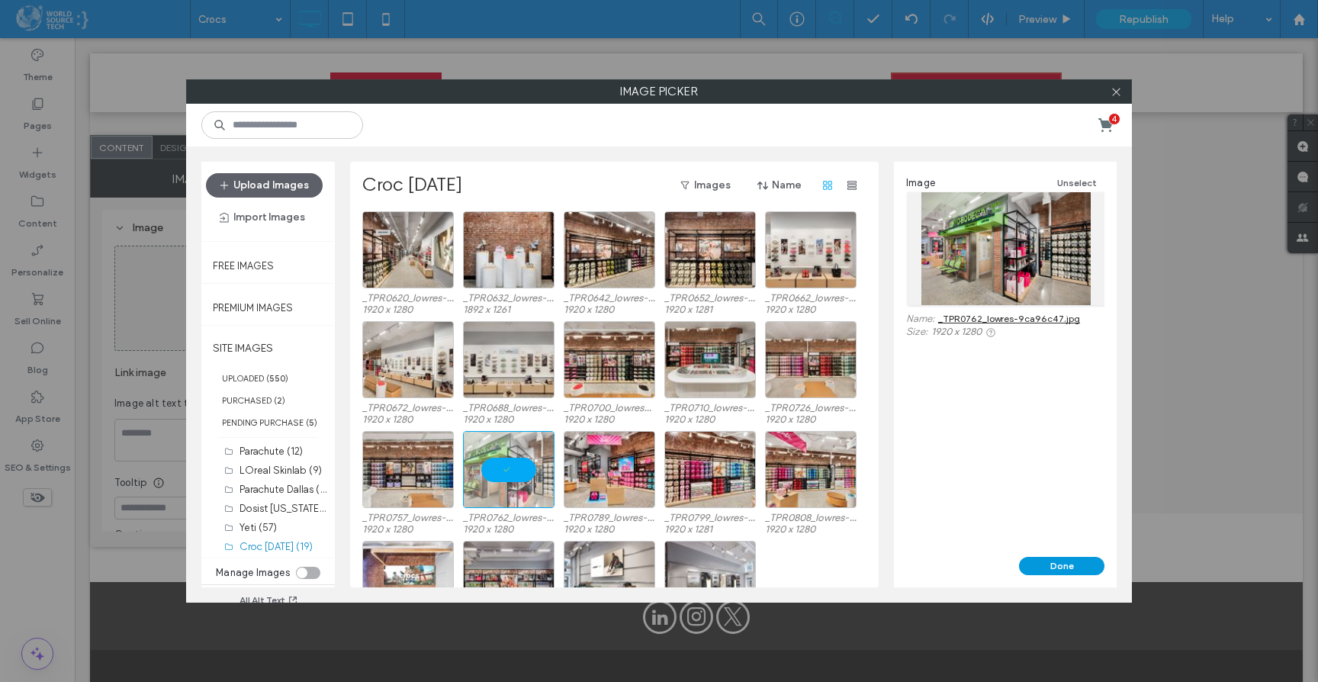
click at [1044, 570] on button "Done" at bounding box center [1061, 566] width 85 height 18
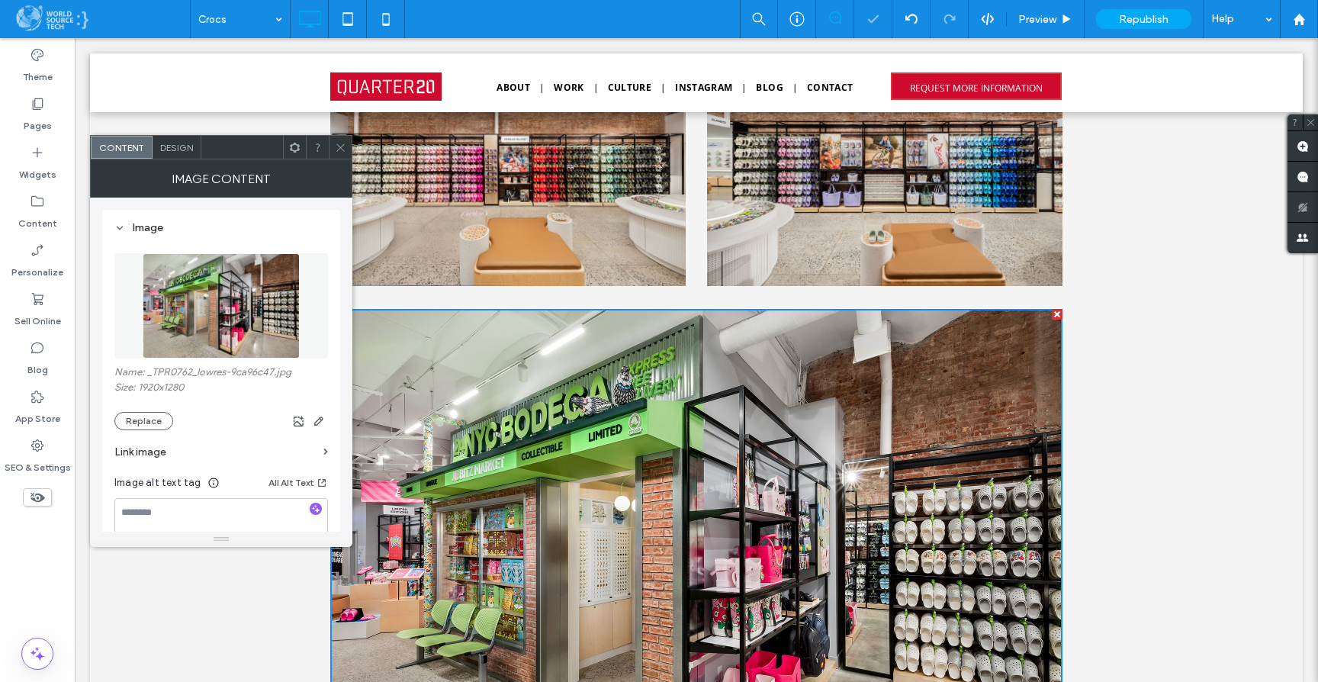
scroll to position [4260, 0]
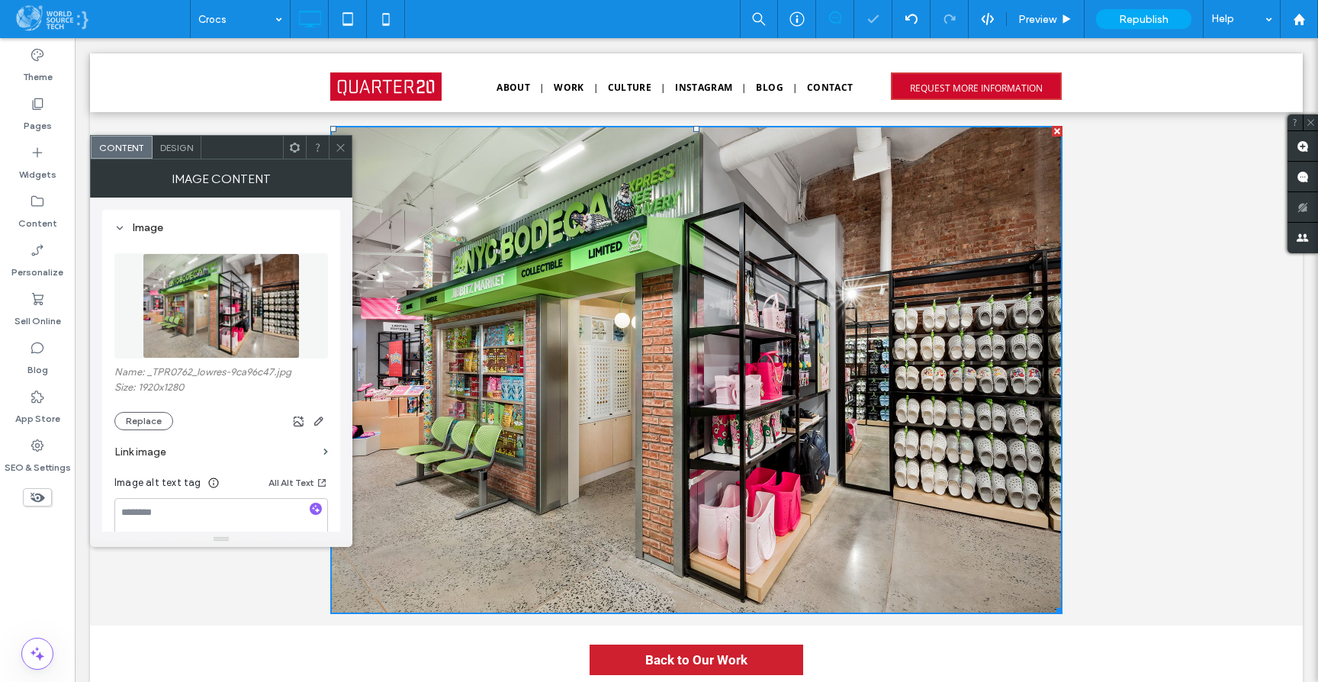
click at [336, 153] on span at bounding box center [340, 147] width 11 height 23
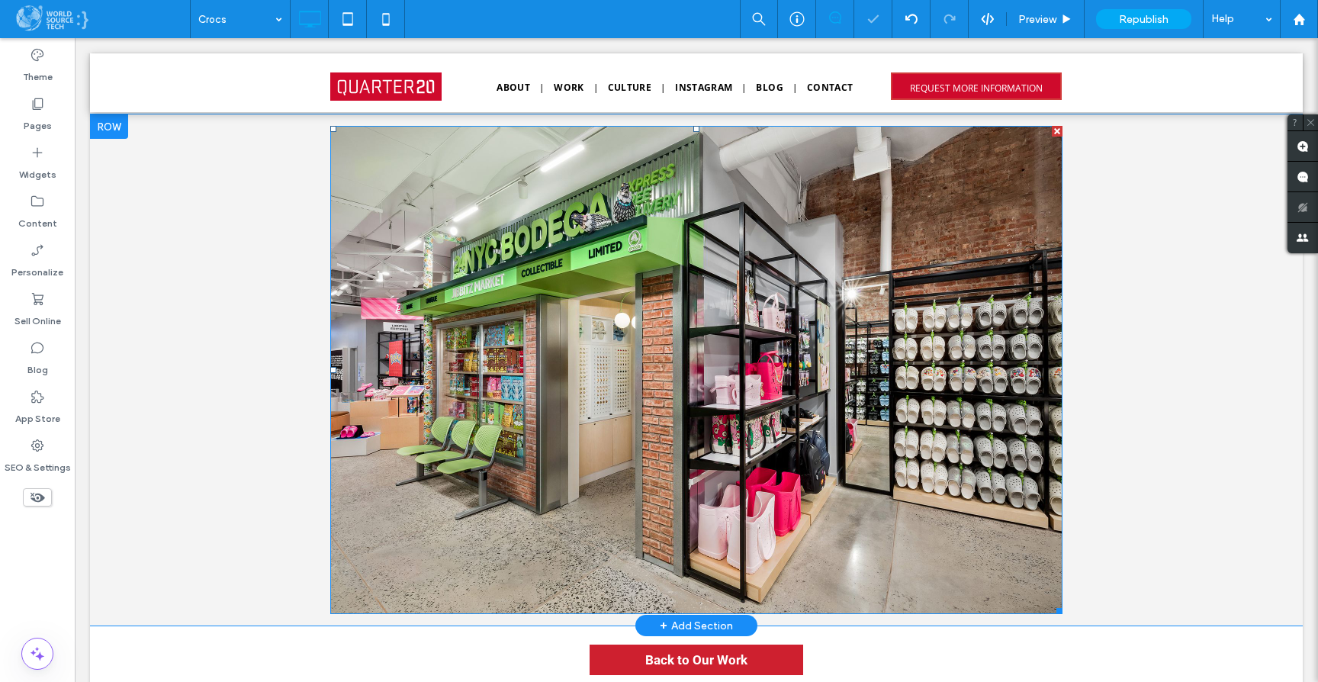
scroll to position [4333, 0]
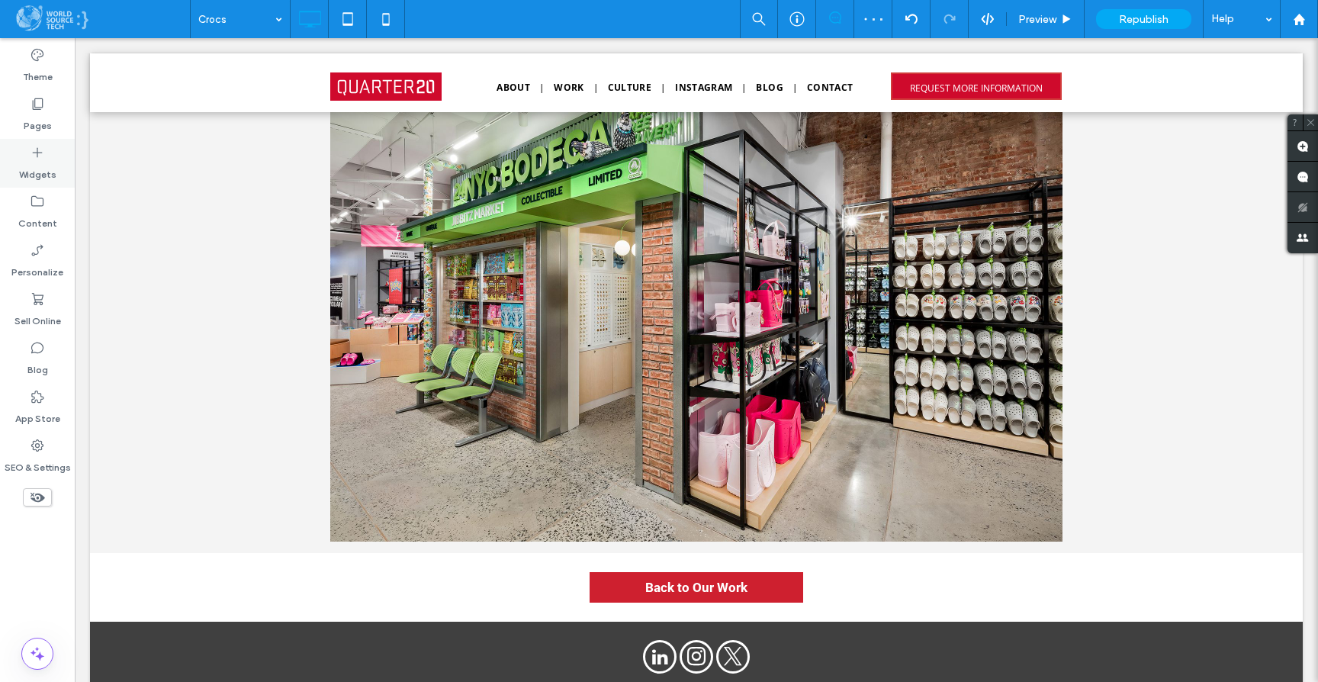
click at [43, 156] on icon at bounding box center [37, 152] width 15 height 15
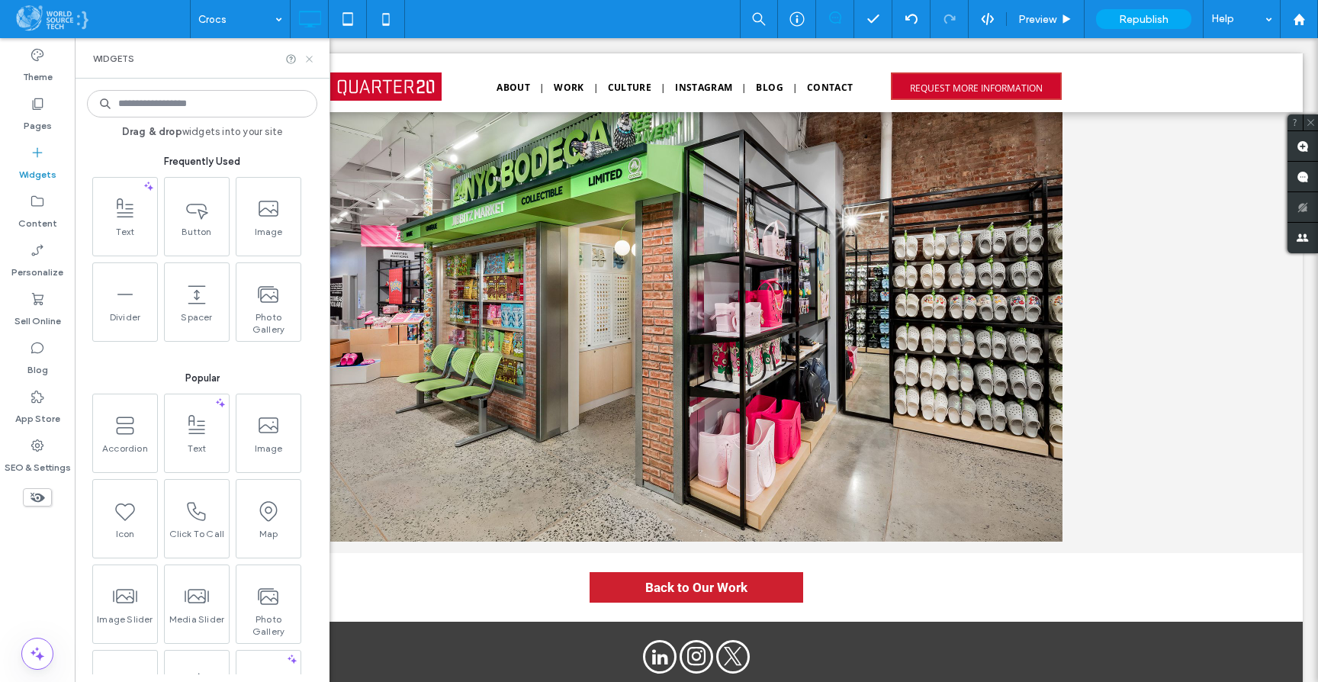
click at [311, 61] on use at bounding box center [309, 59] width 6 height 6
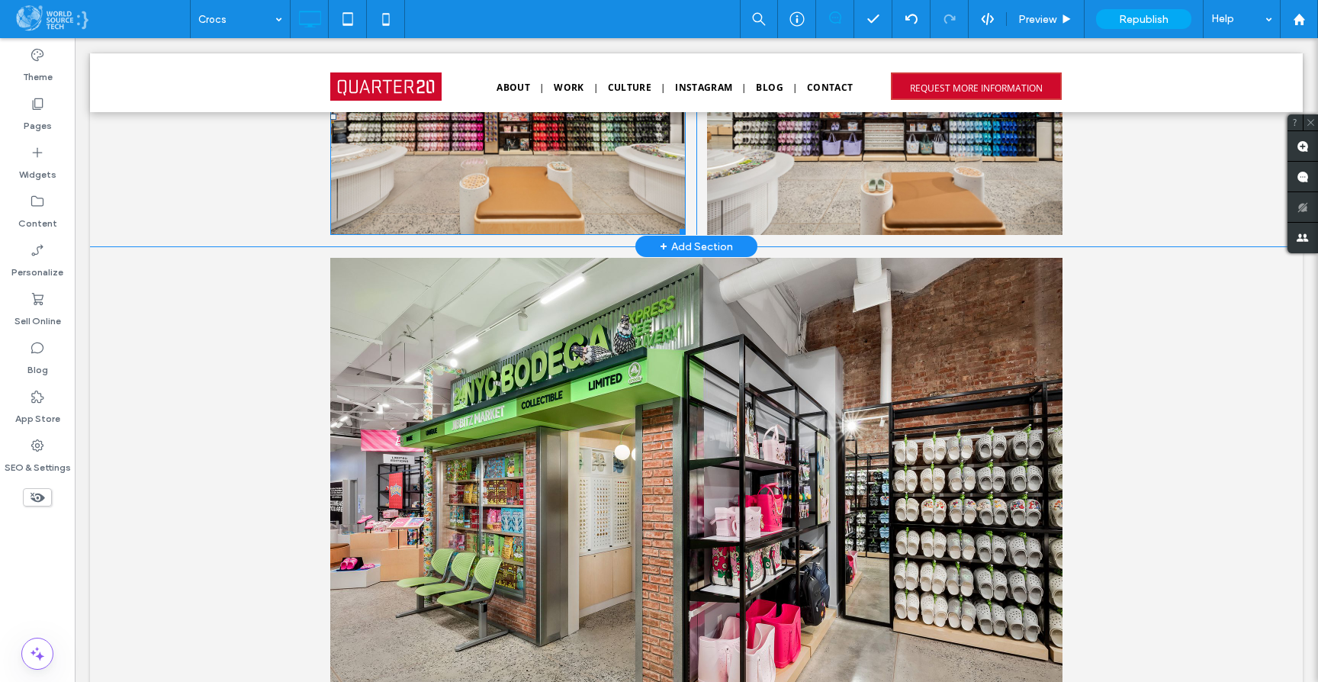
scroll to position [4129, 0]
click at [288, 226] on div "Click To Paste Click To Paste Click To Paste Click To Paste Row + Add Section" at bounding box center [696, 115] width 1213 height 259
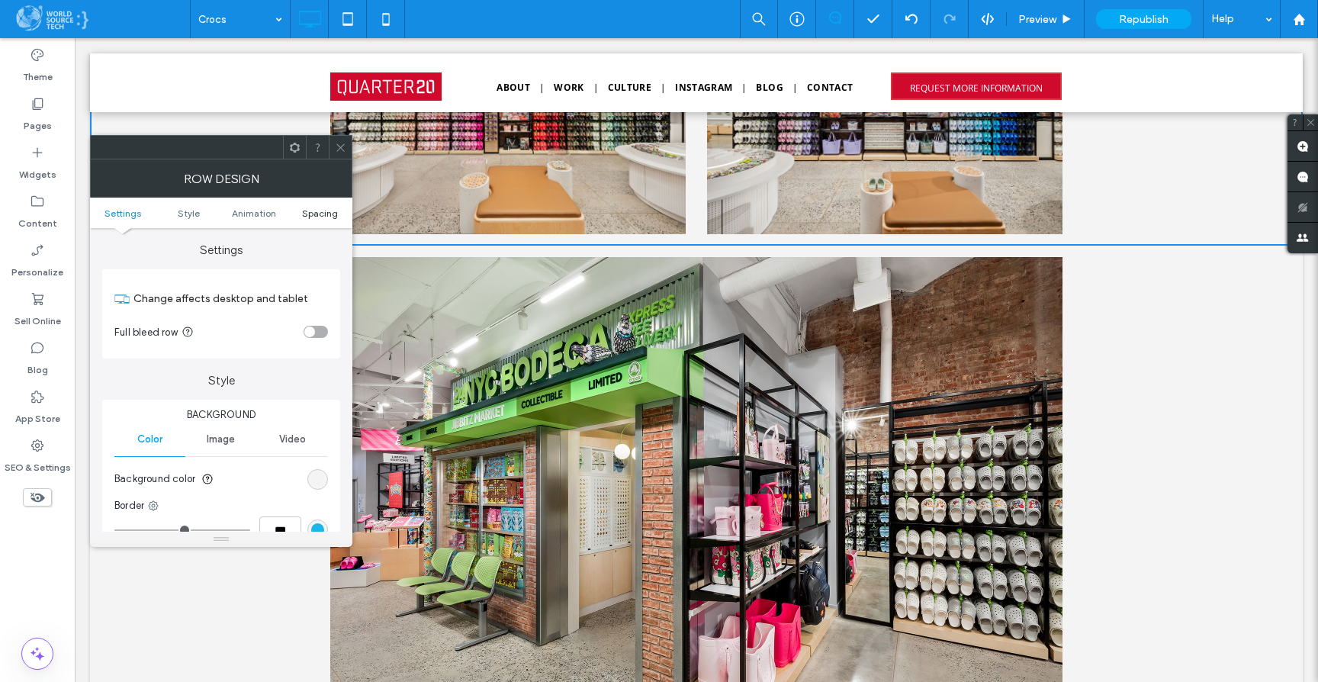
click at [313, 211] on span "Spacing" at bounding box center [320, 212] width 36 height 11
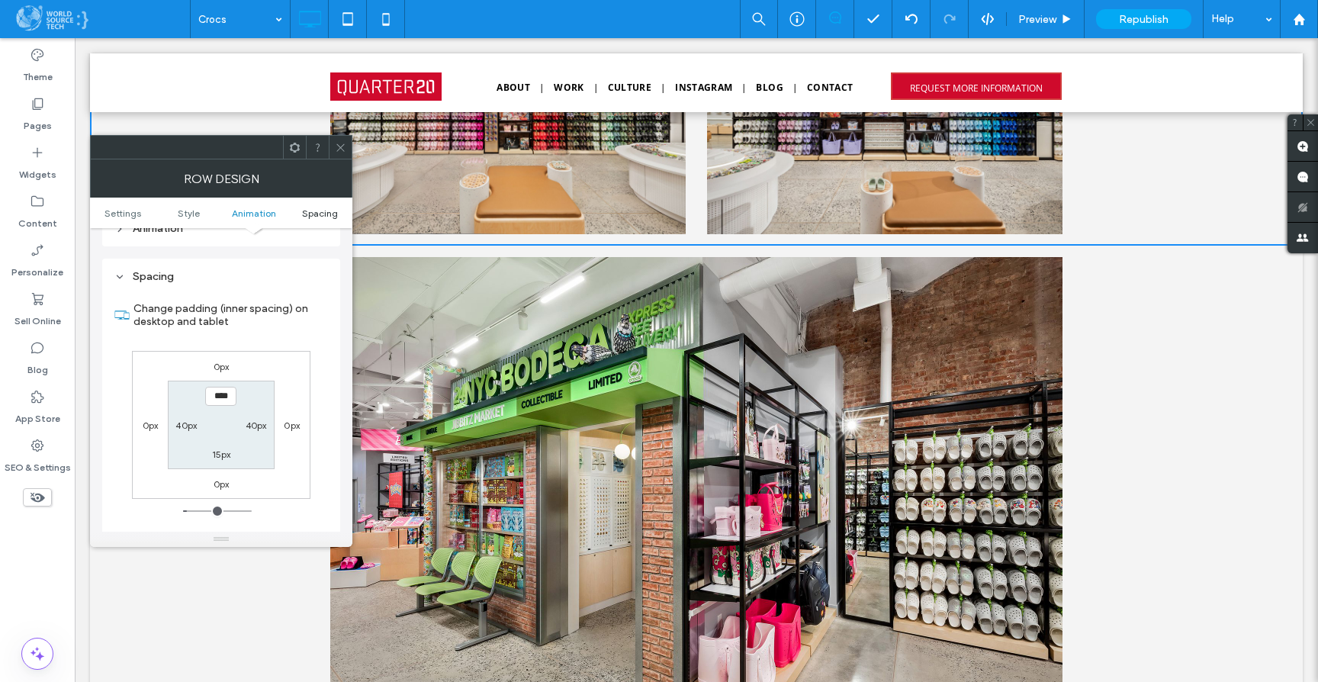
scroll to position [432, 0]
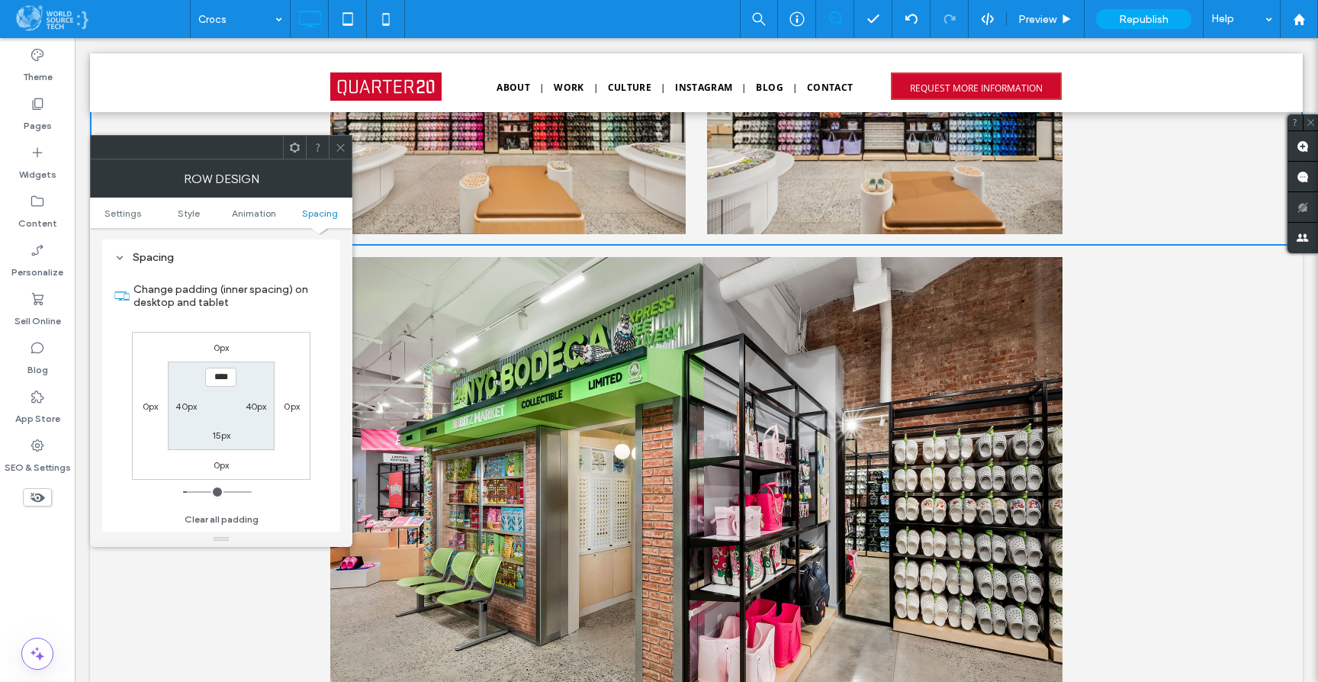
click at [341, 149] on icon at bounding box center [340, 147] width 11 height 11
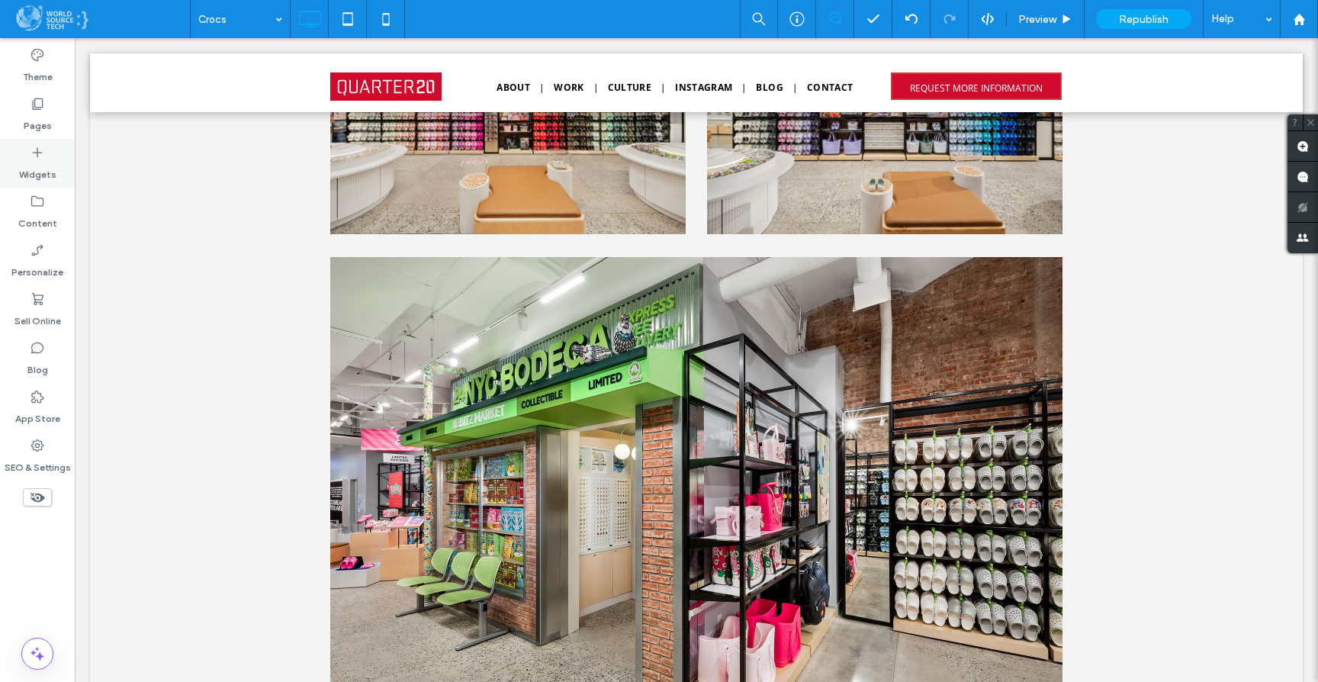
click at [53, 160] on label "Widgets" at bounding box center [37, 170] width 37 height 21
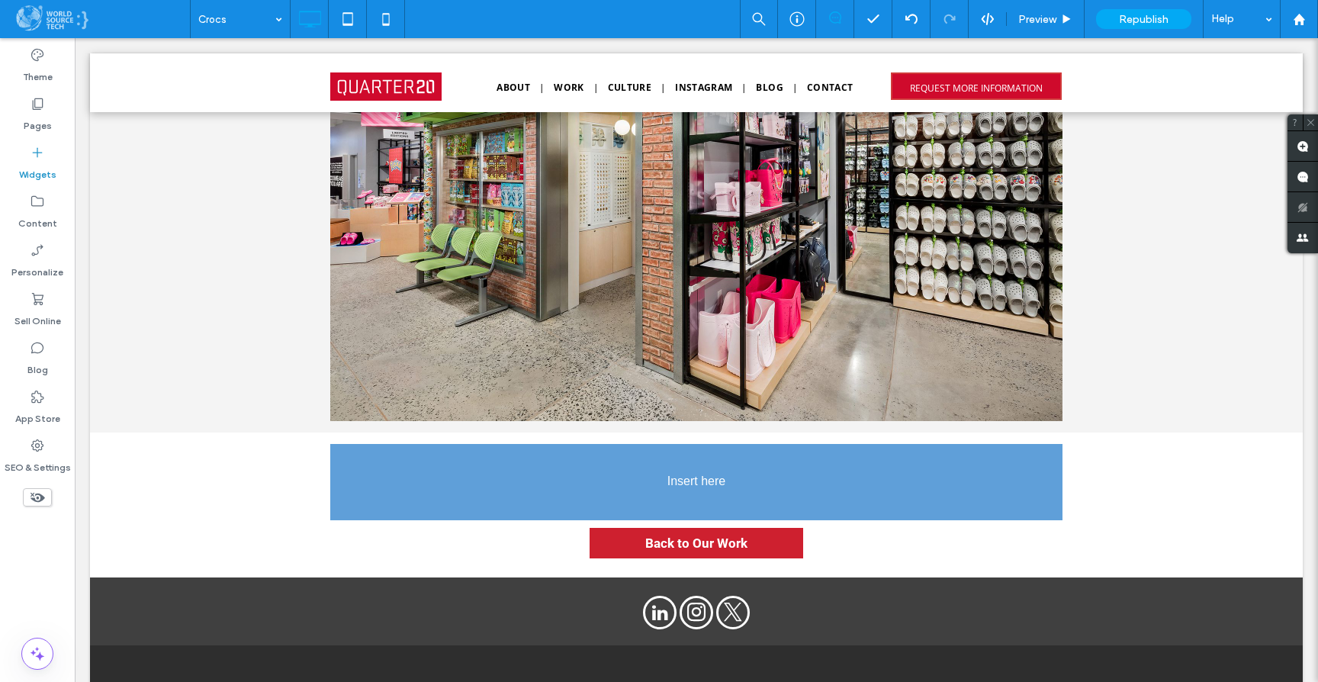
scroll to position [4469, 0]
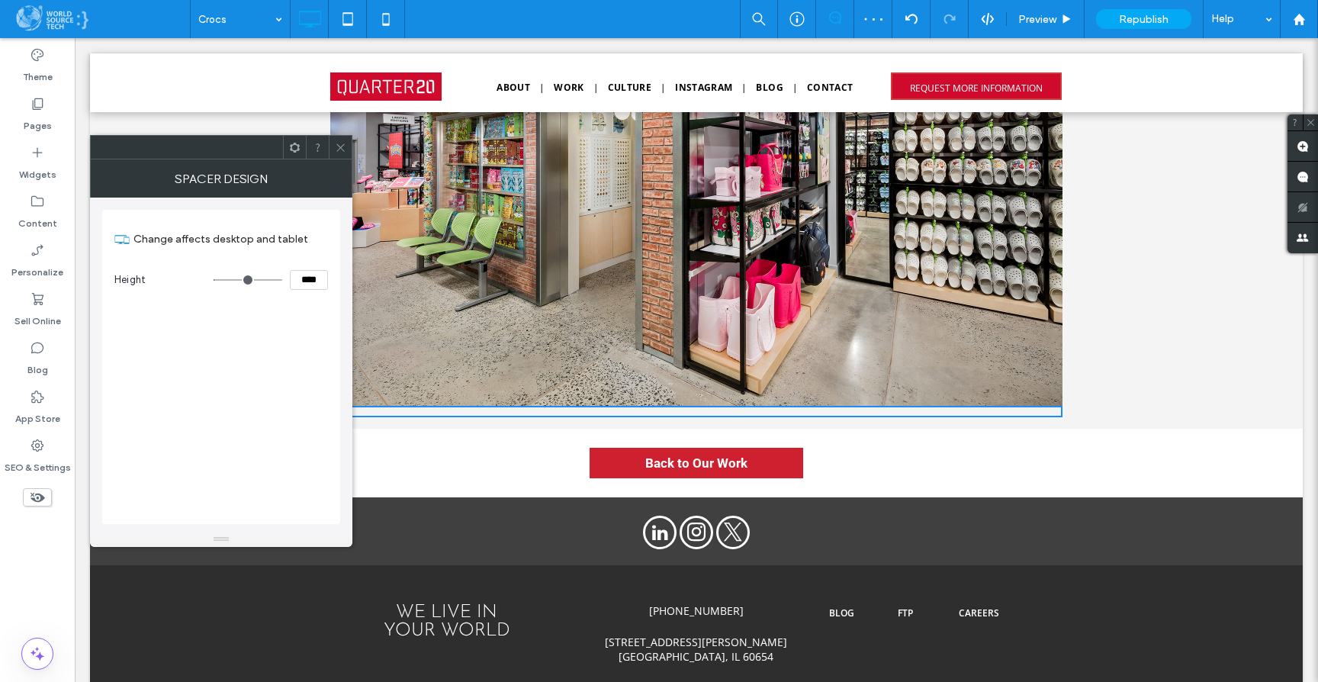
drag, startPoint x: 299, startPoint y: 274, endPoint x: 332, endPoint y: 279, distance: 33.2
click at [332, 279] on div "Change affects desktop and tablet Height ****" at bounding box center [221, 367] width 238 height 314
type input "****"
type input "**"
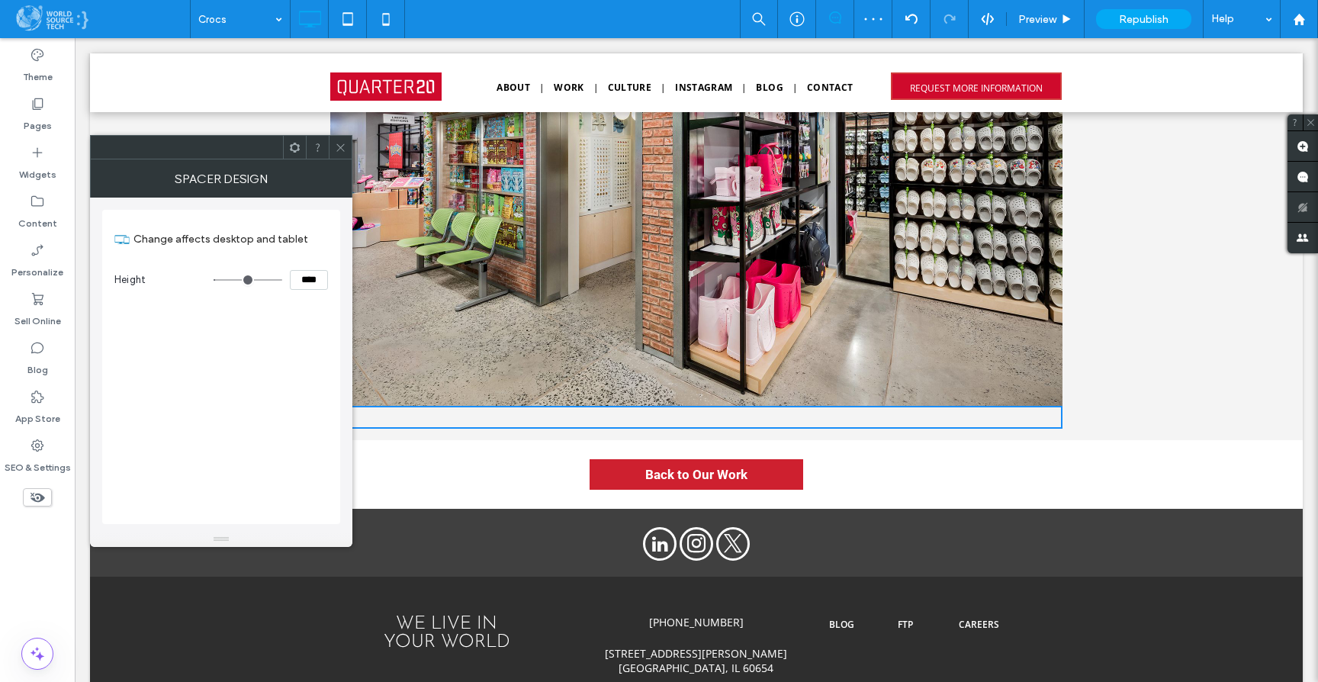
click at [345, 153] on icon at bounding box center [340, 147] width 11 height 11
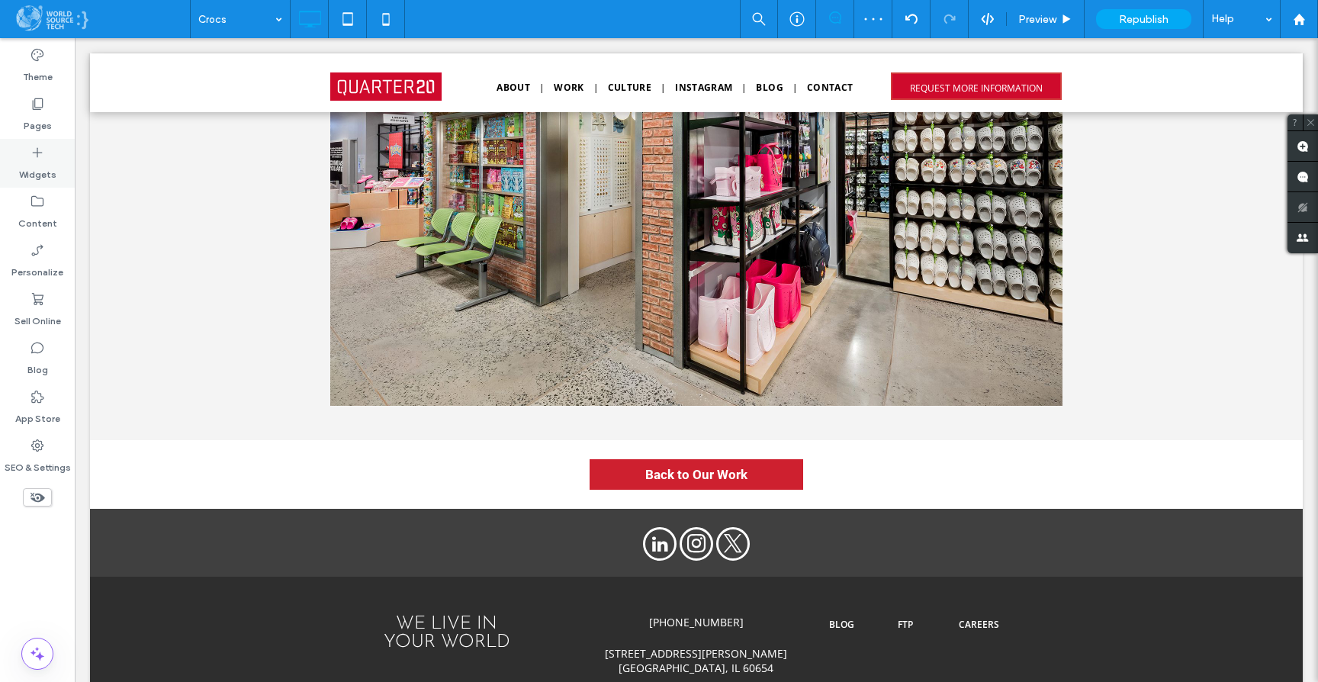
click at [41, 156] on icon at bounding box center [37, 152] width 15 height 15
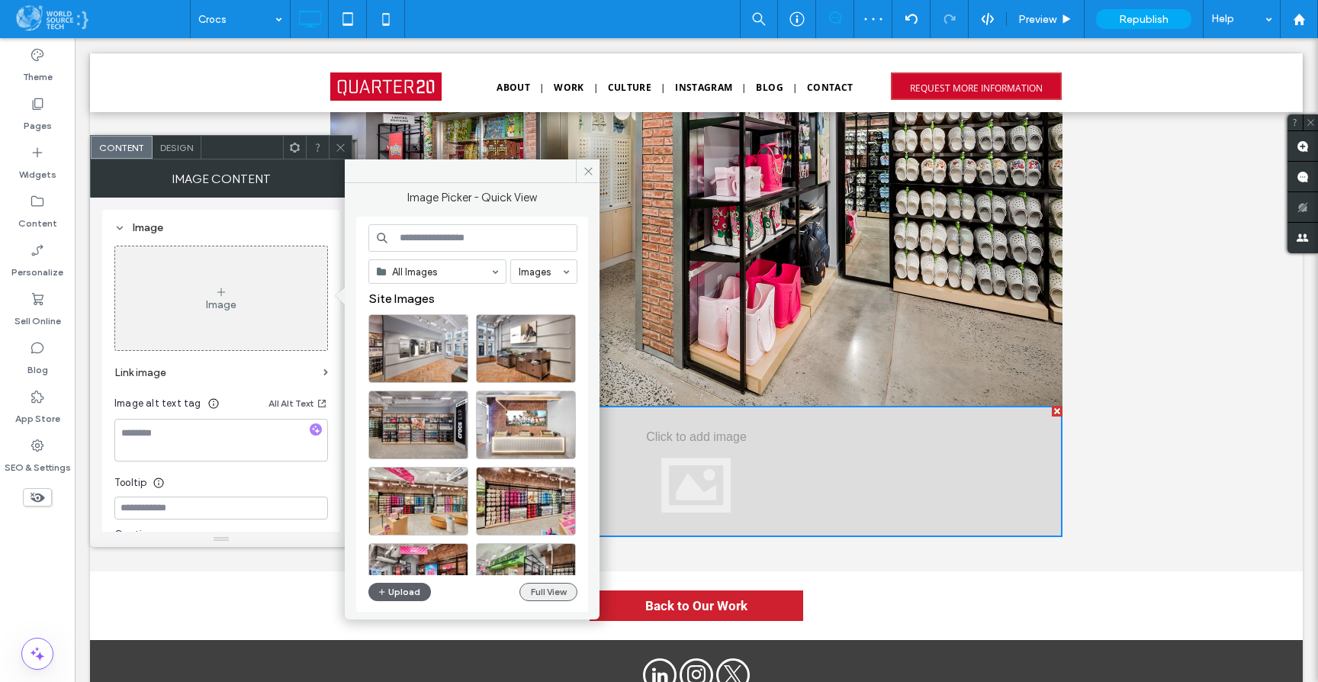
click at [542, 590] on button "Full View" at bounding box center [548, 592] width 58 height 18
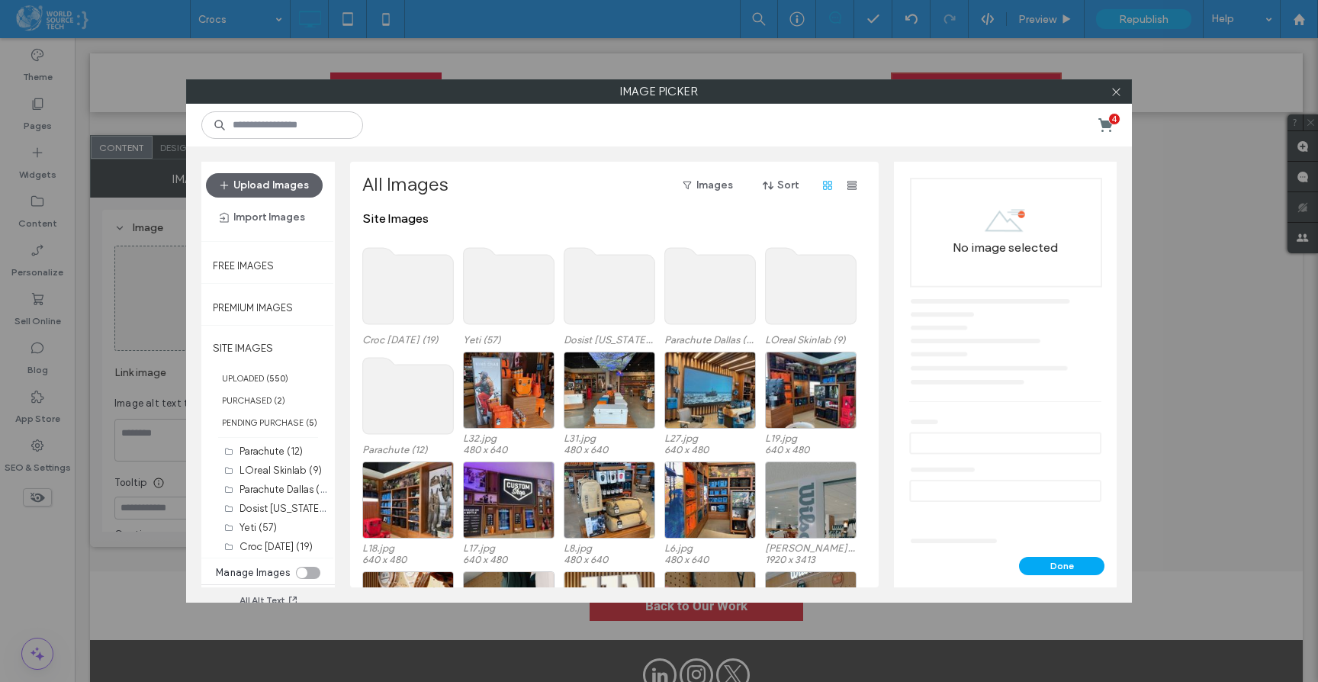
click at [410, 304] on use at bounding box center [408, 286] width 91 height 76
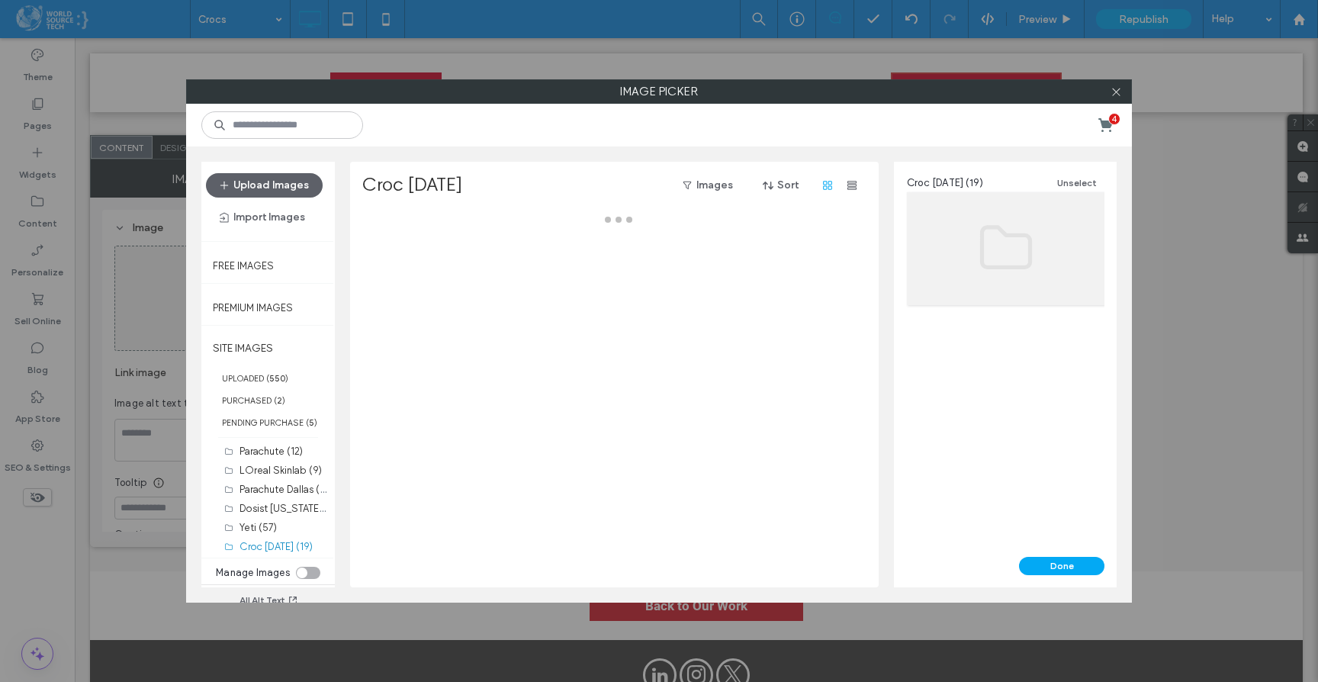
click at [410, 304] on div at bounding box center [618, 399] width 513 height 376
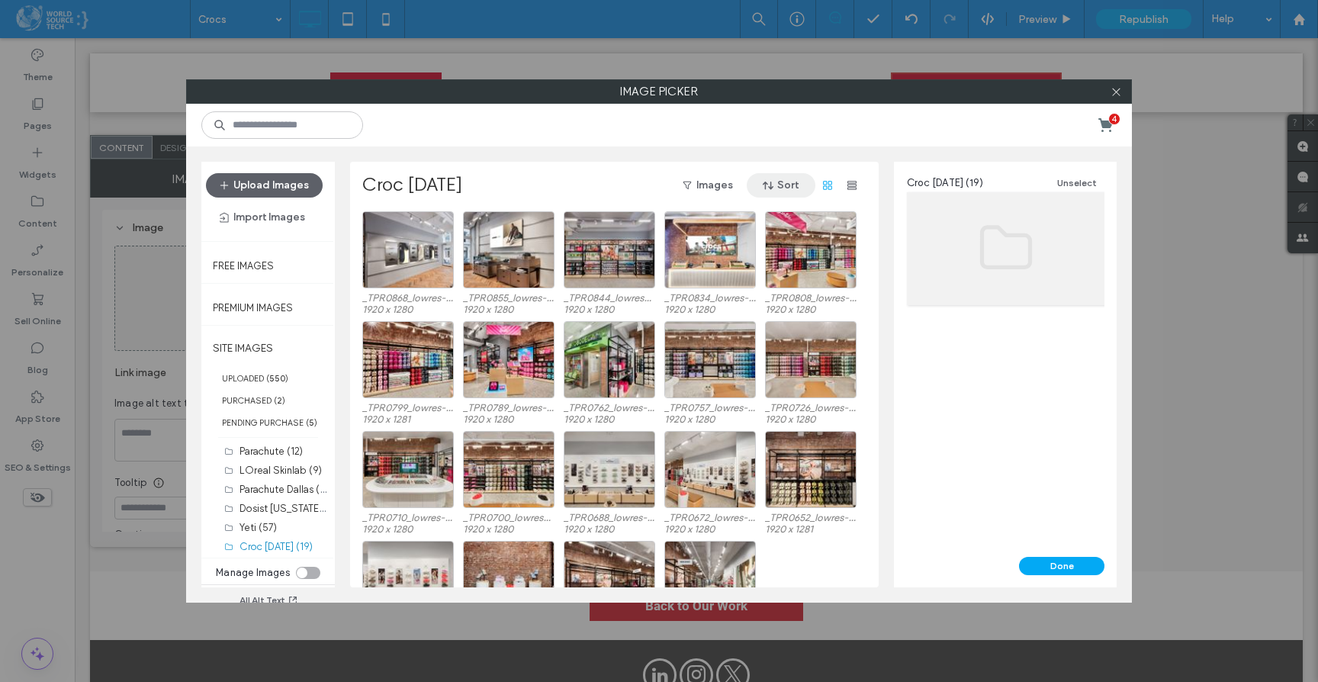
click at [794, 185] on button "Sort" at bounding box center [781, 185] width 69 height 24
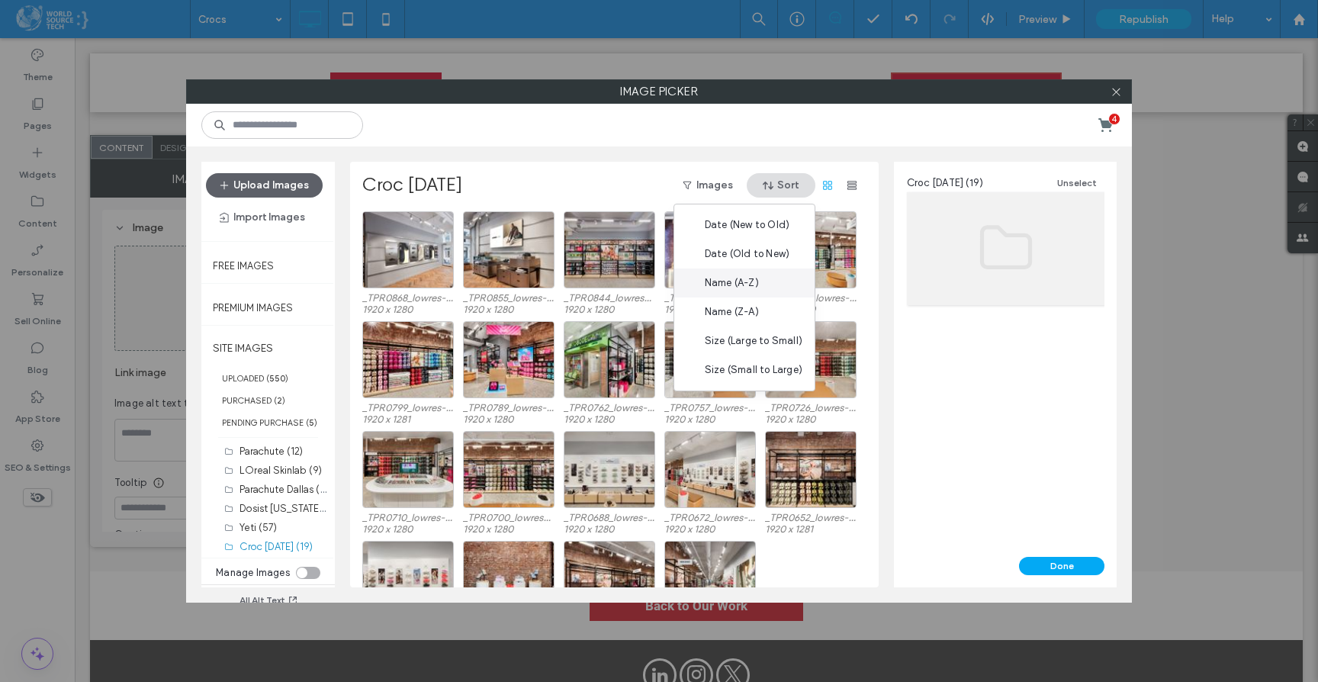
click at [754, 287] on span "Name (A-Z)" at bounding box center [732, 282] width 54 height 15
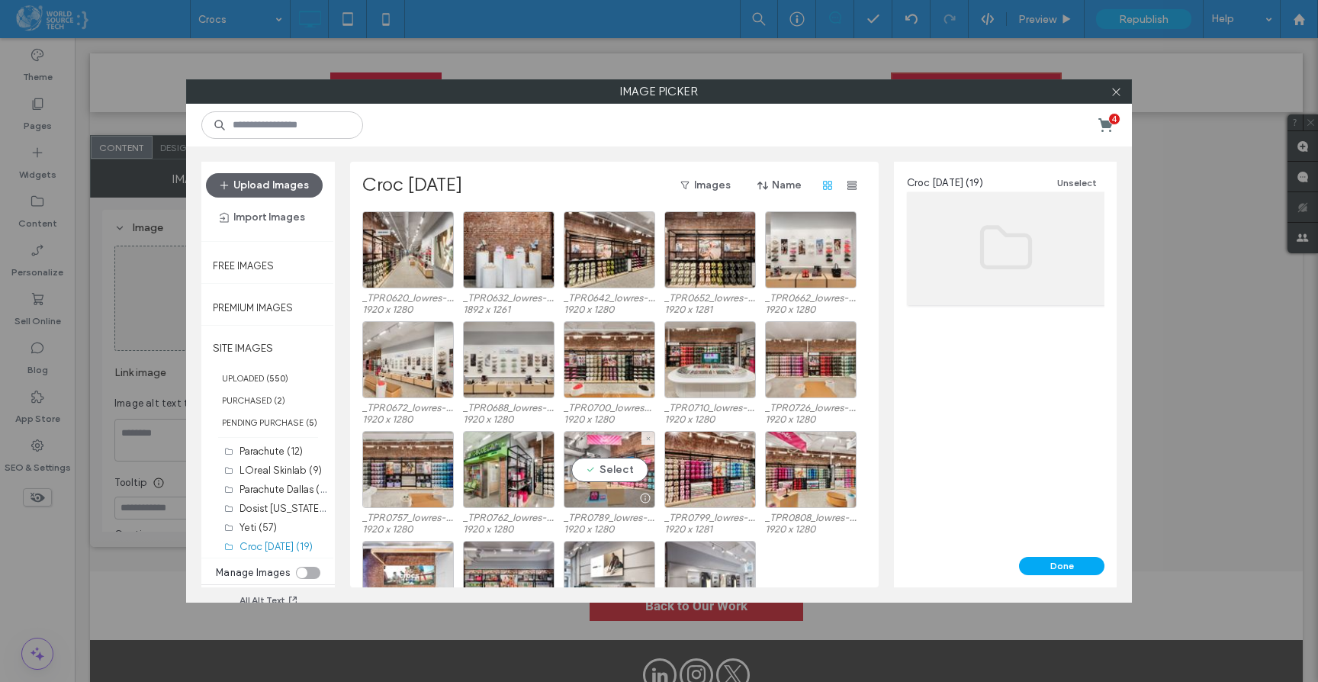
click at [596, 473] on div "Select" at bounding box center [610, 469] width 92 height 77
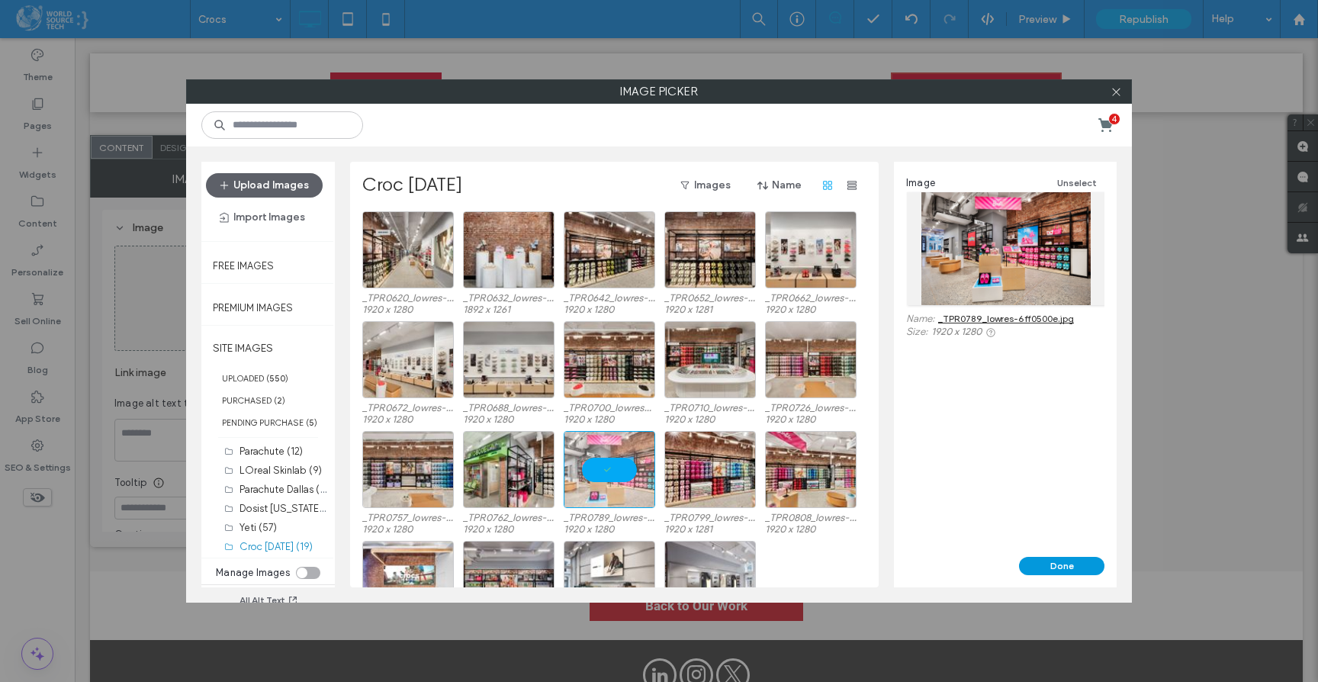
click at [1044, 570] on button "Done" at bounding box center [1061, 566] width 85 height 18
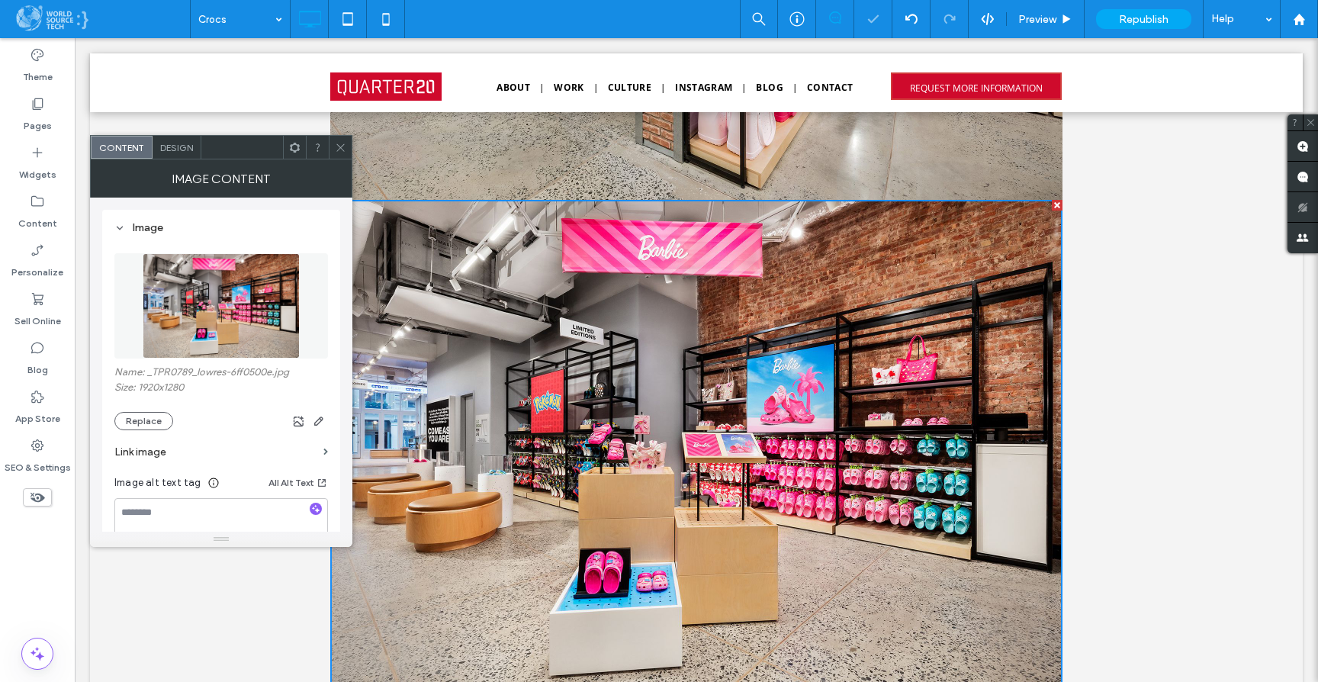
scroll to position [4743, 0]
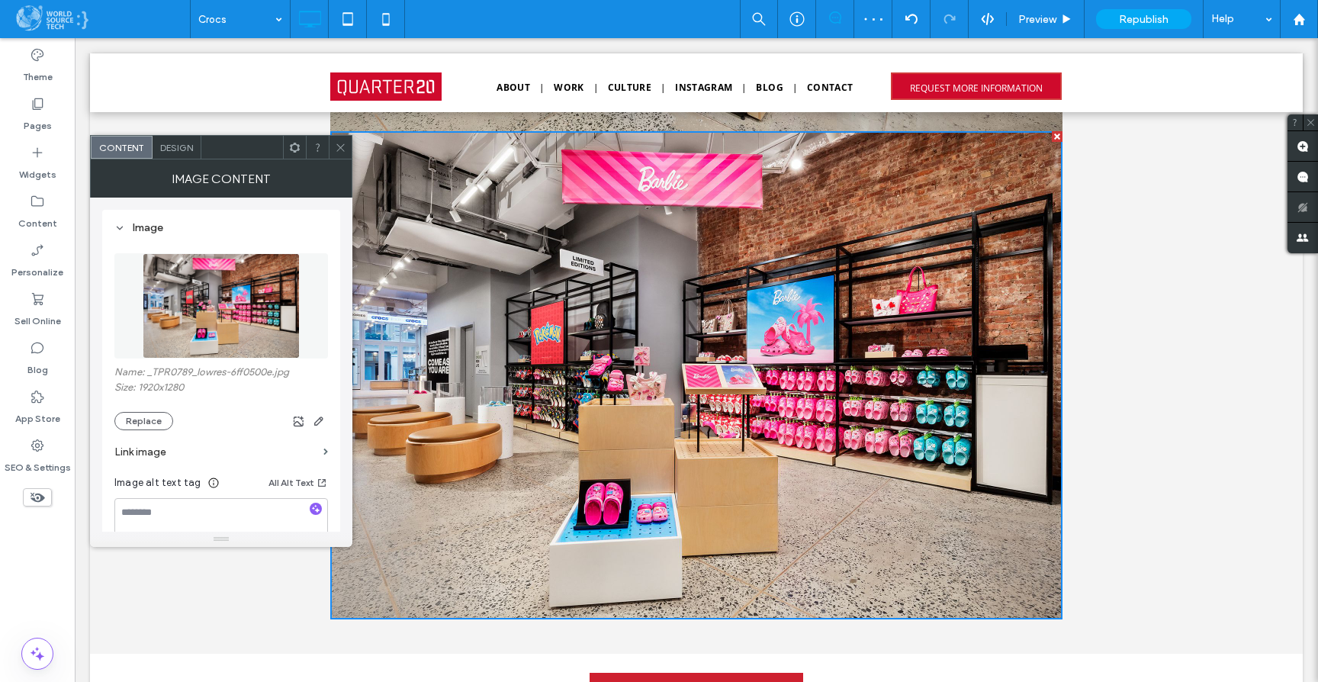
click at [336, 142] on icon at bounding box center [340, 147] width 11 height 11
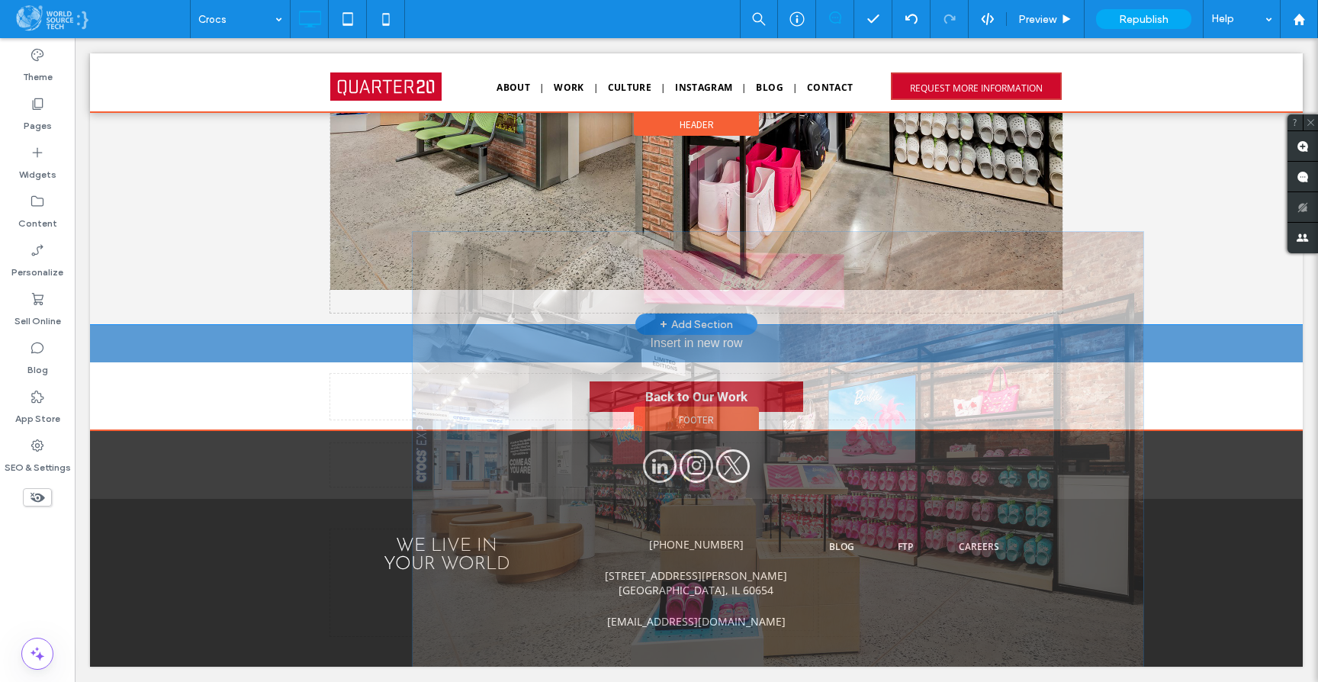
scroll to position [4626, 0]
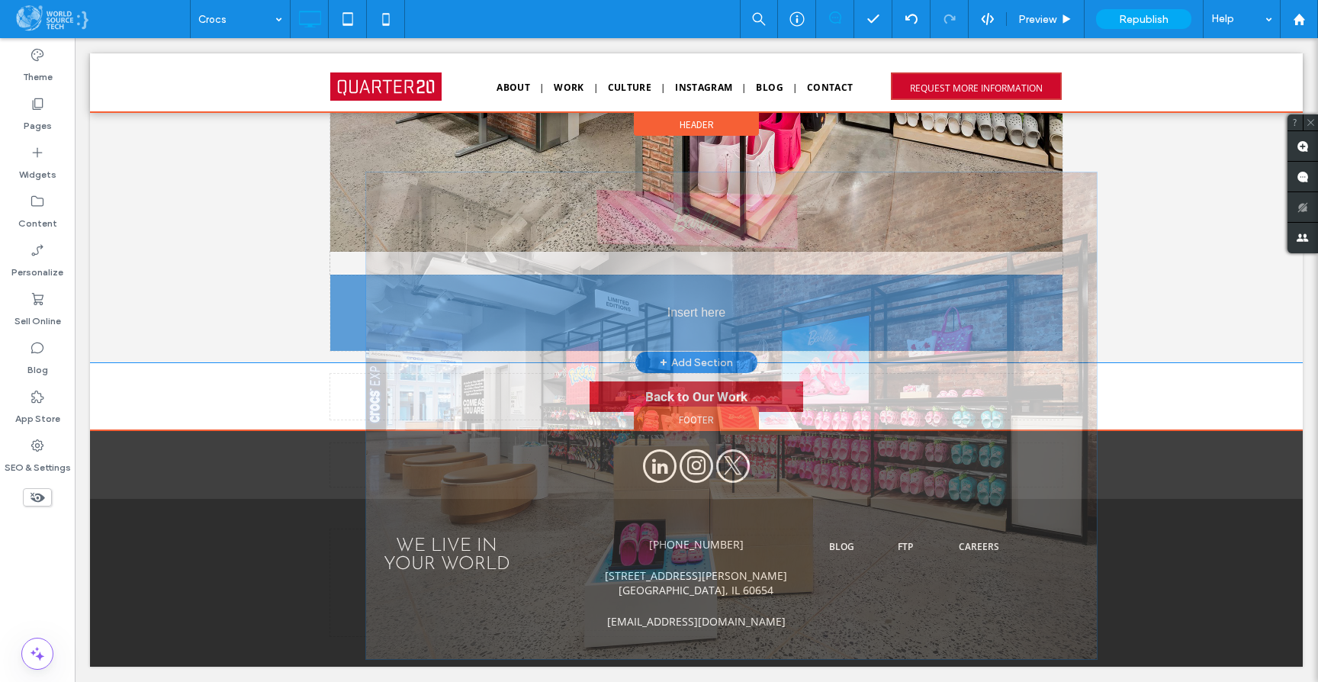
drag, startPoint x: 526, startPoint y: 365, endPoint x: 481, endPoint y: 342, distance: 50.8
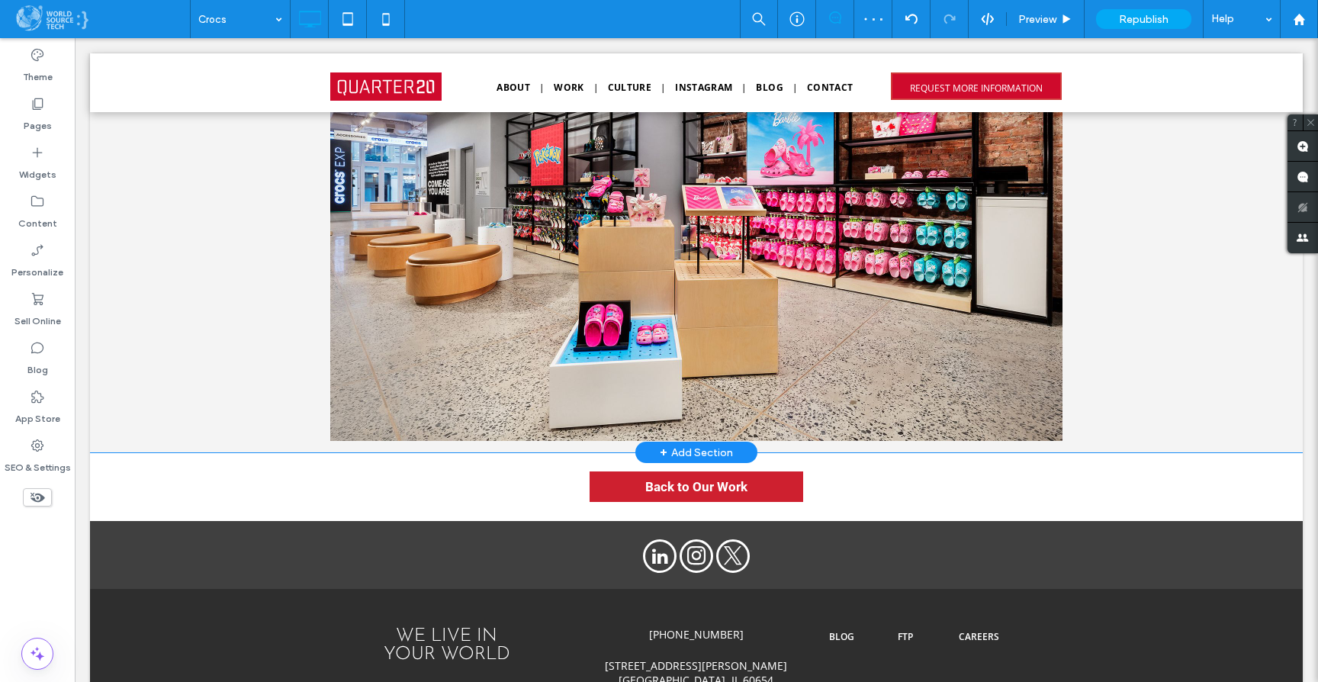
scroll to position [4944, 0]
click at [34, 162] on label "Widgets" at bounding box center [37, 170] width 37 height 21
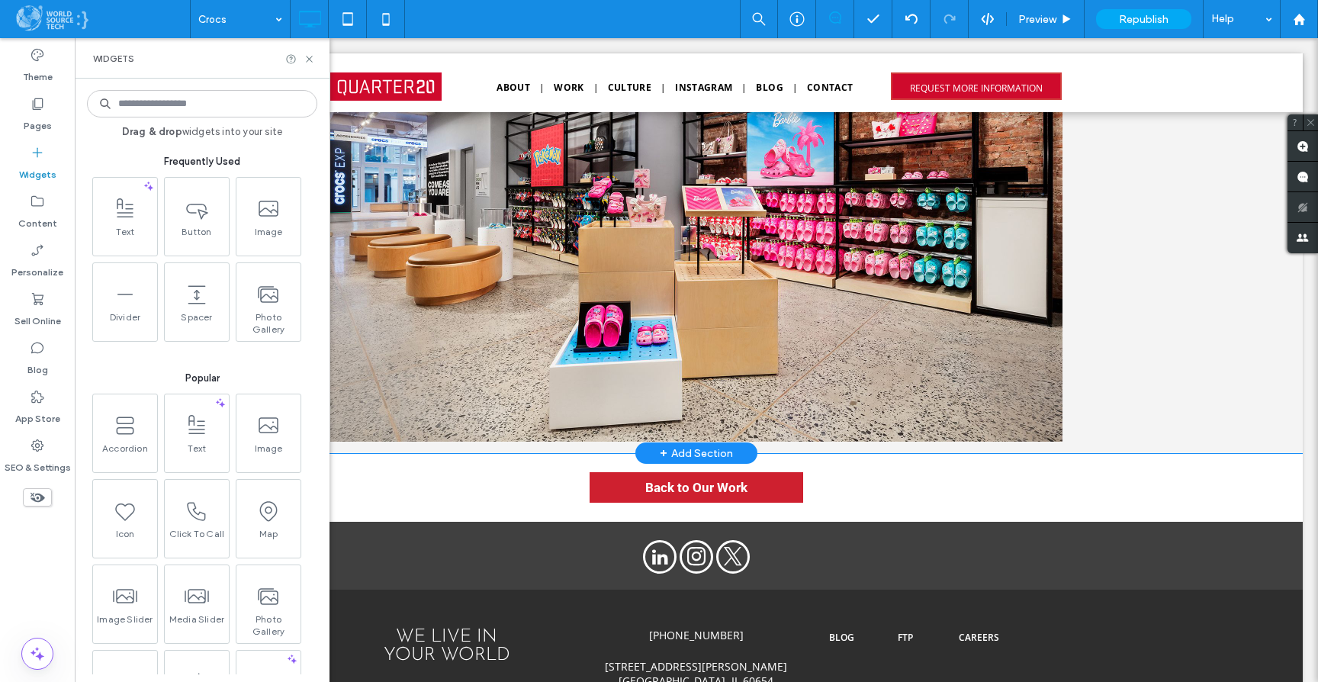
click at [677, 456] on div "+ Add Section" at bounding box center [696, 453] width 73 height 17
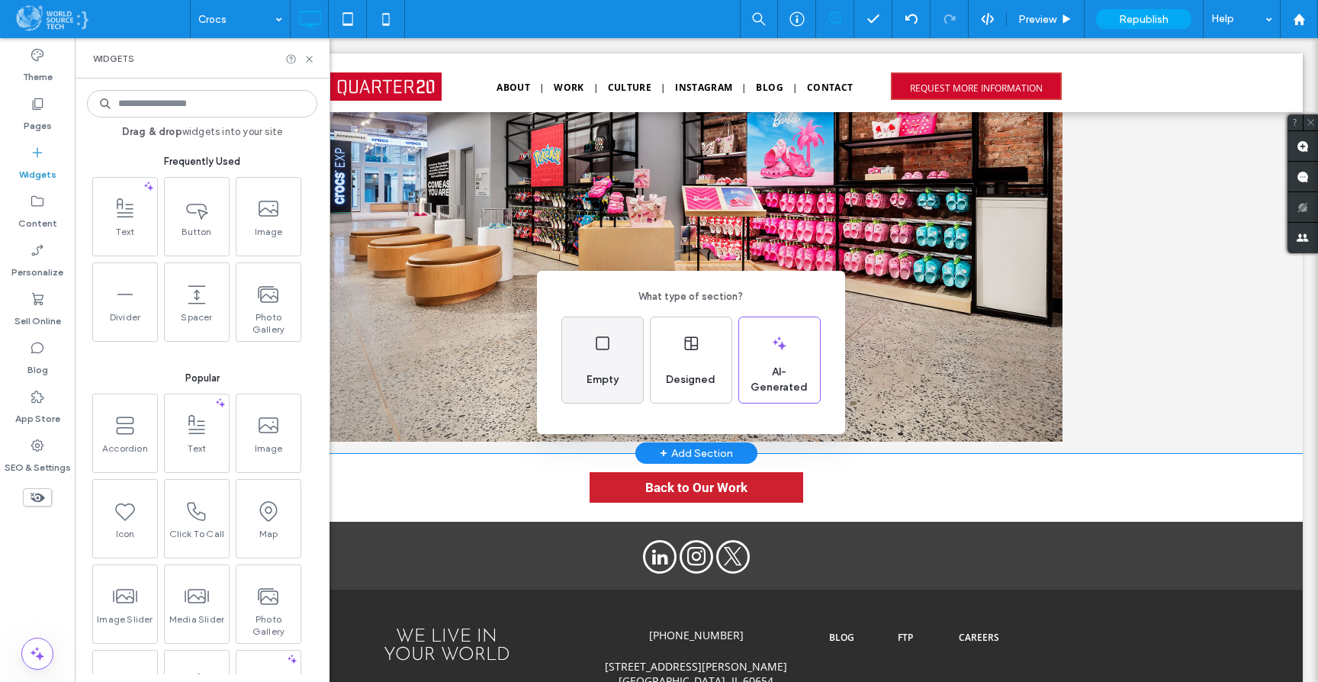
click at [621, 374] on span "Empty" at bounding box center [602, 379] width 44 height 15
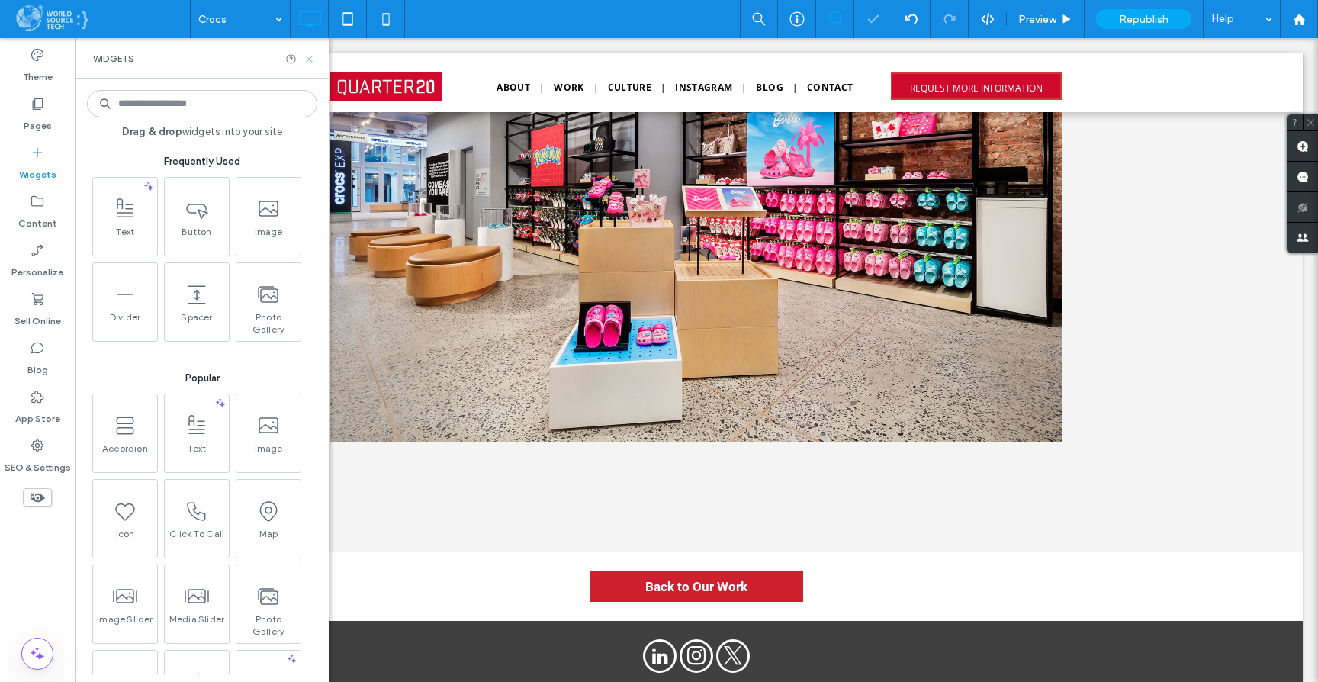
click at [309, 56] on icon at bounding box center [309, 58] width 11 height 11
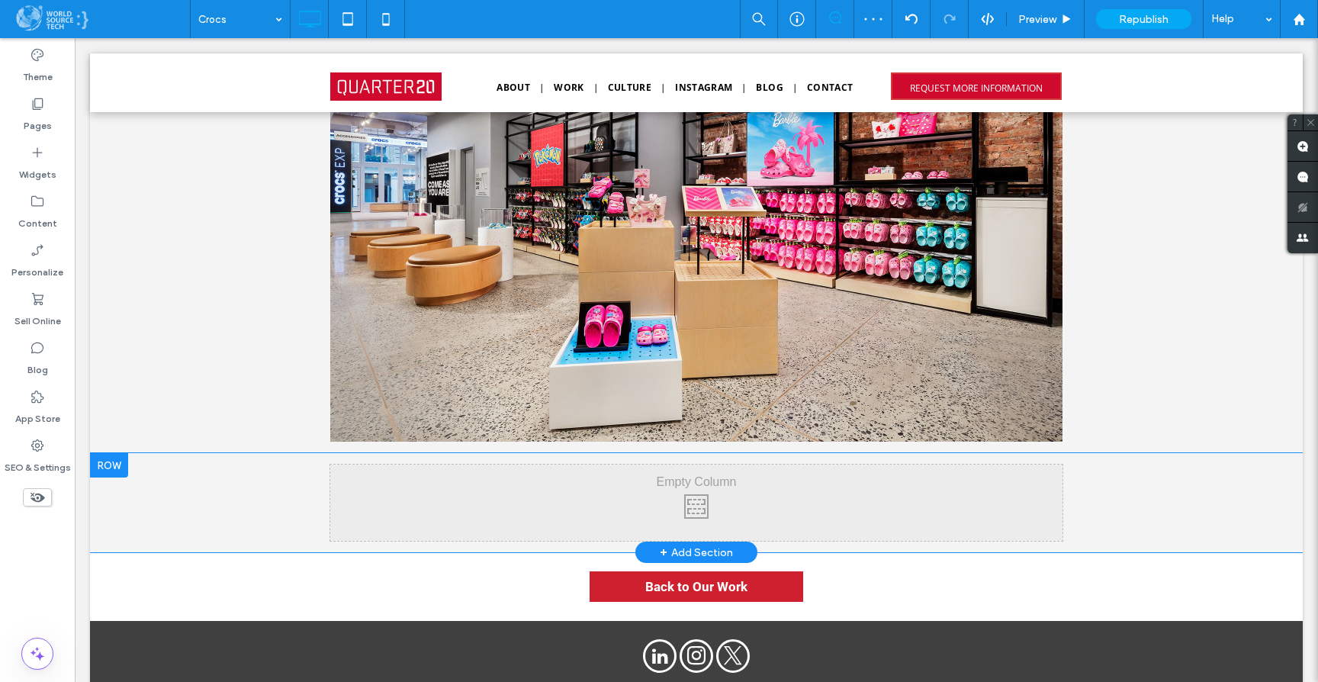
click at [120, 464] on div at bounding box center [109, 465] width 38 height 24
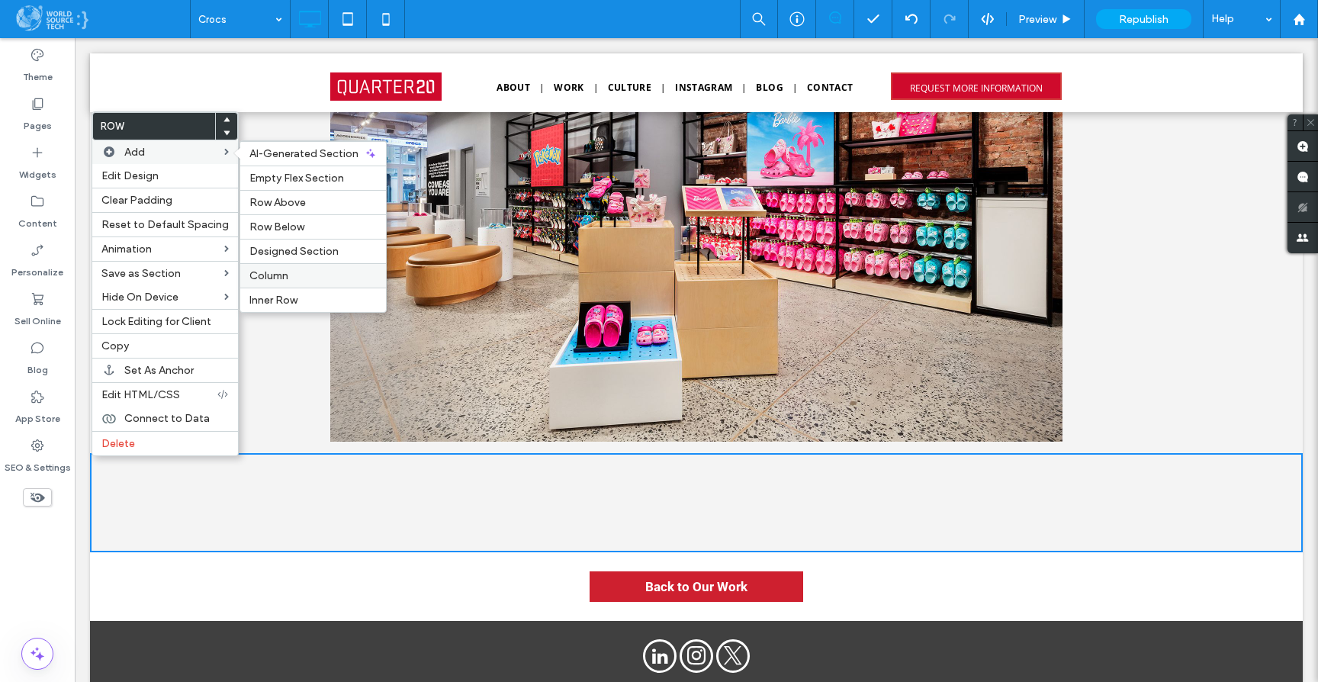
click at [291, 283] on div "Column" at bounding box center [313, 275] width 146 height 24
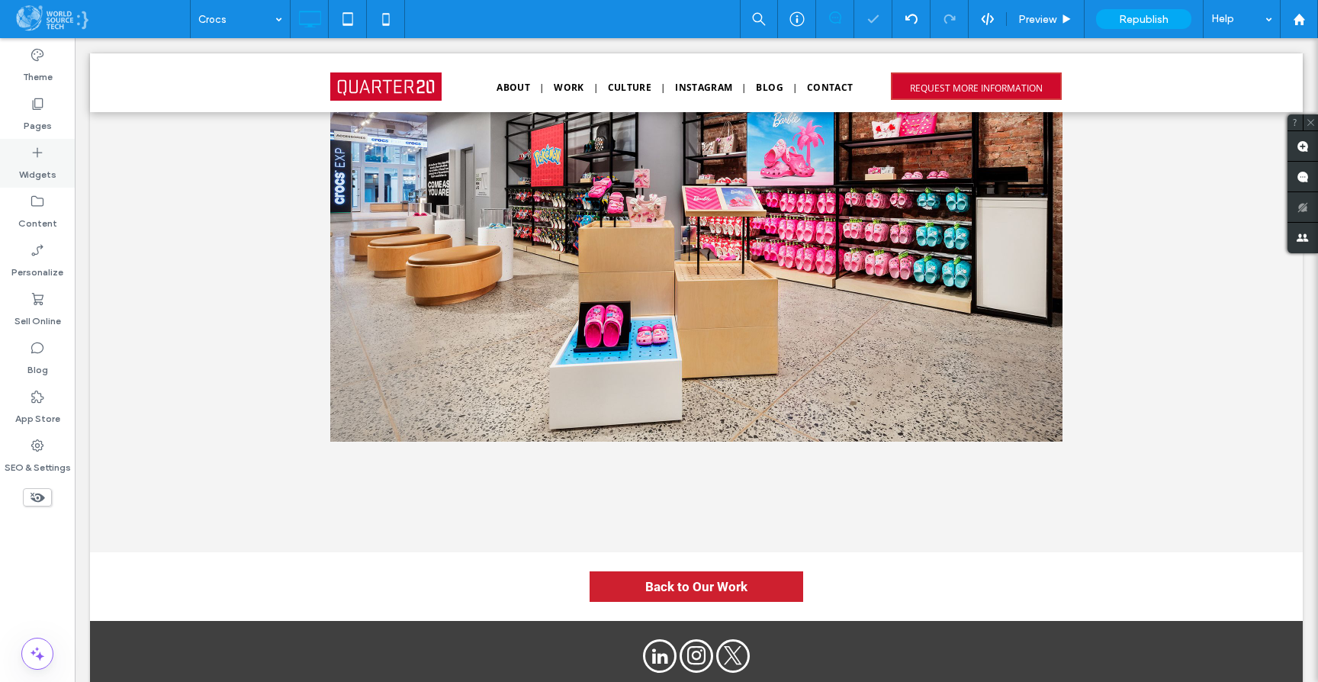
click at [24, 158] on div "Widgets" at bounding box center [37, 163] width 75 height 49
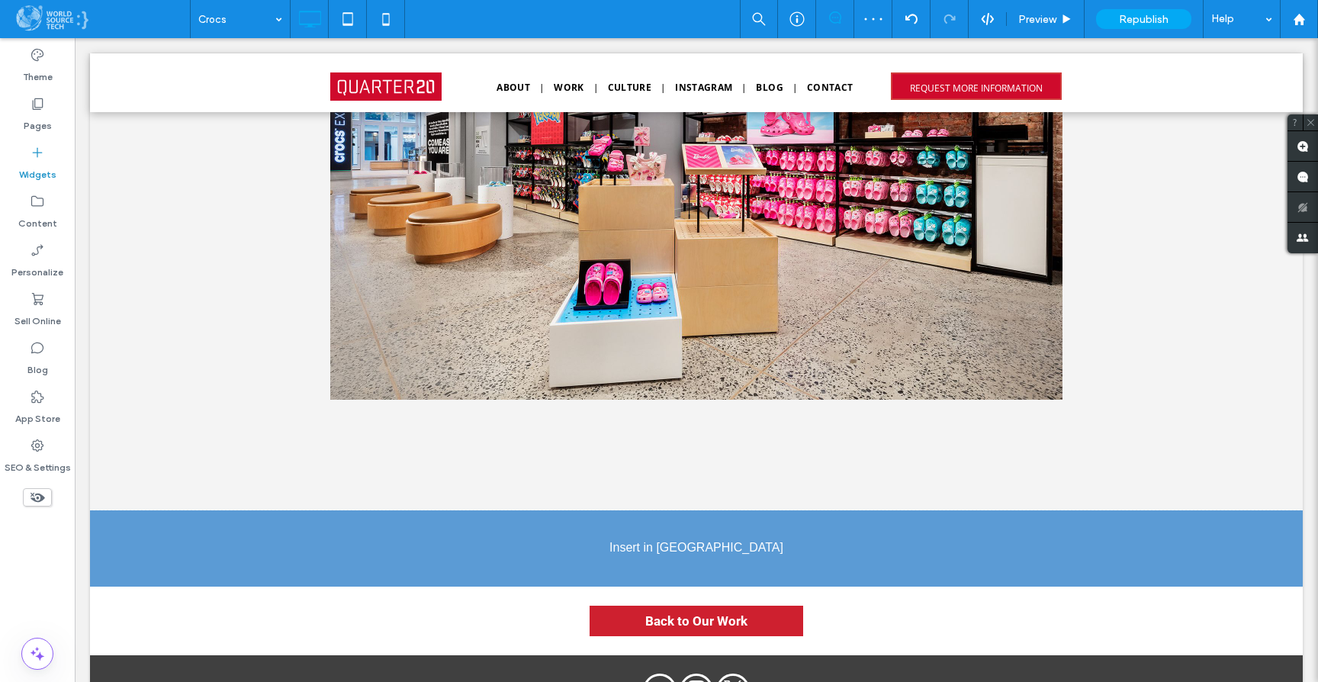
scroll to position [5005, 0]
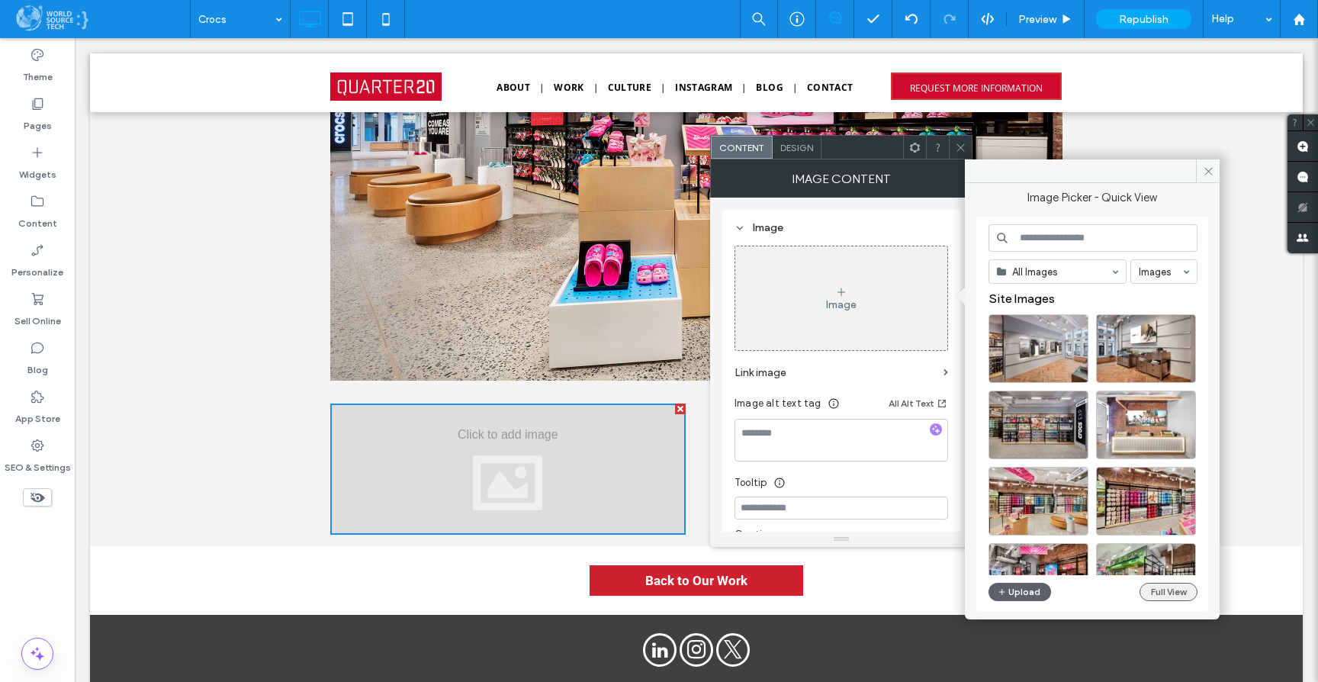
click at [1159, 596] on button "Full View" at bounding box center [1168, 592] width 58 height 18
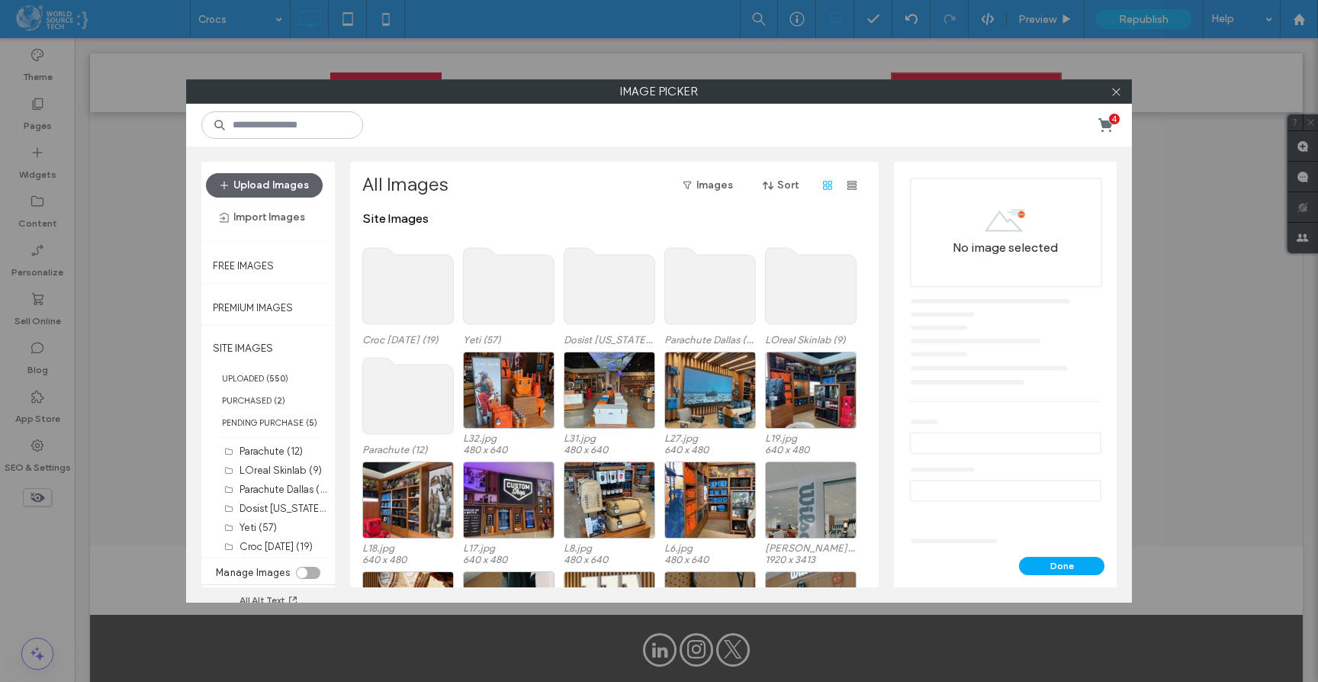
click at [395, 295] on use at bounding box center [408, 286] width 91 height 76
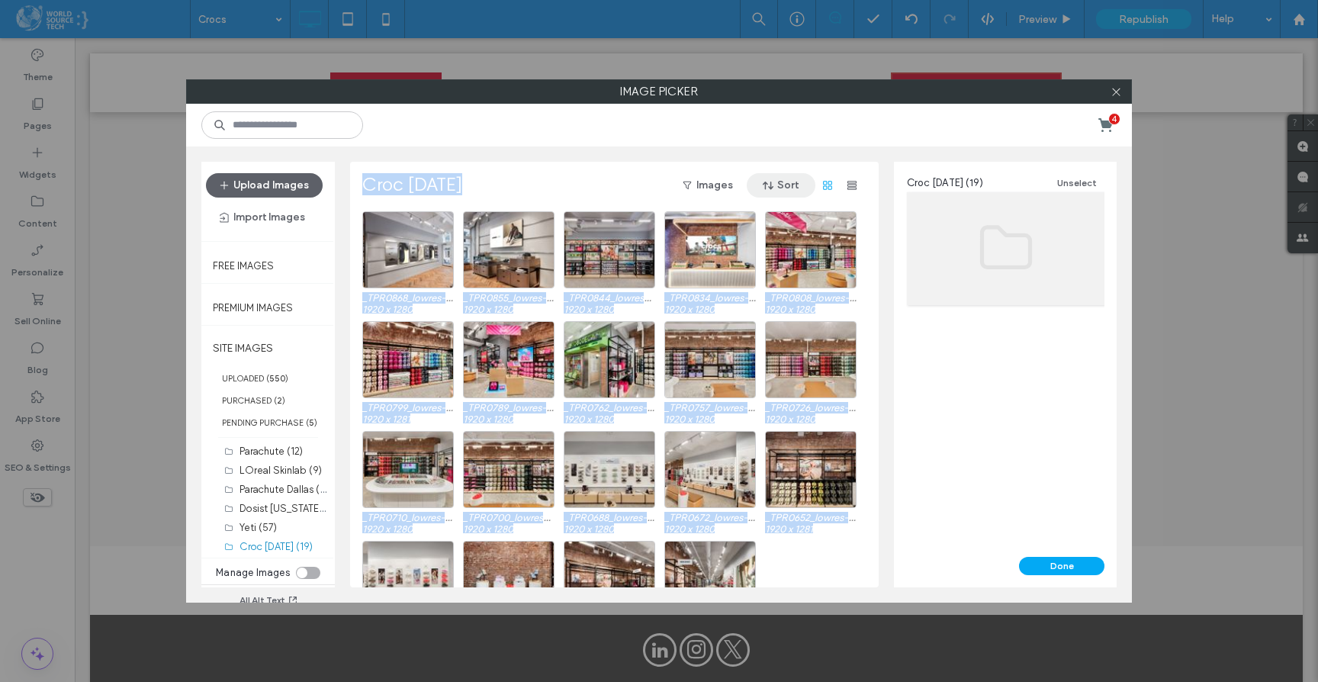
click at [780, 184] on button "Sort" at bounding box center [781, 185] width 69 height 24
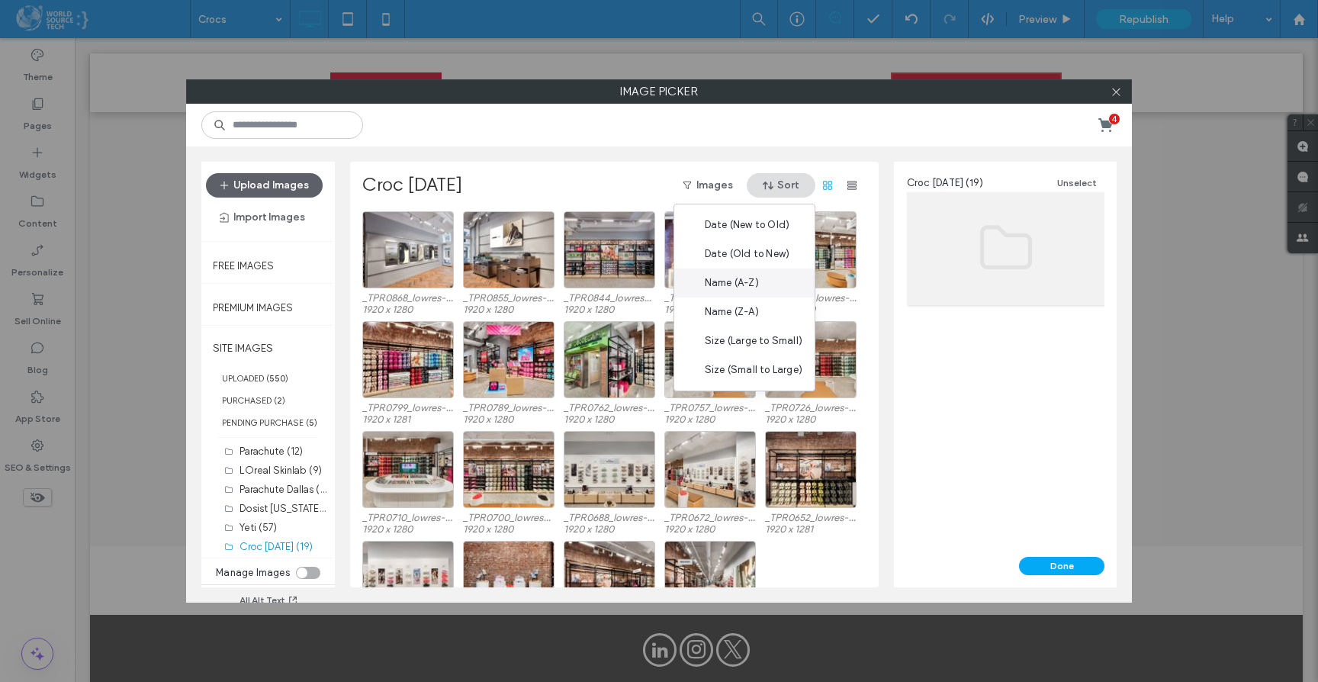
click at [754, 278] on span "Name (A-Z)" at bounding box center [732, 282] width 54 height 15
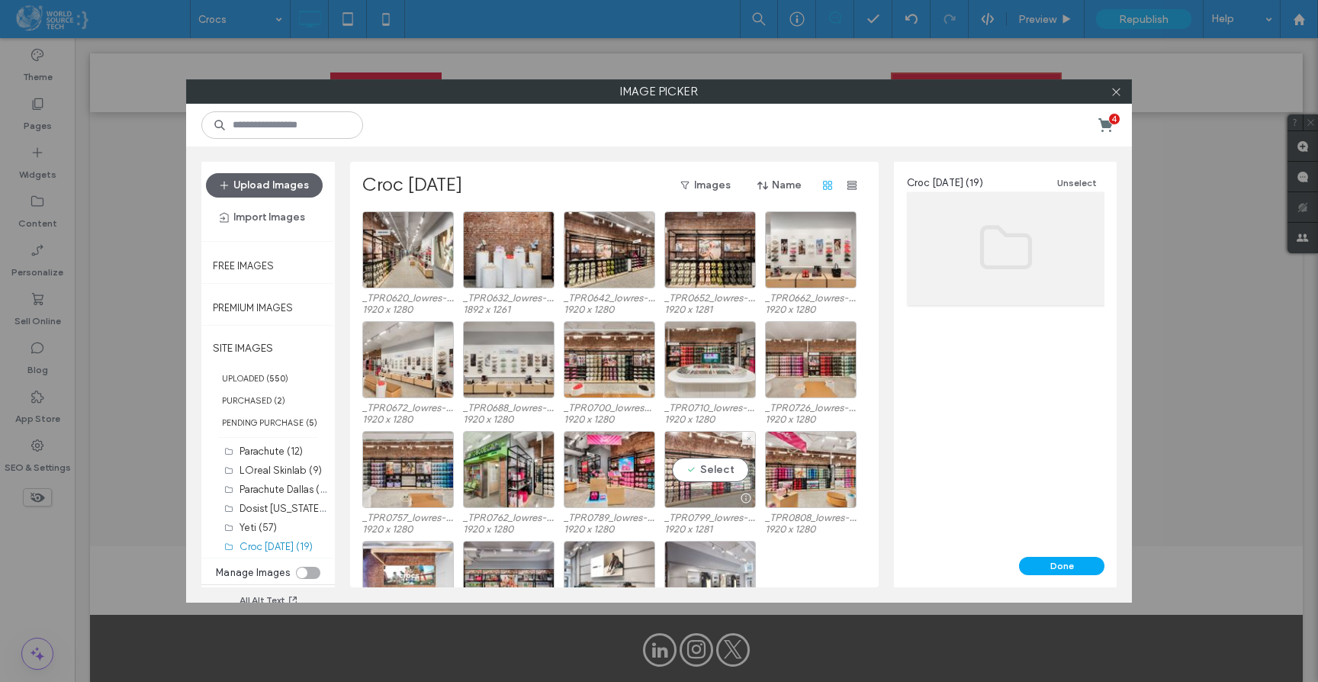
click at [702, 467] on div "Select" at bounding box center [710, 469] width 92 height 77
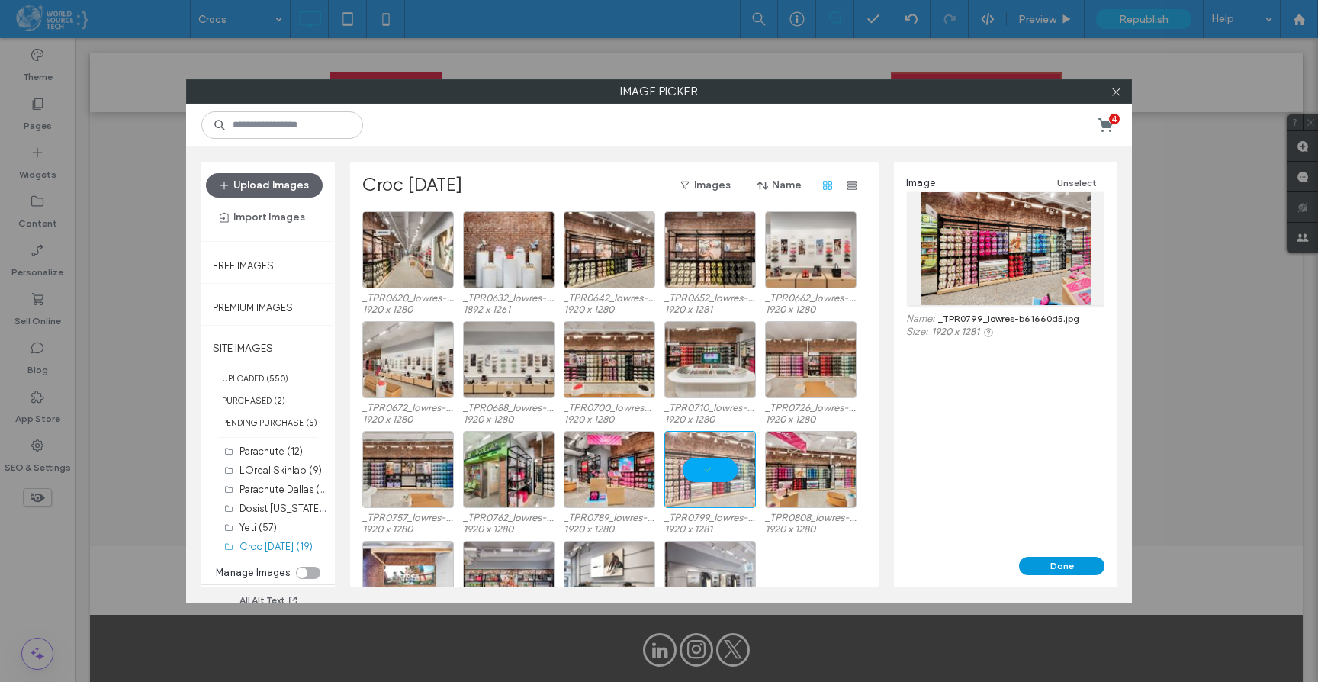
click at [1038, 566] on button "Done" at bounding box center [1061, 566] width 85 height 18
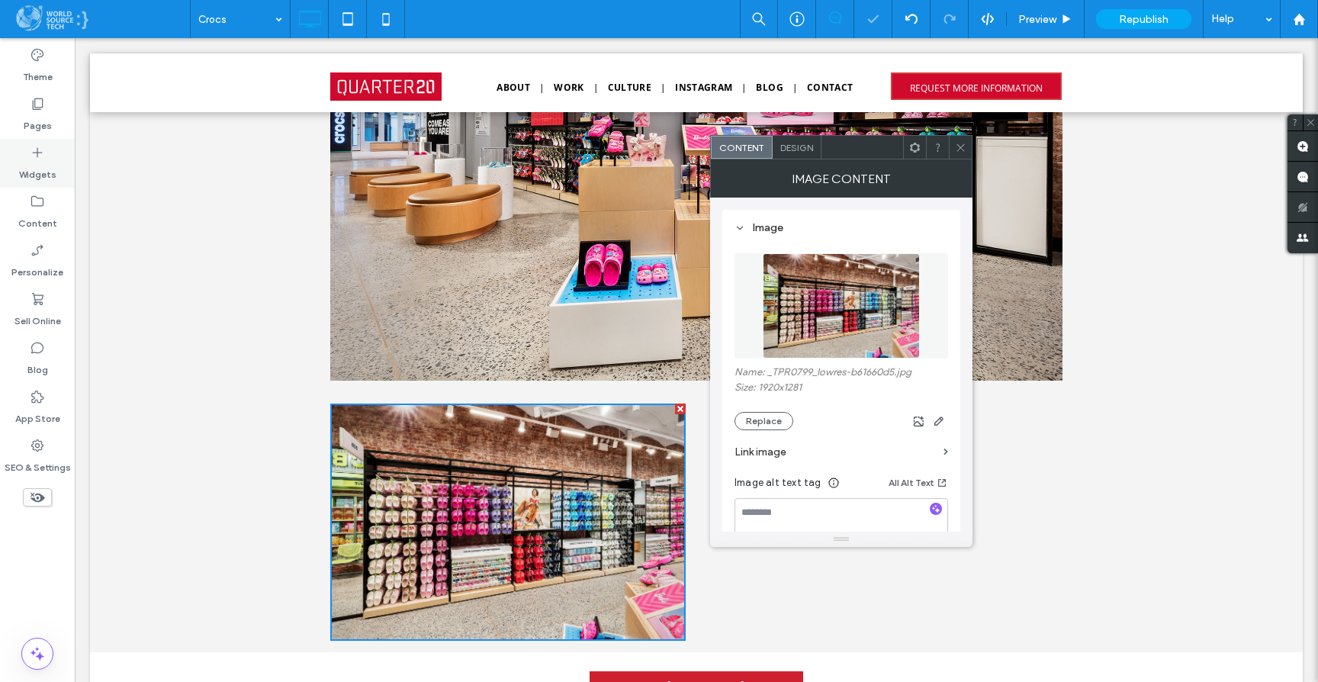
click at [37, 158] on icon at bounding box center [37, 152] width 15 height 15
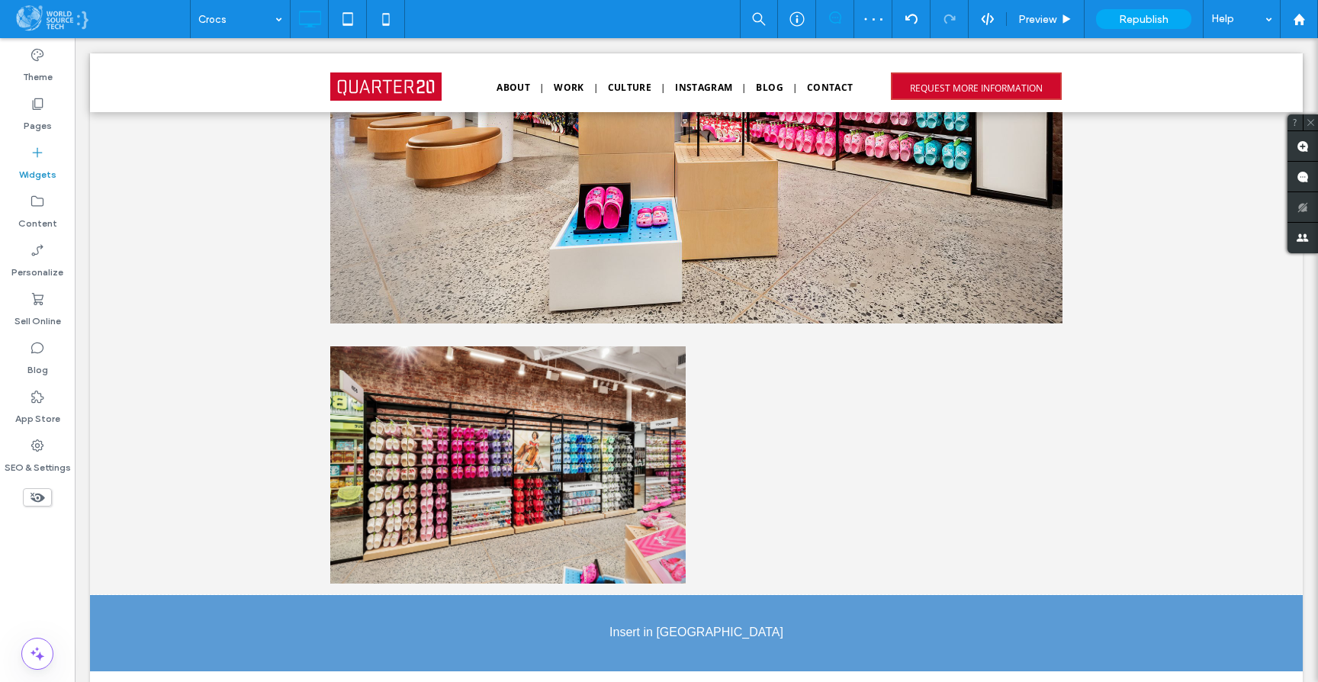
scroll to position [5100, 0]
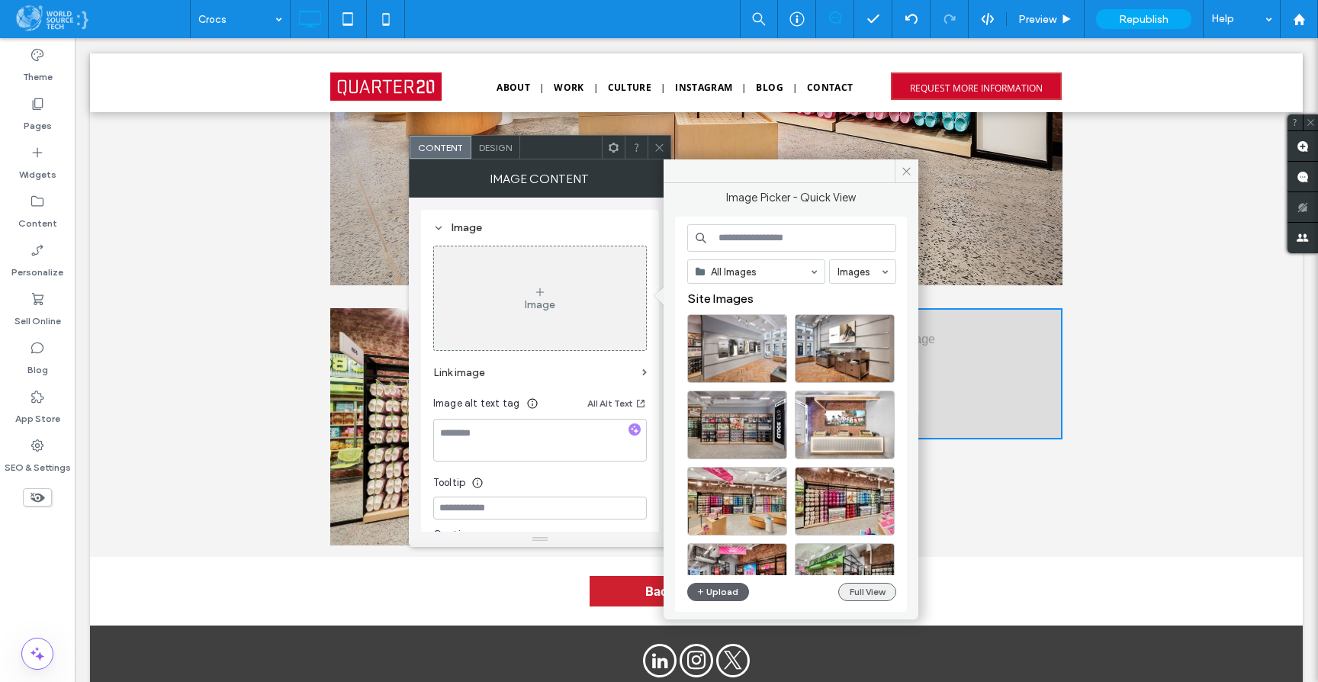
click at [850, 590] on button "Full View" at bounding box center [867, 592] width 58 height 18
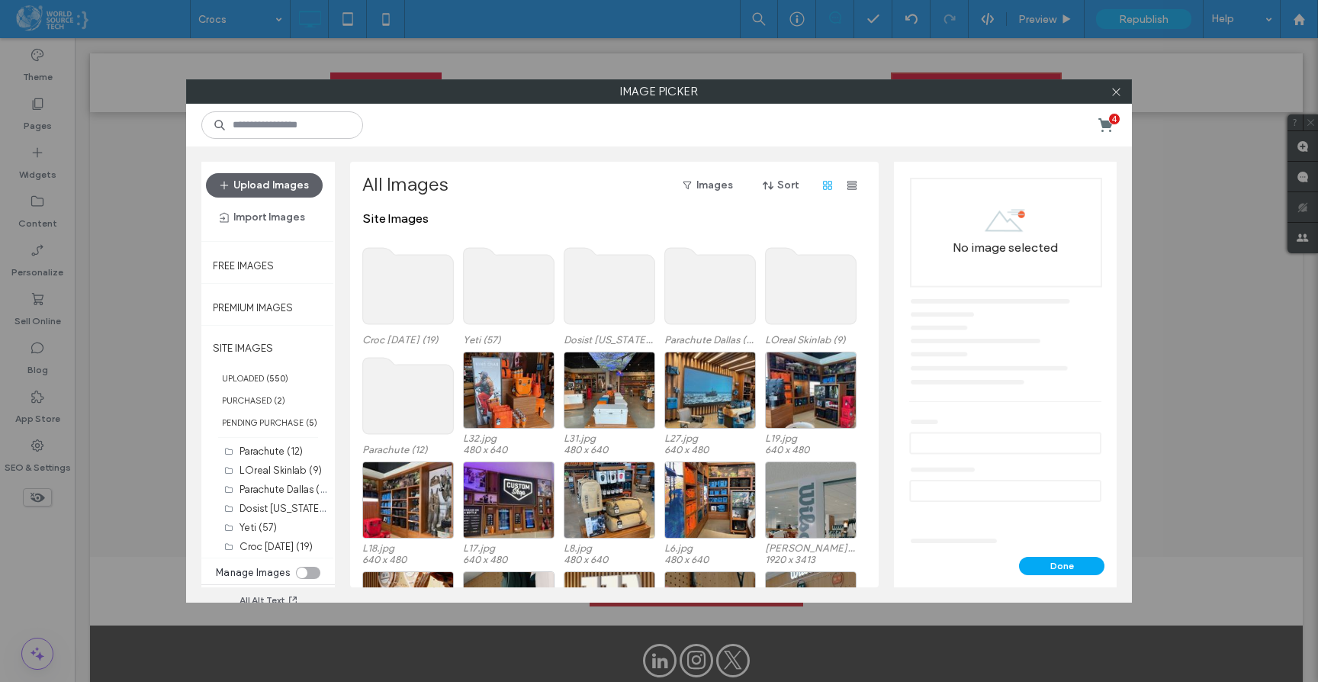
click at [421, 301] on use at bounding box center [408, 286] width 91 height 76
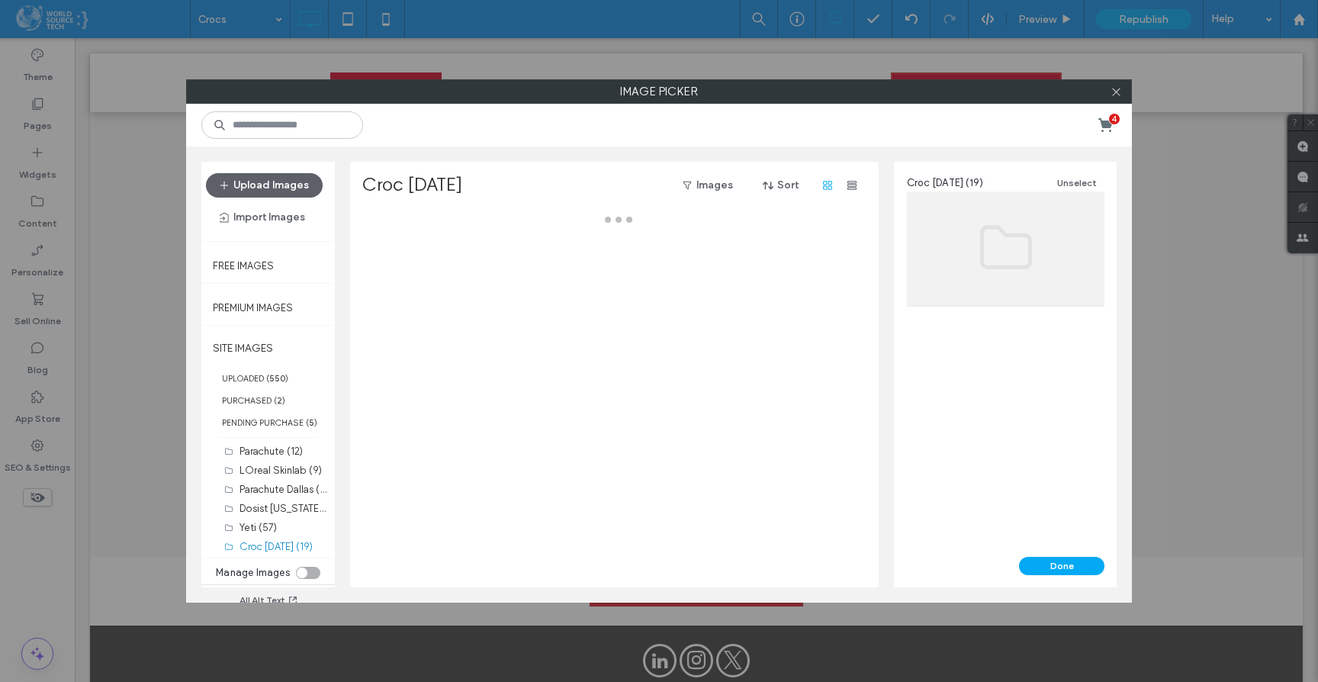
click at [421, 301] on div at bounding box center [618, 399] width 513 height 376
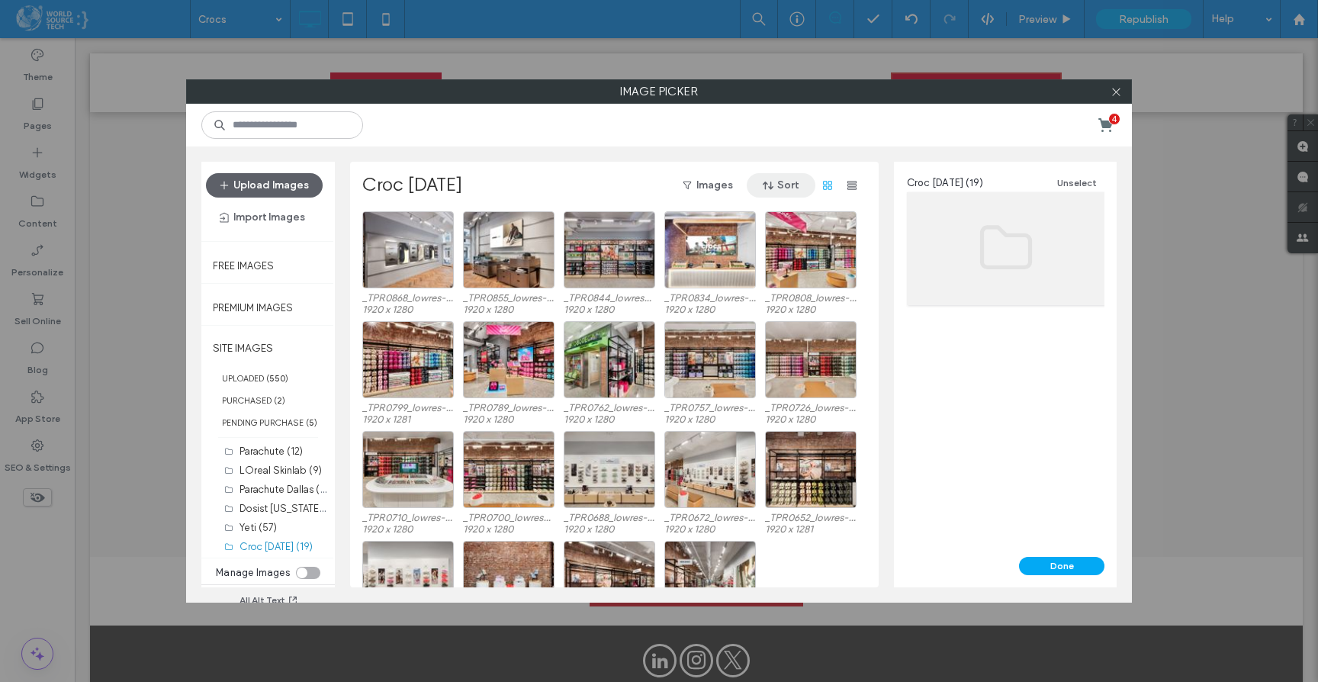
click at [780, 185] on button "Sort" at bounding box center [781, 185] width 69 height 24
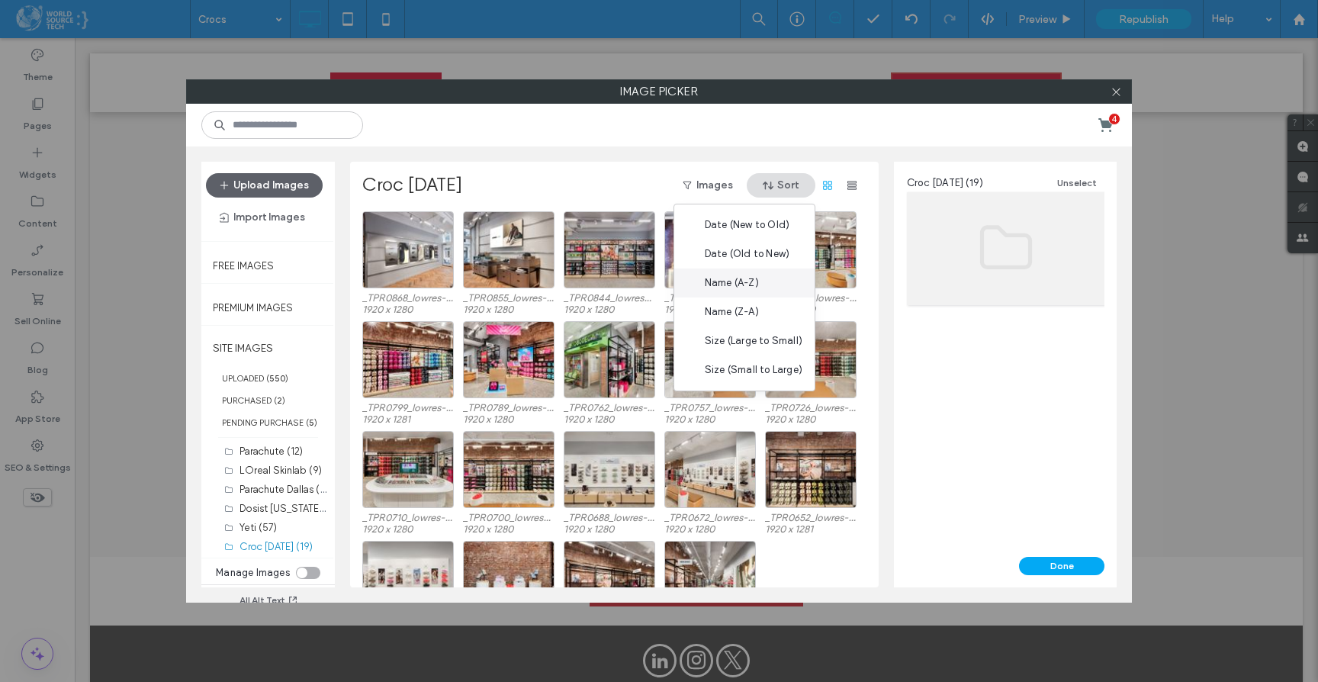
click at [748, 290] on span "Name (A-Z)" at bounding box center [732, 282] width 54 height 15
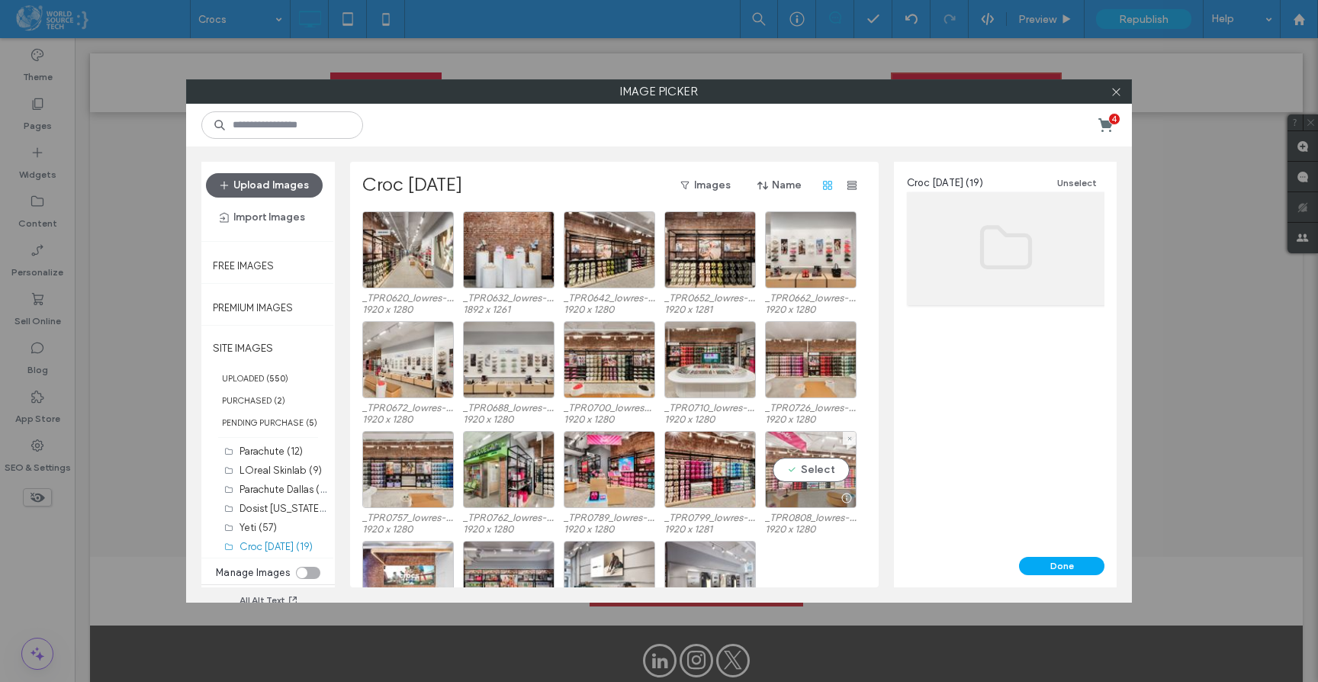
click at [800, 471] on div "Select" at bounding box center [811, 469] width 92 height 77
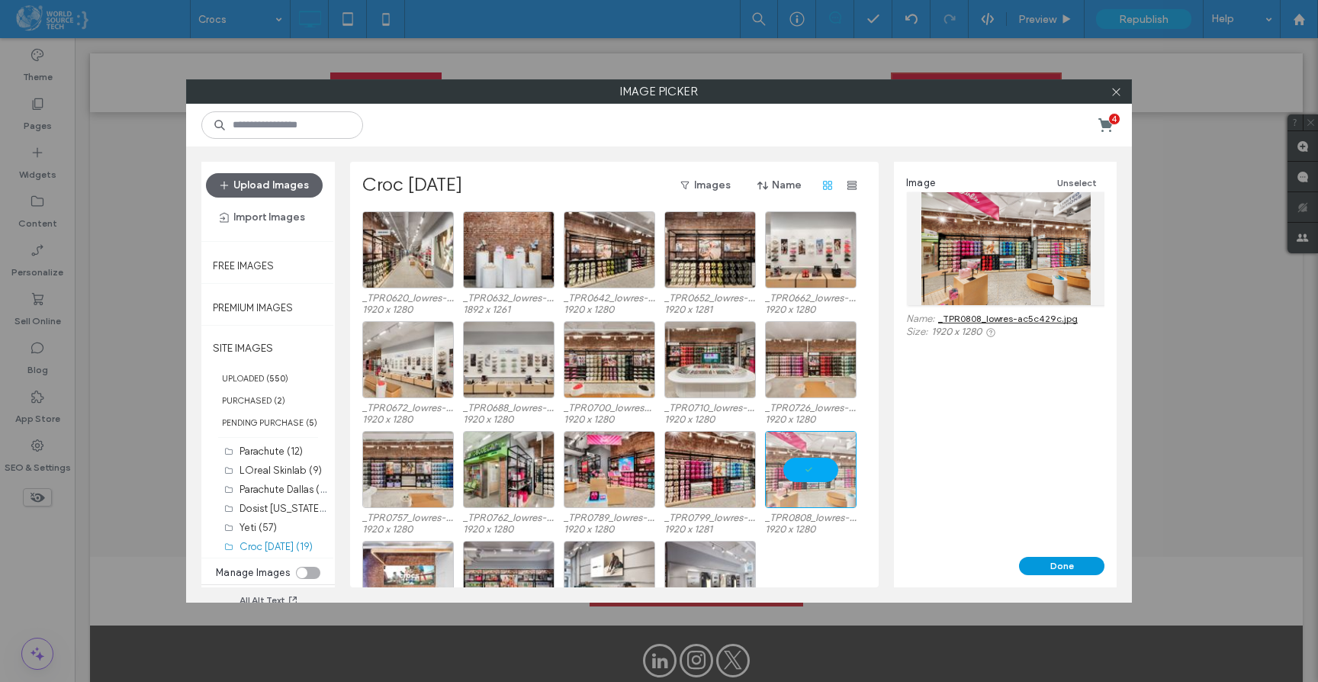
click at [1051, 564] on button "Done" at bounding box center [1061, 566] width 85 height 18
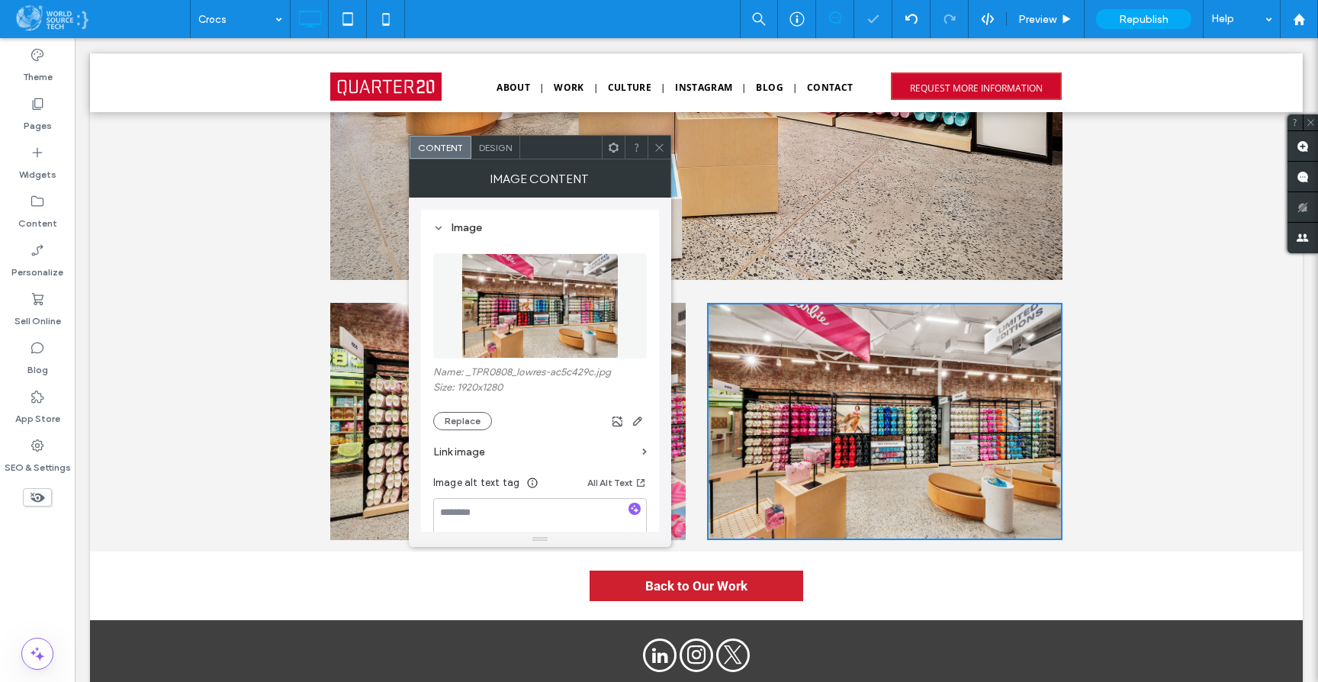
scroll to position [5106, 0]
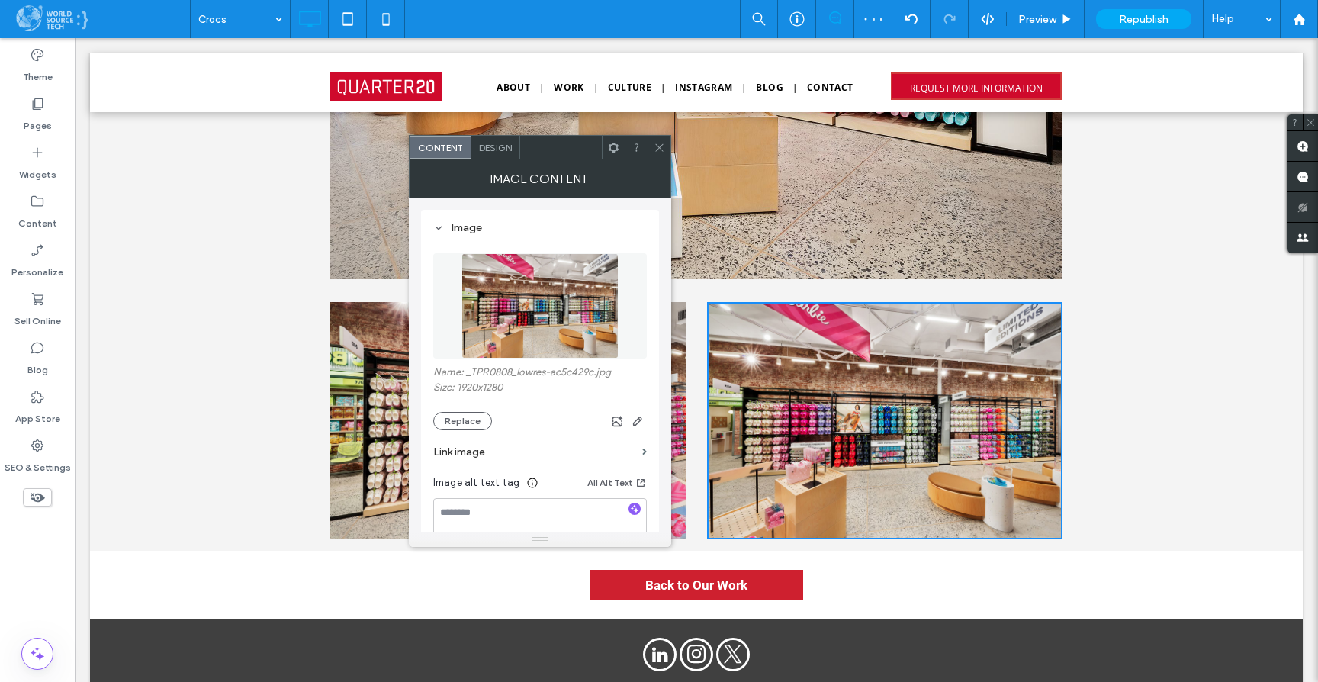
click at [660, 147] on use at bounding box center [659, 147] width 8 height 8
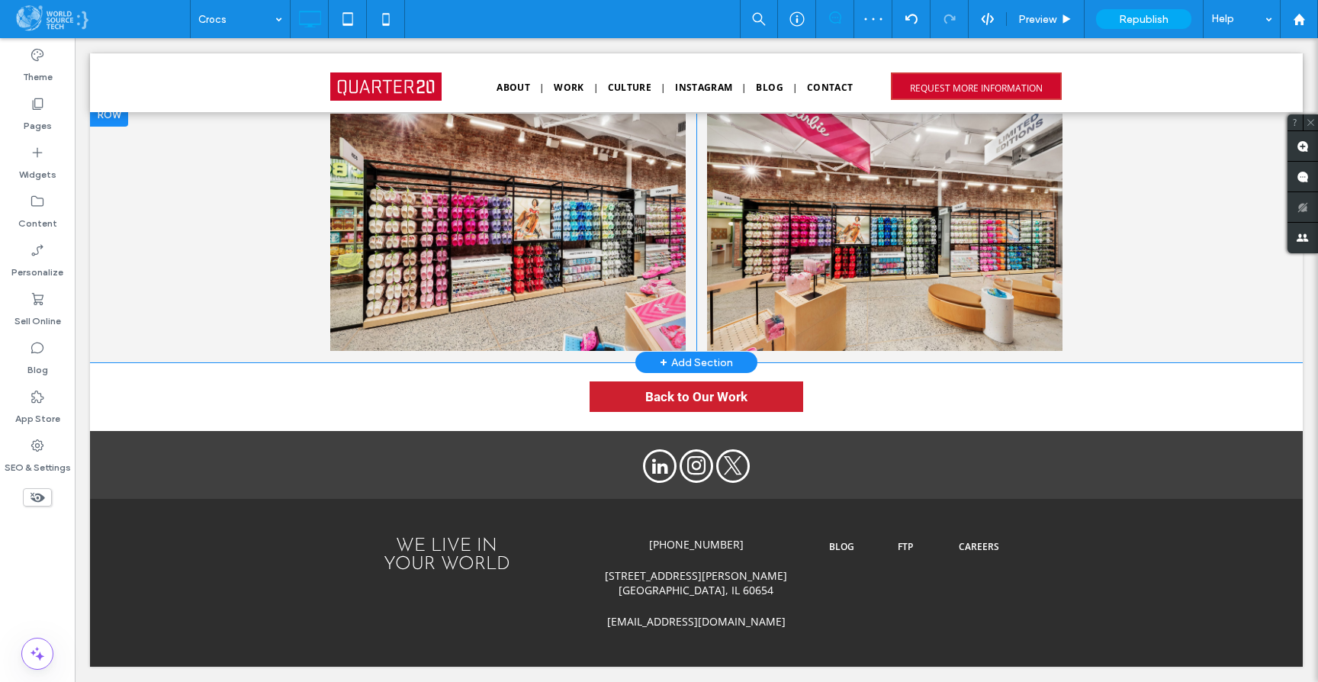
scroll to position [5206, 0]
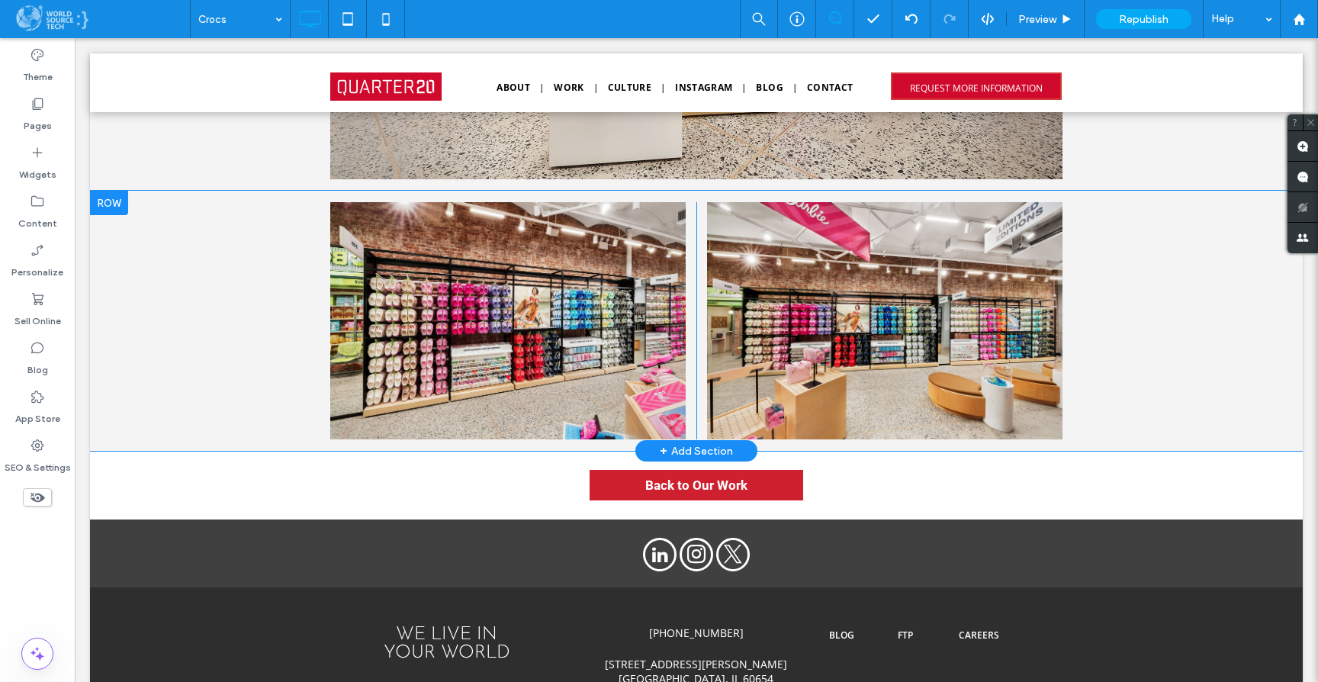
click at [693, 449] on div "+ Add Section" at bounding box center [696, 450] width 73 height 17
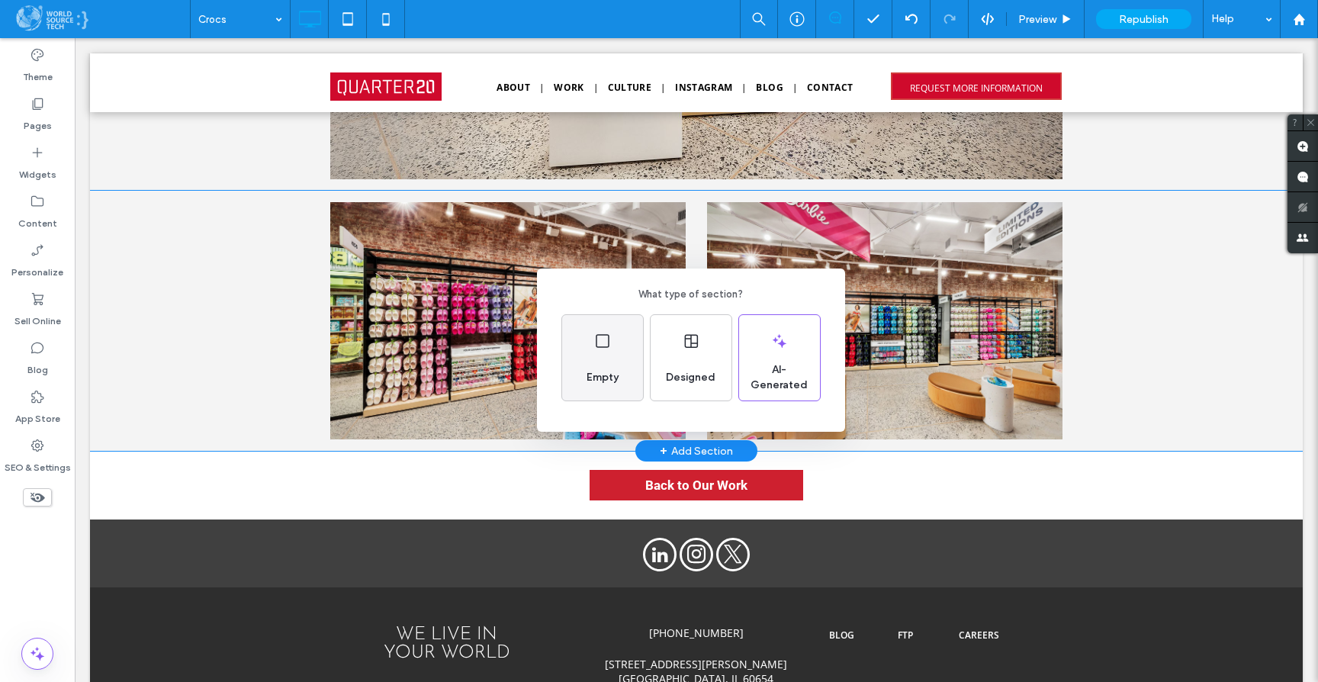
click at [605, 345] on icon at bounding box center [602, 341] width 18 height 18
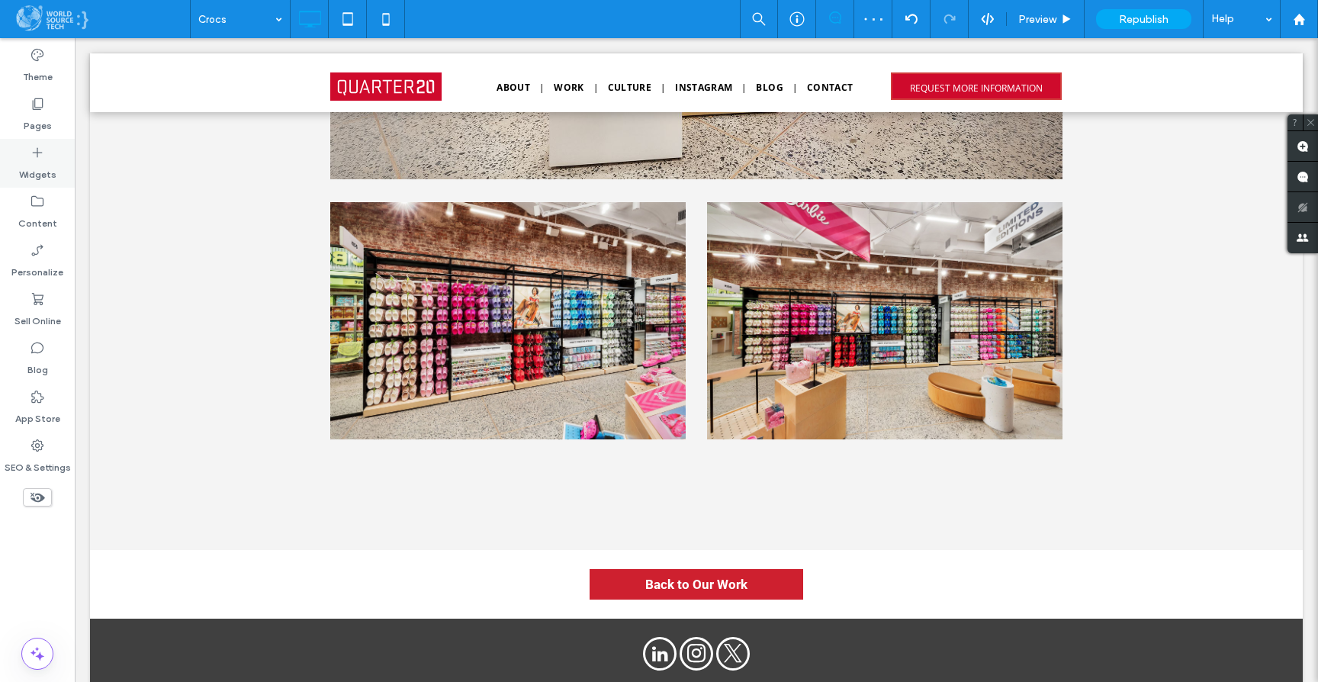
click at [41, 153] on use at bounding box center [38, 153] width 10 height 10
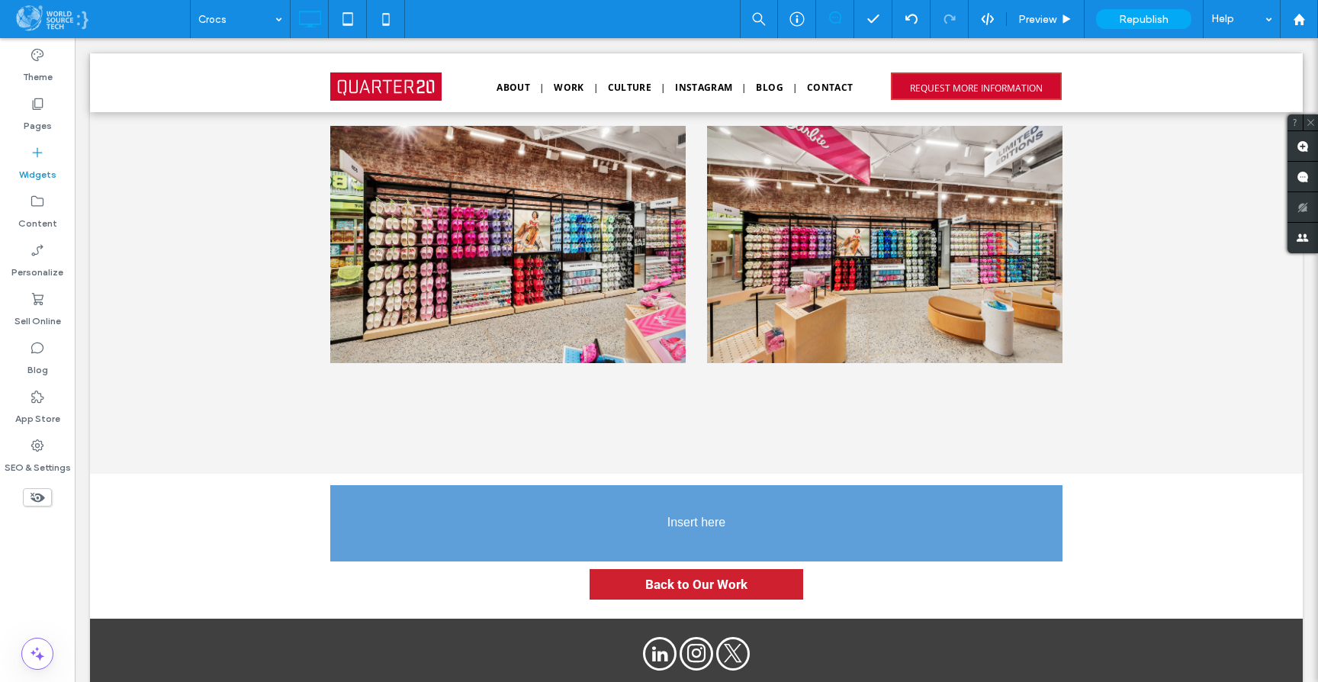
scroll to position [5309, 0]
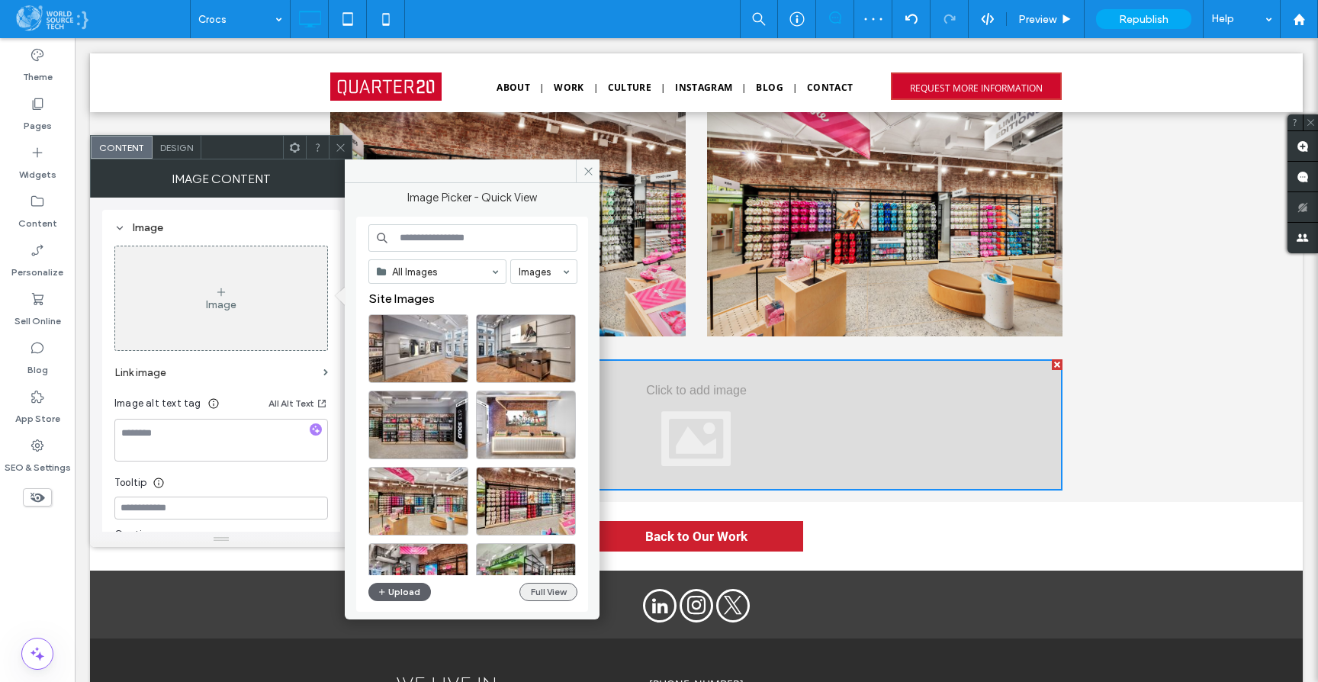
click at [551, 590] on button "Full View" at bounding box center [548, 592] width 58 height 18
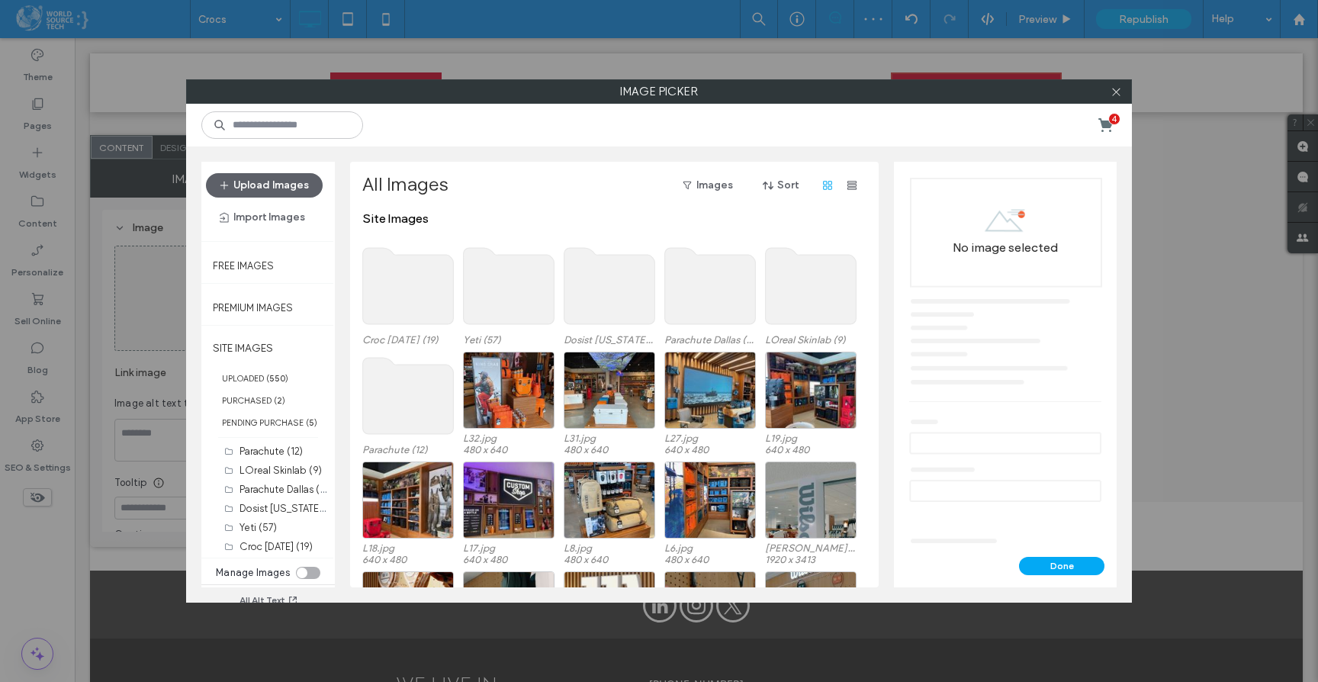
click at [391, 290] on use at bounding box center [408, 286] width 91 height 76
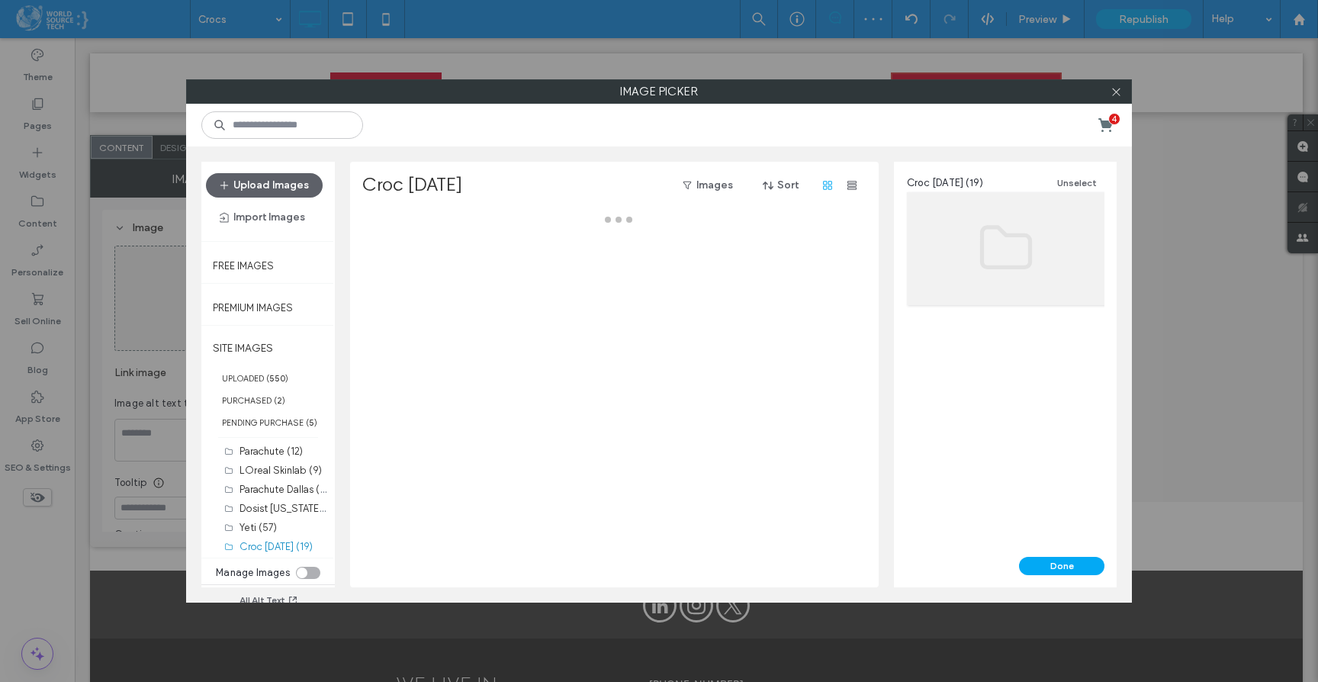
click at [391, 290] on div at bounding box center [618, 399] width 513 height 376
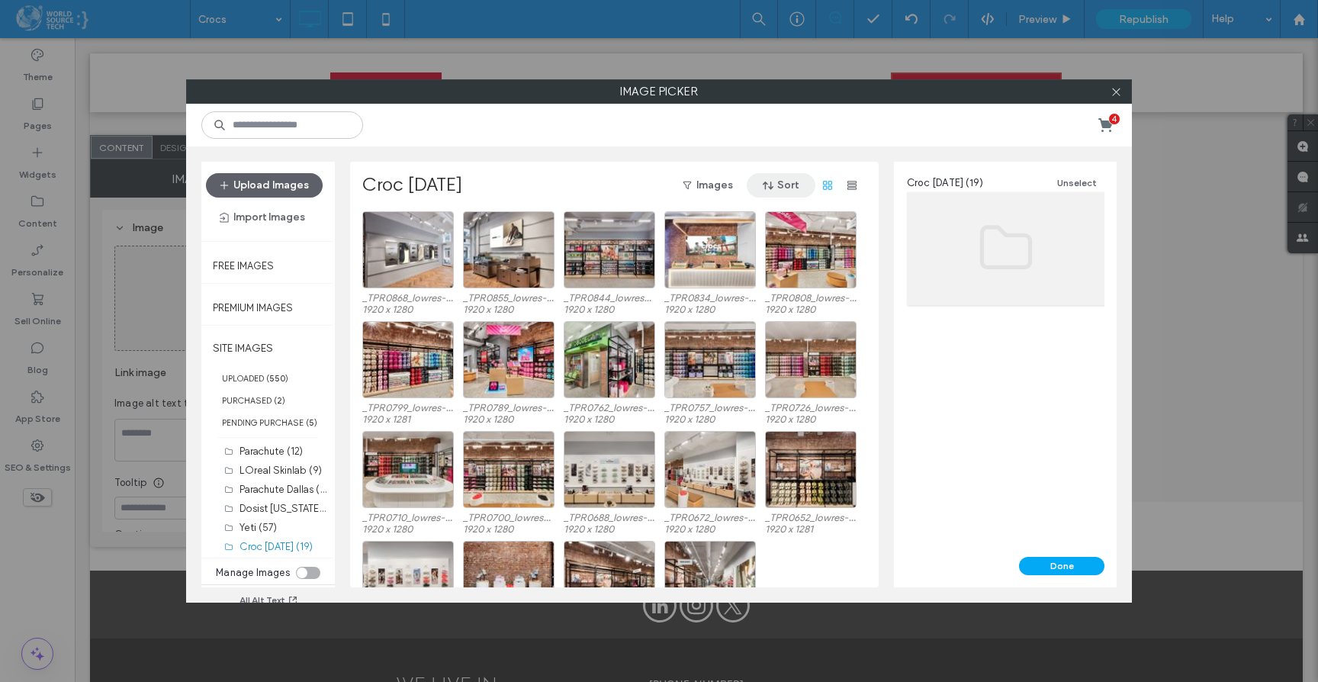
click at [766, 188] on use "button" at bounding box center [768, 186] width 11 height 8
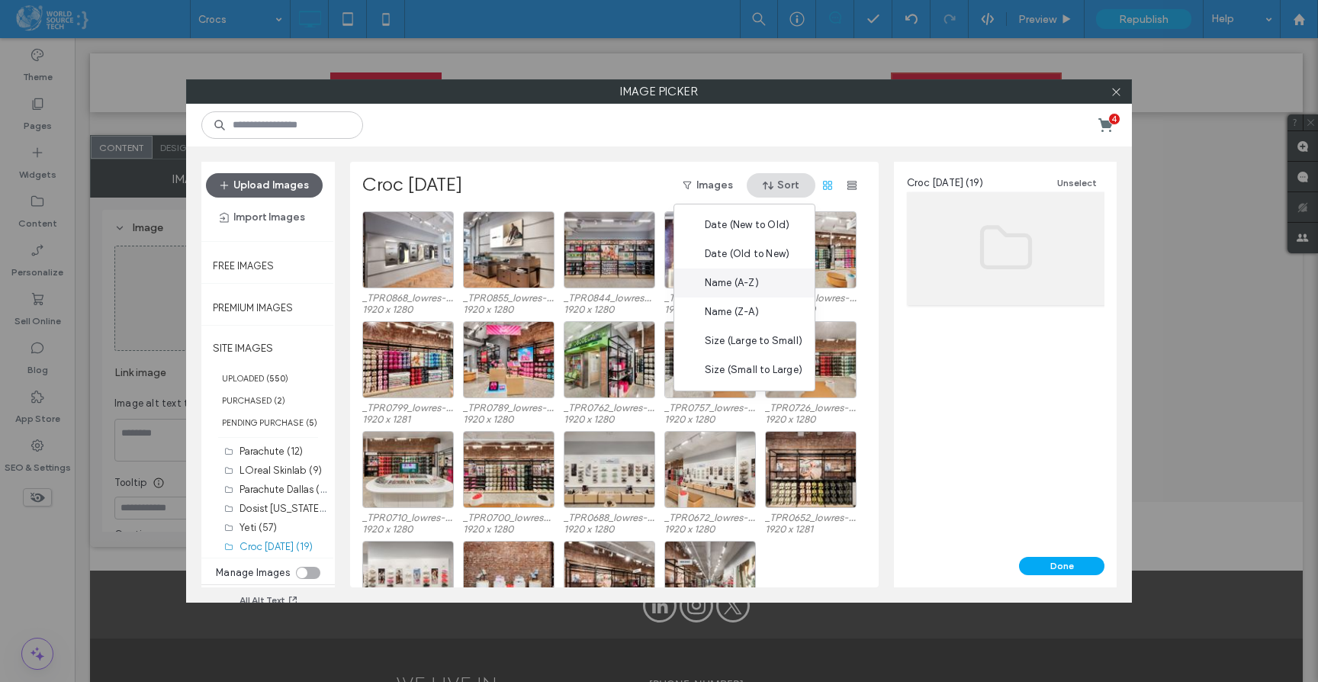
click at [754, 284] on span "Name (A-Z)" at bounding box center [732, 282] width 54 height 15
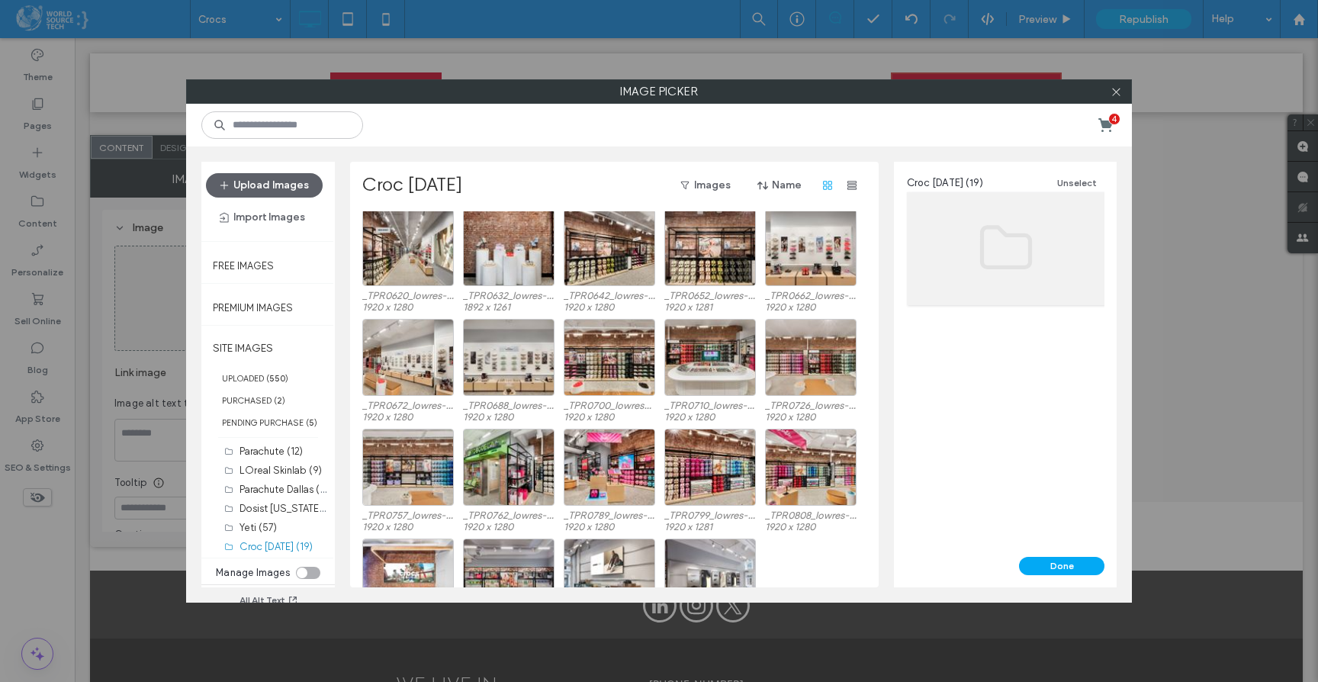
scroll to position [63, 0]
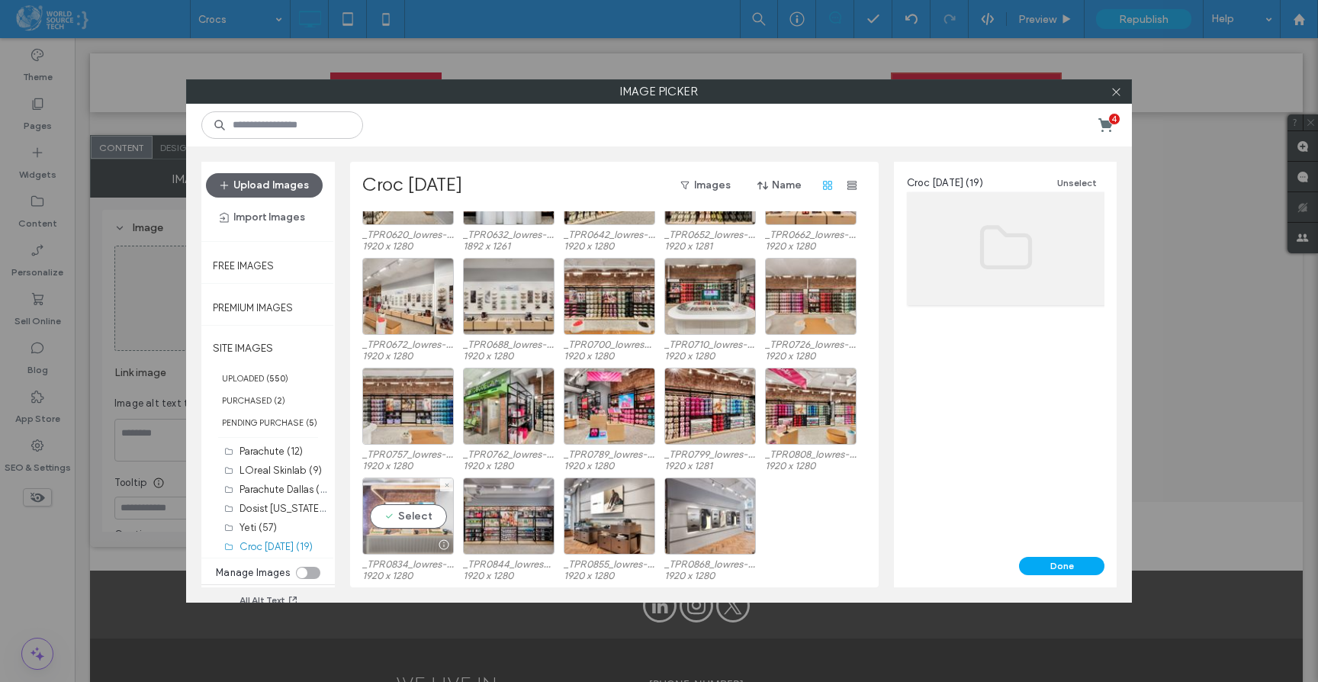
click at [403, 511] on div "Select" at bounding box center [408, 515] width 92 height 77
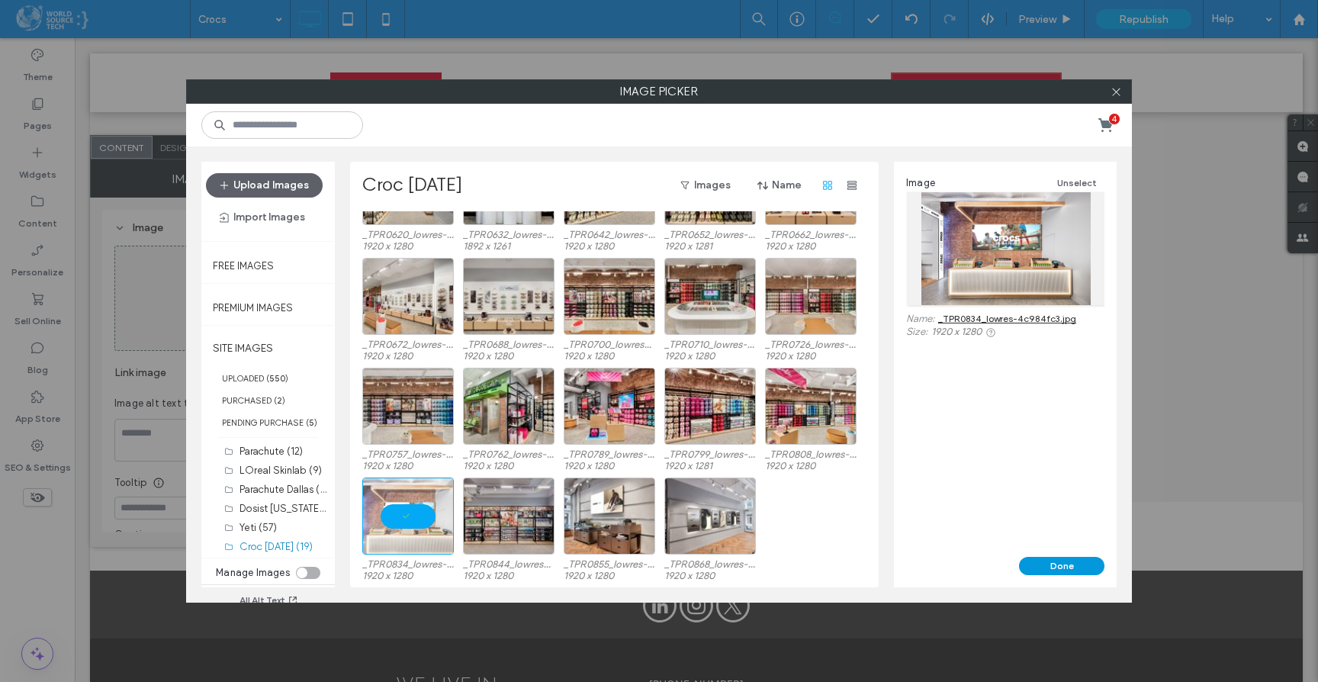
click at [1046, 570] on button "Done" at bounding box center [1061, 566] width 85 height 18
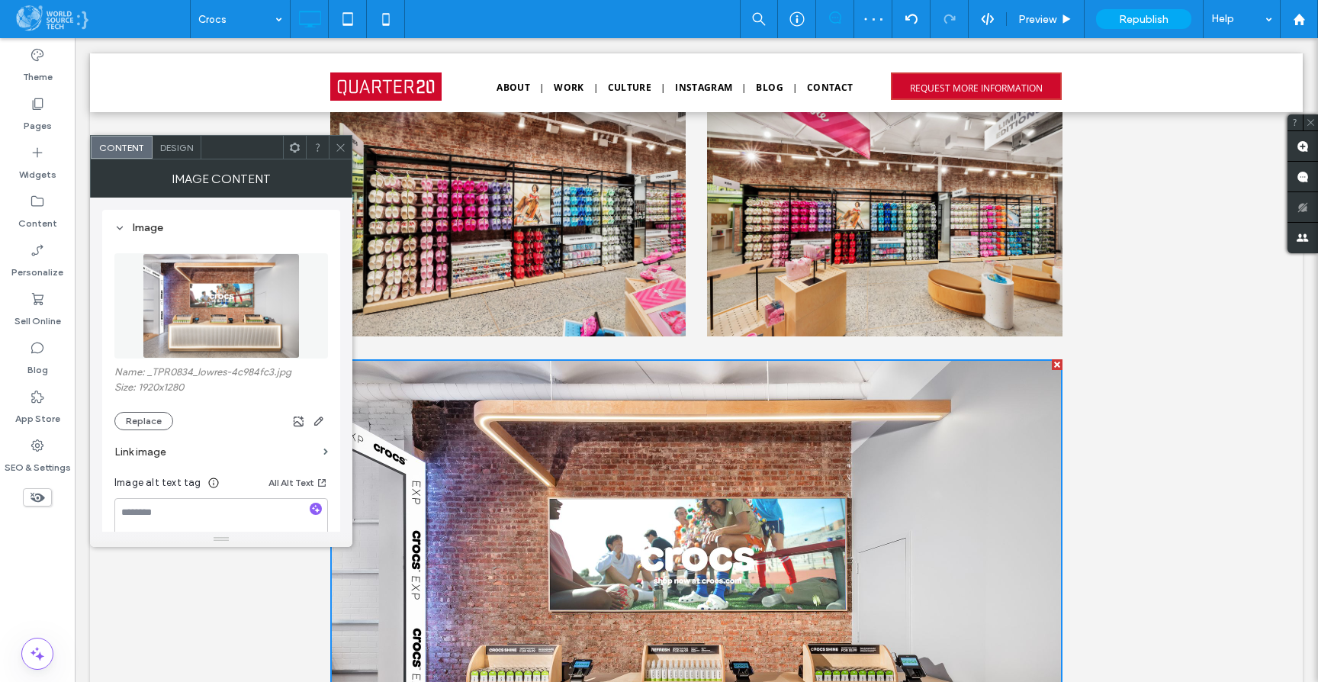
click at [341, 143] on icon at bounding box center [340, 147] width 11 height 11
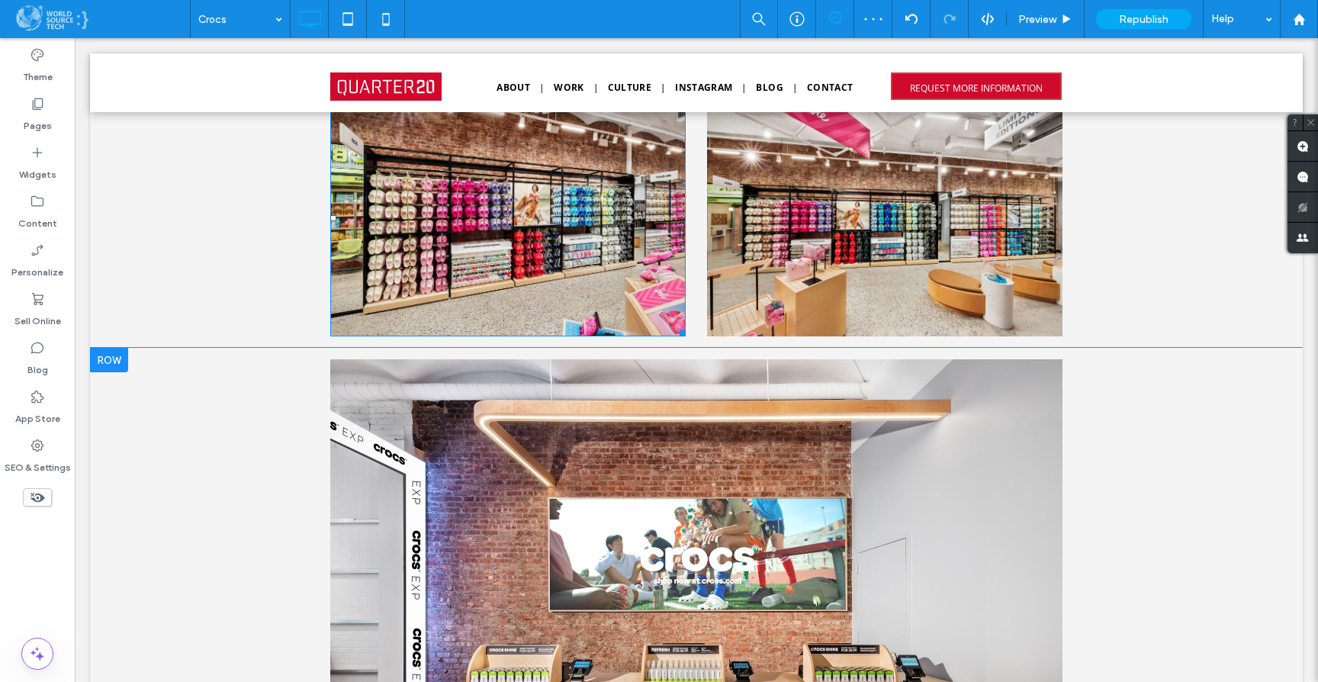
scroll to position [5809, 0]
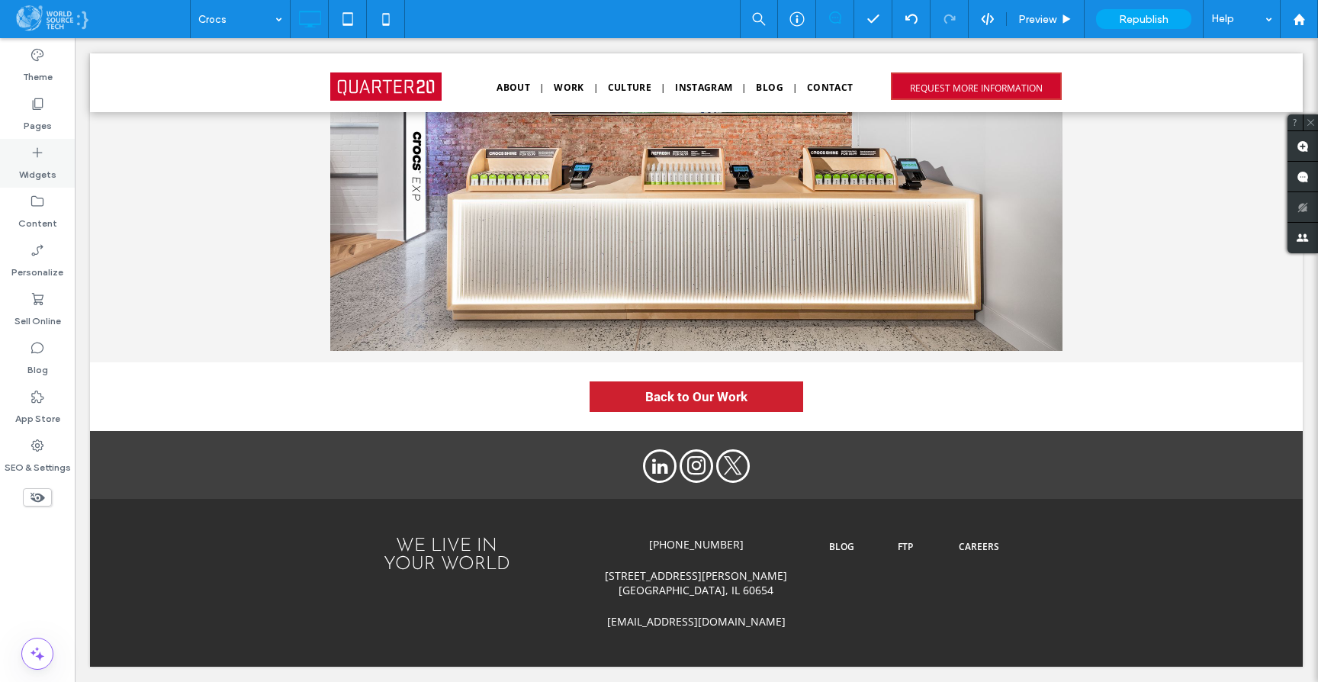
click at [37, 162] on label "Widgets" at bounding box center [37, 170] width 37 height 21
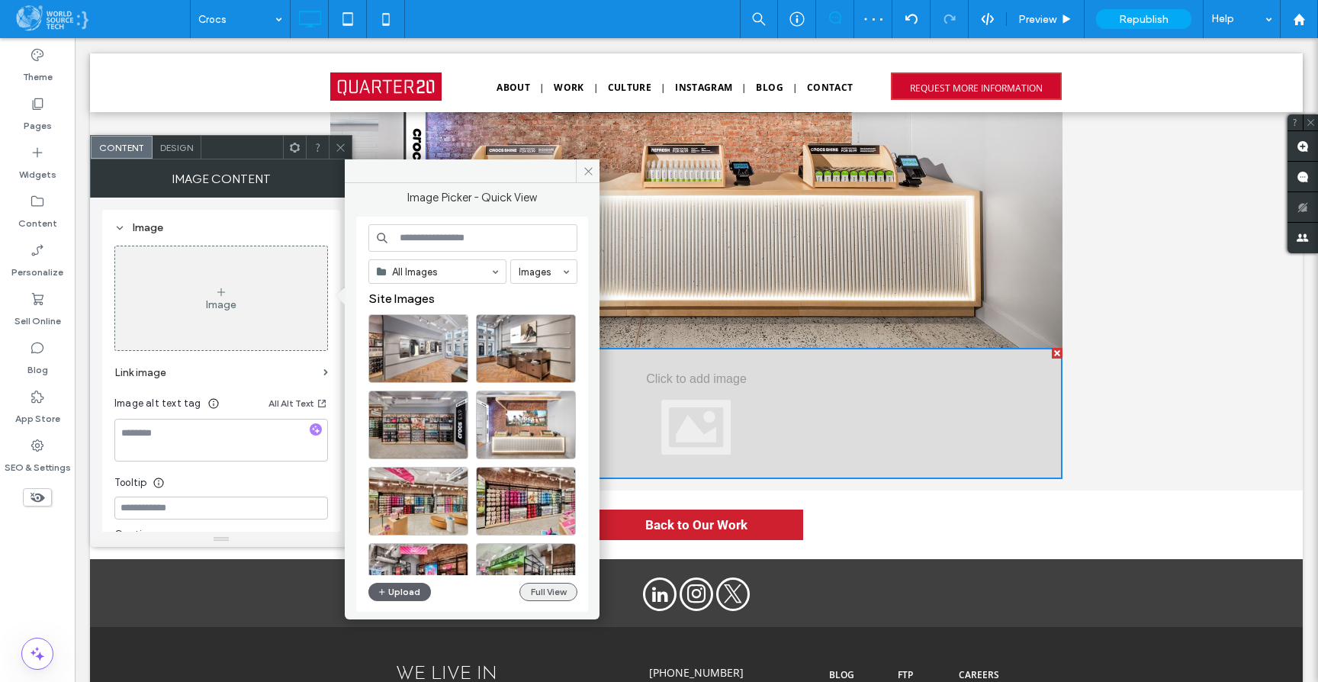
click at [535, 596] on button "Full View" at bounding box center [548, 592] width 58 height 18
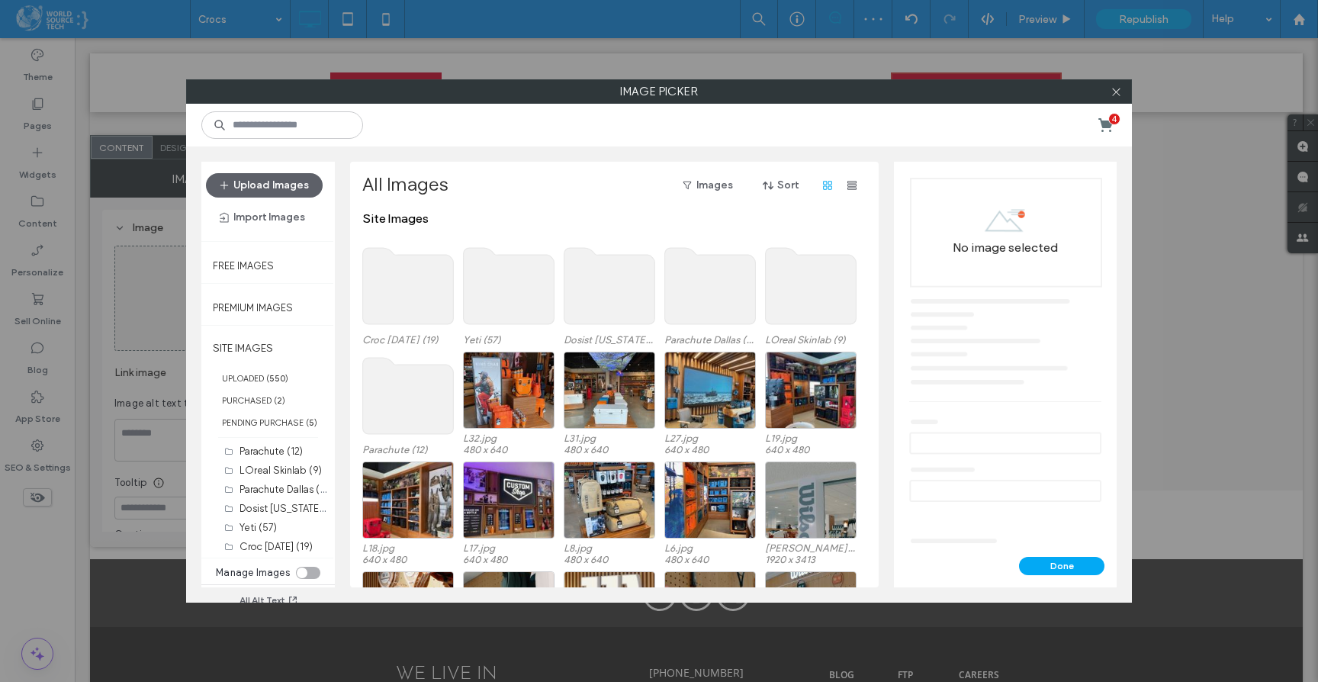
click at [406, 296] on use at bounding box center [408, 286] width 91 height 76
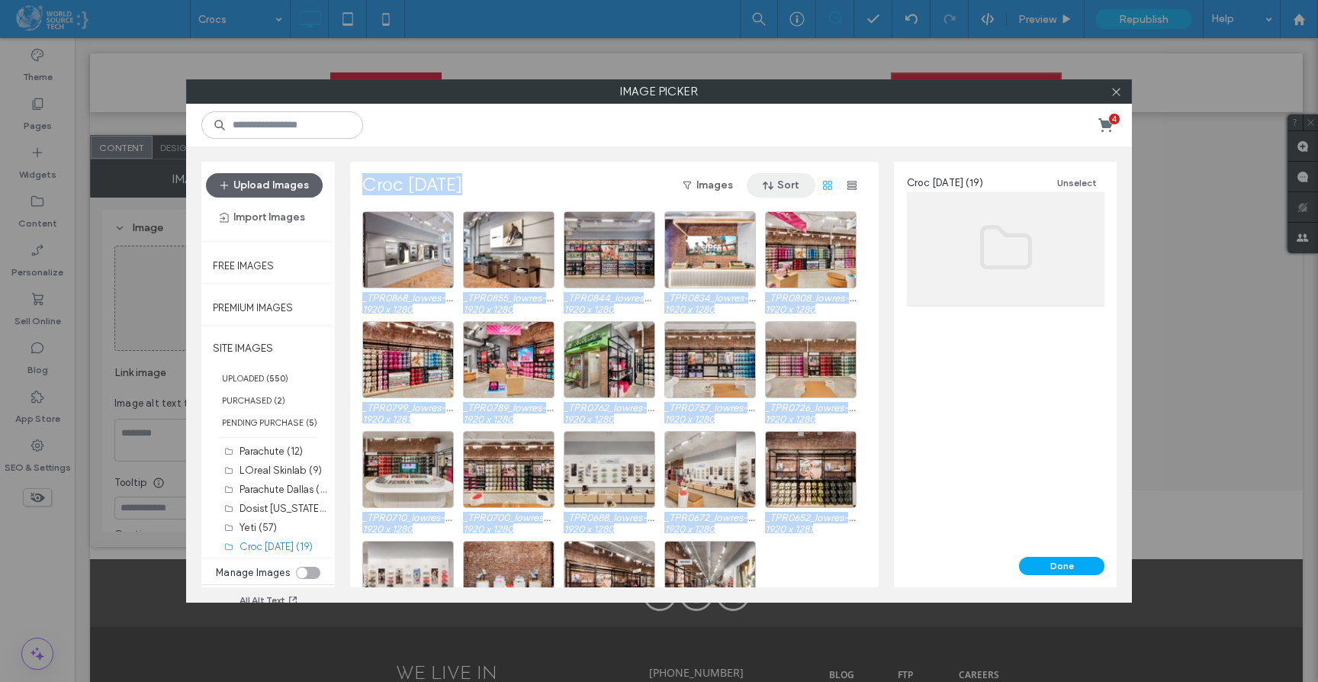
click at [776, 184] on span "button" at bounding box center [769, 185] width 15 height 23
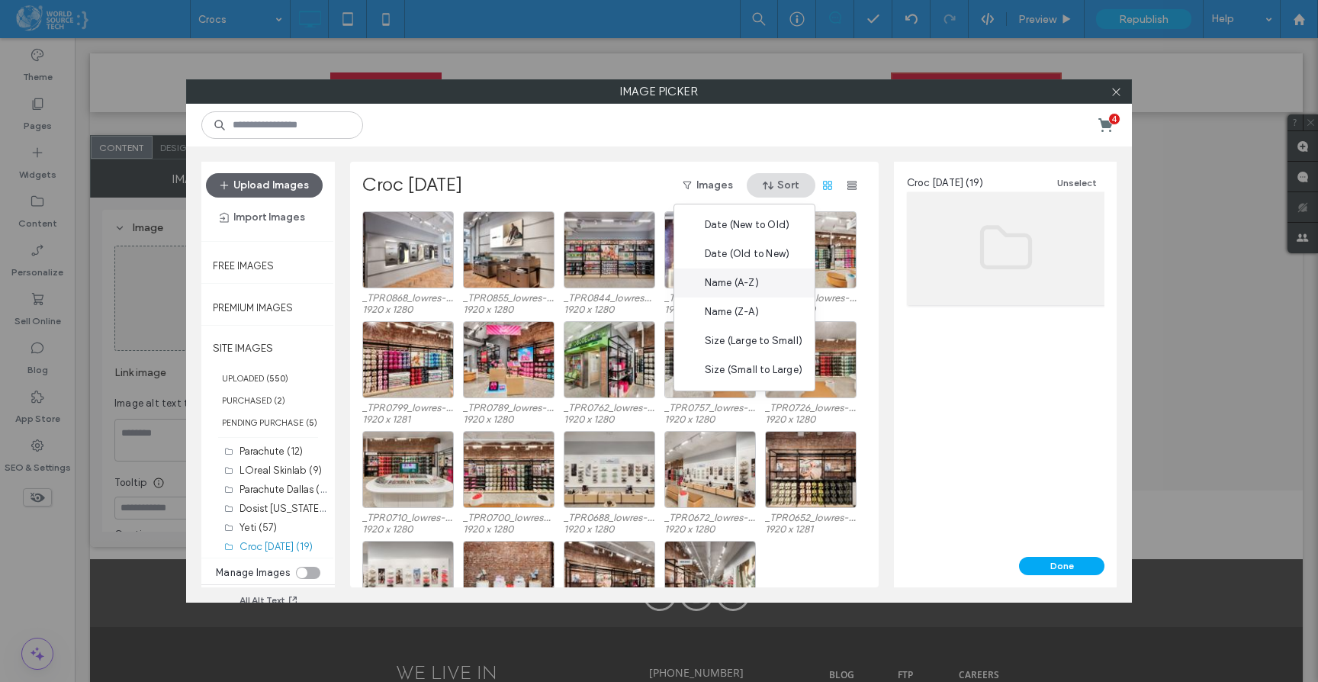
click at [757, 291] on div "Name (A-Z)" at bounding box center [744, 282] width 140 height 29
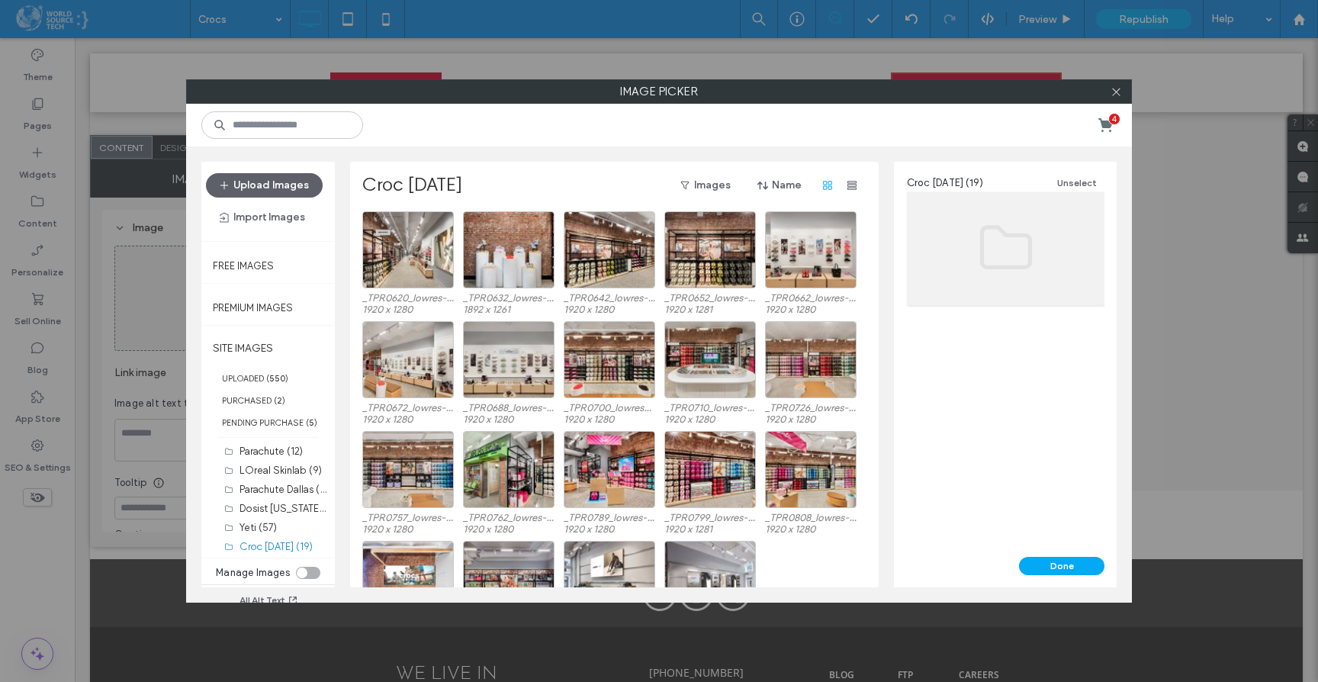
scroll to position [63, 0]
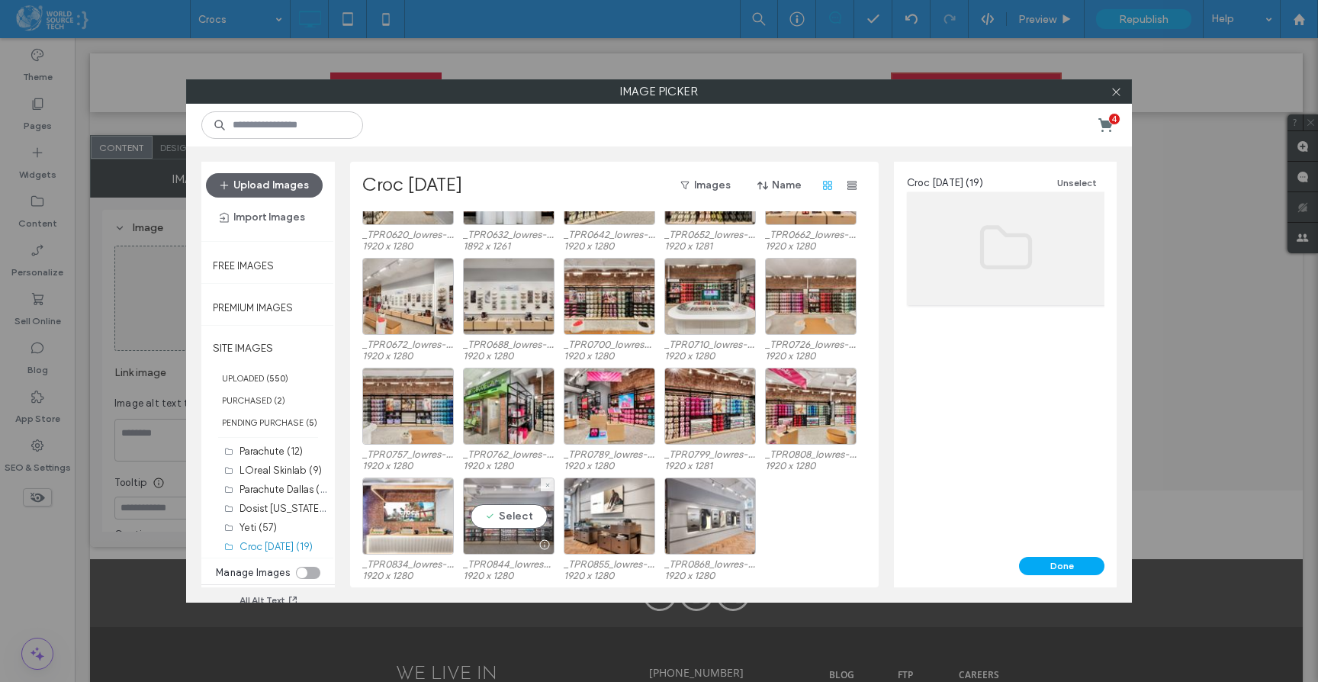
click at [516, 520] on div "Select" at bounding box center [509, 515] width 92 height 77
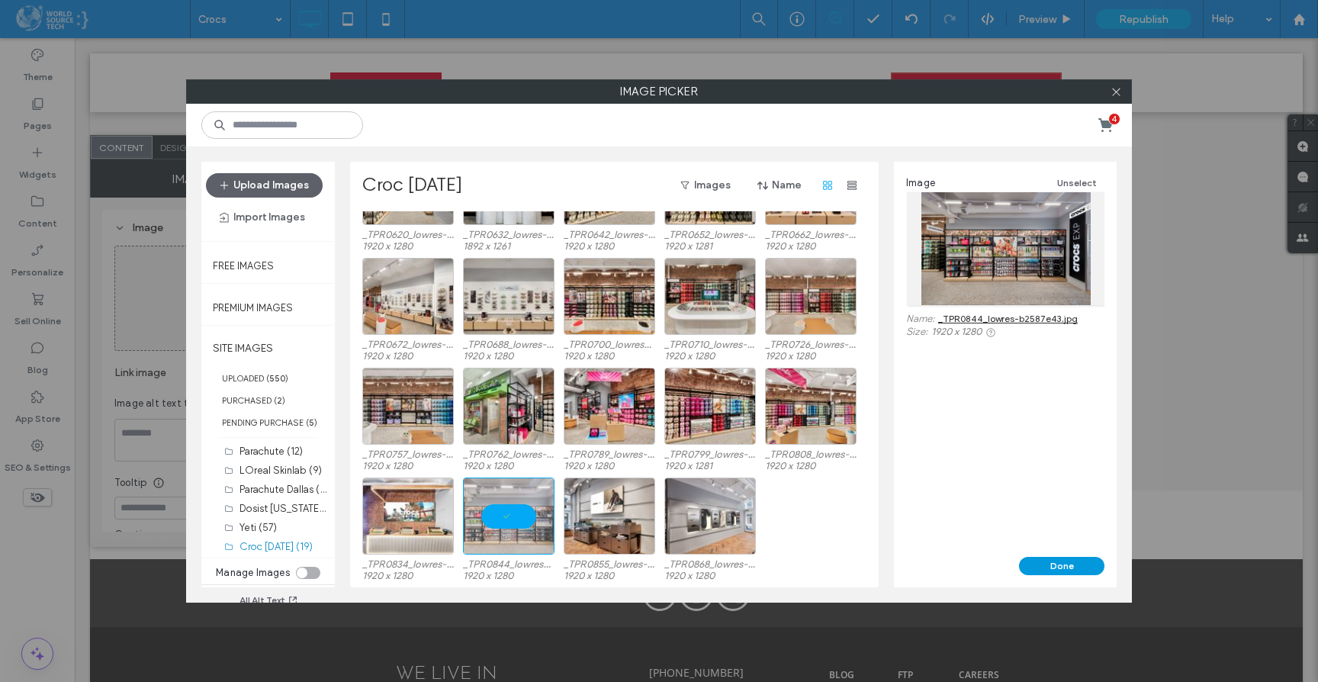
click at [1059, 563] on button "Done" at bounding box center [1061, 566] width 85 height 18
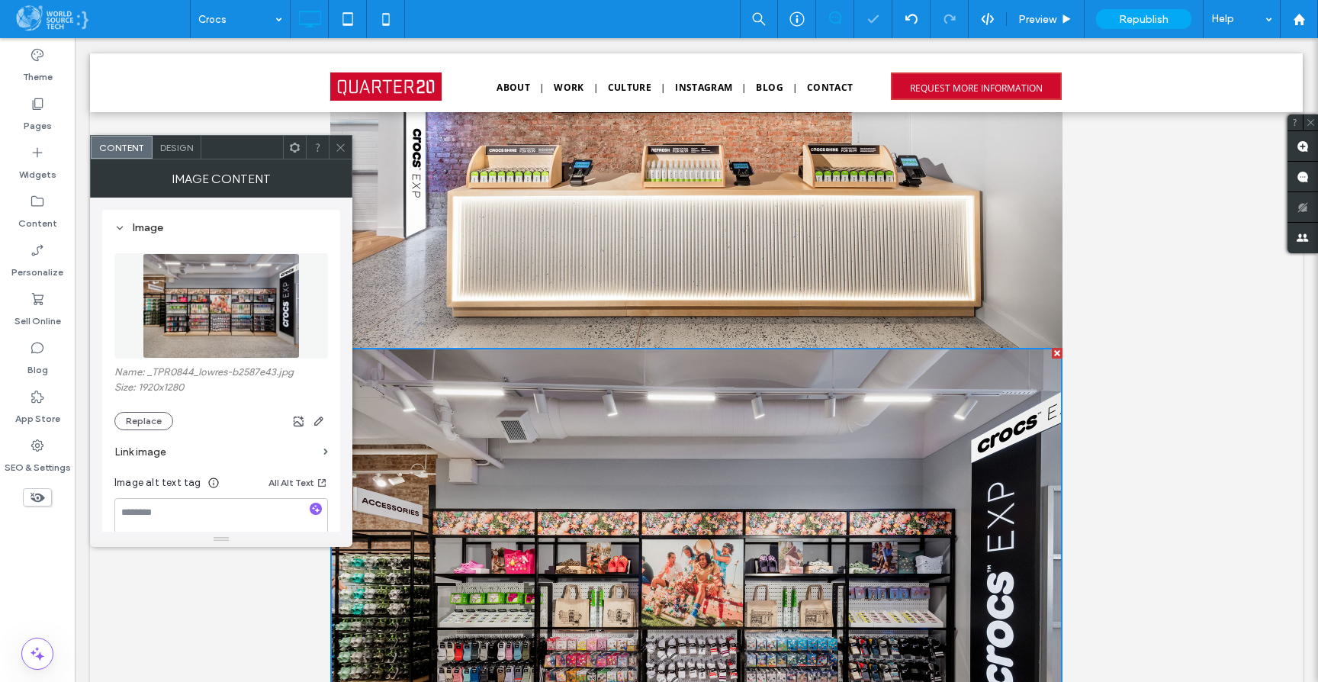
click at [342, 152] on icon at bounding box center [340, 147] width 11 height 11
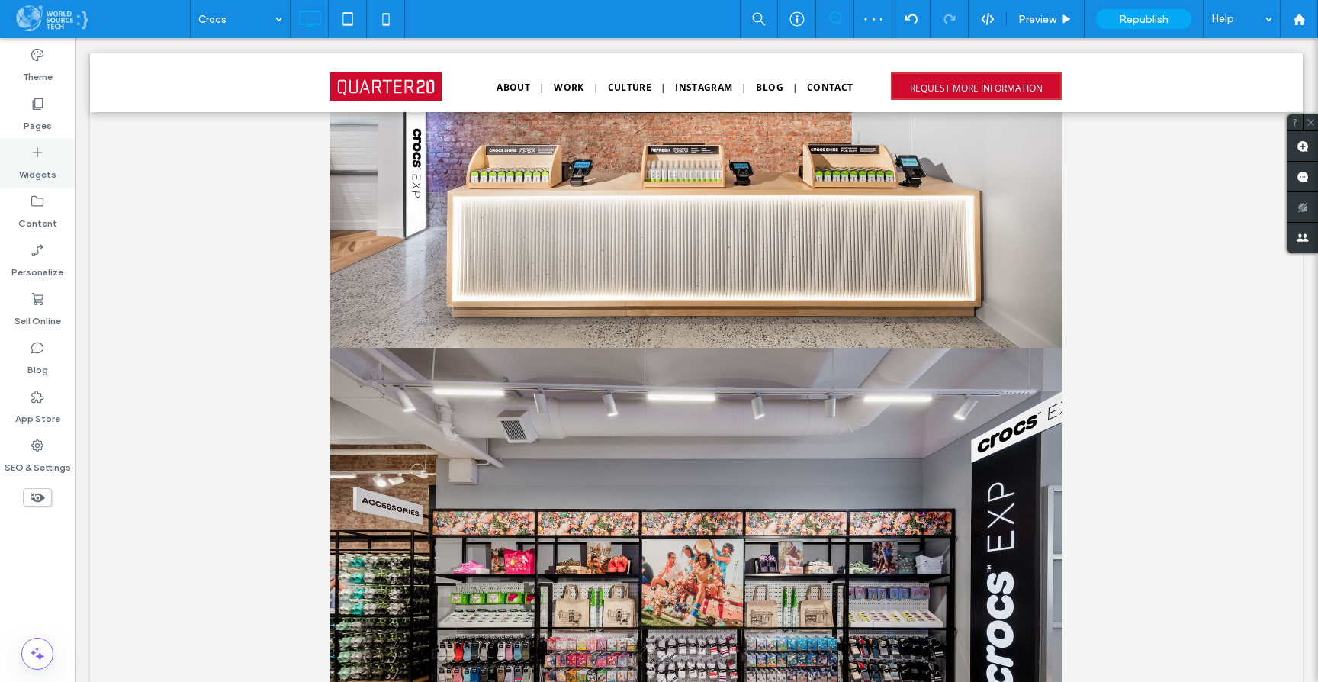
click at [34, 162] on label "Widgets" at bounding box center [37, 170] width 37 height 21
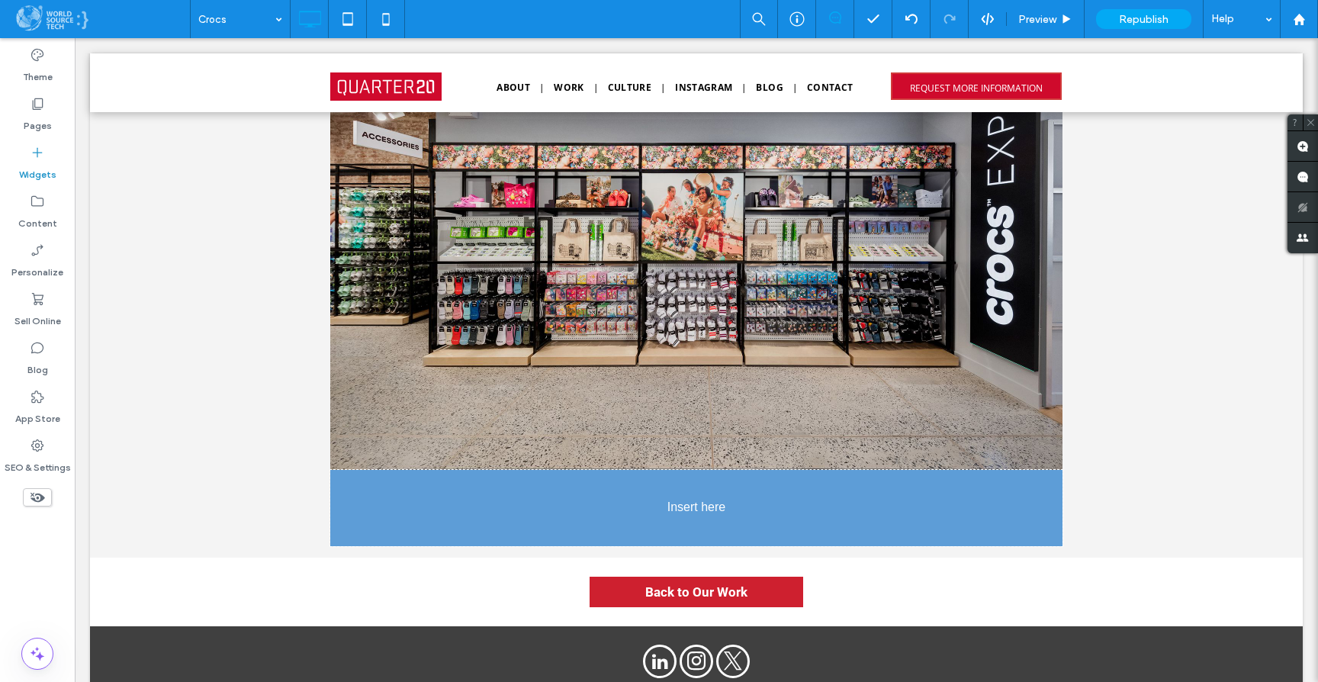
scroll to position [6209, 0]
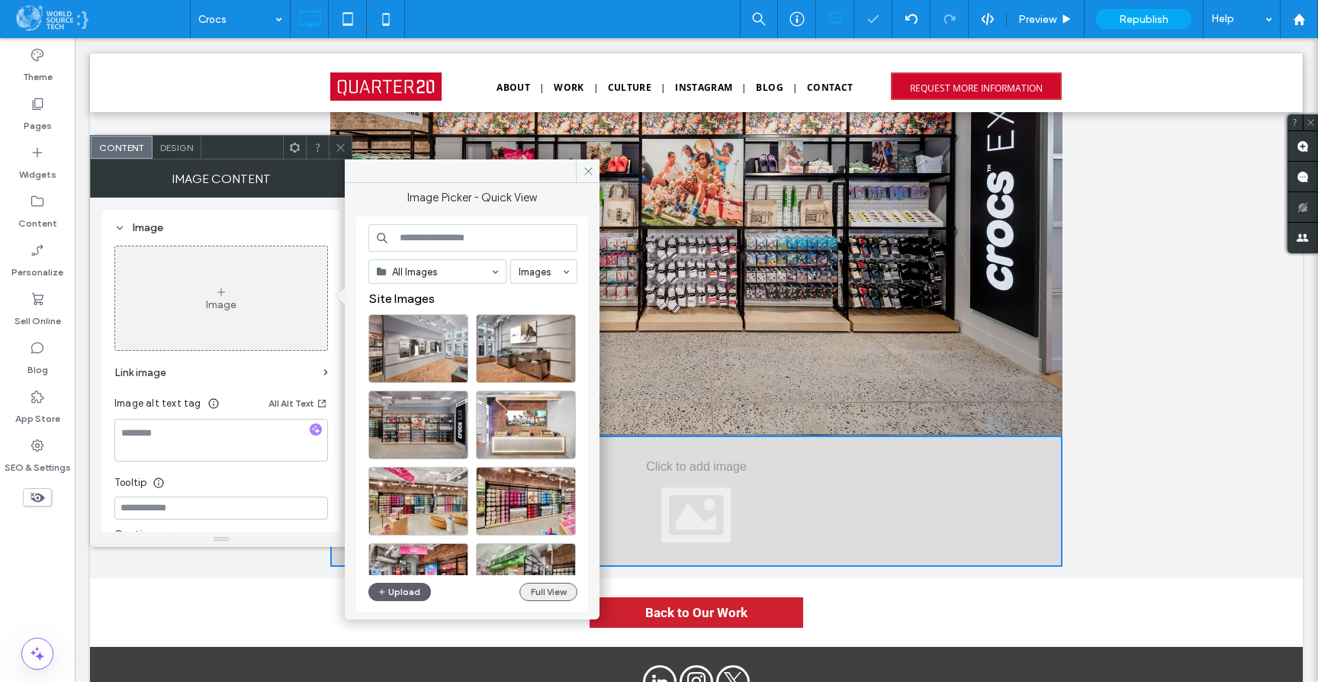
click at [545, 591] on button "Full View" at bounding box center [548, 592] width 58 height 18
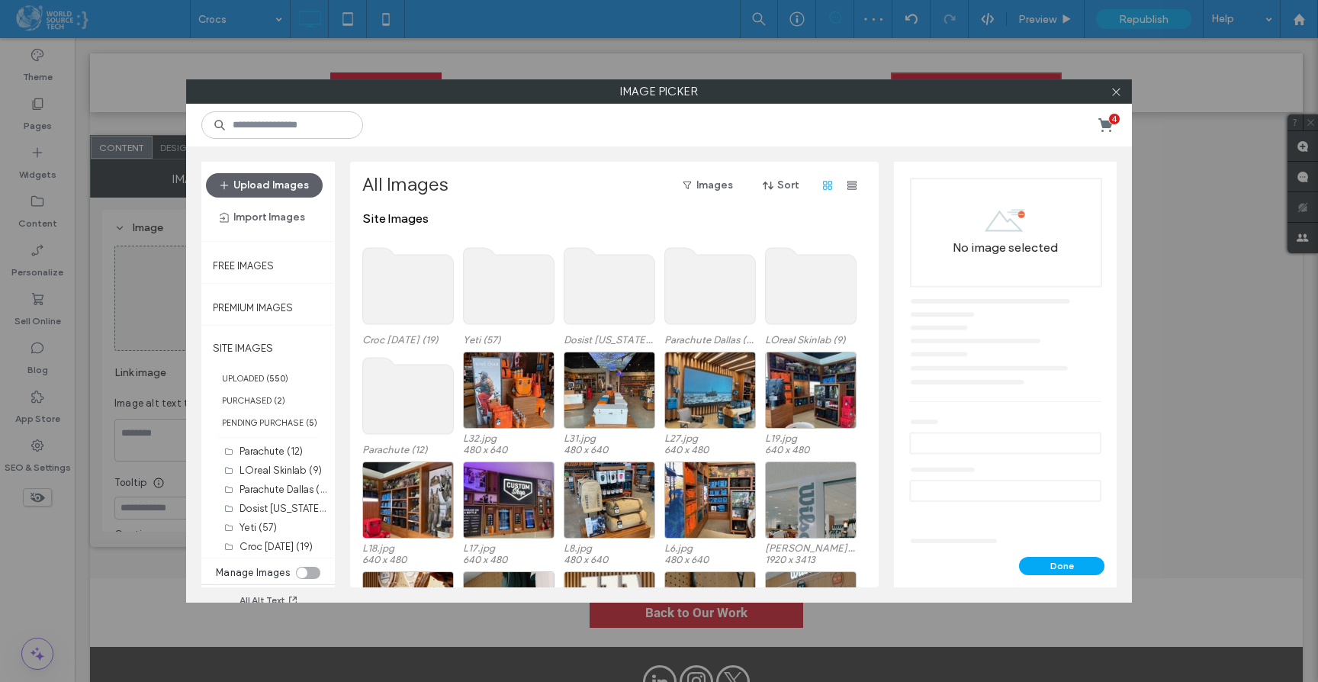
click at [424, 274] on use at bounding box center [408, 286] width 91 height 76
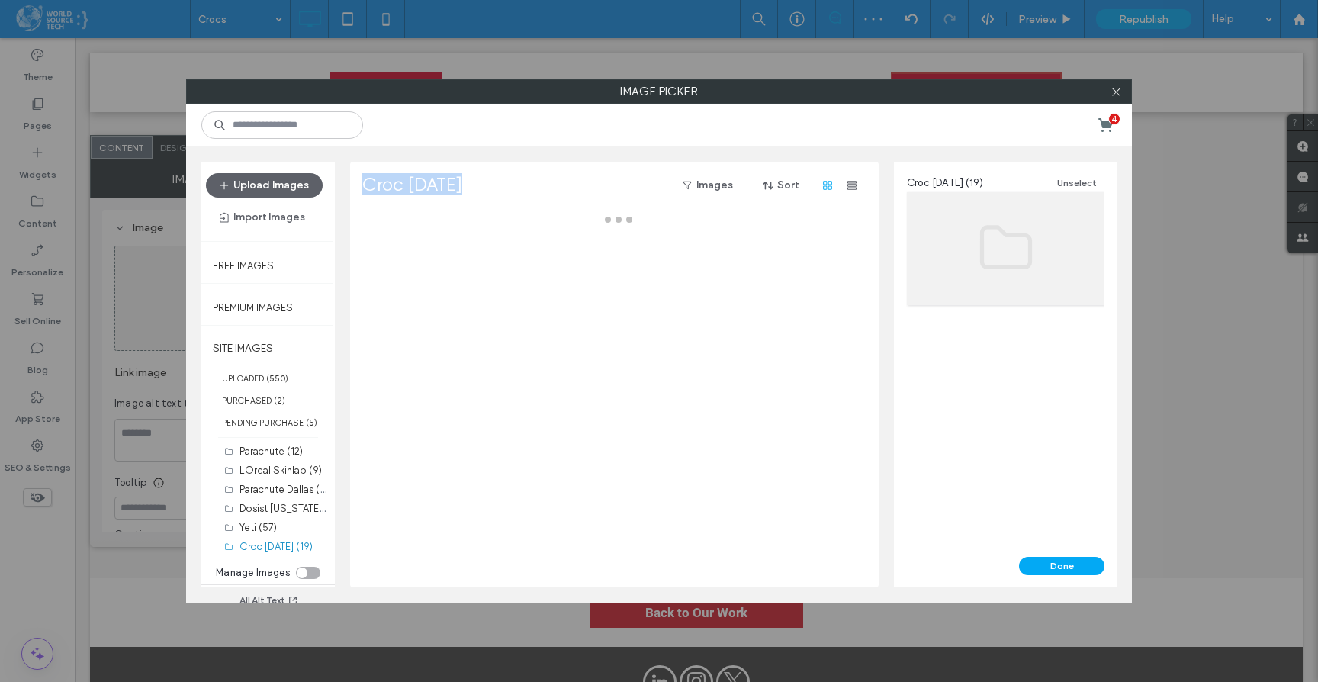
click at [424, 274] on div at bounding box center [618, 399] width 513 height 376
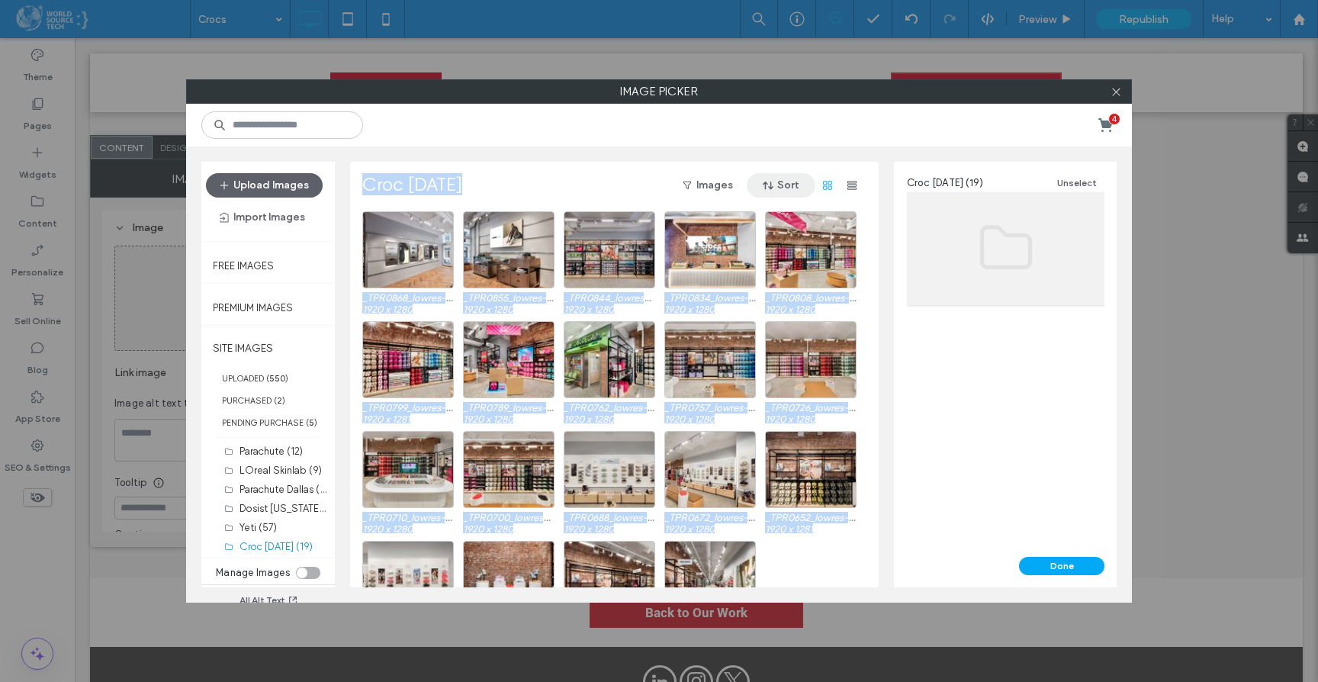
click at [784, 184] on button "Sort" at bounding box center [781, 185] width 69 height 24
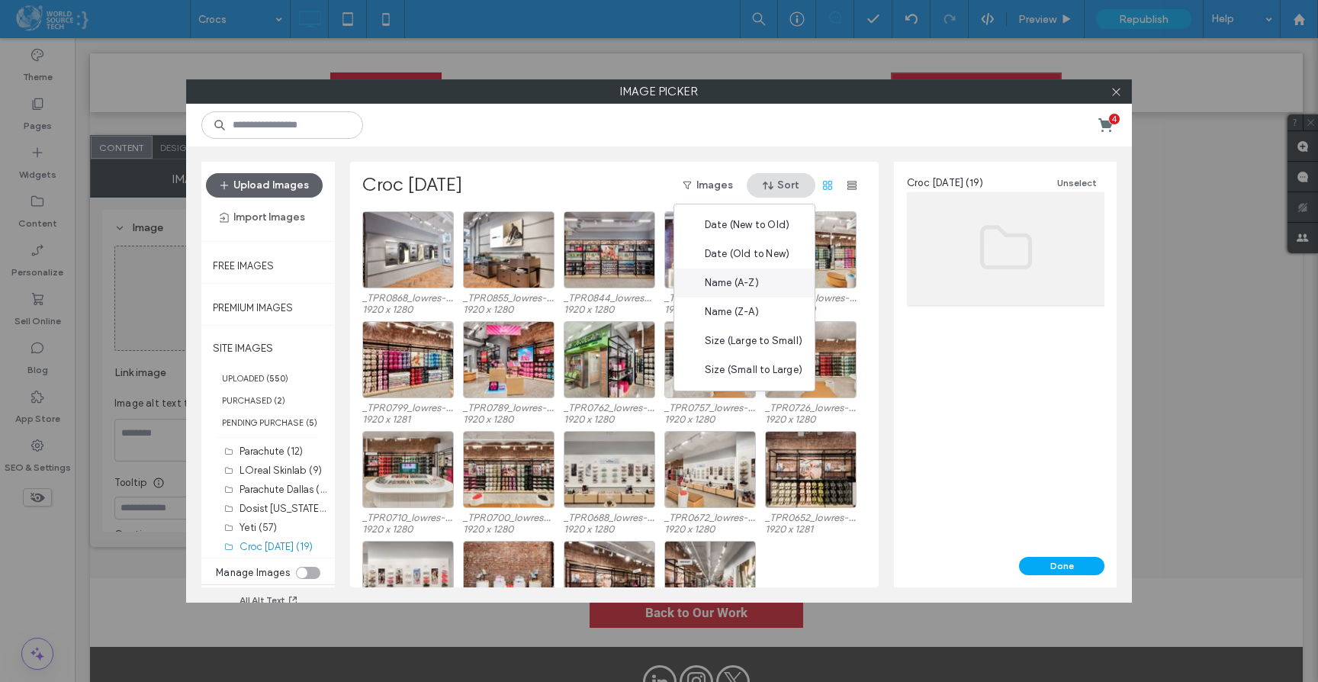
click at [759, 277] on span "Name (A-Z)" at bounding box center [732, 282] width 54 height 15
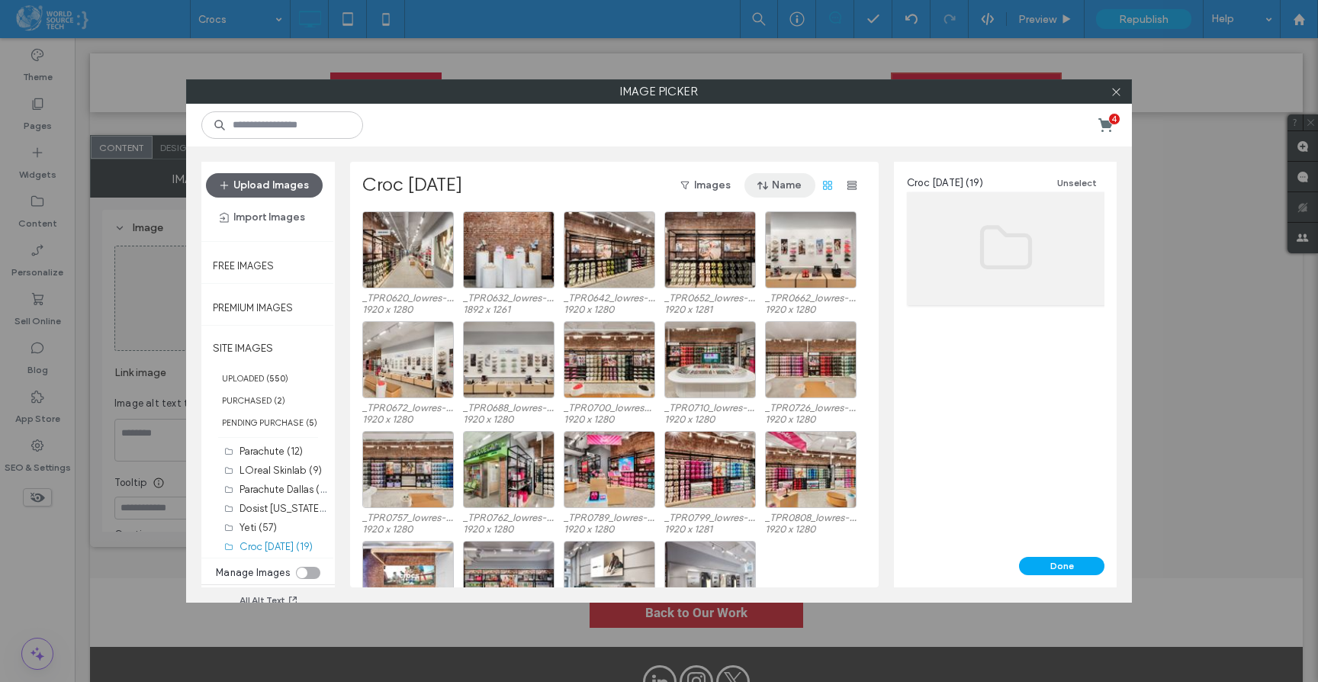
click at [776, 181] on button "Name" at bounding box center [779, 185] width 71 height 24
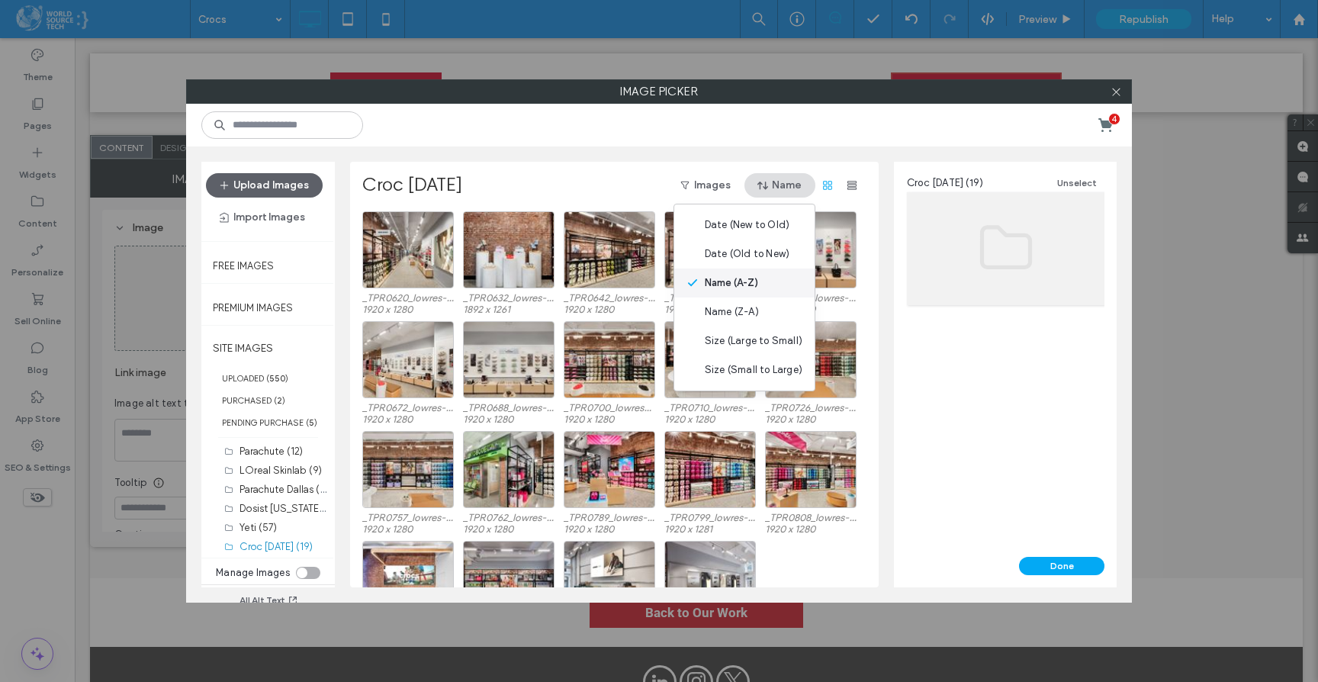
click at [745, 281] on span "Name (A-Z)" at bounding box center [731, 282] width 53 height 15
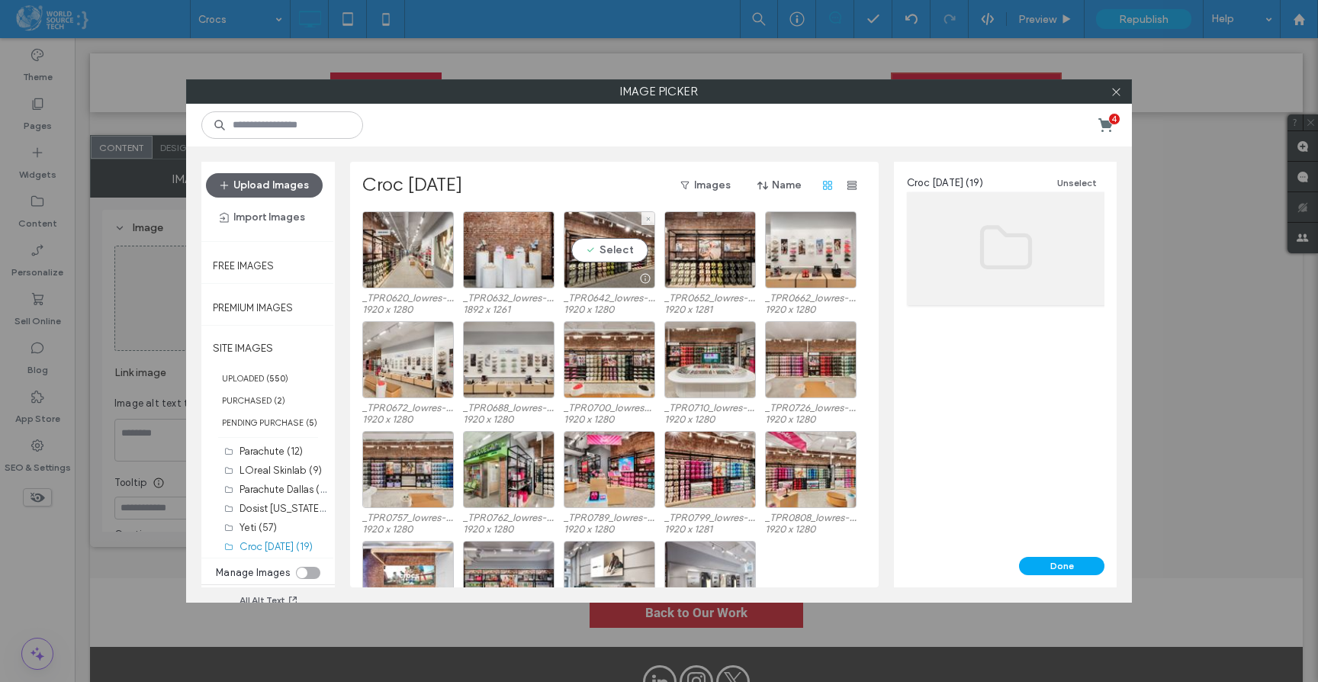
scroll to position [63, 0]
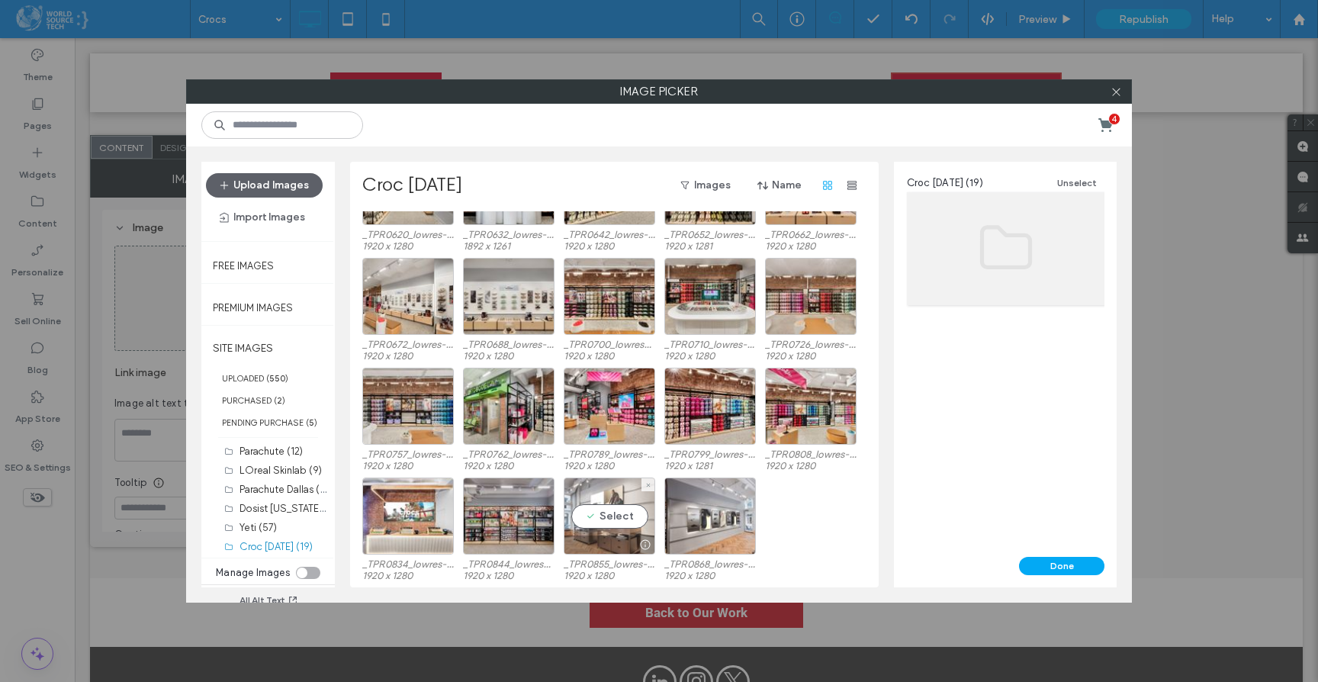
click at [625, 519] on div "Select" at bounding box center [610, 515] width 92 height 77
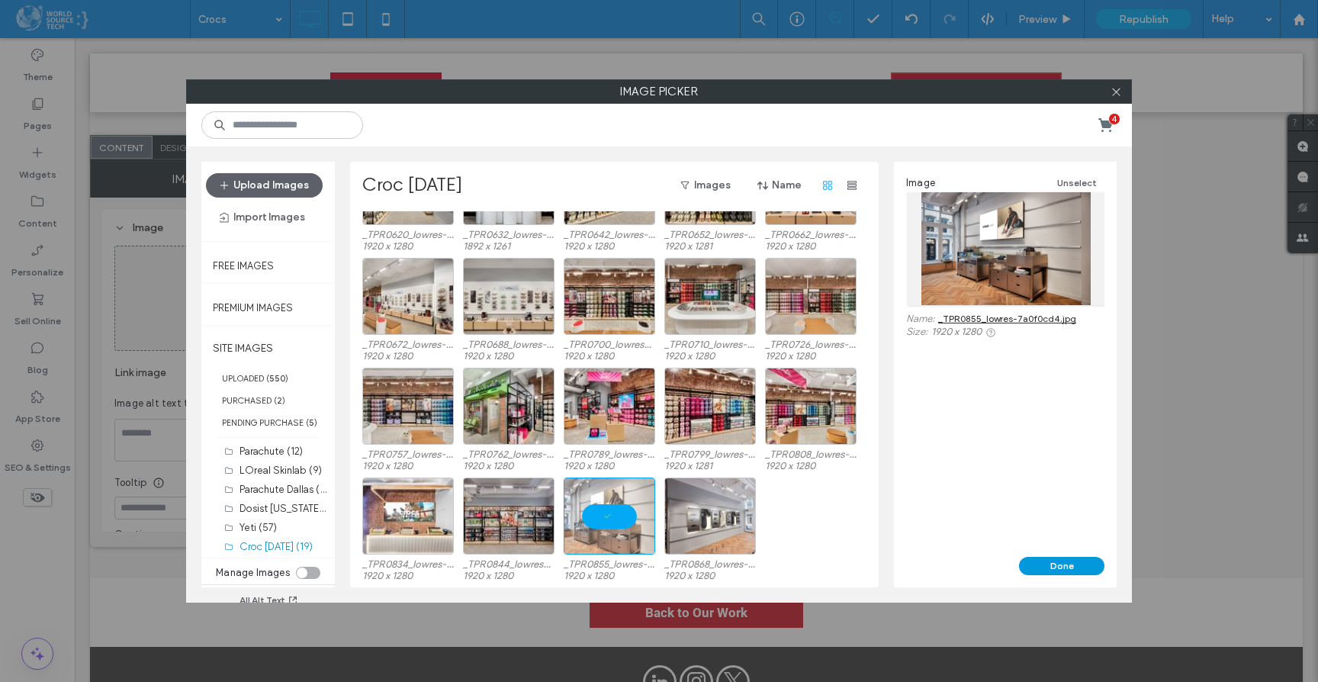
click at [1044, 570] on button "Done" at bounding box center [1061, 566] width 85 height 18
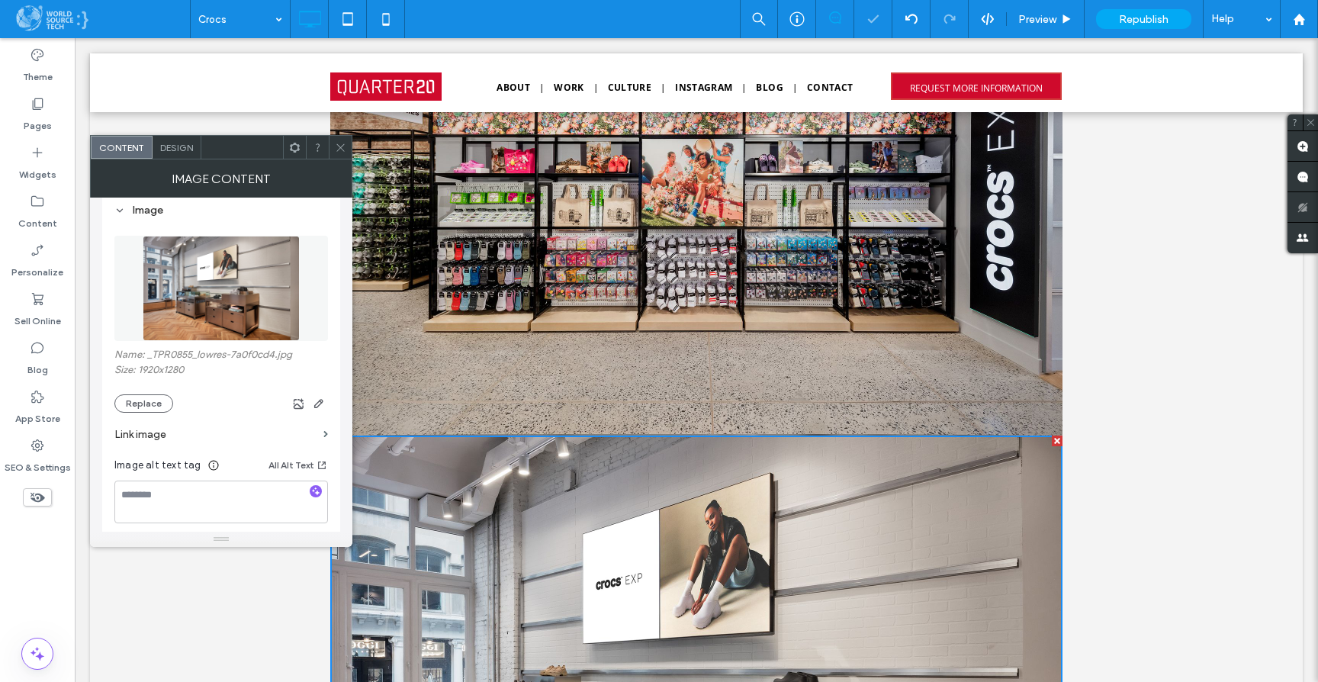
scroll to position [53, 0]
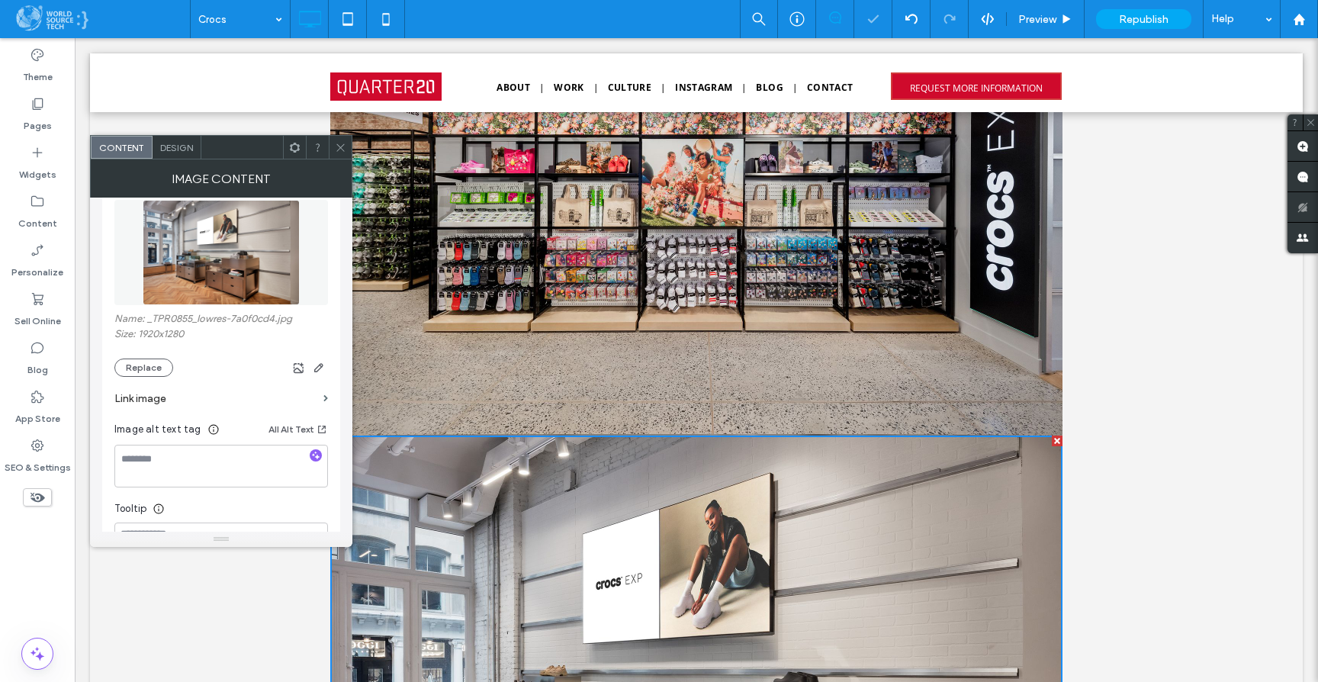
click at [336, 140] on span at bounding box center [340, 147] width 11 height 23
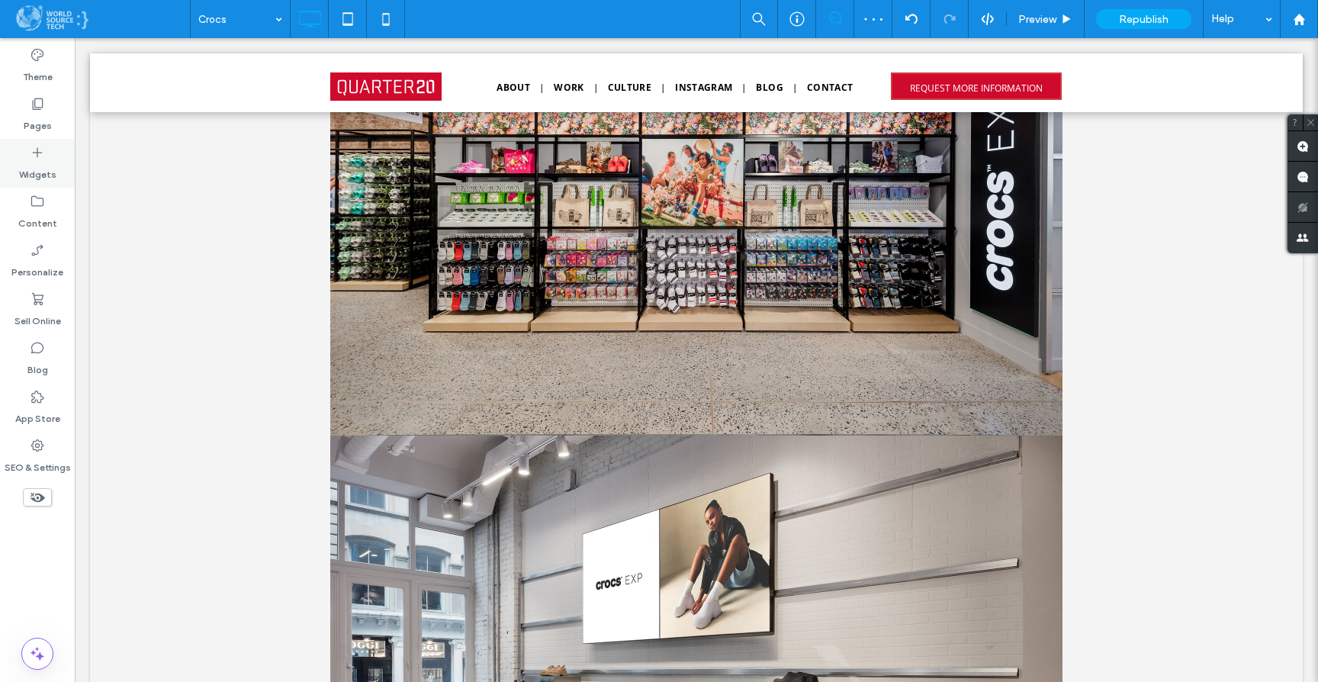
click at [43, 152] on icon at bounding box center [37, 152] width 15 height 15
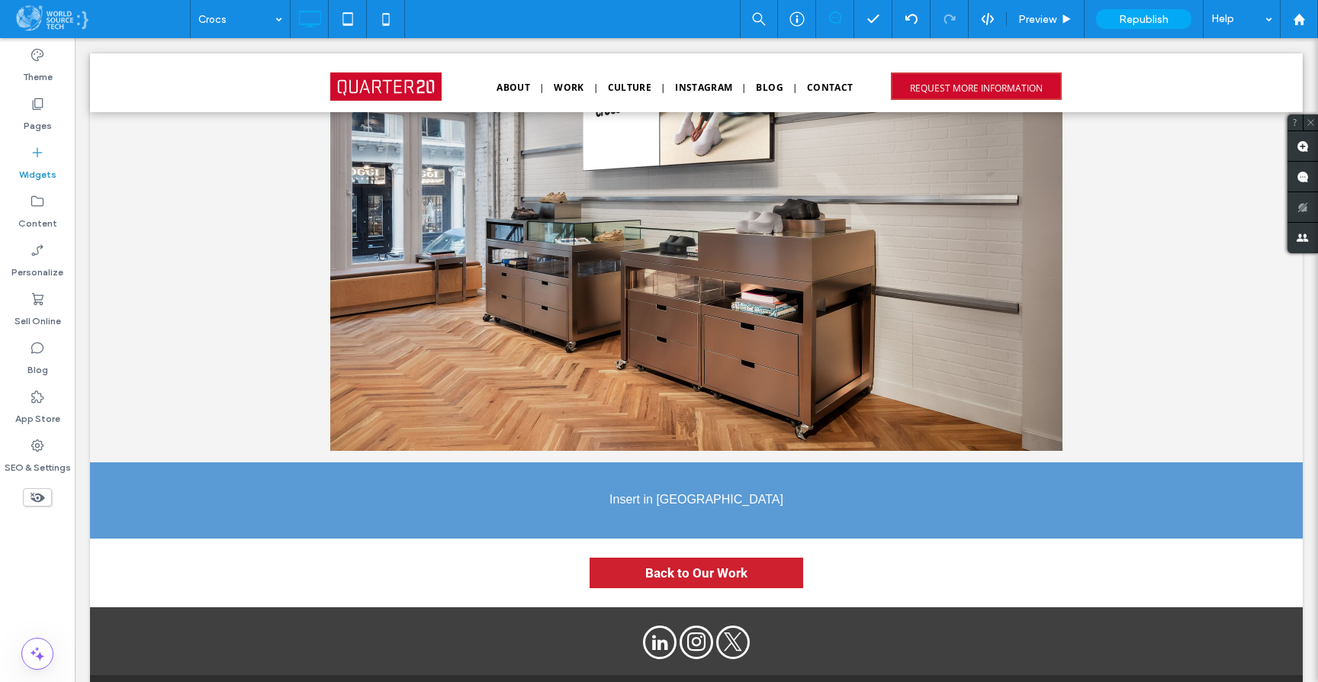
scroll to position [6697, 0]
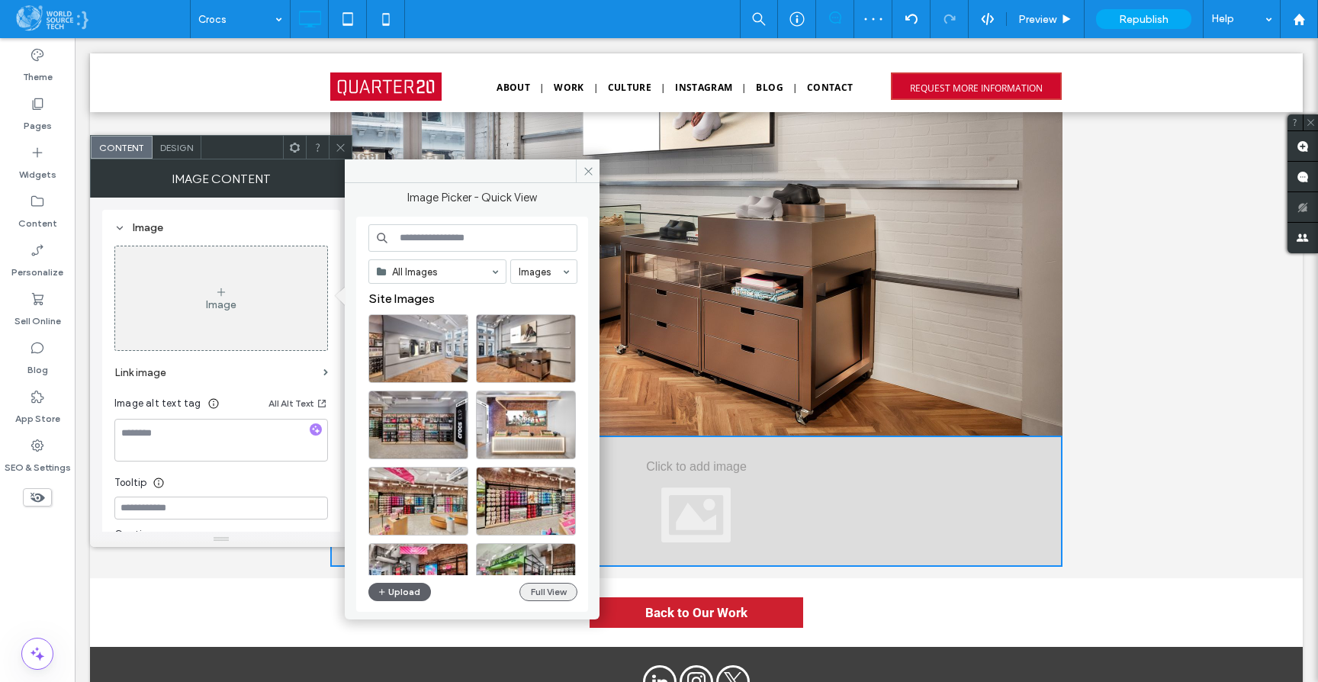
click at [558, 589] on button "Full View" at bounding box center [548, 592] width 58 height 18
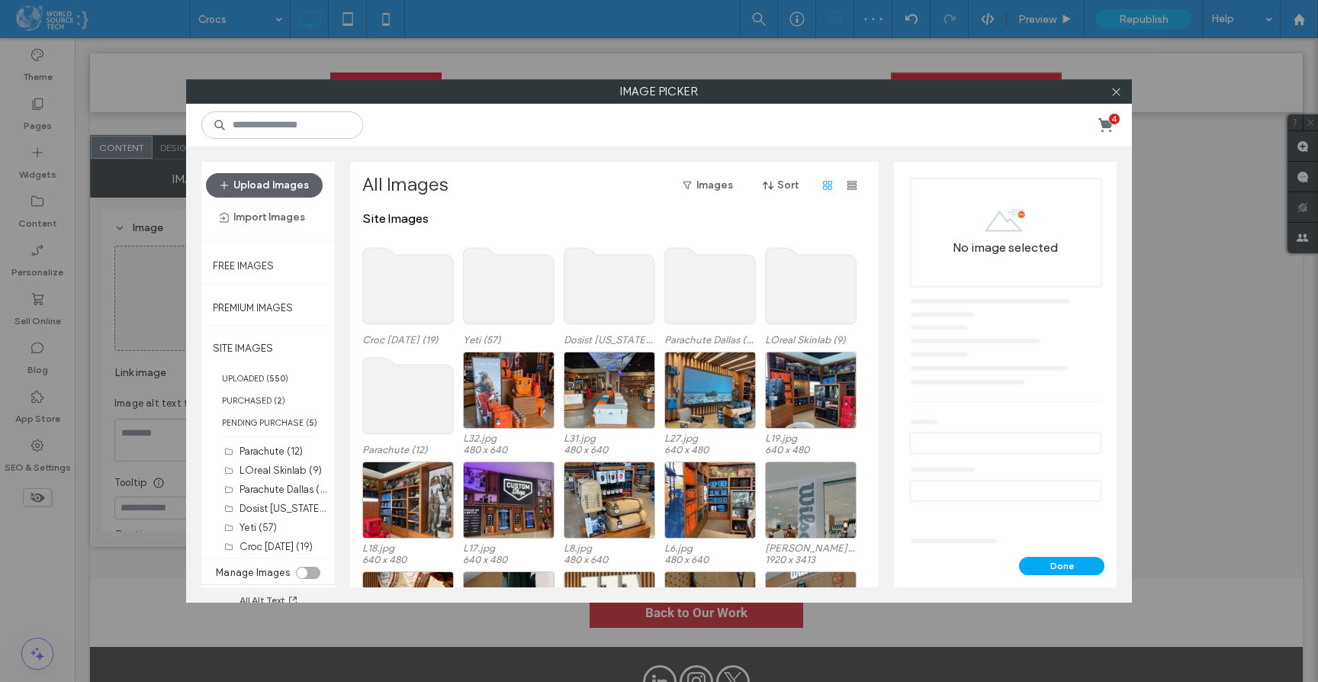
click at [427, 283] on use at bounding box center [408, 286] width 91 height 76
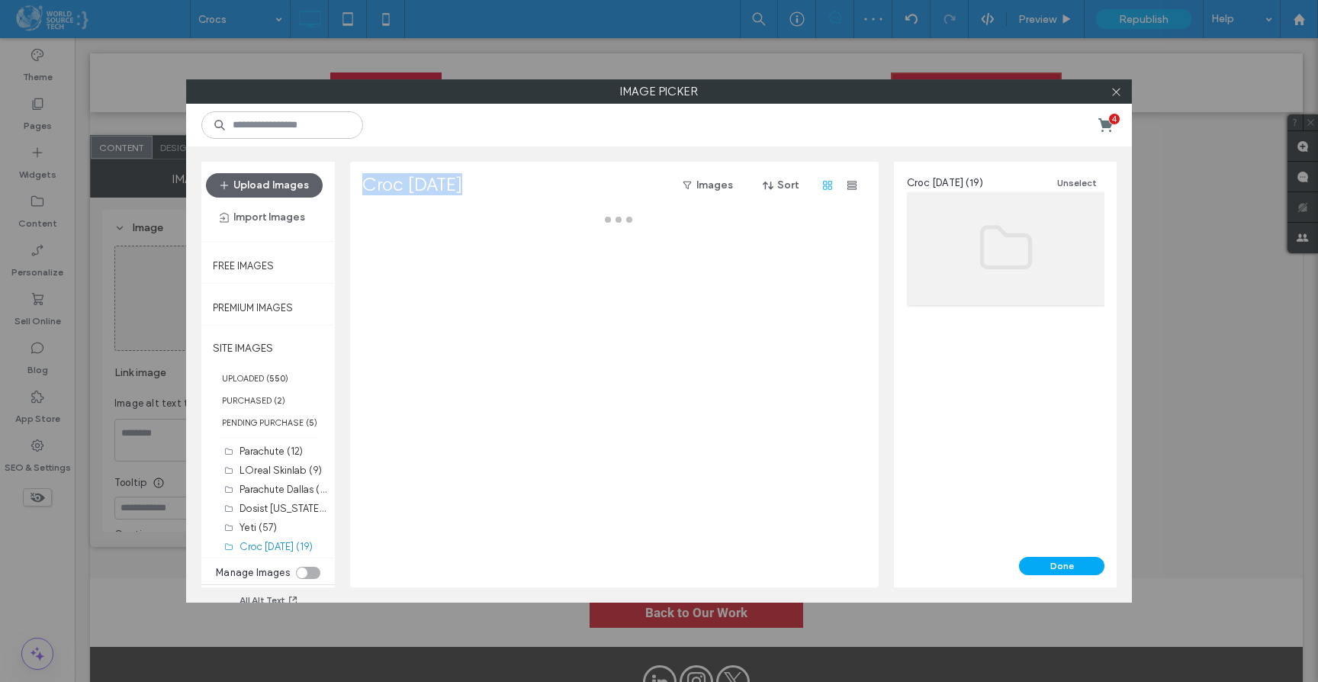
click at [427, 283] on div at bounding box center [618, 399] width 513 height 376
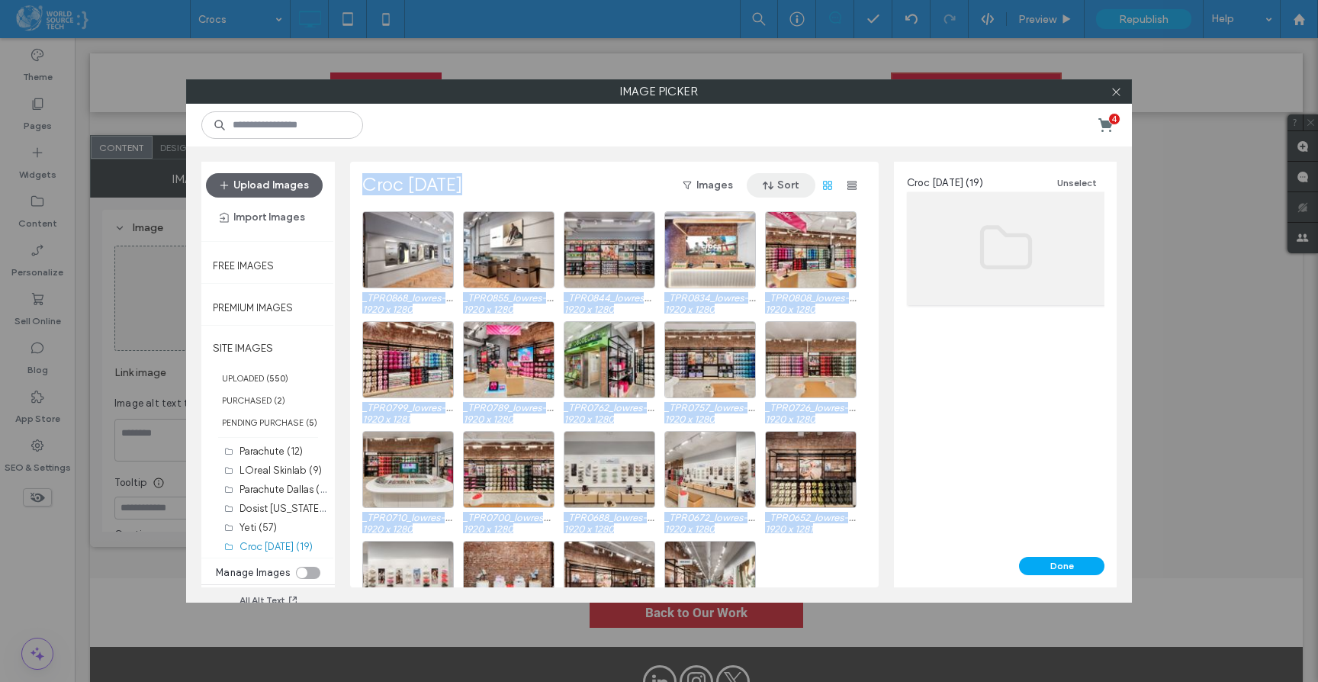
click at [789, 183] on button "Sort" at bounding box center [781, 185] width 69 height 24
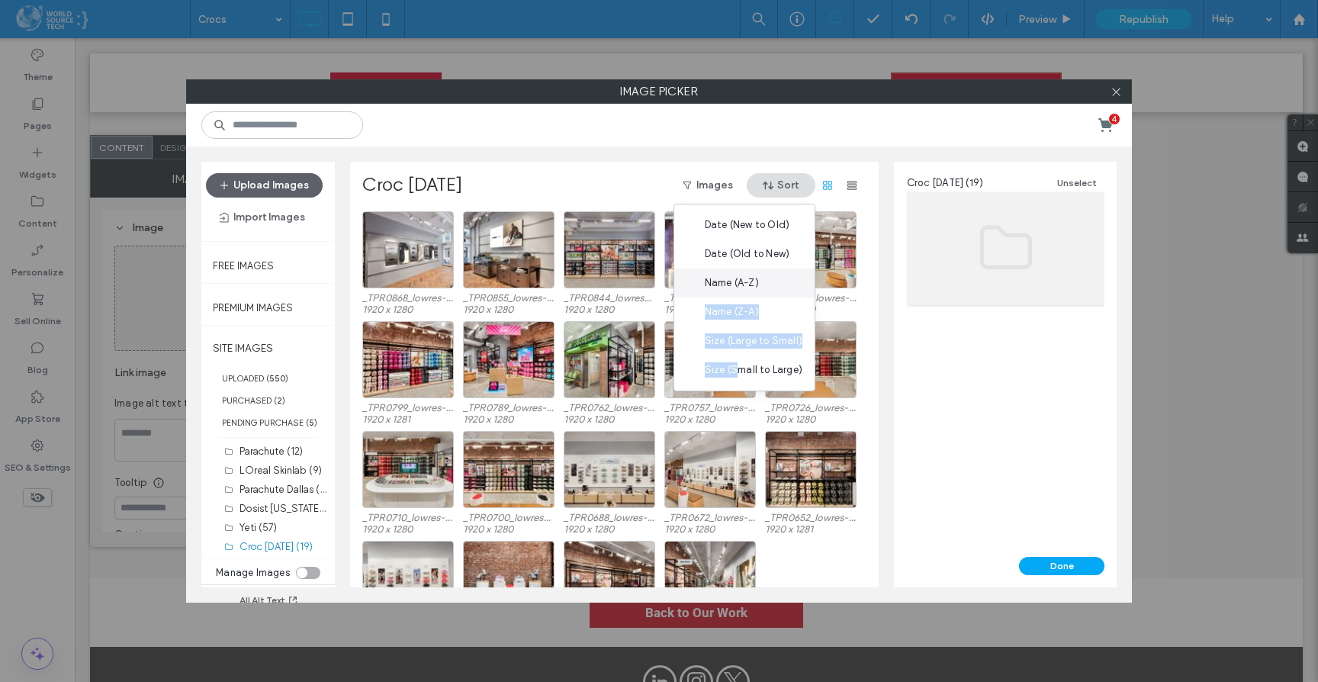
drag, startPoint x: 738, startPoint y: 374, endPoint x: 765, endPoint y: 285, distance: 92.4
click at [765, 285] on div "Date (New to Old) Date (Old to New) Name (A-Z) Name (Z-A) Size (Large to Small)…" at bounding box center [744, 298] width 142 height 188
click at [767, 282] on div "Name (A-Z)" at bounding box center [744, 282] width 140 height 29
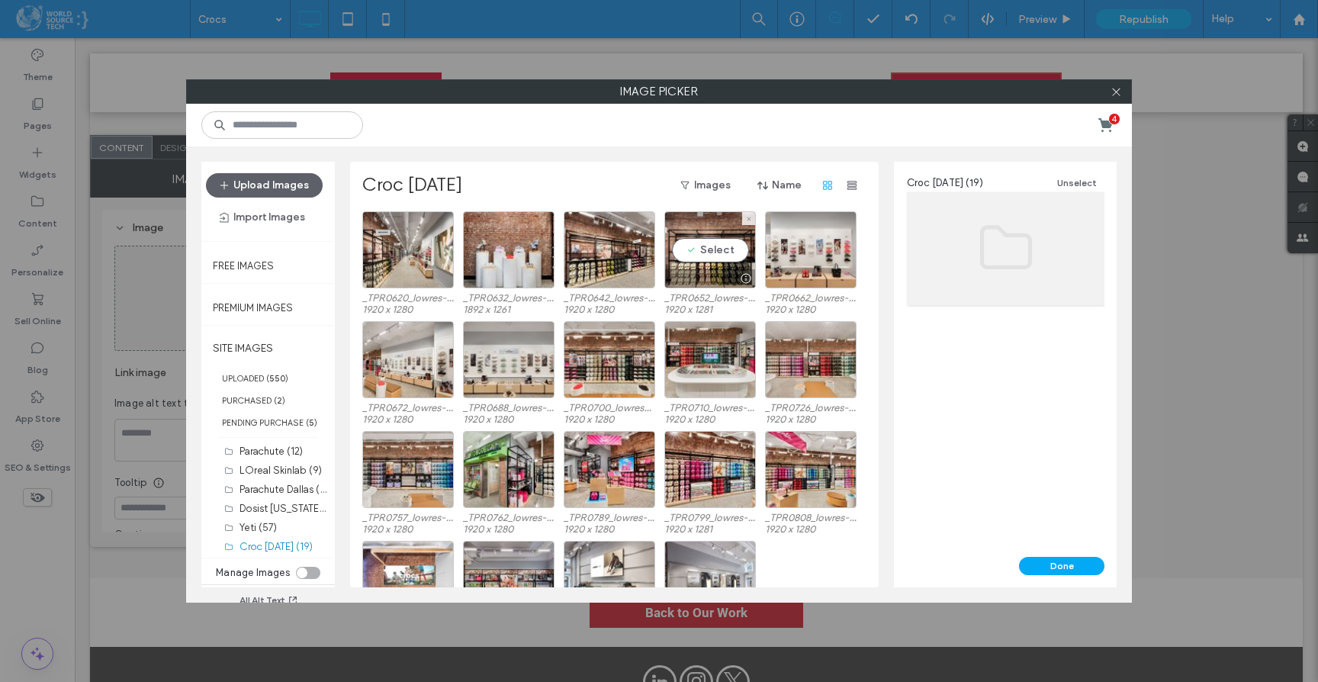
scroll to position [63, 0]
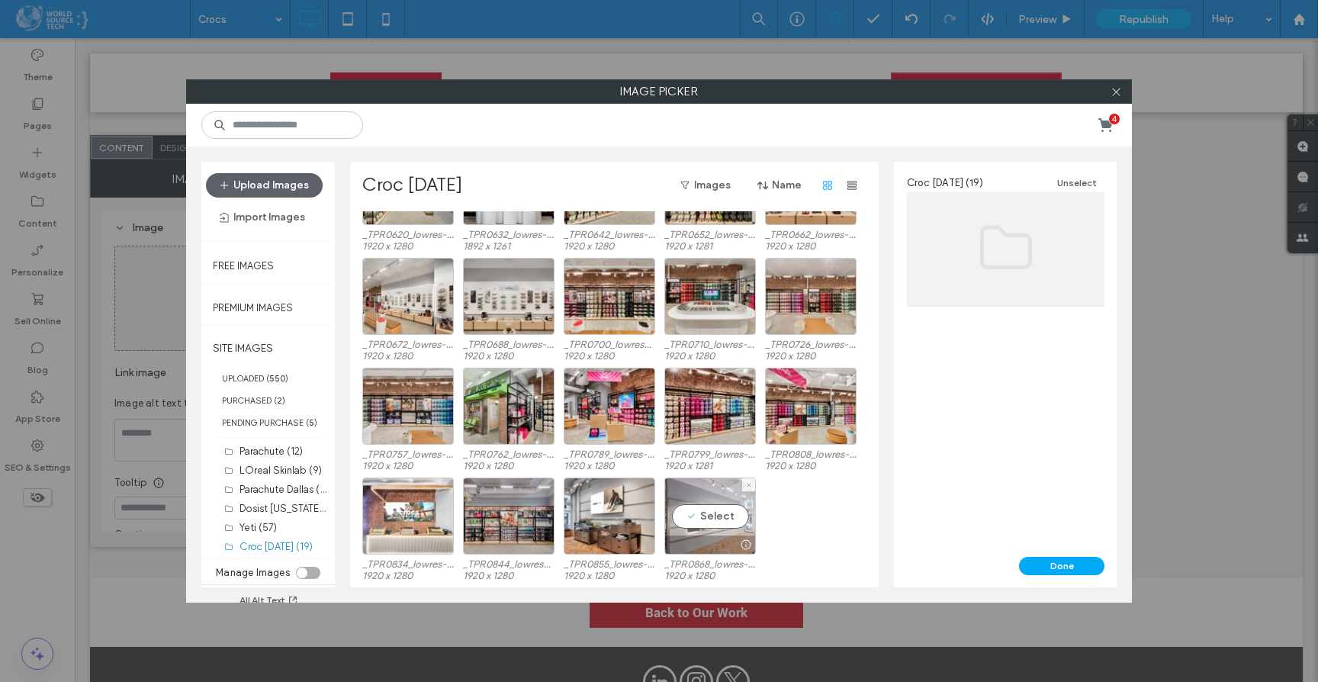
click at [716, 485] on div "Select" at bounding box center [710, 515] width 92 height 77
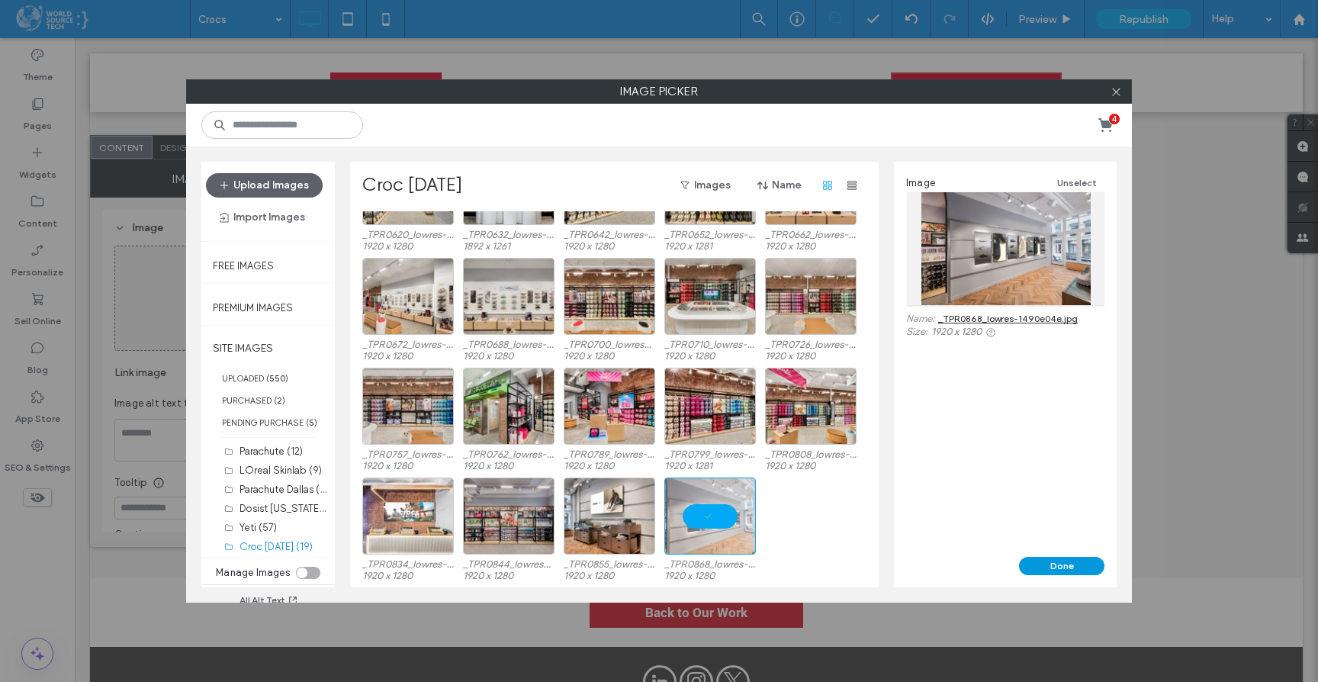
drag, startPoint x: 1041, startPoint y: 565, endPoint x: 953, endPoint y: 530, distance: 95.2
click at [1041, 565] on button "Done" at bounding box center [1061, 566] width 85 height 18
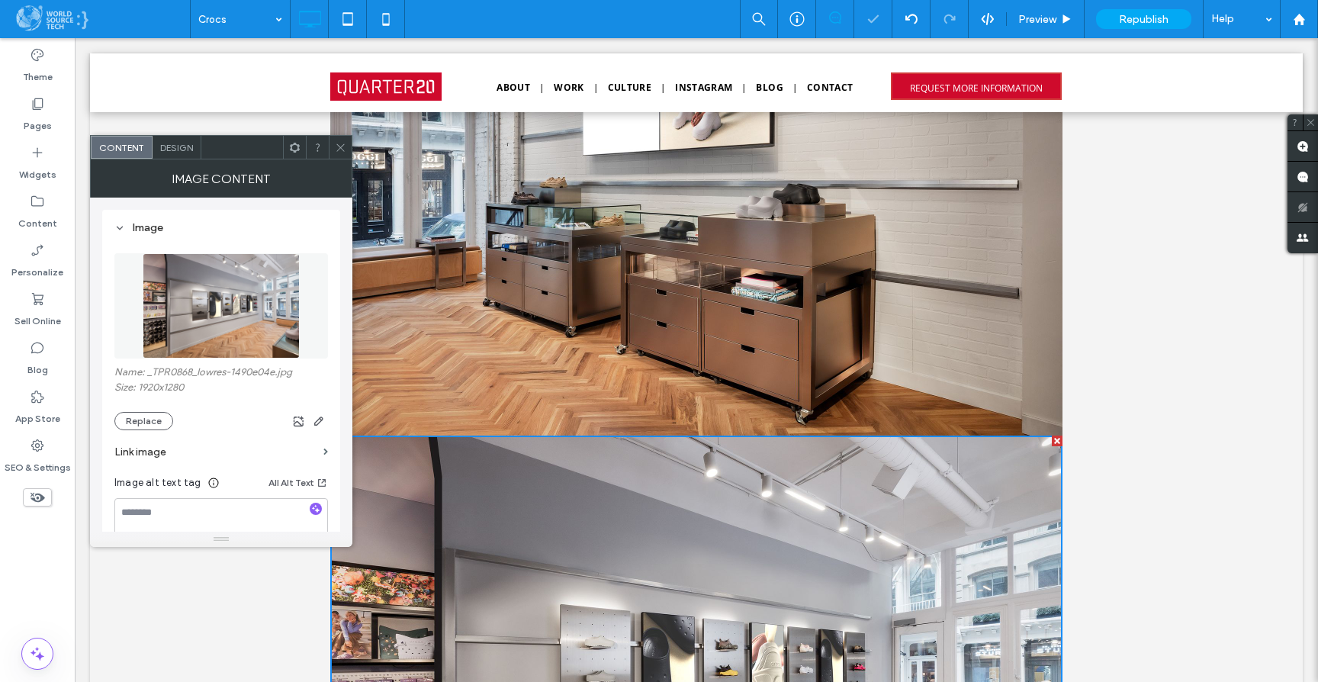
click at [341, 156] on span at bounding box center [340, 147] width 11 height 23
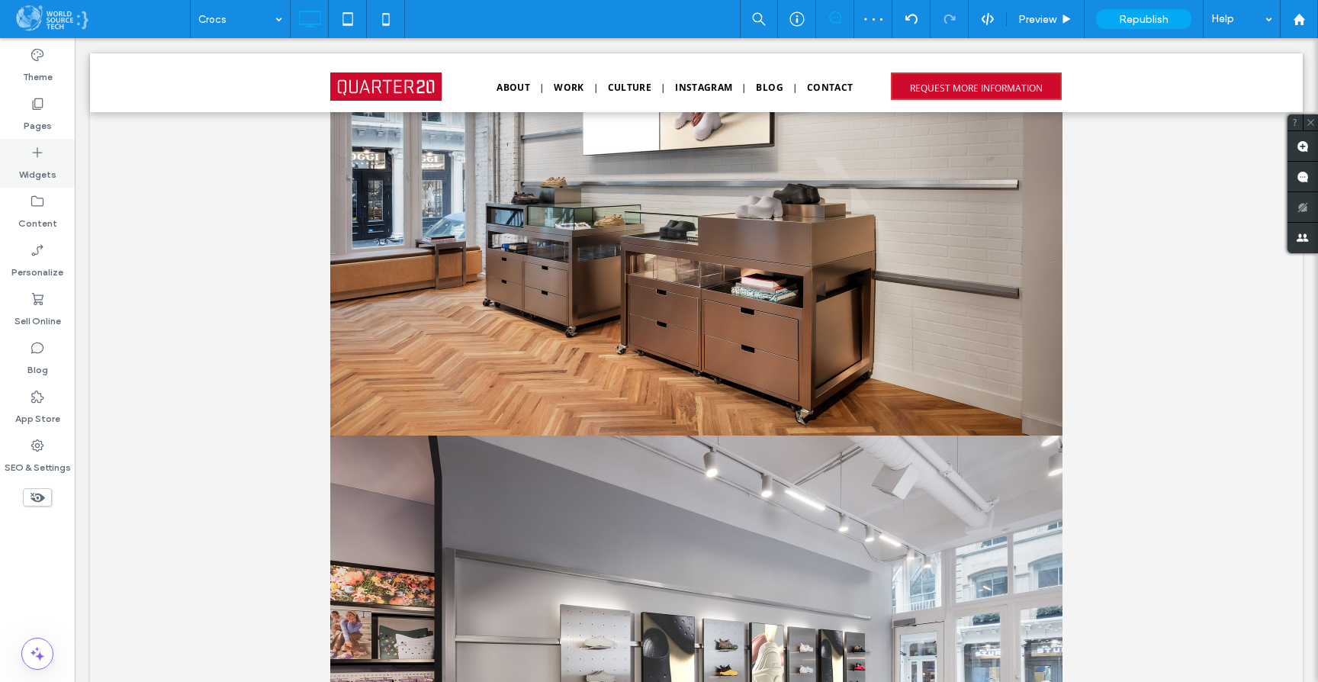
click at [37, 165] on label "Widgets" at bounding box center [37, 170] width 37 height 21
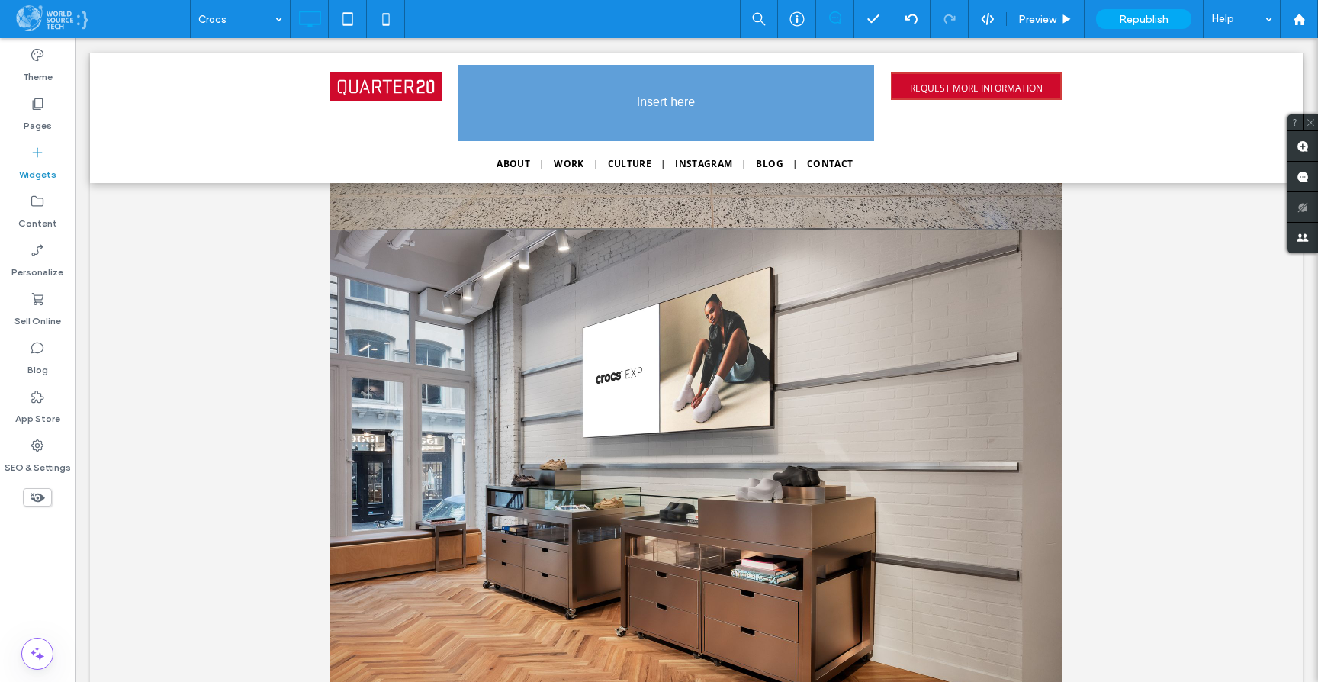
scroll to position [6385, 0]
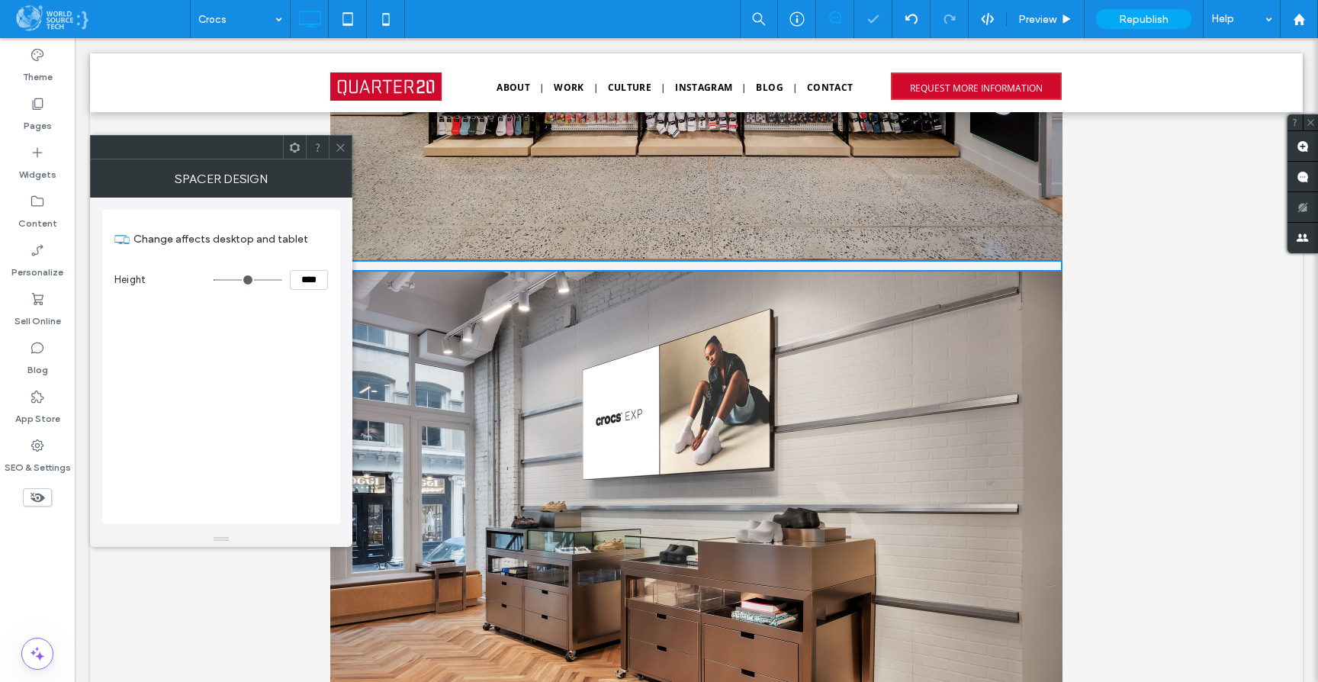
click at [304, 279] on input "****" at bounding box center [309, 280] width 38 height 20
drag, startPoint x: 294, startPoint y: 279, endPoint x: 325, endPoint y: 284, distance: 30.8
click at [324, 277] on input "****" at bounding box center [309, 280] width 38 height 20
type input "****"
type input "**"
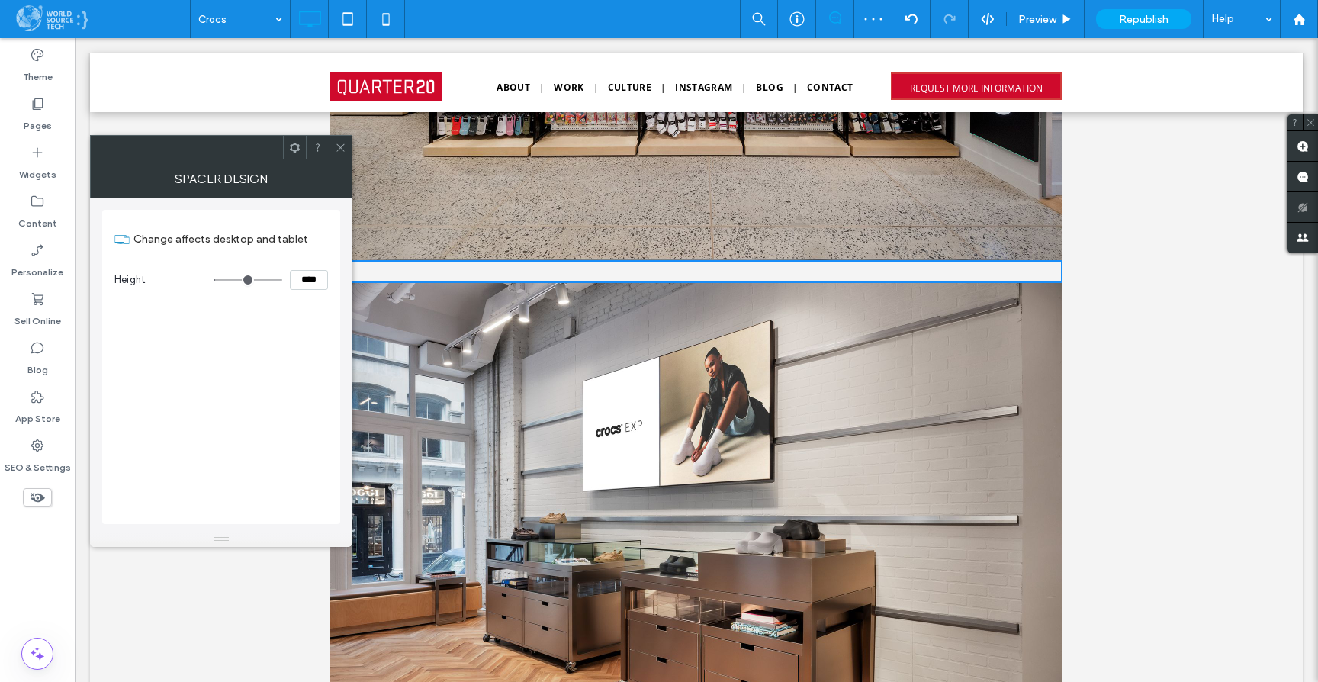
click at [306, 344] on div "Change affects desktop and tablet Height ****" at bounding box center [221, 367] width 238 height 314
click at [342, 153] on icon at bounding box center [340, 147] width 11 height 11
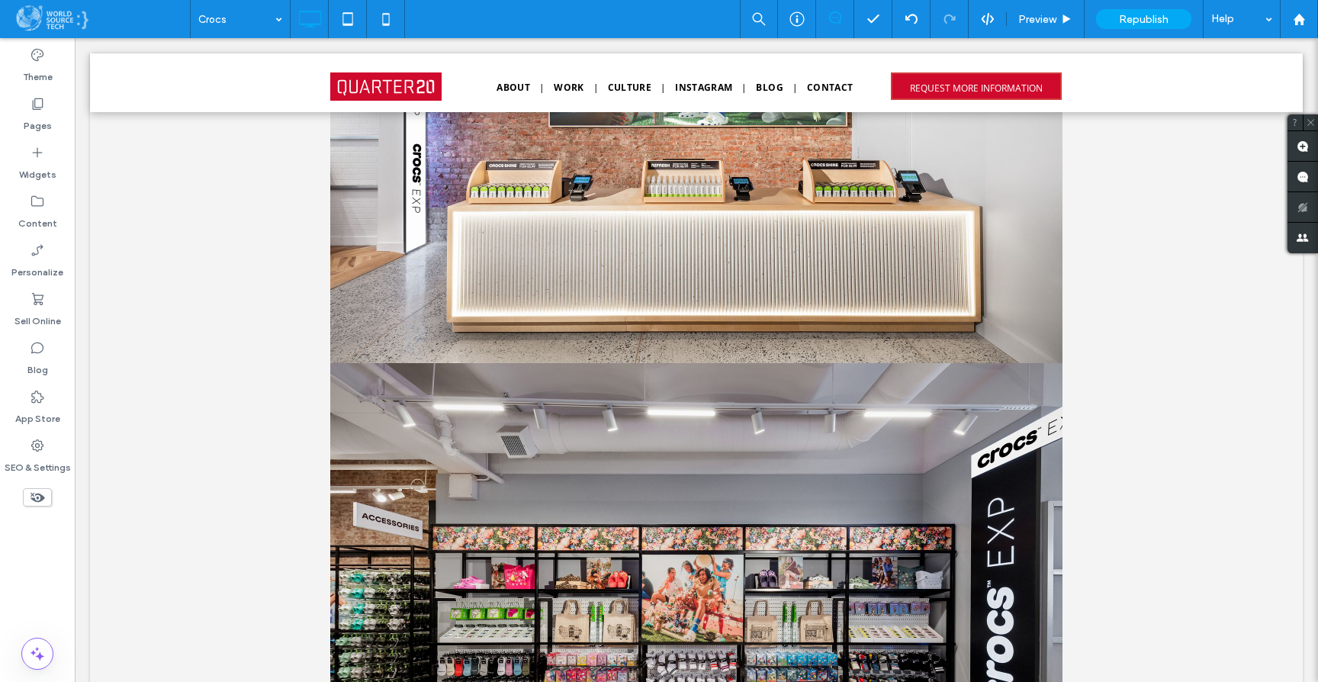
scroll to position [5815, 0]
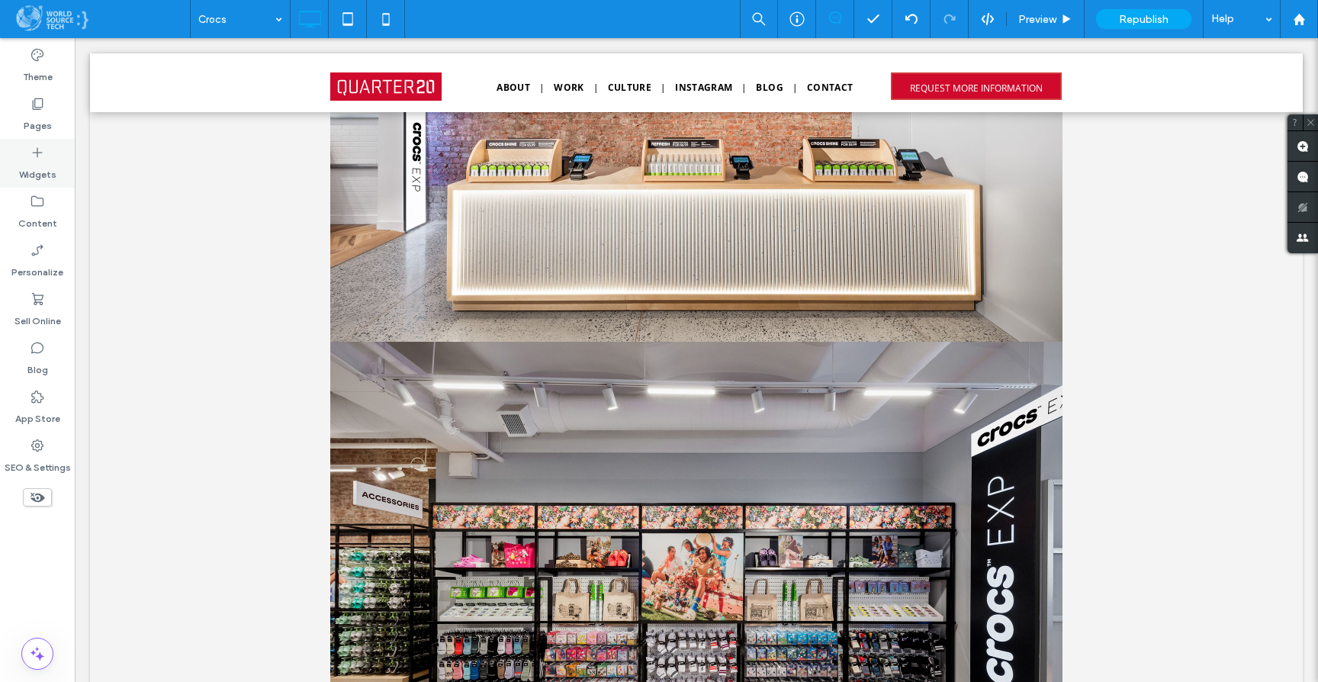
click at [40, 145] on icon at bounding box center [37, 152] width 15 height 15
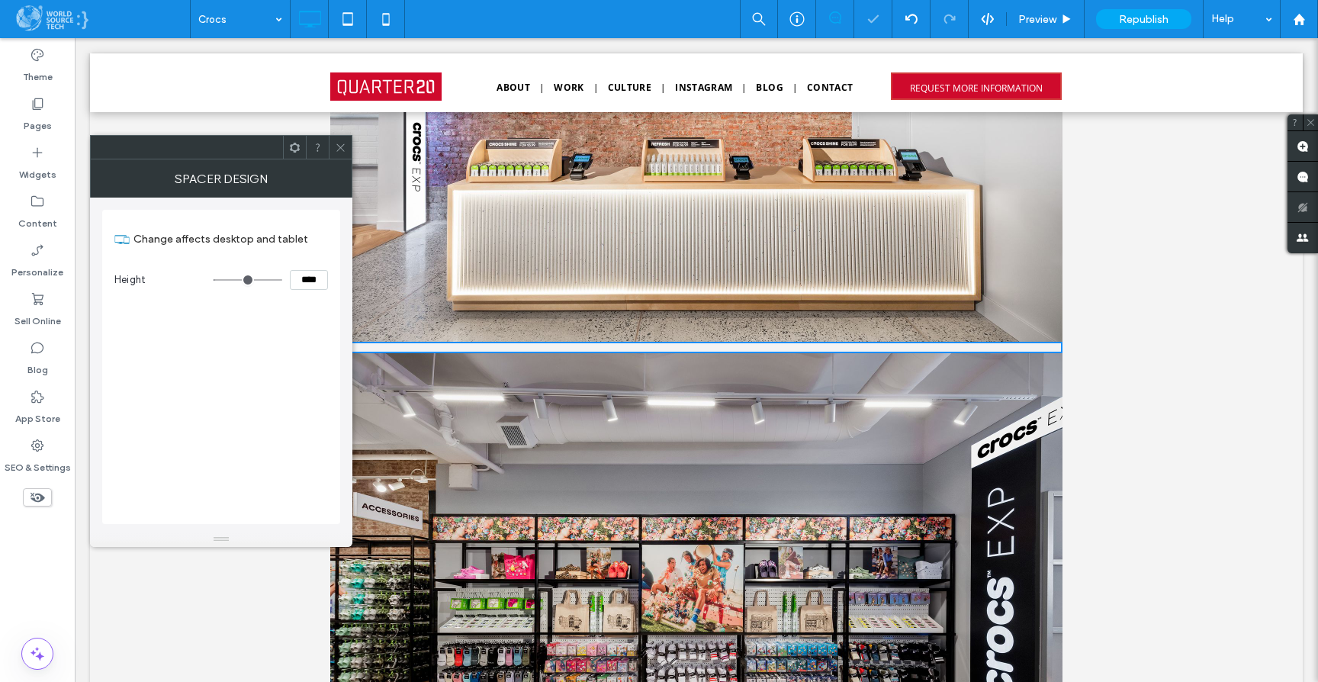
drag, startPoint x: 299, startPoint y: 277, endPoint x: 339, endPoint y: 278, distance: 39.7
click at [339, 280] on div "Change affects desktop and tablet Height ****" at bounding box center [221, 367] width 238 height 314
type input "****"
type input "**"
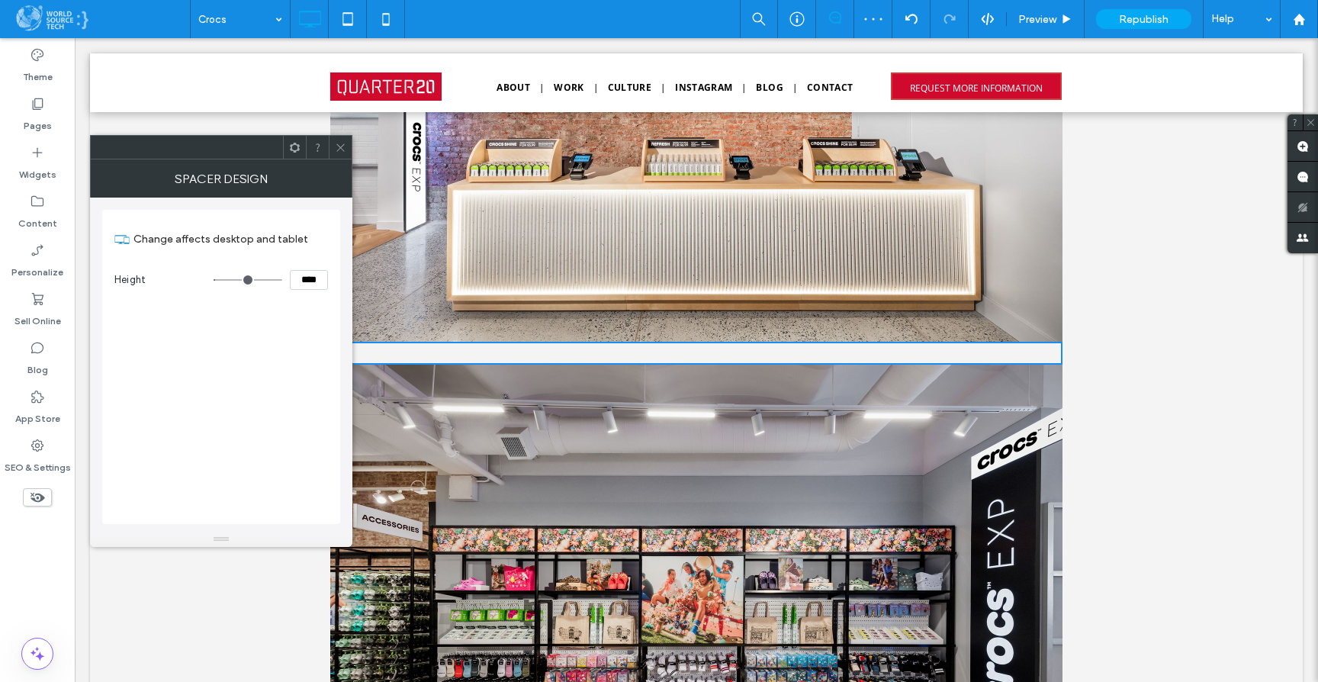
click at [345, 144] on icon at bounding box center [340, 147] width 11 height 11
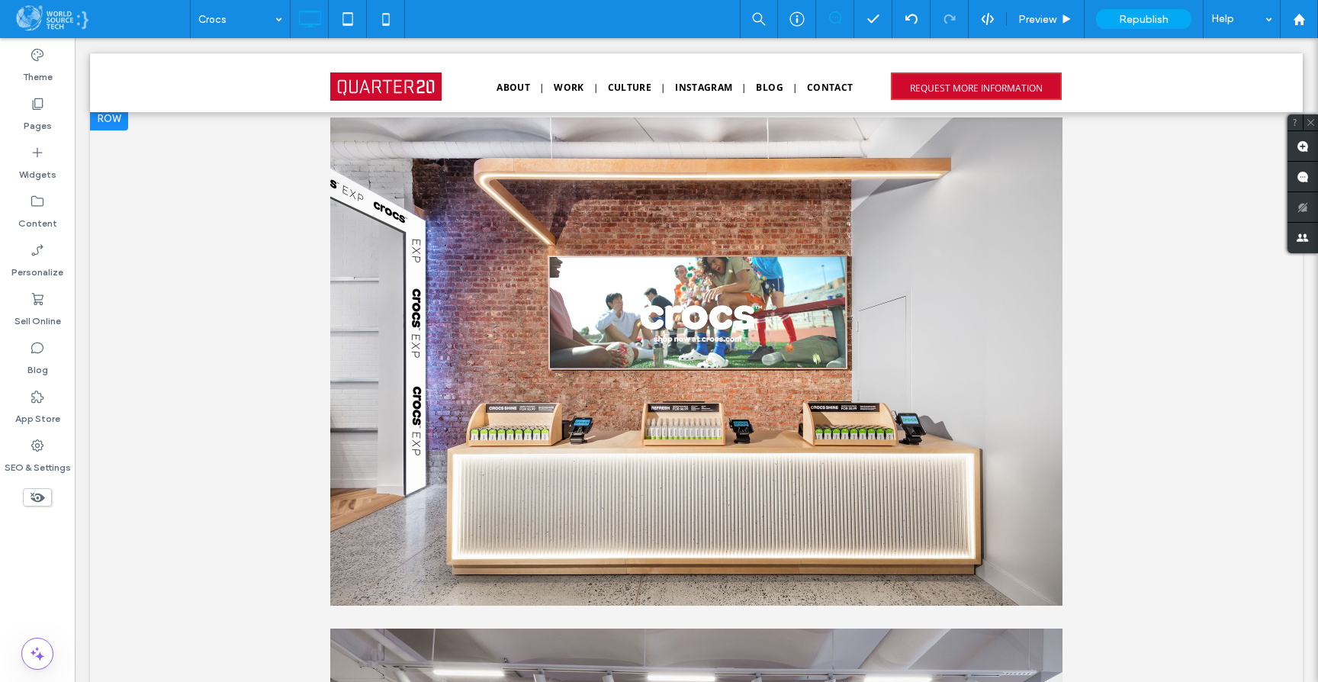
scroll to position [5343, 0]
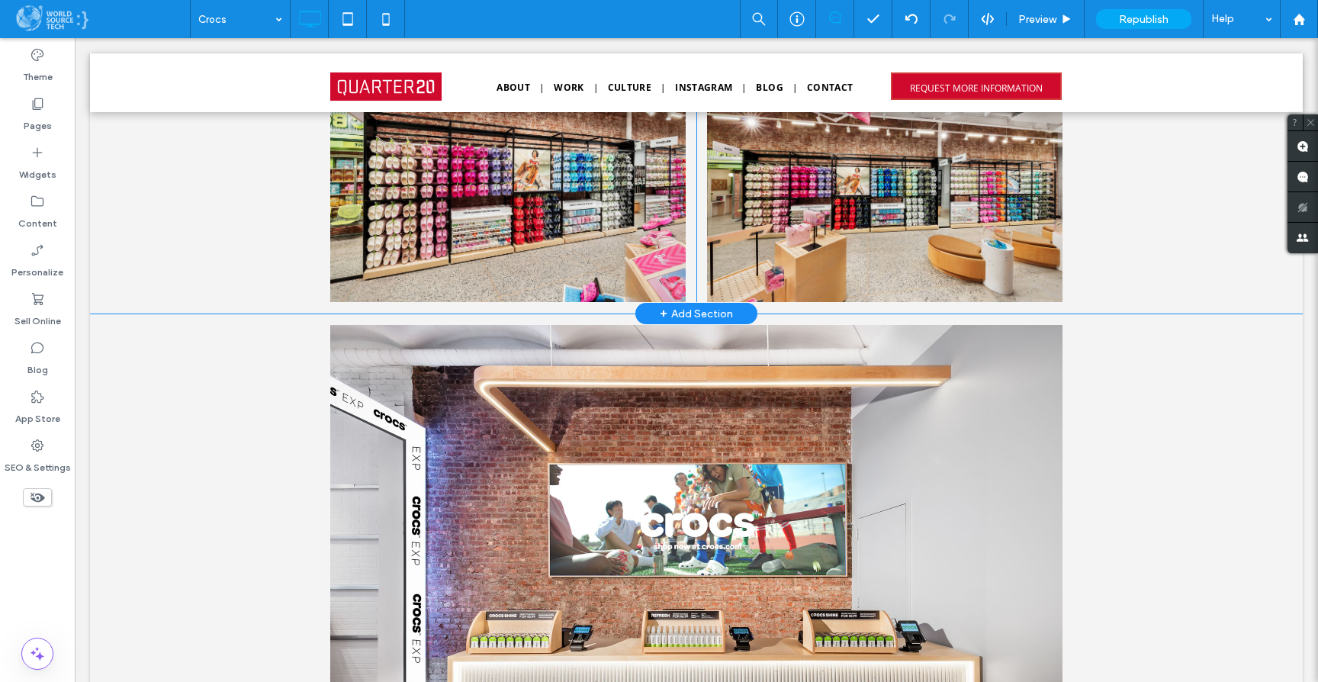
click at [290, 296] on div "Click To Paste Click To Paste Click To Paste Click To Paste Row + Add Section" at bounding box center [696, 183] width 1213 height 260
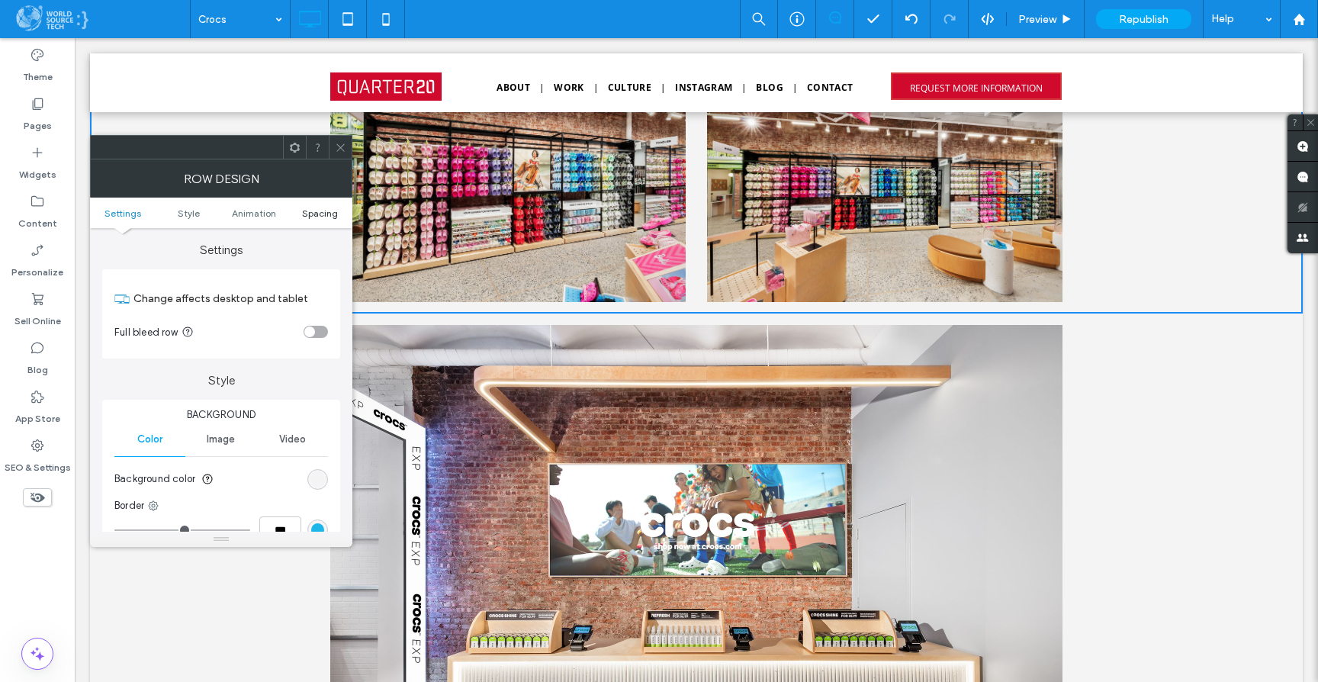
click at [323, 209] on span "Spacing" at bounding box center [320, 212] width 36 height 11
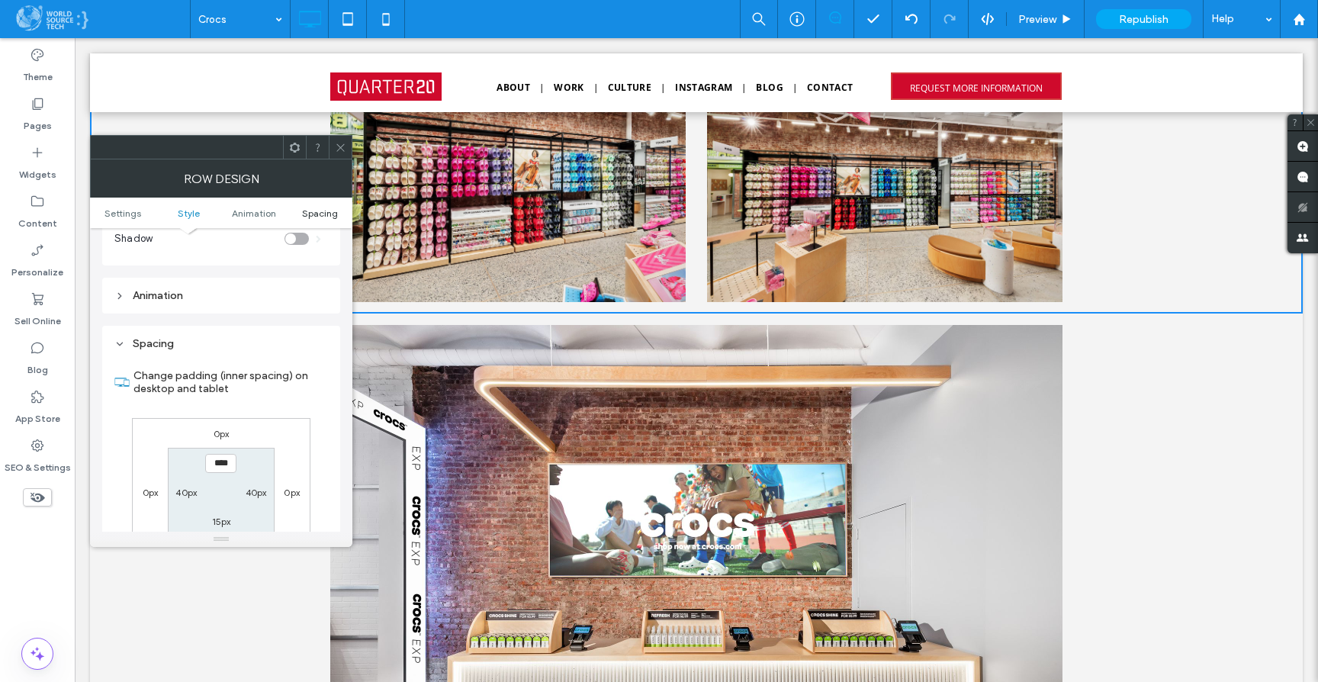
scroll to position [432, 0]
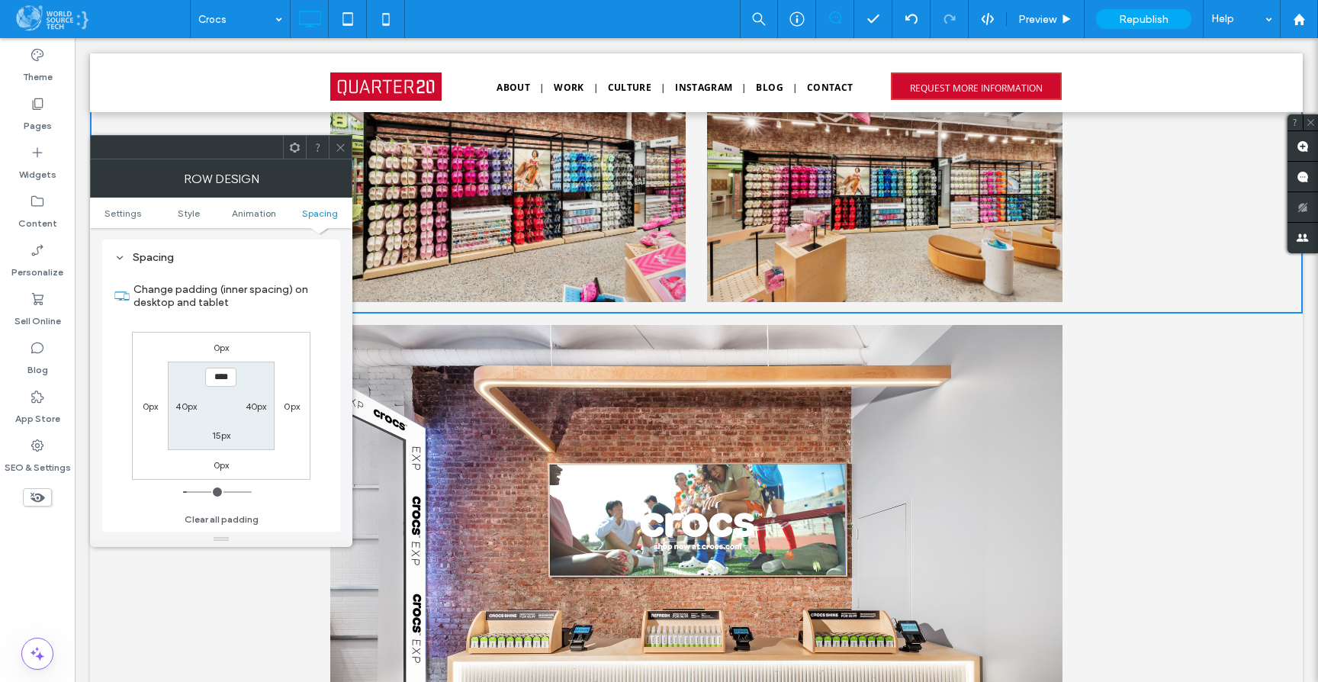
click at [345, 151] on icon at bounding box center [340, 147] width 11 height 11
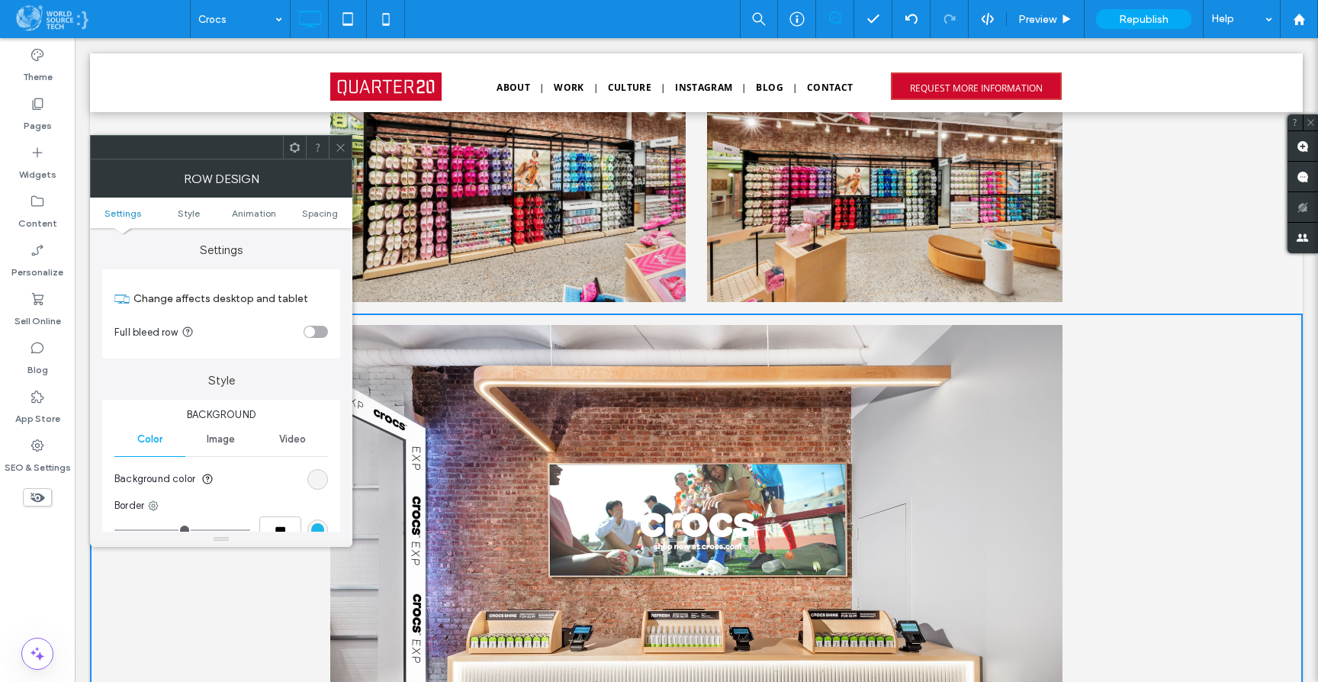
click at [344, 152] on icon at bounding box center [340, 147] width 11 height 11
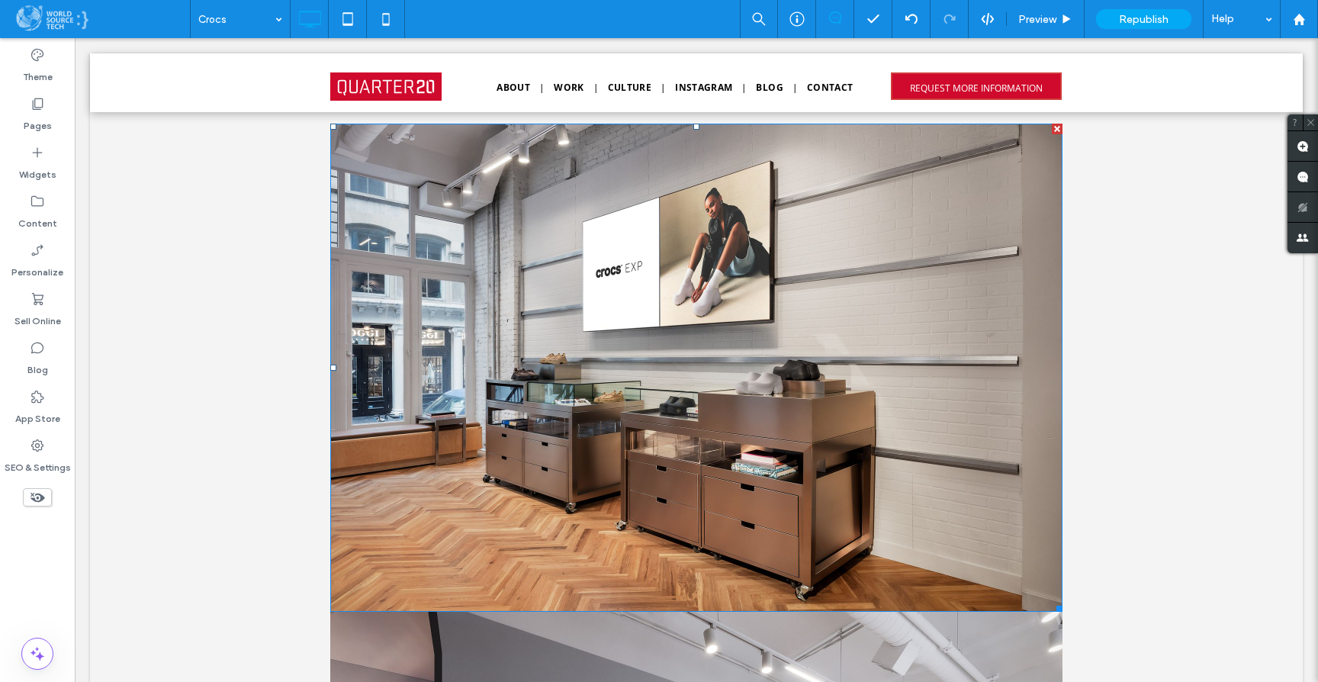
scroll to position [6571, 0]
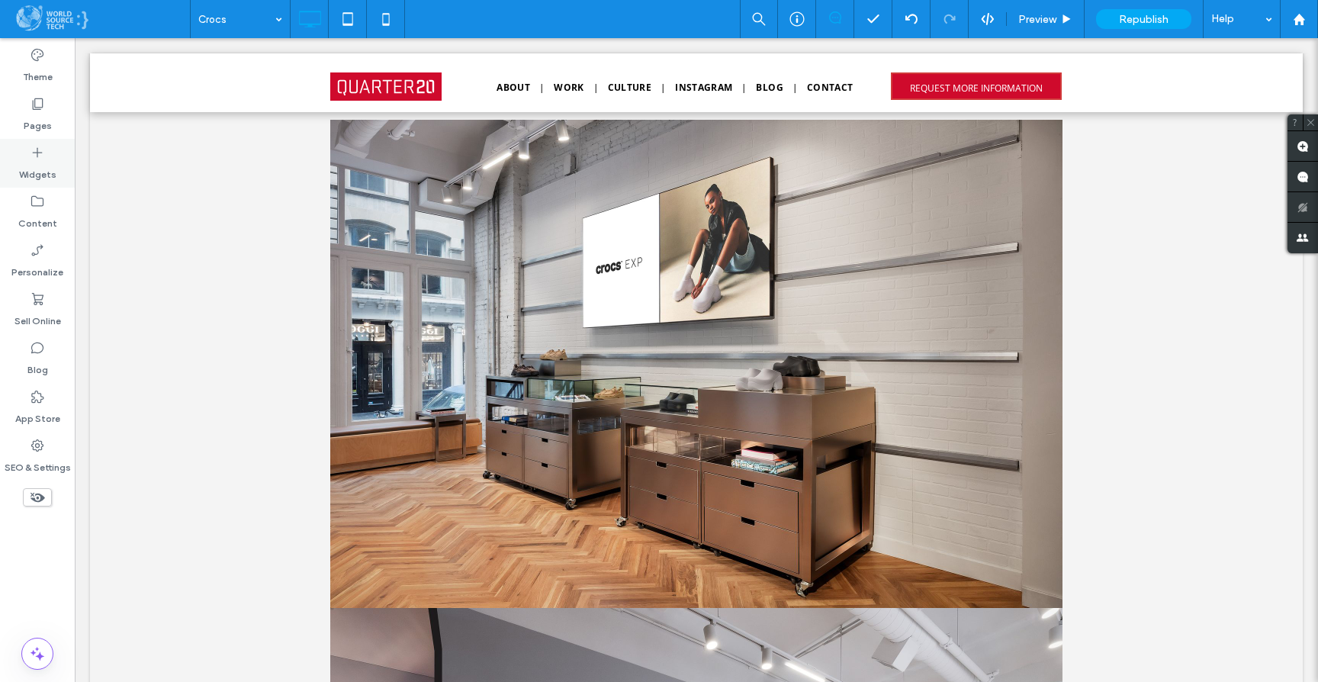
click at [37, 151] on use at bounding box center [38, 153] width 10 height 10
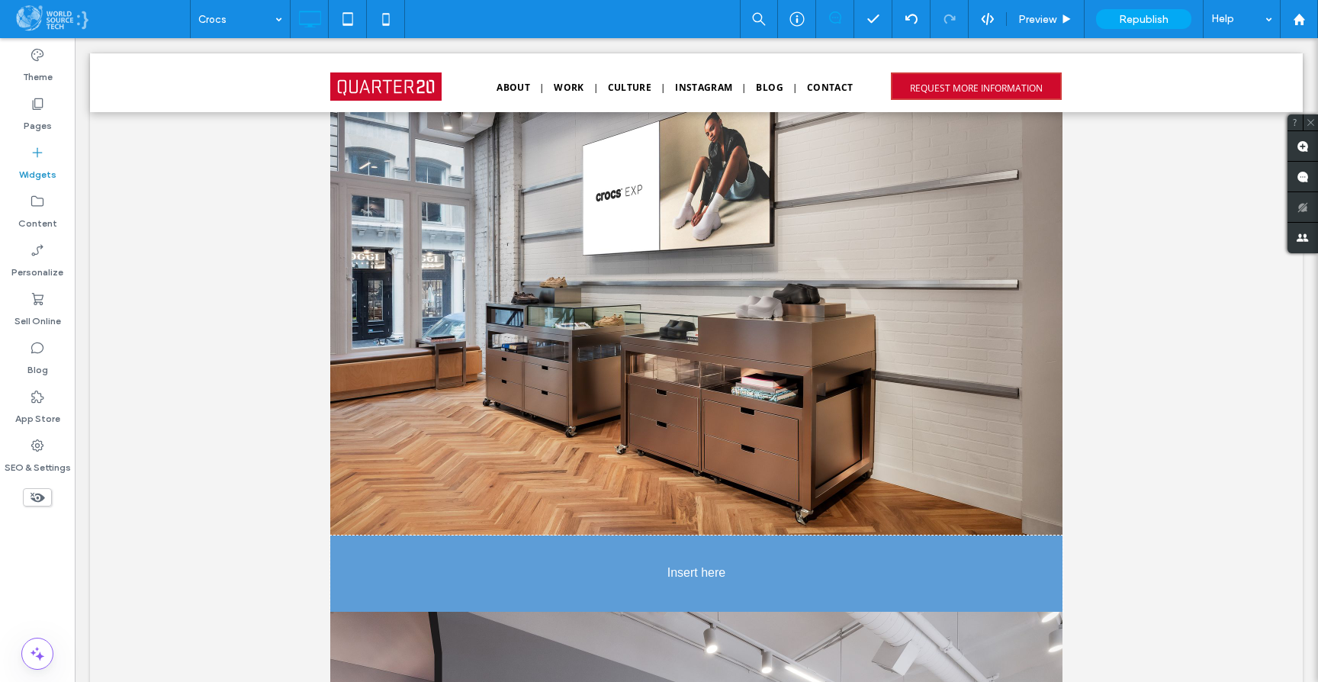
scroll to position [6712, 0]
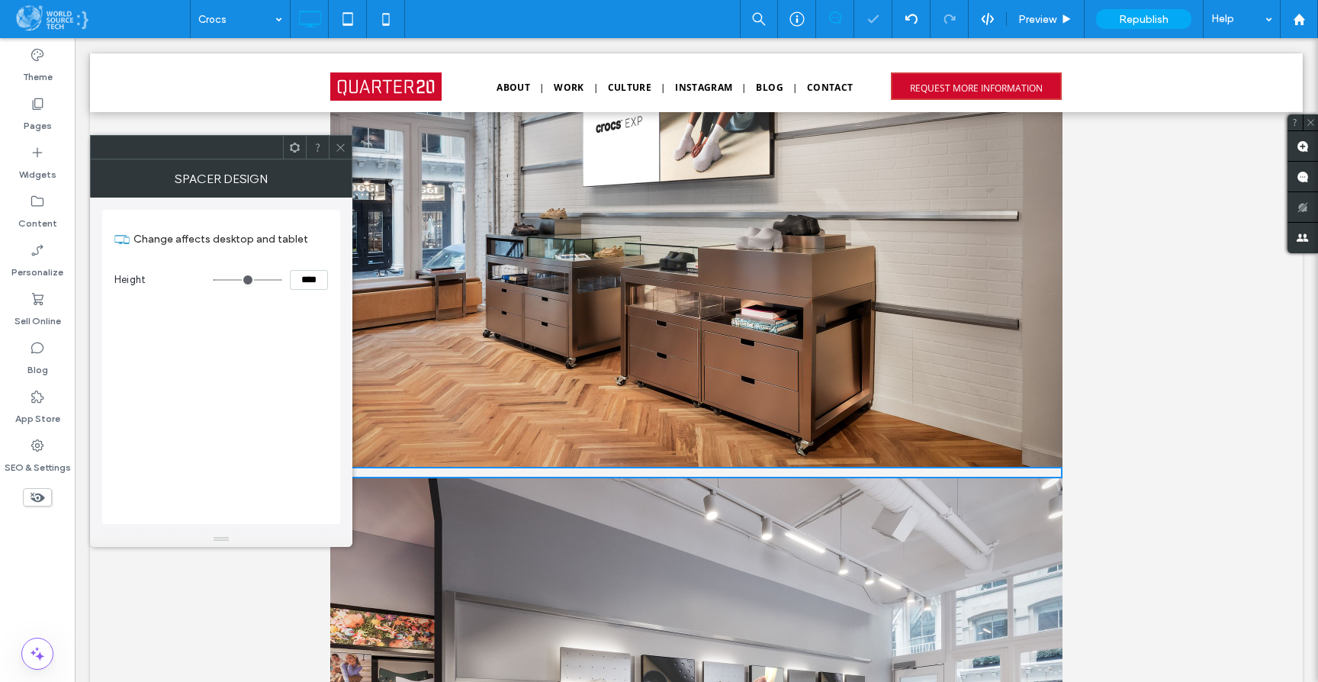
drag, startPoint x: 295, startPoint y: 279, endPoint x: 349, endPoint y: 279, distance: 53.4
click at [349, 279] on div "Change affects desktop and tablet Height ****" at bounding box center [221, 365] width 262 height 334
type input "**"
type input "****"
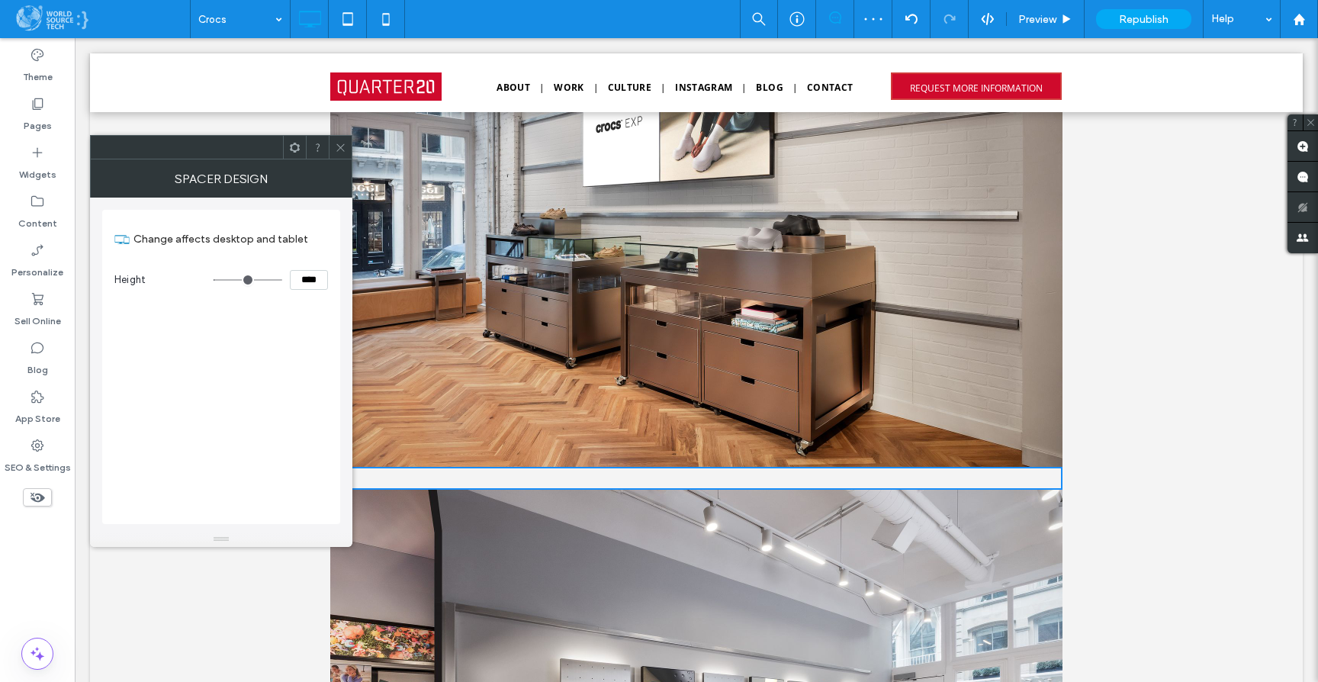
click at [230, 382] on div "Change affects desktop and tablet Height ****" at bounding box center [221, 367] width 238 height 314
click at [341, 147] on icon at bounding box center [340, 147] width 11 height 11
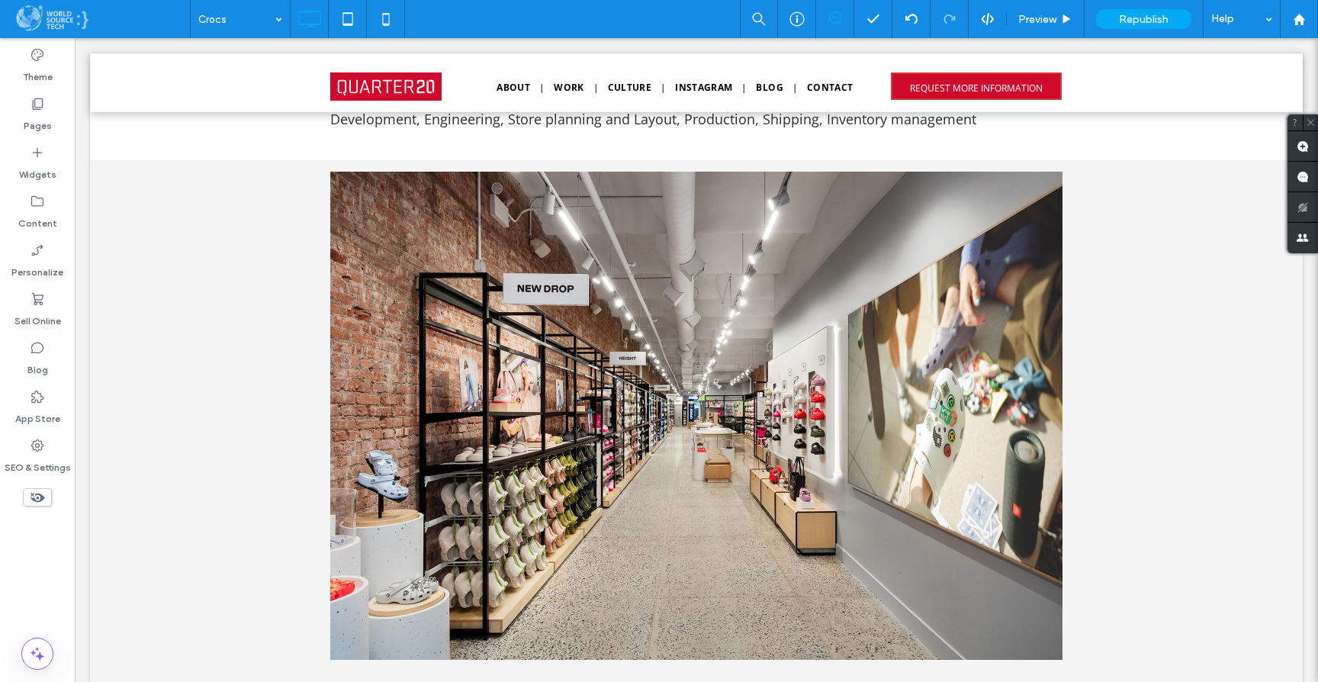
scroll to position [0, 0]
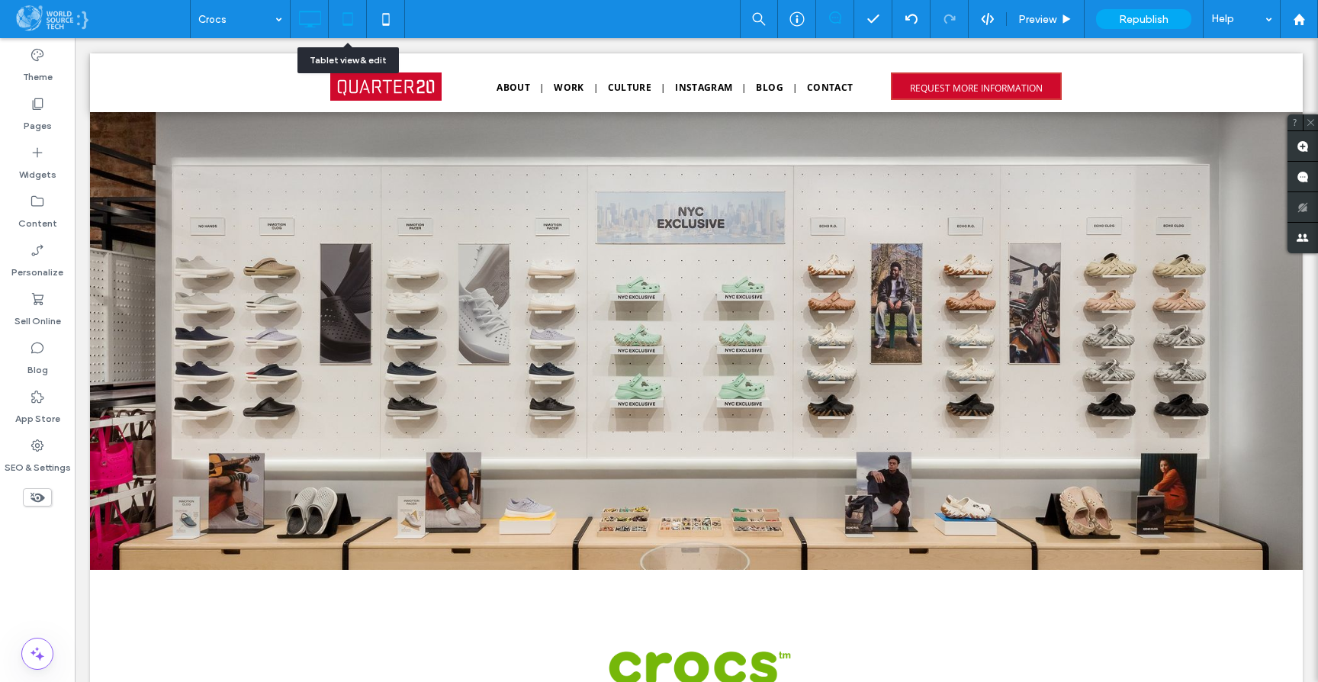
click at [354, 13] on icon at bounding box center [348, 19] width 31 height 31
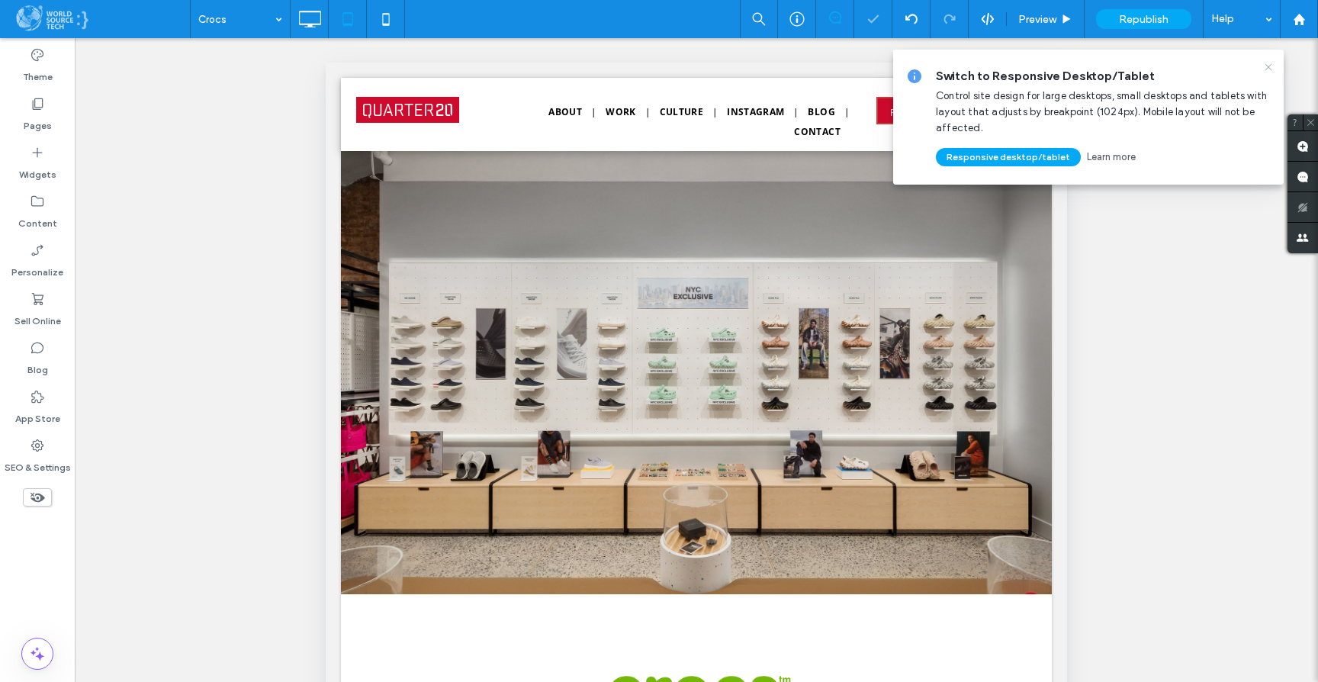
click at [1271, 64] on use at bounding box center [1268, 66] width 7 height 7
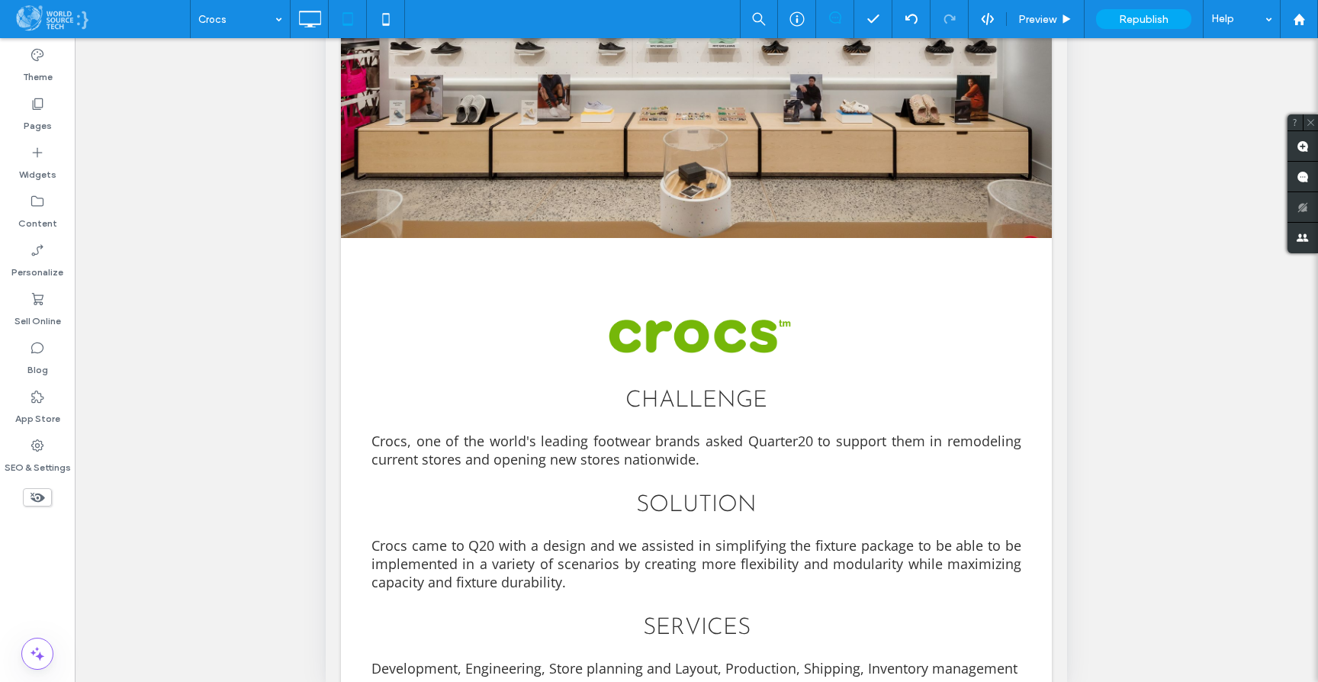
scroll to position [381, 0]
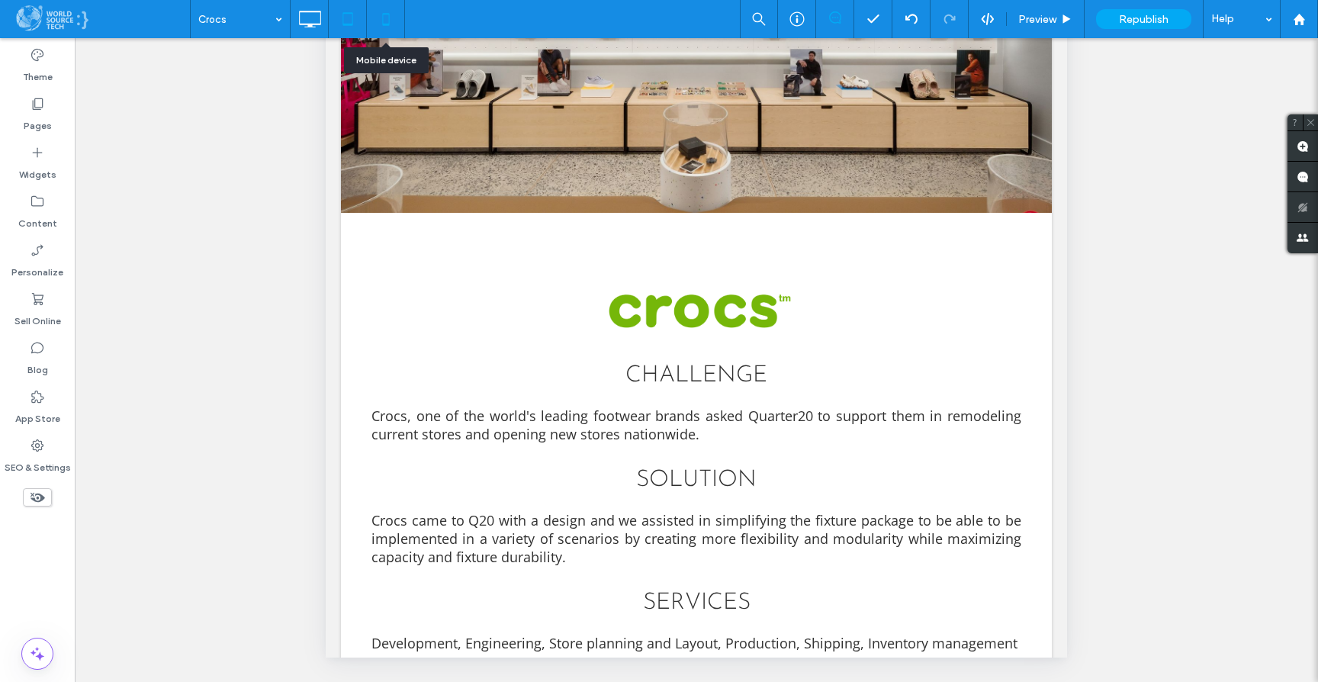
click at [385, 21] on icon at bounding box center [386, 19] width 31 height 31
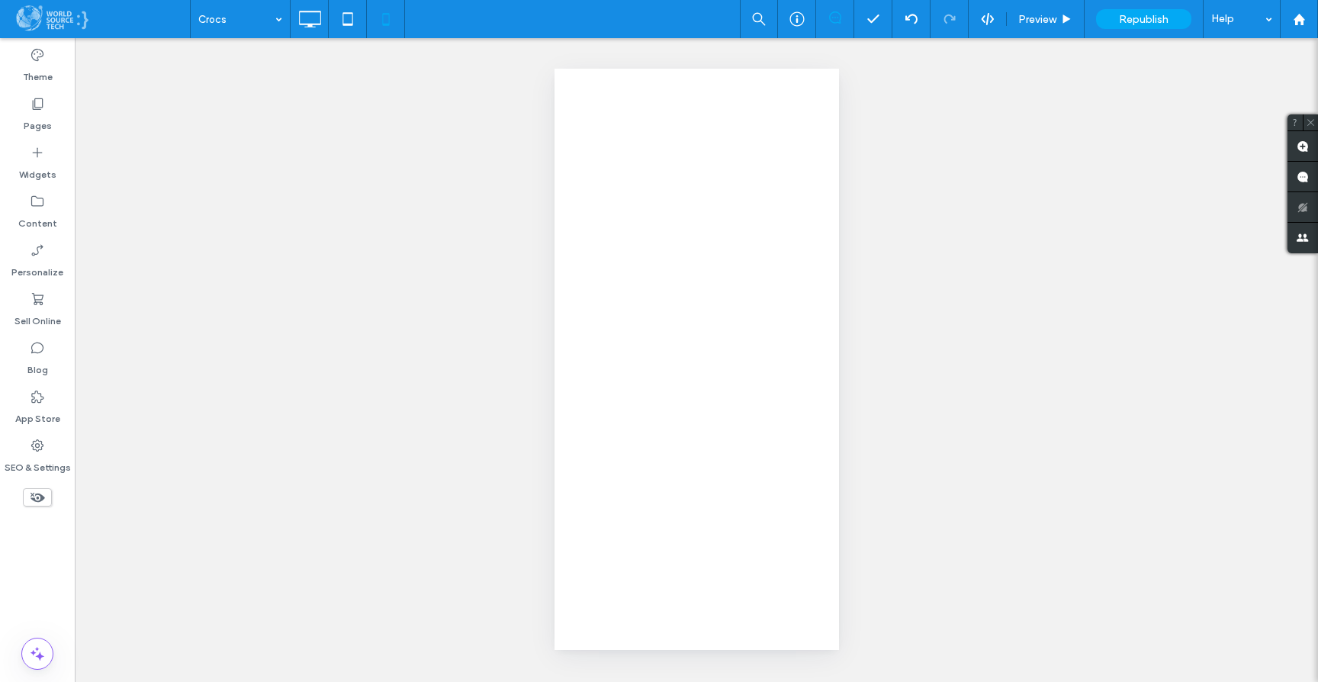
scroll to position [0, 0]
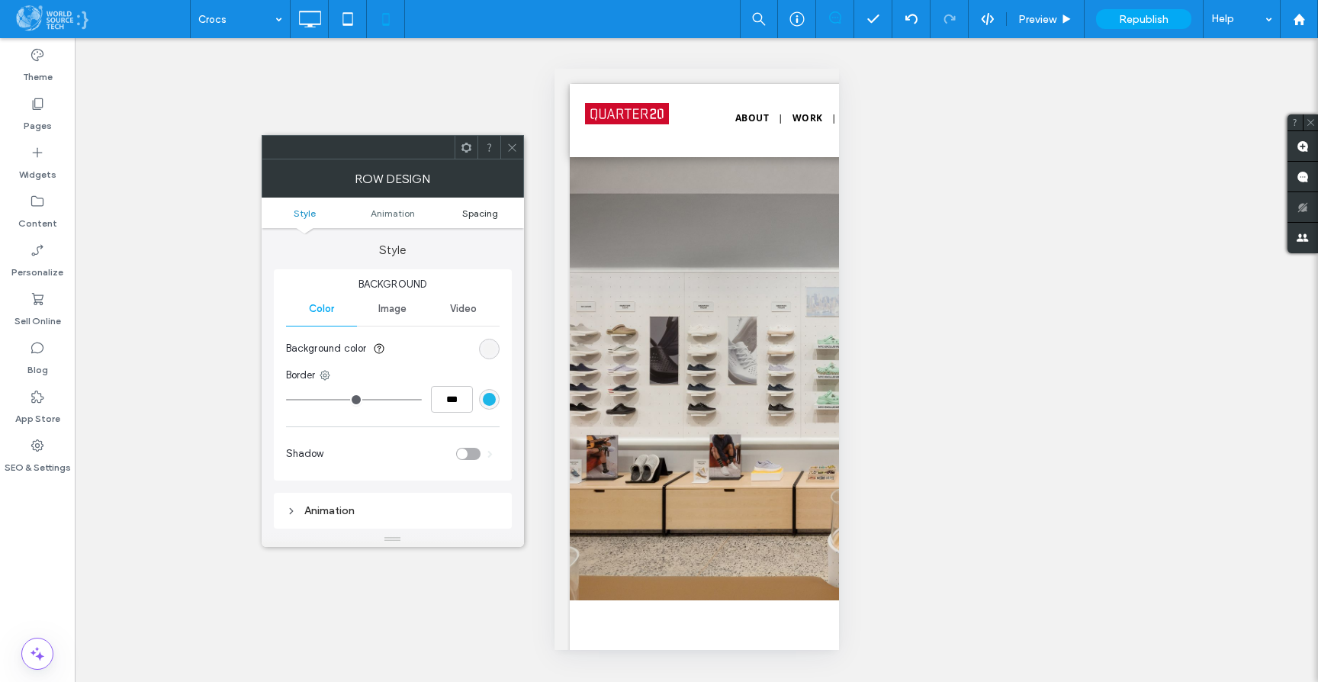
click at [475, 214] on span "Spacing" at bounding box center [480, 212] width 36 height 11
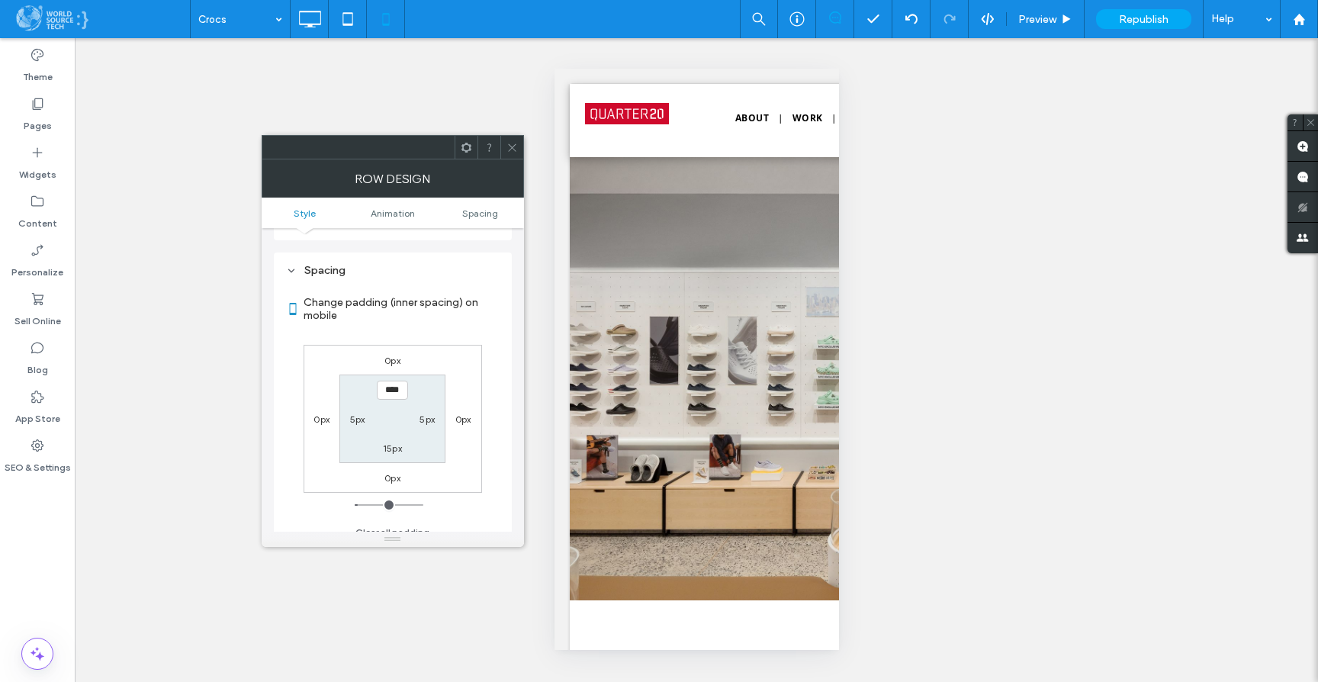
scroll to position [301, 0]
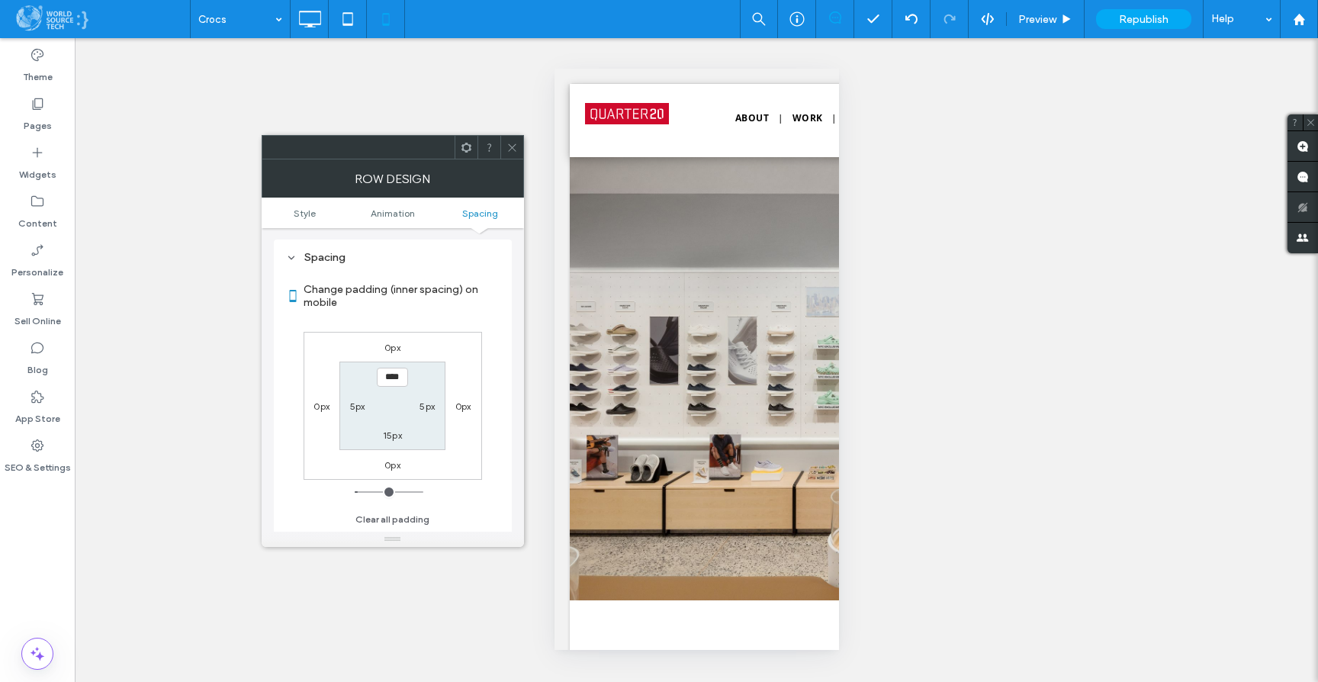
click at [514, 144] on icon at bounding box center [511, 147] width 11 height 11
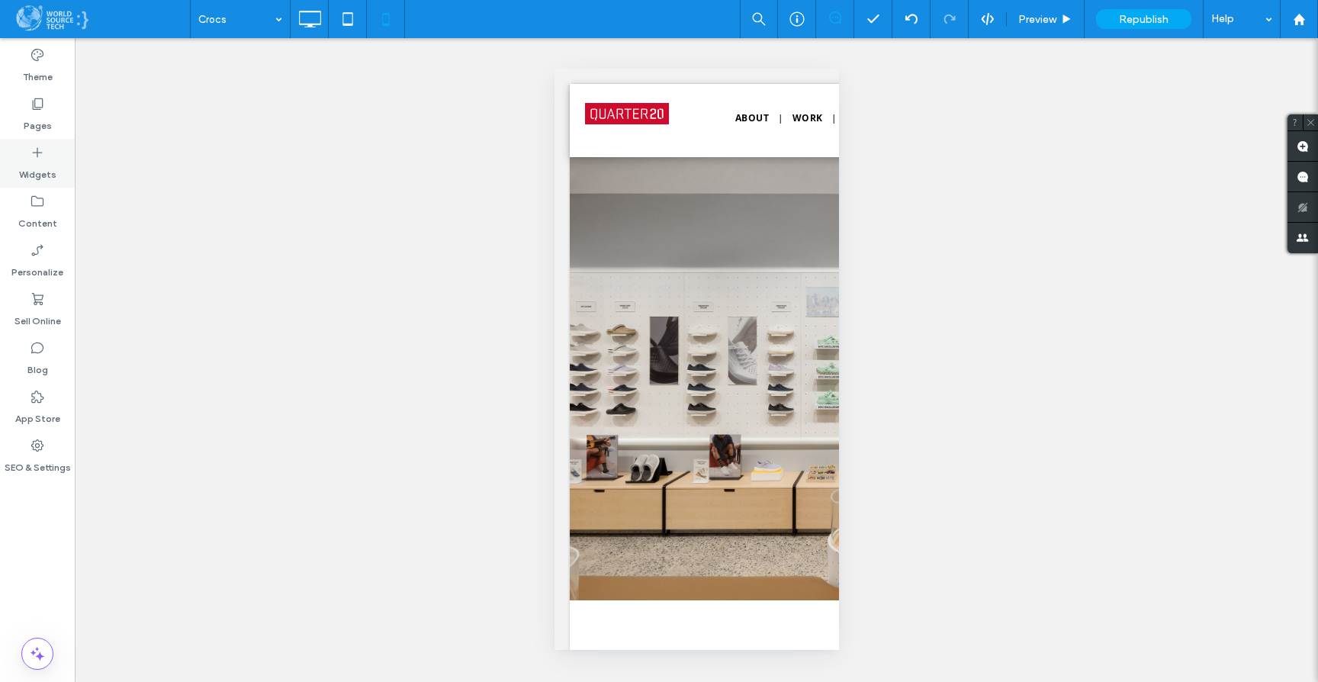
click at [38, 156] on icon at bounding box center [37, 152] width 15 height 15
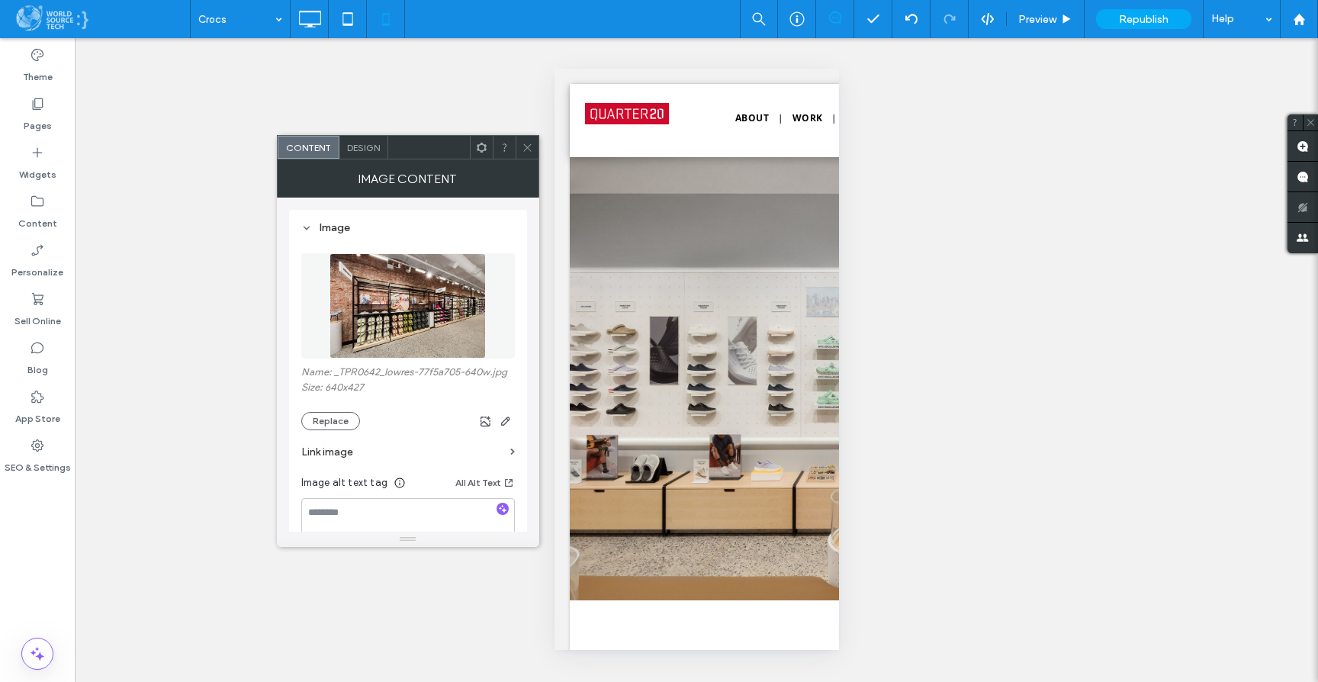
click at [365, 143] on span "Design" at bounding box center [363, 147] width 33 height 11
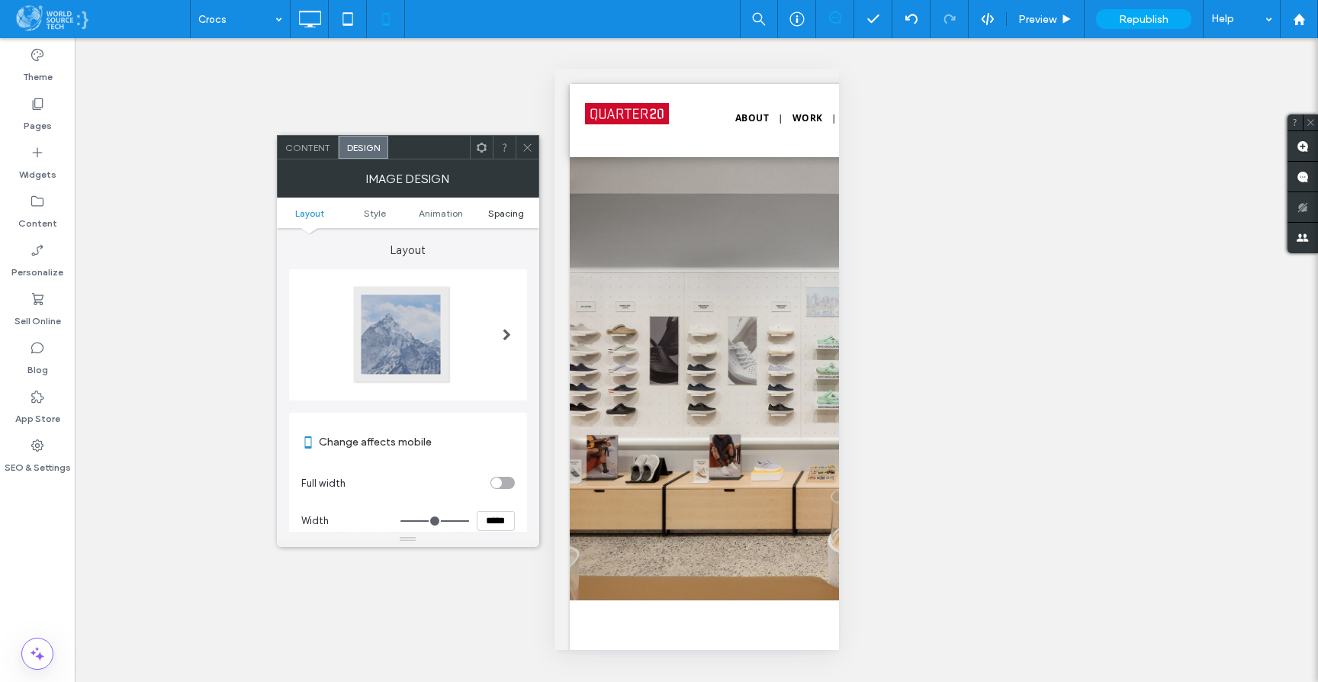
click at [501, 216] on span "Spacing" at bounding box center [506, 212] width 36 height 11
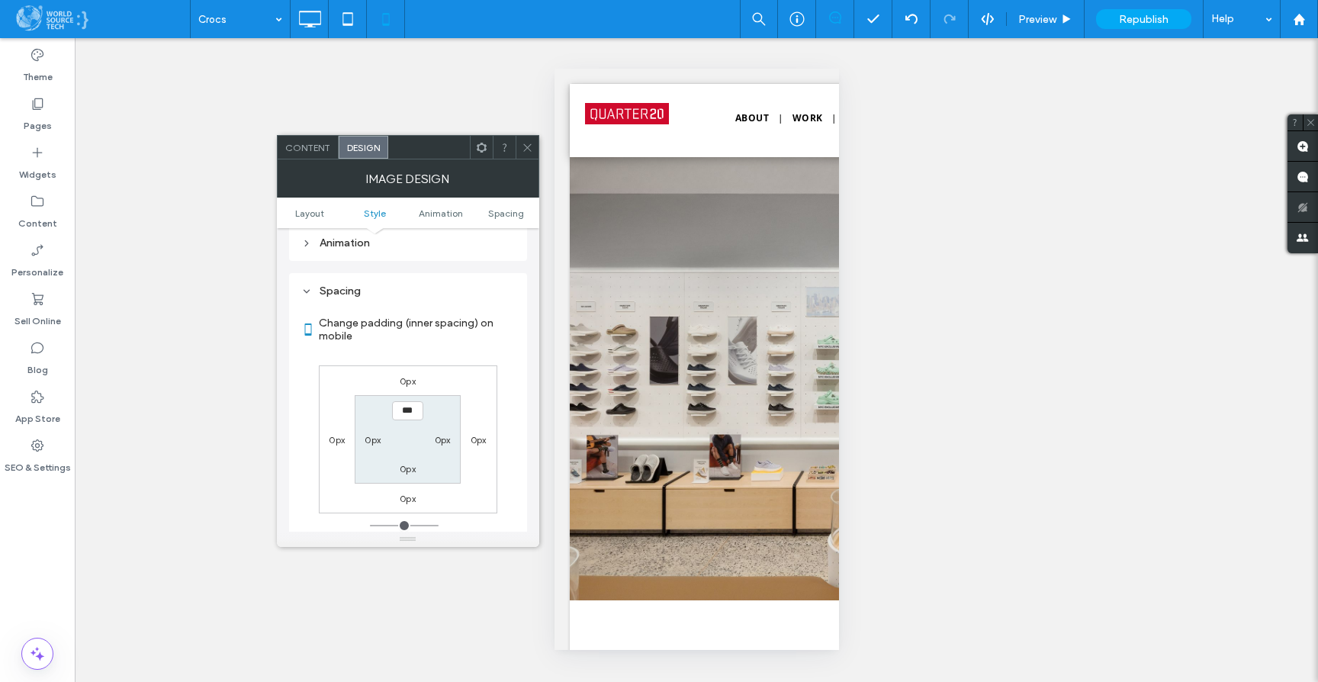
scroll to position [609, 0]
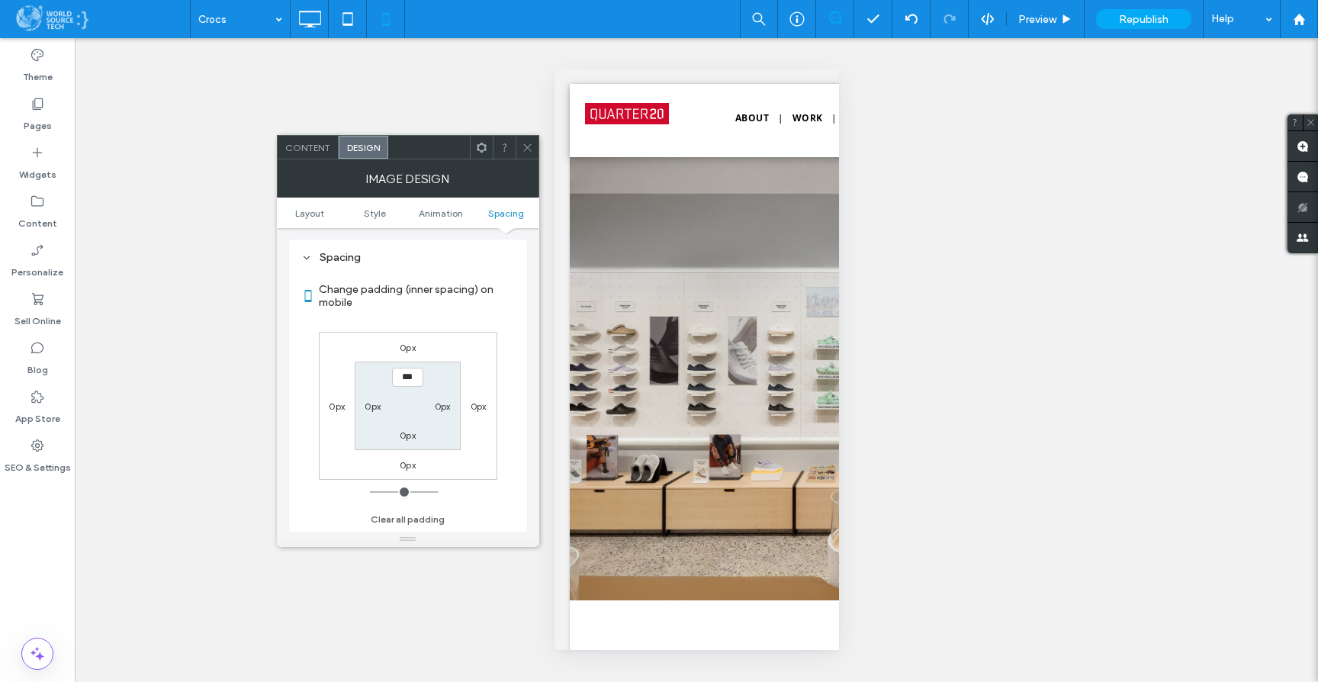
click at [406, 465] on label "0px" at bounding box center [408, 464] width 16 height 11
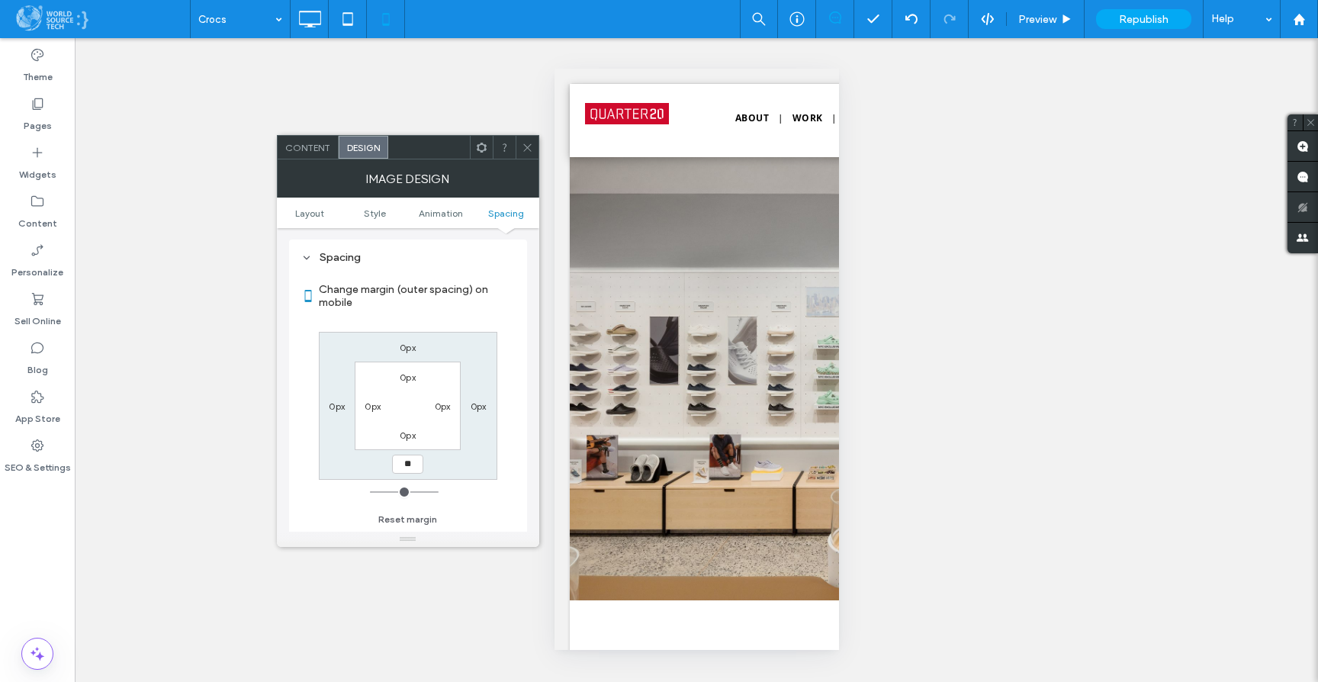
type input "**"
type input "****"
click at [499, 515] on div "Change margin (outer spacing) on mobile 0px 0px **** 0px 0px 0px 0px 0px Reset …" at bounding box center [408, 399] width 214 height 263
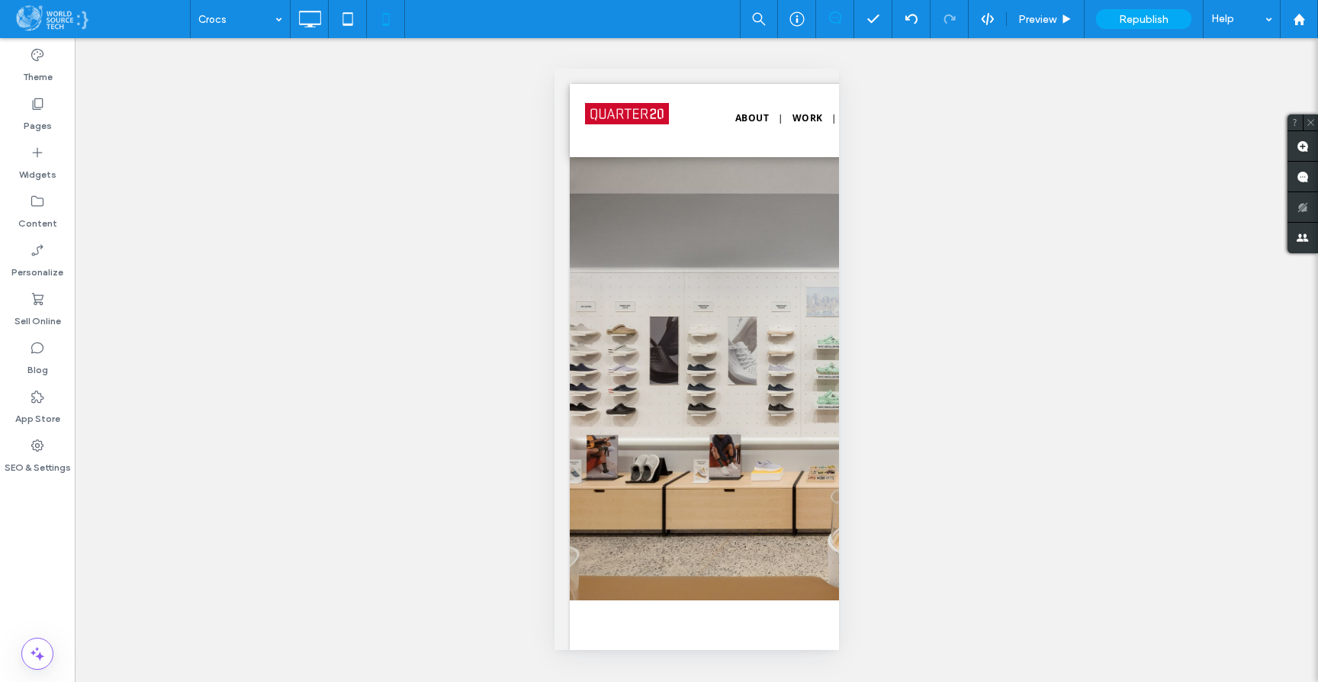
click at [1008, 500] on div "Unhide? Yes Unhide? Yes Unhide? Yes Unhide? Yes Unhide? Yes Unhide? Yes Unhide?…" at bounding box center [696, 360] width 1243 height 644
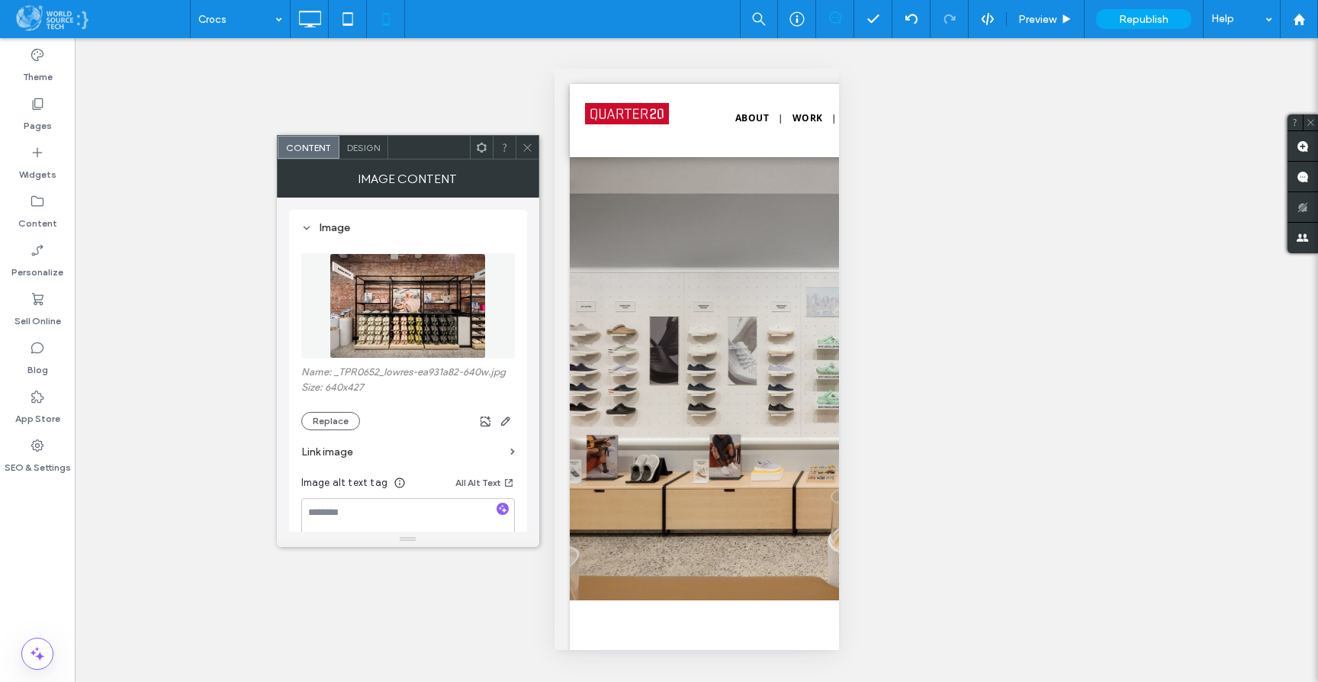
click at [366, 146] on span "Design" at bounding box center [363, 147] width 33 height 11
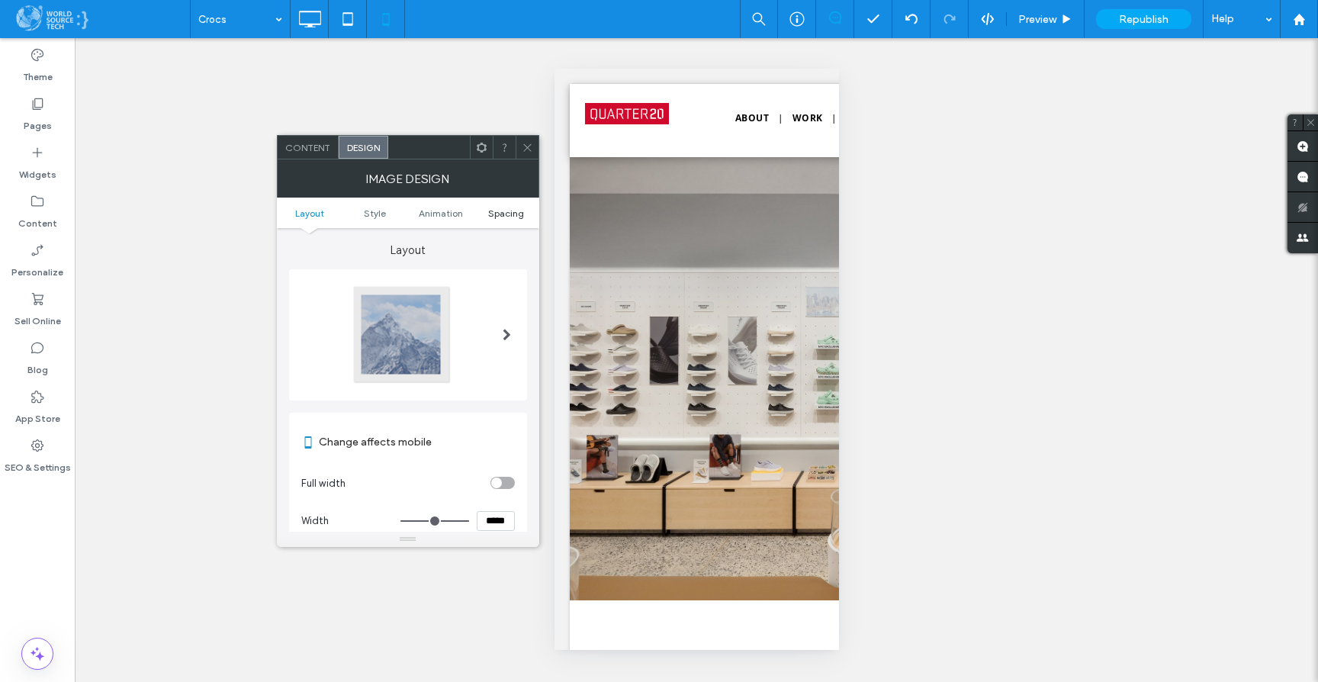
click at [504, 211] on span "Spacing" at bounding box center [506, 212] width 36 height 11
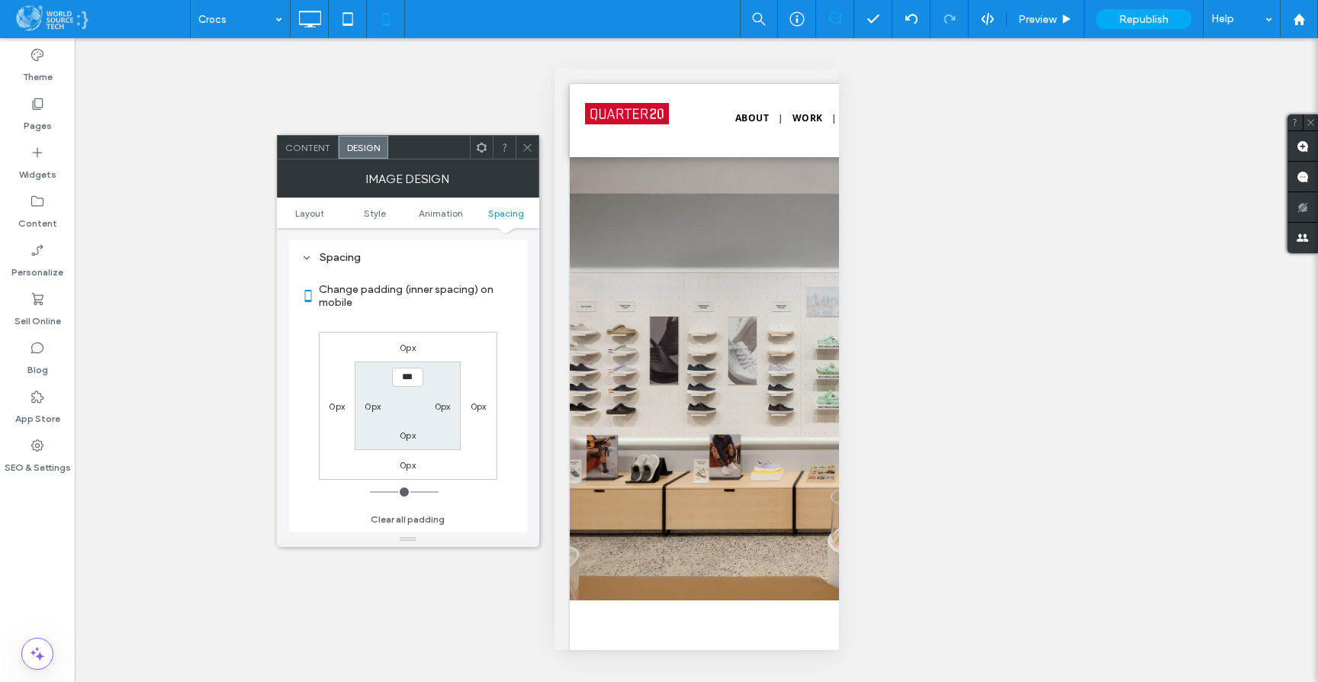
click at [406, 346] on label "0px" at bounding box center [408, 347] width 16 height 11
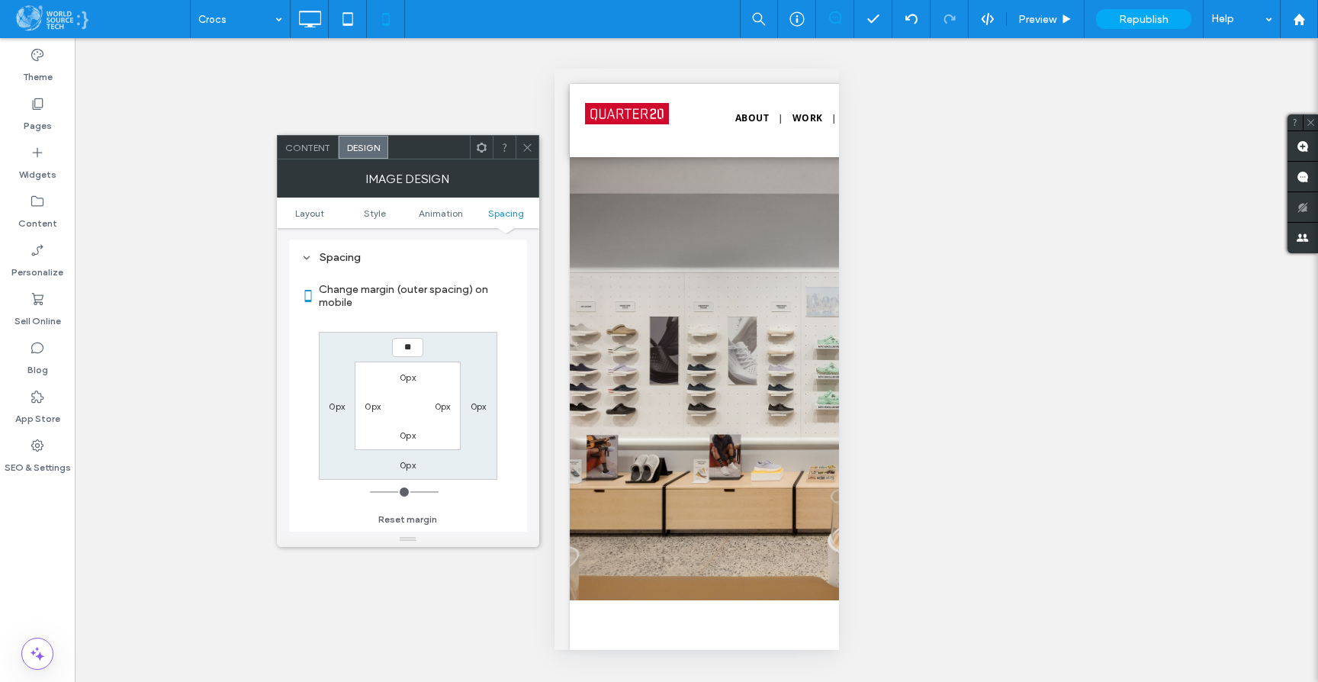
type input "**"
type input "****"
click at [513, 368] on div "Change margin (outer spacing) on mobile **** 0px 0px 0px 0px 0px 0px 0px Reset …" at bounding box center [408, 399] width 214 height 263
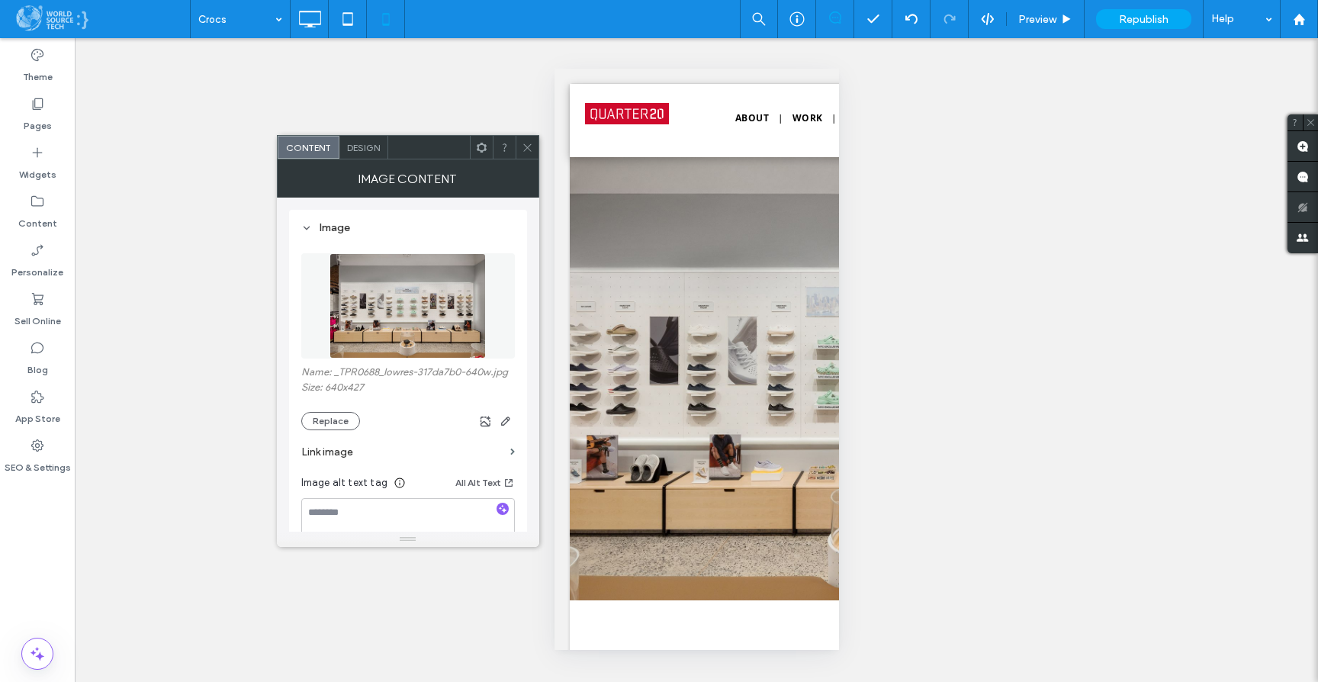
click at [357, 150] on span "Design" at bounding box center [363, 147] width 33 height 11
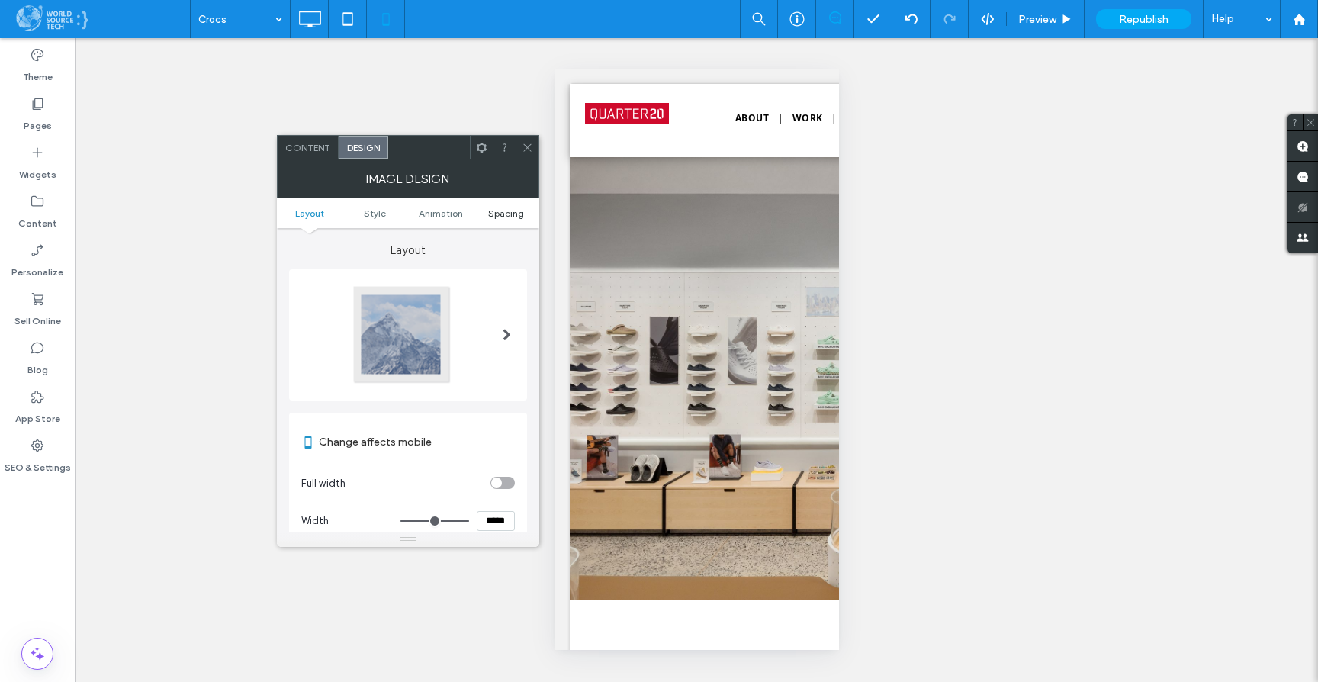
click at [516, 207] on span "Spacing" at bounding box center [506, 212] width 36 height 11
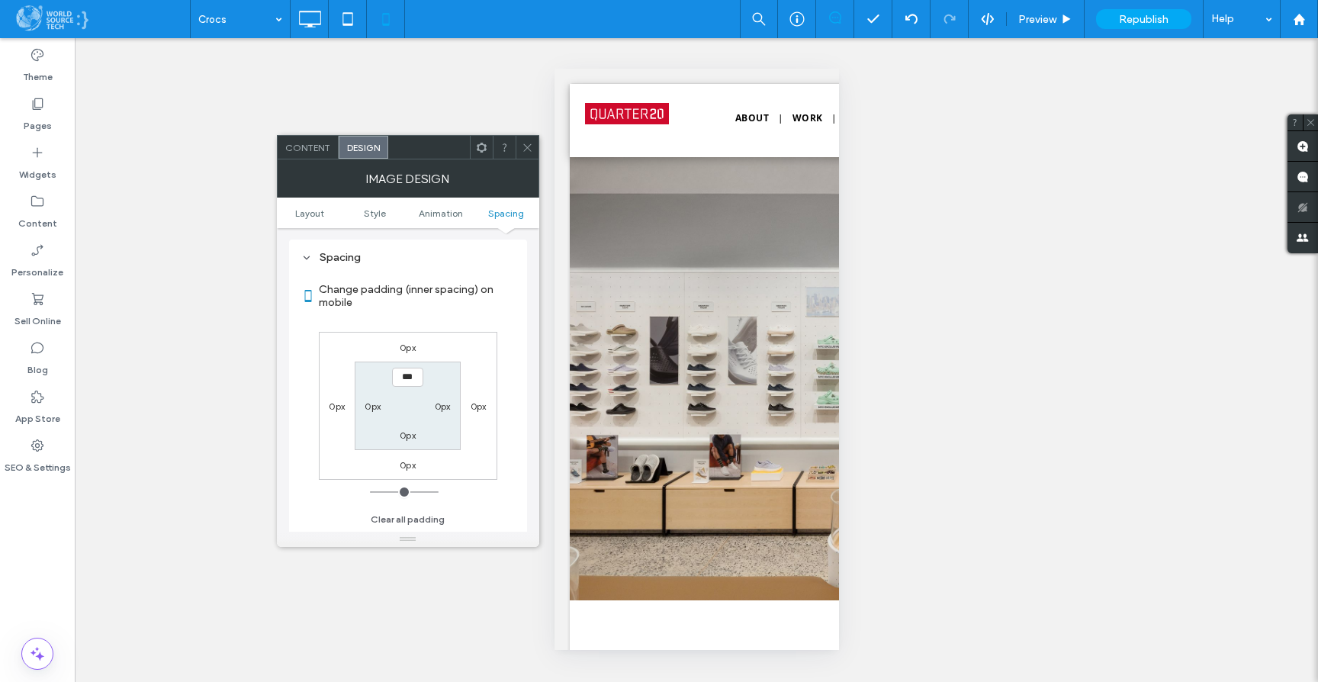
click at [406, 464] on label "0px" at bounding box center [408, 464] width 16 height 11
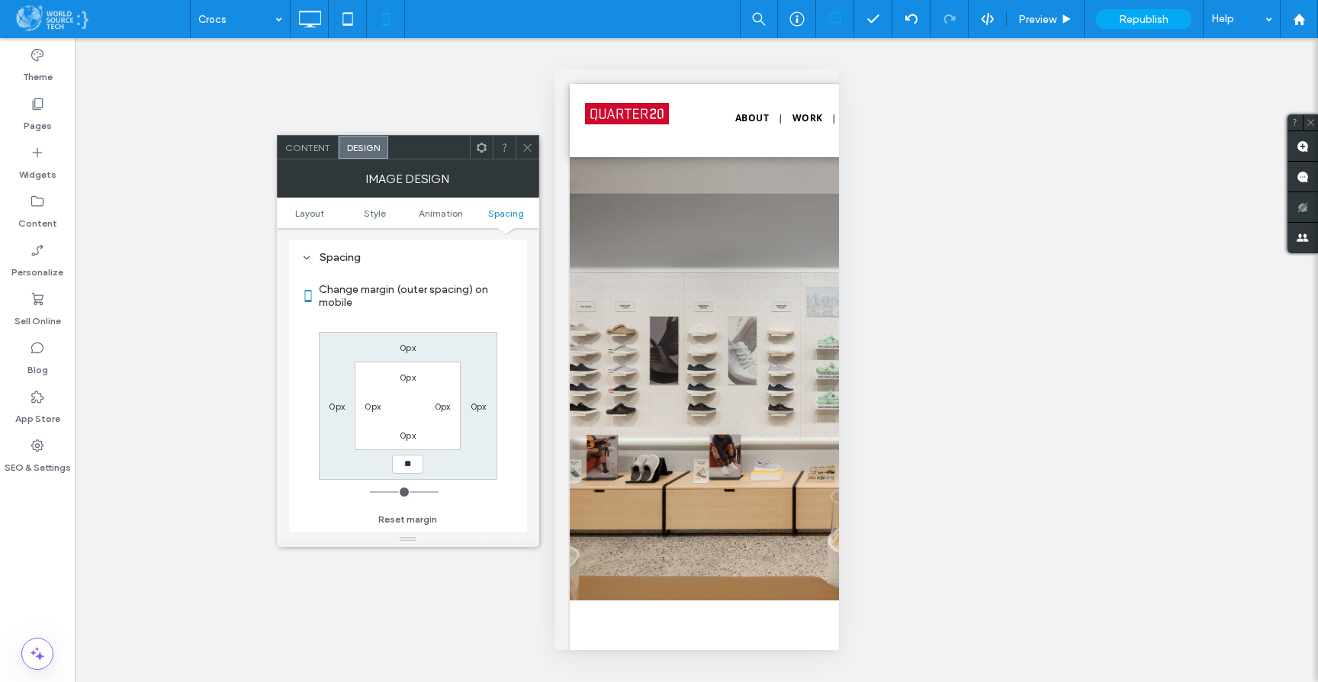
type input "**"
type input "****"
click at [513, 508] on div "Change margin (outer spacing) on mobile 0px 0px **** 0px 0px 0px 0px 0px Reset …" at bounding box center [408, 399] width 214 height 263
click at [526, 150] on icon at bounding box center [527, 147] width 11 height 11
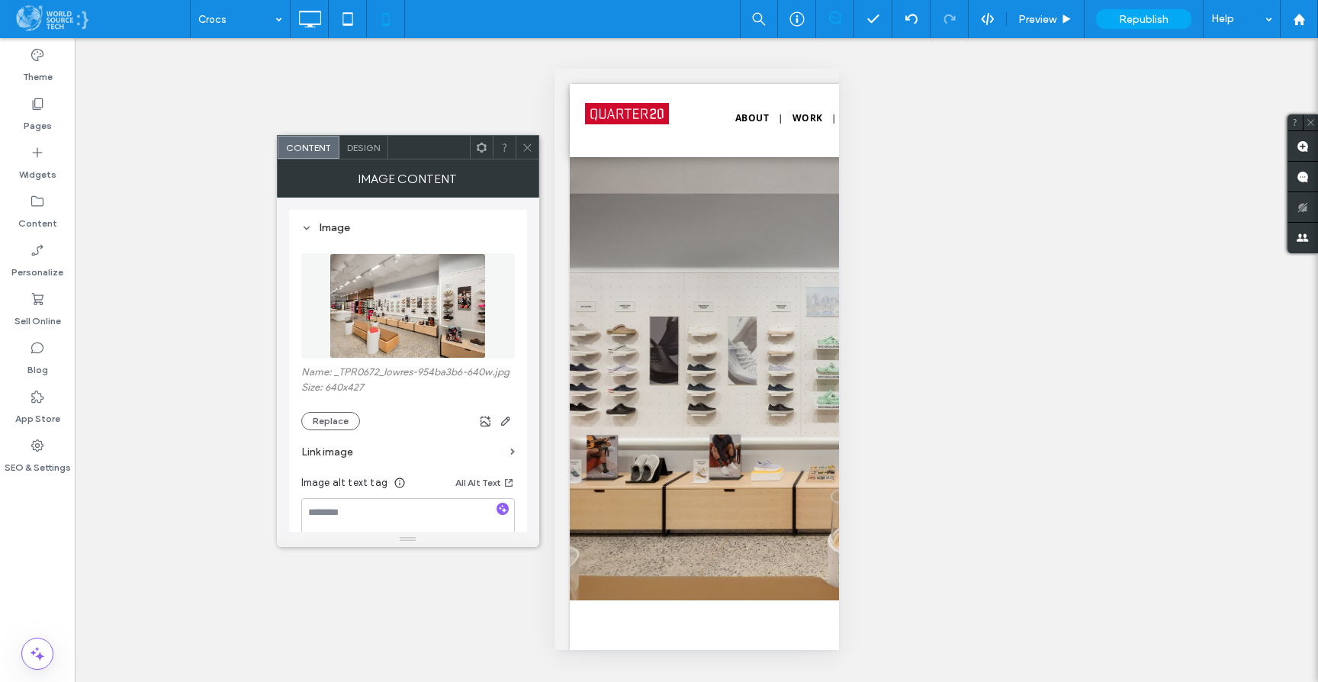
click at [362, 146] on span "Design" at bounding box center [363, 147] width 33 height 11
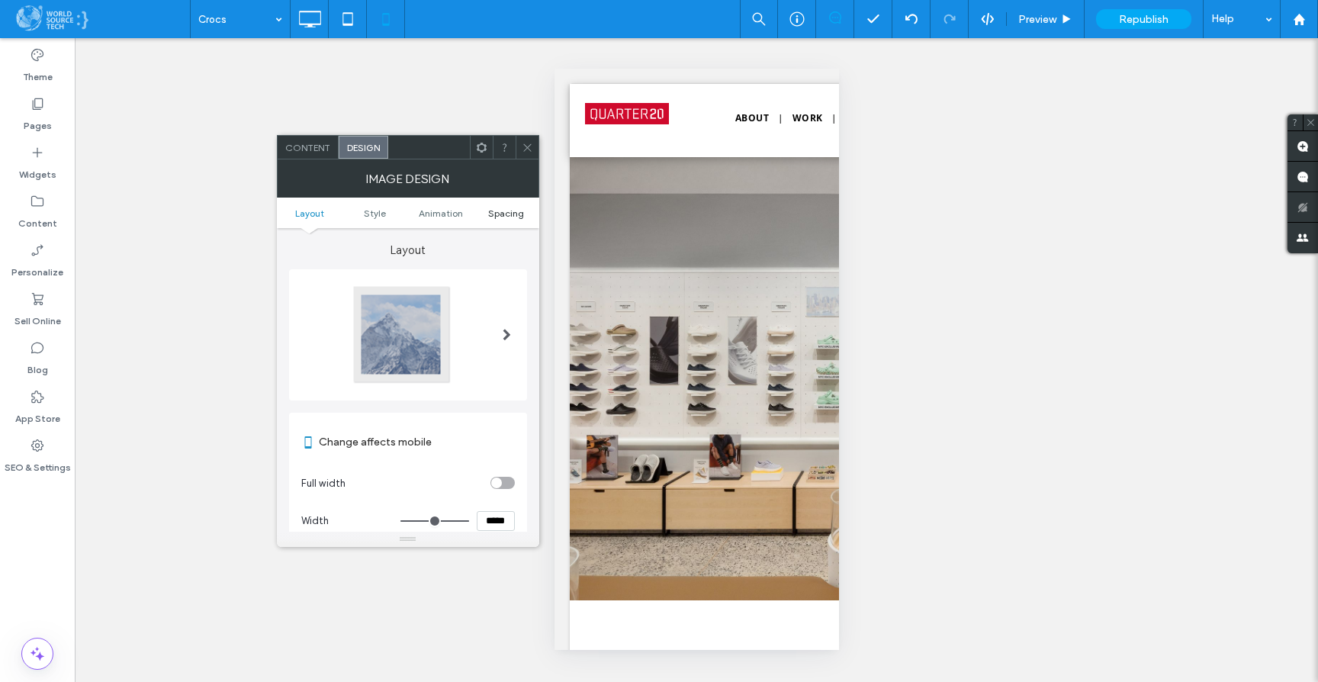
click at [497, 213] on span "Spacing" at bounding box center [506, 212] width 36 height 11
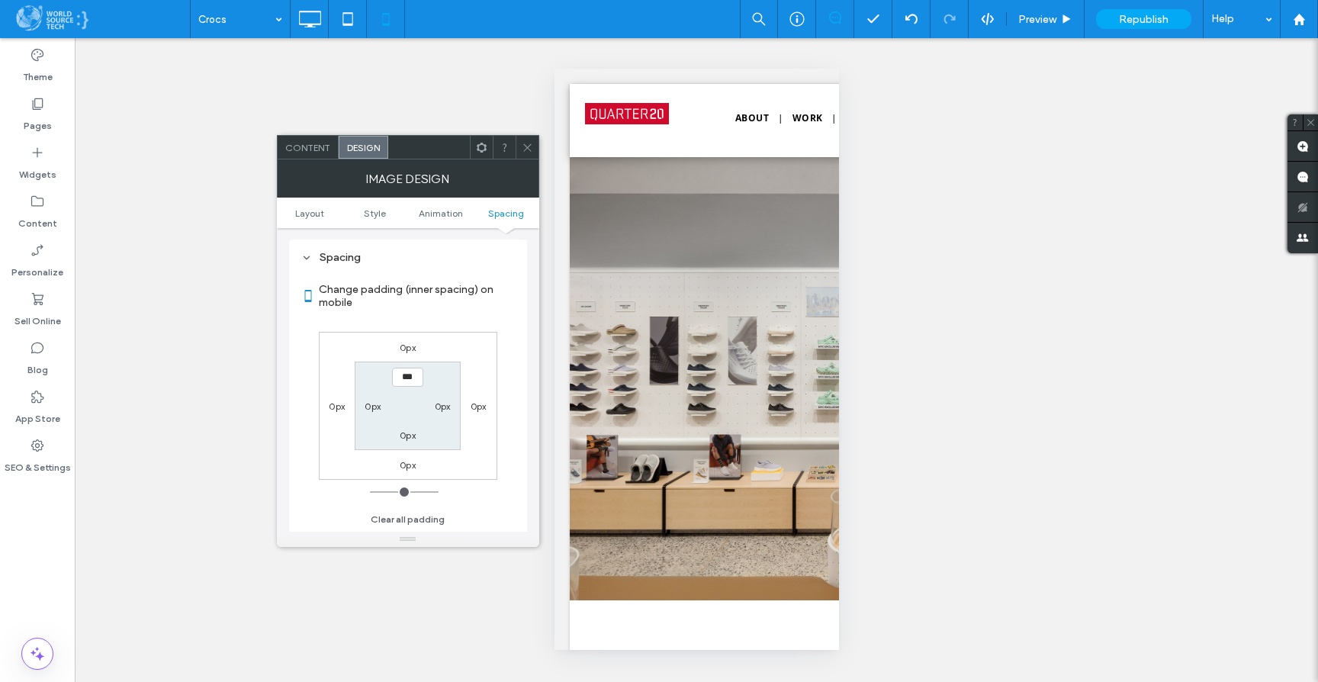
click at [409, 468] on label "0px" at bounding box center [408, 464] width 16 height 11
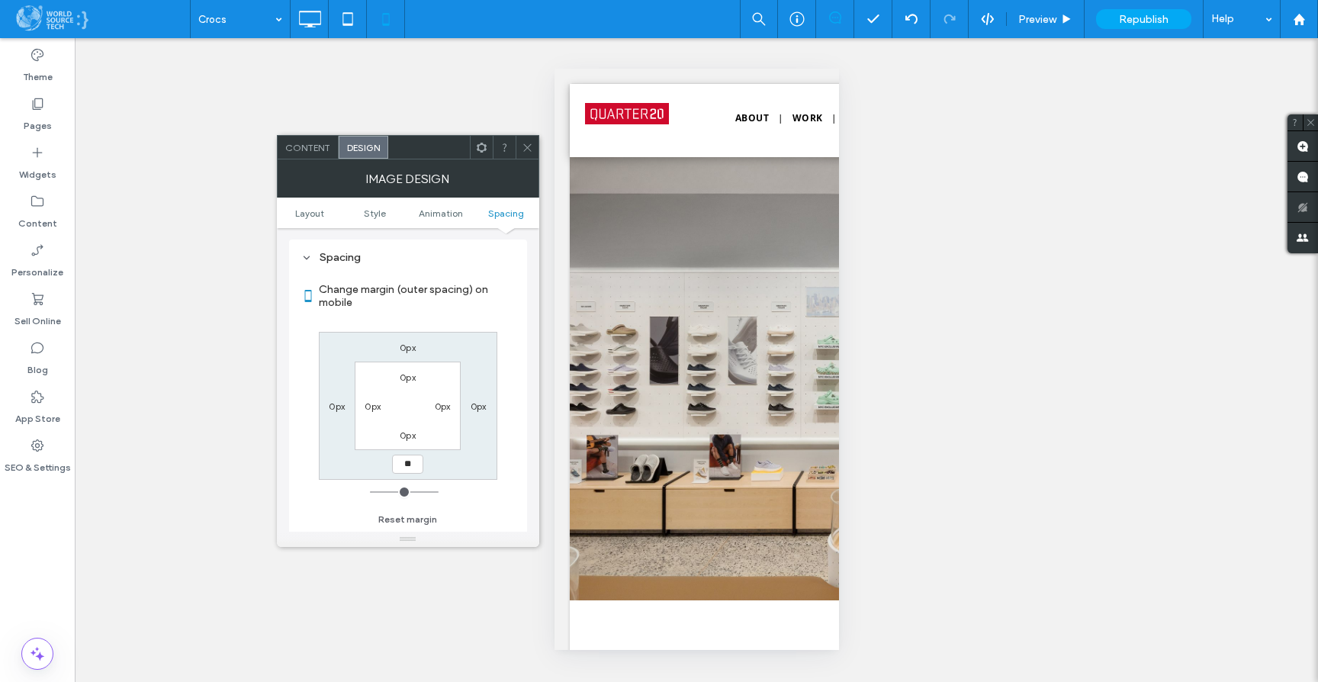
type input "**"
type input "****"
click at [488, 503] on div "Change margin (outer spacing) on mobile 0px 0px **** 0px 0px 0px 0px 0px Reset …" at bounding box center [408, 399] width 214 height 263
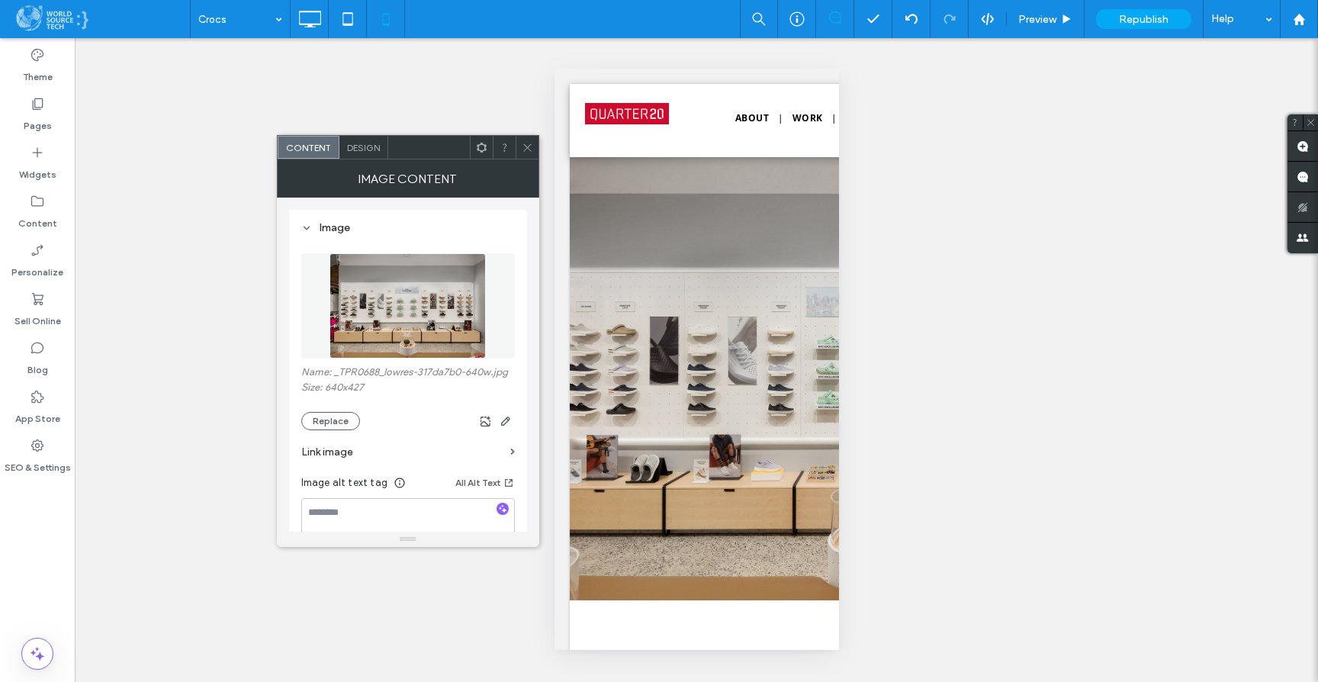
click at [359, 149] on span "Design" at bounding box center [363, 147] width 33 height 11
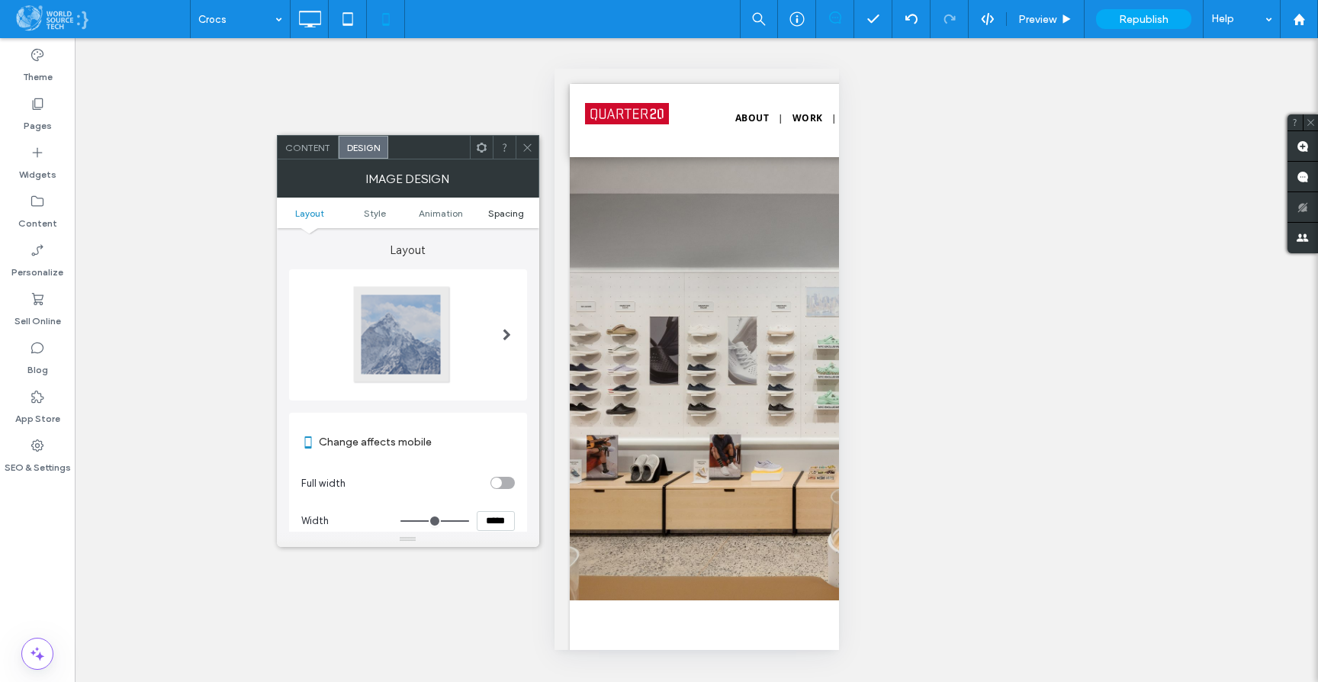
click at [515, 214] on span "Spacing" at bounding box center [506, 212] width 36 height 11
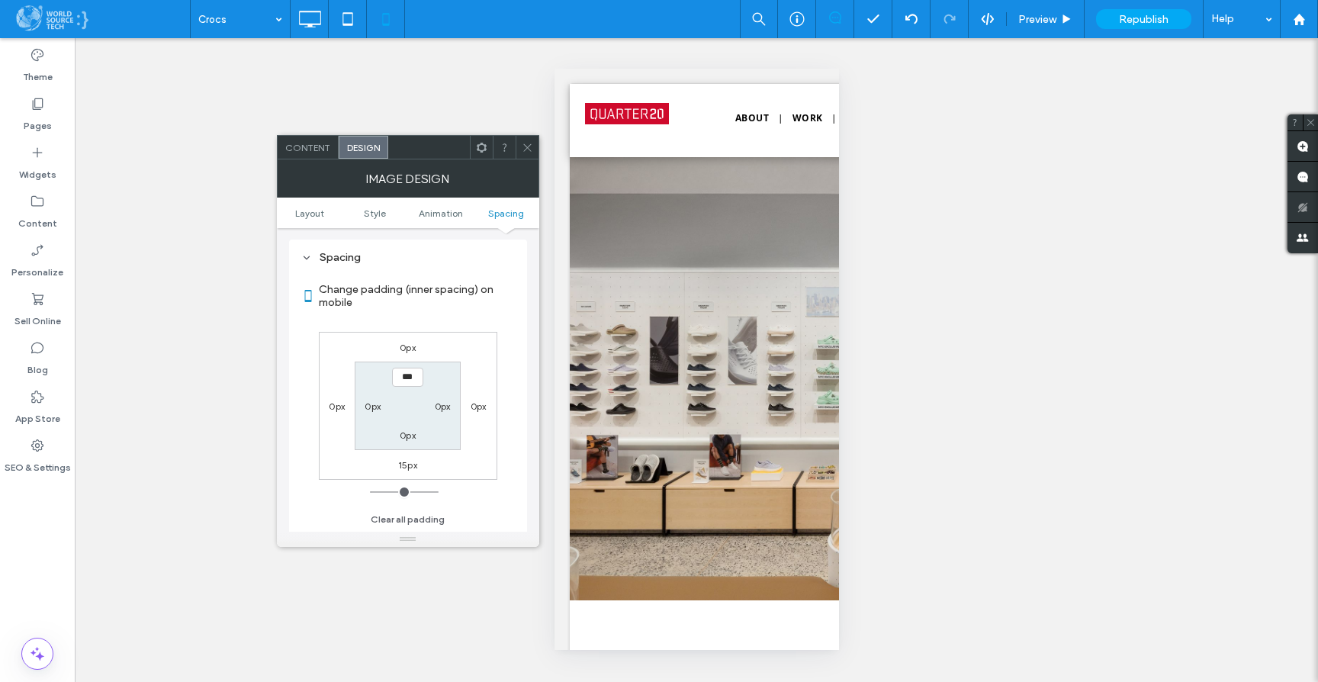
click at [406, 347] on label "0px" at bounding box center [408, 347] width 16 height 11
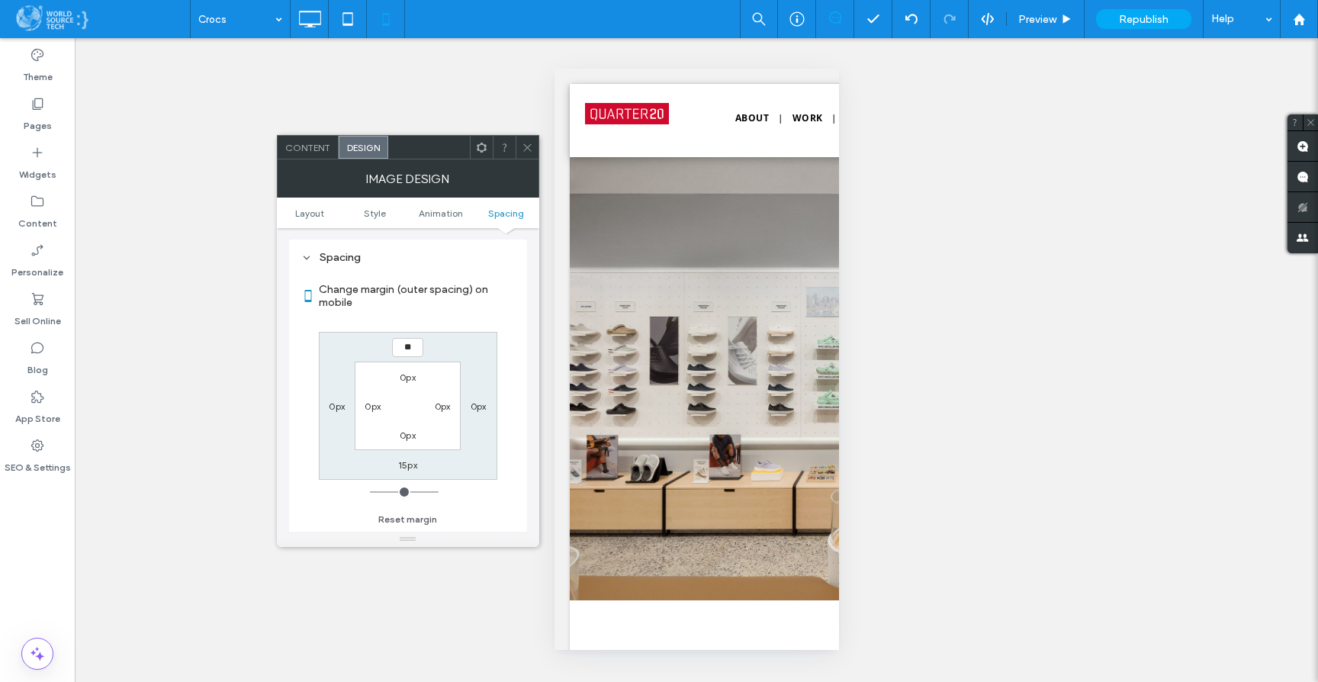
type input "**"
type input "****"
click at [501, 320] on section "Change margin (outer spacing) on mobile" at bounding box center [408, 296] width 214 height 56
click at [408, 464] on label "15px" at bounding box center [407, 464] width 19 height 11
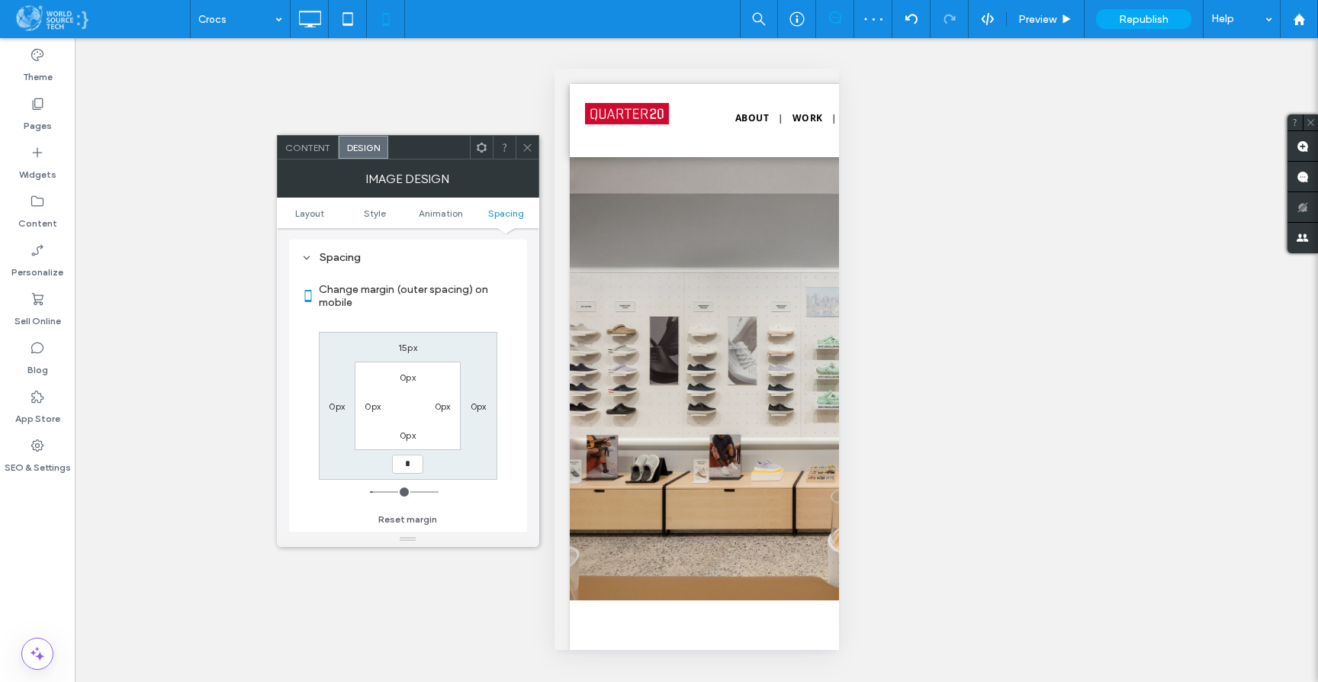
type input "*"
type input "***"
click at [513, 415] on div "Change margin (outer spacing) on mobile 15px 0px *** 0px 0px 0px 0px 0px Reset …" at bounding box center [408, 399] width 214 height 263
click at [525, 146] on icon at bounding box center [527, 147] width 11 height 11
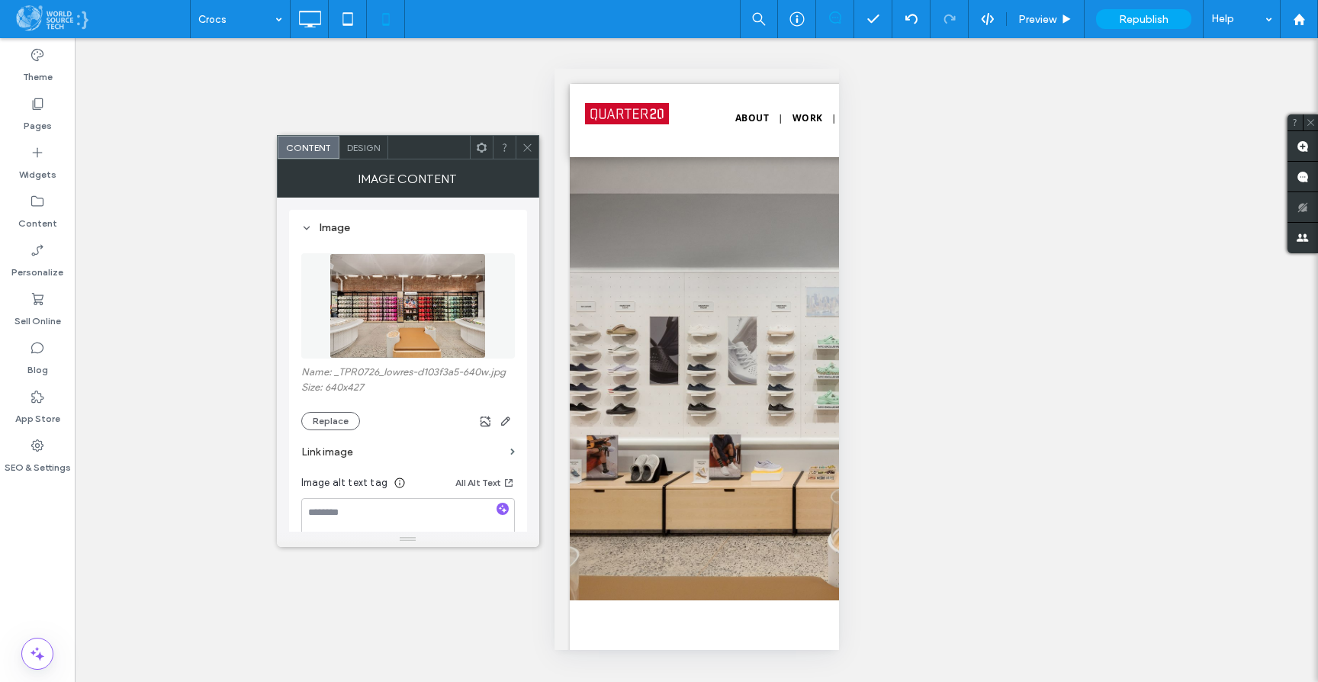
click at [351, 146] on span "Design" at bounding box center [363, 147] width 33 height 11
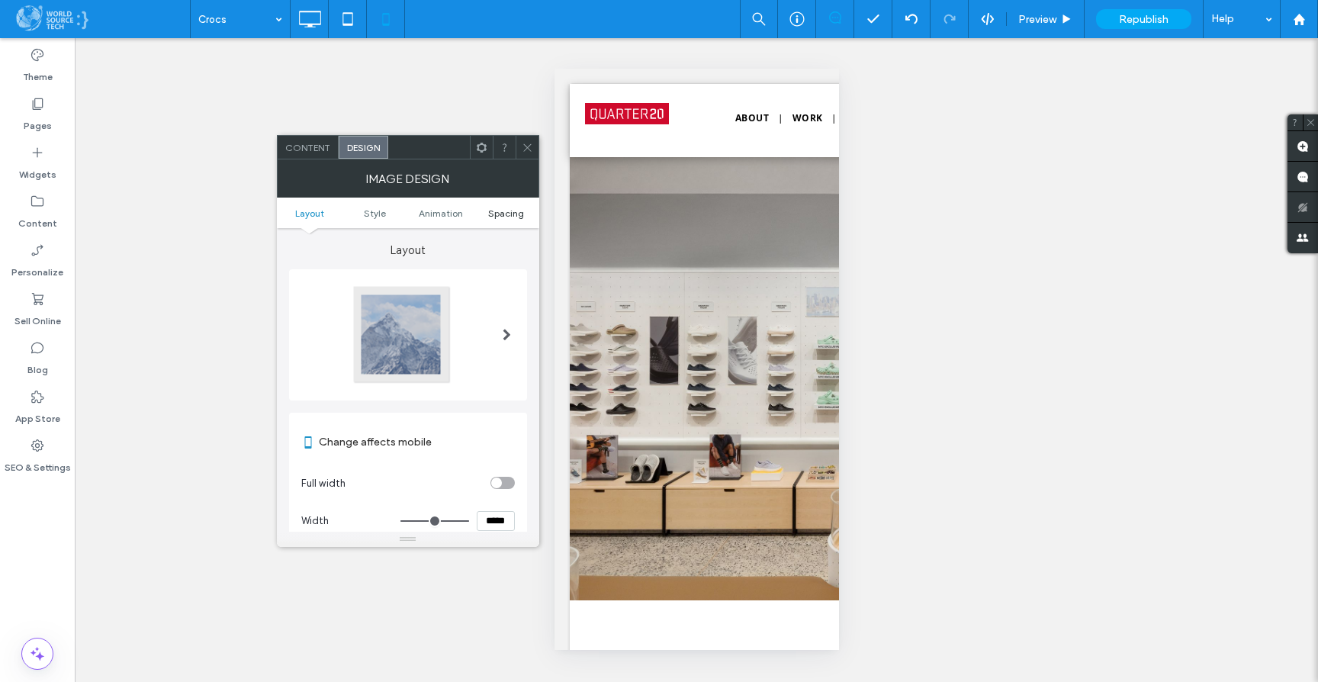
click at [513, 210] on span "Spacing" at bounding box center [506, 212] width 36 height 11
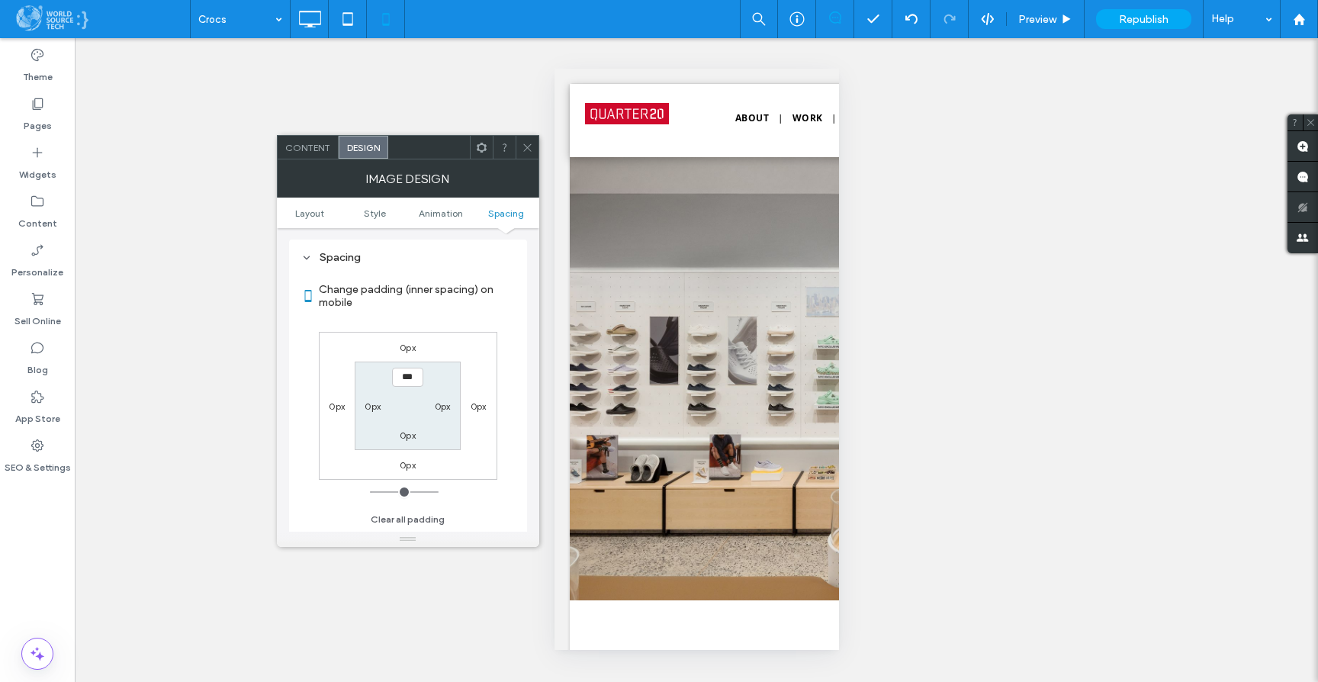
click at [410, 466] on label "0px" at bounding box center [408, 464] width 16 height 11
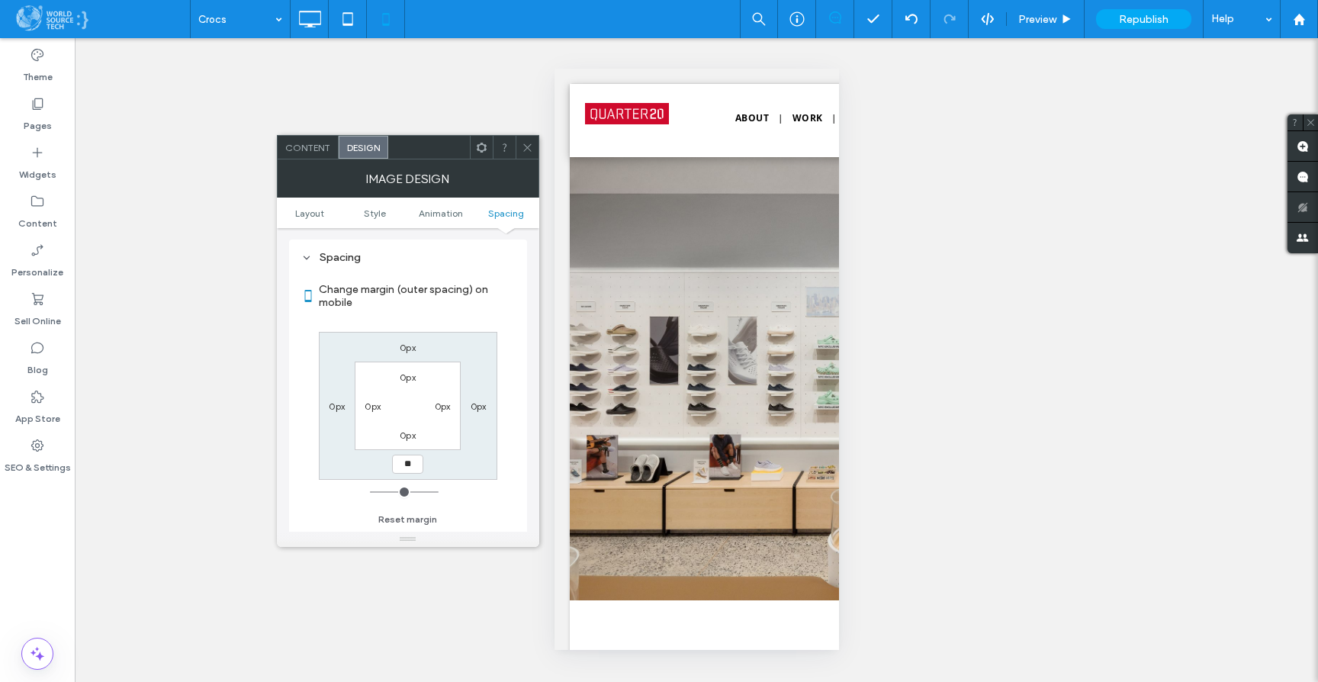
type input "**"
type input "****"
click at [508, 447] on div "Change margin (outer spacing) on mobile 0px 0px **** 0px 0px 0px 0px 0px Reset …" at bounding box center [408, 399] width 214 height 263
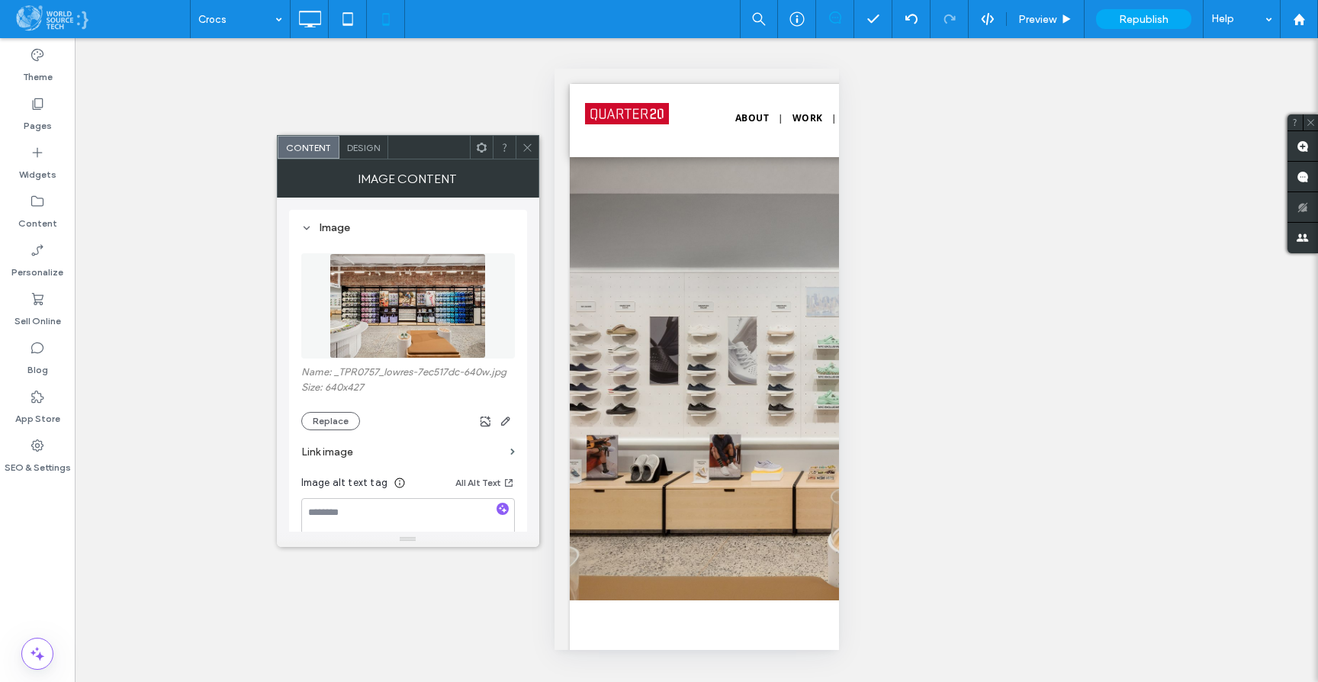
click at [368, 143] on span "Design" at bounding box center [363, 147] width 33 height 11
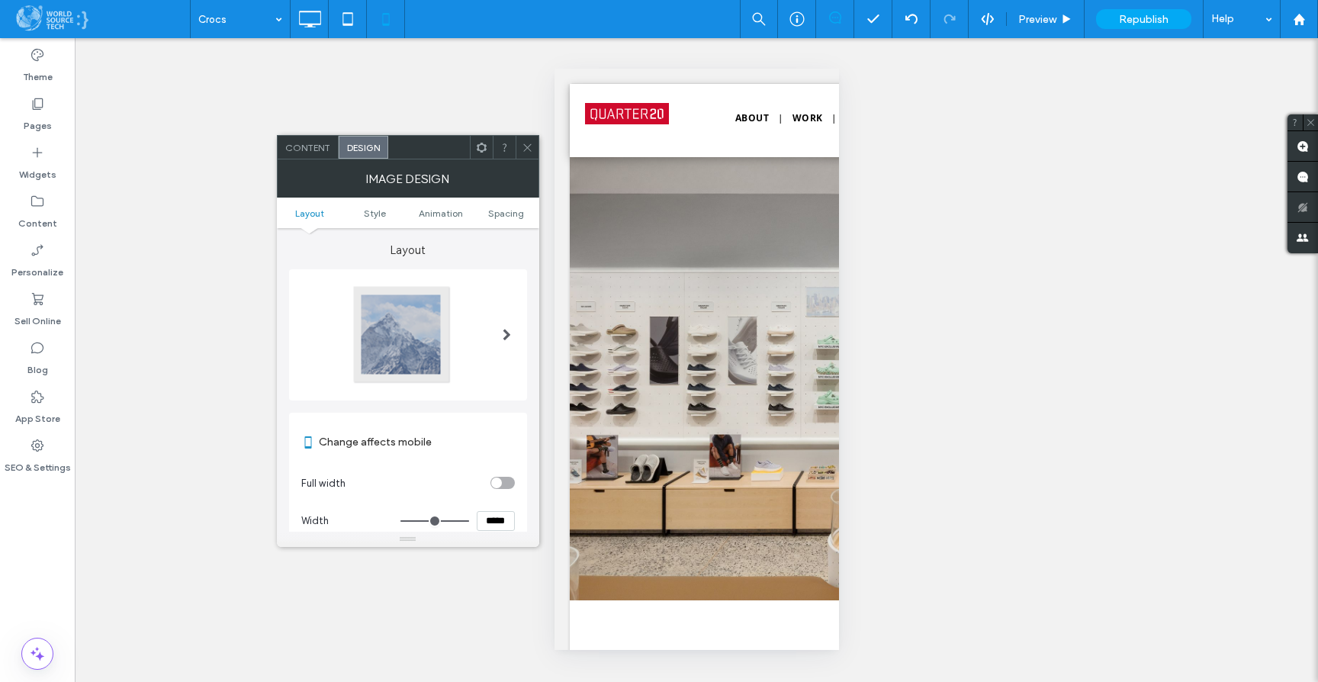
scroll to position [2, 0]
click at [502, 211] on span "Spacing" at bounding box center [506, 212] width 36 height 11
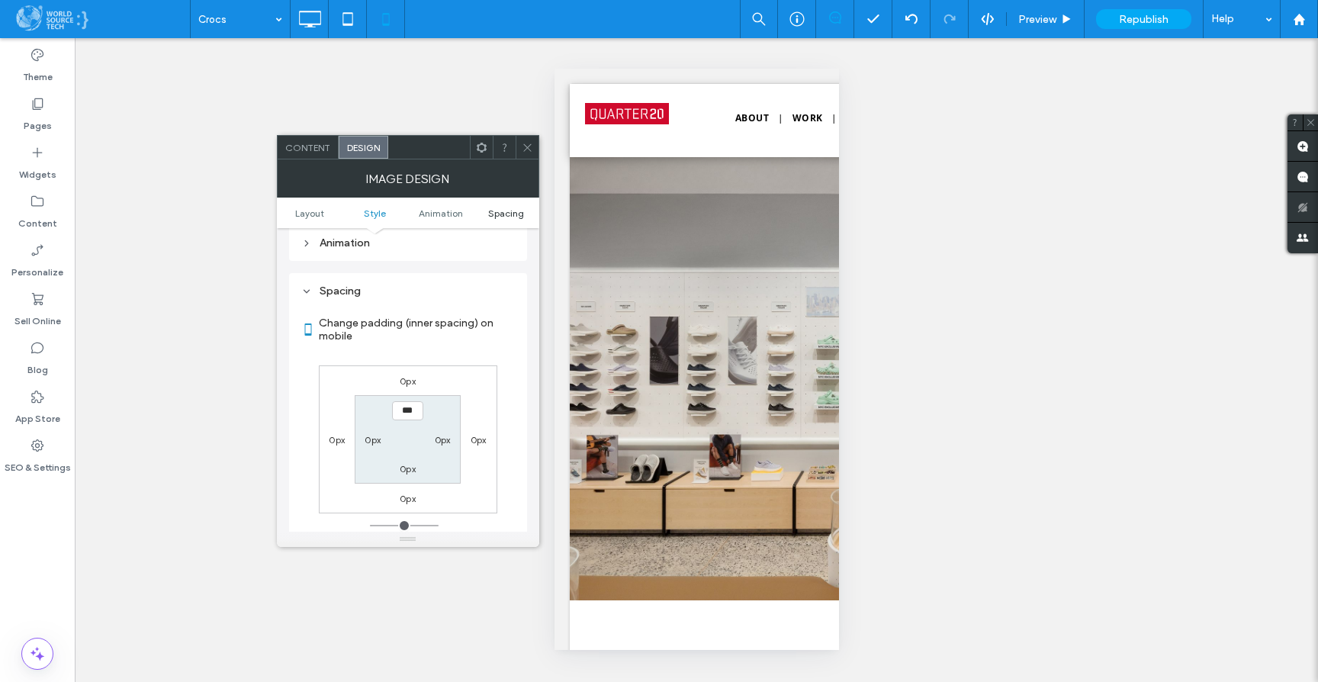
scroll to position [609, 0]
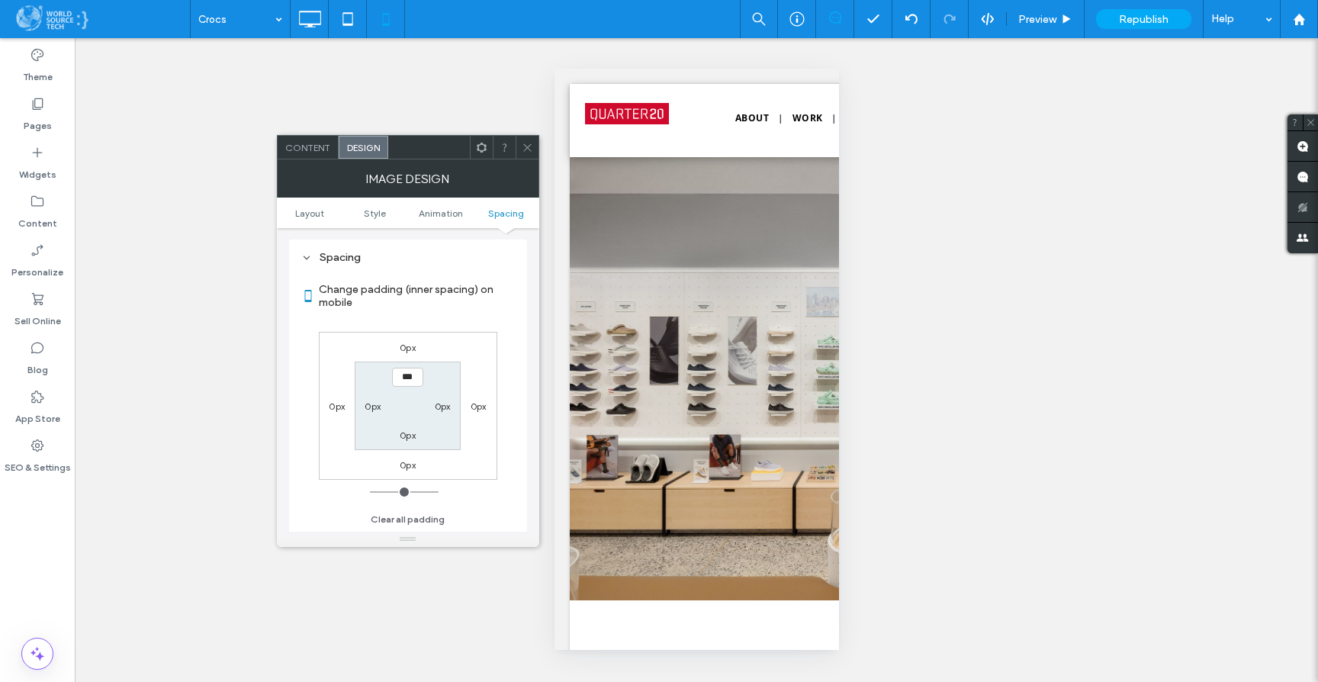
click at [405, 349] on label "0px" at bounding box center [408, 347] width 16 height 11
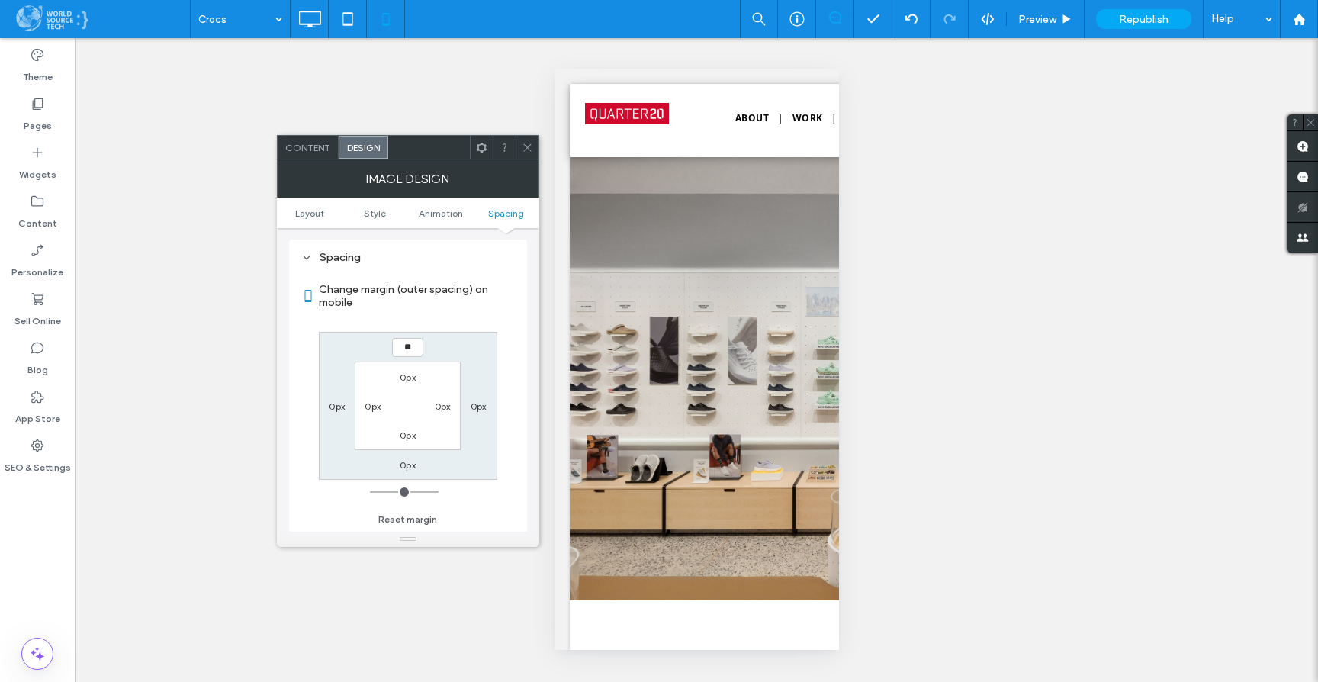
type input "**"
type input "****"
click at [485, 311] on label "Change margin (outer spacing) on mobile" at bounding box center [417, 295] width 196 height 41
click at [527, 149] on icon at bounding box center [527, 147] width 11 height 11
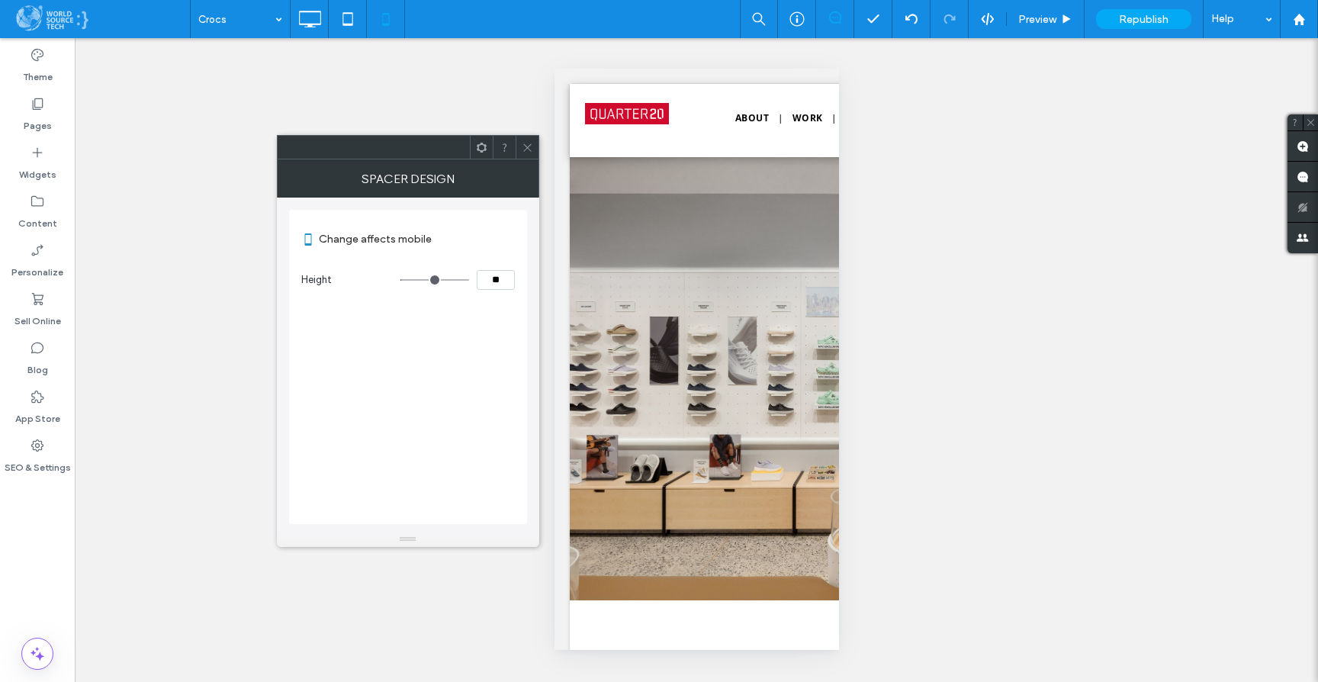
type input "****"
type input "**"
click at [531, 153] on span at bounding box center [527, 147] width 11 height 23
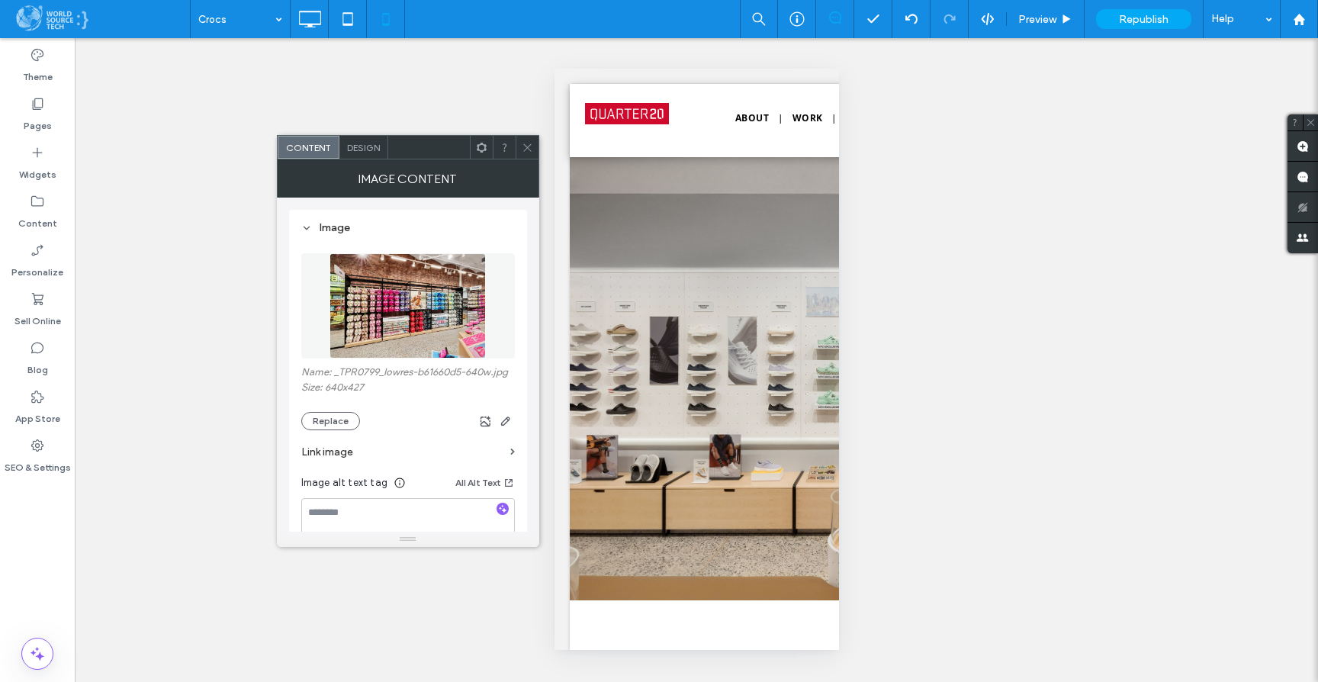
click at [359, 145] on span "Design" at bounding box center [363, 147] width 33 height 11
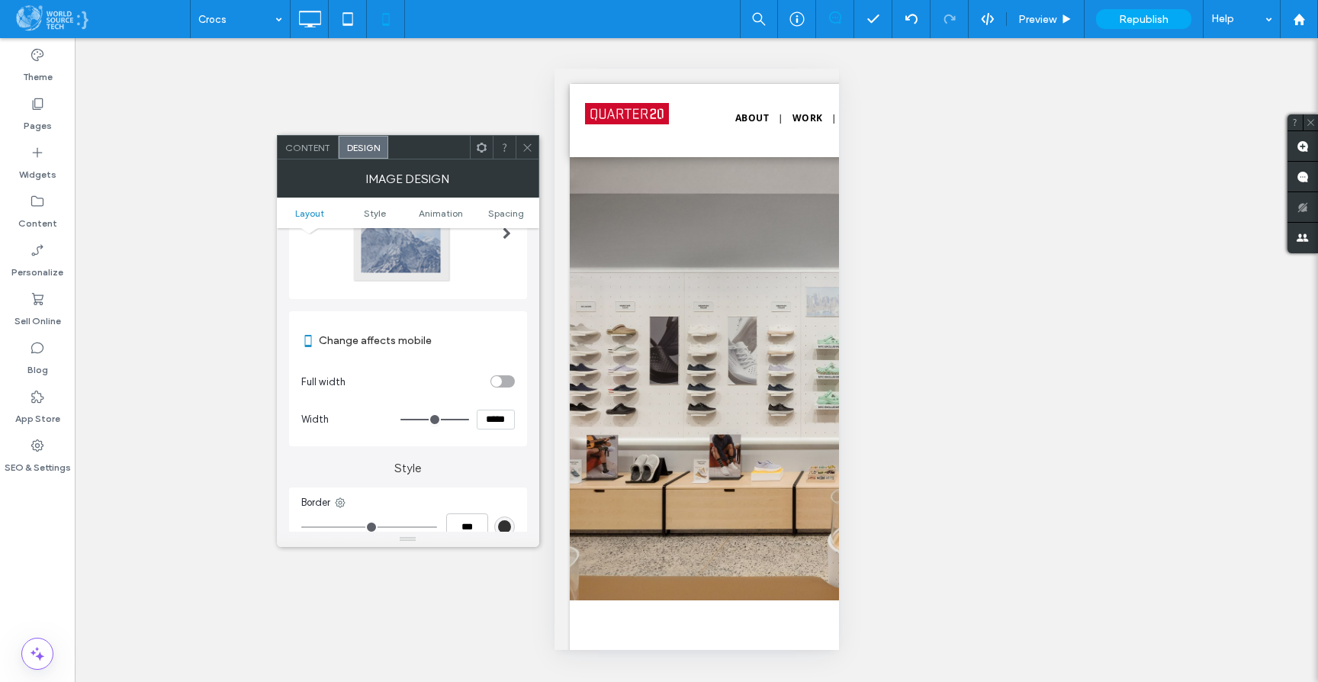
scroll to position [279, 0]
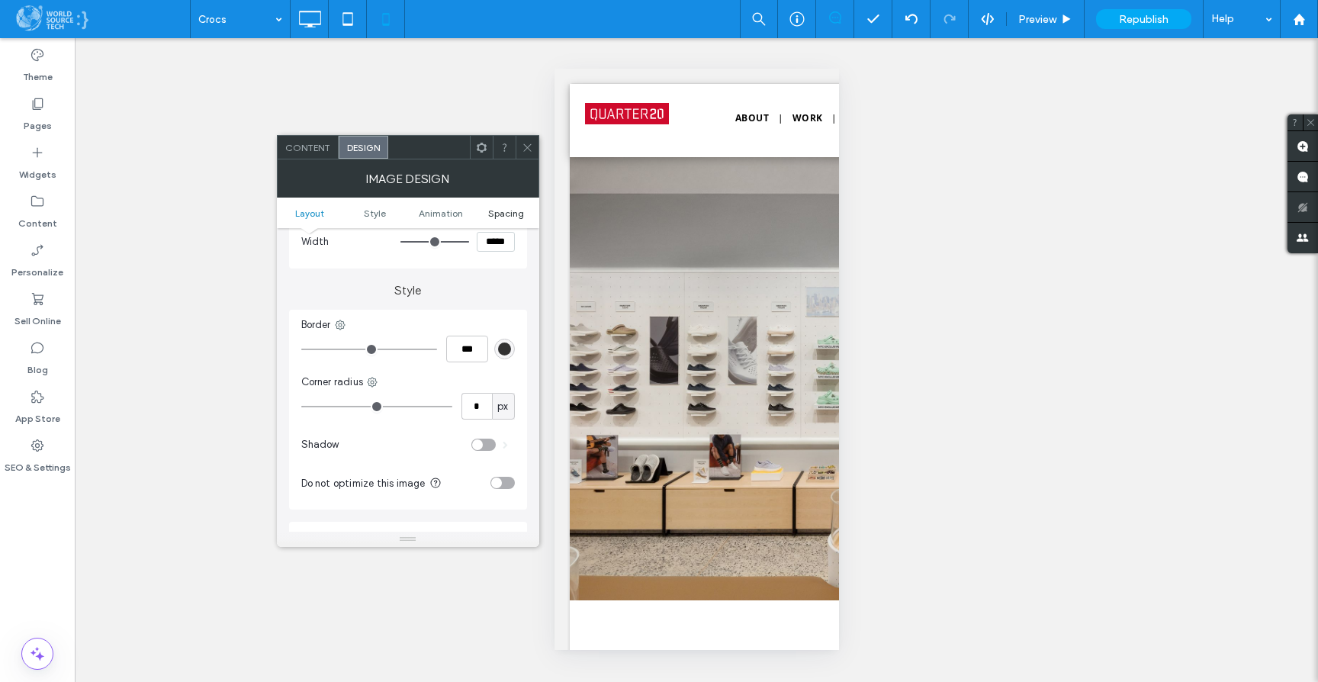
click at [505, 209] on span "Spacing" at bounding box center [506, 212] width 36 height 11
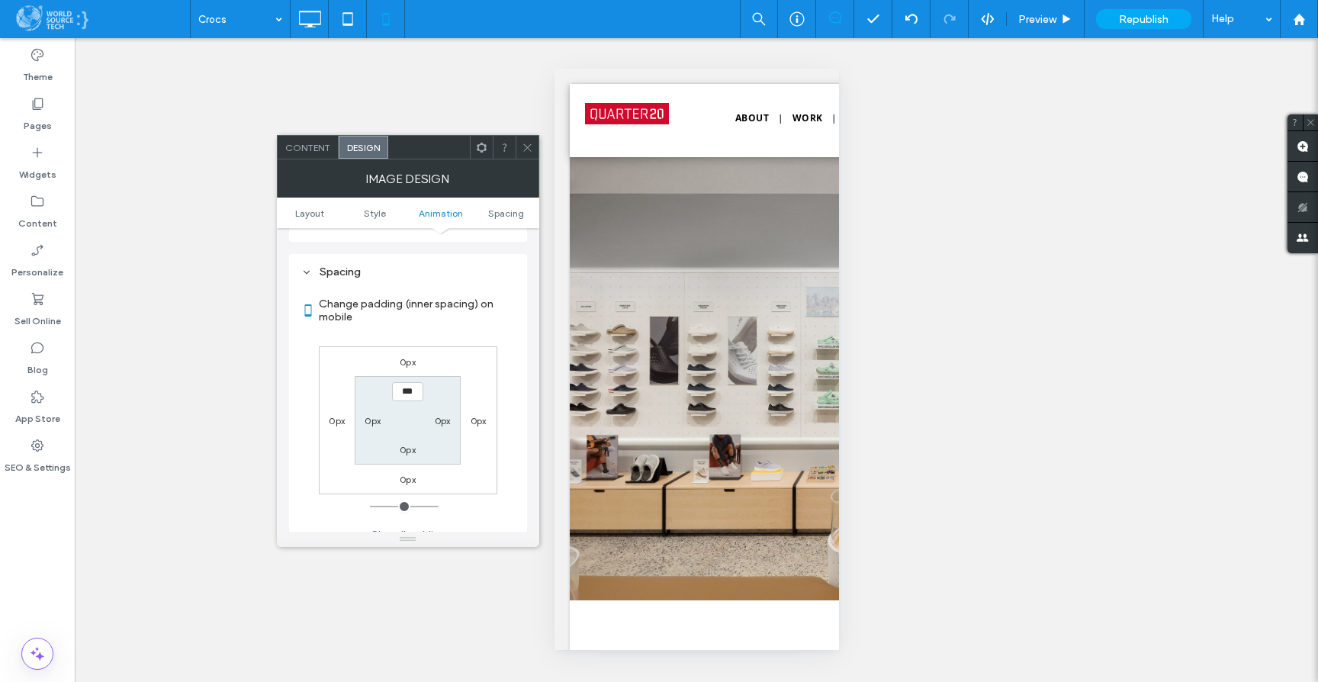
scroll to position [609, 0]
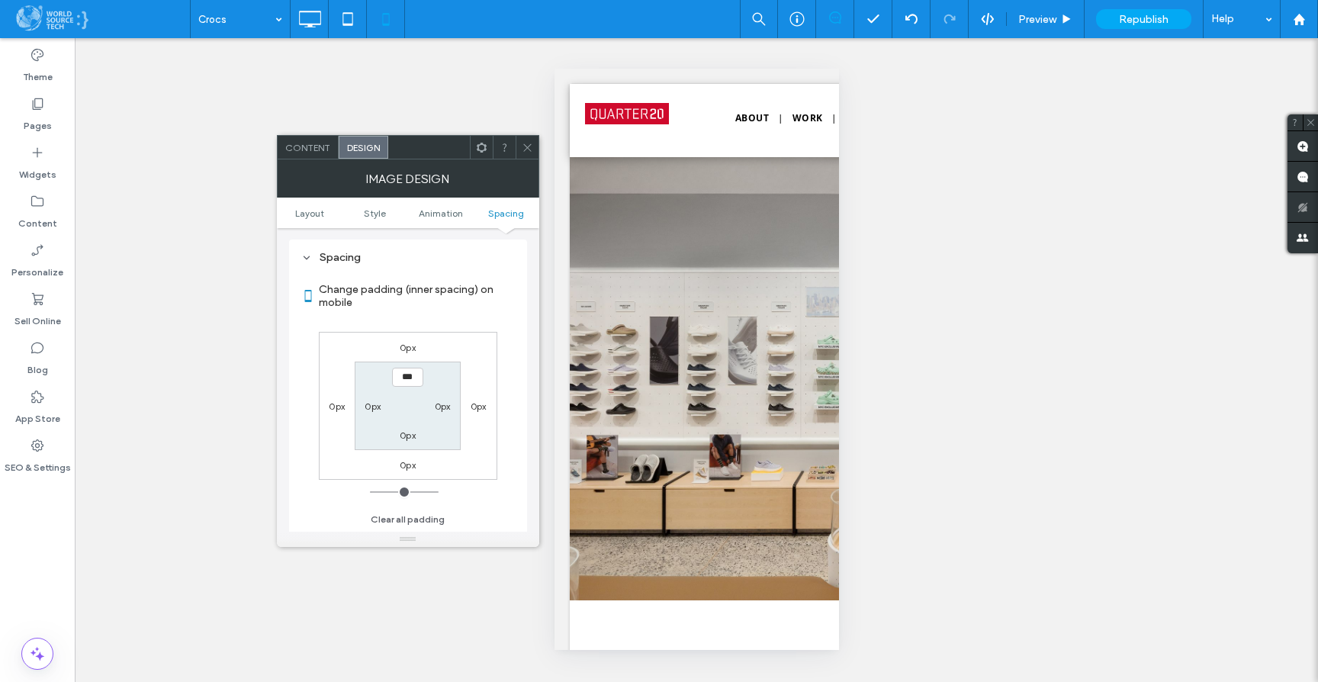
click at [409, 465] on label "0px" at bounding box center [408, 464] width 16 height 11
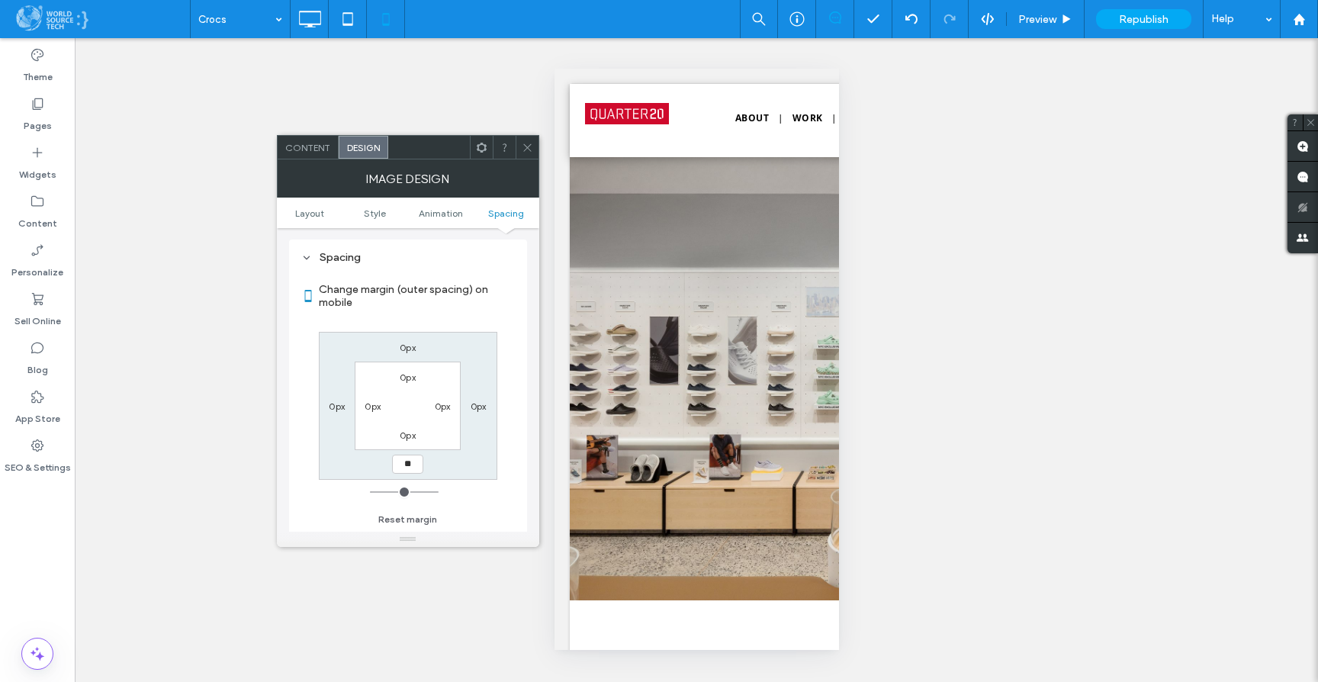
type input "**"
type input "****"
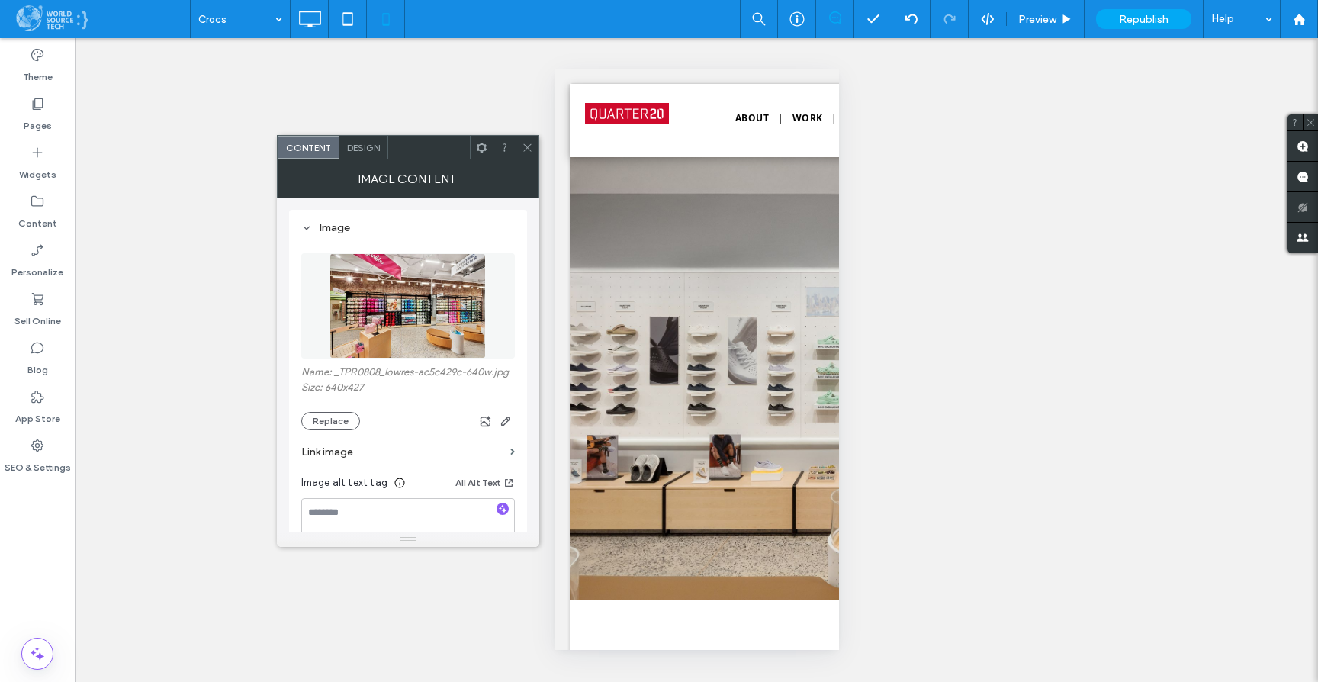
click at [365, 152] on span "Design" at bounding box center [363, 147] width 33 height 11
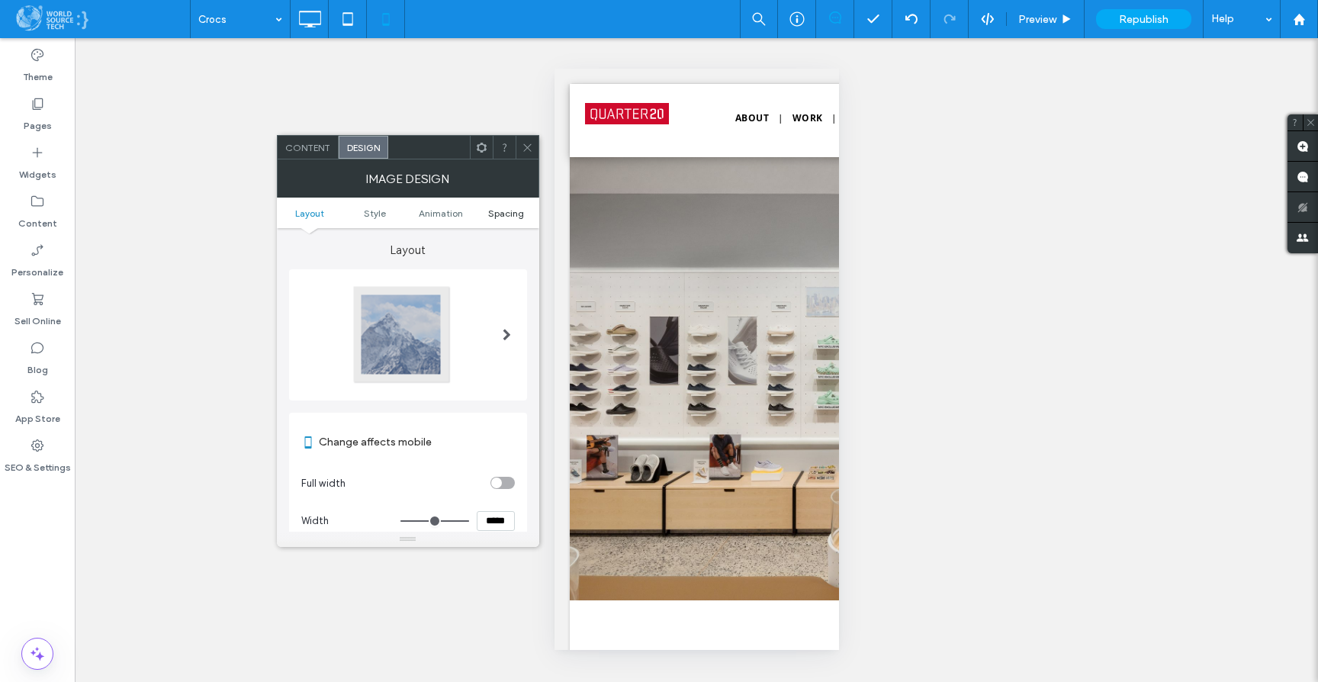
click at [504, 212] on span "Spacing" at bounding box center [506, 212] width 36 height 11
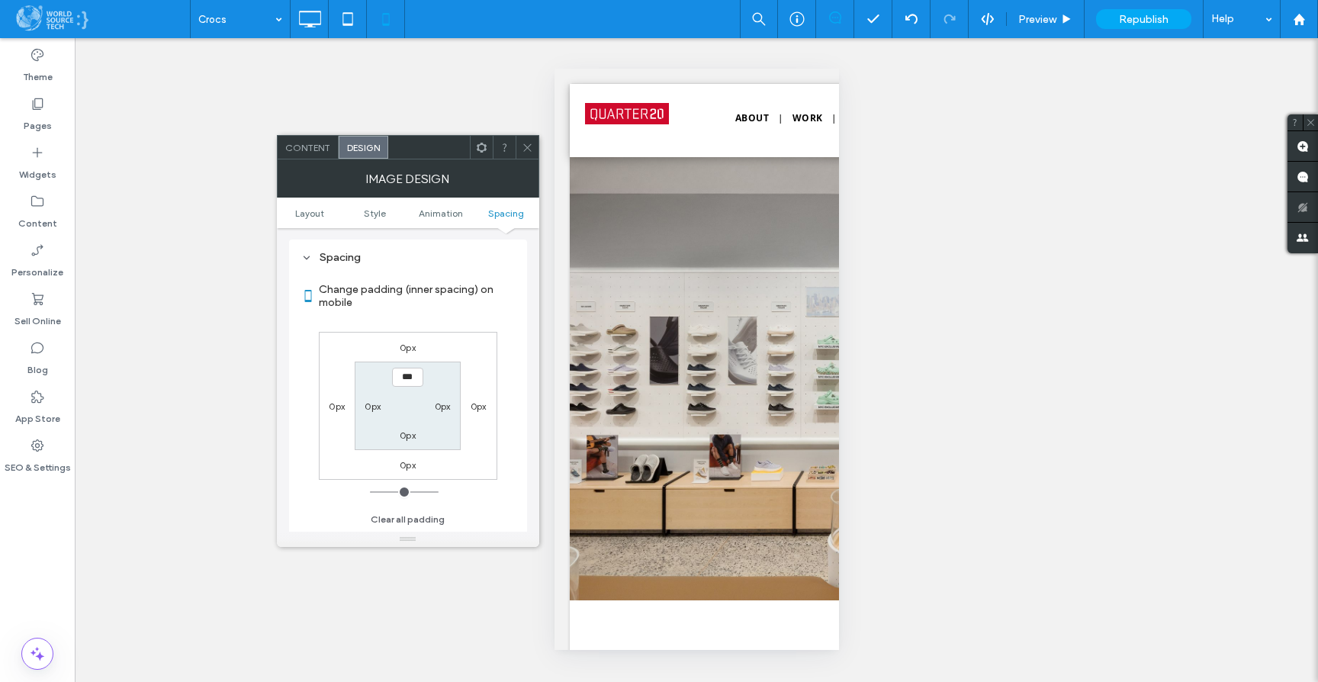
click at [408, 342] on label "0px" at bounding box center [408, 347] width 16 height 11
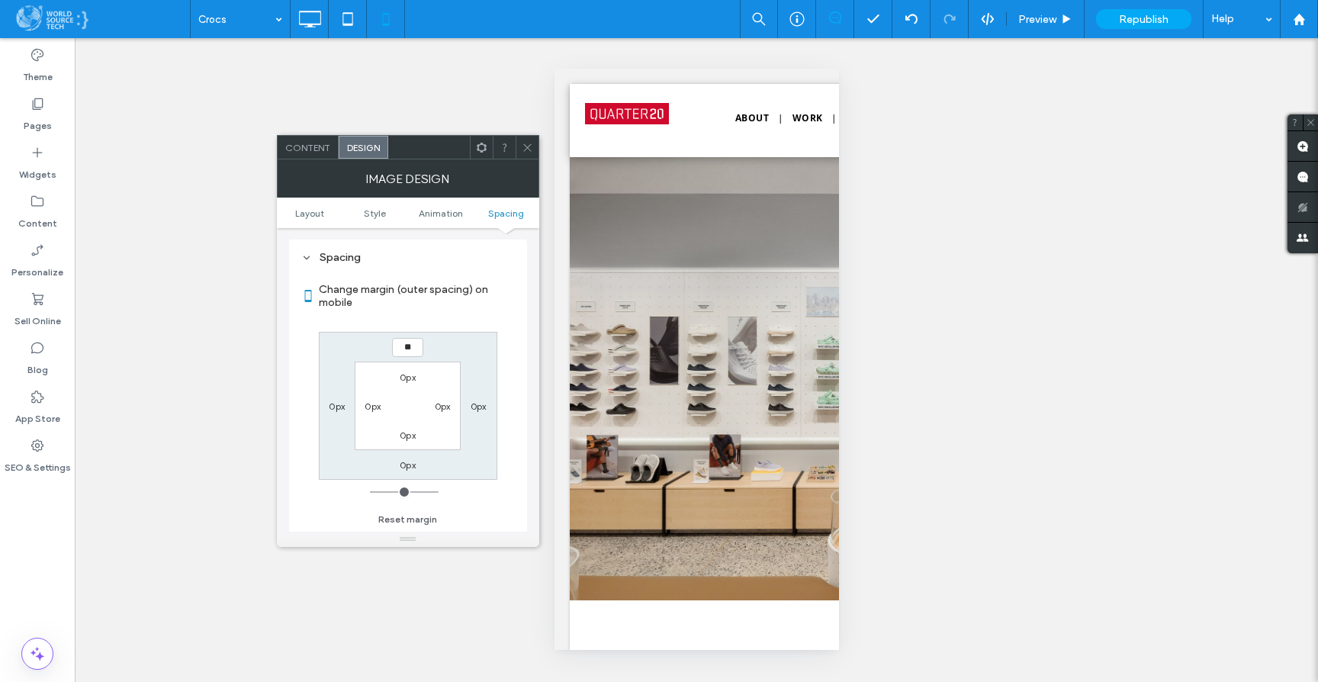
type input "**"
type input "****"
click at [513, 339] on div "Change margin (outer spacing) on mobile **** 0px 0px 0px 0px 0px 0px 0px Reset …" at bounding box center [408, 399] width 214 height 263
click at [526, 143] on icon at bounding box center [527, 147] width 11 height 11
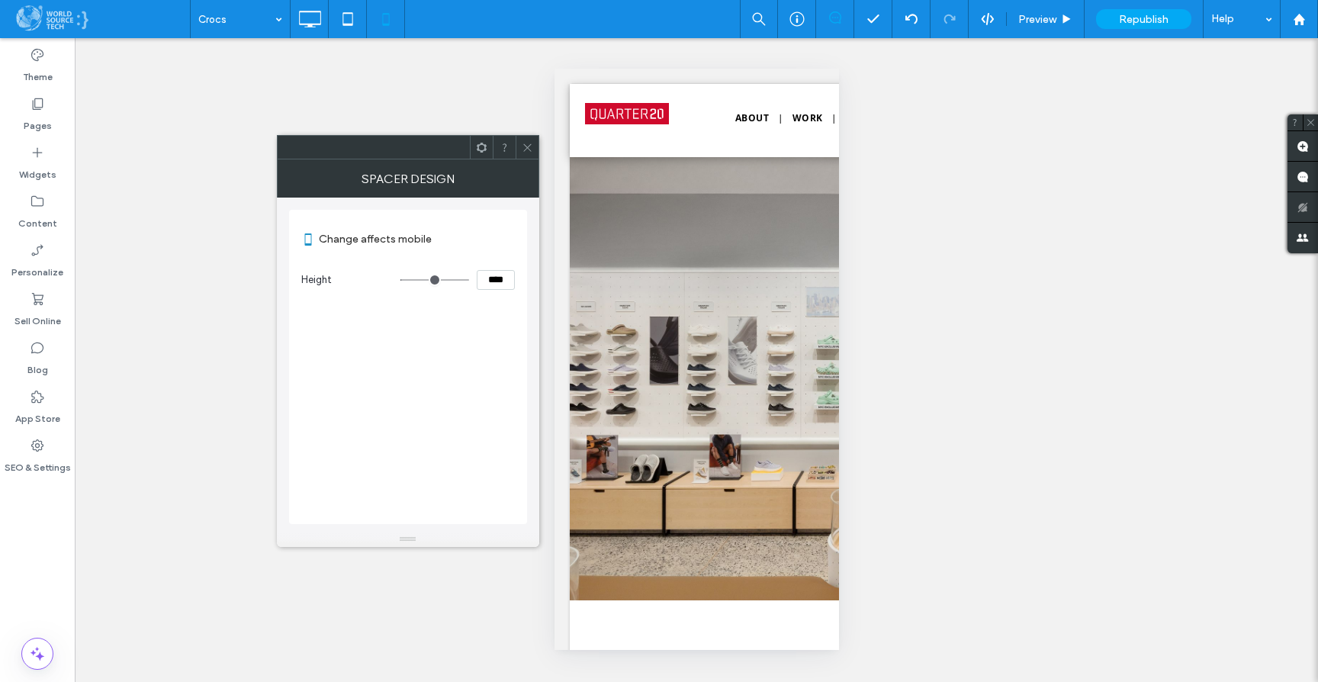
drag, startPoint x: 478, startPoint y: 275, endPoint x: 521, endPoint y: 274, distance: 42.7
click at [521, 274] on div "Change affects mobile Height ****" at bounding box center [408, 367] width 238 height 314
type input "**"
type input "****"
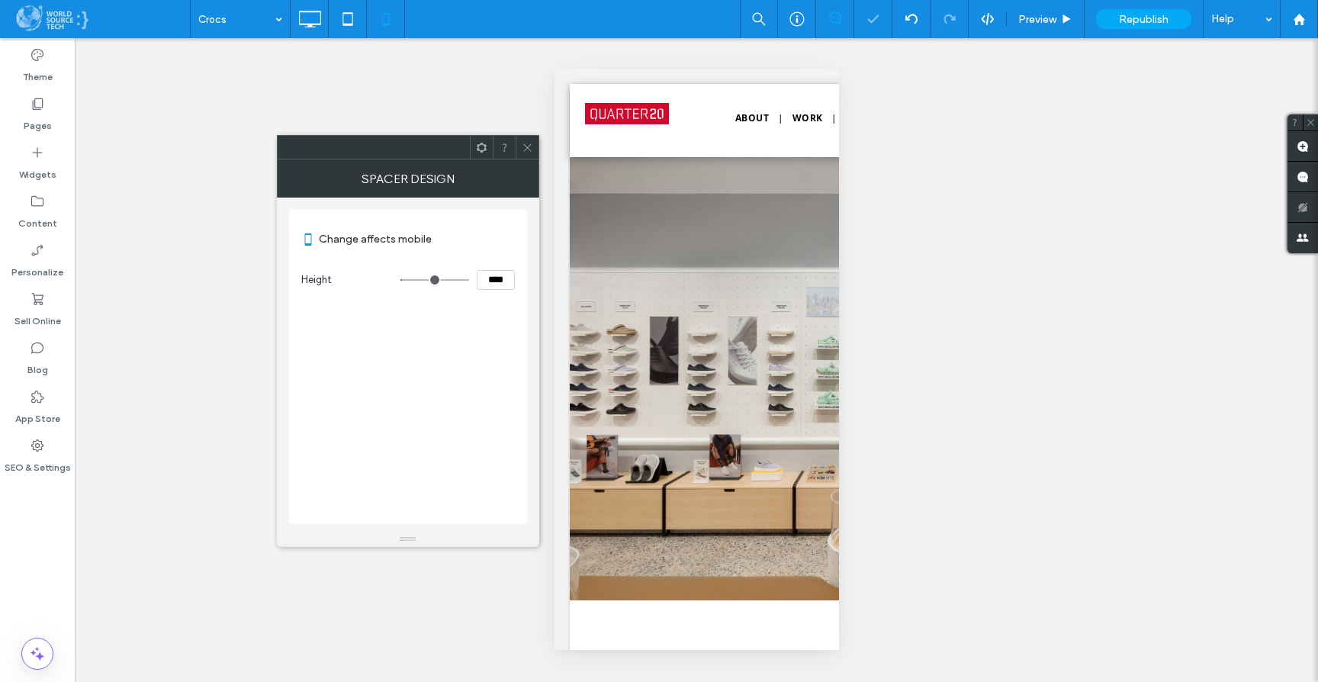
click at [502, 313] on div "Change affects mobile Height ****" at bounding box center [408, 367] width 238 height 314
drag, startPoint x: 485, startPoint y: 283, endPoint x: 535, endPoint y: 278, distance: 49.8
click at [535, 278] on div "Change affects mobile Height ****" at bounding box center [408, 365] width 262 height 334
type input "**"
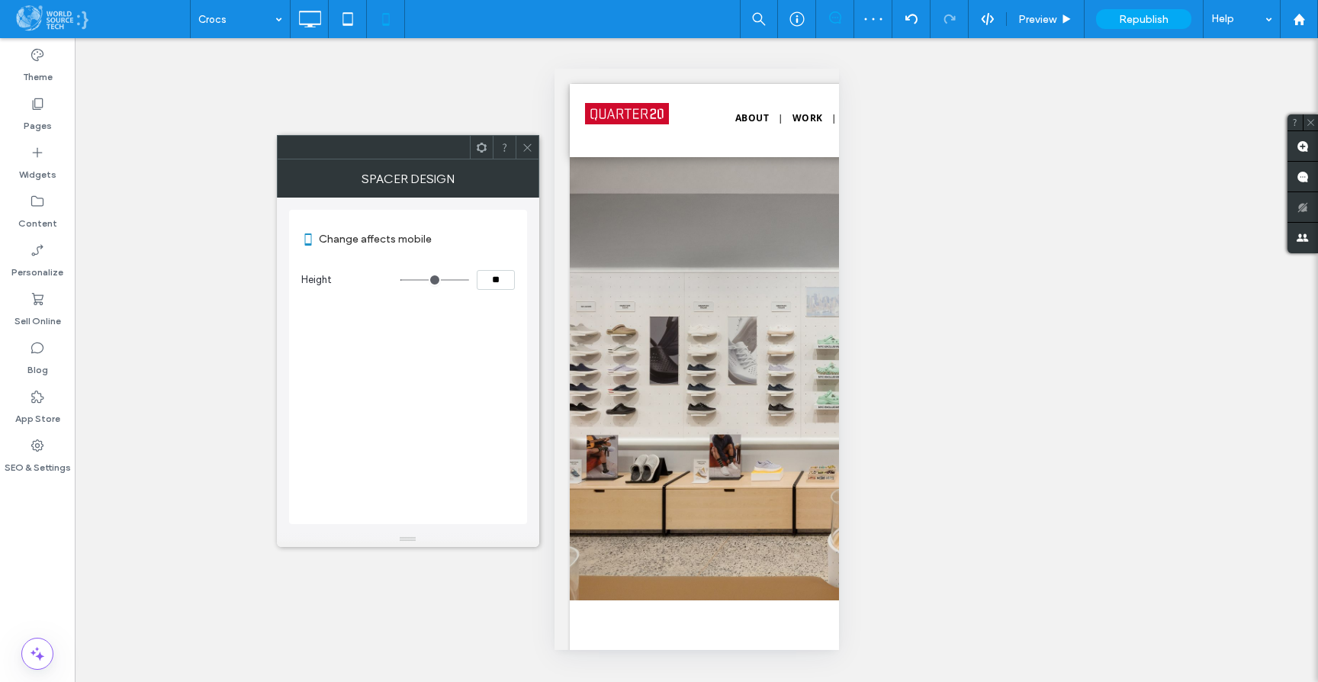
type input "****"
click at [490, 344] on div "Change affects mobile Height ****" at bounding box center [408, 367] width 238 height 314
click at [526, 146] on use at bounding box center [527, 147] width 8 height 8
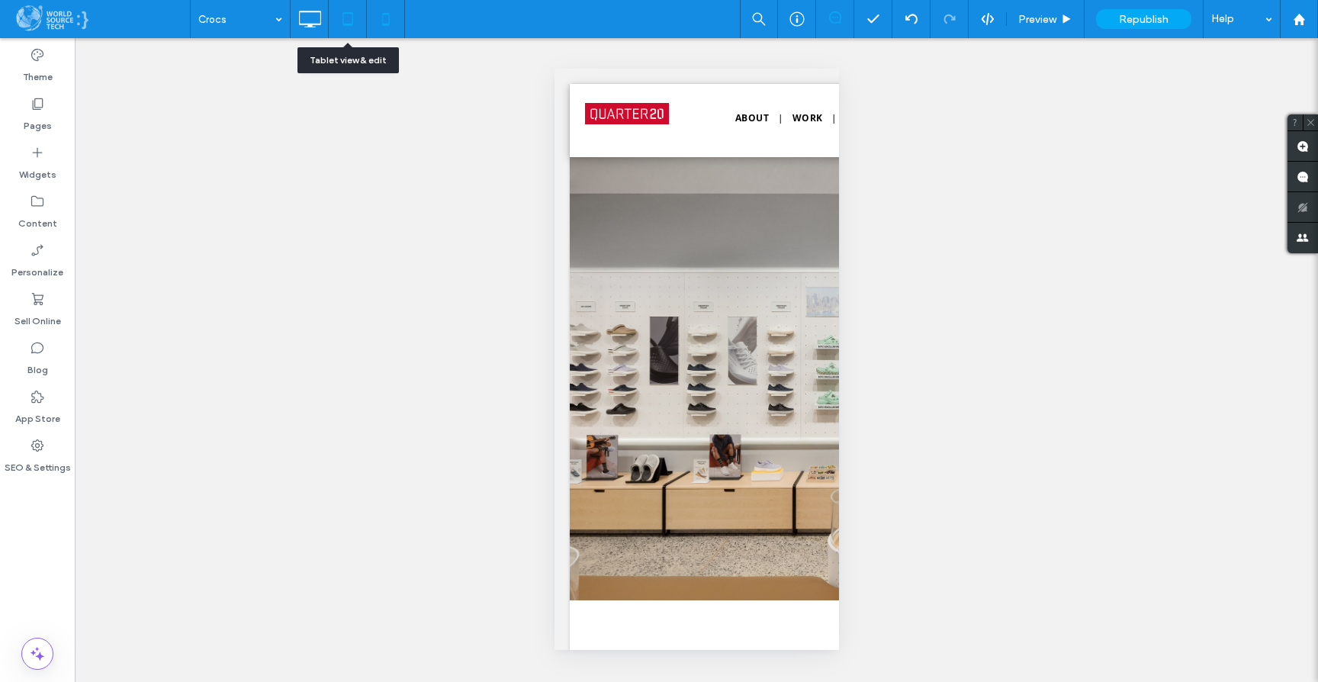
click at [341, 26] on icon at bounding box center [348, 19] width 31 height 31
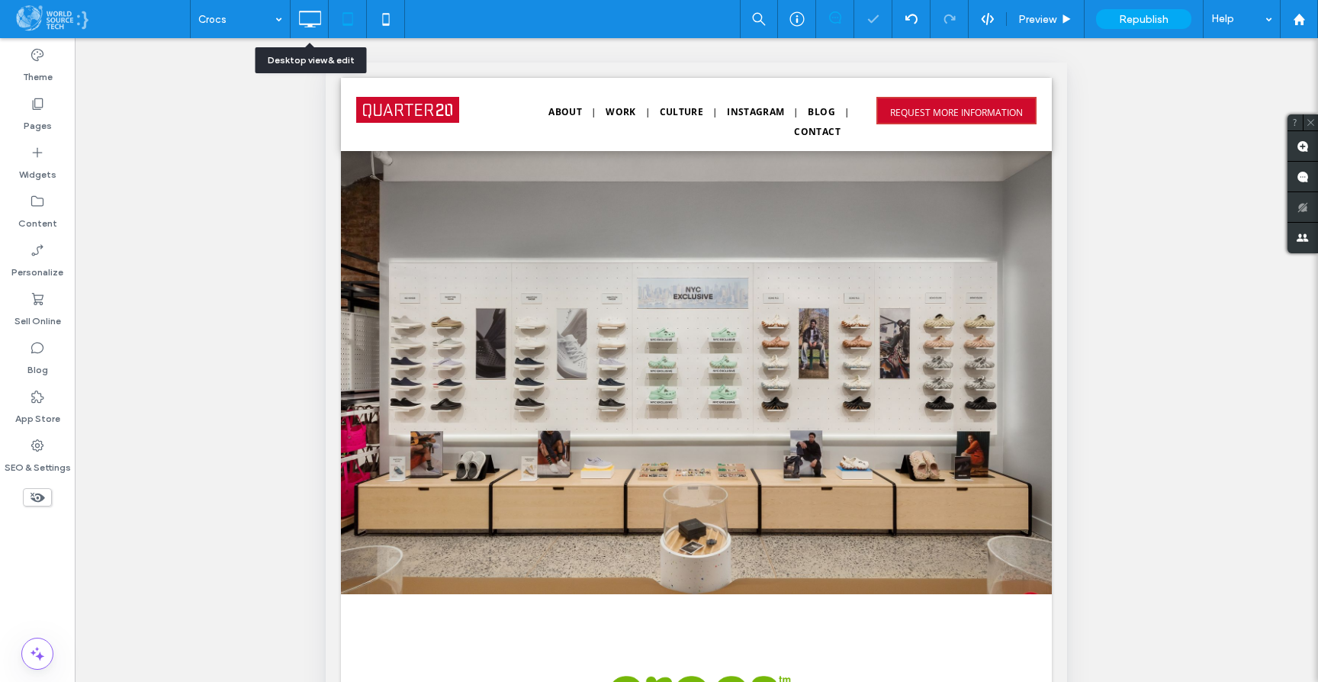
click at [313, 19] on icon at bounding box center [309, 19] width 31 height 31
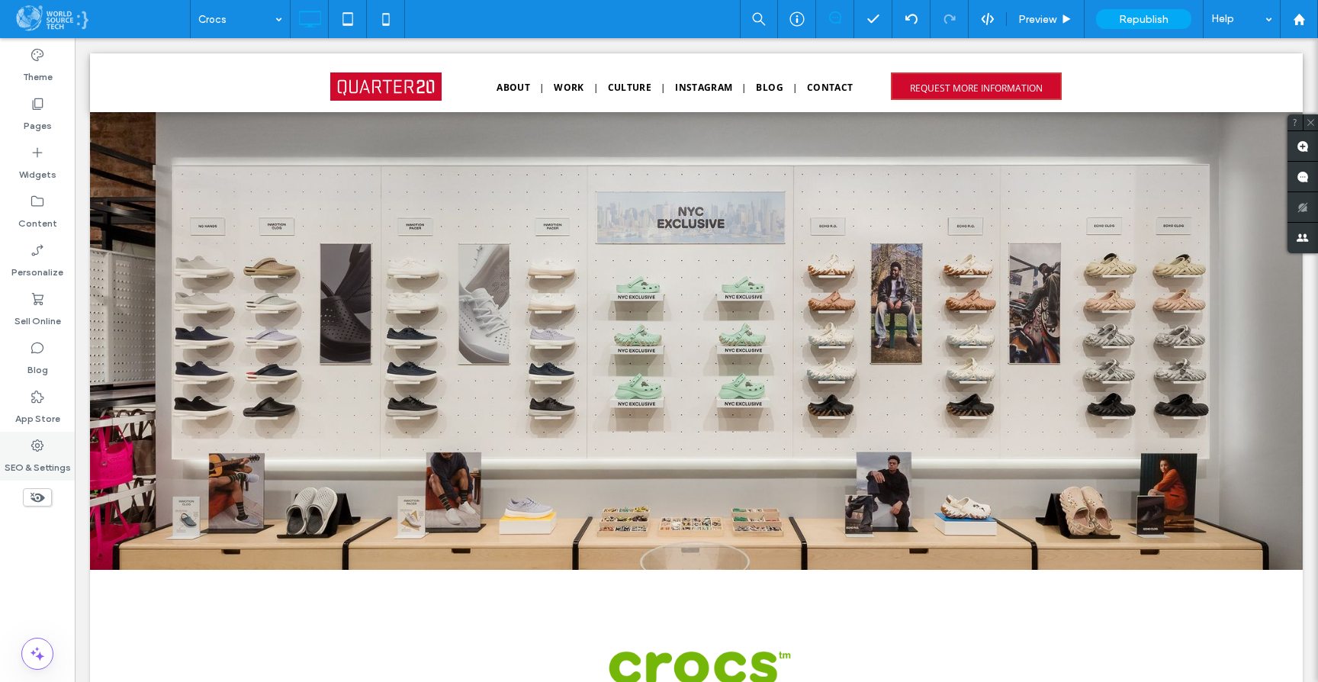
click at [46, 453] on label "SEO & Settings" at bounding box center [38, 463] width 66 height 21
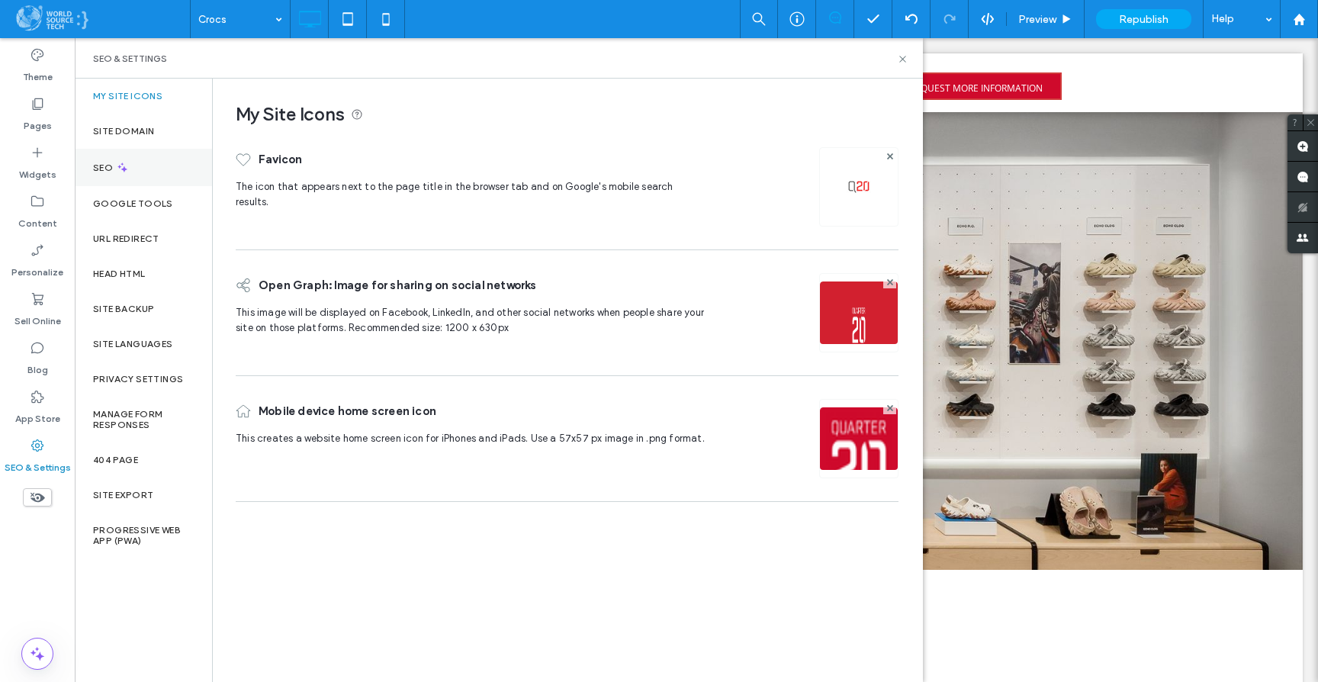
click at [140, 159] on div "SEO" at bounding box center [143, 167] width 137 height 37
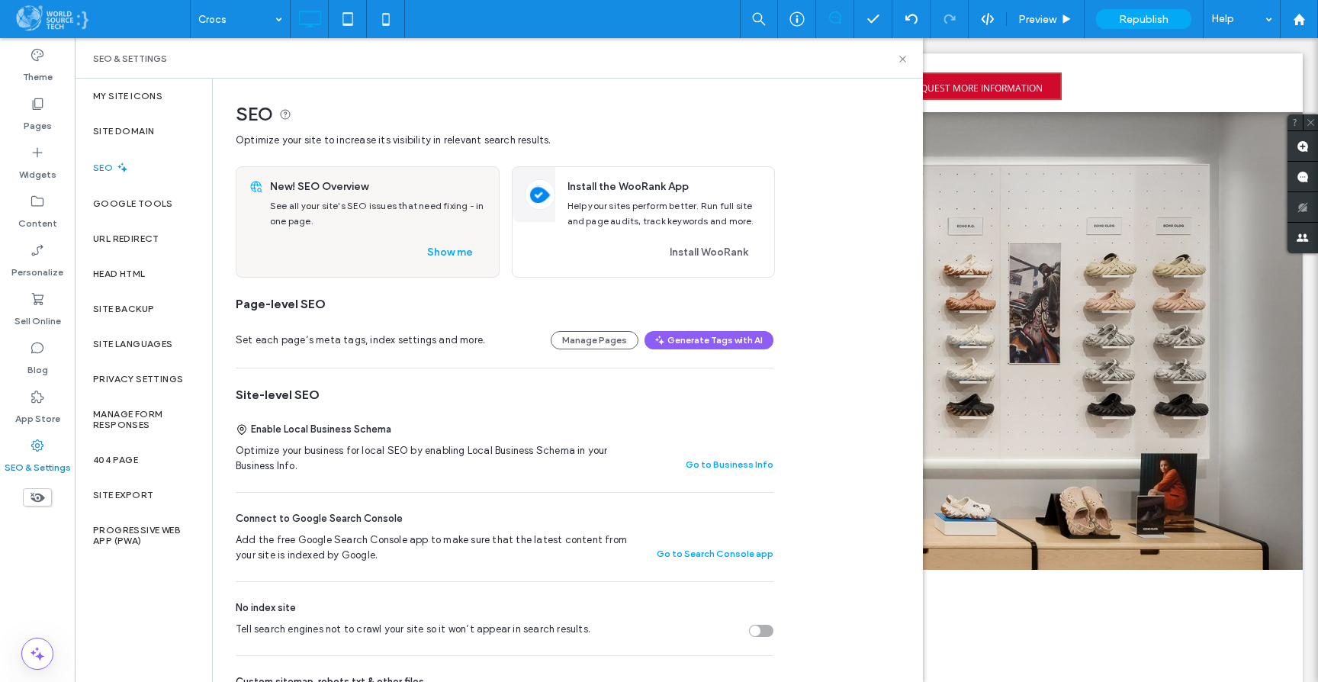
click at [456, 311] on div "Page-level SEO" at bounding box center [505, 304] width 538 height 17
click at [439, 254] on button "Show me" at bounding box center [449, 252] width 73 height 24
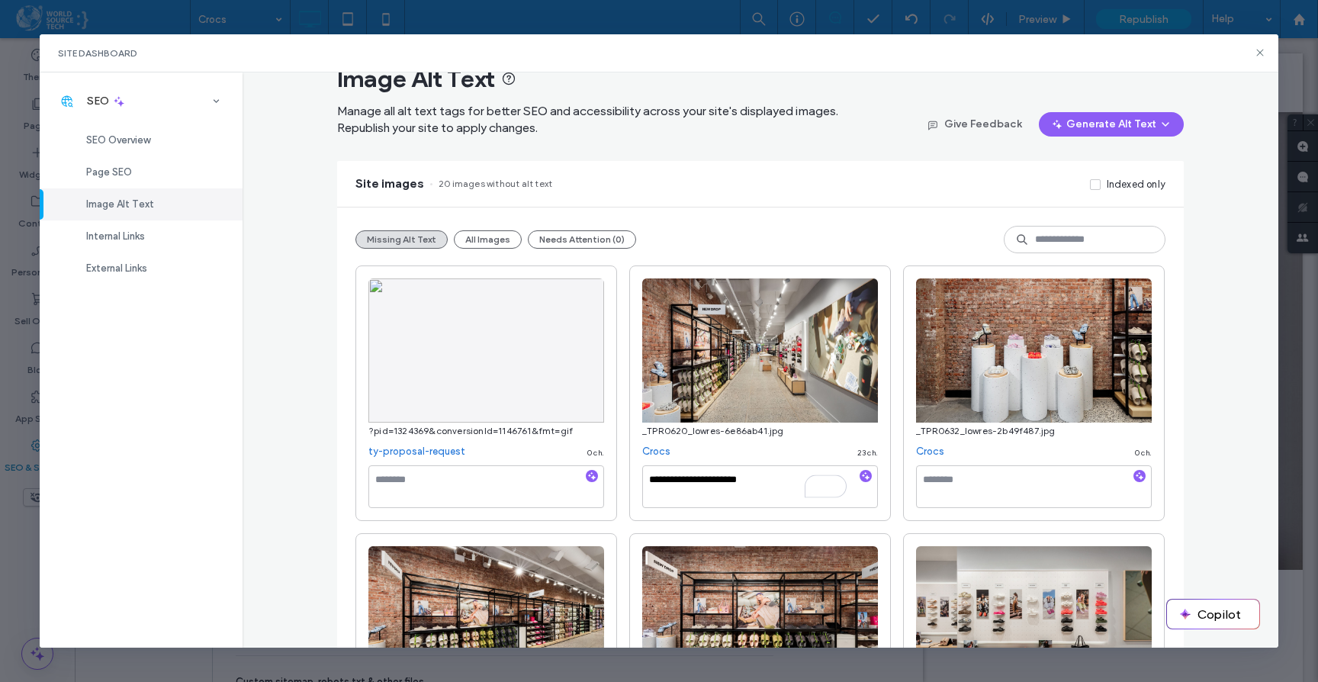
click at [756, 483] on textarea "**********" at bounding box center [760, 486] width 236 height 43
type textarea "**********"
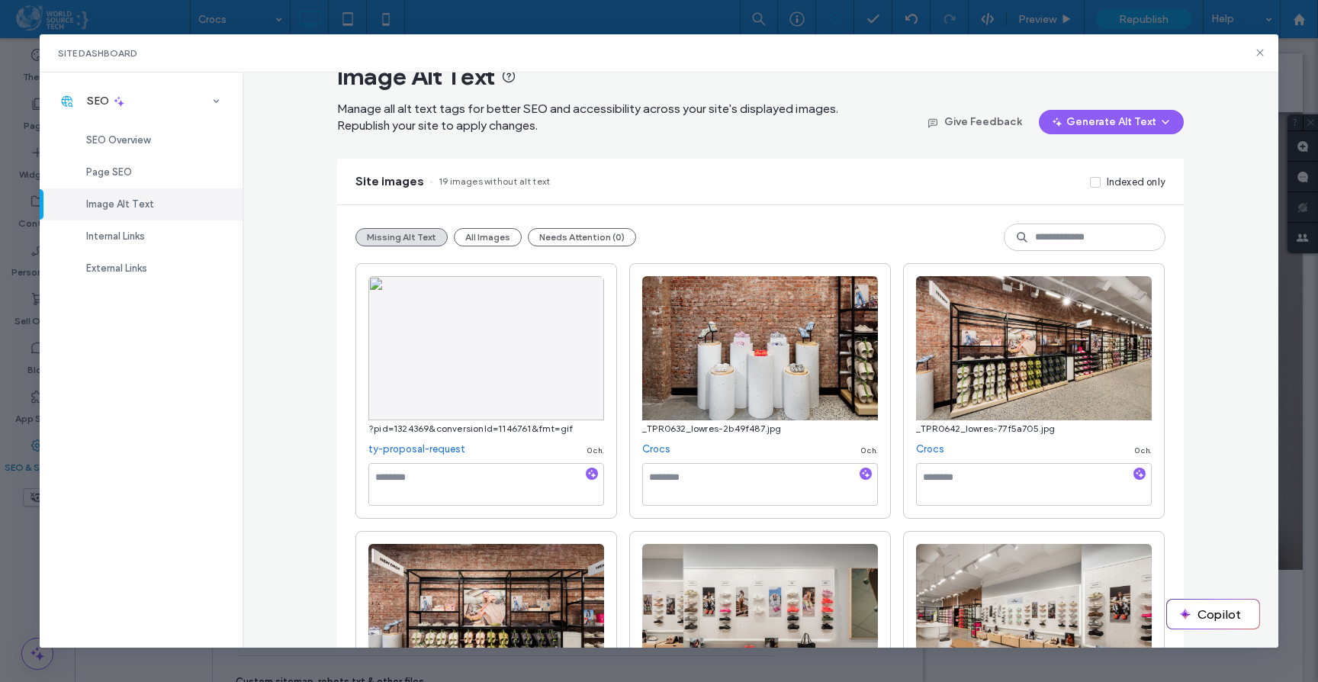
scroll to position [39, 0]
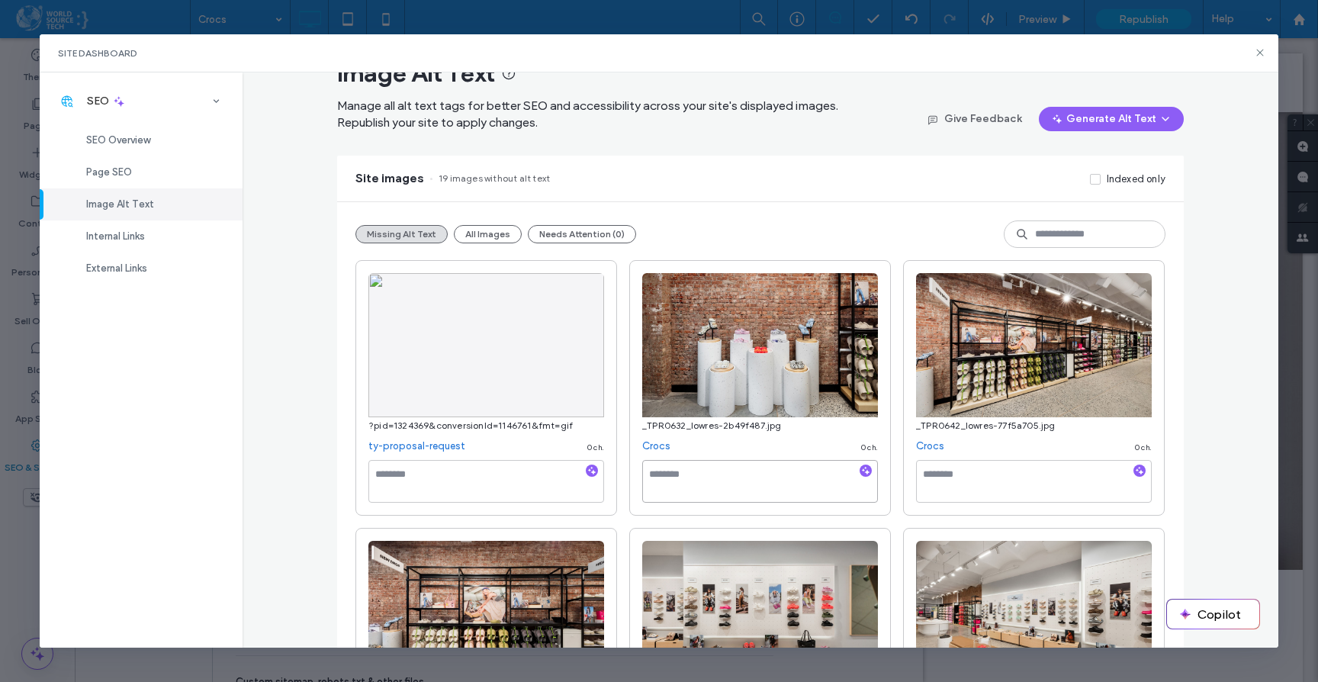
click at [728, 478] on textarea at bounding box center [760, 481] width 236 height 43
click at [1162, 119] on use "button" at bounding box center [1165, 118] width 6 height 3
click at [1116, 153] on span "Generate Missing Alt Text Only" at bounding box center [1088, 157] width 144 height 15
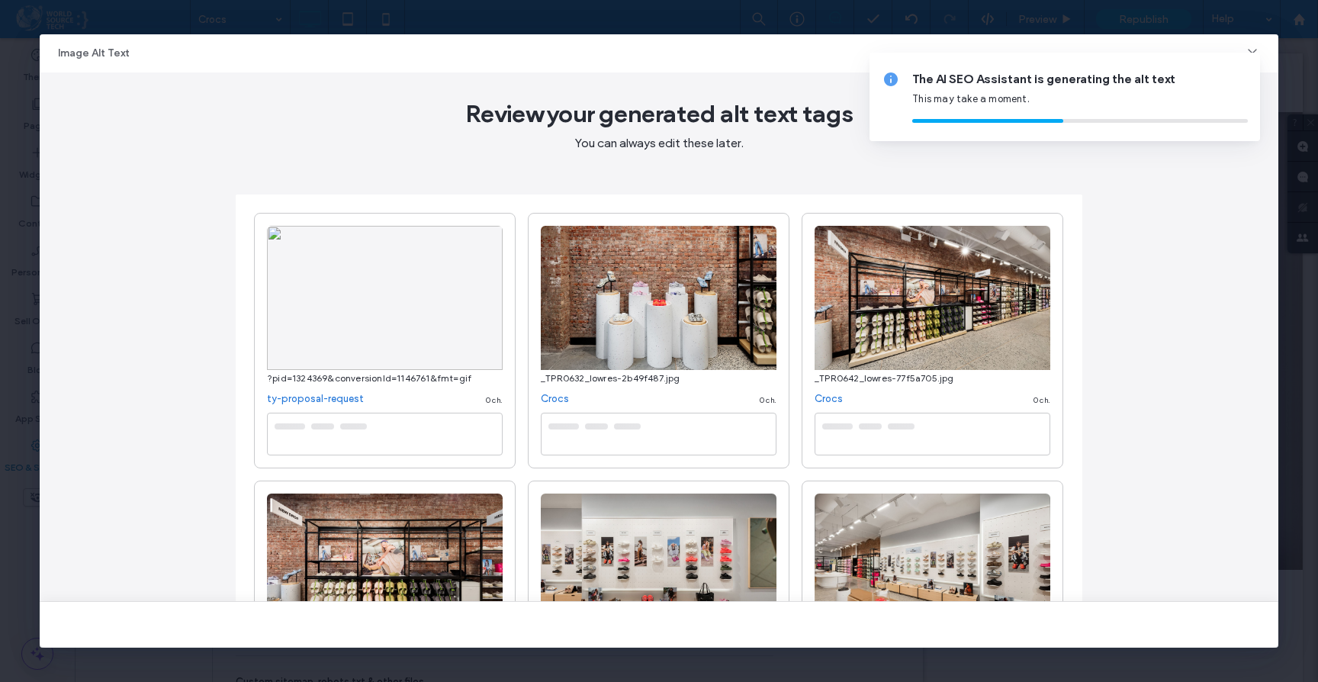
type textarea "**********"
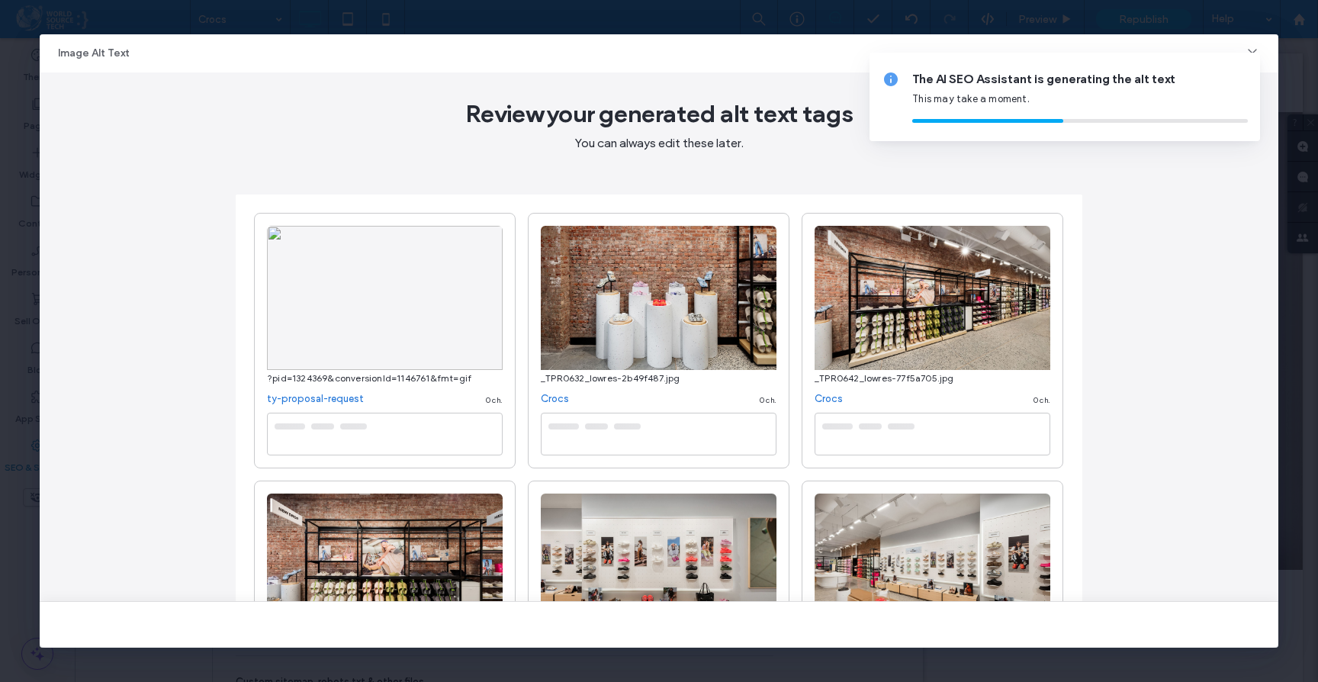
type textarea "**********"
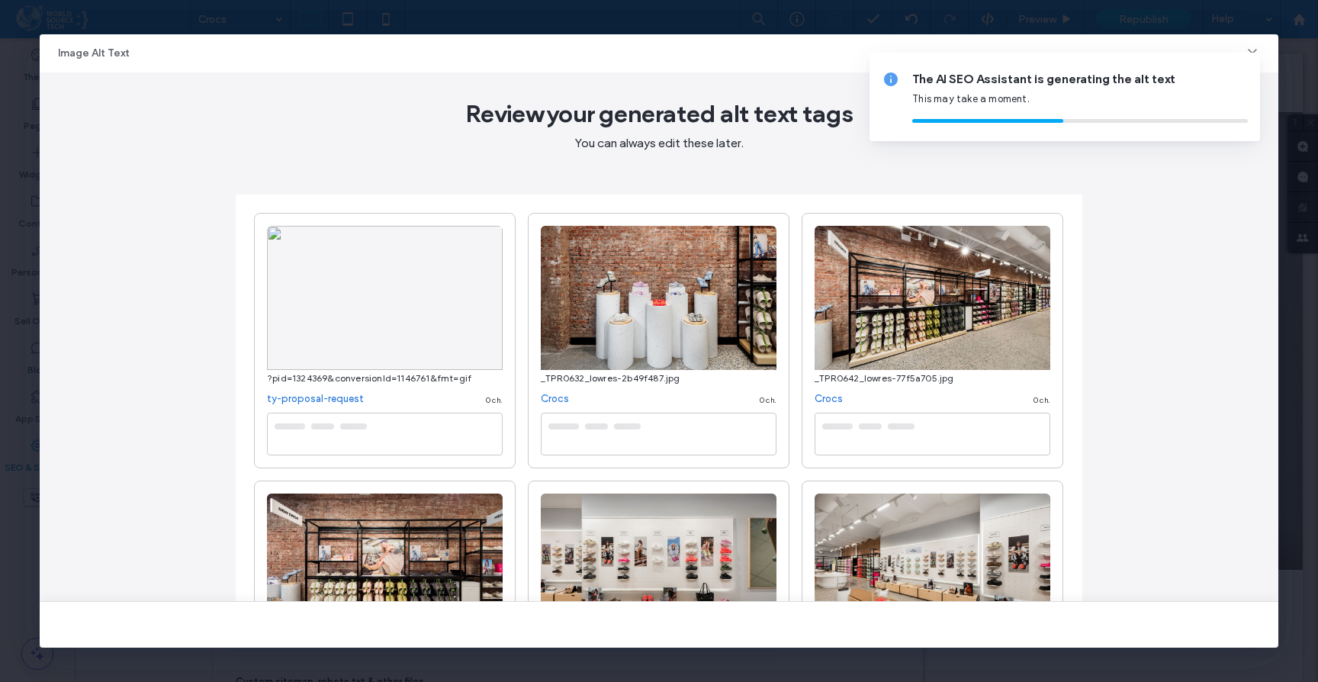
type textarea "**********"
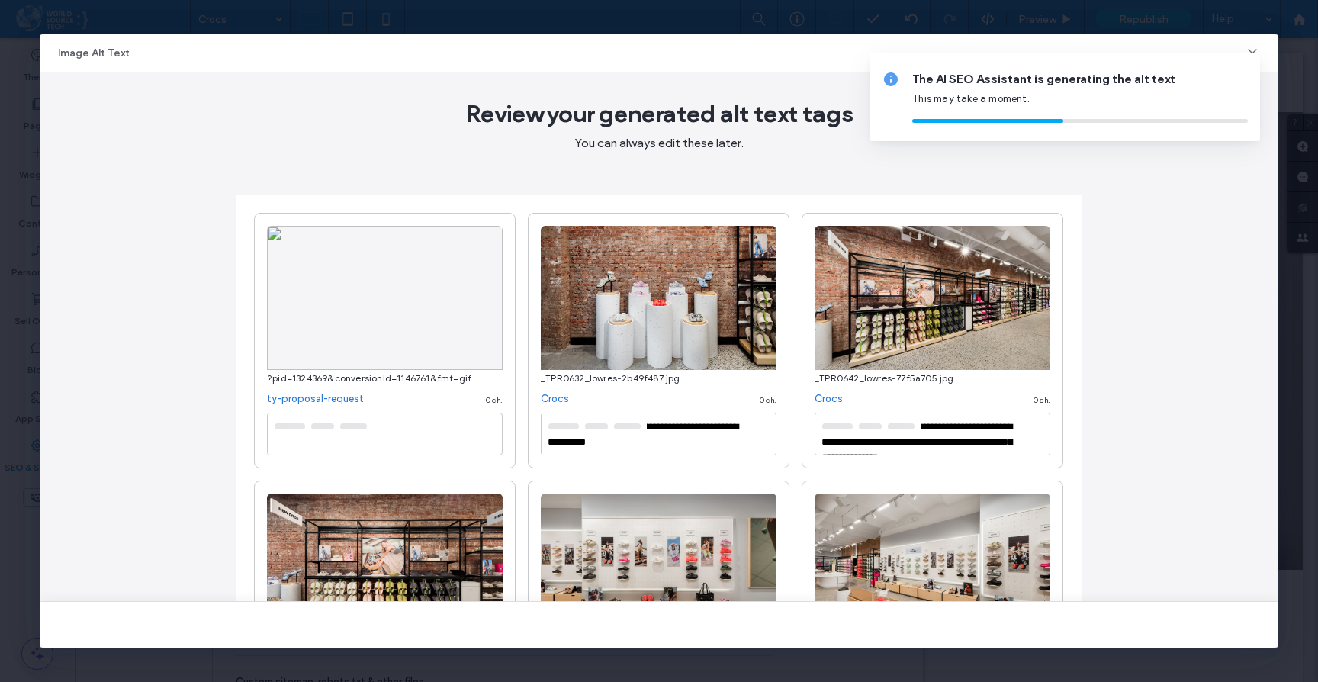
type textarea "**********"
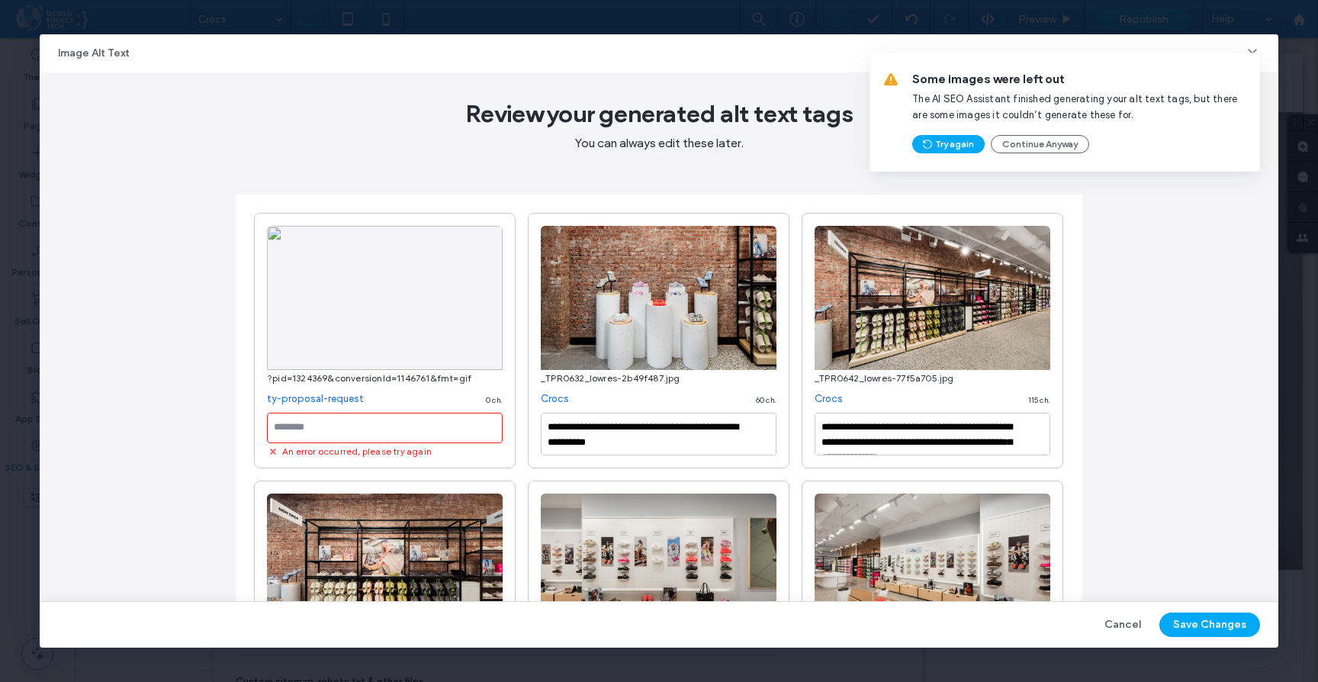
scroll to position [1, 0]
click at [542, 424] on textarea "**********" at bounding box center [659, 434] width 236 height 43
type textarea "**********"
click at [820, 426] on textarea "**********" at bounding box center [933, 434] width 236 height 43
type textarea "**********"
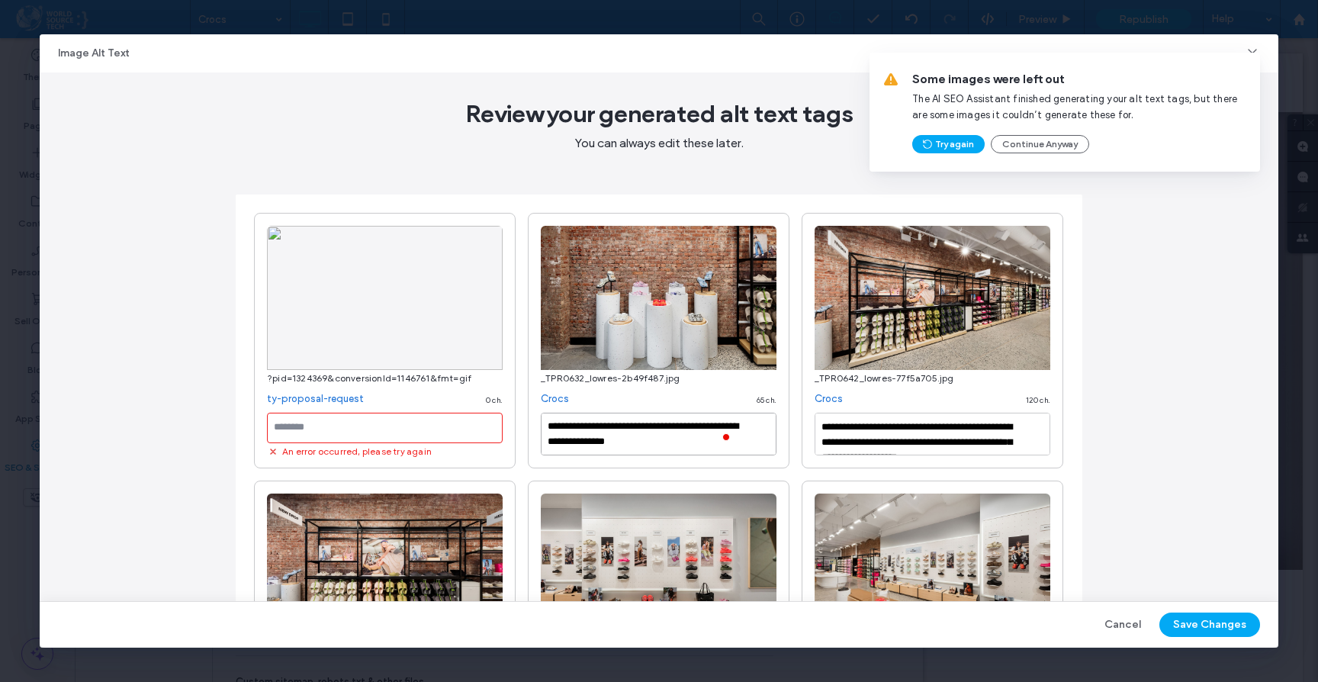
click at [563, 429] on textarea "**********" at bounding box center [659, 434] width 236 height 43
click at [565, 427] on textarea "**********" at bounding box center [659, 434] width 236 height 43
type textarea "**********"
click at [823, 428] on textarea "**********" at bounding box center [933, 434] width 236 height 43
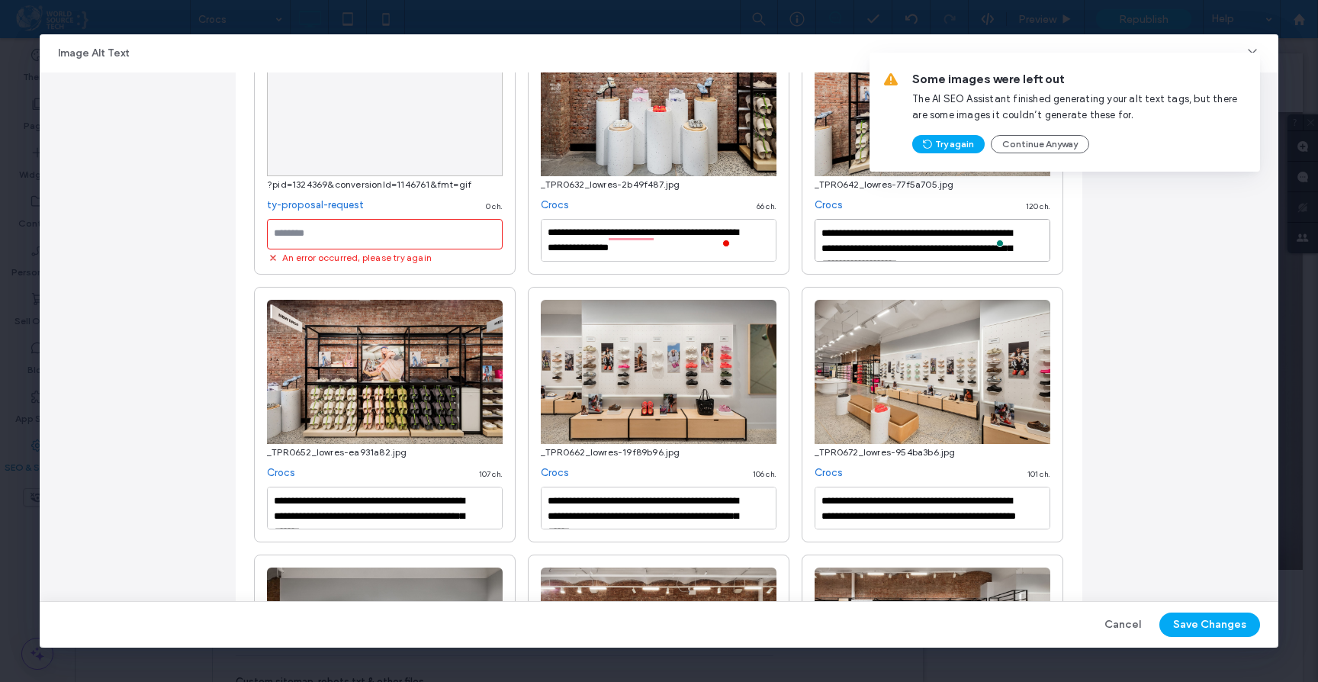
scroll to position [241, 0]
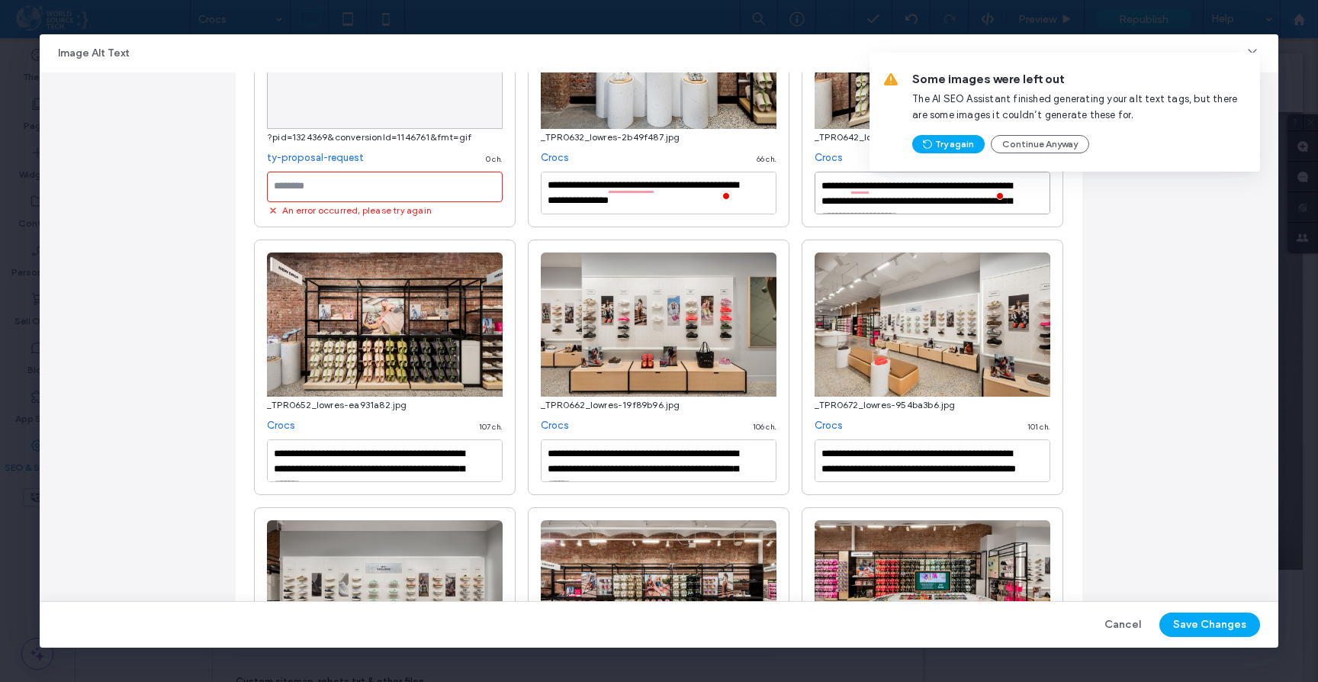
type textarea "**********"
click at [272, 456] on textarea "**********" at bounding box center [385, 460] width 236 height 43
type textarea "**********"
click at [544, 454] on textarea "**********" at bounding box center [659, 460] width 236 height 43
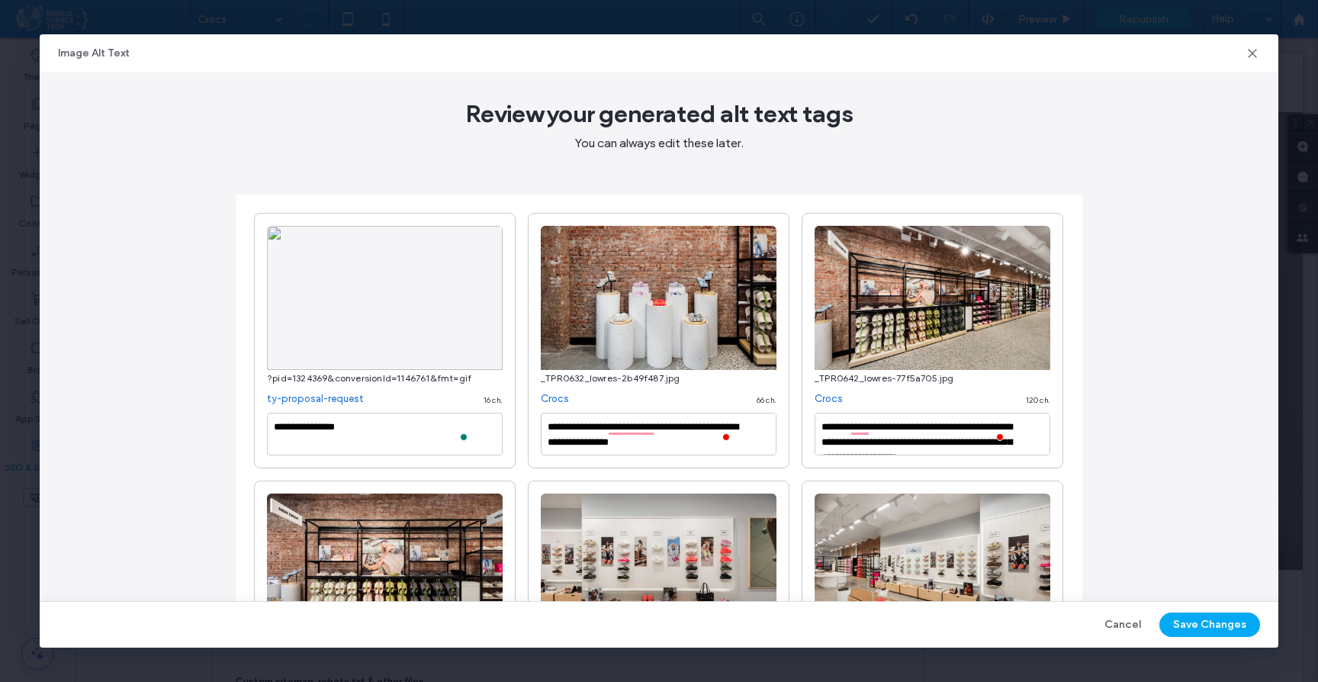
type textarea "**********"
click at [1191, 622] on button "Save Changes" at bounding box center [1209, 624] width 101 height 24
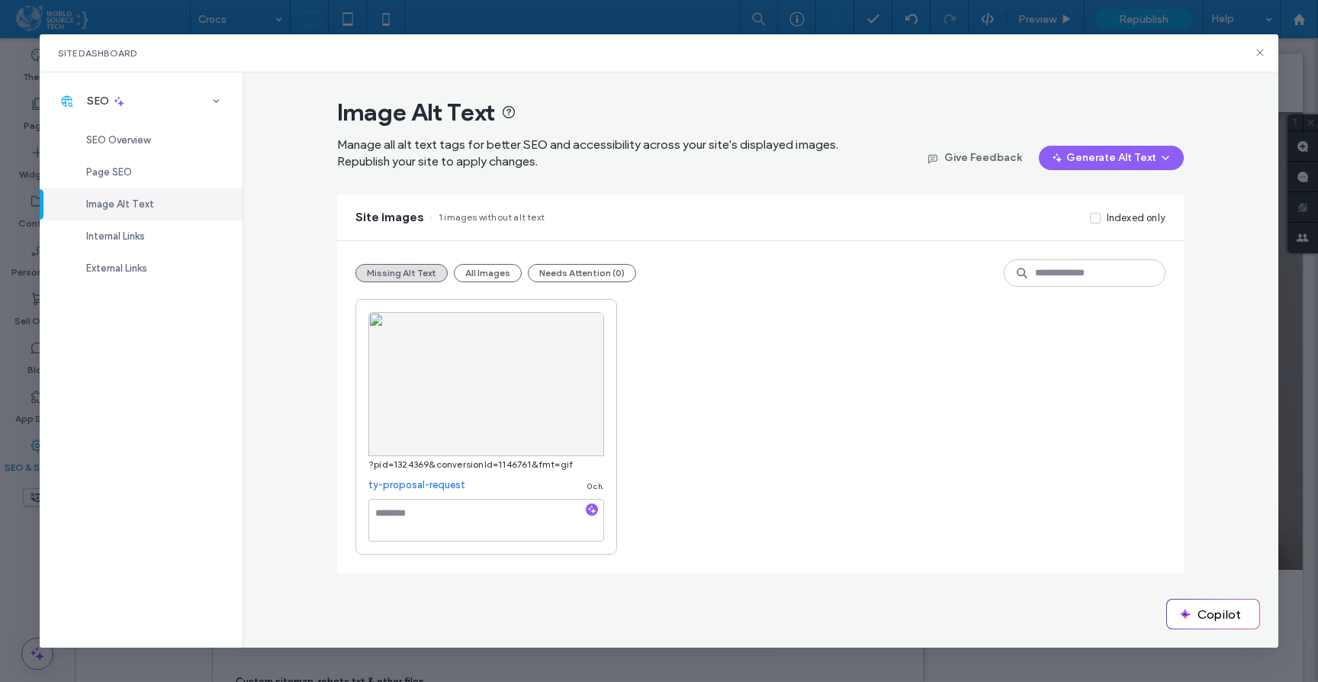
click at [278, 290] on div "Image Alt Text Manage all alt text tags for better SEO and accessibility across…" at bounding box center [761, 360] width 1036 height 576
click at [308, 239] on div "Image Alt Text Manage all alt text tags for better SEO and accessibility across…" at bounding box center [761, 360] width 1036 height 576
click at [111, 132] on div "SEO Overview" at bounding box center [141, 140] width 203 height 32
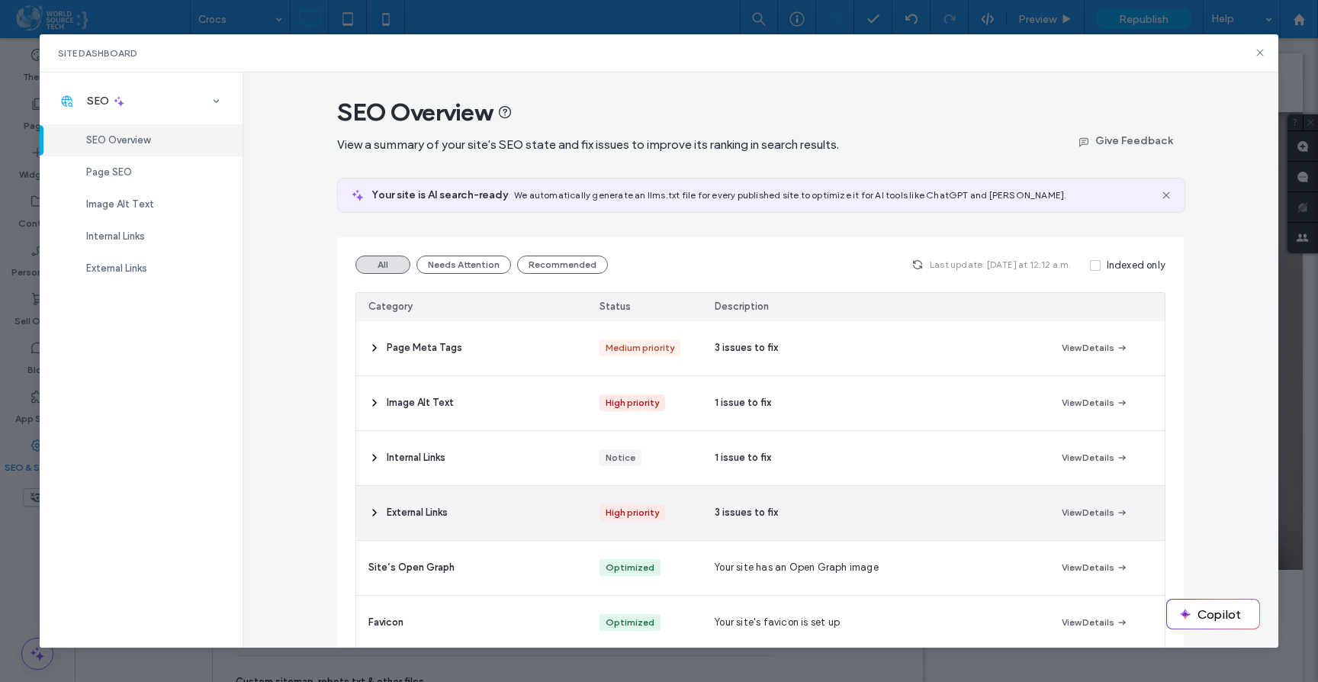
click at [404, 511] on span "External Links" at bounding box center [417, 512] width 61 height 15
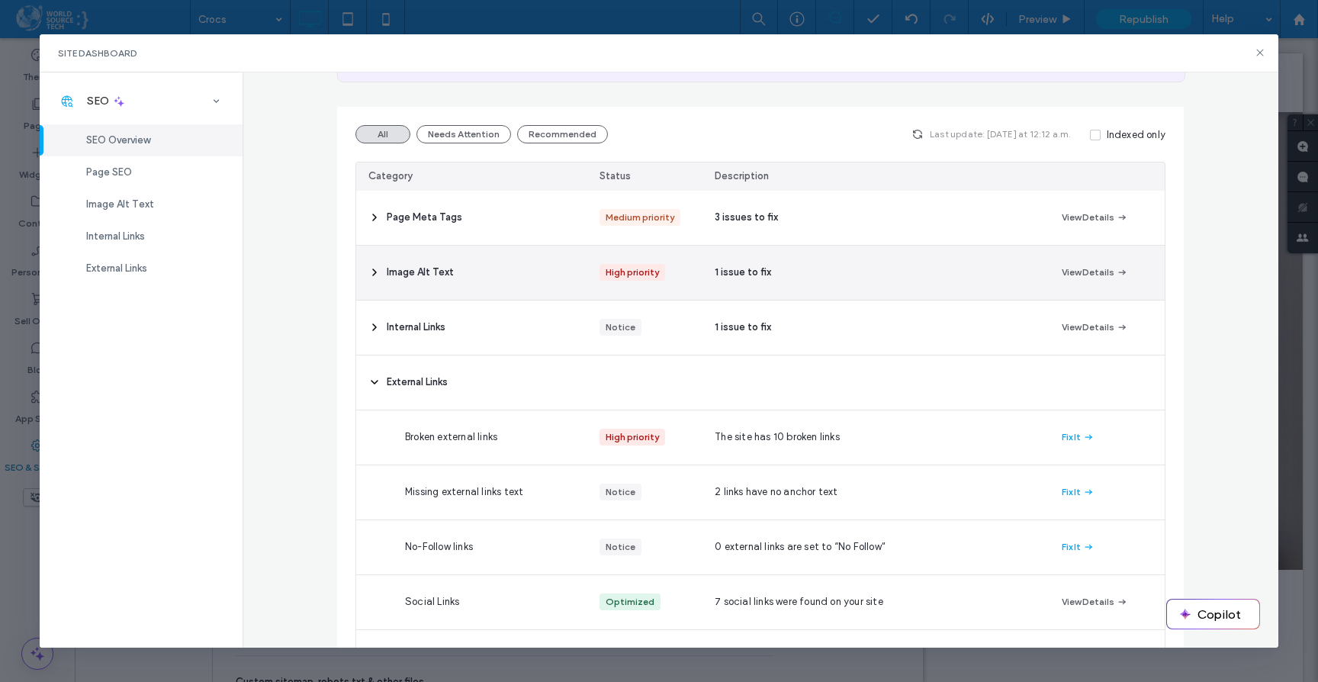
click at [421, 271] on span "Image Alt Text" at bounding box center [420, 272] width 67 height 15
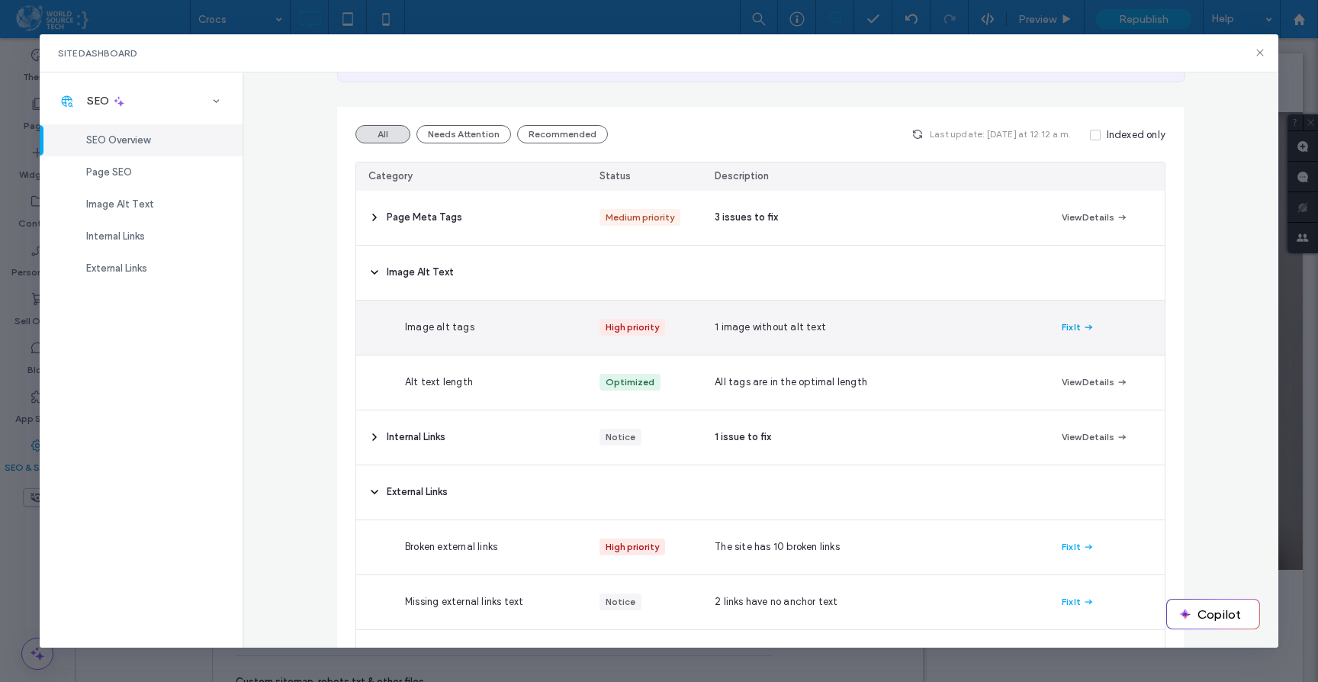
click at [1062, 327] on button "Fix It" at bounding box center [1078, 327] width 33 height 18
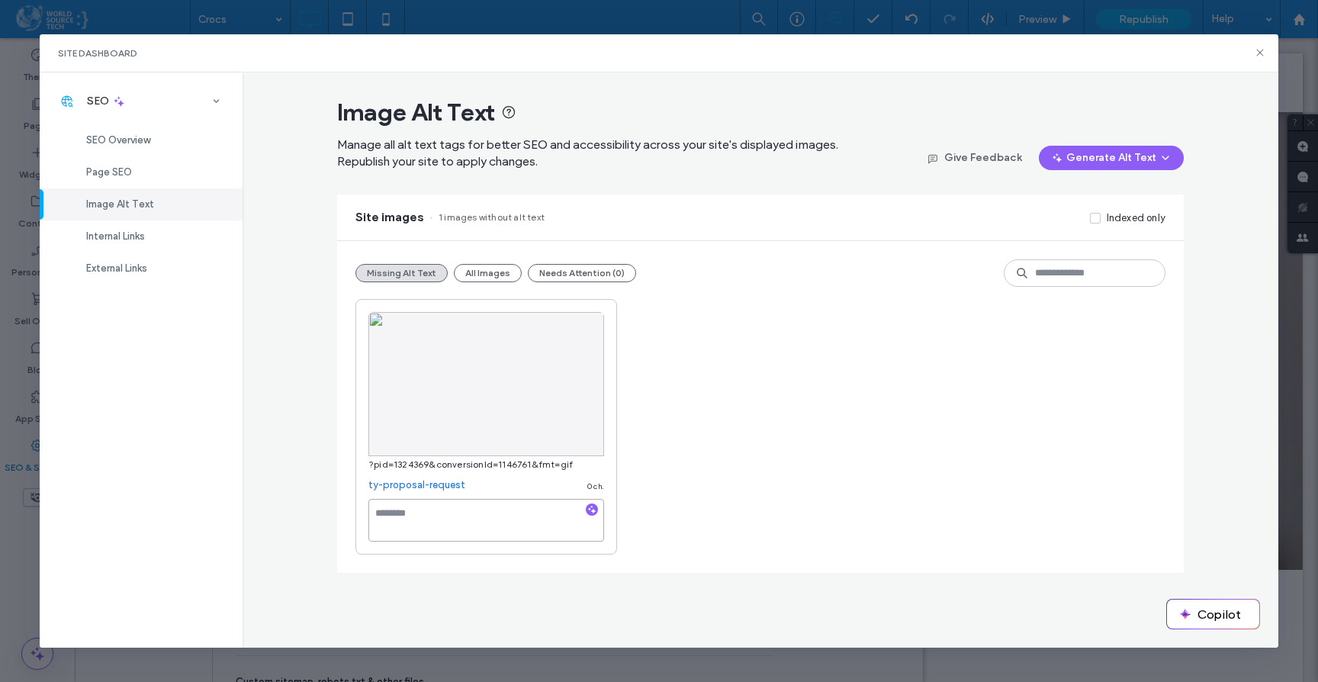
click at [427, 527] on textarea at bounding box center [486, 520] width 236 height 43
click at [286, 327] on div "Image Alt Text Manage all alt text tags for better SEO and accessibility across…" at bounding box center [761, 360] width 1036 height 576
click at [1258, 52] on icon at bounding box center [1260, 53] width 12 height 12
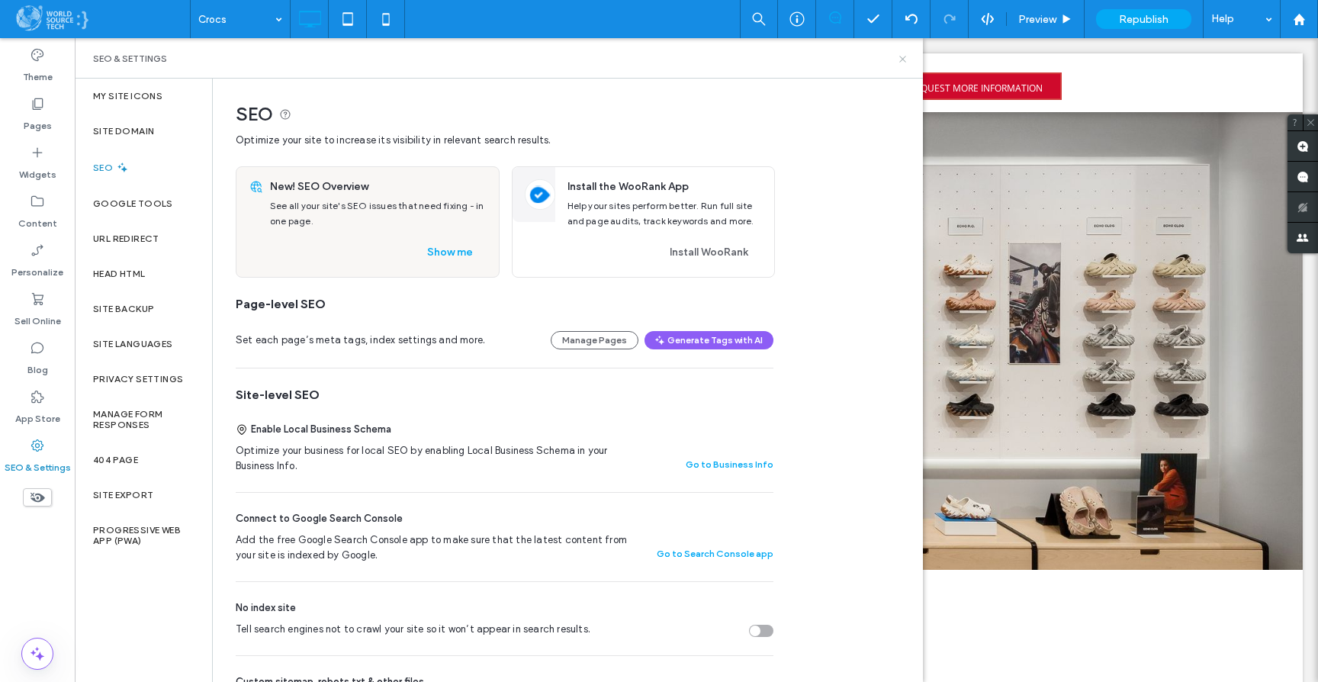
click at [902, 59] on icon at bounding box center [902, 58] width 11 height 11
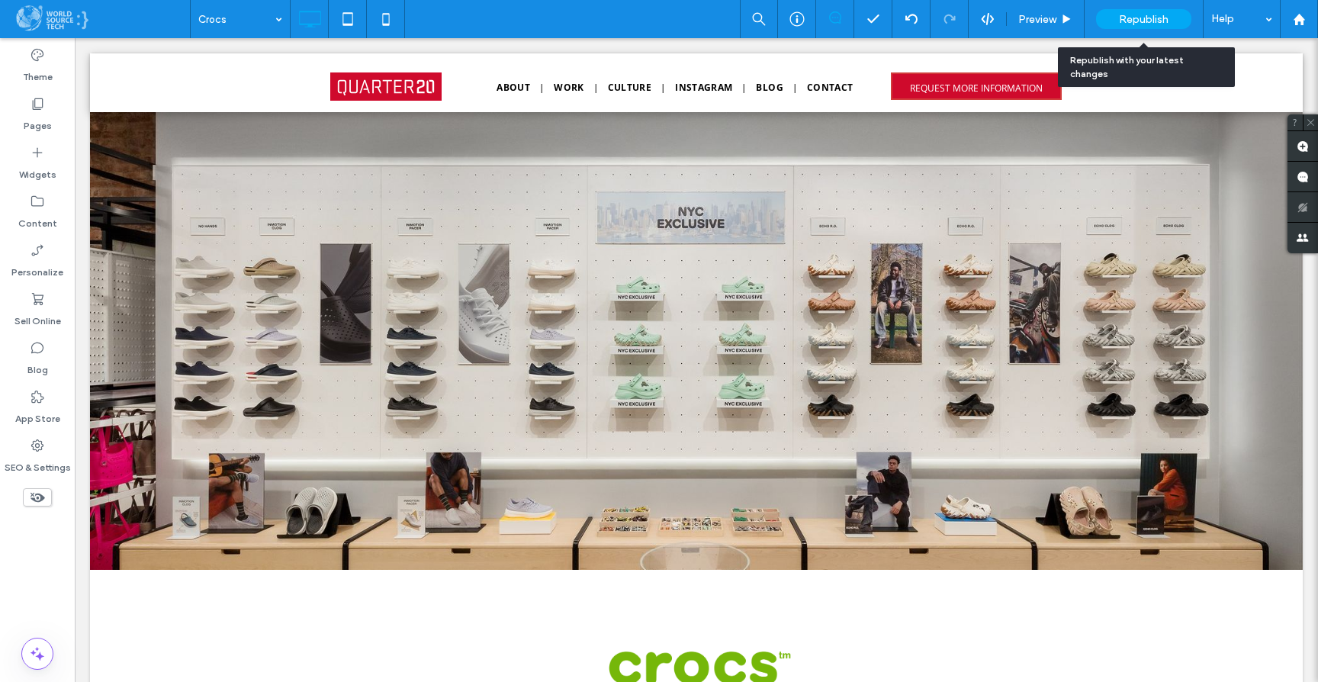
click at [1143, 19] on span "Republish" at bounding box center [1144, 19] width 50 height 13
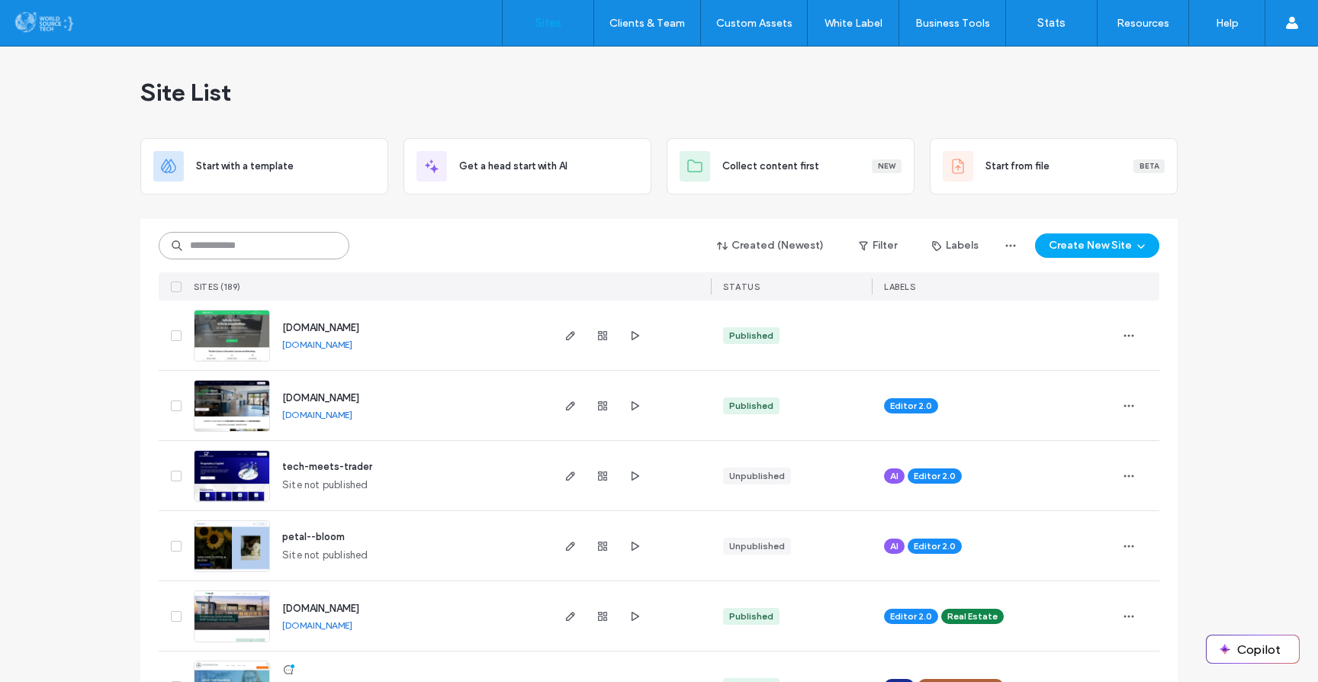
click at [282, 239] on input at bounding box center [254, 245] width 191 height 27
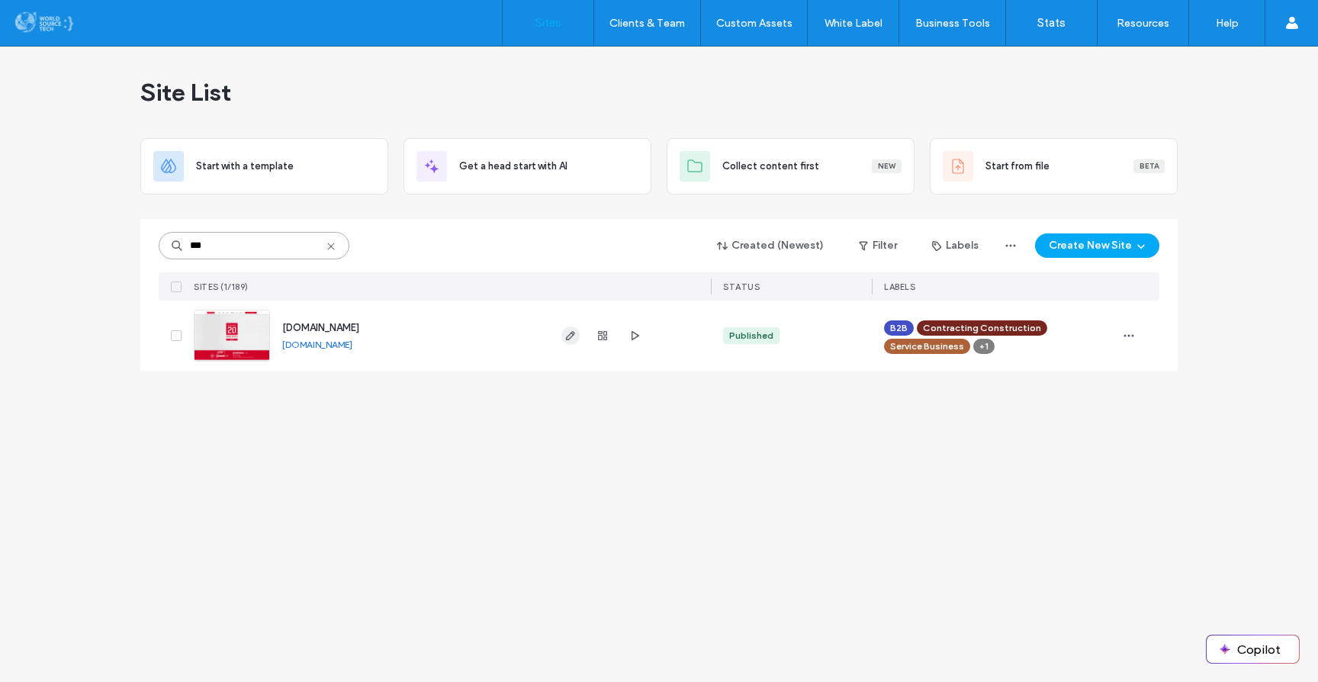
type input "***"
click at [574, 333] on use "button" at bounding box center [570, 335] width 9 height 9
